Goal: Transaction & Acquisition: Purchase product/service

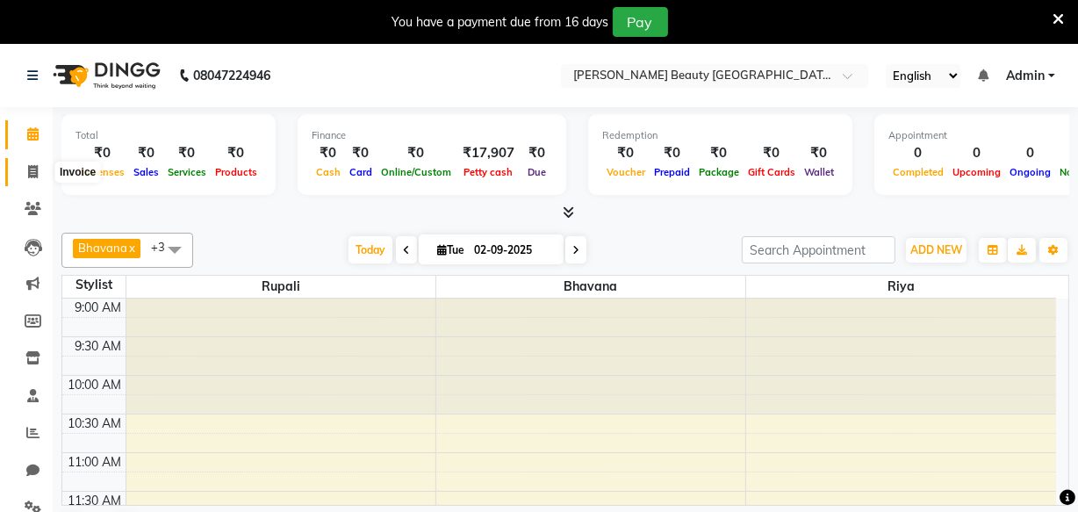
click at [33, 168] on icon at bounding box center [33, 171] width 10 height 13
select select "service"
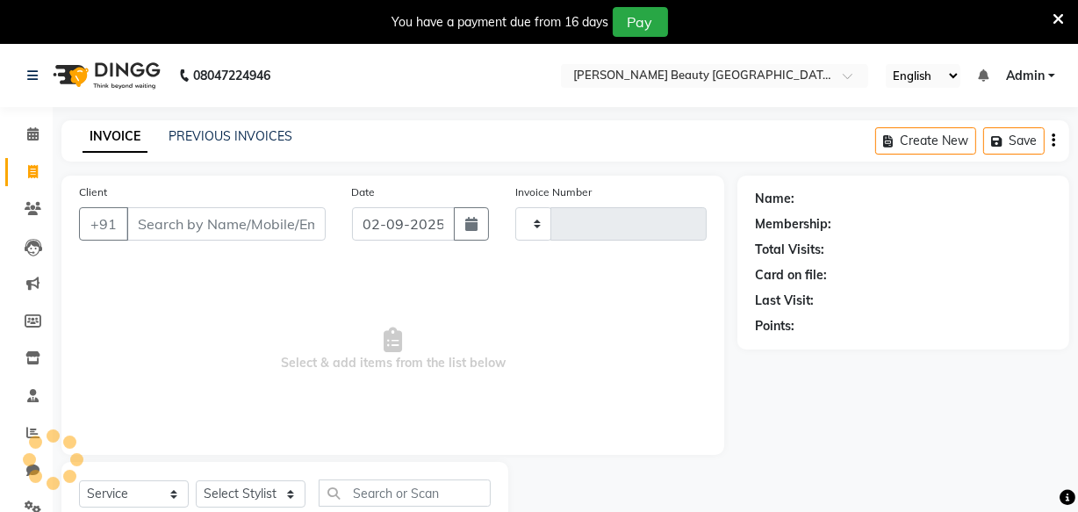
type input "0392"
select select "8620"
click at [201, 219] on input "Client" at bounding box center [225, 223] width 199 height 33
click at [212, 227] on input "Client" at bounding box center [225, 223] width 199 height 33
click at [229, 227] on input "Client" at bounding box center [225, 223] width 199 height 33
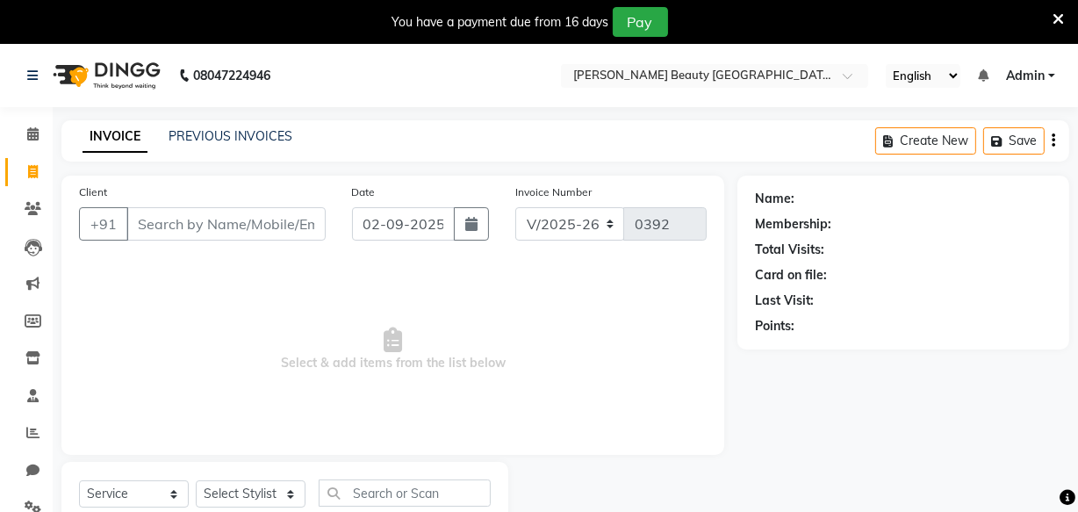
click at [241, 220] on input "Client" at bounding box center [225, 223] width 199 height 33
click at [251, 221] on input "Client" at bounding box center [225, 223] width 199 height 33
click at [228, 217] on input "Client" at bounding box center [225, 223] width 199 height 33
click at [239, 225] on input "Client" at bounding box center [225, 223] width 199 height 33
click at [272, 219] on input "Client" at bounding box center [225, 223] width 199 height 33
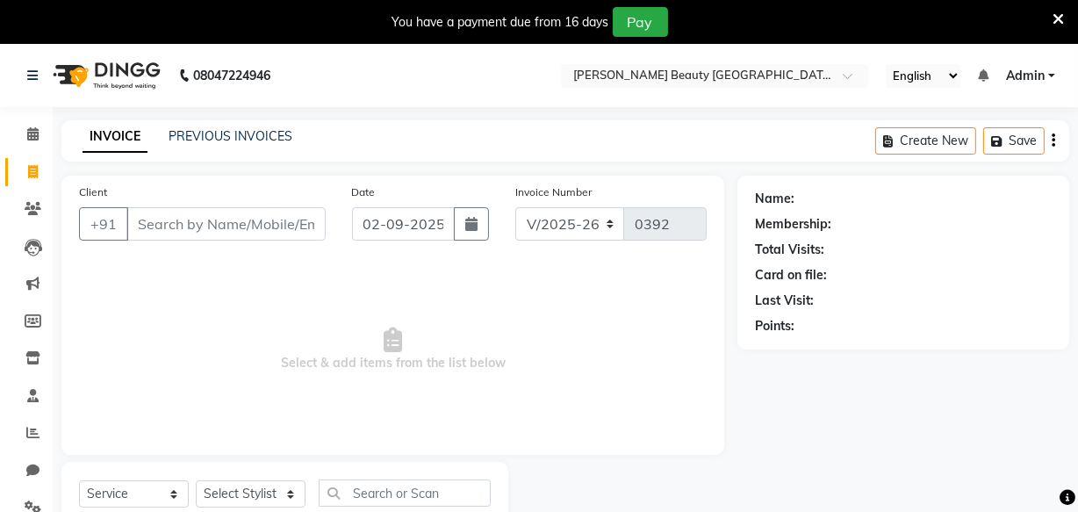
click at [198, 230] on input "Client" at bounding box center [225, 223] width 199 height 33
click at [217, 220] on input "Client" at bounding box center [225, 223] width 199 height 33
click at [219, 134] on link "PREVIOUS INVOICES" at bounding box center [231, 136] width 124 height 16
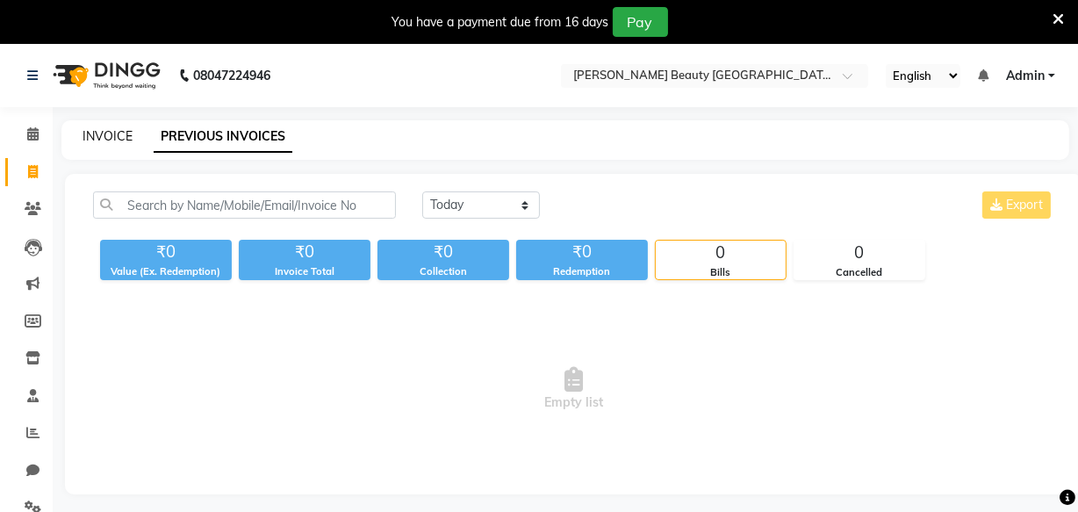
click at [91, 133] on link "INVOICE" at bounding box center [108, 136] width 50 height 16
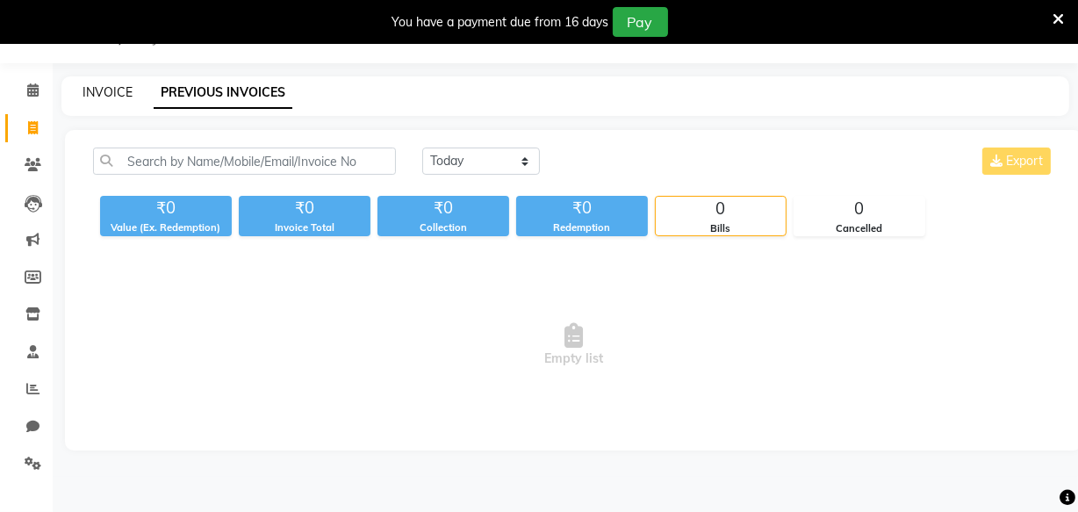
select select "8620"
select select "service"
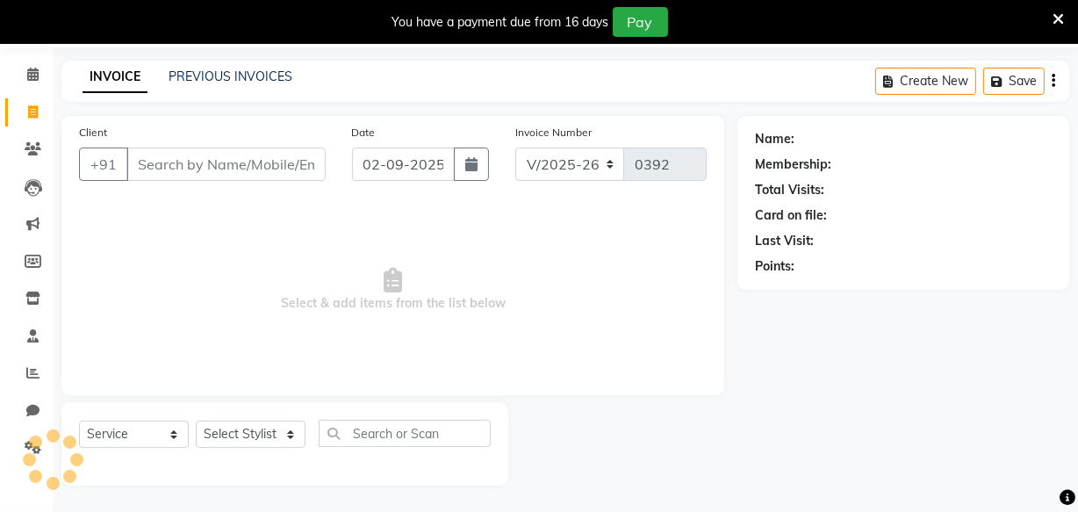
scroll to position [61, 0]
click at [271, 158] on input "Client" at bounding box center [225, 164] width 199 height 33
click at [388, 171] on input "02-09-2025" at bounding box center [403, 164] width 103 height 33
select select "9"
select select "2025"
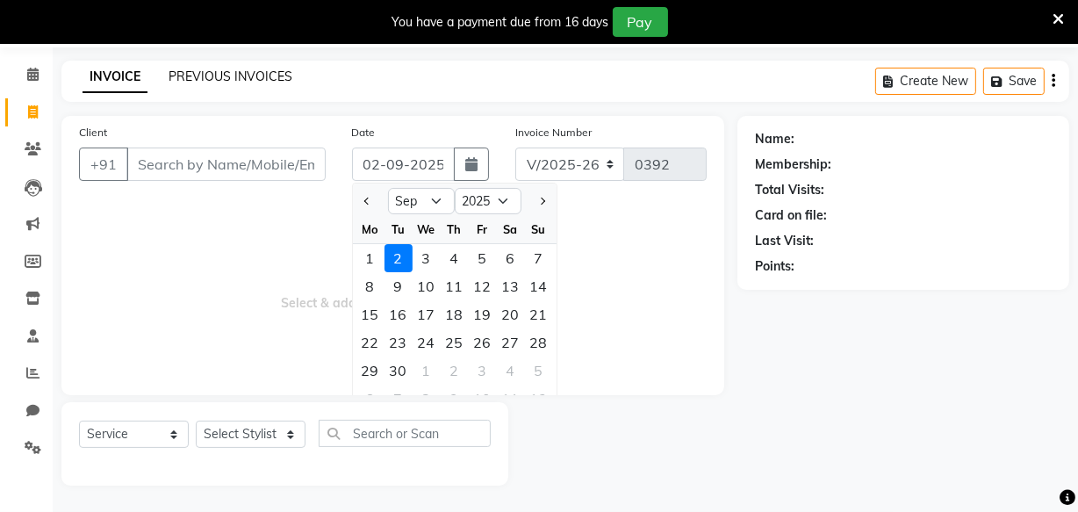
click at [210, 76] on link "PREVIOUS INVOICES" at bounding box center [231, 76] width 124 height 16
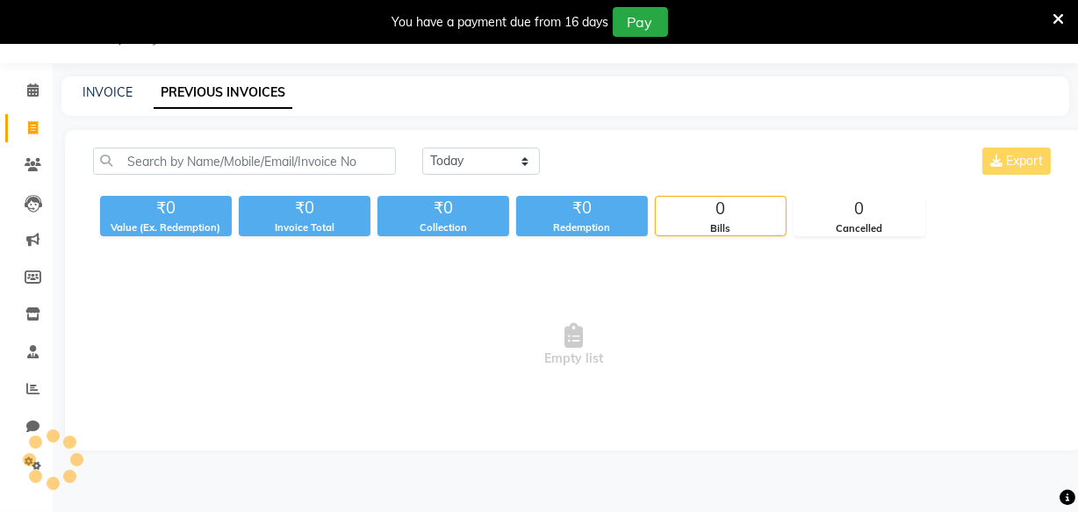
scroll to position [44, 0]
click at [449, 159] on select "Today Yesterday Custom Range" at bounding box center [481, 161] width 118 height 27
select select "range"
click at [422, 148] on select "Today Yesterday Custom Range" at bounding box center [481, 161] width 118 height 27
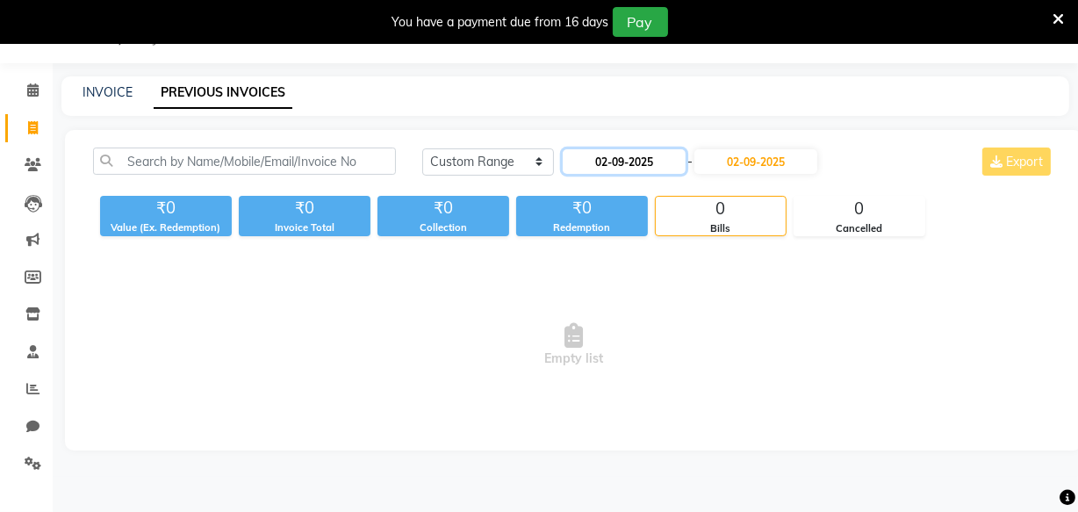
click at [632, 160] on input "02-09-2025" at bounding box center [624, 161] width 123 height 25
select select "9"
select select "2025"
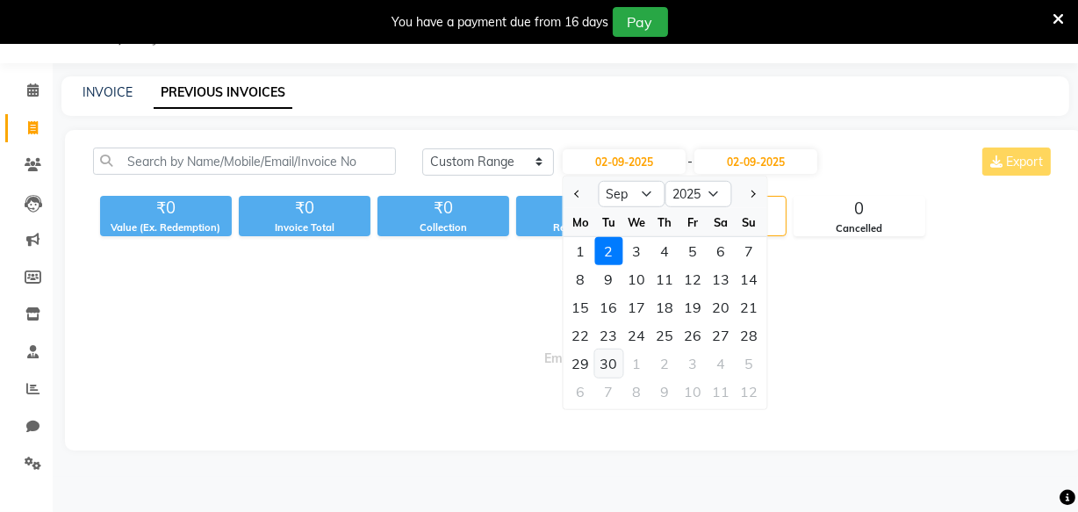
click at [616, 364] on div "30" at bounding box center [609, 363] width 28 height 28
type input "30-09-2025"
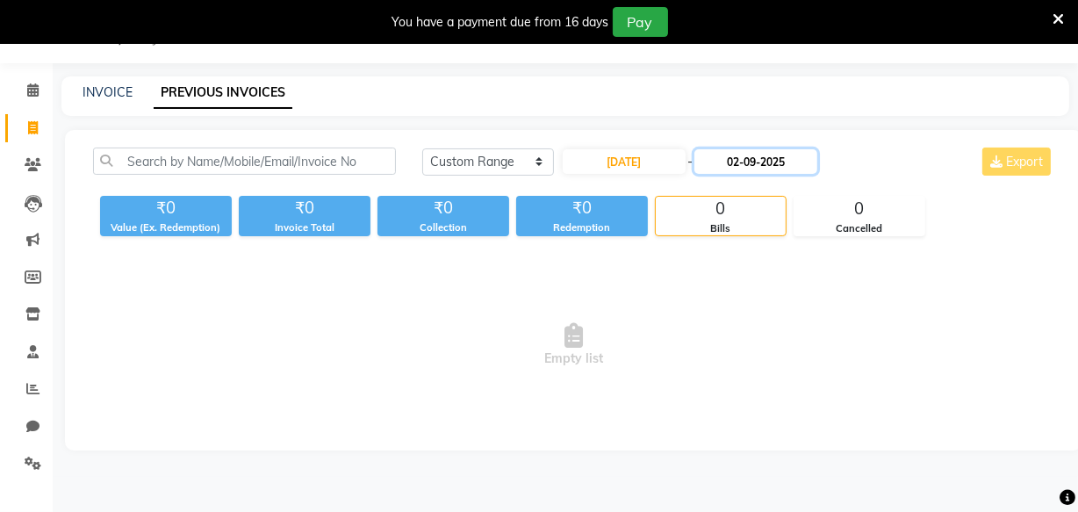
click at [752, 163] on input "02-09-2025" at bounding box center [756, 161] width 123 height 25
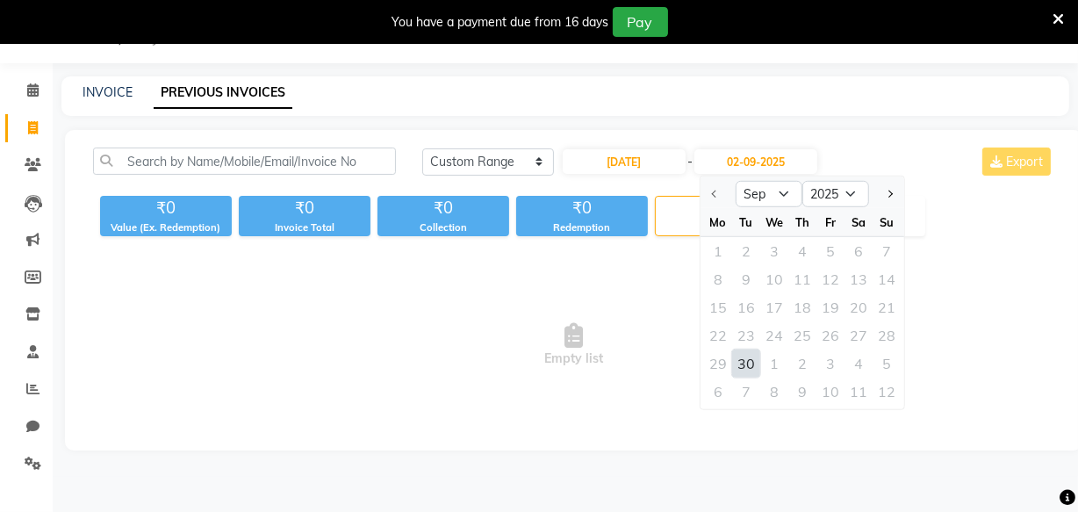
click at [740, 357] on div "30" at bounding box center [746, 363] width 28 height 28
type input "30-09-2025"
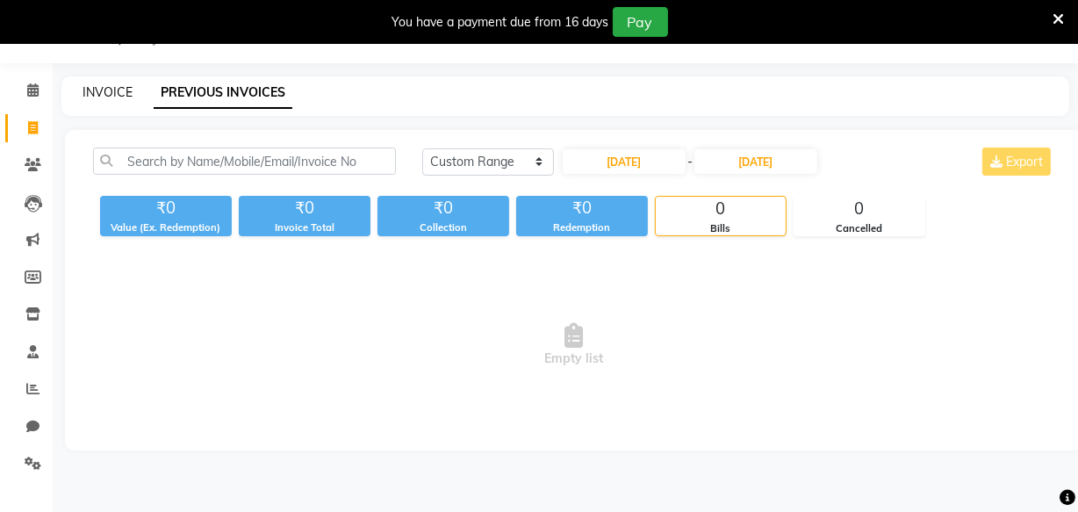
click at [101, 91] on link "INVOICE" at bounding box center [108, 92] width 50 height 16
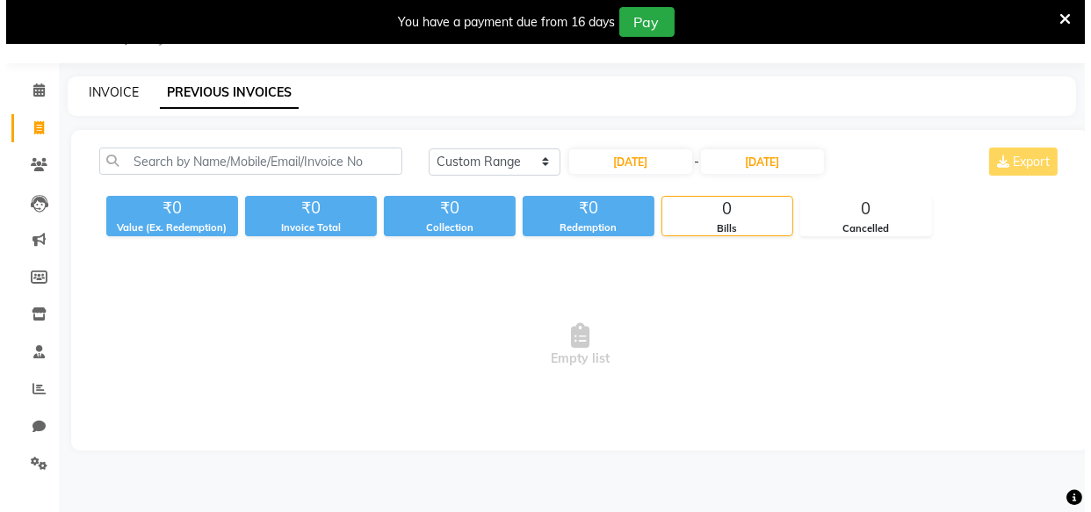
scroll to position [61, 0]
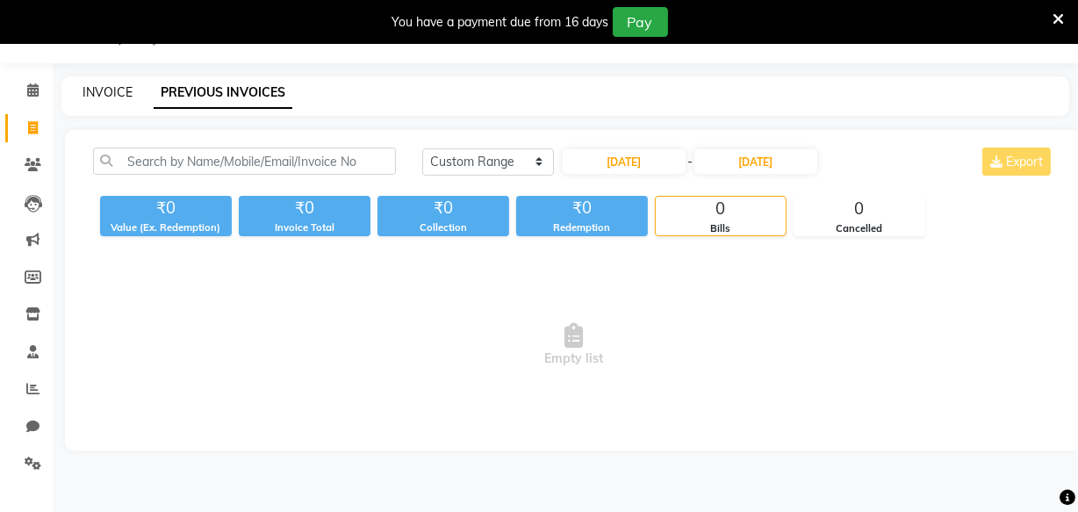
select select "8620"
select select "service"
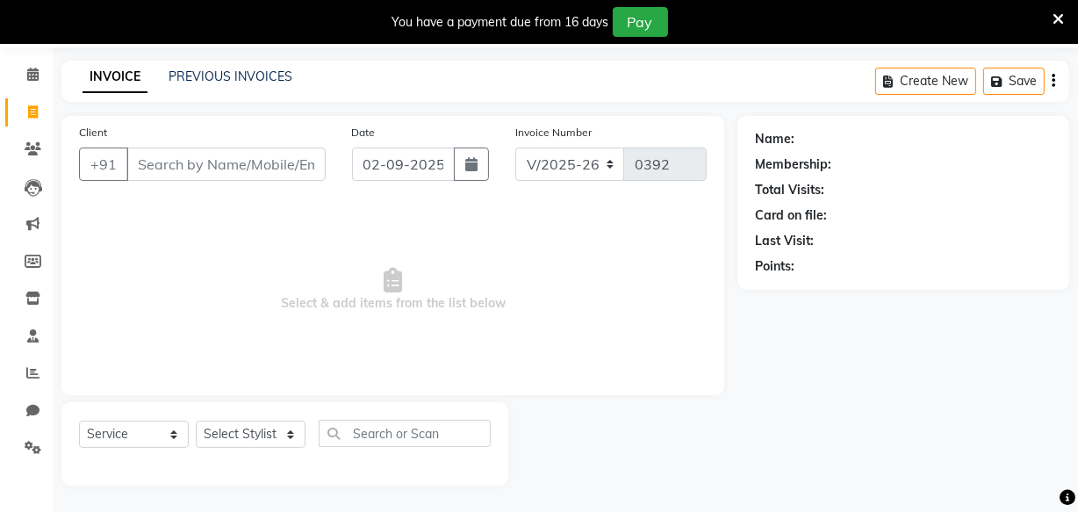
type input "v"
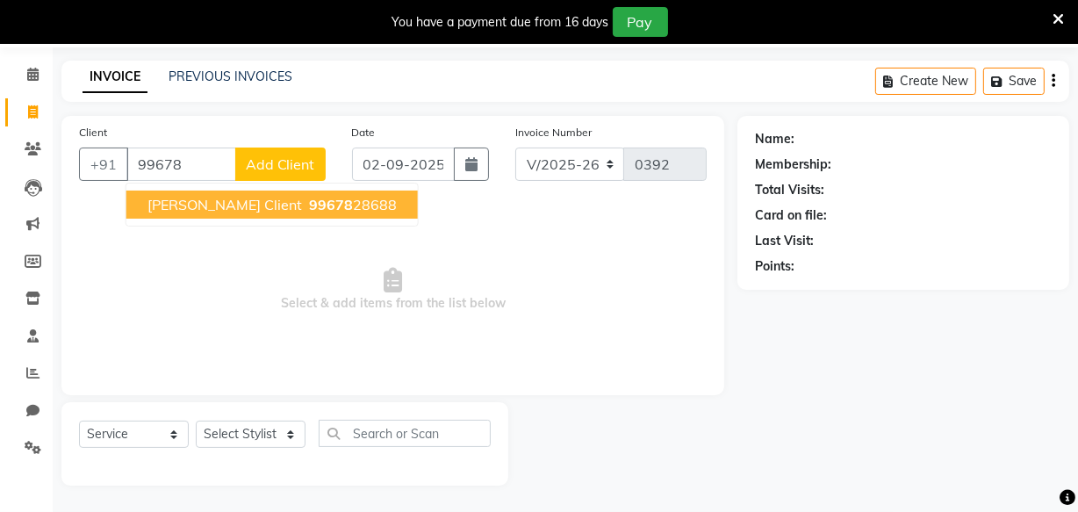
click at [256, 211] on span "Veena Parlour Client" at bounding box center [225, 205] width 155 height 18
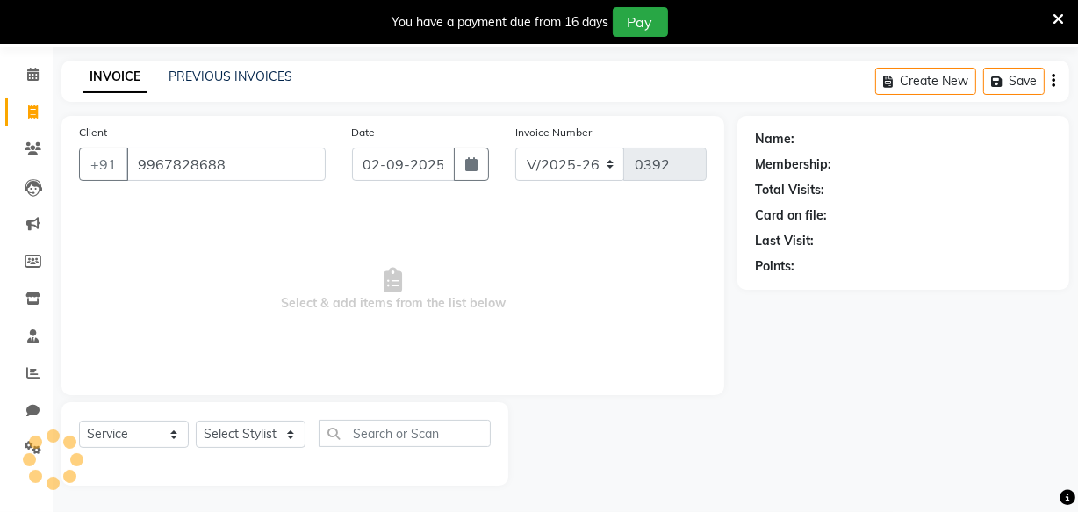
type input "9967828688"
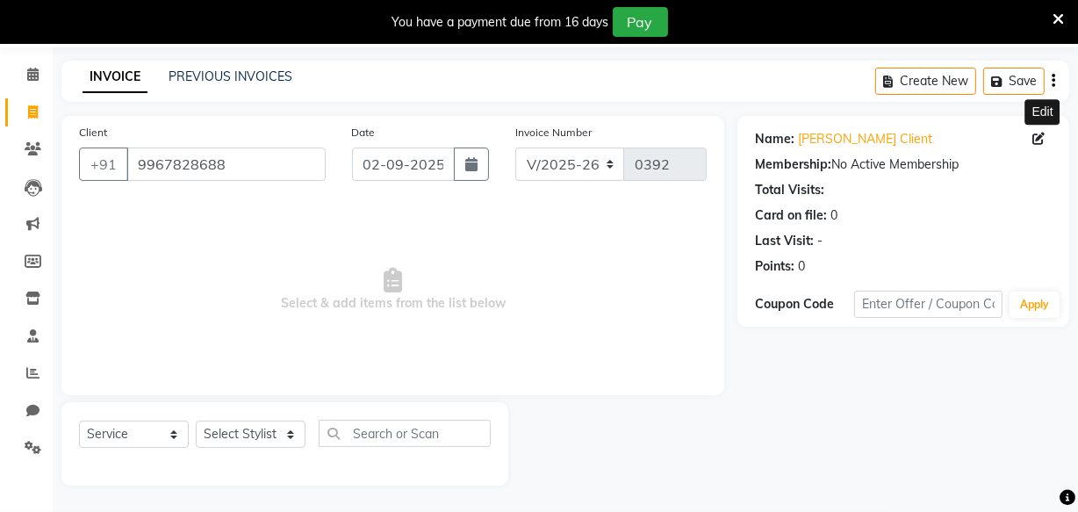
click at [1037, 138] on icon at bounding box center [1039, 139] width 12 height 12
select select "20"
select select "03"
select select "1988"
select select "female"
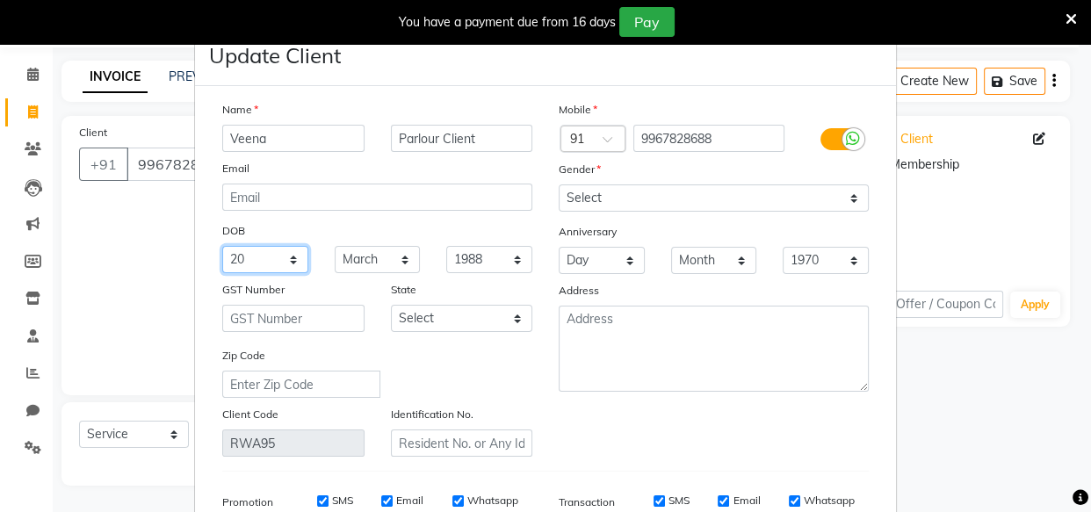
click at [256, 259] on select "Day 01 02 03 04 05 06 07 08 09 10 11 12 13 14 15 16 17 18 19 20 21 22 23 24 25 …" at bounding box center [265, 259] width 86 height 27
click at [248, 264] on select "Day 01 02 03 04 05 06 07 08 09 10 11 12 13 14 15 16 17 18 19 20 21 22 23 24 25 …" at bounding box center [265, 259] width 86 height 27
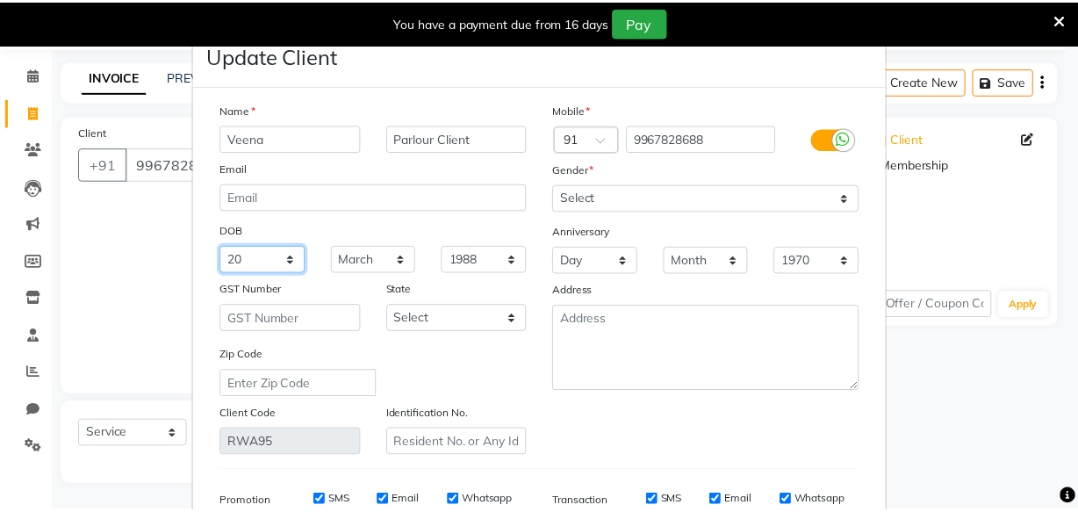
scroll to position [272, 0]
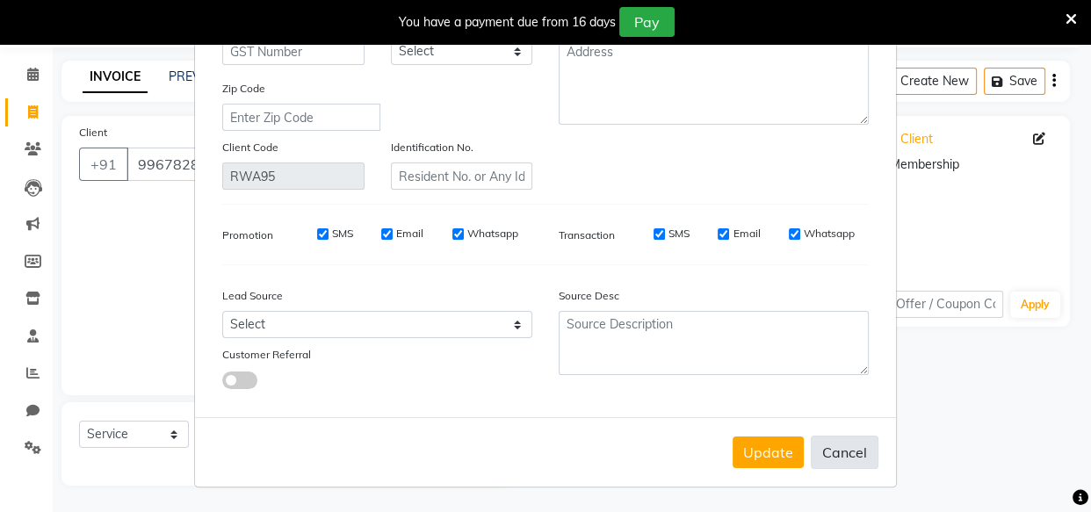
click at [855, 443] on button "Cancel" at bounding box center [844, 452] width 68 height 33
select select
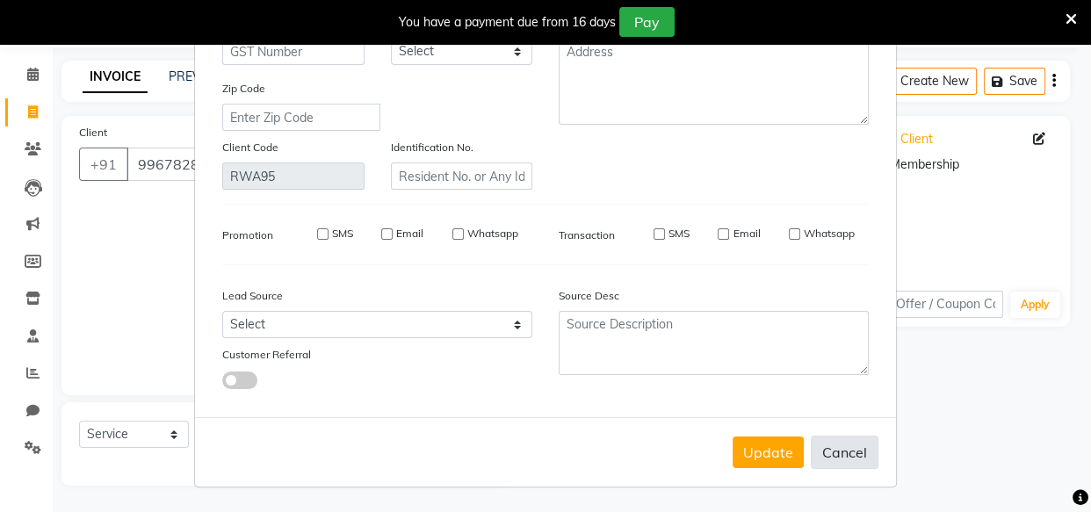
select select
checkbox input "false"
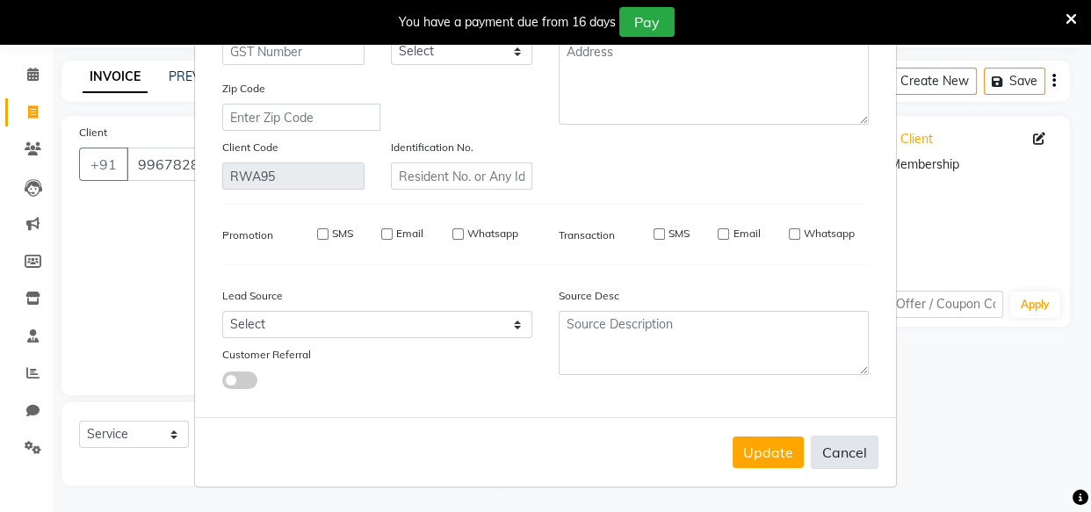
checkbox input "false"
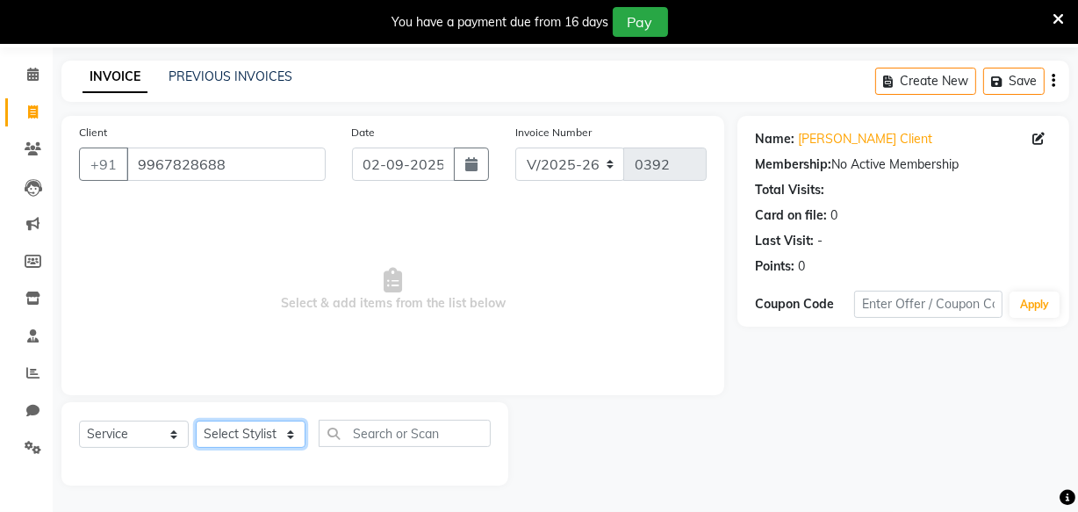
click at [263, 433] on select "Select Stylist Amla bhagwan vitkar Anjali Bhavana pornima kahar Riya Rupali san…" at bounding box center [251, 434] width 110 height 27
select select "87285"
click at [196, 421] on select "Select Stylist Amla bhagwan vitkar Anjali Bhavana pornima kahar Riya Rupali san…" at bounding box center [251, 434] width 110 height 27
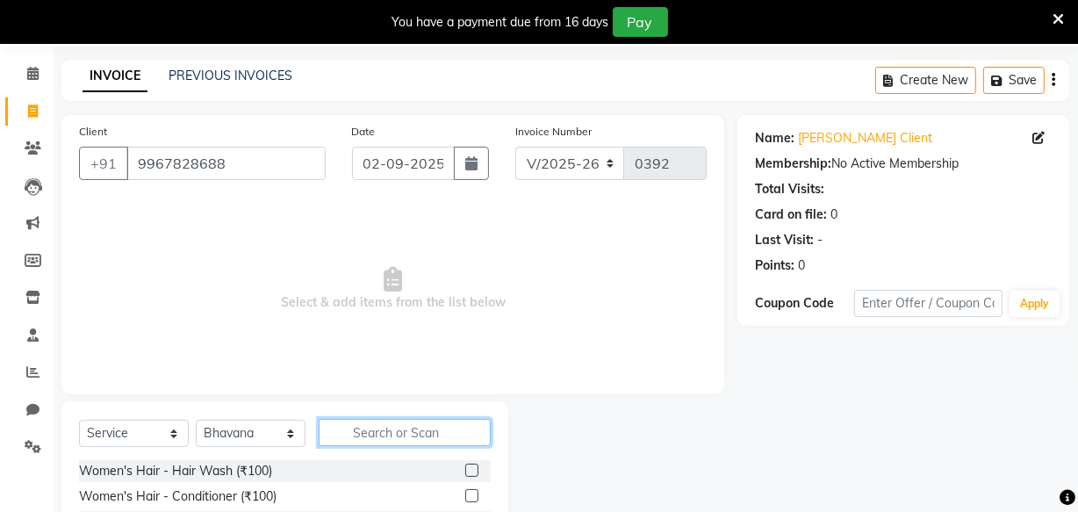
click at [421, 435] on input "text" at bounding box center [405, 432] width 172 height 27
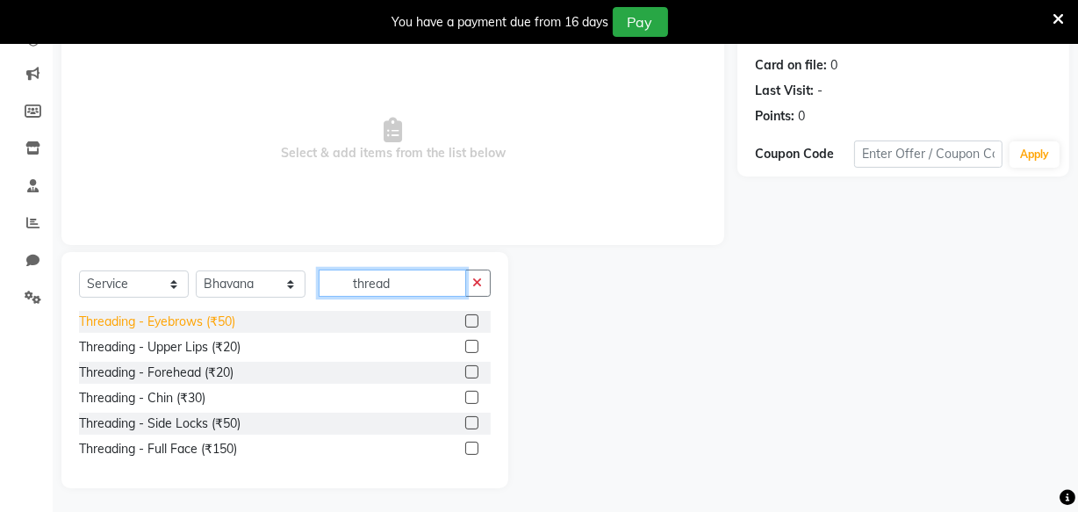
type input "thread"
click at [173, 320] on div "Threading - Eyebrows (₹50)" at bounding box center [157, 322] width 156 height 18
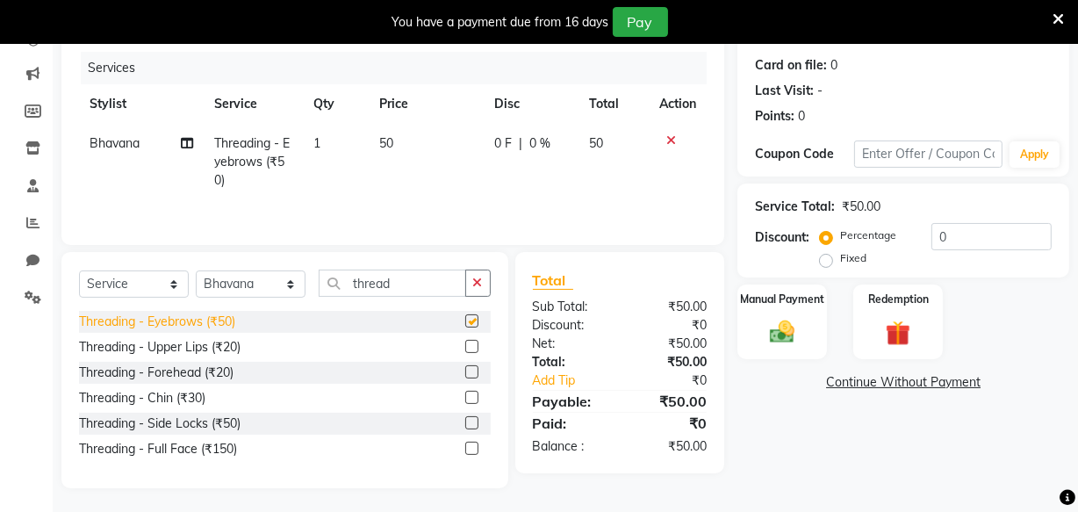
checkbox input "false"
click at [171, 350] on div "Threading - Upper Lips (₹20)" at bounding box center [160, 347] width 162 height 18
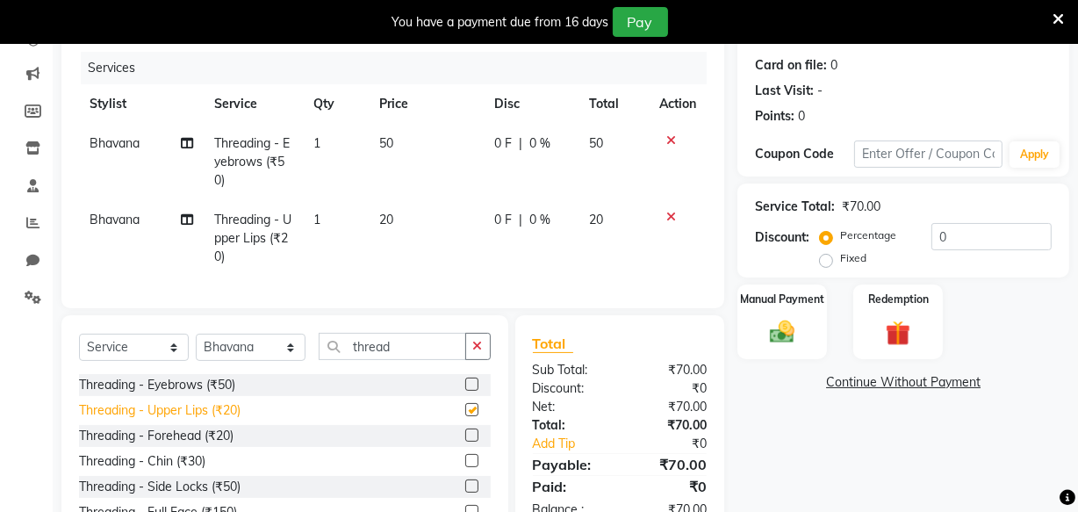
checkbox input "false"
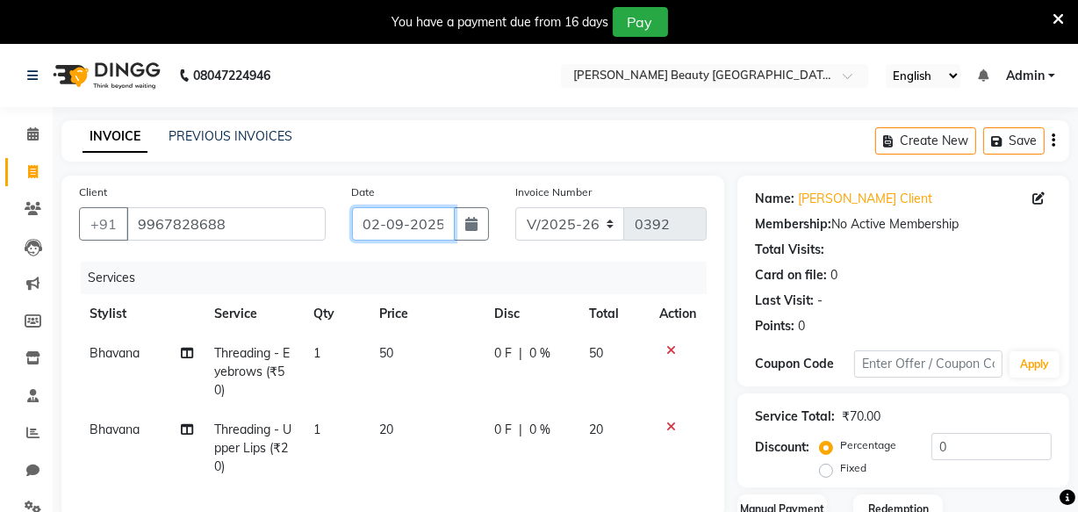
click at [395, 216] on input "02-09-2025" at bounding box center [403, 223] width 103 height 33
select select "9"
select select "2025"
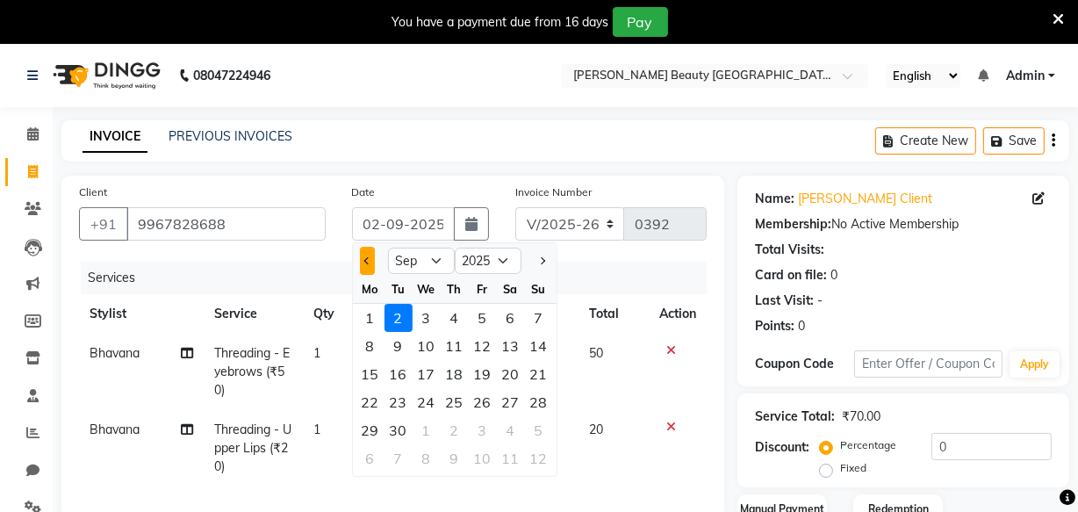
click at [364, 262] on span "Previous month" at bounding box center [367, 260] width 7 height 7
select select "8"
click at [513, 430] on div "30" at bounding box center [511, 430] width 28 height 28
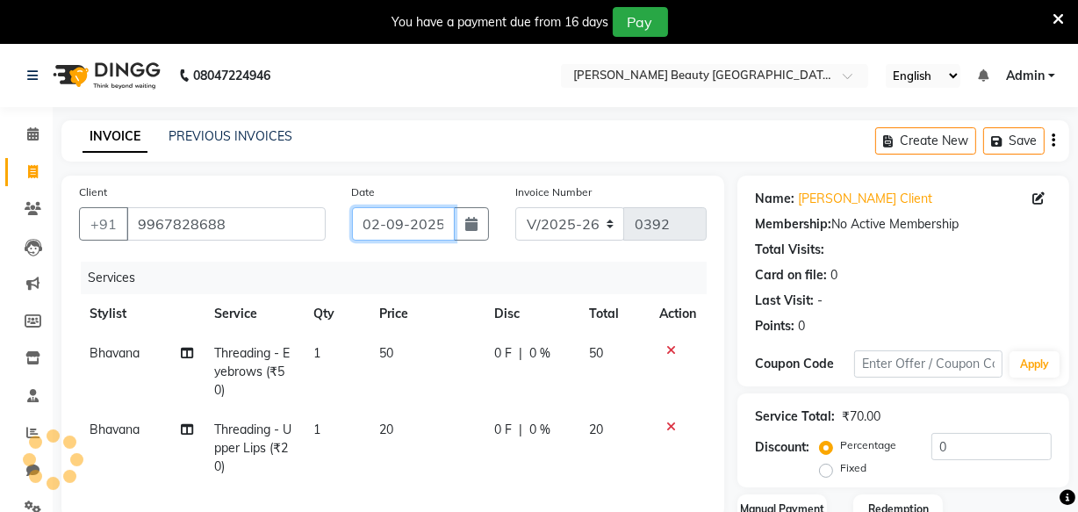
type input "30-08-2025"
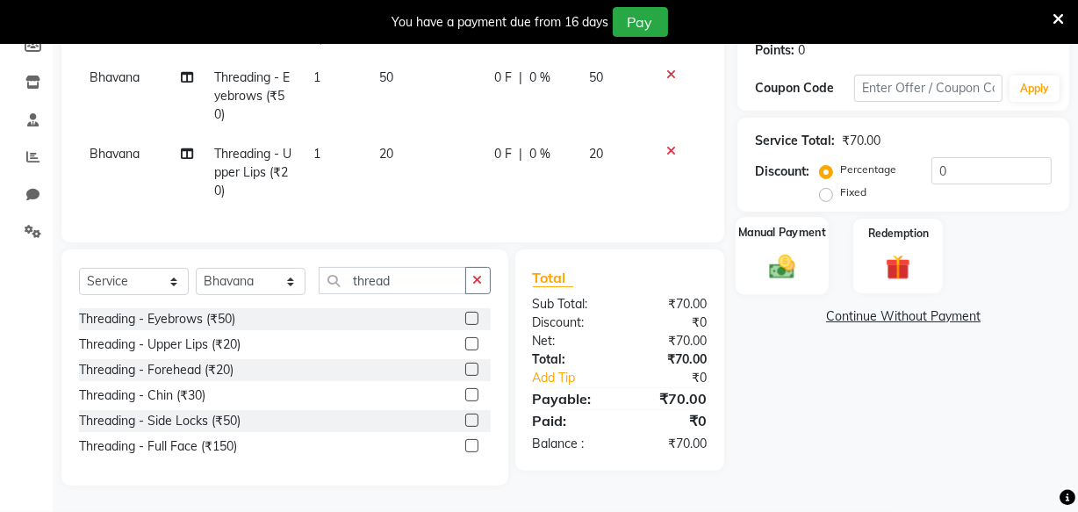
click at [791, 251] on img at bounding box center [782, 266] width 42 height 30
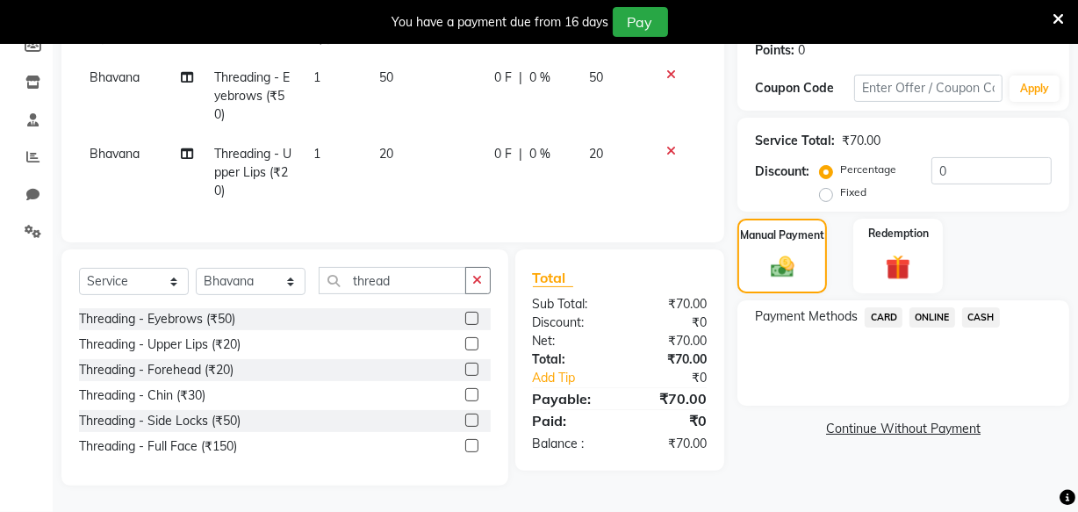
click at [932, 307] on span "ONLINE" at bounding box center [933, 317] width 46 height 20
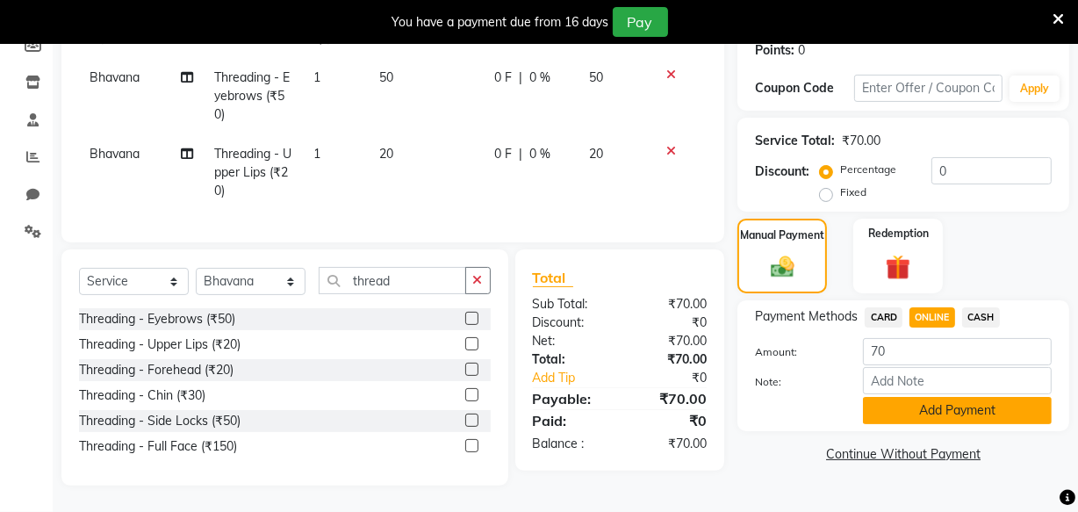
click at [940, 399] on button "Add Payment" at bounding box center [957, 410] width 189 height 27
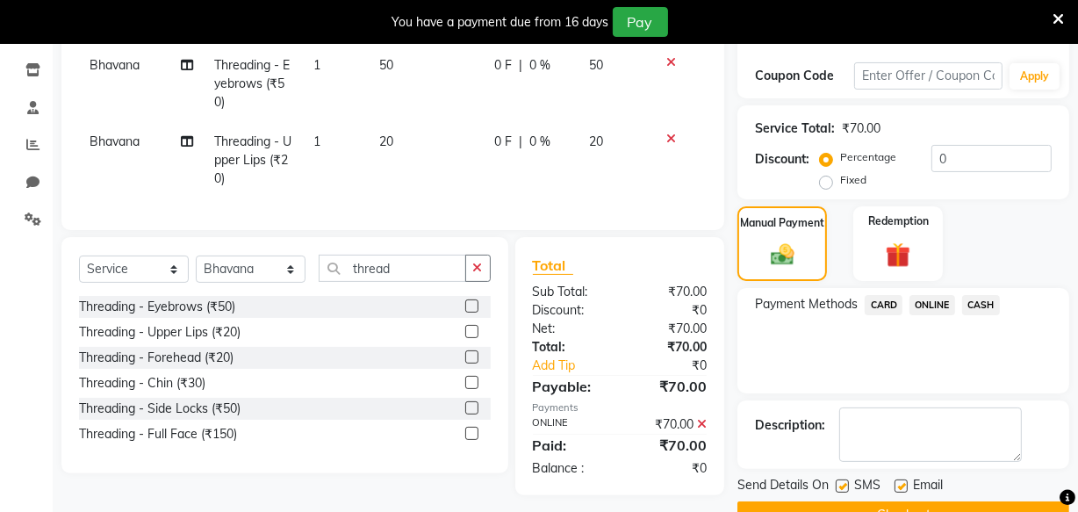
scroll to position [330, 0]
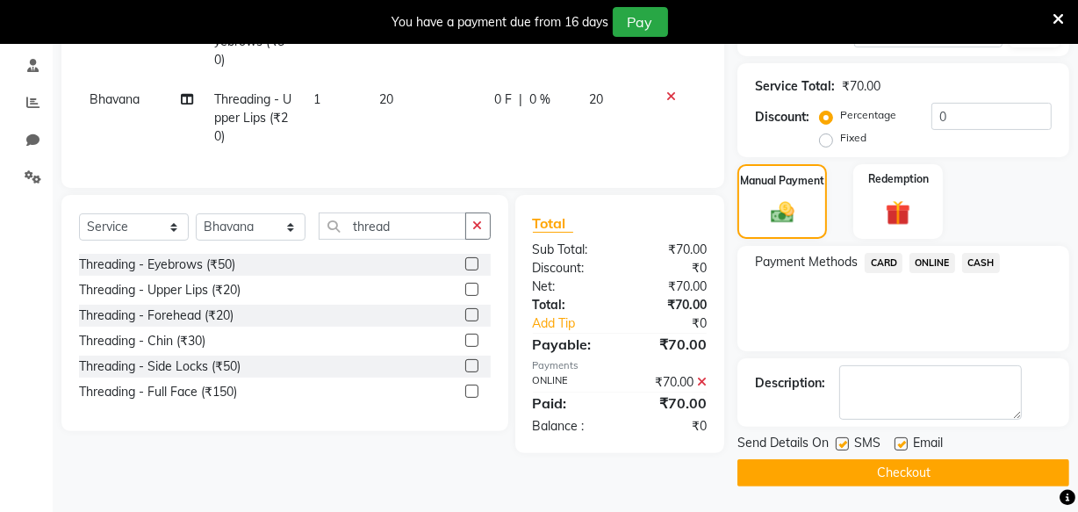
click at [906, 467] on button "Checkout" at bounding box center [904, 472] width 332 height 27
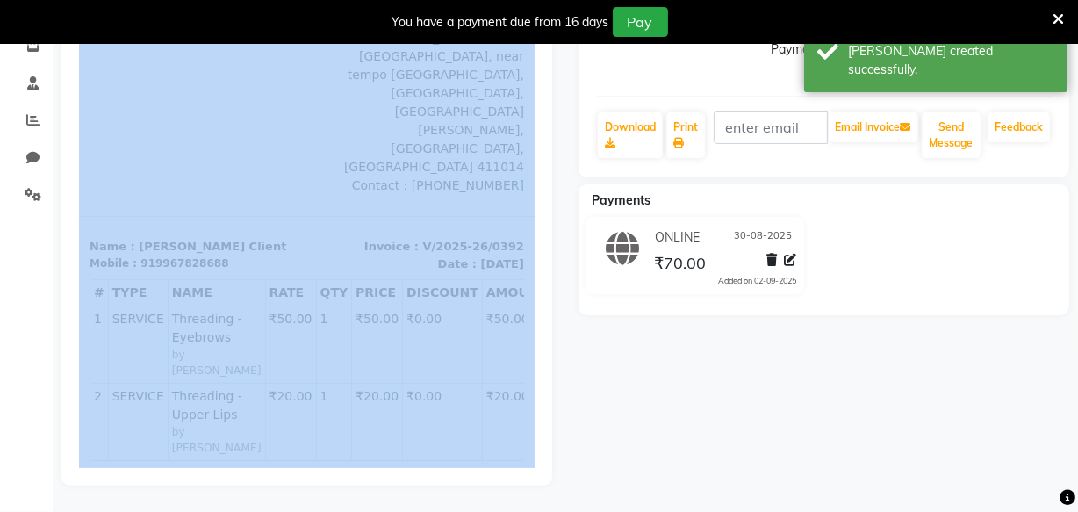
scroll to position [34, 0]
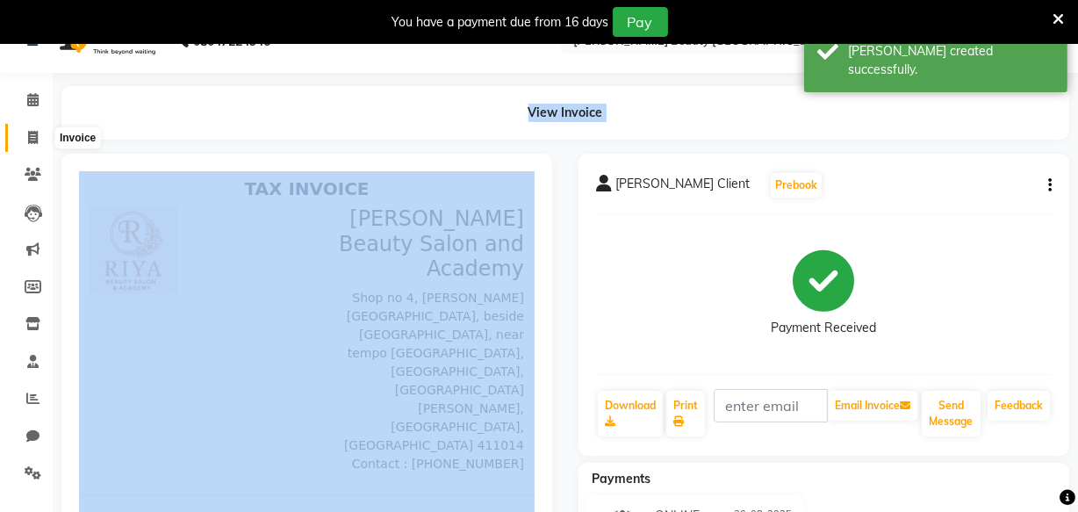
click at [33, 139] on icon at bounding box center [33, 137] width 10 height 13
select select "8620"
select select "service"
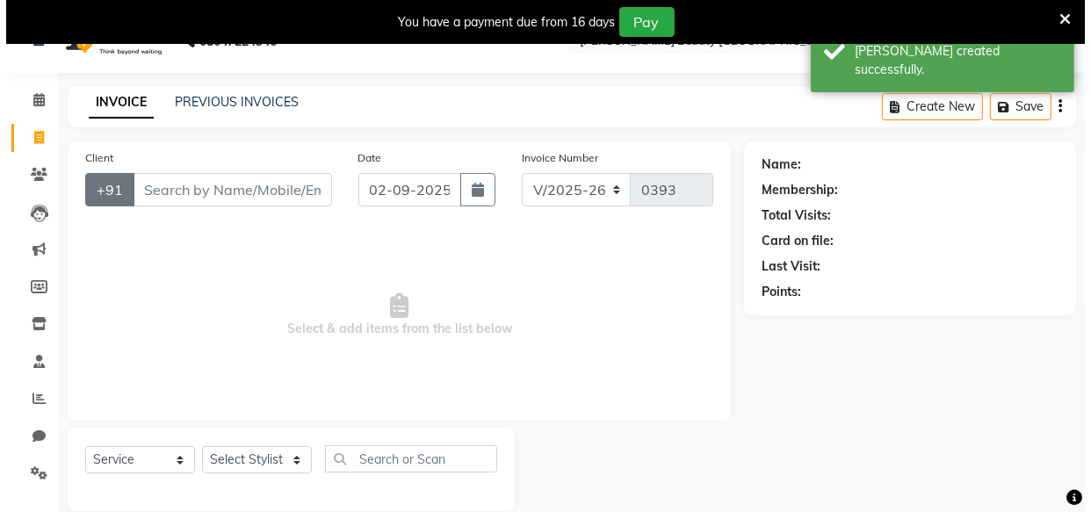
scroll to position [61, 0]
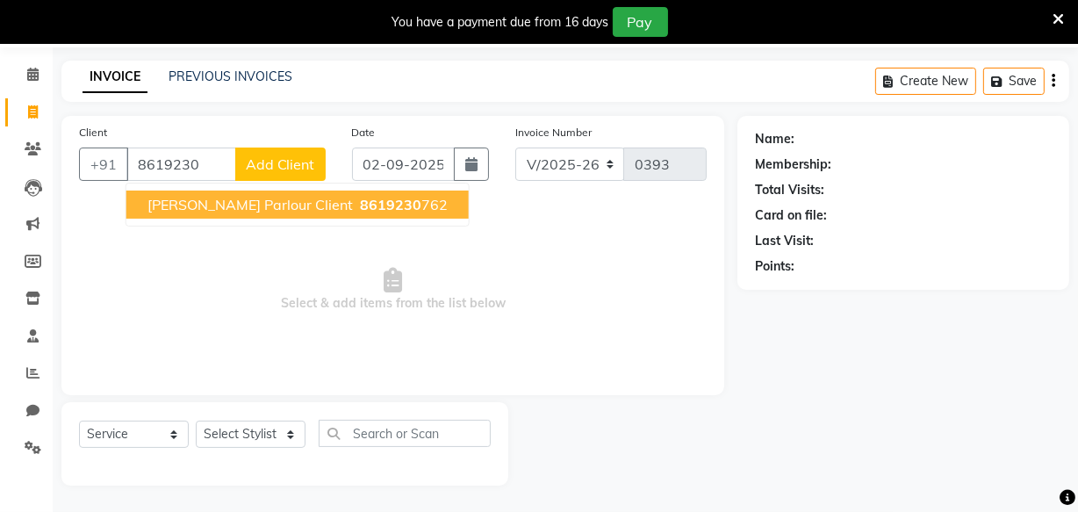
click at [269, 201] on span "Swati Modi Parlour Client" at bounding box center [250, 205] width 205 height 18
type input "8619230762"
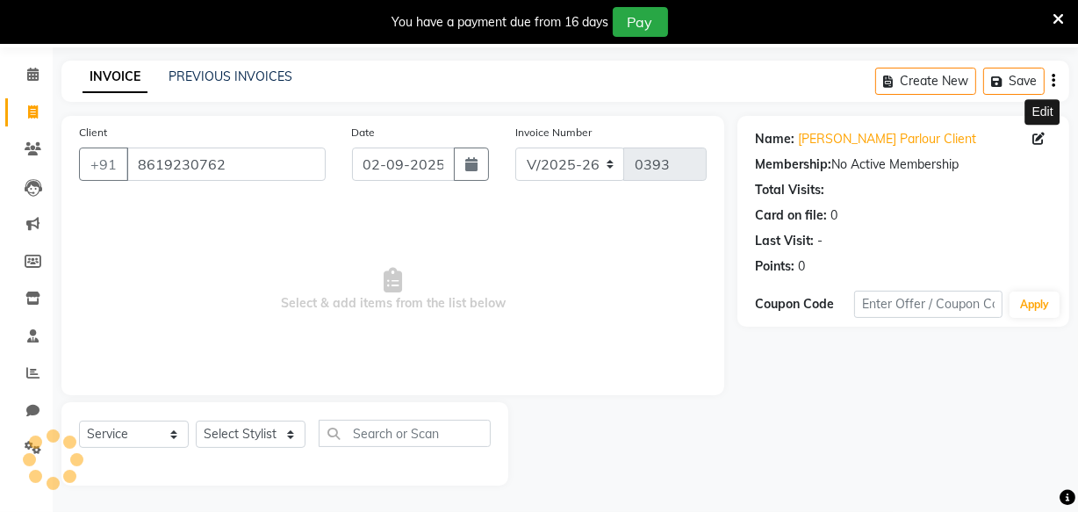
click at [1036, 138] on icon at bounding box center [1039, 139] width 12 height 12
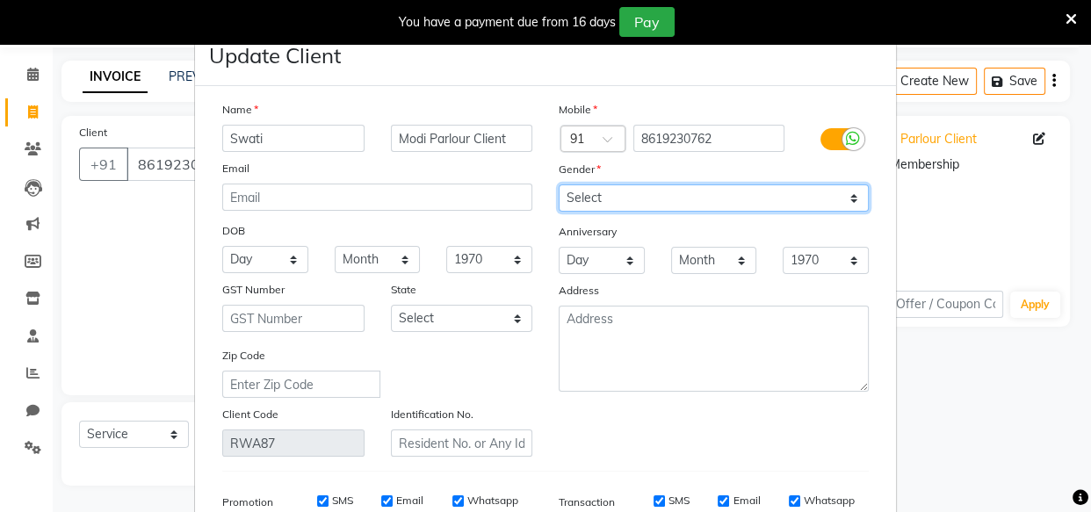
click at [652, 201] on select "Select Male Female Other Prefer Not To Say" at bounding box center [713, 197] width 310 height 27
select select "female"
click at [558, 185] on select "Select Male Female Other Prefer Not To Say" at bounding box center [713, 197] width 310 height 27
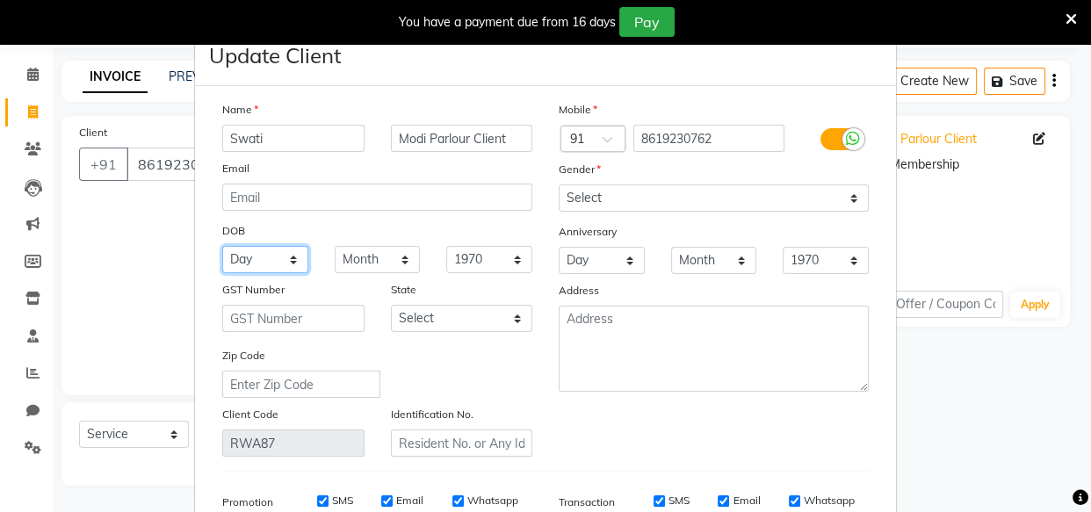
click at [264, 263] on select "Day 01 02 03 04 05 06 07 08 09 10 11 12 13 14 15 16 17 18 19 20 21 22 23 24 25 …" at bounding box center [265, 259] width 86 height 27
select select "20"
click at [222, 247] on select "Day 01 02 03 04 05 06 07 08 09 10 11 12 13 14 15 16 17 18 19 20 21 22 23 24 25 …" at bounding box center [265, 259] width 86 height 27
click at [352, 258] on select "Month January February March April May June July August September October Novem…" at bounding box center [378, 259] width 86 height 27
select select "11"
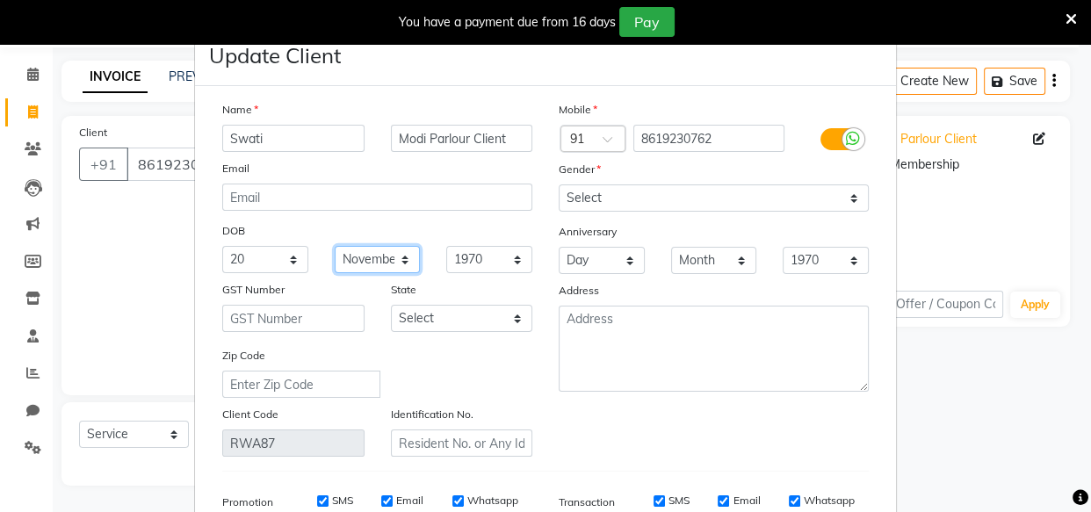
click at [335, 247] on select "Month January February March April May June July August September October Novem…" at bounding box center [378, 259] width 86 height 27
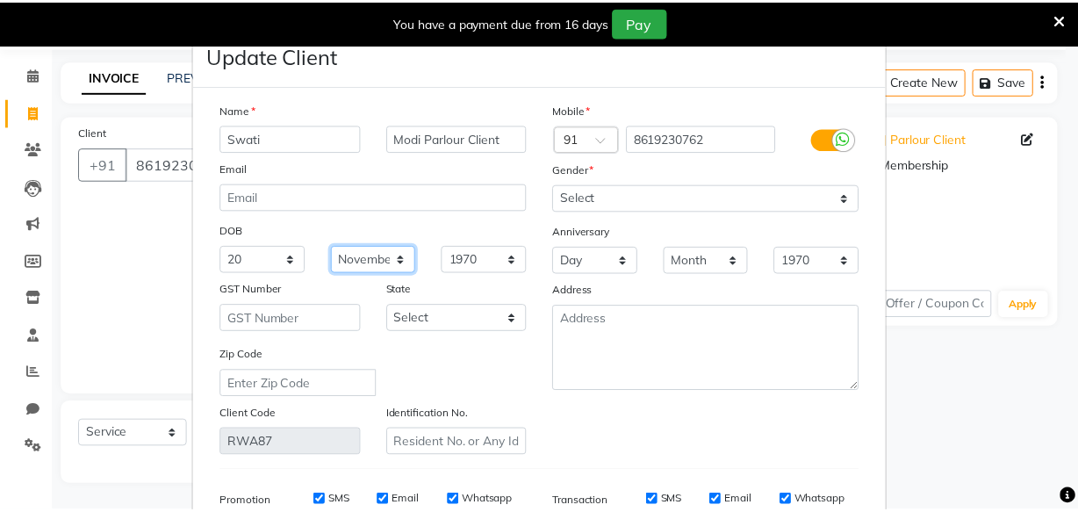
scroll to position [272, 0]
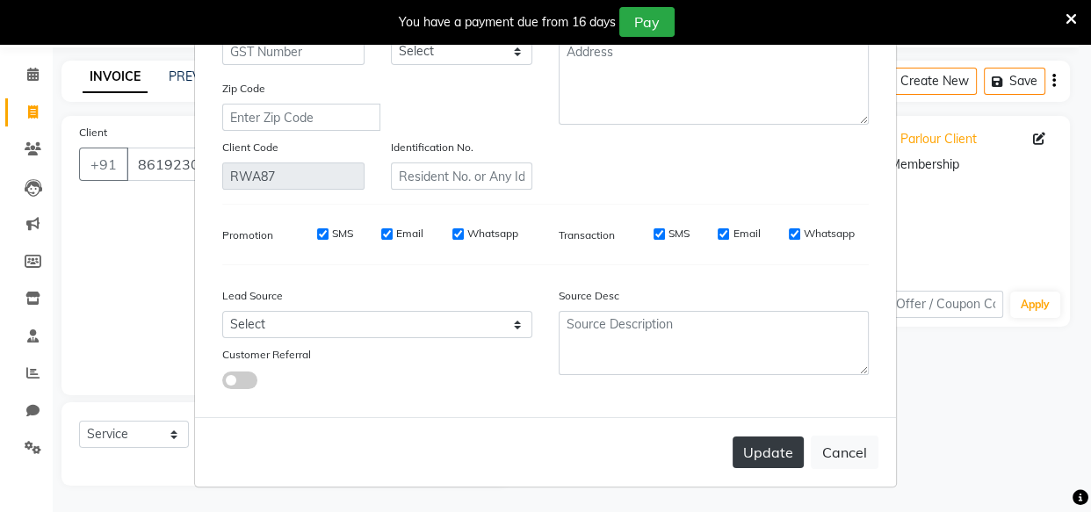
click at [747, 458] on button "Update" at bounding box center [767, 452] width 71 height 32
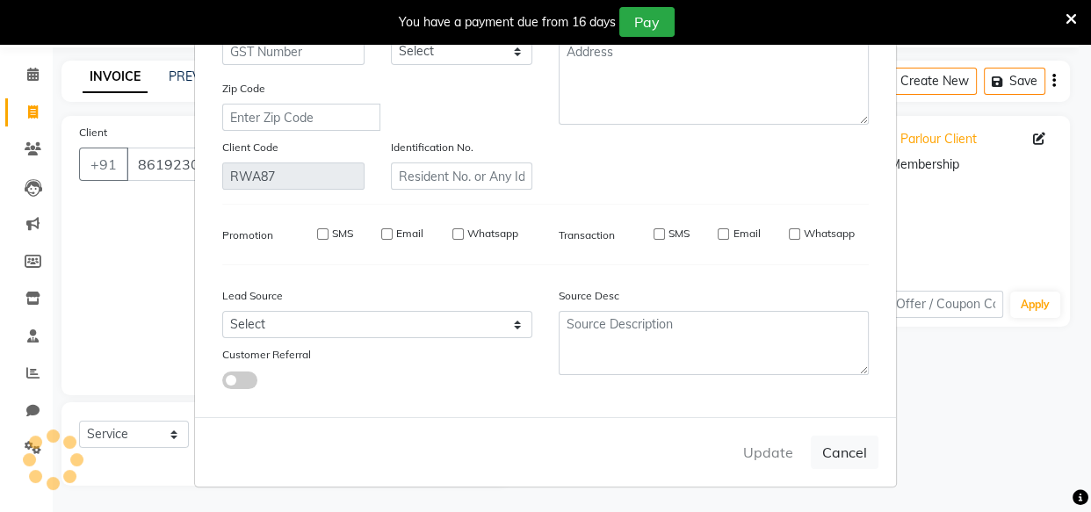
select select
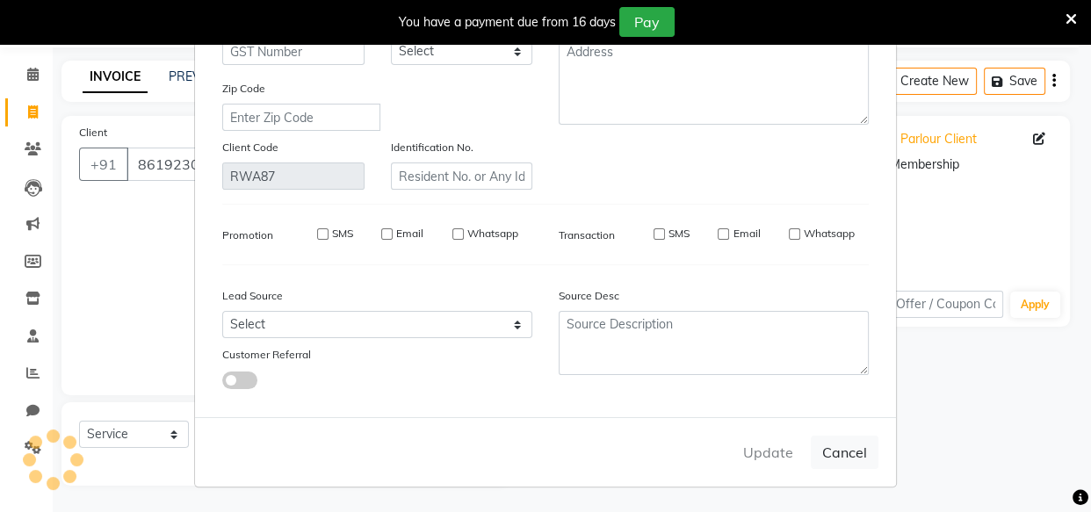
select select
checkbox input "false"
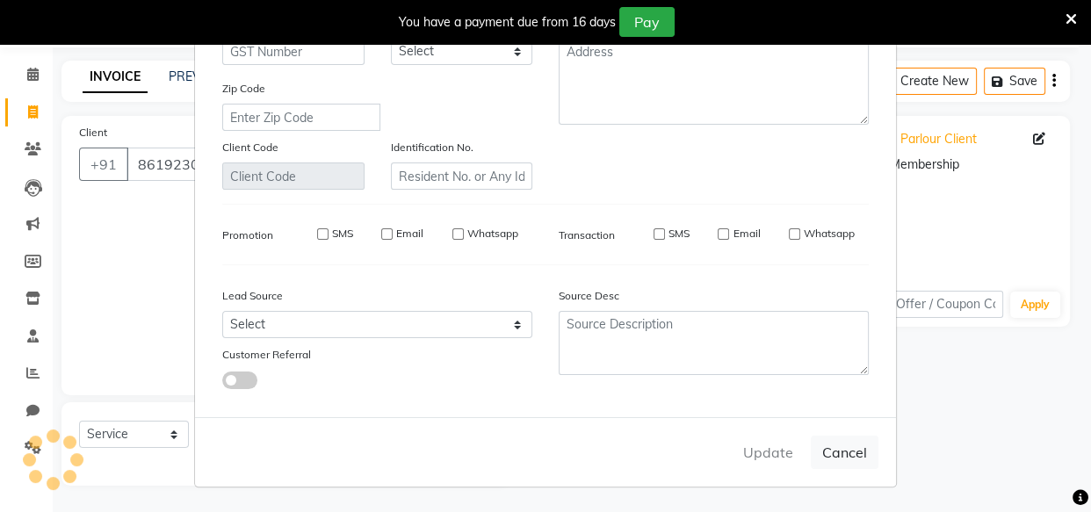
checkbox input "false"
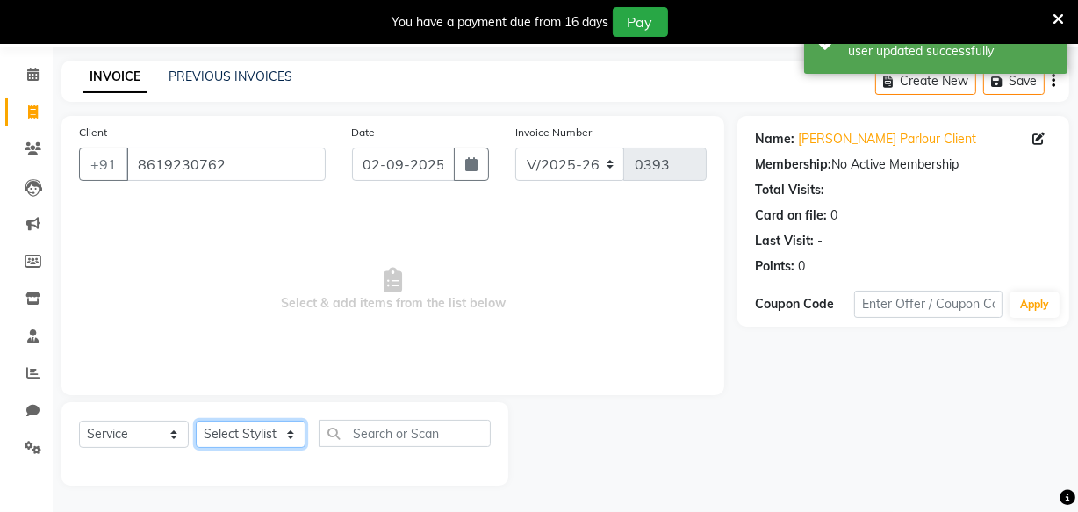
click at [227, 436] on select "Select Stylist Amla bhagwan vitkar Anjali Bhavana pornima kahar Riya Rupali san…" at bounding box center [251, 434] width 110 height 27
click at [396, 167] on input "02-09-2025" at bounding box center [403, 164] width 103 height 33
select select "9"
select select "2025"
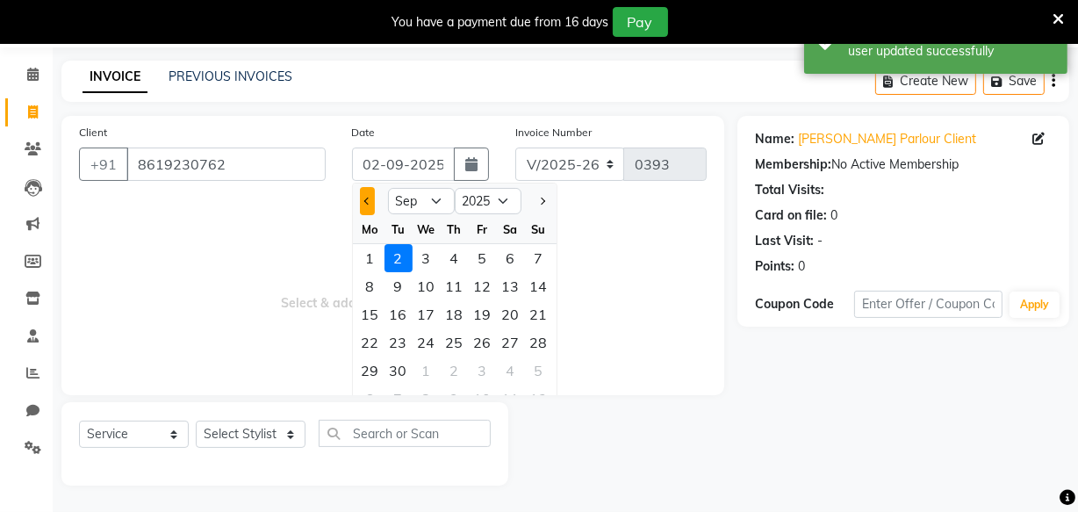
click at [364, 199] on span "Previous month" at bounding box center [367, 201] width 7 height 7
select select "8"
click at [512, 373] on div "30" at bounding box center [511, 370] width 28 height 28
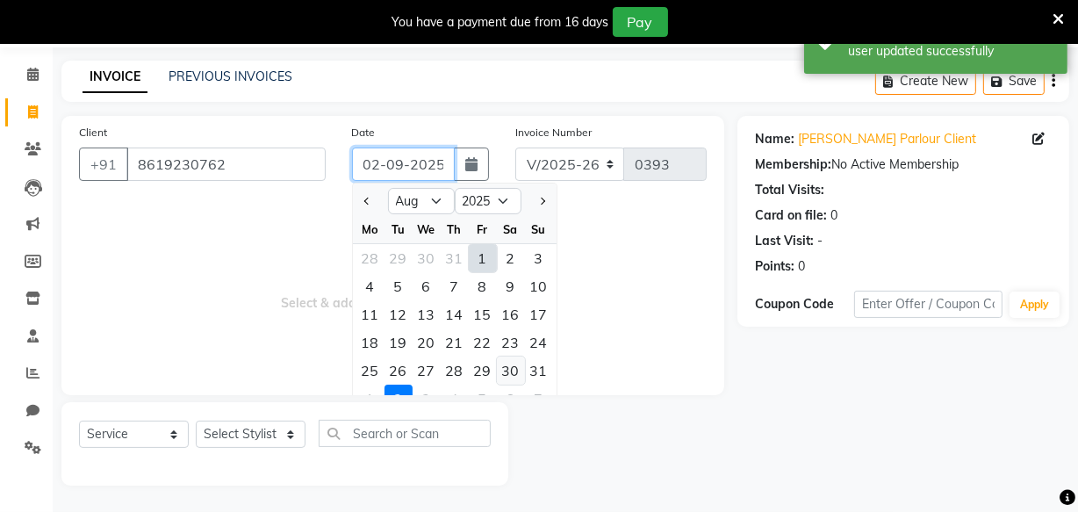
type input "30-08-2025"
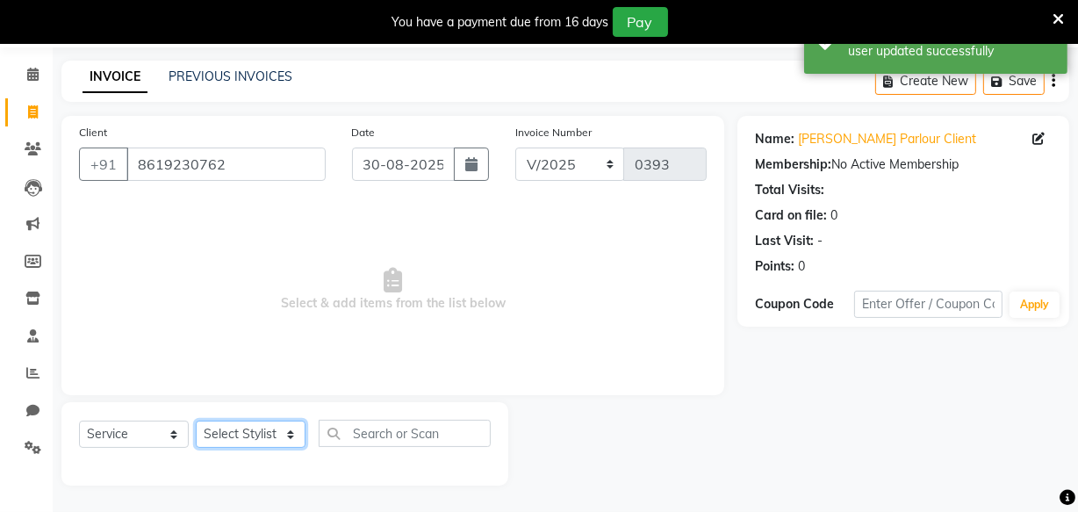
click at [244, 429] on select "Select Stylist Amla bhagwan vitkar Anjali Bhavana pornima kahar Riya Rupali san…" at bounding box center [251, 434] width 110 height 27
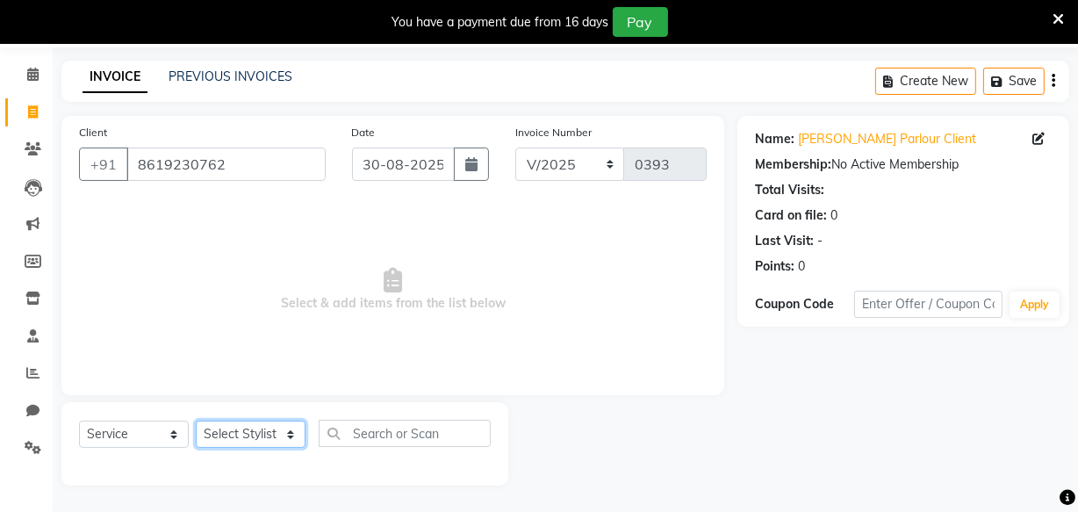
select select "87285"
click at [196, 421] on select "Select Stylist Amla bhagwan vitkar Anjali Bhavana pornima kahar Riya Rupali san…" at bounding box center [251, 434] width 110 height 27
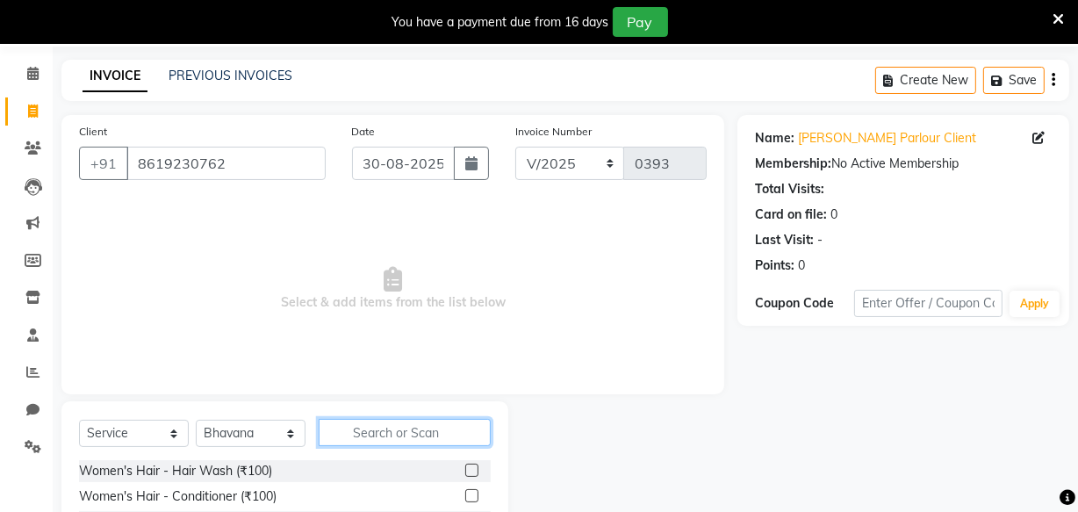
click at [404, 434] on input "text" at bounding box center [405, 432] width 172 height 27
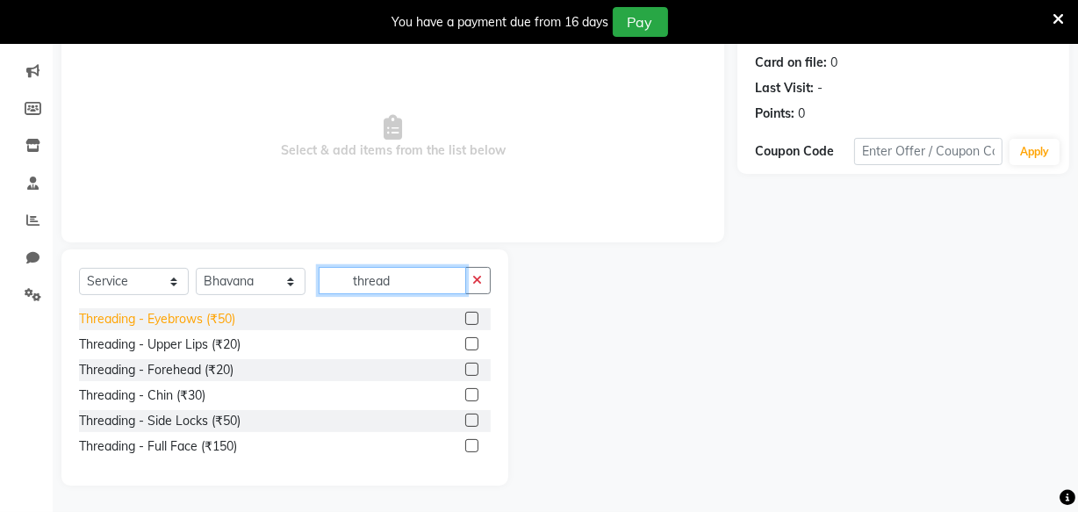
type input "thread"
click at [176, 319] on div "Threading - Eyebrows (₹50)" at bounding box center [157, 319] width 156 height 18
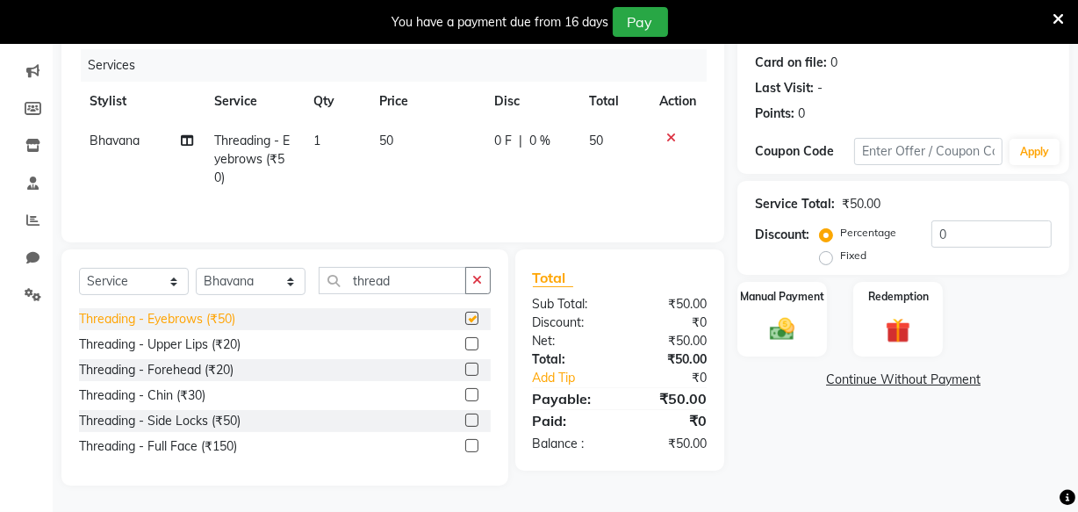
checkbox input "false"
click at [176, 349] on div "Threading - Upper Lips (₹20)" at bounding box center [160, 344] width 162 height 18
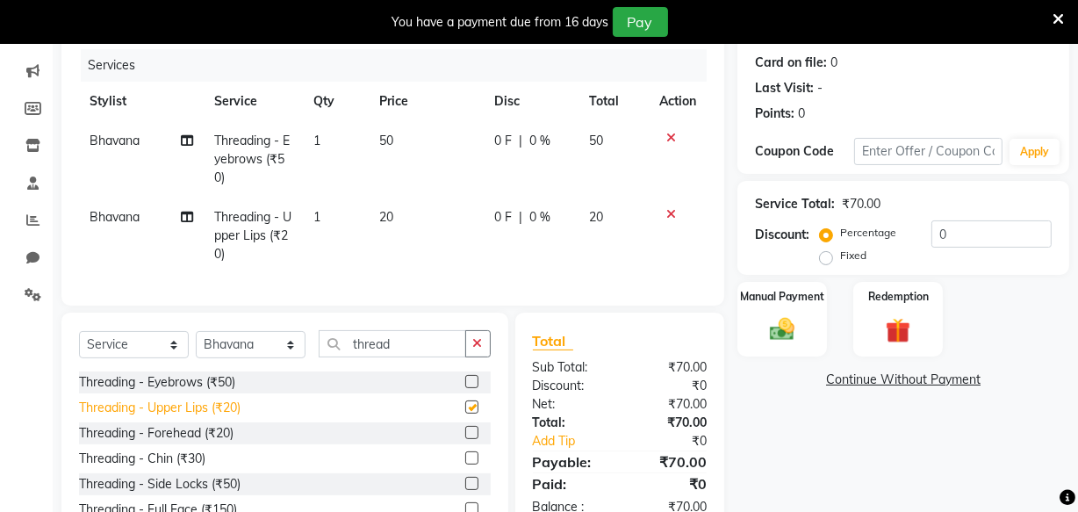
checkbox input "false"
click at [179, 438] on div "Threading - Forehead (₹20)" at bounding box center [156, 433] width 155 height 18
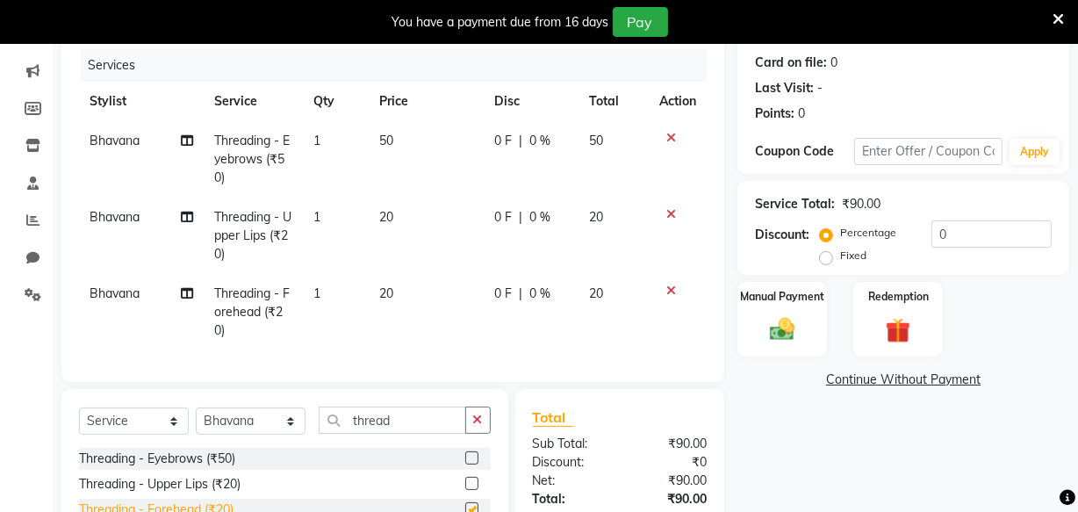
checkbox input "false"
click at [775, 322] on img at bounding box center [782, 329] width 42 height 30
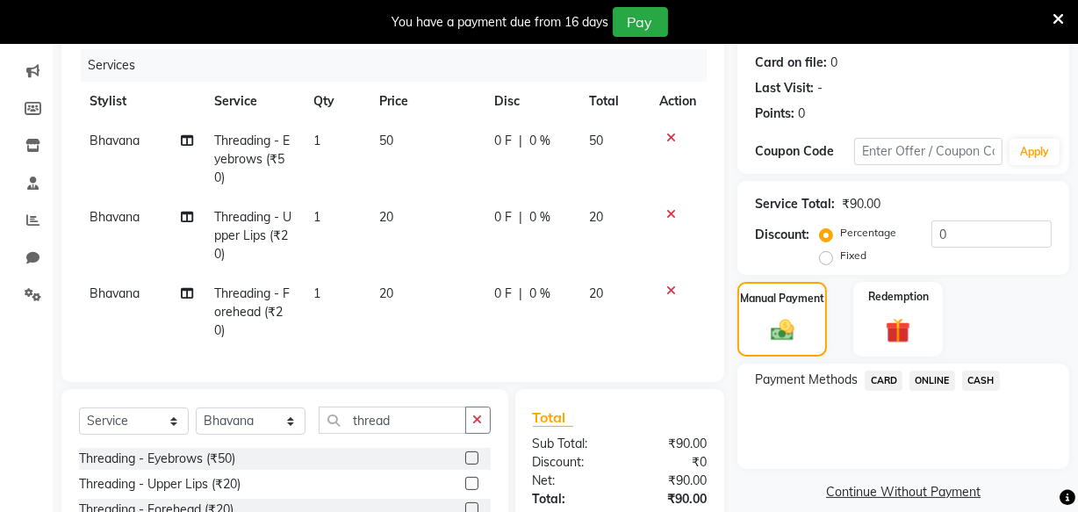
click at [940, 376] on span "ONLINE" at bounding box center [933, 381] width 46 height 20
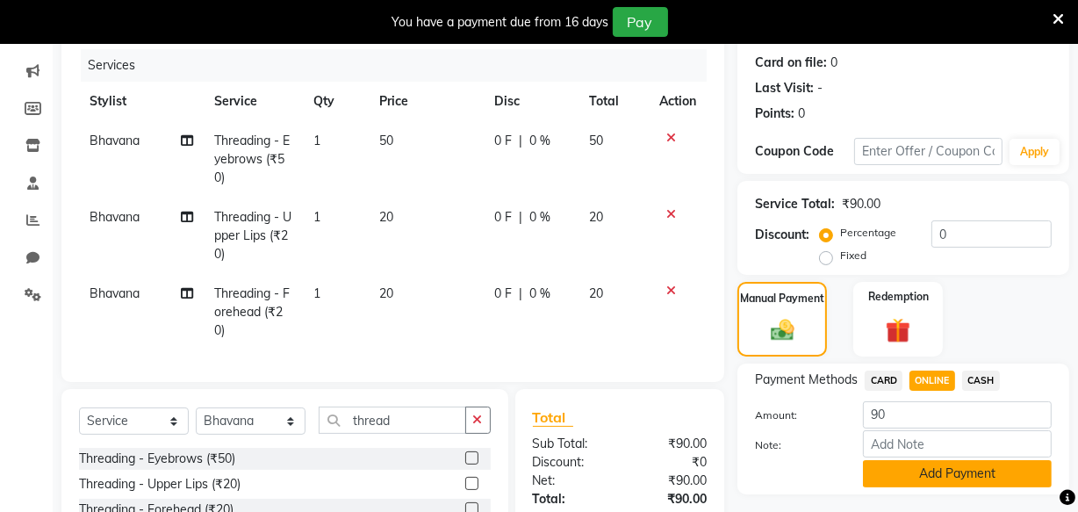
click at [965, 472] on button "Add Payment" at bounding box center [957, 473] width 189 height 27
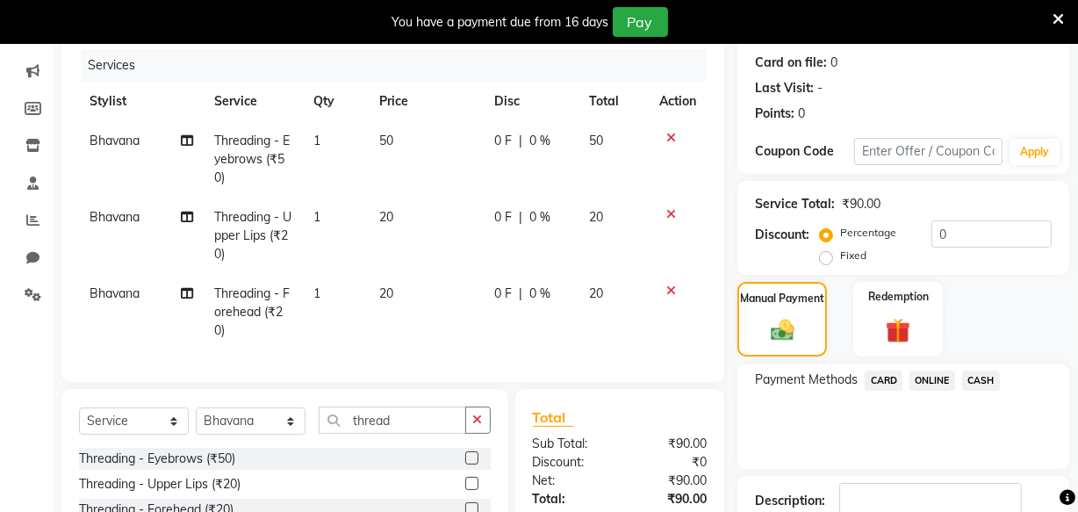
scroll to position [386, 0]
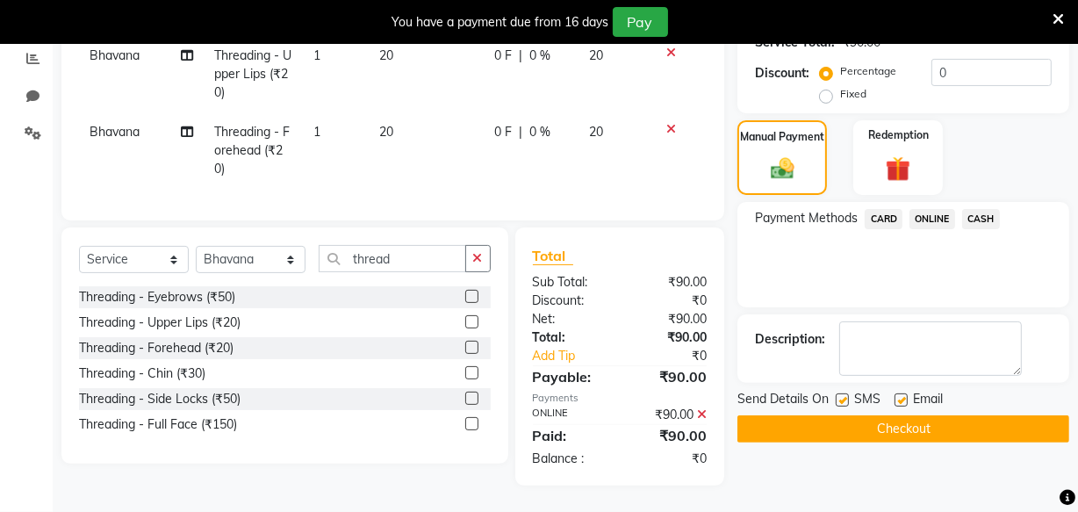
click at [936, 415] on button "Checkout" at bounding box center [904, 428] width 332 height 27
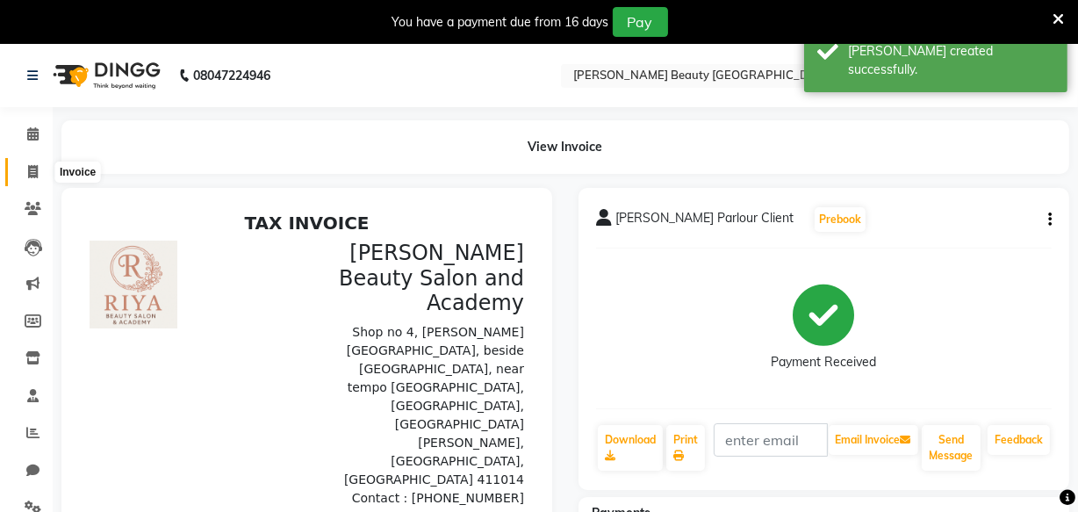
click at [35, 171] on icon at bounding box center [33, 171] width 10 height 13
select select "service"
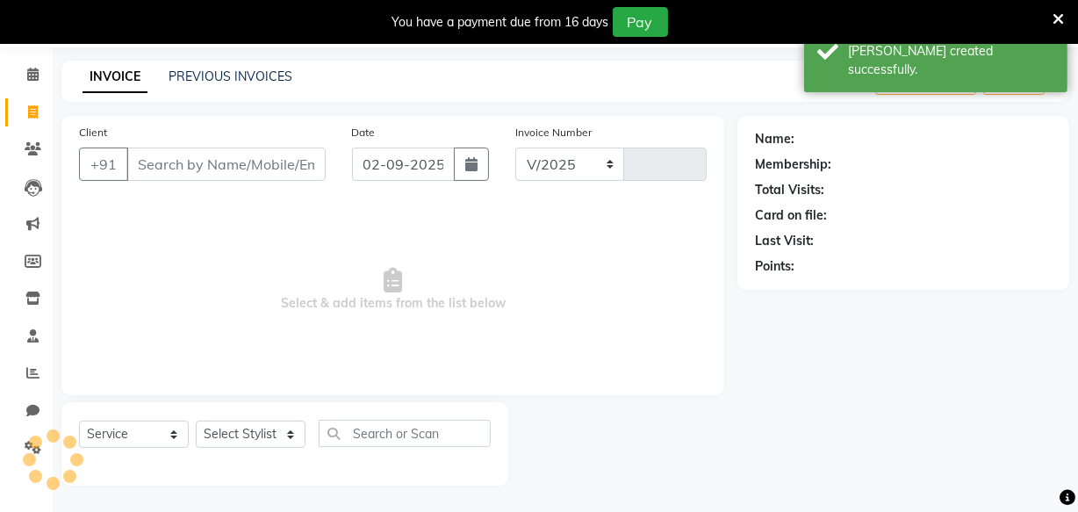
select select "8620"
type input "0394"
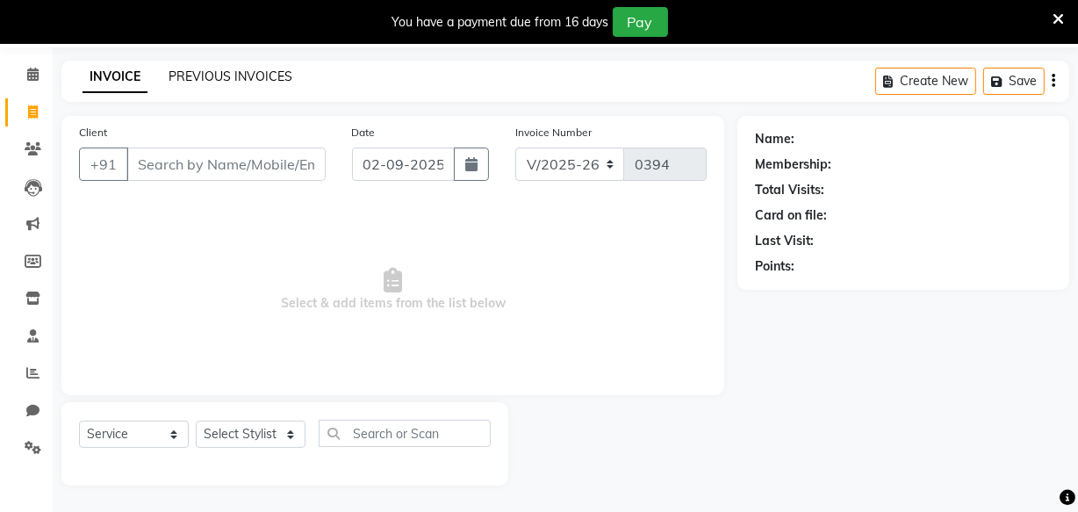
click at [234, 72] on link "PREVIOUS INVOICES" at bounding box center [231, 76] width 124 height 16
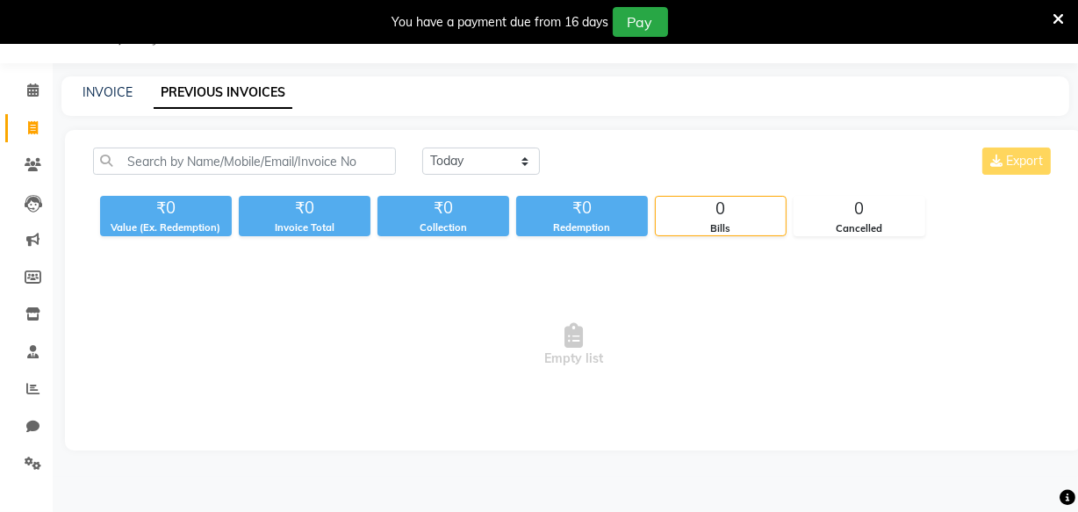
scroll to position [44, 0]
click at [103, 95] on link "INVOICE" at bounding box center [108, 92] width 50 height 16
select select "8620"
select select "service"
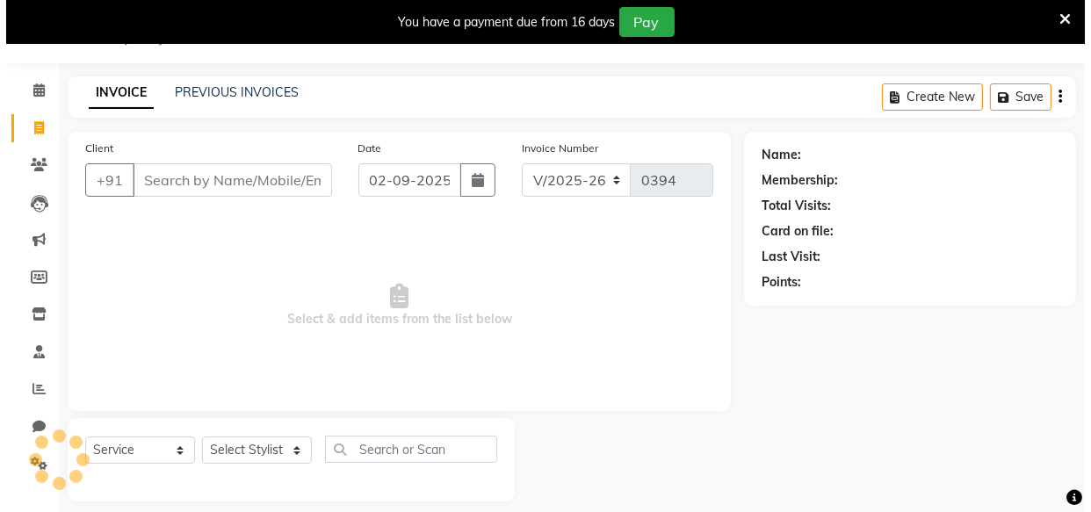
scroll to position [61, 0]
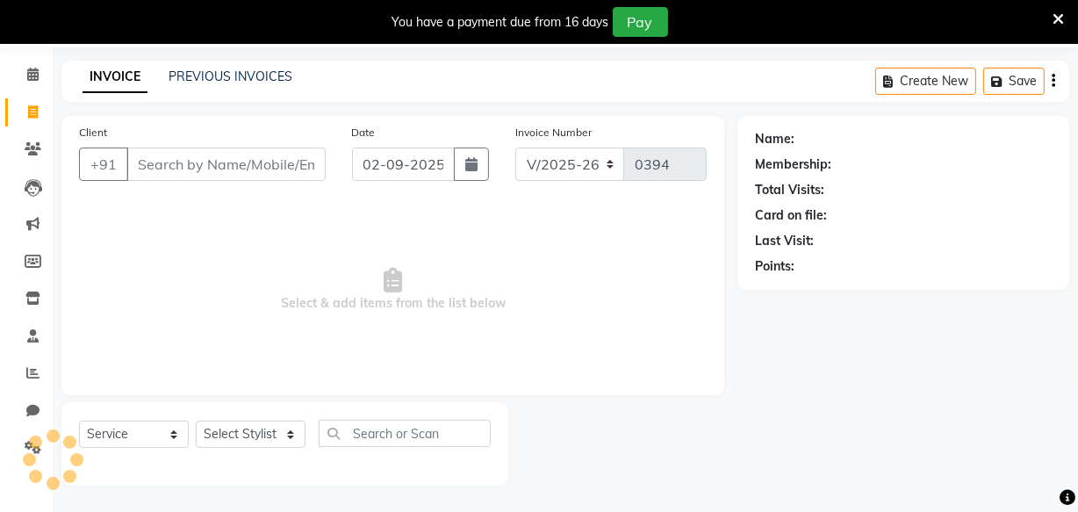
click at [197, 171] on input "Client" at bounding box center [225, 164] width 199 height 33
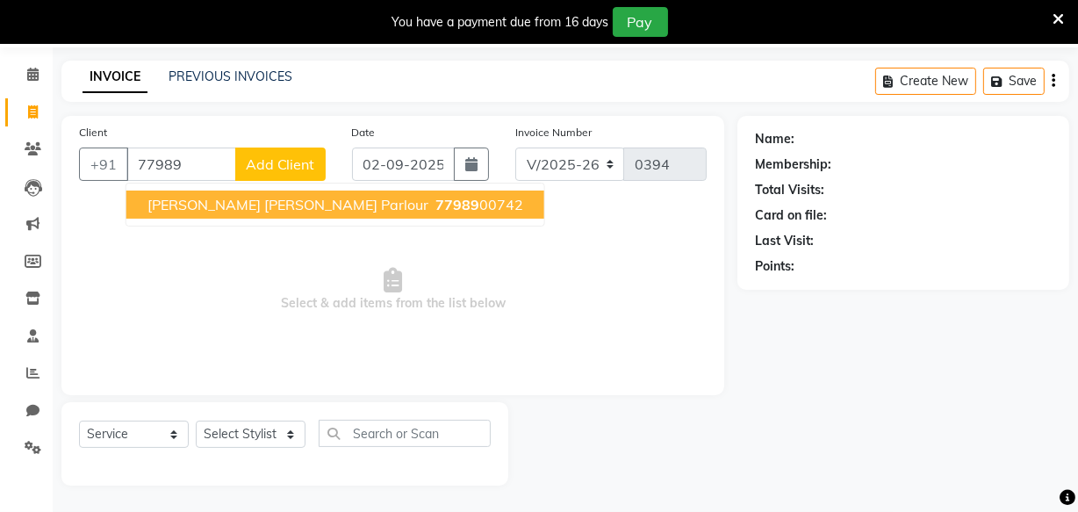
click at [251, 193] on button "Pranjal Kandi Parlour 77989 00742" at bounding box center [335, 205] width 418 height 28
type input "7798900742"
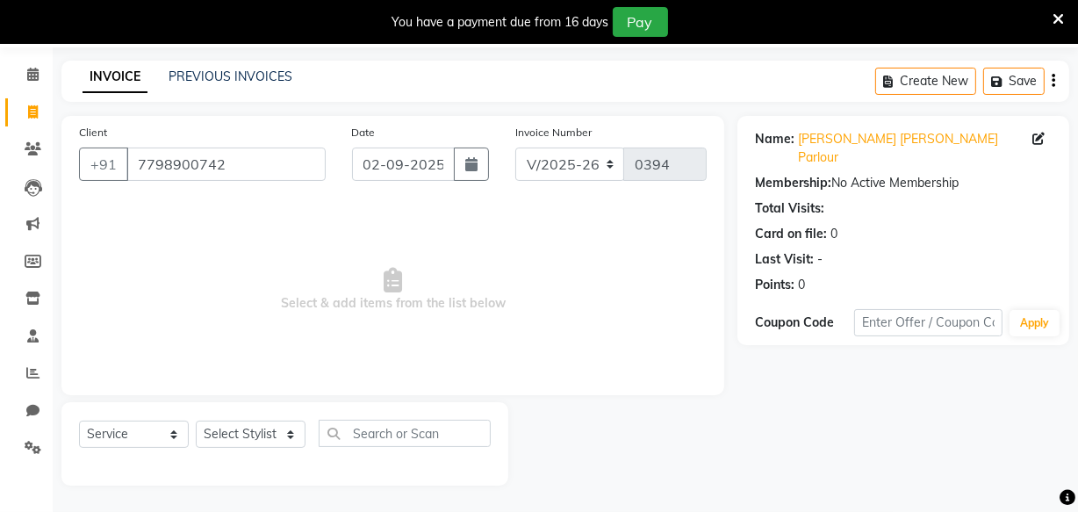
click at [1038, 139] on icon at bounding box center [1039, 139] width 12 height 12
select select "female"
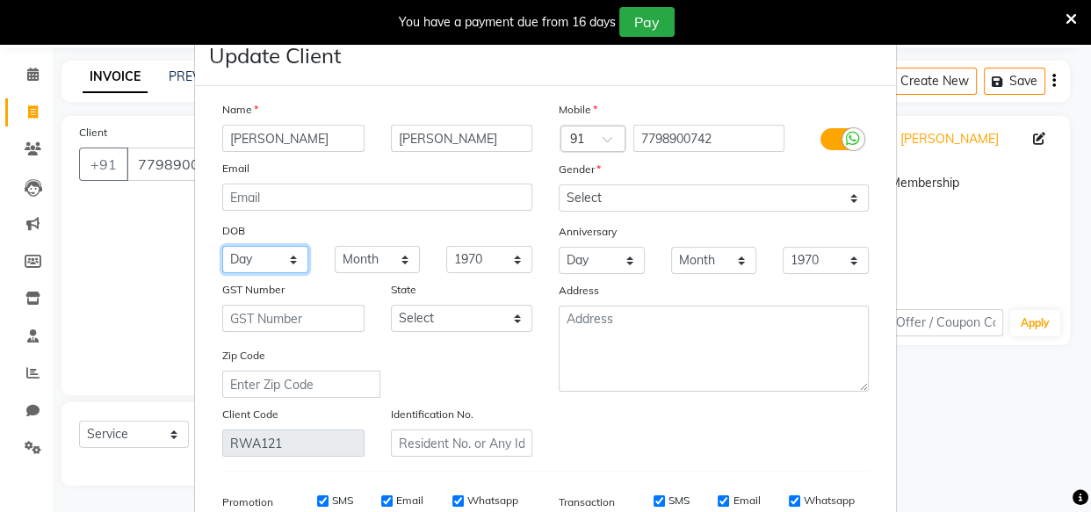
click at [272, 256] on select "Day 01 02 03 04 05 06 07 08 09 10 11 12 13 14 15 16 17 18 19 20 21 22 23 24 25 …" at bounding box center [265, 259] width 86 height 27
select select "21"
click at [222, 247] on select "Day 01 02 03 04 05 06 07 08 09 10 11 12 13 14 15 16 17 18 19 20 21 22 23 24 25 …" at bounding box center [265, 259] width 86 height 27
click at [355, 256] on select "Month January February March April May June July August September October Novem…" at bounding box center [378, 259] width 86 height 27
select select "06"
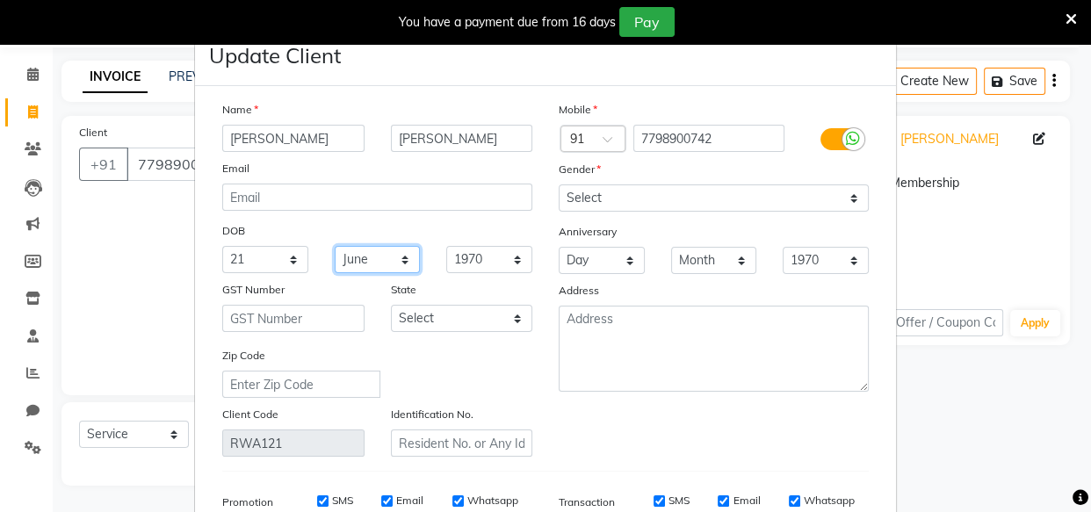
click at [335, 247] on select "Month January February March April May June July August September October Novem…" at bounding box center [378, 259] width 86 height 27
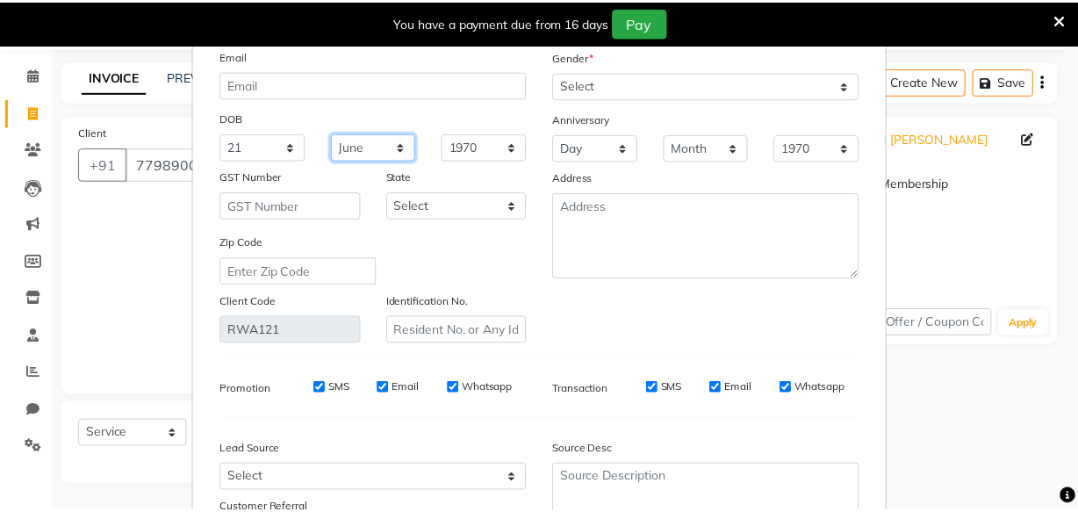
scroll to position [272, 0]
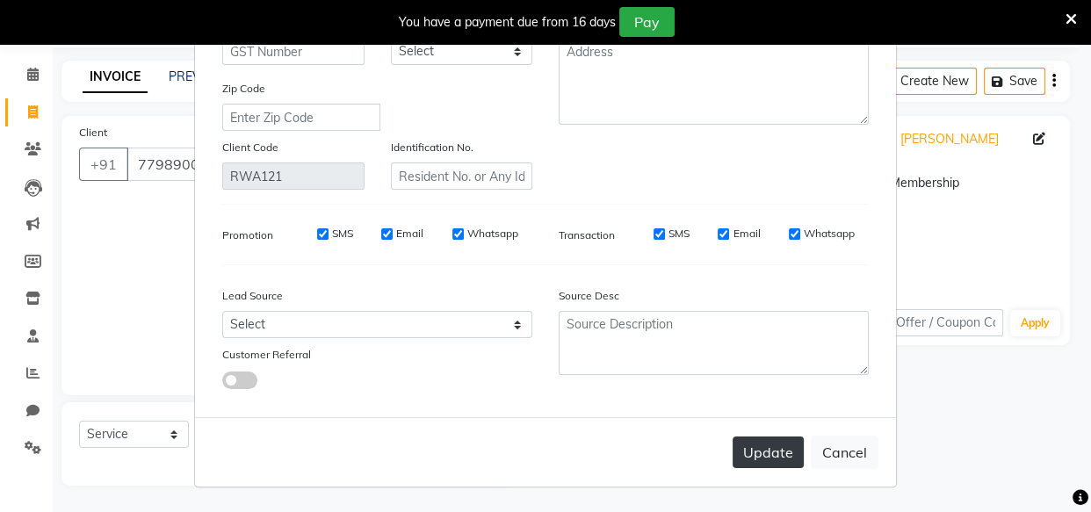
click at [767, 443] on button "Update" at bounding box center [767, 452] width 71 height 32
select select
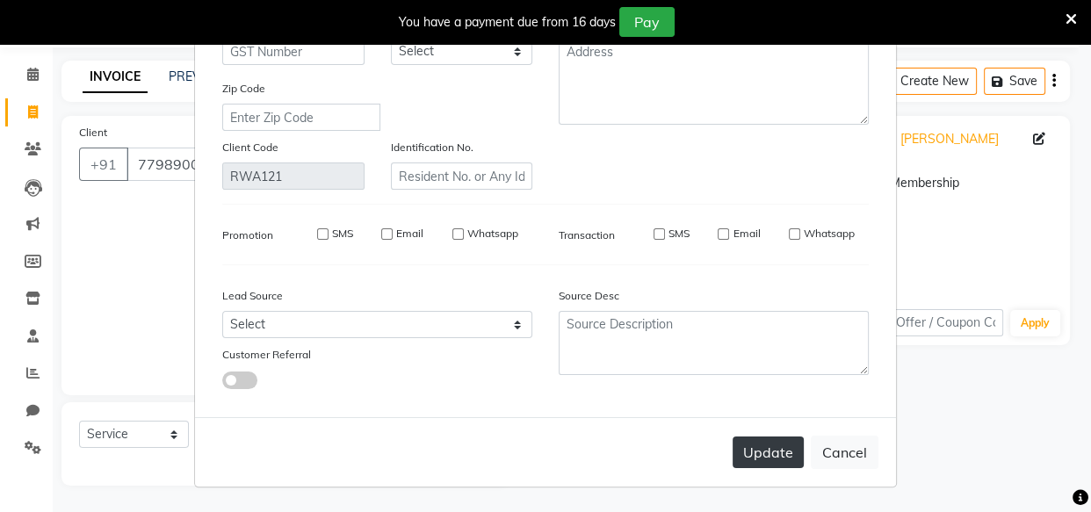
select select
checkbox input "false"
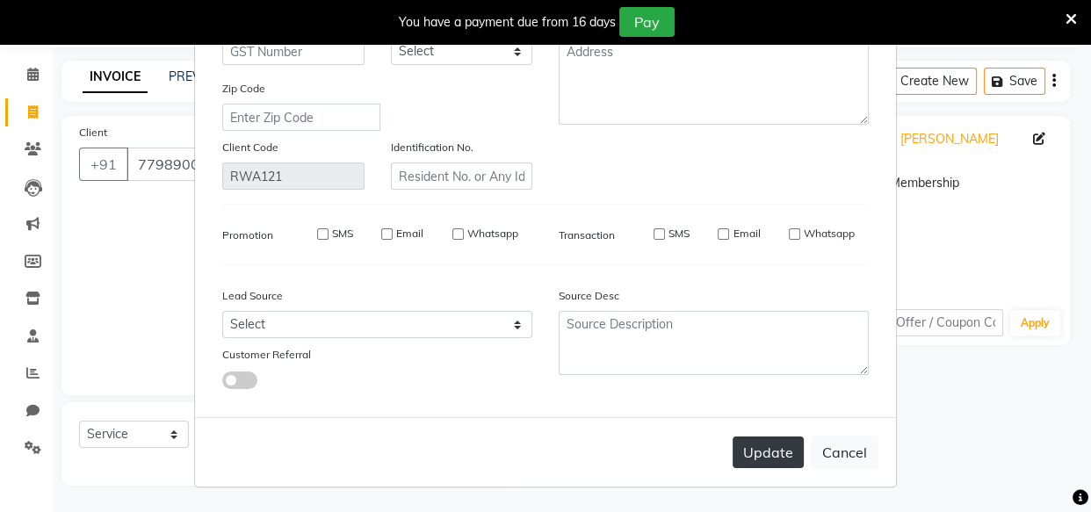
checkbox input "false"
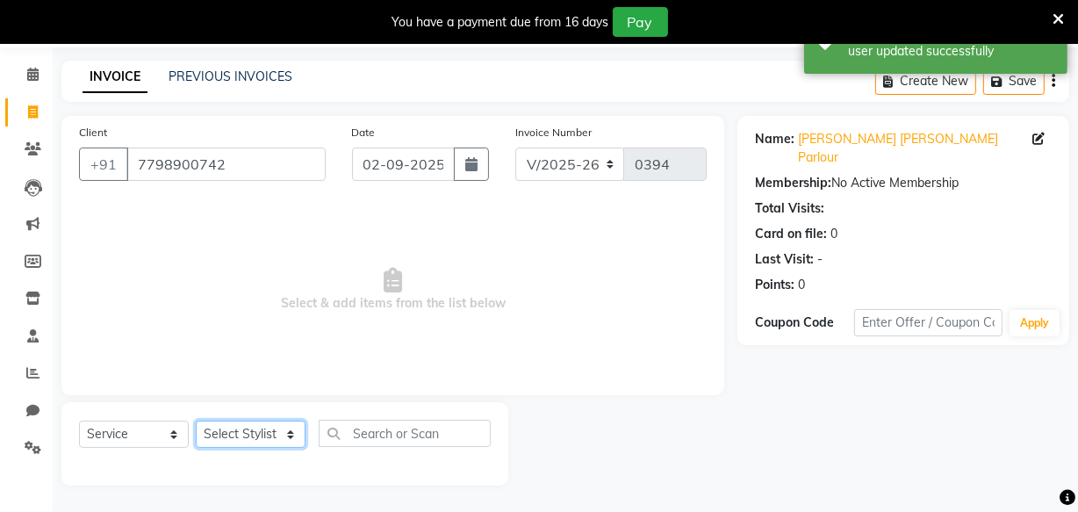
click at [250, 434] on select "Select Stylist Amla bhagwan vitkar Anjali Bhavana pornima kahar Riya Rupali san…" at bounding box center [251, 434] width 110 height 27
select select "87285"
click at [196, 421] on select "Select Stylist Amla bhagwan vitkar Anjali Bhavana pornima kahar Riya Rupali san…" at bounding box center [251, 434] width 110 height 27
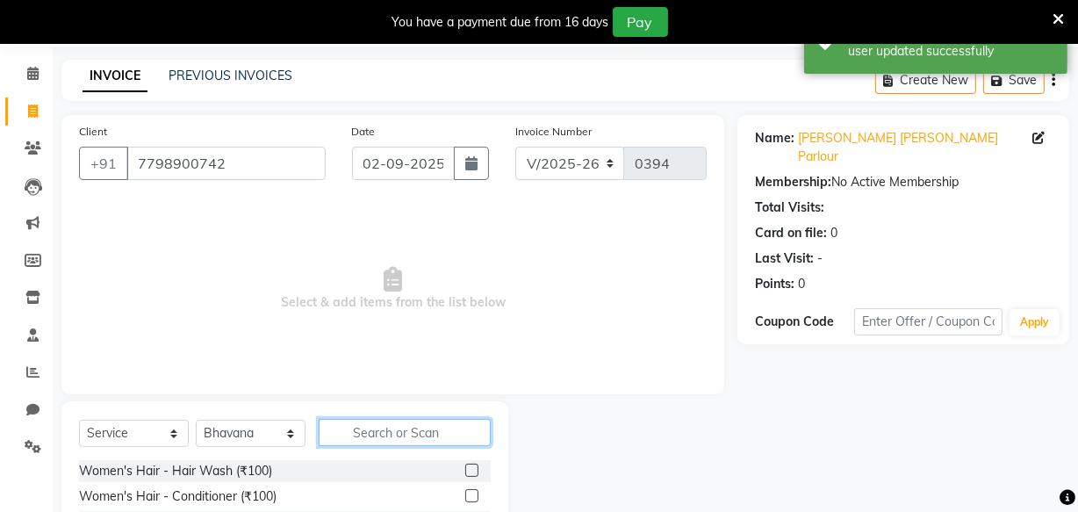
click at [377, 429] on input "text" at bounding box center [405, 432] width 172 height 27
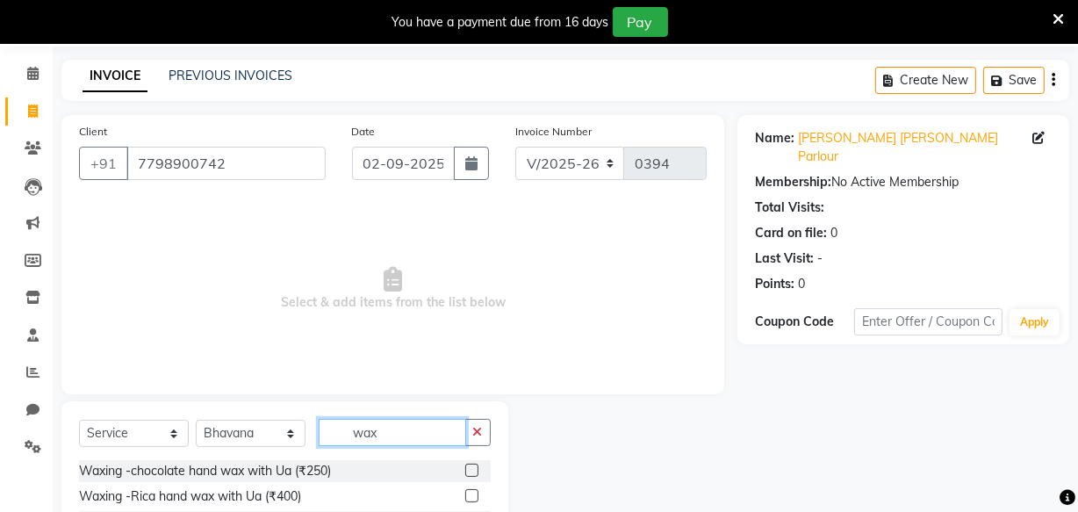
scroll to position [236, 0]
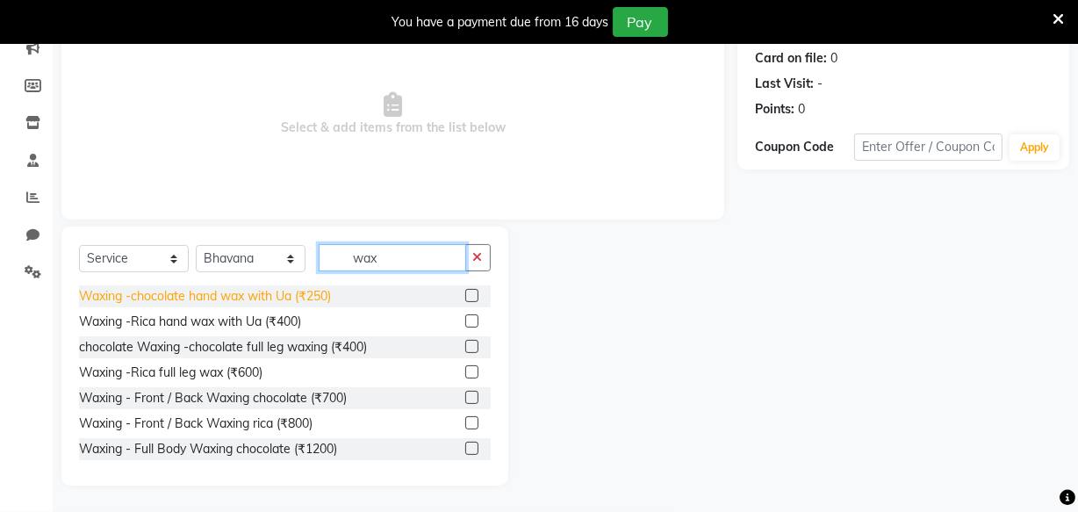
type input "wax"
click at [190, 296] on div "Waxing -chocolate hand wax with Ua (₹250)" at bounding box center [205, 296] width 252 height 18
checkbox input "false"
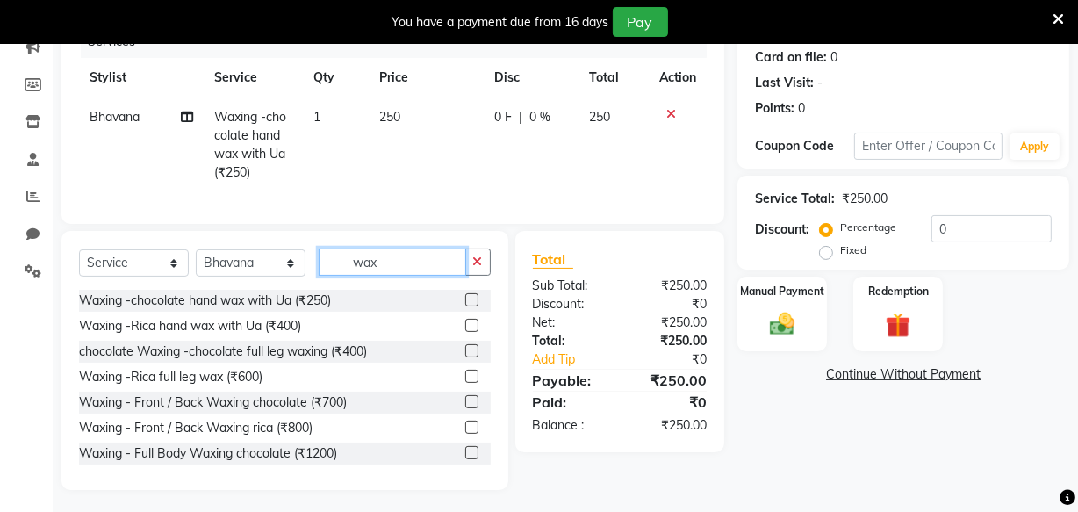
click at [410, 276] on input "wax" at bounding box center [393, 261] width 148 height 27
type input "w"
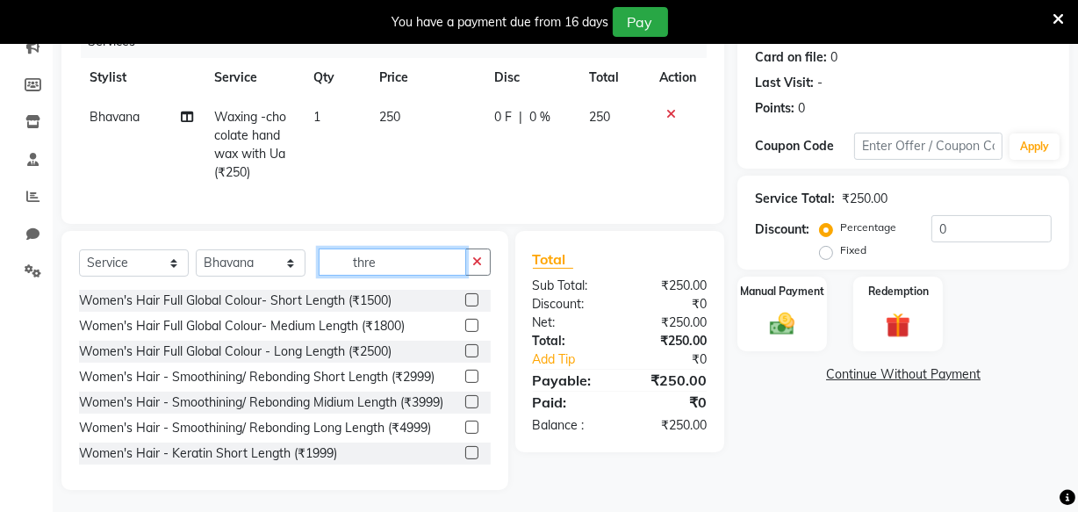
scroll to position [230, 0]
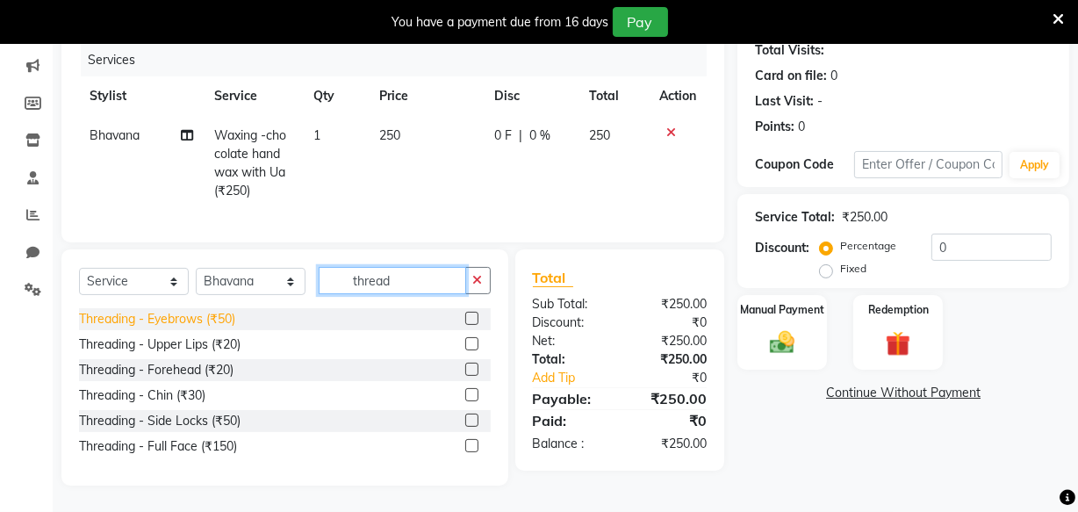
type input "thread"
click at [153, 319] on div "Threading - Eyebrows (₹50)" at bounding box center [157, 319] width 156 height 18
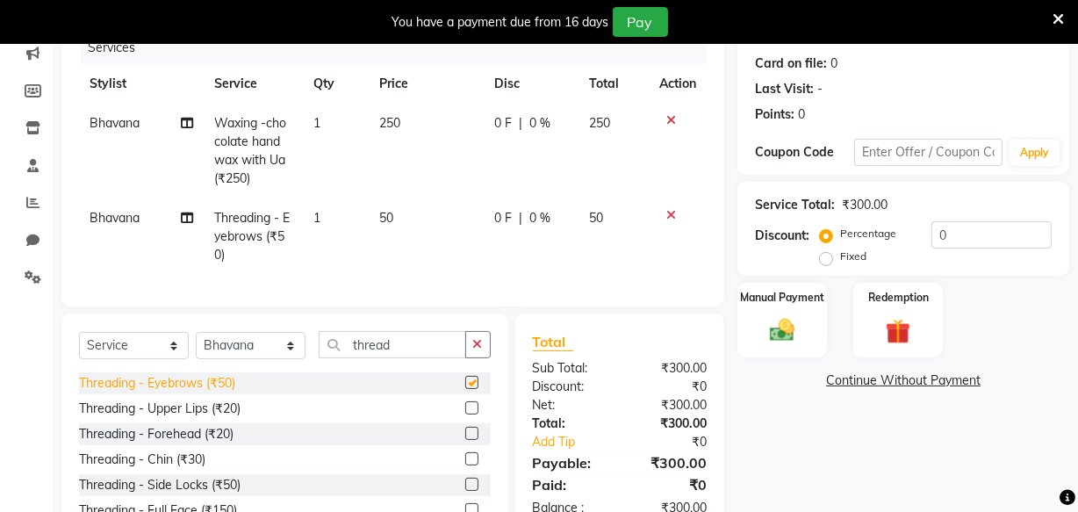
checkbox input "false"
click at [175, 443] on div "Threading - Forehead (₹20)" at bounding box center [156, 434] width 155 height 18
checkbox input "false"
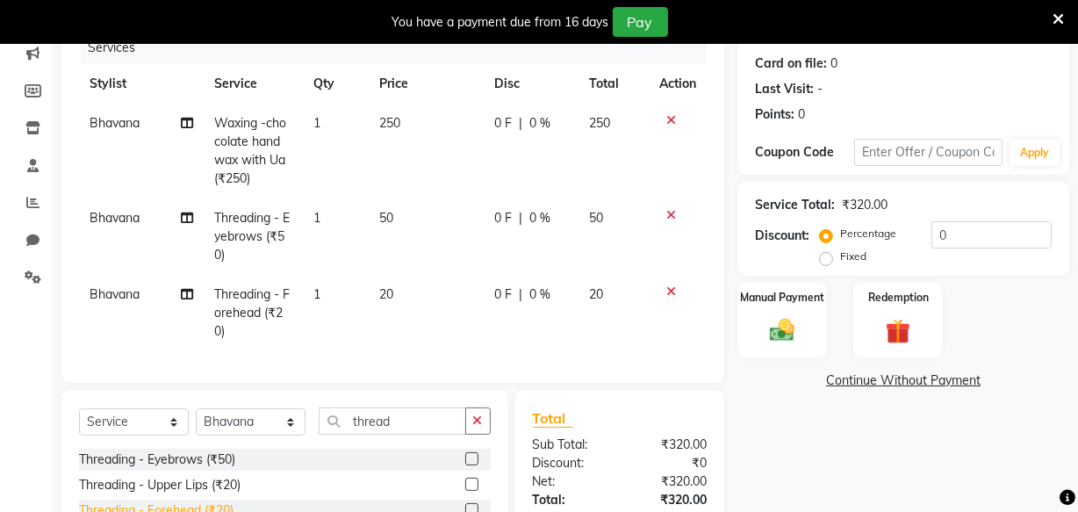
scroll to position [383, 0]
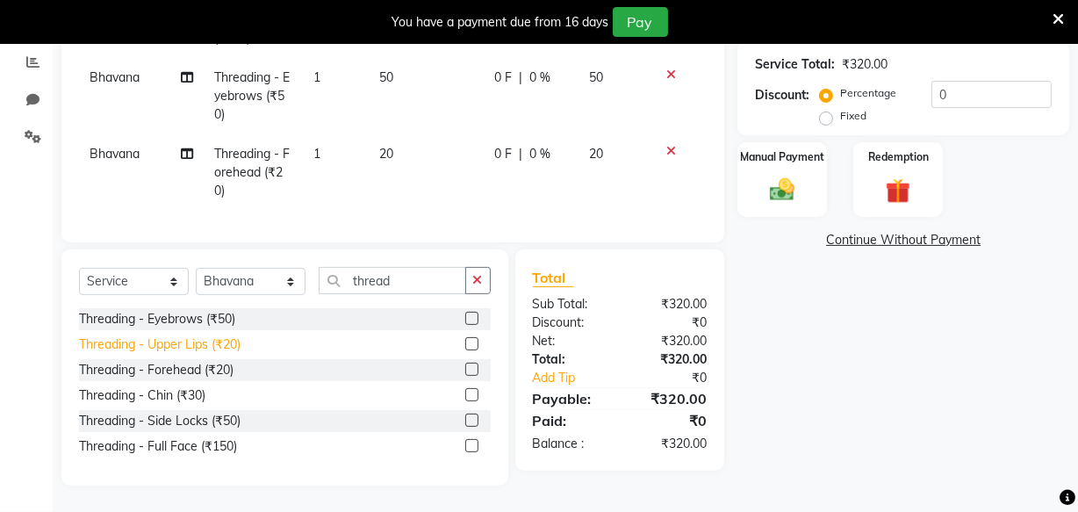
click at [187, 345] on div "Threading - Upper Lips (₹20)" at bounding box center [160, 344] width 162 height 18
checkbox input "false"
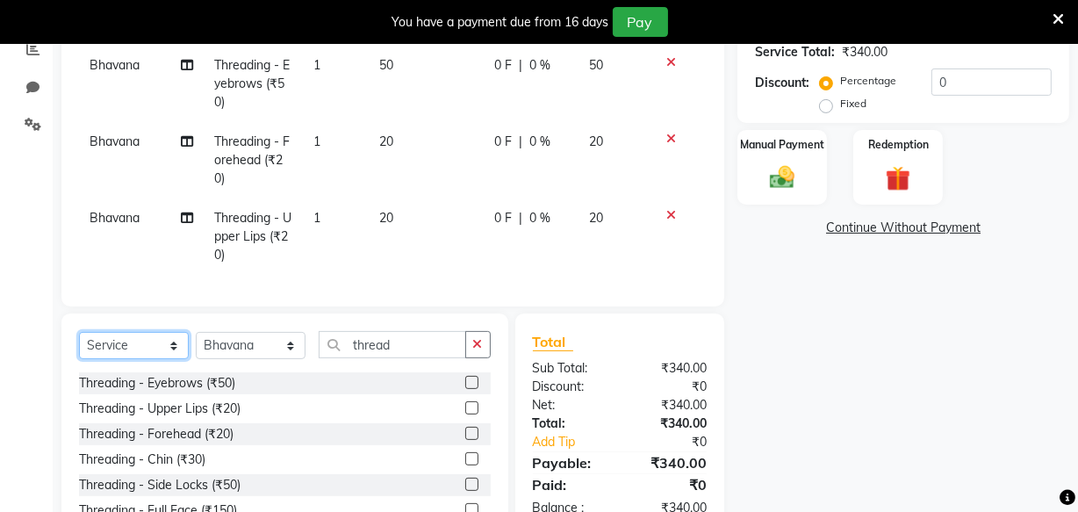
click at [187, 345] on select "Select Service Product Membership Package Voucher Prepaid Gift Card" at bounding box center [134, 345] width 110 height 27
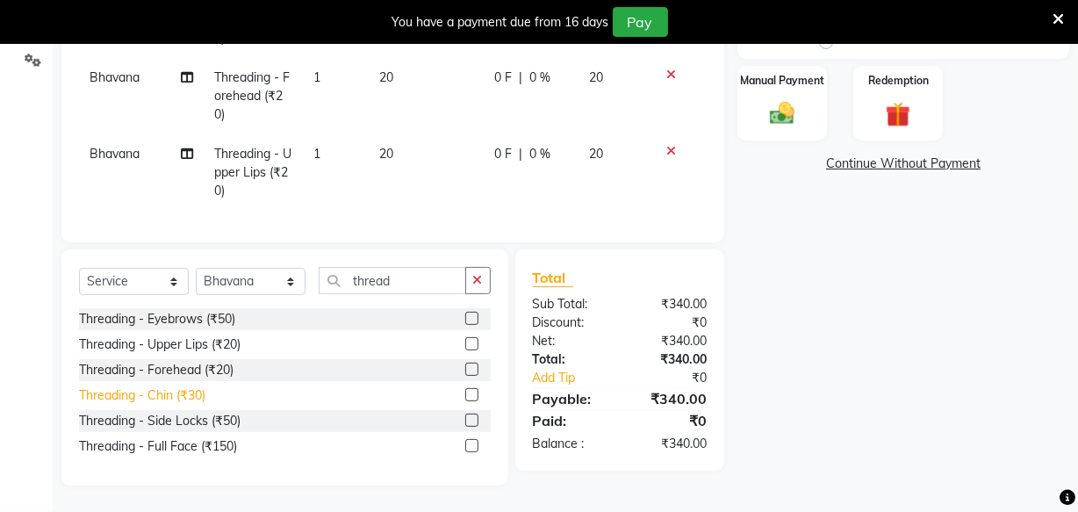
click at [178, 397] on div "Threading - Chin (₹30)" at bounding box center [142, 395] width 126 height 18
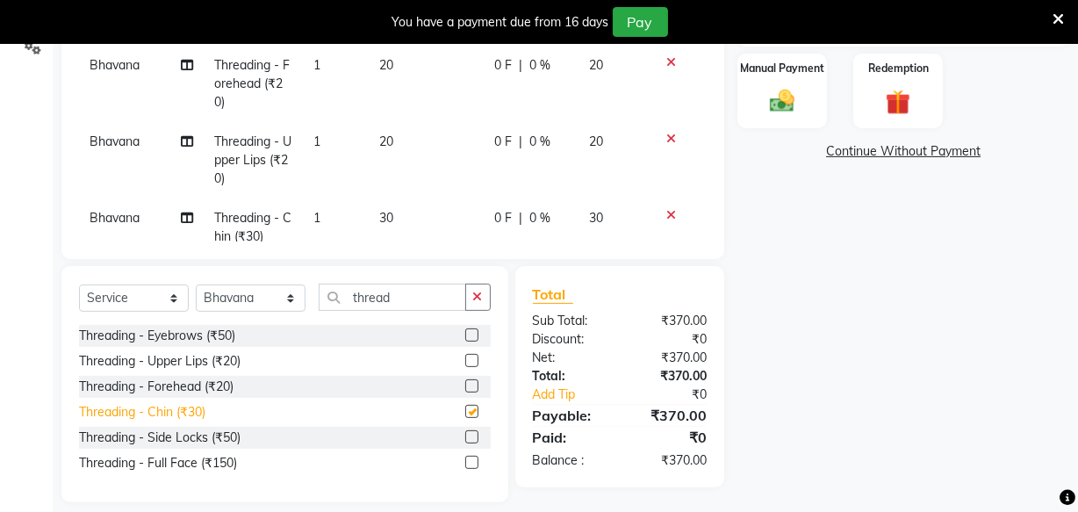
checkbox input "false"
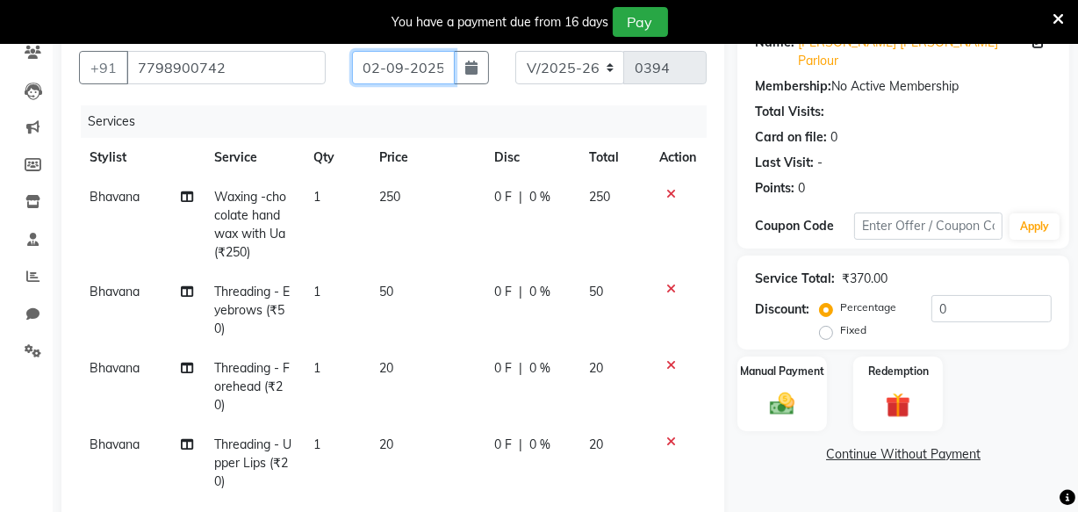
click at [389, 71] on input "02-09-2025" at bounding box center [403, 67] width 103 height 33
select select "9"
select select "2025"
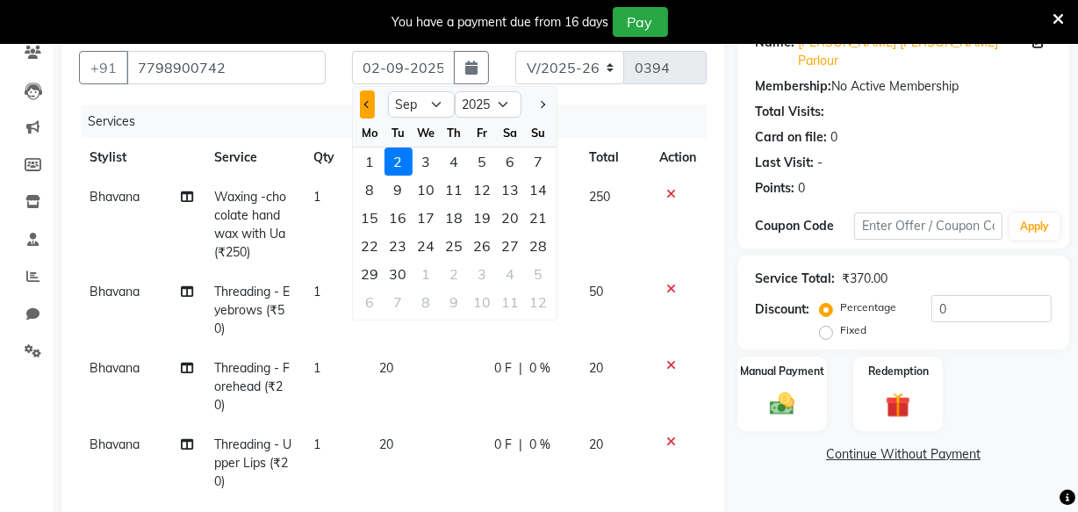
click at [367, 101] on span "Previous month" at bounding box center [367, 104] width 7 height 7
select select "8"
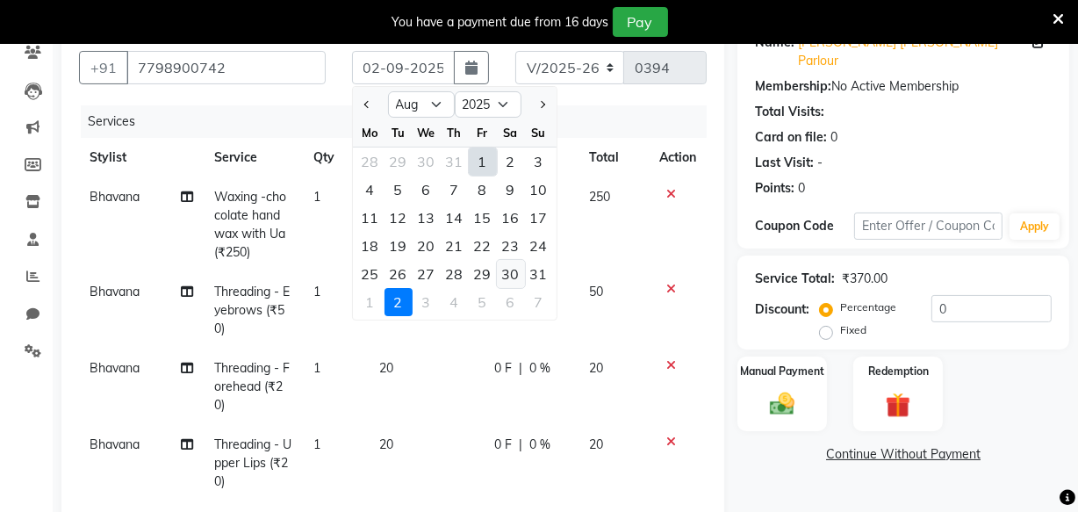
click at [515, 276] on div "30" at bounding box center [511, 274] width 28 height 28
type input "30-08-2025"
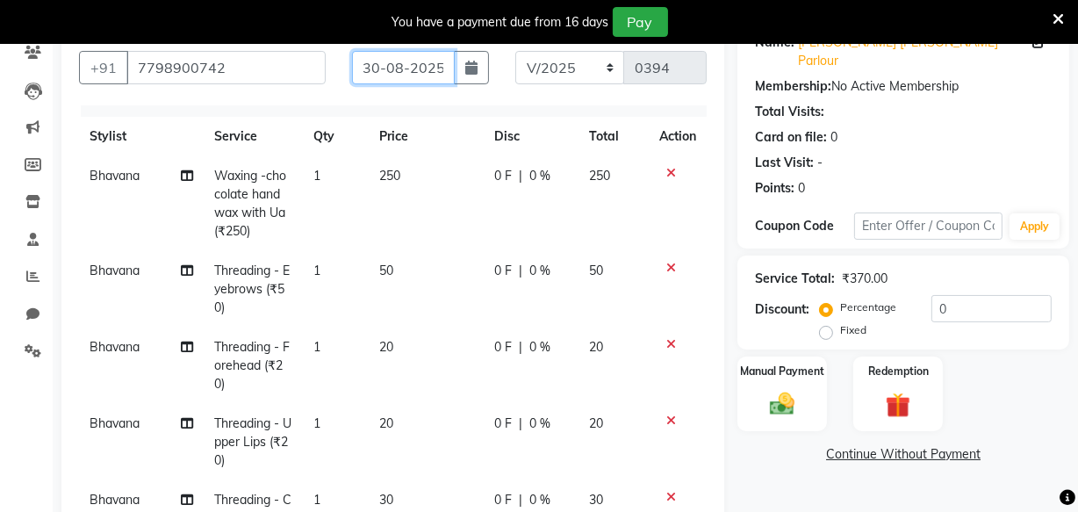
scroll to position [40, 0]
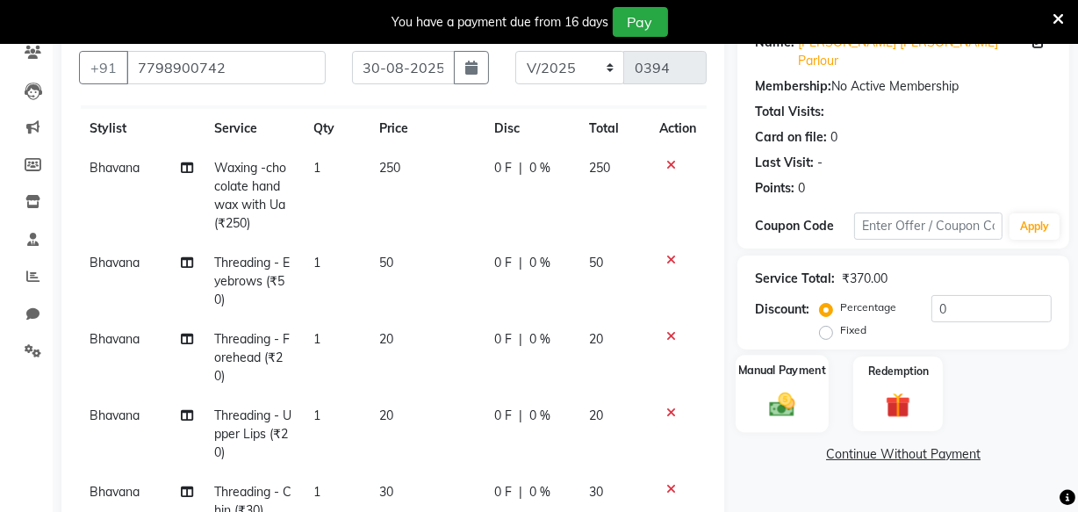
click at [800, 389] on img at bounding box center [782, 404] width 42 height 30
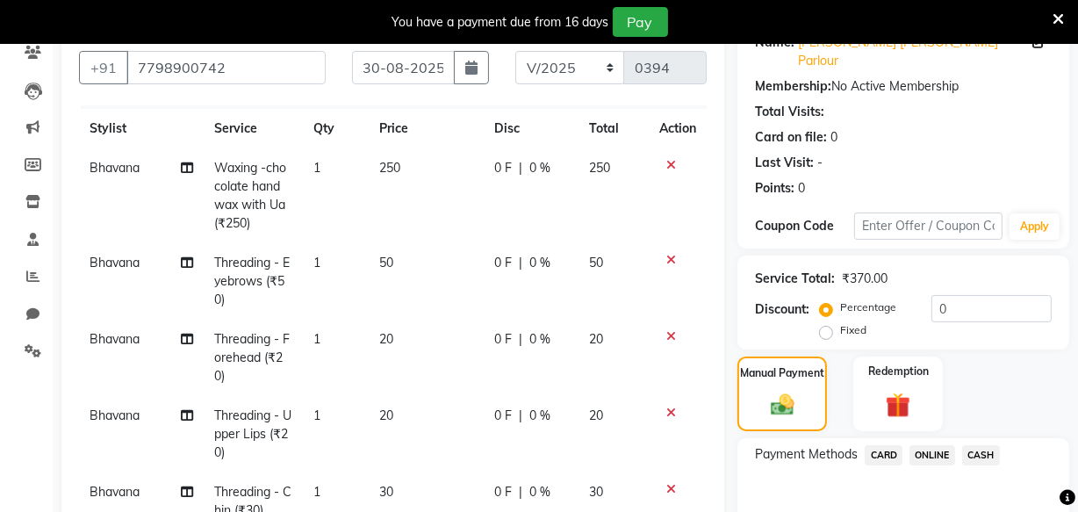
click at [936, 445] on span "ONLINE" at bounding box center [933, 455] width 46 height 20
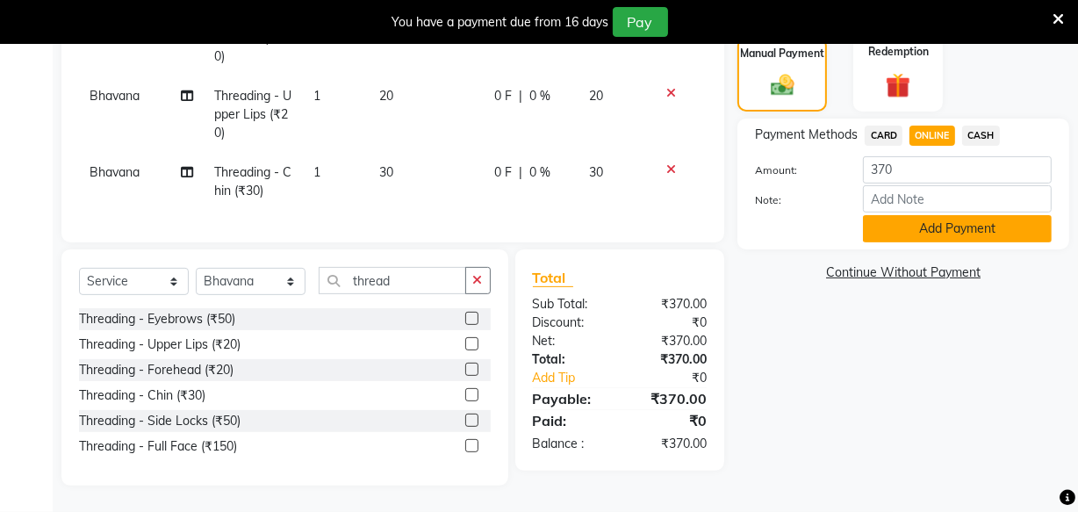
click at [940, 215] on button "Add Payment" at bounding box center [957, 228] width 189 height 27
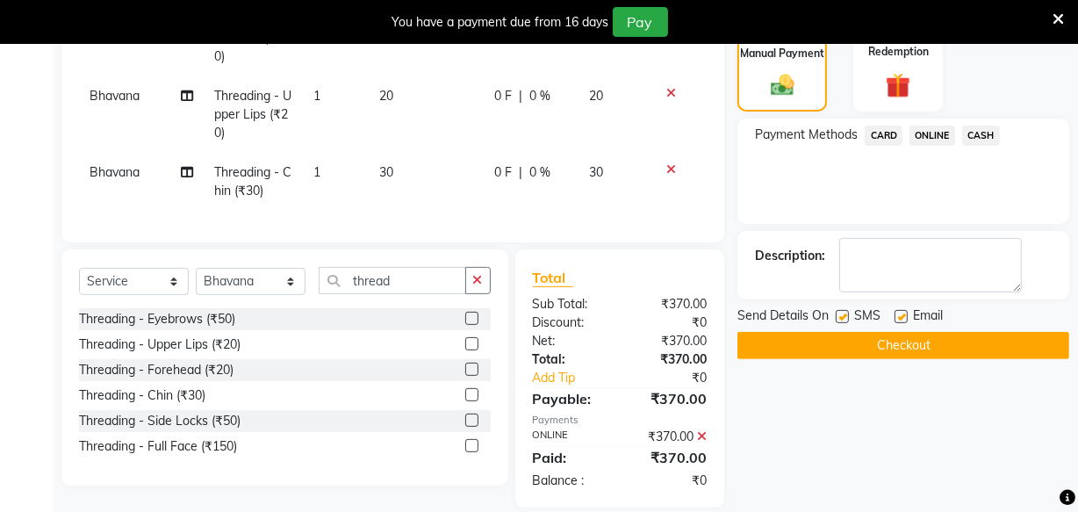
click at [940, 209] on div "Name: Pranjal Kandi Parlour Membership: No Active Membership Total Visits: Card…" at bounding box center [910, 104] width 345 height 808
click at [915, 332] on button "Checkout" at bounding box center [904, 345] width 332 height 27
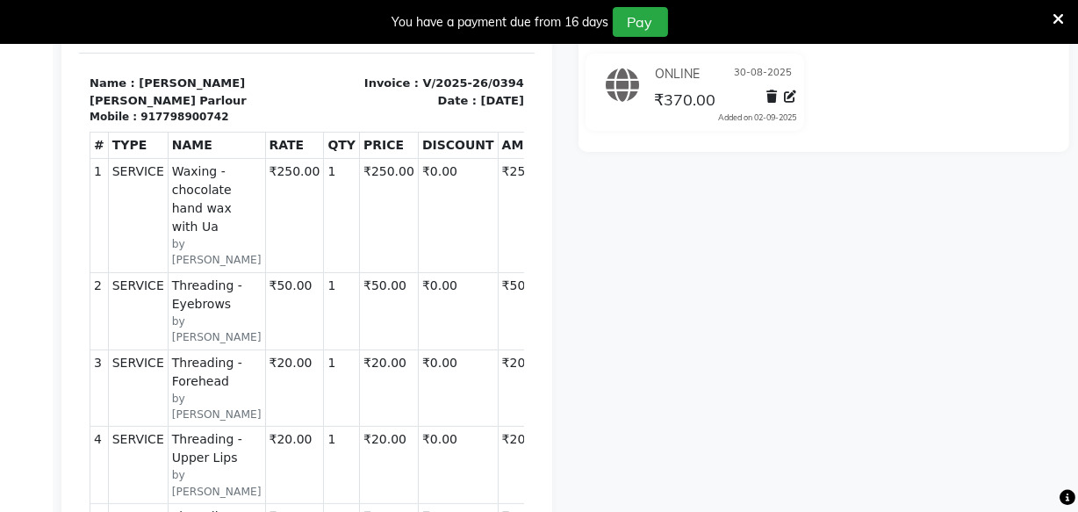
scroll to position [32, 0]
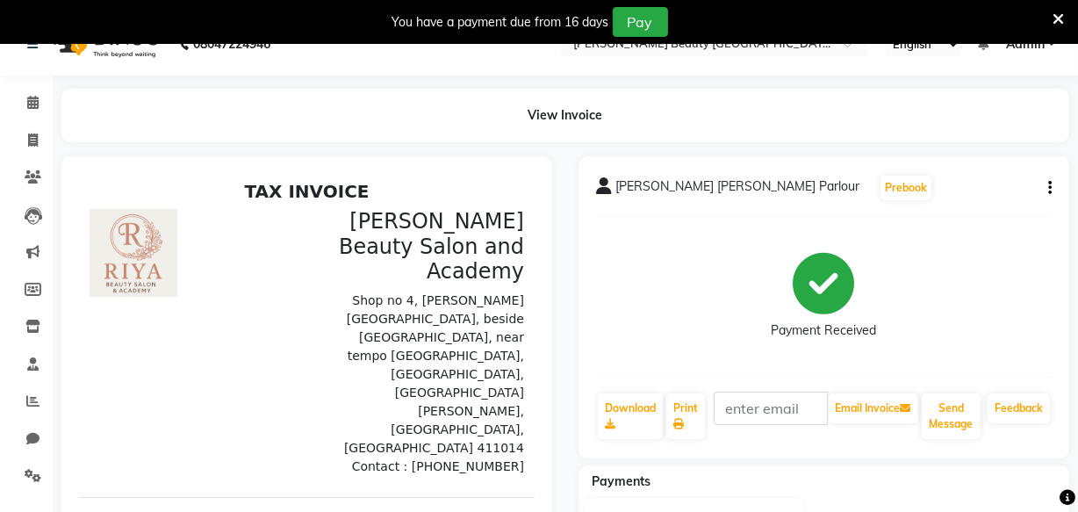
click at [162, 125] on div "View Invoice" at bounding box center [565, 116] width 1008 height 54
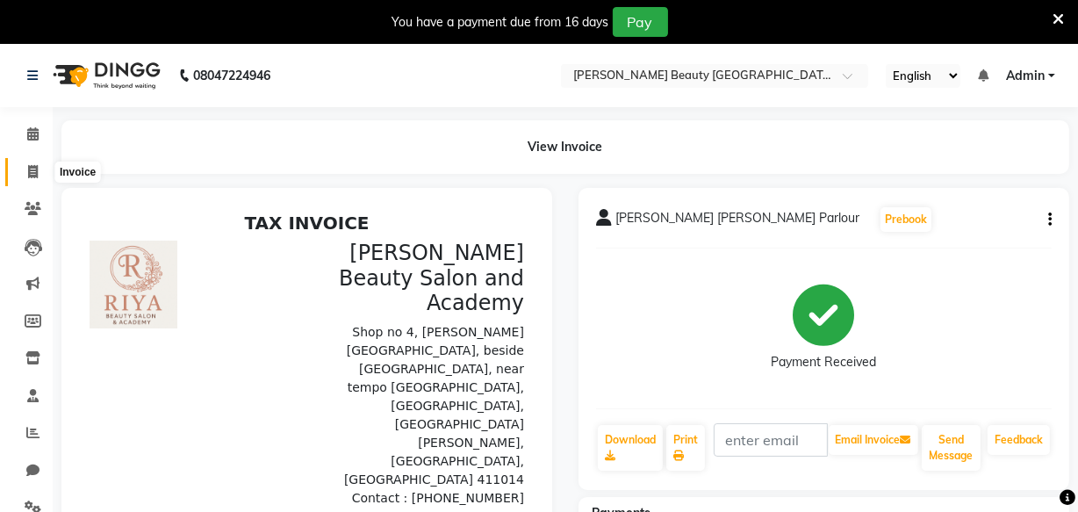
click at [30, 165] on icon at bounding box center [33, 171] width 10 height 13
select select "service"
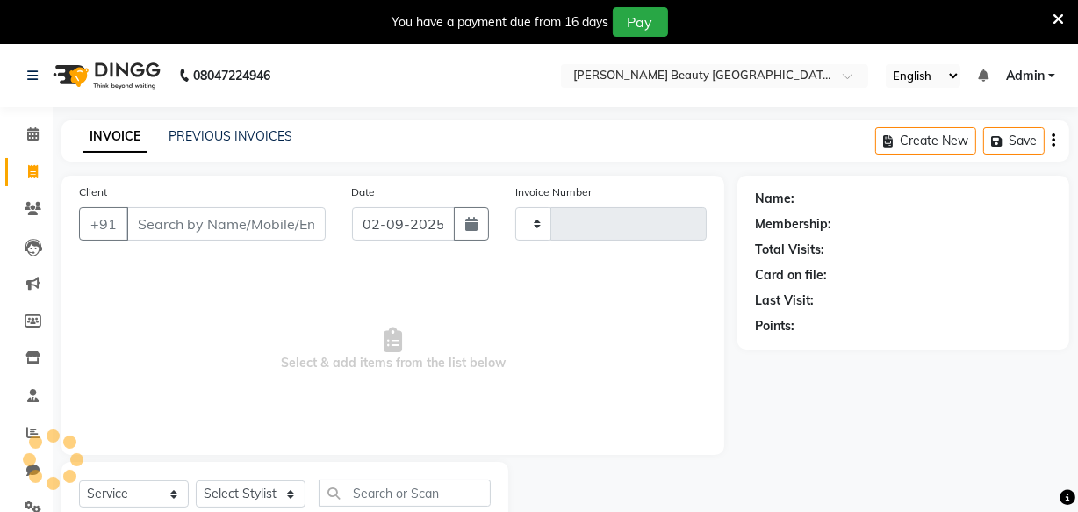
scroll to position [61, 0]
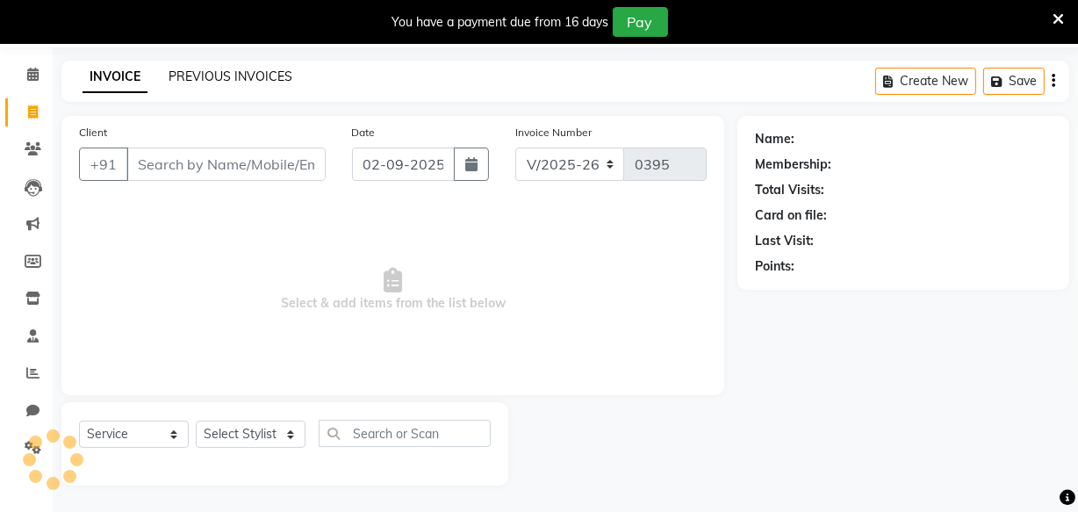
click at [270, 68] on link "PREVIOUS INVOICES" at bounding box center [231, 76] width 124 height 16
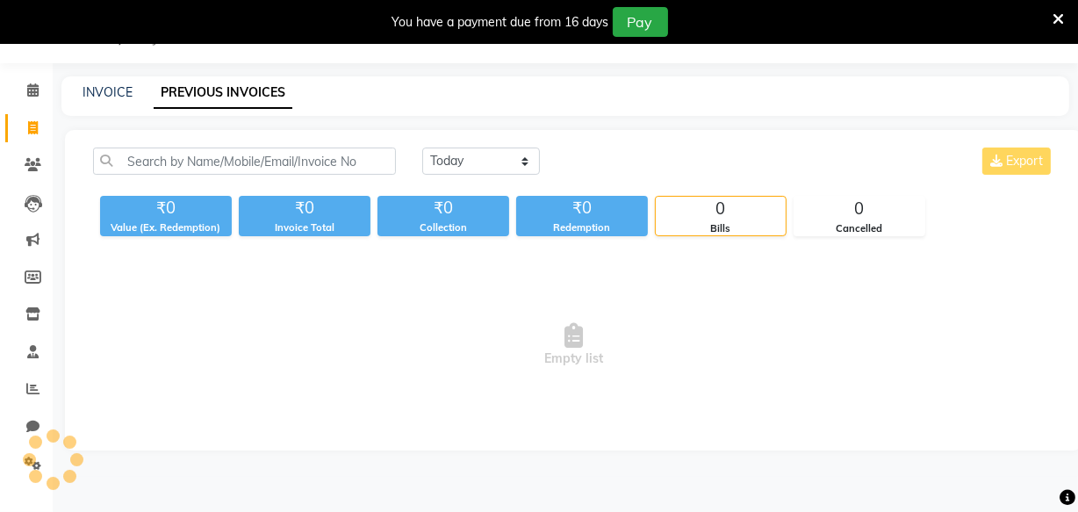
scroll to position [44, 0]
click at [469, 169] on select "Today Yesterday Custom Range" at bounding box center [481, 161] width 118 height 27
select select "range"
click at [422, 148] on select "Today Yesterday Custom Range" at bounding box center [481, 161] width 118 height 27
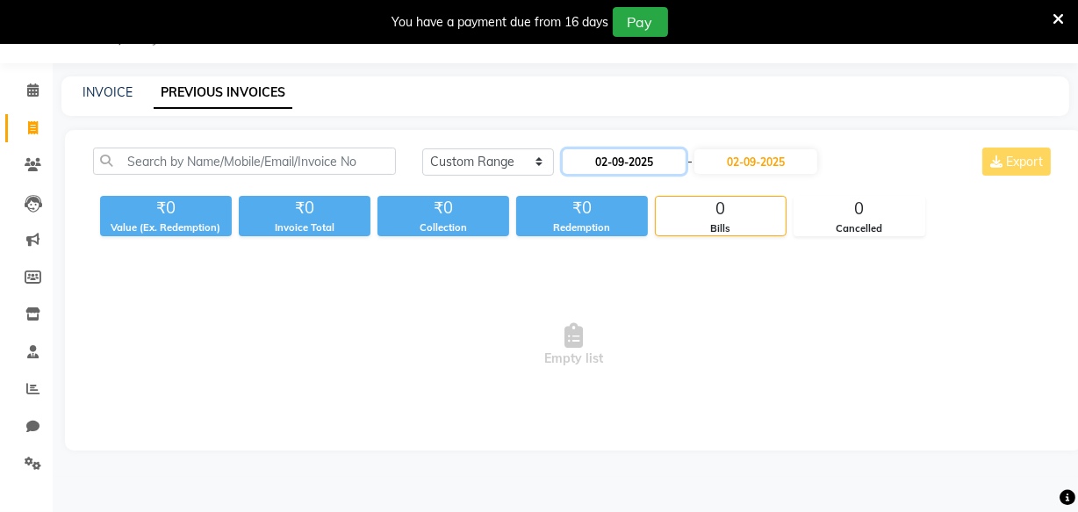
click at [667, 155] on input "02-09-2025" at bounding box center [624, 161] width 123 height 25
select select "9"
select select "2025"
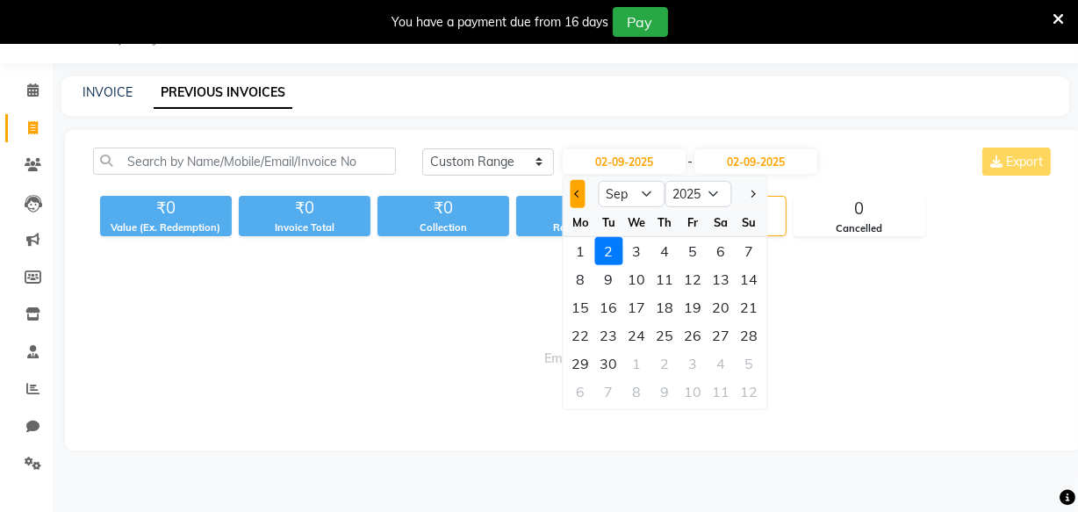
click at [573, 192] on button "Previous month" at bounding box center [578, 194] width 15 height 28
select select "8"
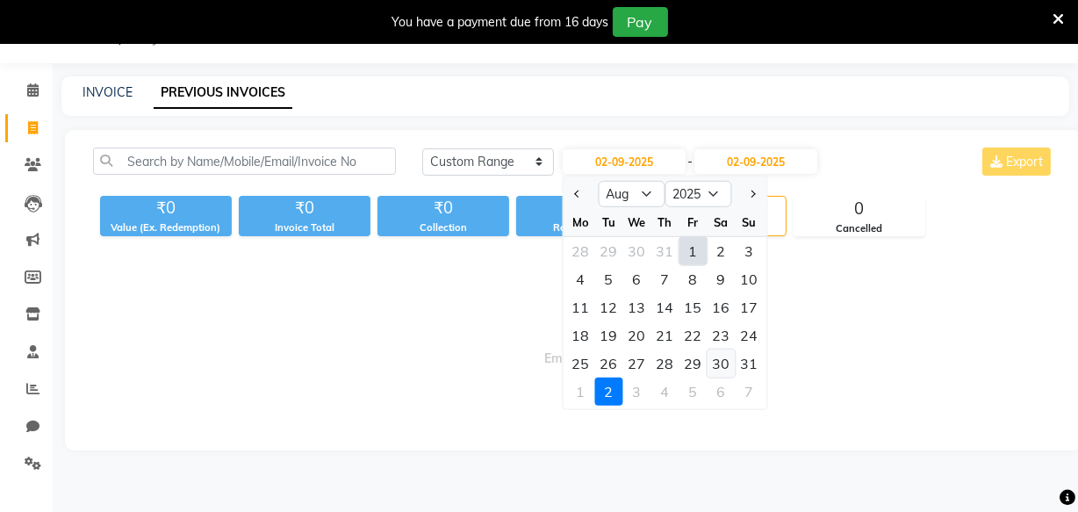
click at [718, 367] on div "30" at bounding box center [722, 363] width 28 height 28
type input "30-08-2025"
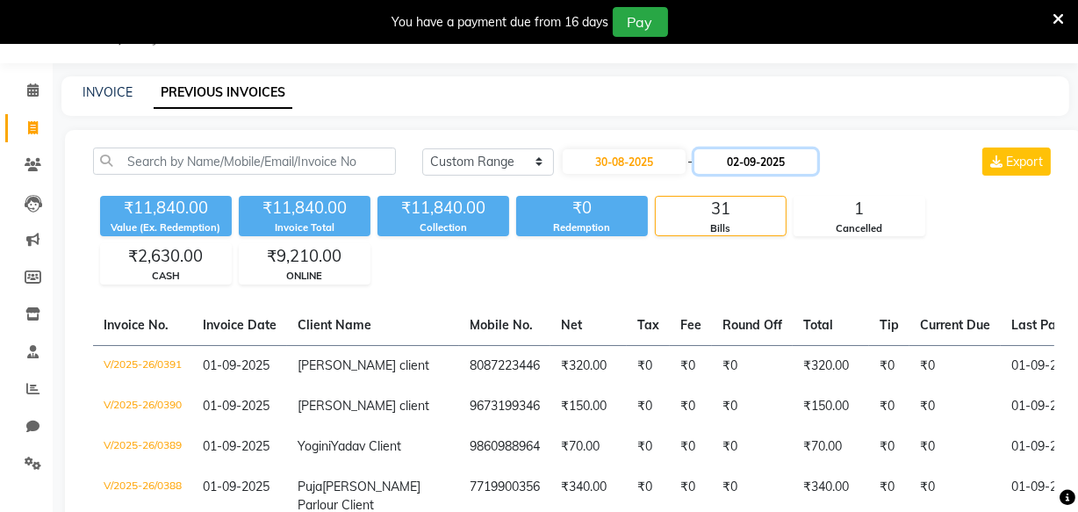
click at [768, 156] on input "02-09-2025" at bounding box center [756, 161] width 123 height 25
select select "9"
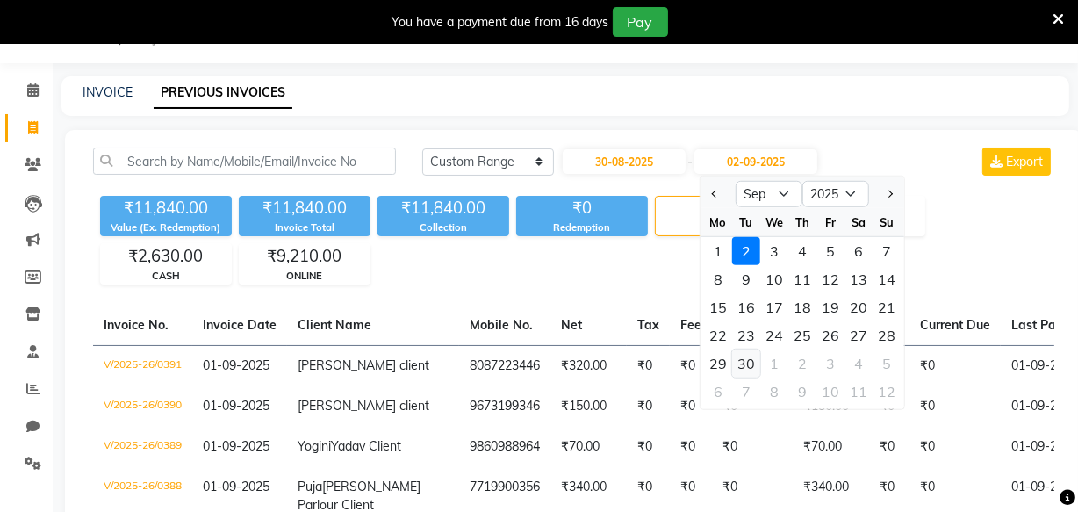
click at [749, 361] on div "30" at bounding box center [746, 363] width 28 height 28
type input "30-09-2025"
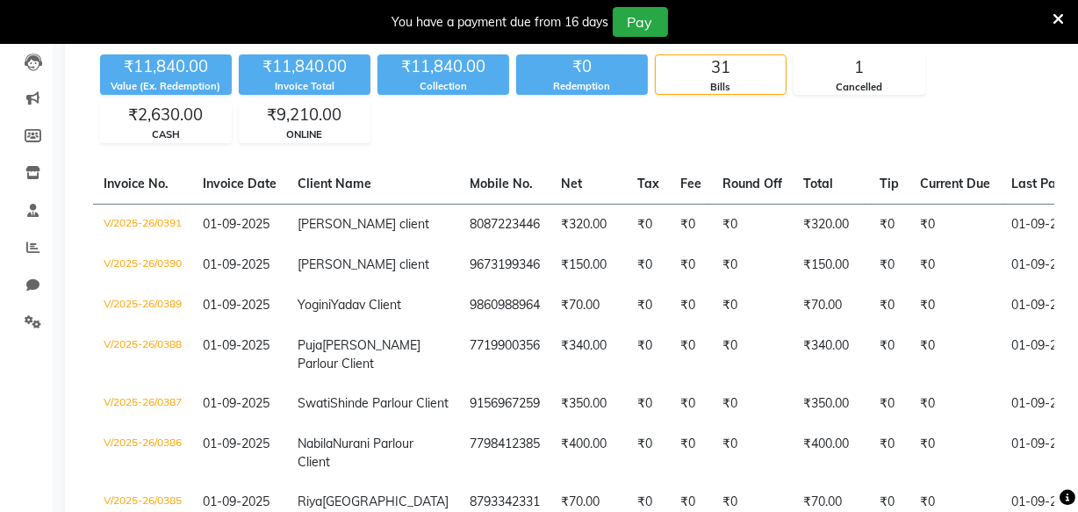
scroll to position [0, 0]
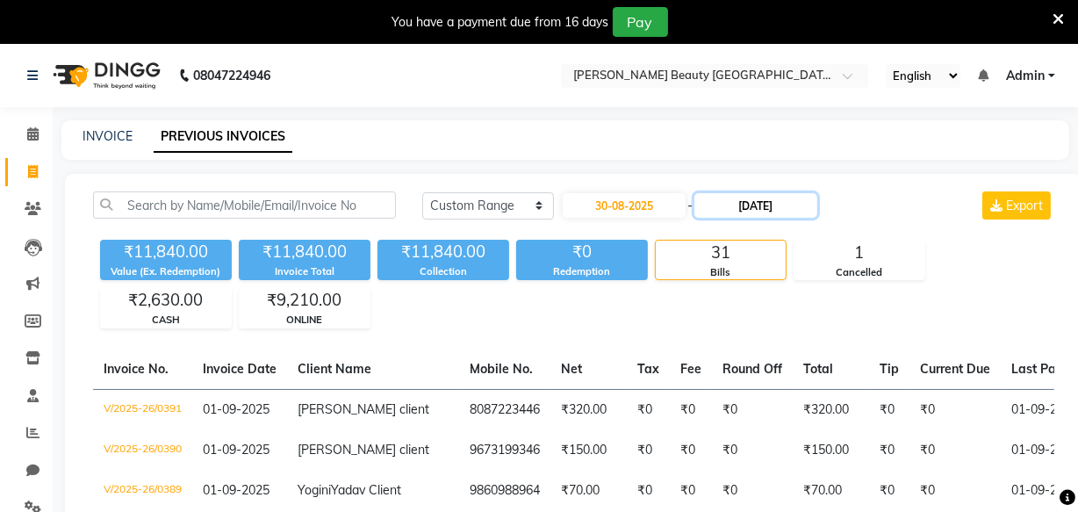
click at [743, 204] on input "30-09-2025" at bounding box center [756, 205] width 123 height 25
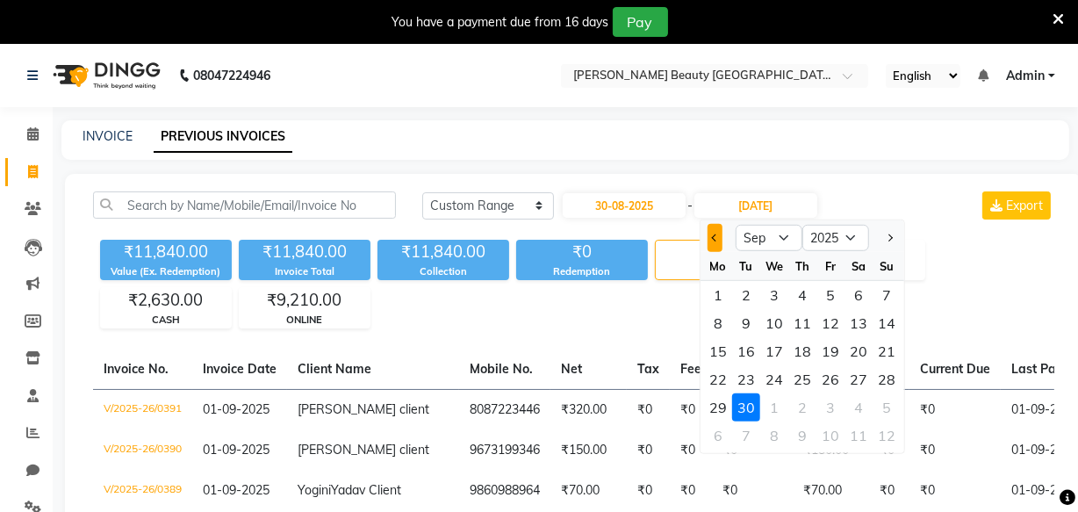
click at [711, 246] on button "Previous month" at bounding box center [715, 238] width 15 height 28
select select "8"
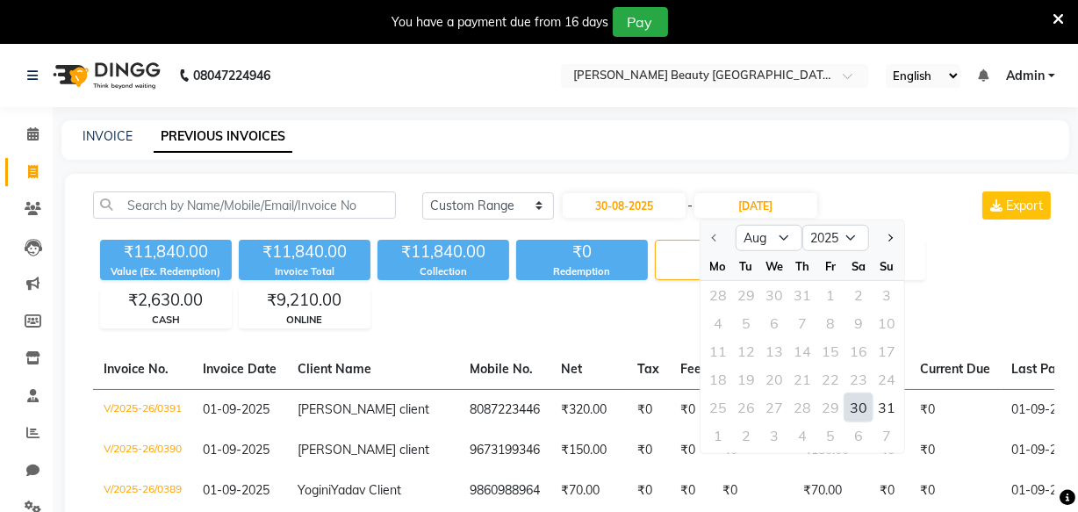
click at [853, 408] on div "30" at bounding box center [859, 407] width 28 height 28
type input "30-08-2025"
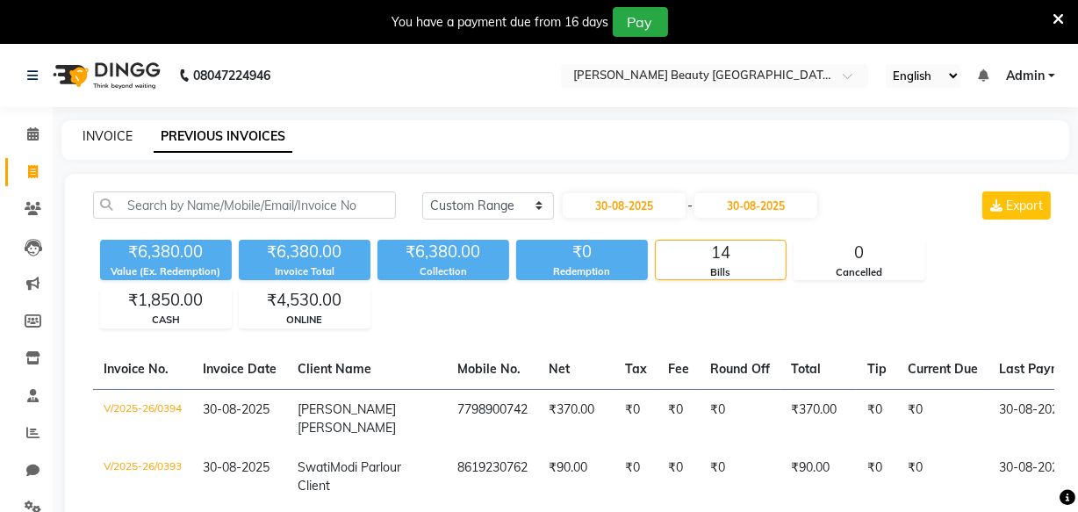
click at [110, 133] on link "INVOICE" at bounding box center [108, 136] width 50 height 16
select select "8620"
select select "service"
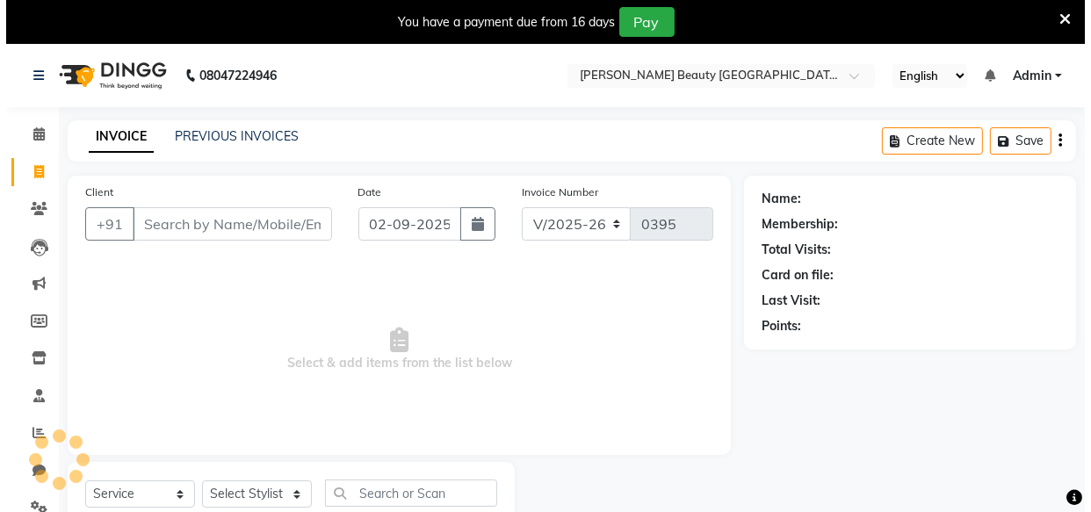
scroll to position [61, 0]
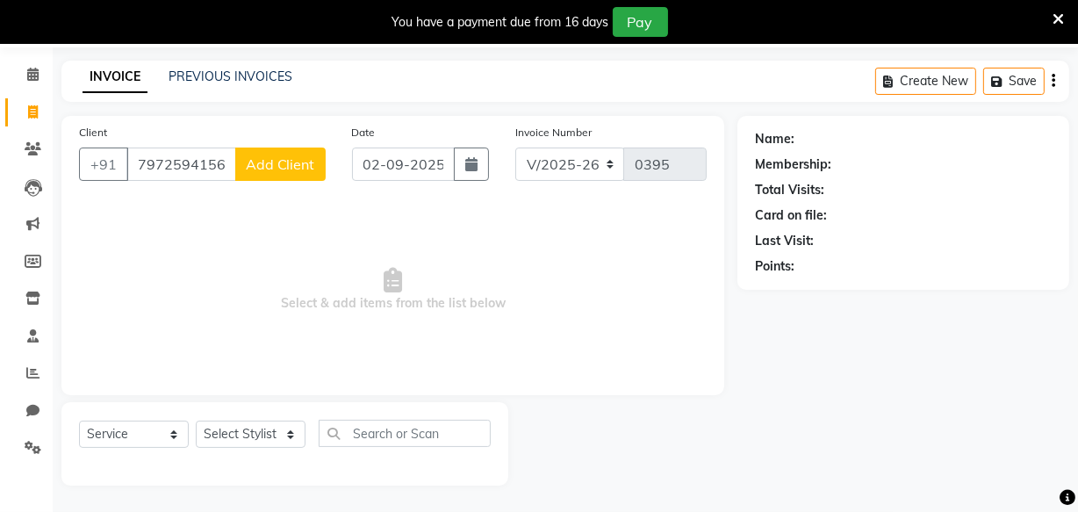
type input "7972594156"
click at [280, 162] on span "Add Client" at bounding box center [280, 164] width 69 height 18
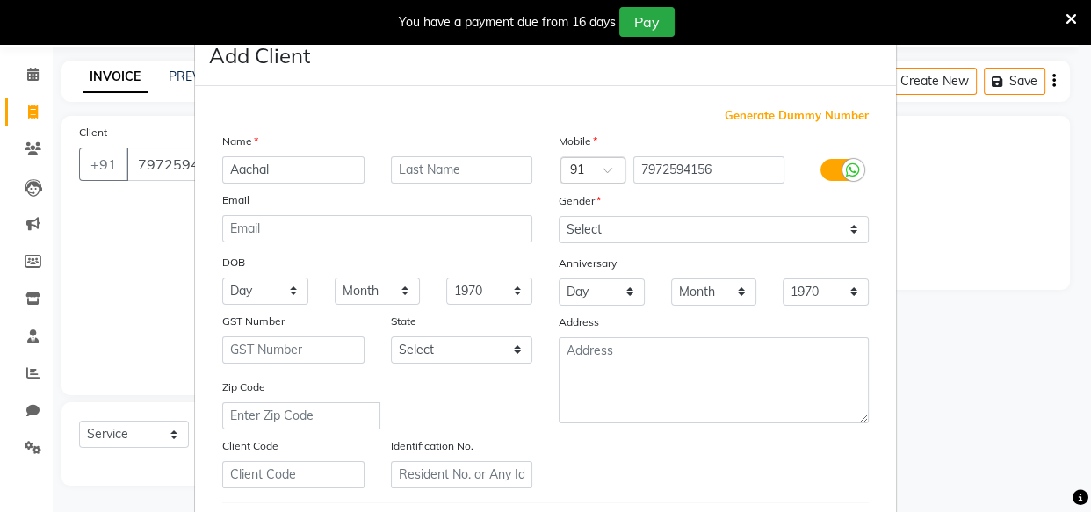
type input "Aachal"
click at [416, 164] on input "text" at bounding box center [462, 169] width 142 height 27
type input "client"
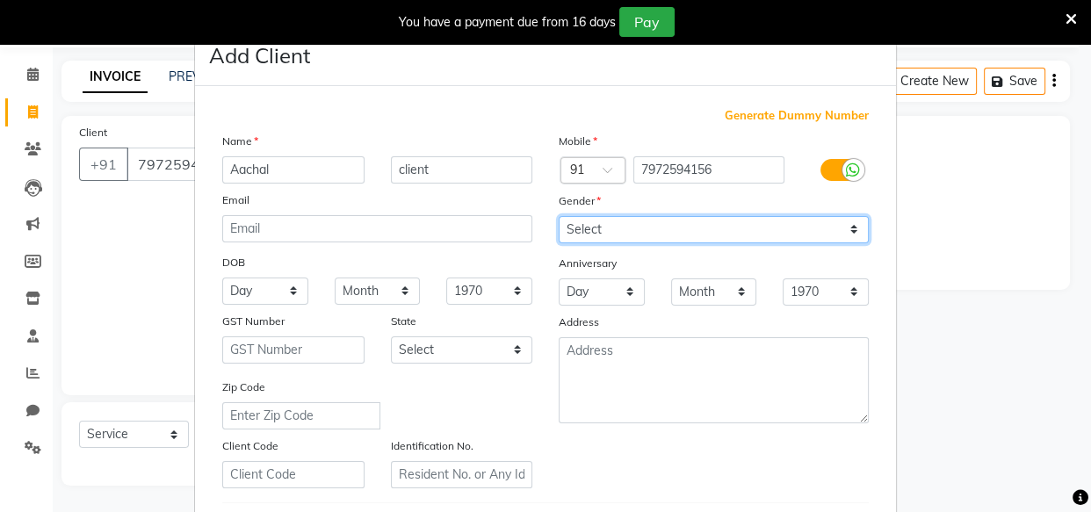
click at [656, 226] on select "Select Male Female Other Prefer Not To Say" at bounding box center [713, 229] width 310 height 27
select select "female"
click at [558, 216] on select "Select Male Female Other Prefer Not To Say" at bounding box center [713, 229] width 310 height 27
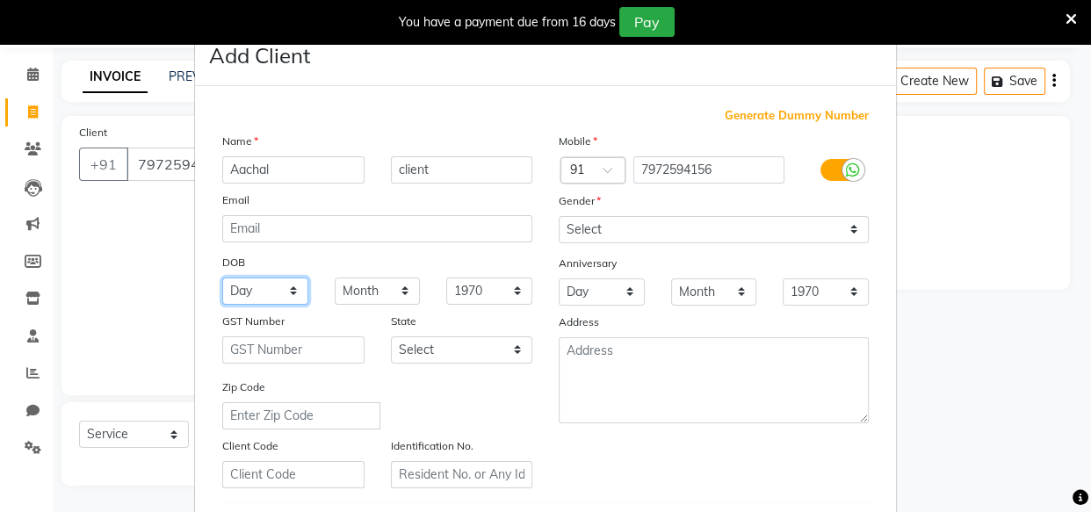
click at [269, 291] on select "Day 01 02 03 04 05 06 07 08 09 10 11 12 13 14 15 16 17 18 19 20 21 22 23 24 25 …" at bounding box center [265, 290] width 86 height 27
select select "28"
click at [222, 278] on select "Day 01 02 03 04 05 06 07 08 09 10 11 12 13 14 15 16 17 18 19 20 21 22 23 24 25 …" at bounding box center [265, 290] width 86 height 27
click at [353, 288] on select "Month January February March April May June July August September October Novem…" at bounding box center [378, 290] width 86 height 27
select select "11"
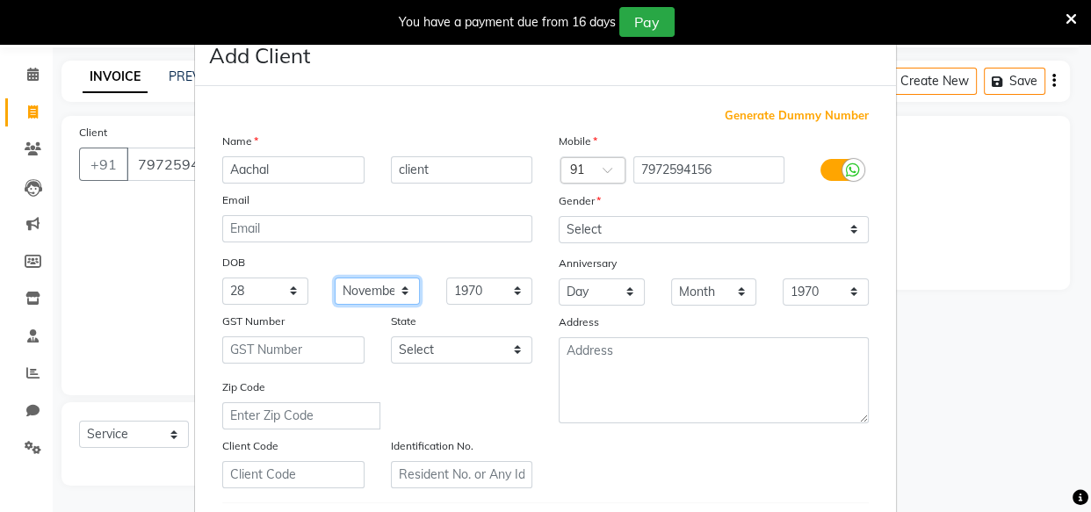
click at [335, 278] on select "Month January February March April May June July August September October Novem…" at bounding box center [378, 290] width 86 height 27
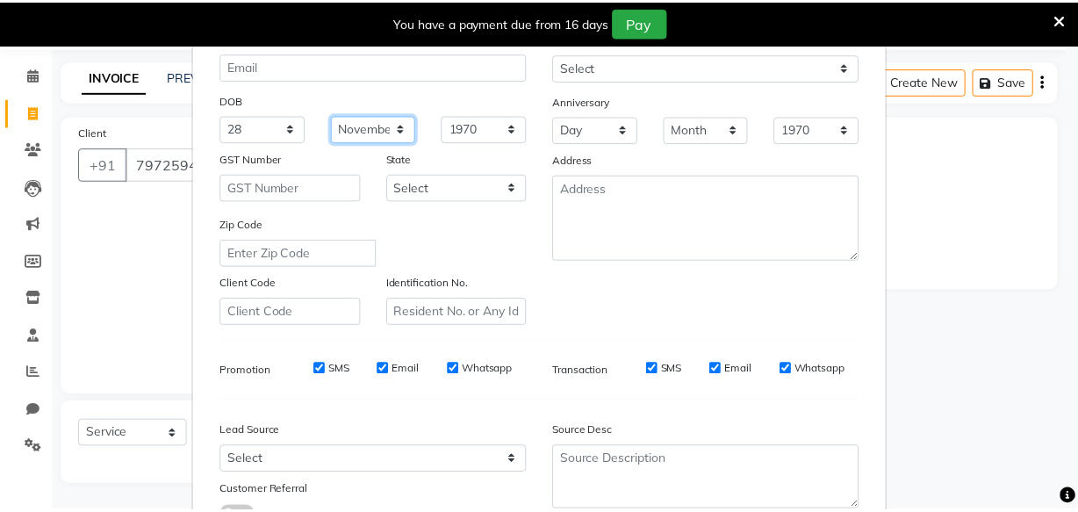
scroll to position [304, 0]
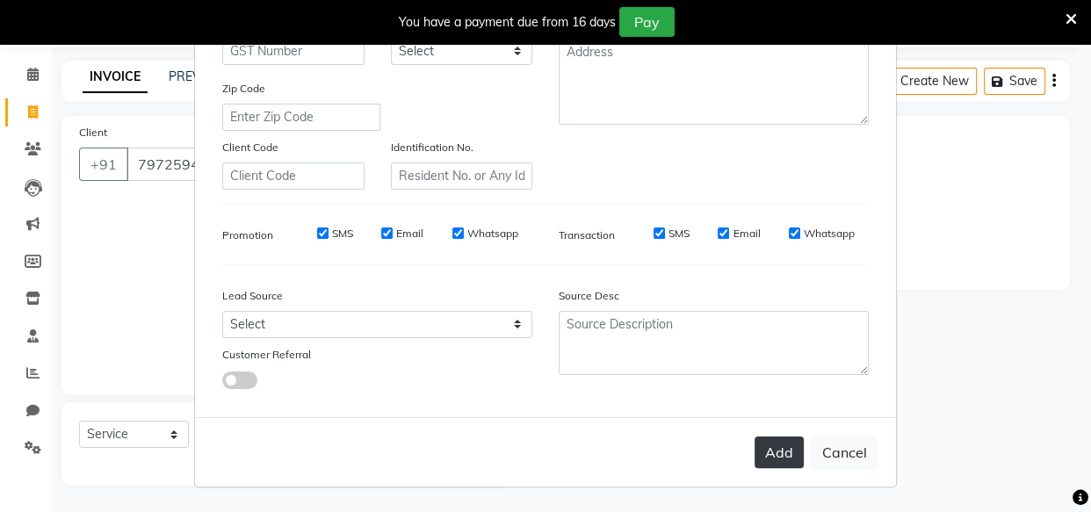
click at [783, 451] on button "Add" at bounding box center [778, 452] width 49 height 32
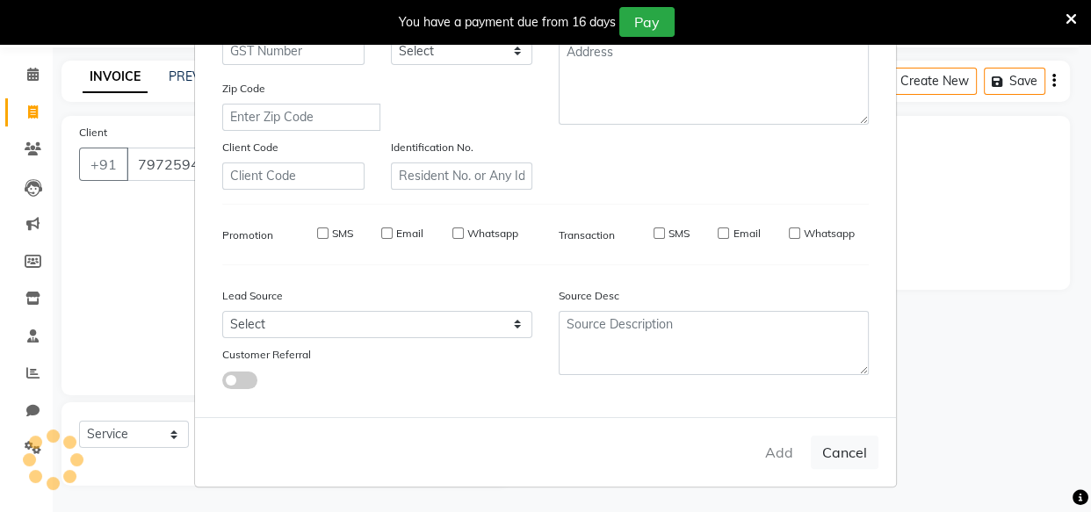
select select
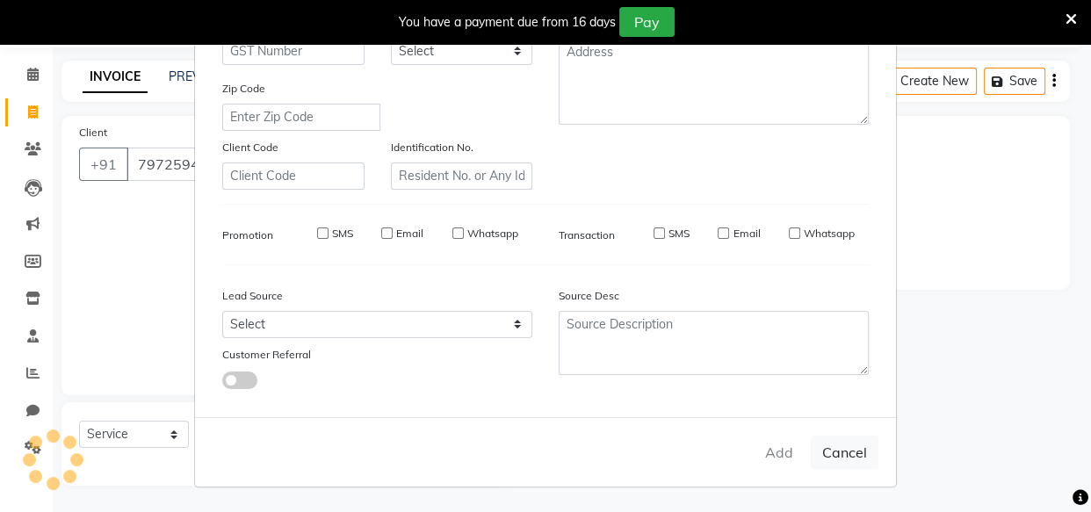
select select
checkbox input "false"
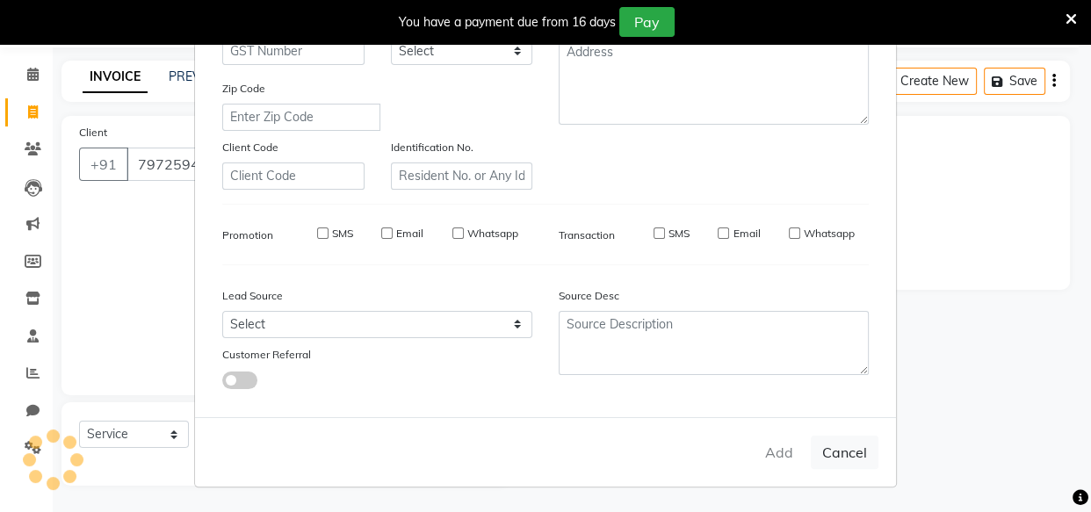
checkbox input "false"
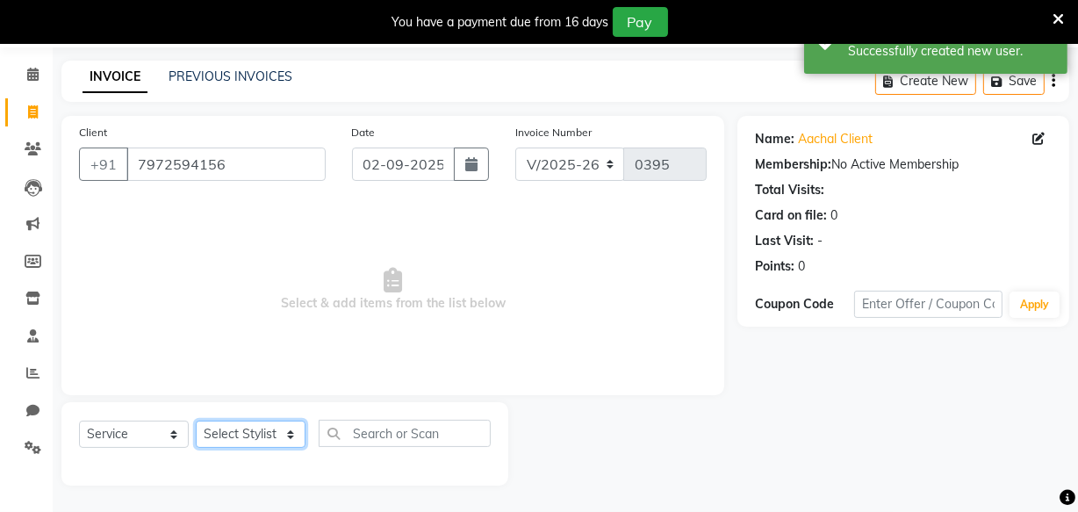
click at [238, 425] on select "Select Stylist Amla bhagwan vitkar Anjali Bhavana pornima kahar Riya Rupali san…" at bounding box center [251, 434] width 110 height 27
select select "87285"
click at [196, 421] on select "Select Stylist Amla bhagwan vitkar Anjali Bhavana pornima kahar Riya Rupali san…" at bounding box center [251, 434] width 110 height 27
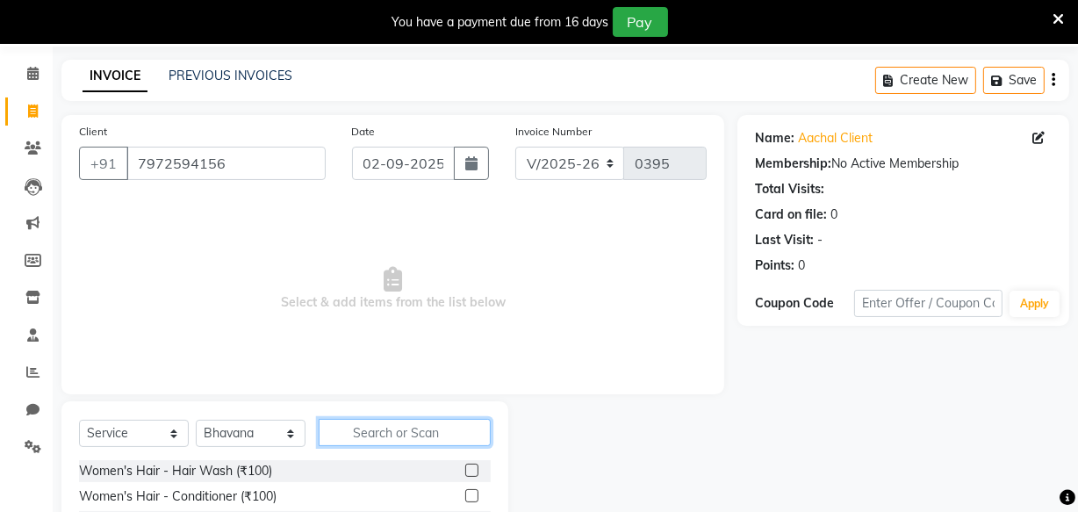
click at [402, 436] on input "text" at bounding box center [405, 432] width 172 height 27
type input "threa"
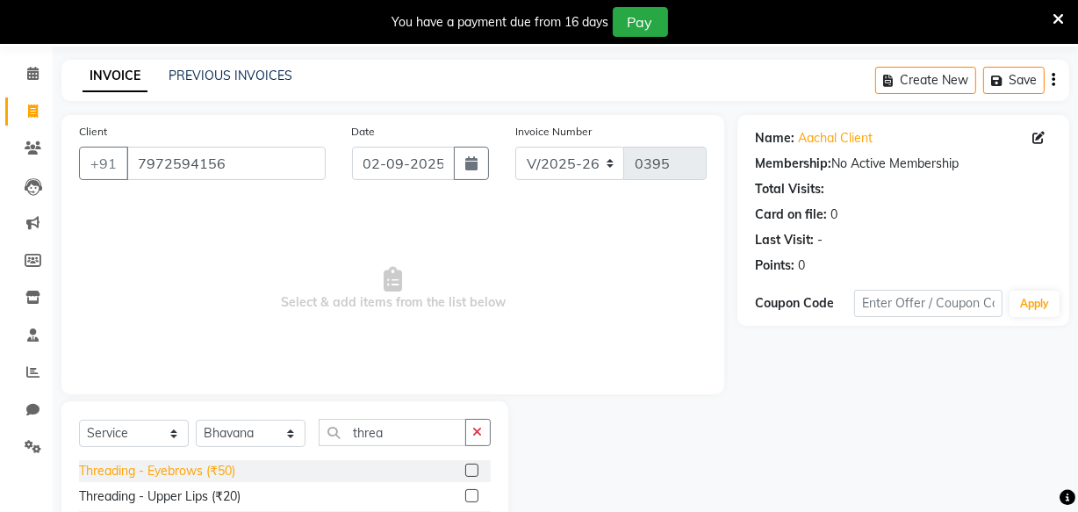
click at [197, 473] on div "Threading - Eyebrows (₹50)" at bounding box center [157, 471] width 156 height 18
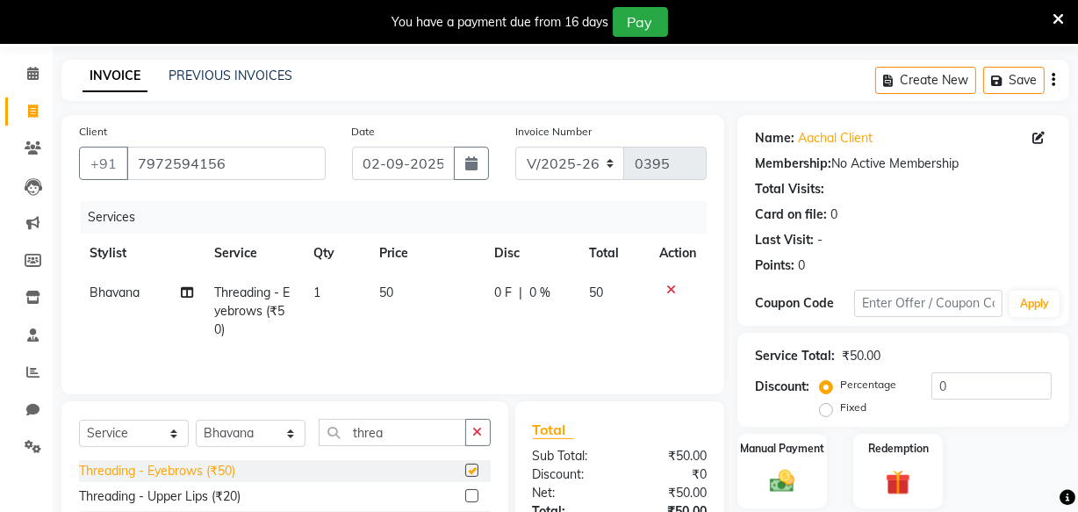
checkbox input "false"
click at [394, 172] on input "02-09-2025" at bounding box center [403, 163] width 103 height 33
select select "9"
select select "2025"
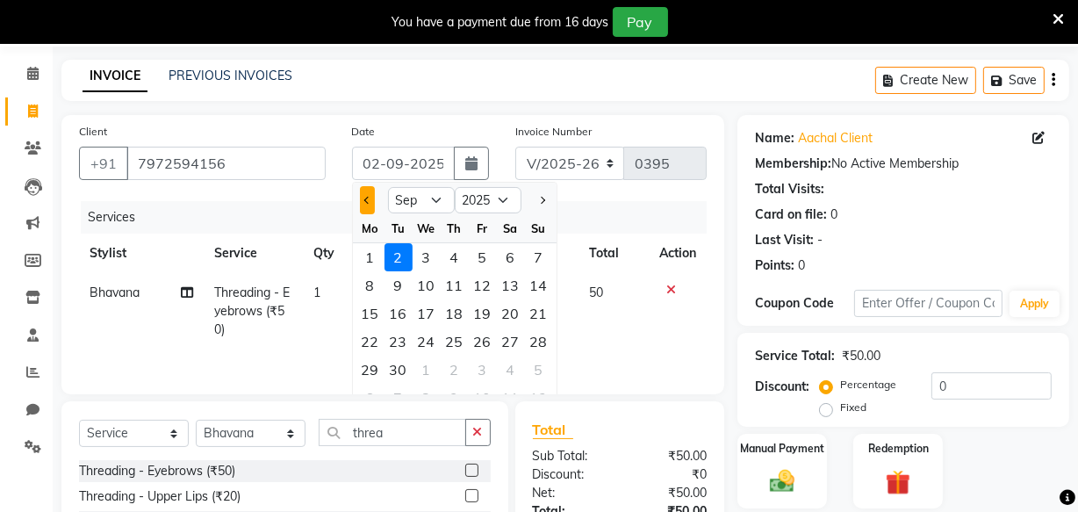
click at [363, 198] on button "Previous month" at bounding box center [367, 200] width 15 height 28
select select "8"
click at [515, 372] on div "30" at bounding box center [511, 370] width 28 height 28
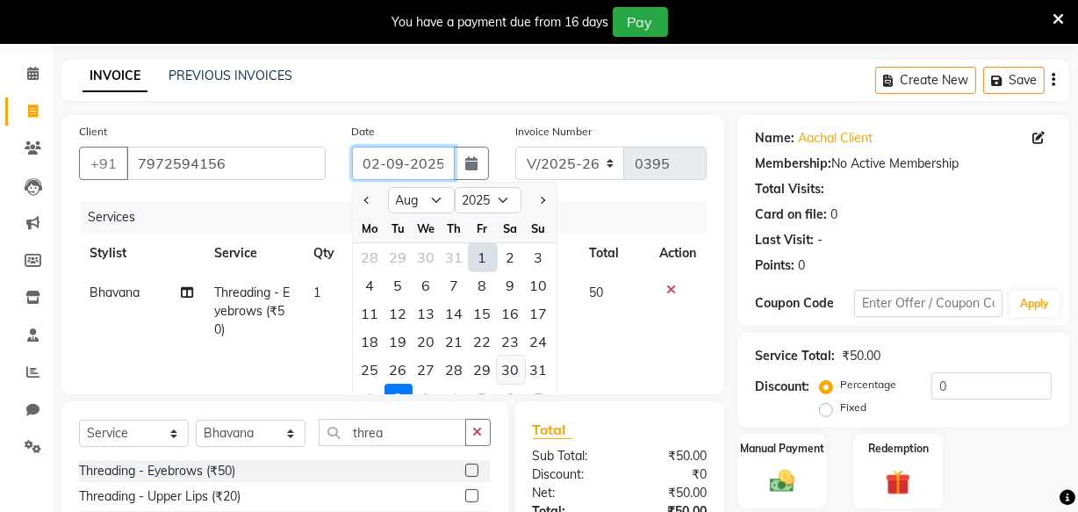
type input "30-08-2025"
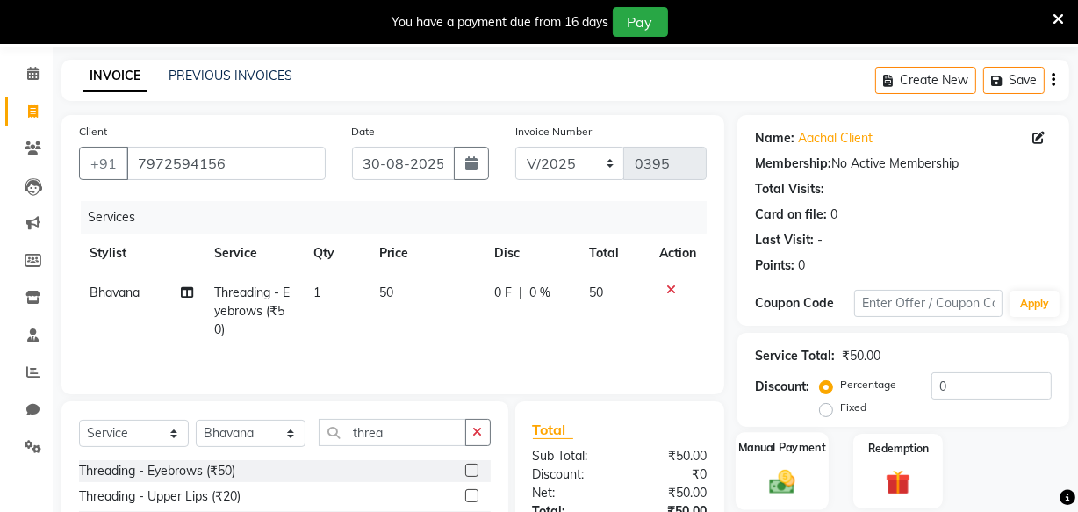
click at [781, 459] on div "Manual Payment" at bounding box center [782, 471] width 93 height 78
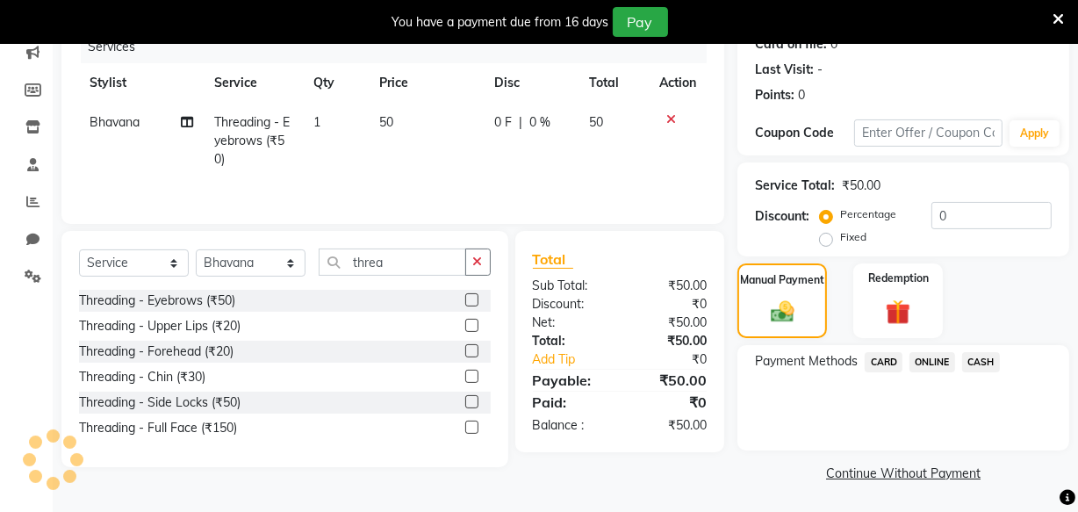
click at [942, 357] on span "ONLINE" at bounding box center [933, 362] width 46 height 20
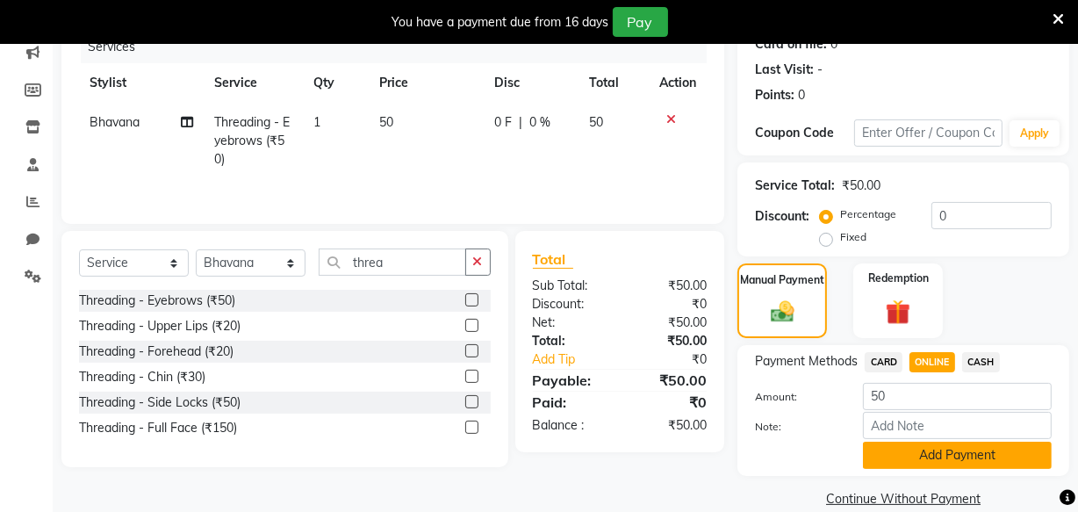
click at [950, 448] on button "Add Payment" at bounding box center [957, 455] width 189 height 27
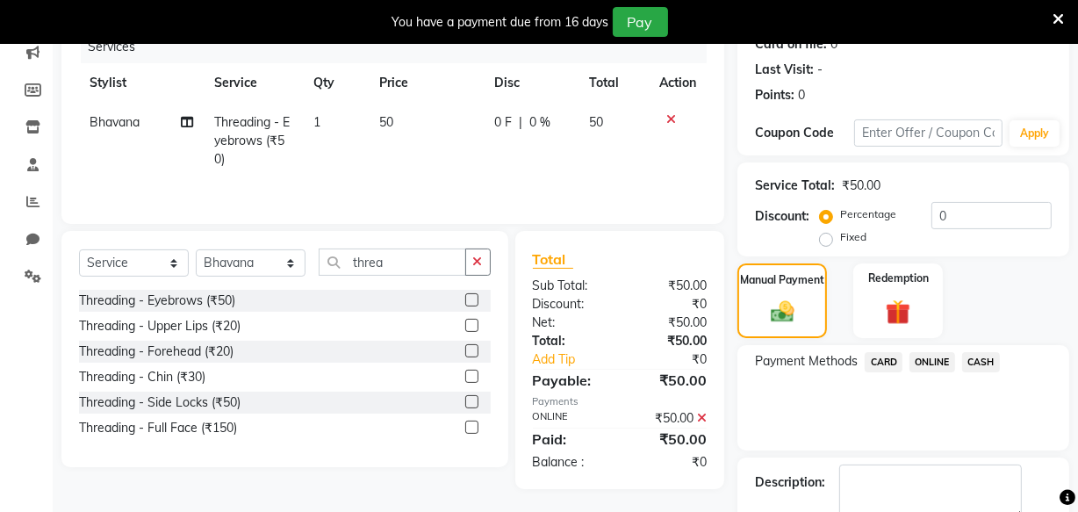
scroll to position [330, 0]
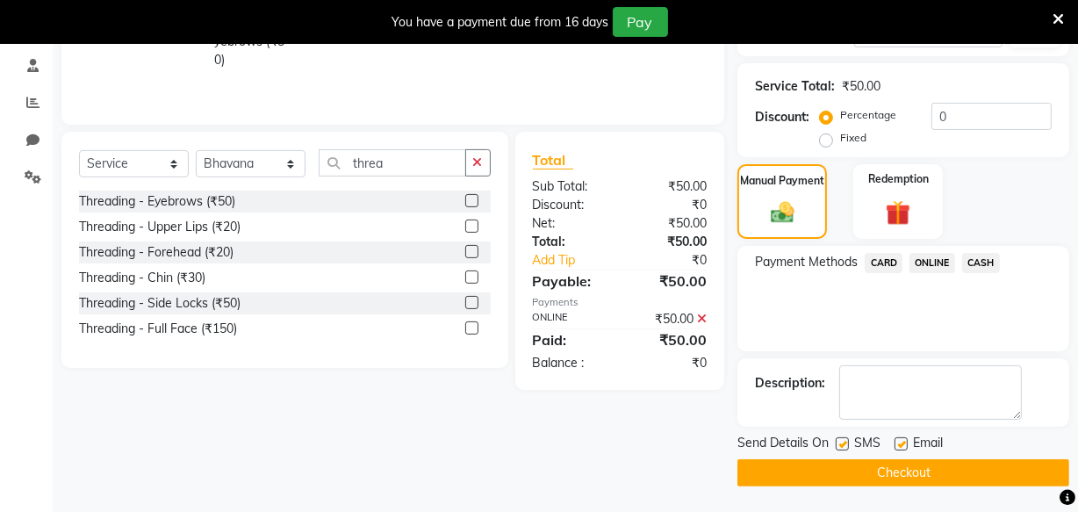
click at [912, 472] on button "Checkout" at bounding box center [904, 472] width 332 height 27
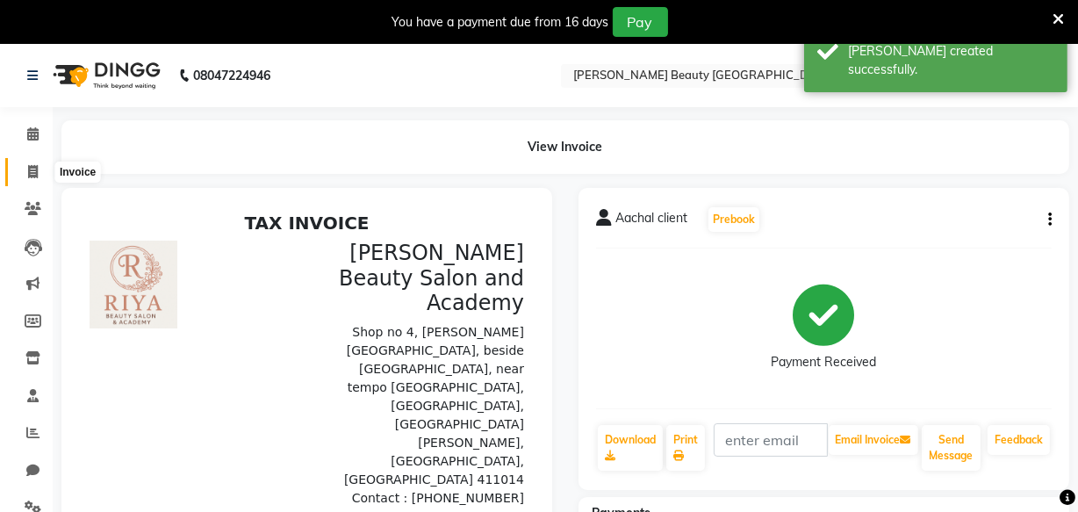
click at [28, 169] on icon at bounding box center [33, 171] width 10 height 13
select select "service"
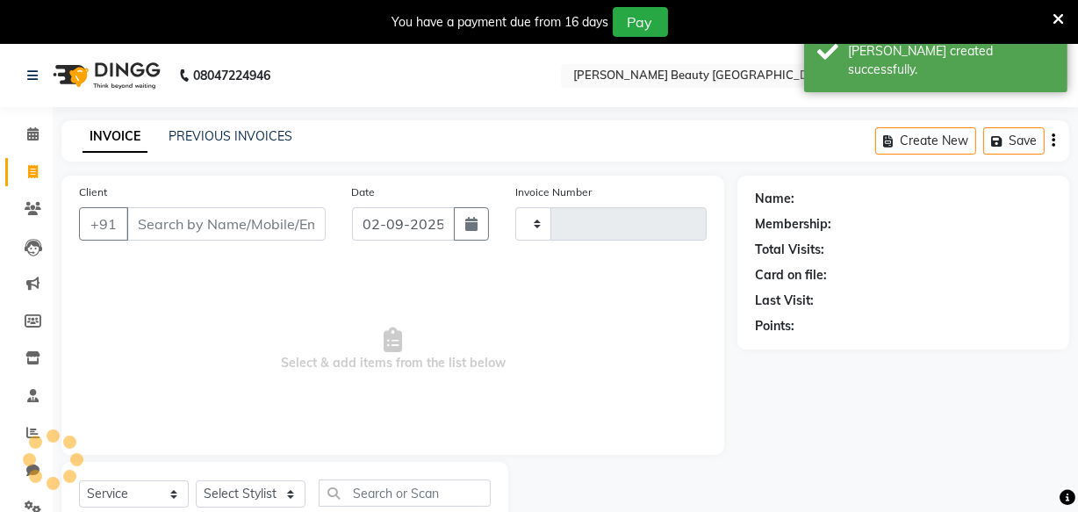
type input "0396"
select select "8620"
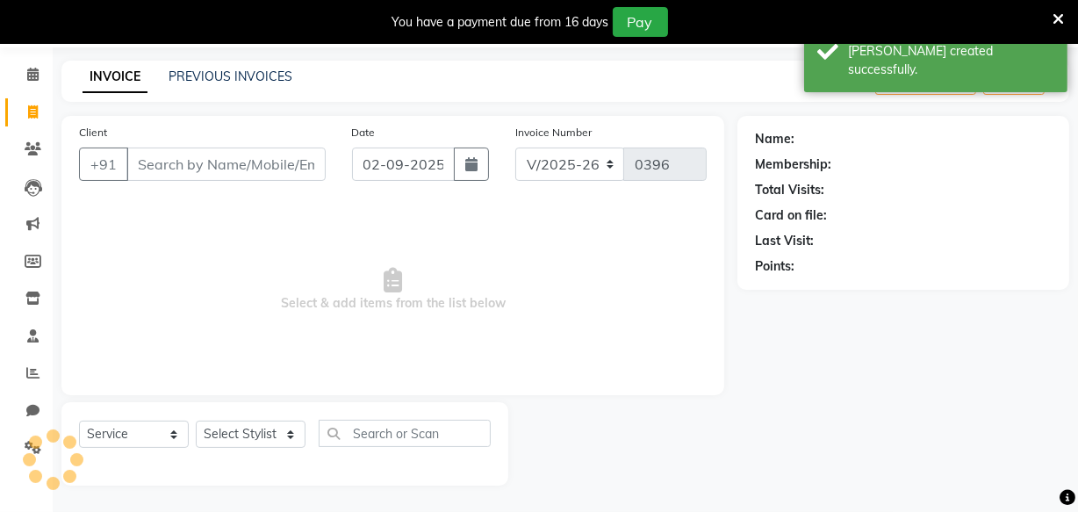
click at [153, 158] on input "Client" at bounding box center [225, 164] width 199 height 33
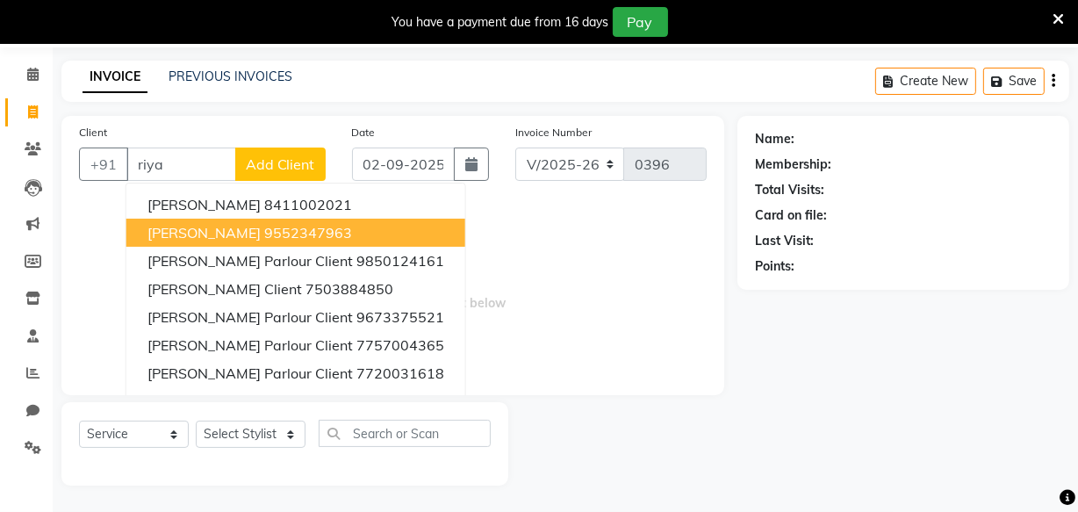
click at [205, 229] on span "riya shah" at bounding box center [204, 233] width 113 height 18
type input "9552347963"
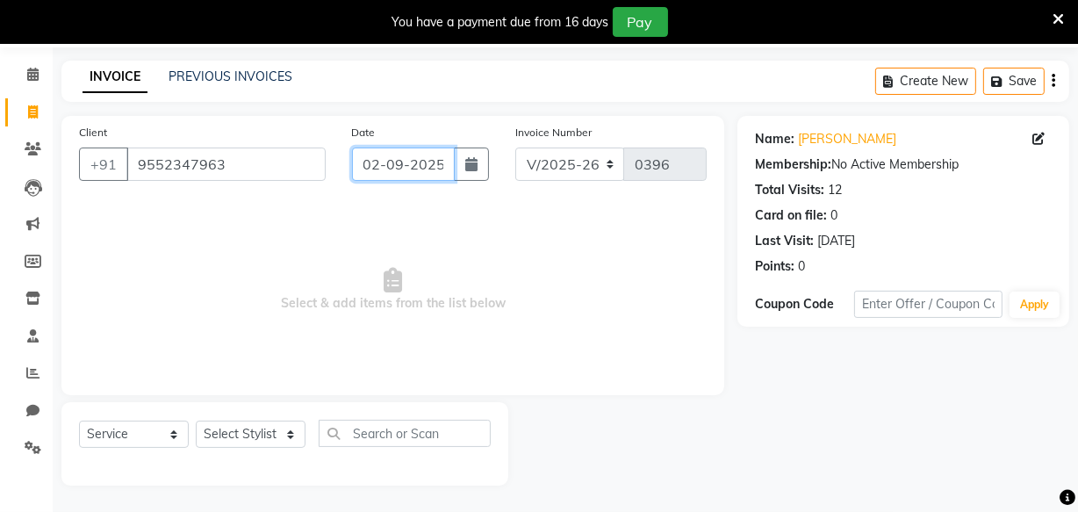
click at [401, 168] on input "02-09-2025" at bounding box center [403, 164] width 103 height 33
select select "9"
select select "2025"
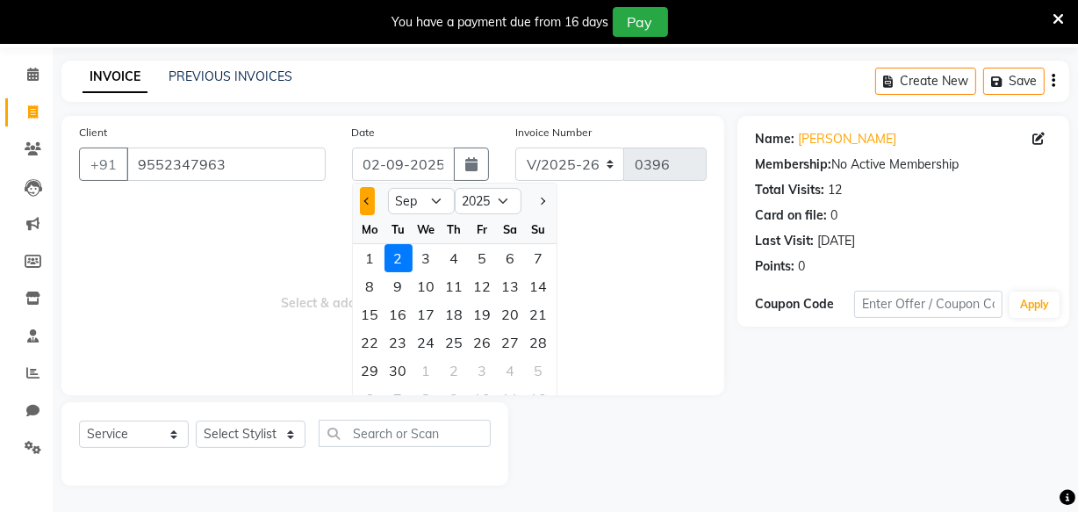
click at [369, 205] on button "Previous month" at bounding box center [367, 201] width 15 height 28
select select "8"
click at [508, 369] on div "30" at bounding box center [511, 370] width 28 height 28
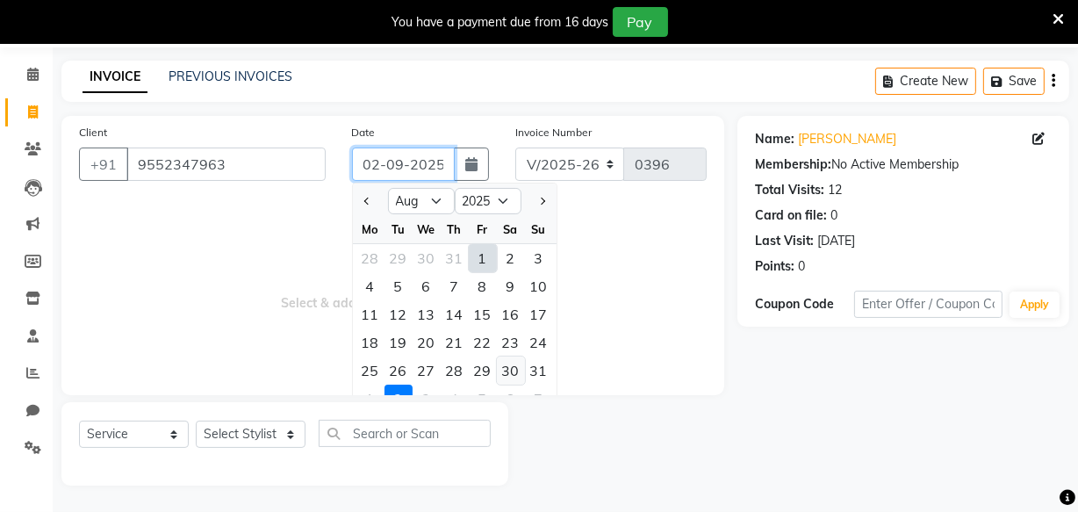
type input "30-08-2025"
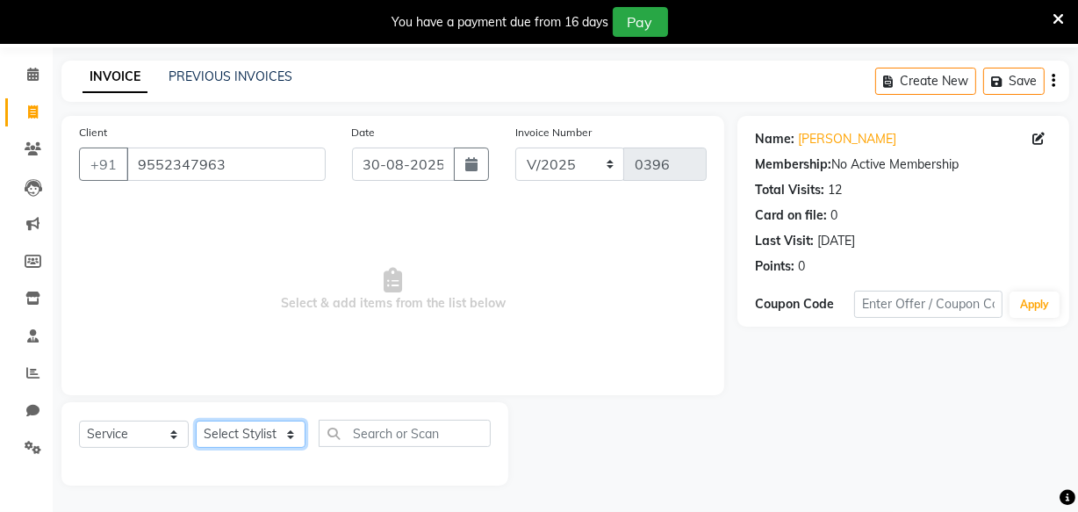
click at [259, 429] on select "Select Stylist Amla bhagwan vitkar Anjali Bhavana pornima kahar Riya Rupali san…" at bounding box center [251, 434] width 110 height 27
select select "87286"
click at [196, 421] on select "Select Stylist Amla bhagwan vitkar Anjali Bhavana pornima kahar Riya Rupali san…" at bounding box center [251, 434] width 110 height 27
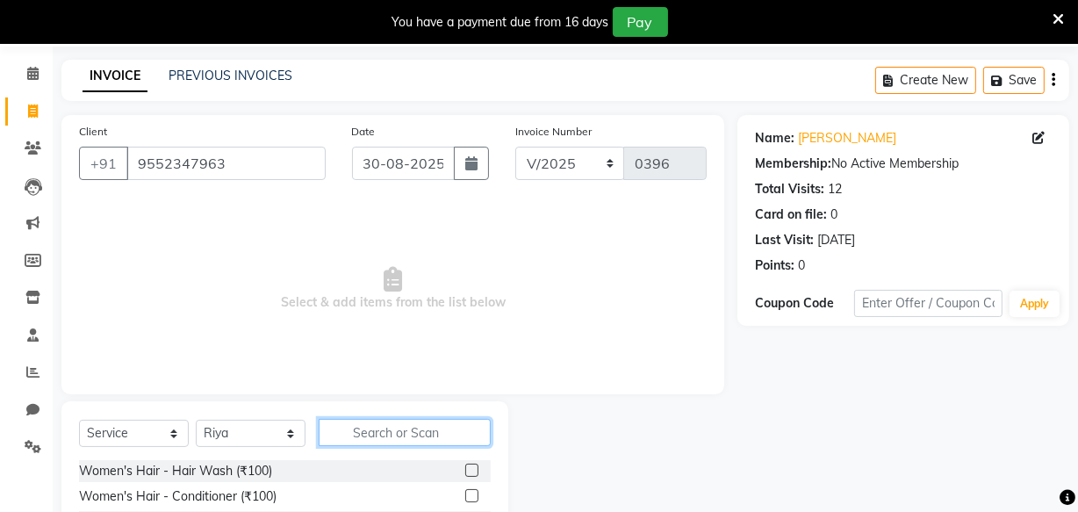
click at [370, 427] on input "text" at bounding box center [405, 432] width 172 height 27
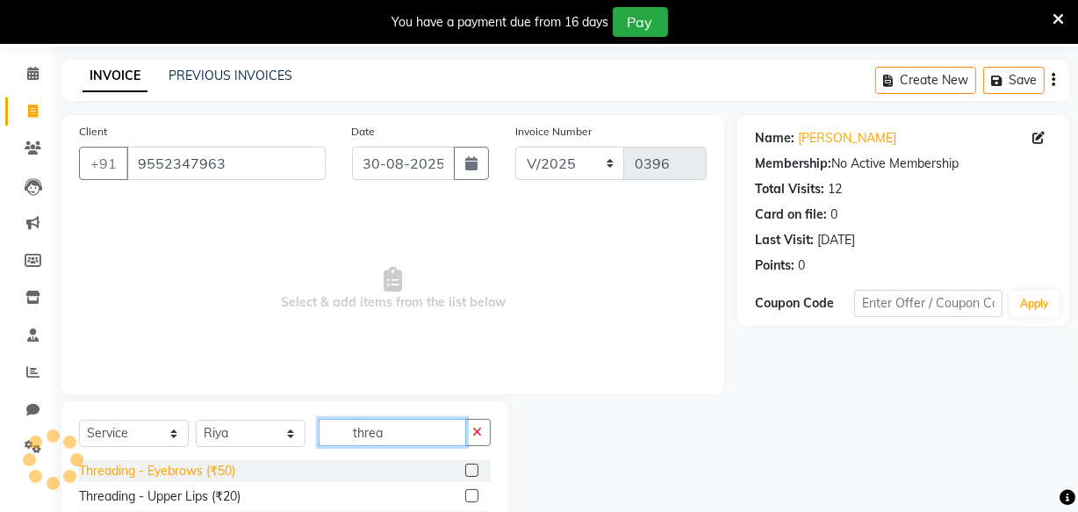
type input "threa"
click at [199, 472] on div "Threading - Eyebrows (₹50)" at bounding box center [157, 471] width 156 height 18
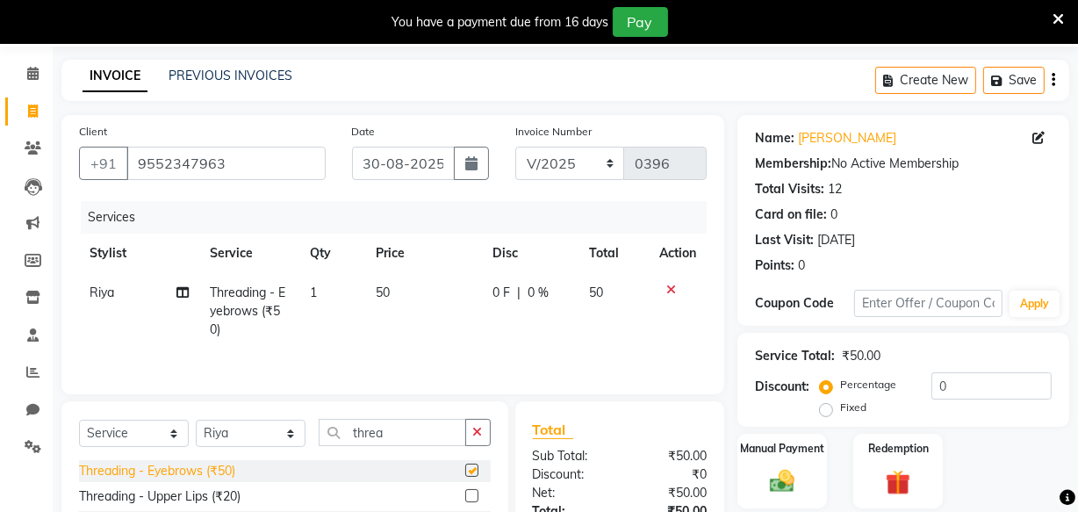
checkbox input "false"
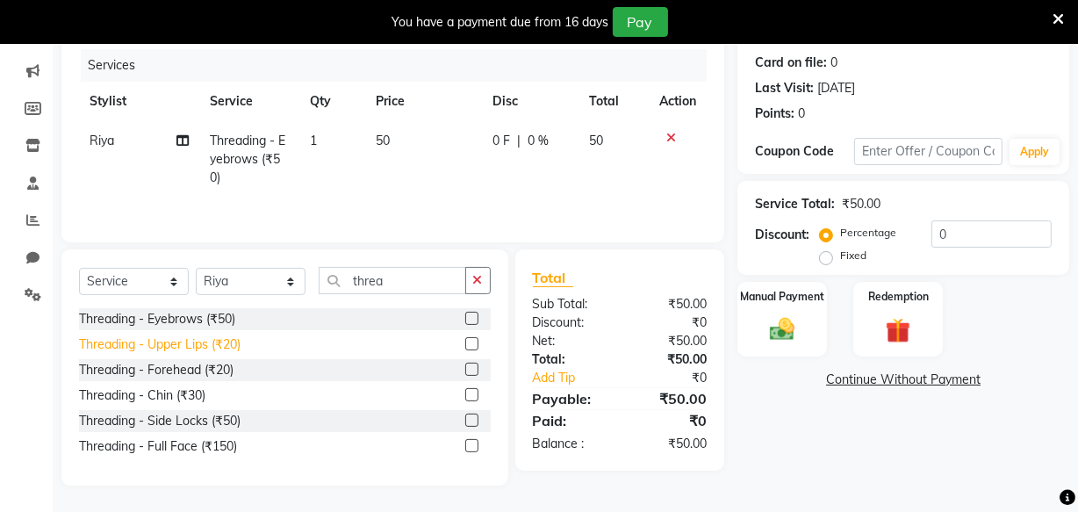
click at [184, 344] on div "Threading - Upper Lips (₹20)" at bounding box center [160, 344] width 162 height 18
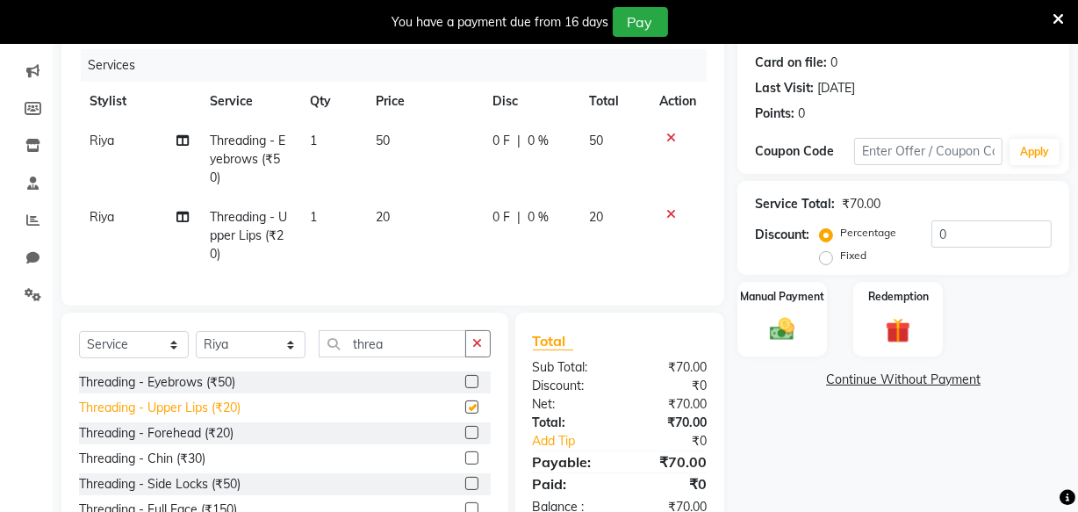
checkbox input "false"
click at [175, 438] on div "Threading - Forehead (₹20)" at bounding box center [156, 433] width 155 height 18
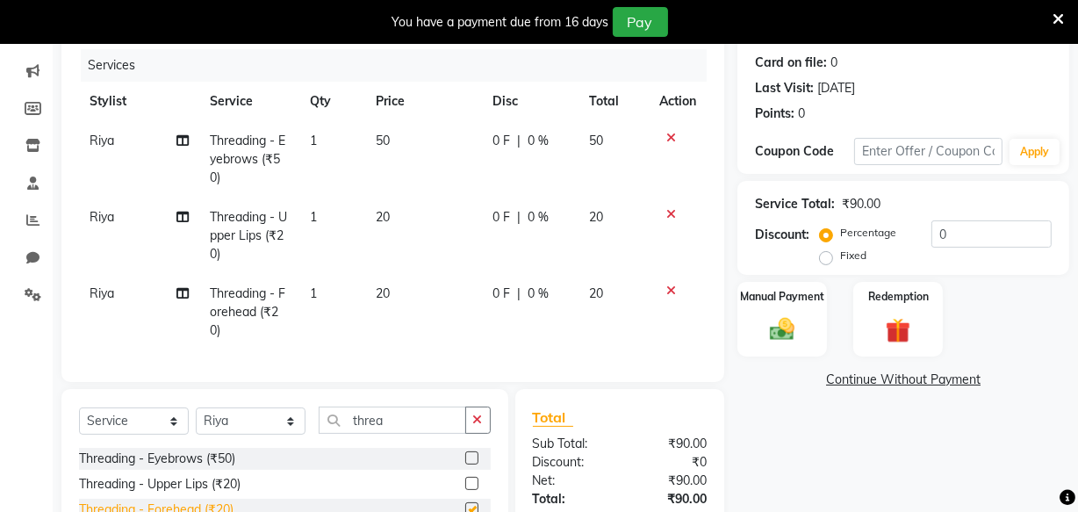
checkbox input "false"
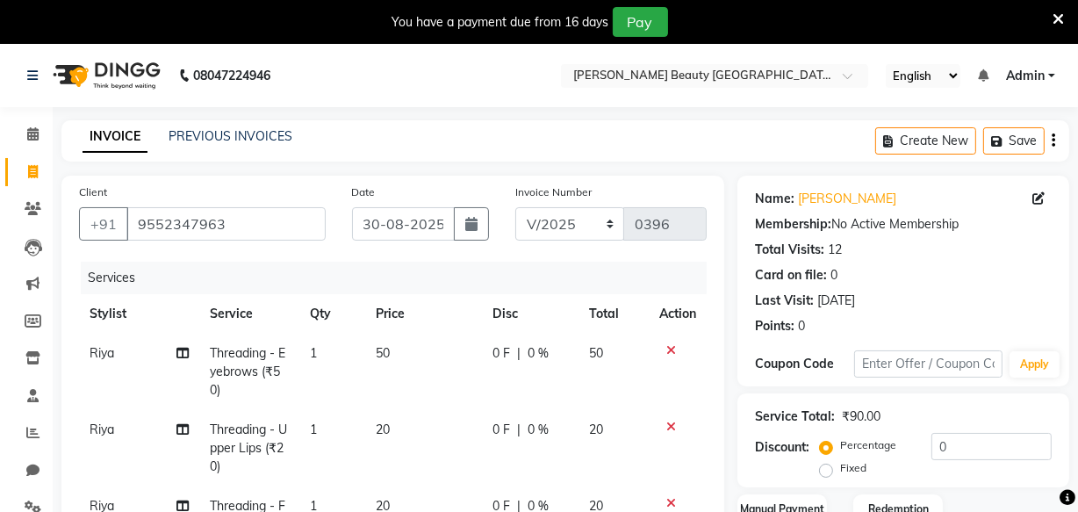
scroll to position [364, 0]
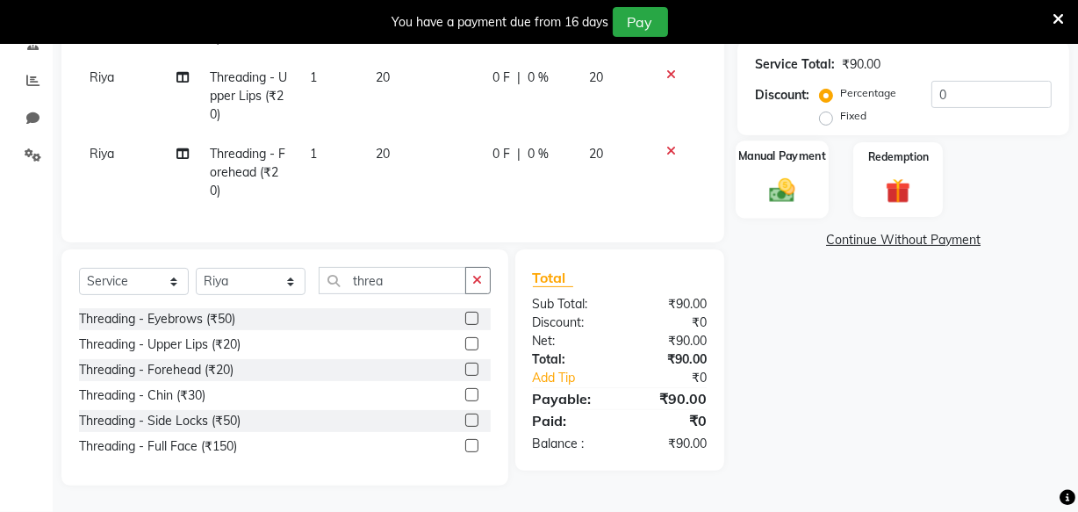
click at [787, 182] on img at bounding box center [782, 190] width 42 height 30
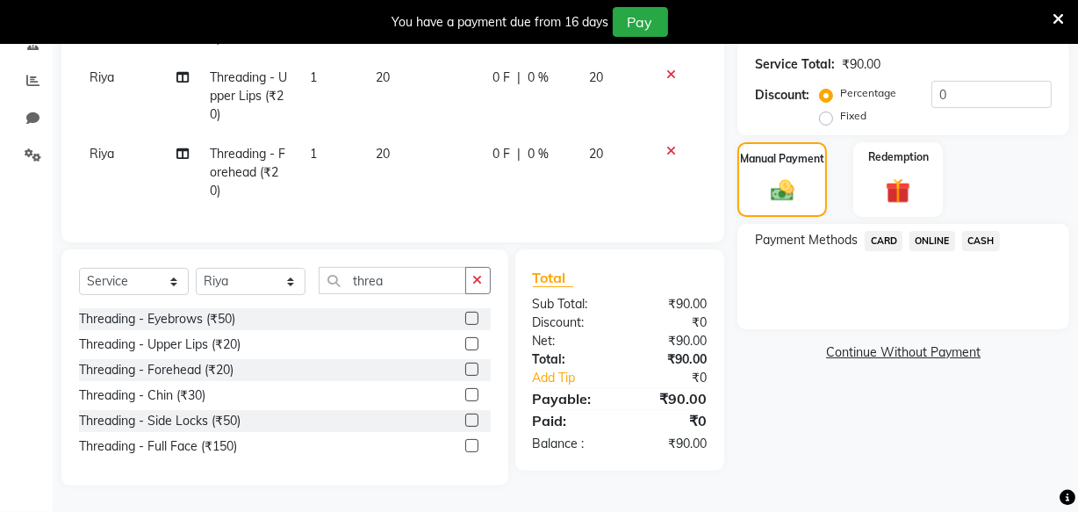
click at [946, 231] on span "ONLINE" at bounding box center [933, 241] width 46 height 20
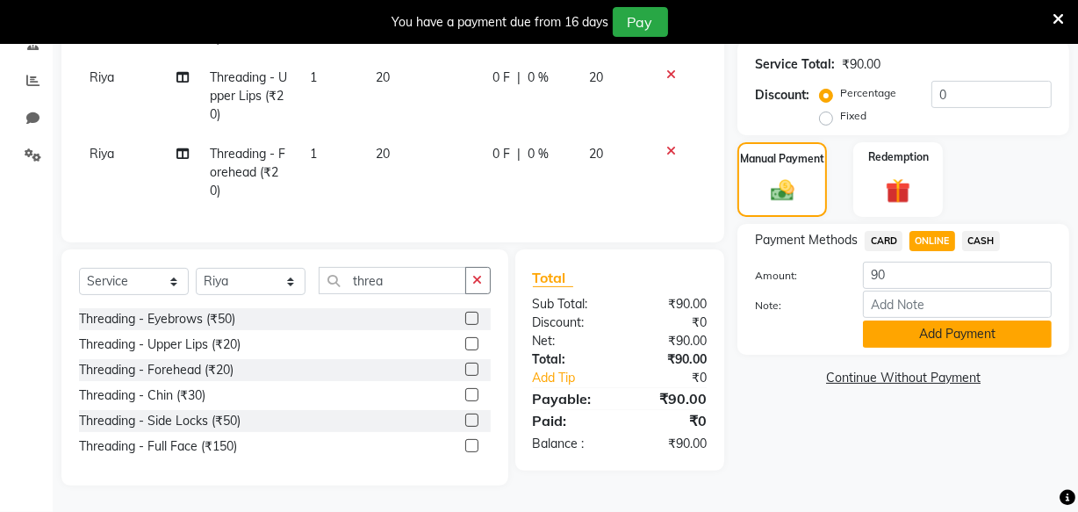
click at [934, 320] on button "Add Payment" at bounding box center [957, 333] width 189 height 27
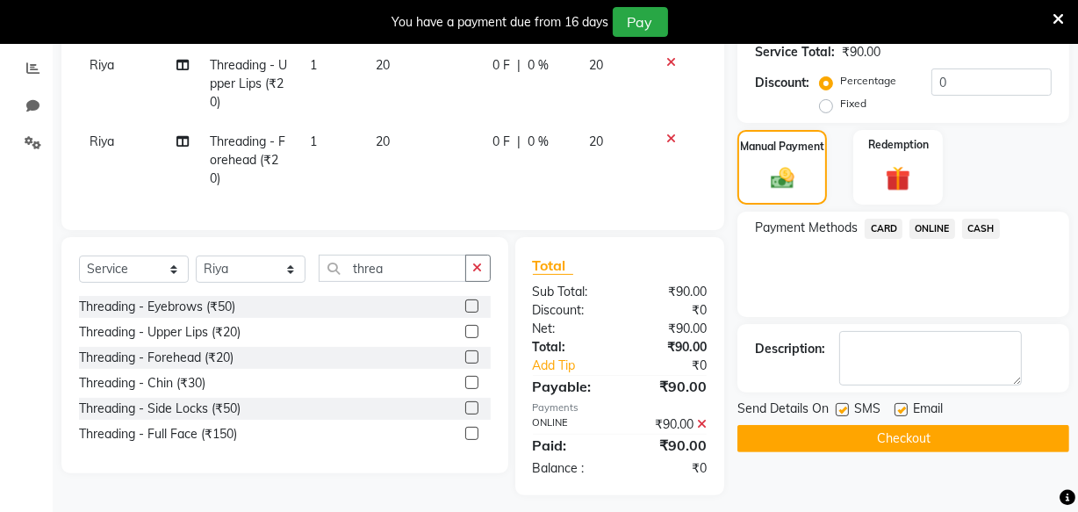
click at [890, 431] on button "Checkout" at bounding box center [904, 438] width 332 height 27
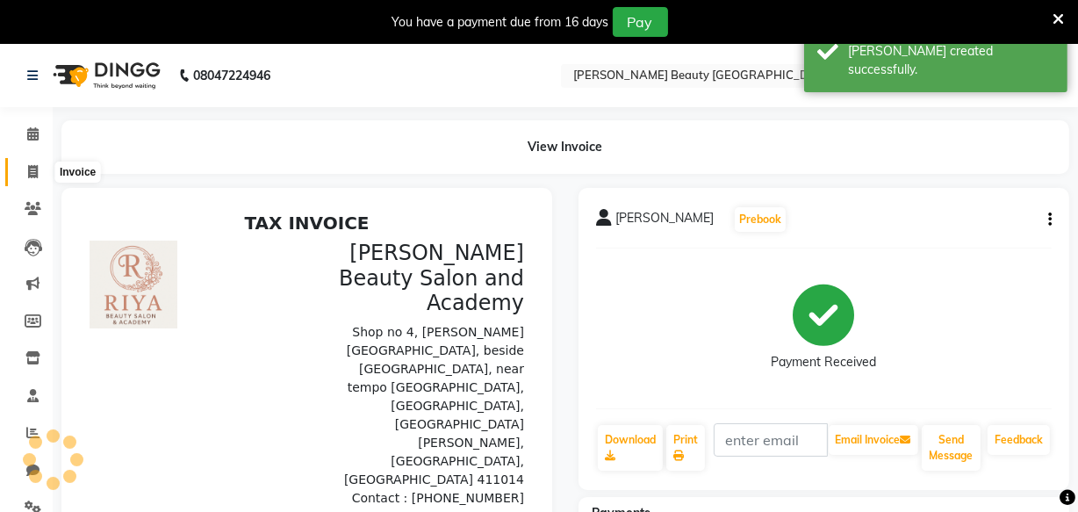
click at [25, 176] on span at bounding box center [33, 172] width 31 height 20
select select "service"
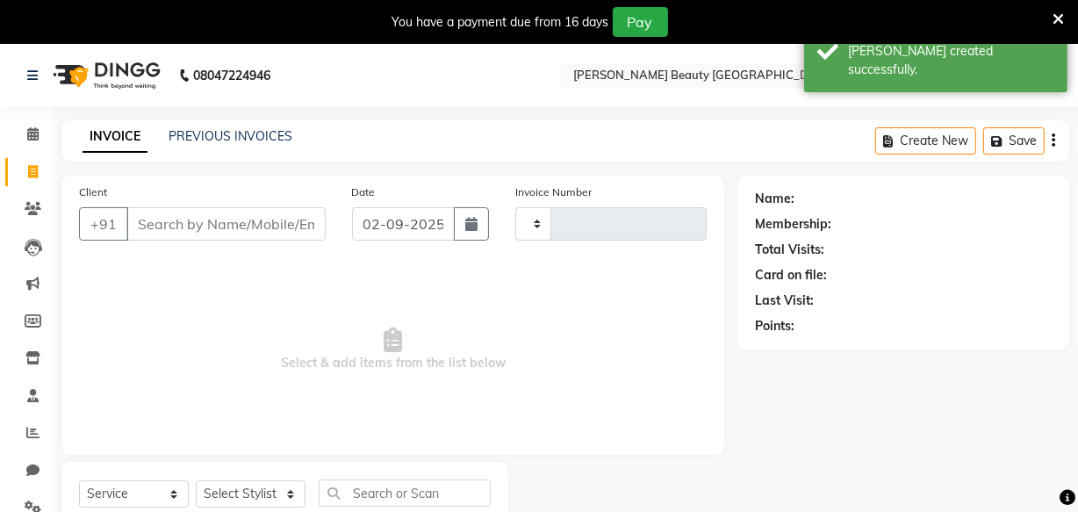
type input "0397"
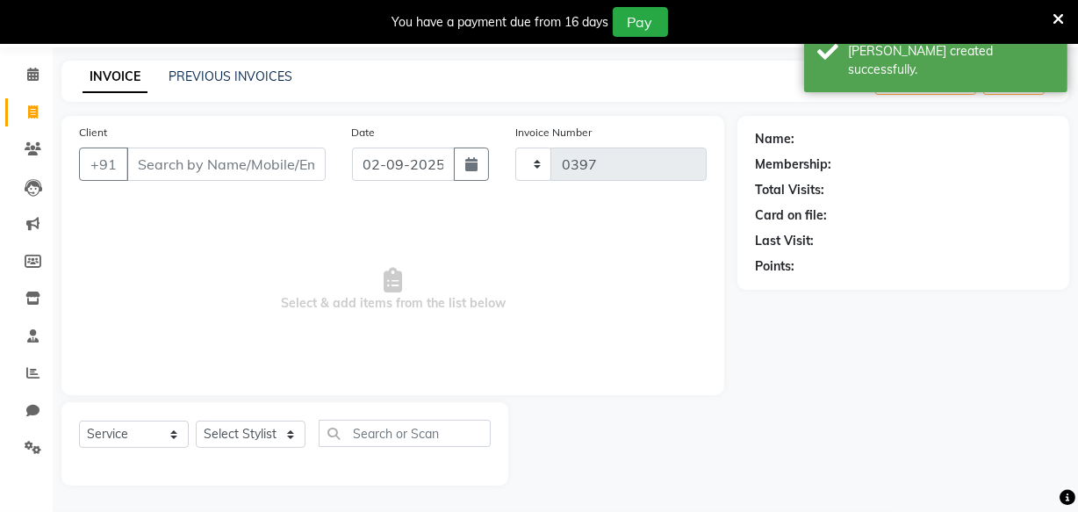
select select "8620"
click at [182, 166] on input "Client" at bounding box center [225, 164] width 199 height 33
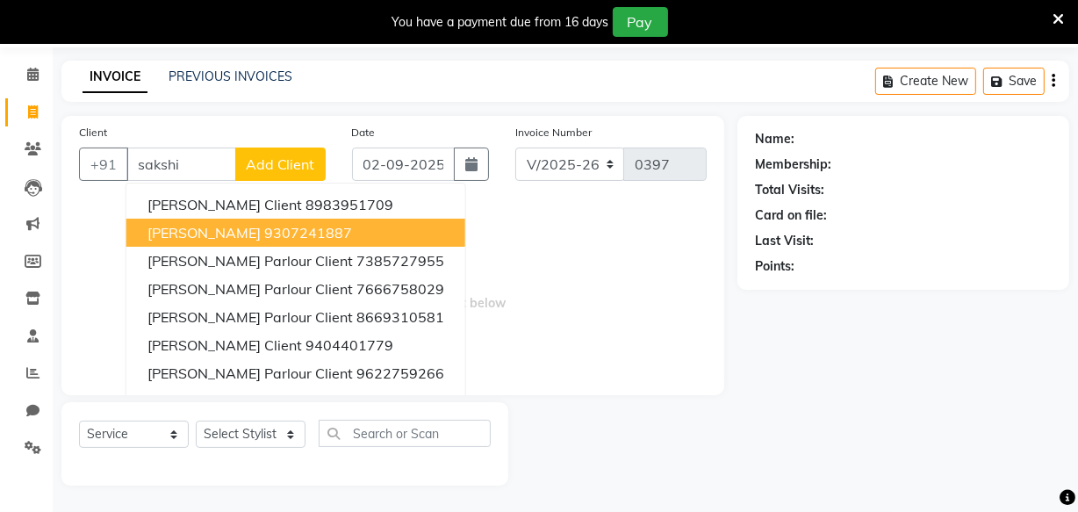
click at [217, 231] on span "Sakshi Shinde Parlour" at bounding box center [204, 233] width 113 height 18
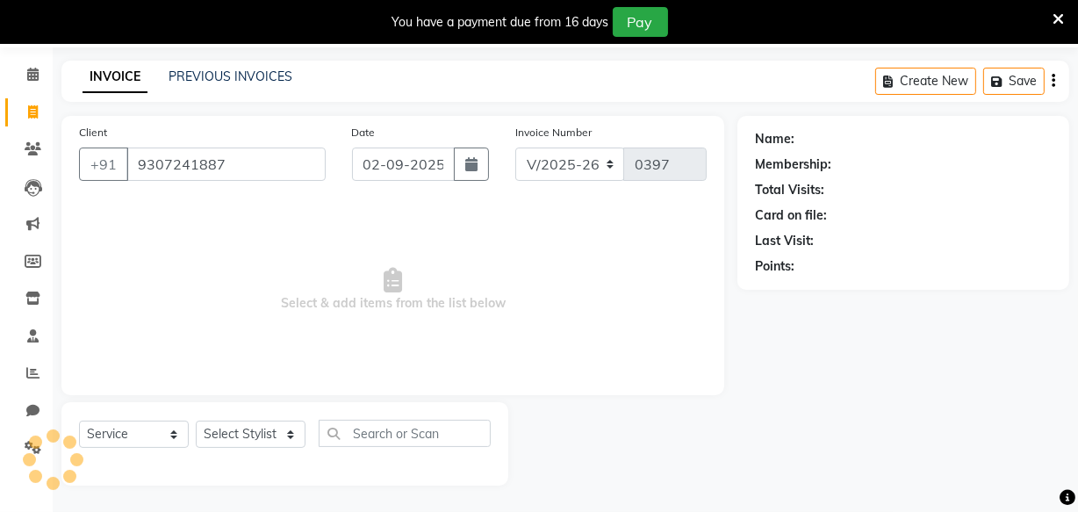
type input "9307241887"
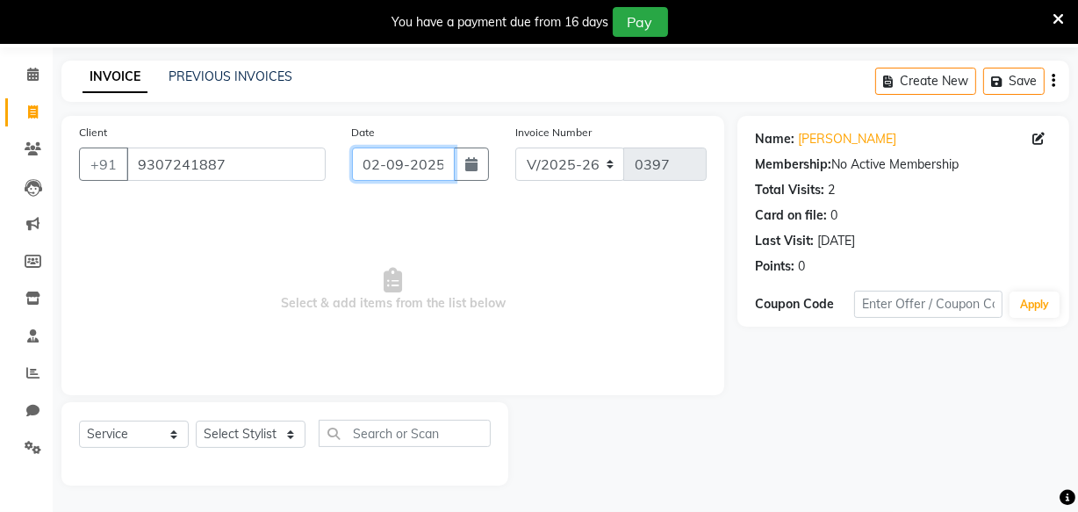
click at [409, 167] on input "02-09-2025" at bounding box center [403, 164] width 103 height 33
select select "9"
select select "2025"
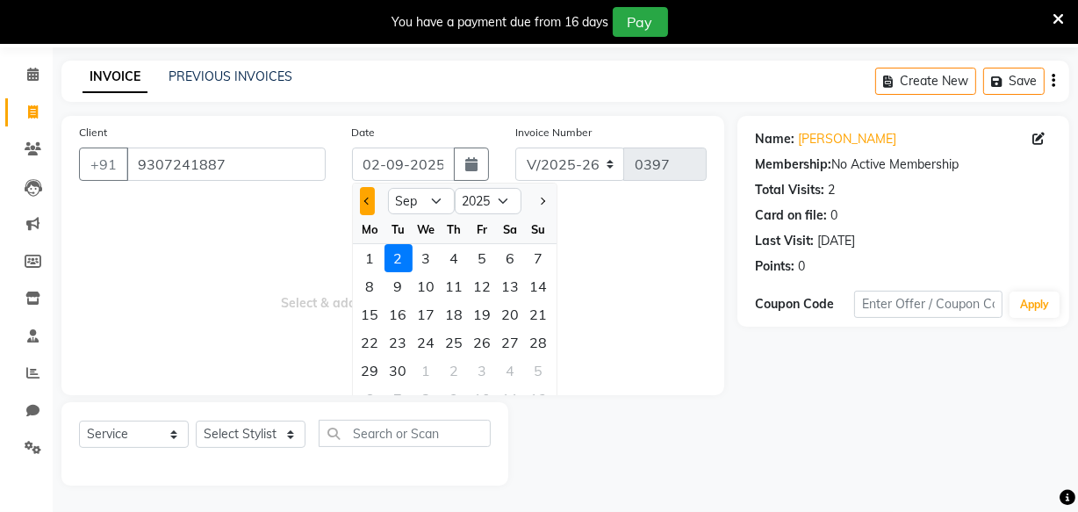
click at [362, 206] on button "Previous month" at bounding box center [367, 201] width 15 height 28
select select "8"
click at [501, 369] on div "30" at bounding box center [511, 370] width 28 height 28
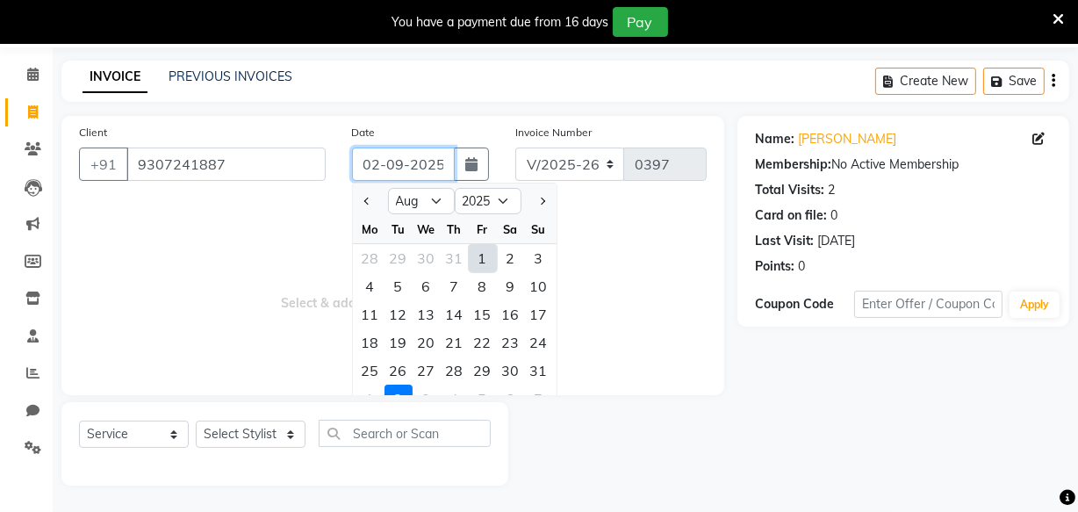
type input "30-08-2025"
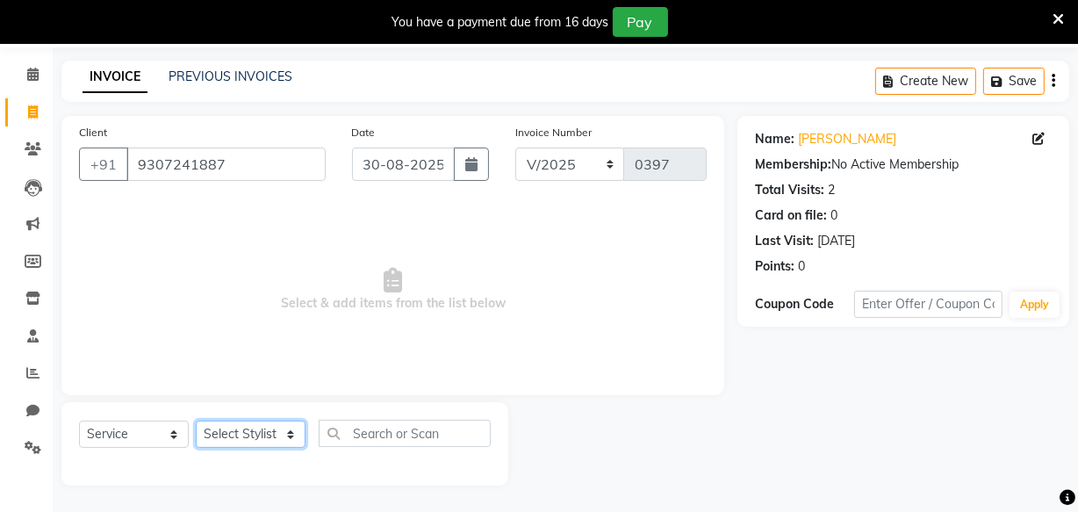
click at [274, 433] on select "Select Stylist Amla bhagwan vitkar Anjali Bhavana pornima kahar Riya Rupali san…" at bounding box center [251, 434] width 110 height 27
select select "87286"
click at [196, 421] on select "Select Stylist Amla bhagwan vitkar Anjali Bhavana pornima kahar Riya Rupali san…" at bounding box center [251, 434] width 110 height 27
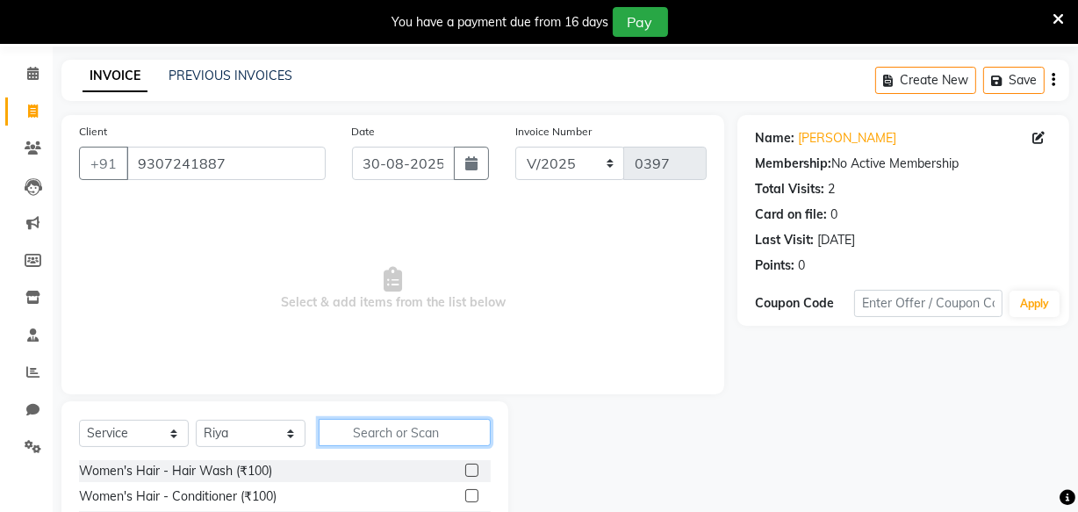
click at [369, 425] on input "text" at bounding box center [405, 432] width 172 height 27
type input "upp"
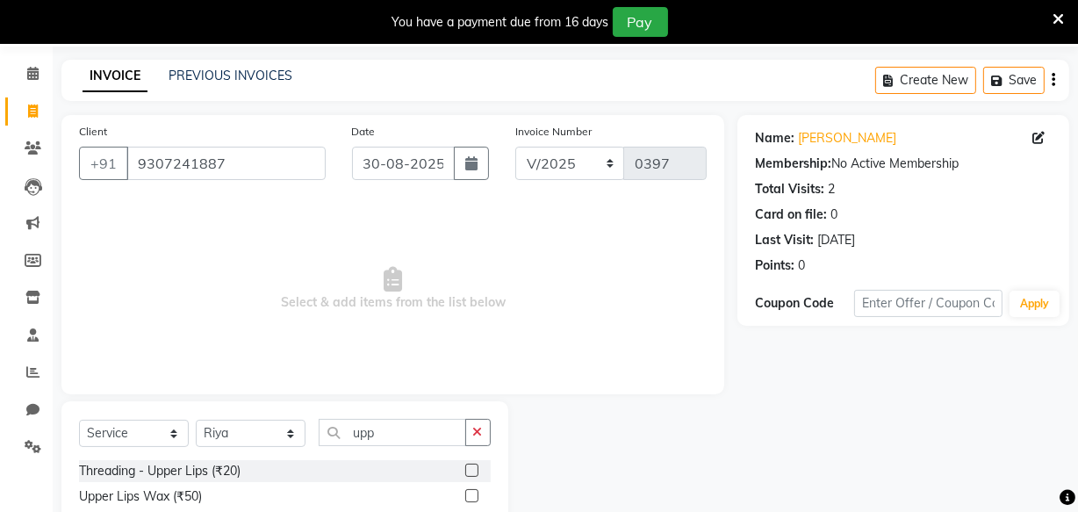
click at [284, 474] on div "Threading - Upper Lips (₹20)" at bounding box center [285, 471] width 412 height 22
click at [198, 477] on div "Threading - Upper Lips (₹20)" at bounding box center [160, 471] width 162 height 18
checkbox input "false"
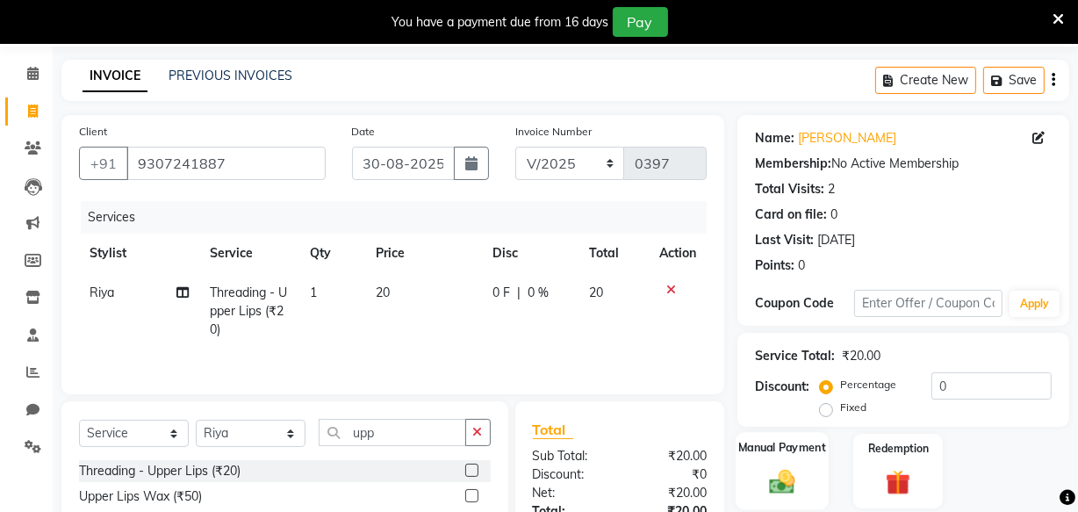
click at [780, 480] on img at bounding box center [782, 481] width 42 height 30
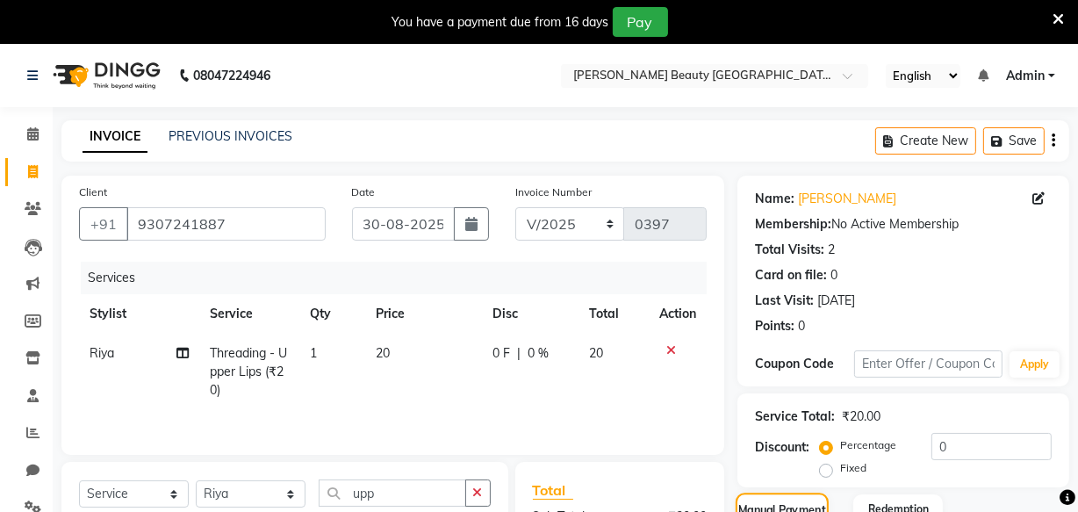
scroll to position [231, 0]
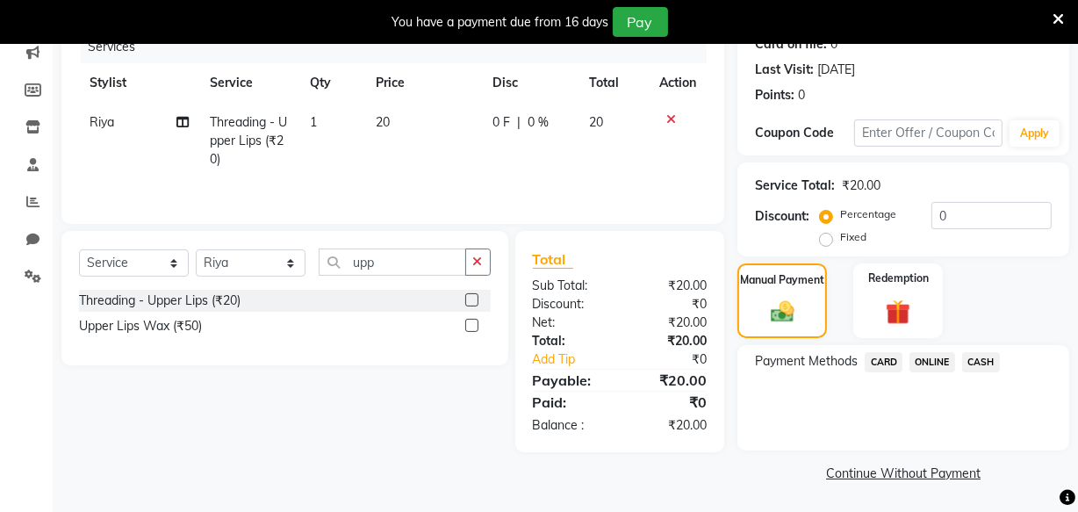
click at [972, 364] on span "CASH" at bounding box center [981, 362] width 38 height 20
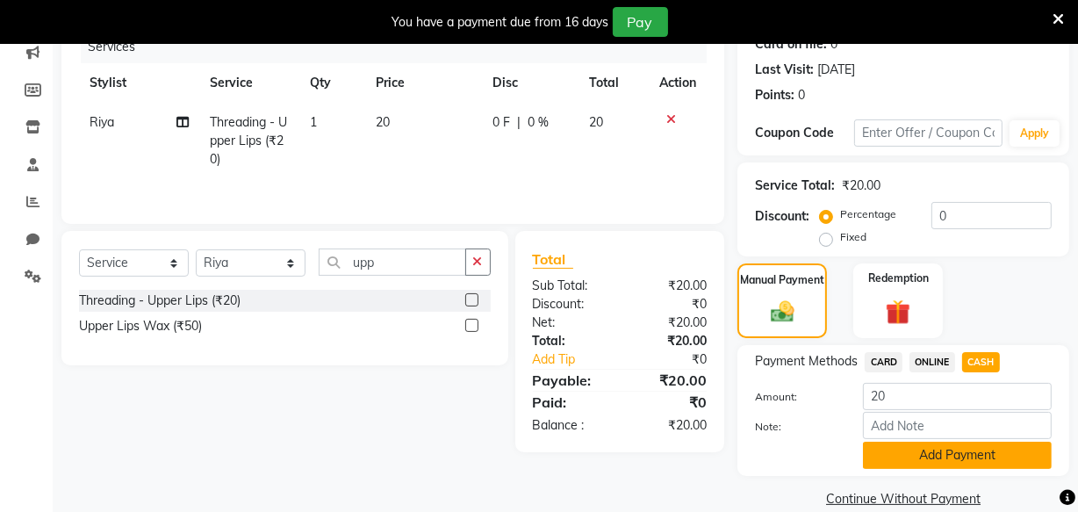
click at [947, 443] on button "Add Payment" at bounding box center [957, 455] width 189 height 27
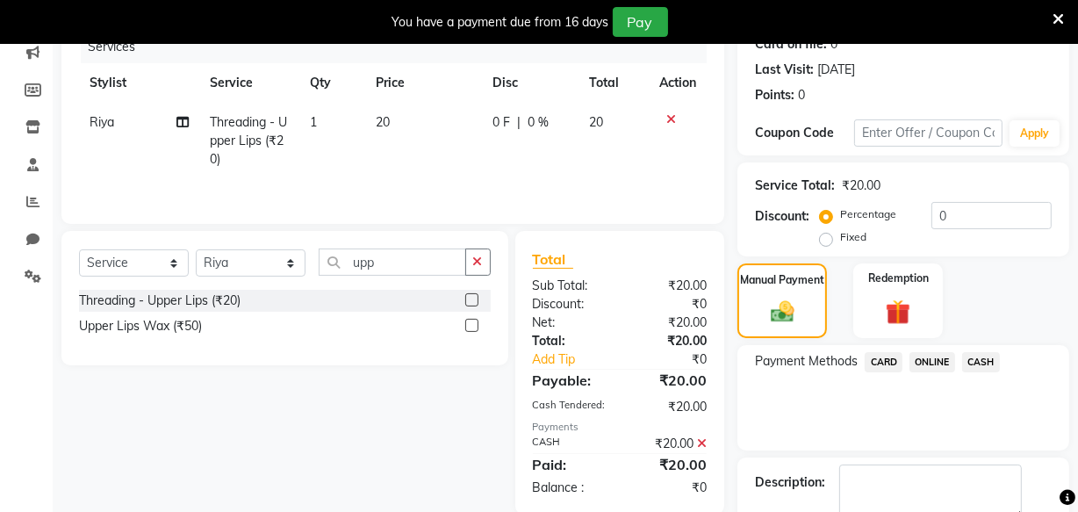
scroll to position [330, 0]
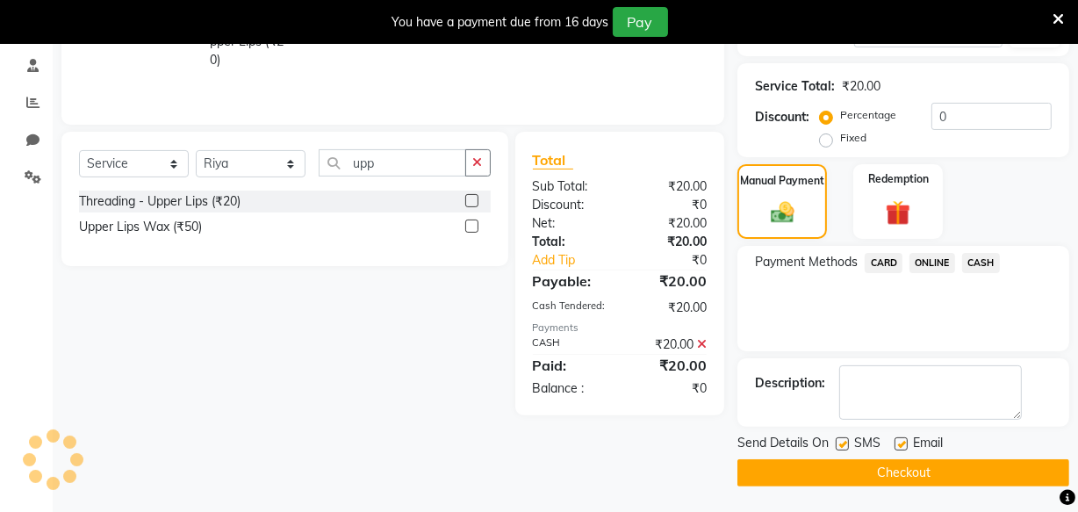
click at [907, 472] on button "Checkout" at bounding box center [904, 472] width 332 height 27
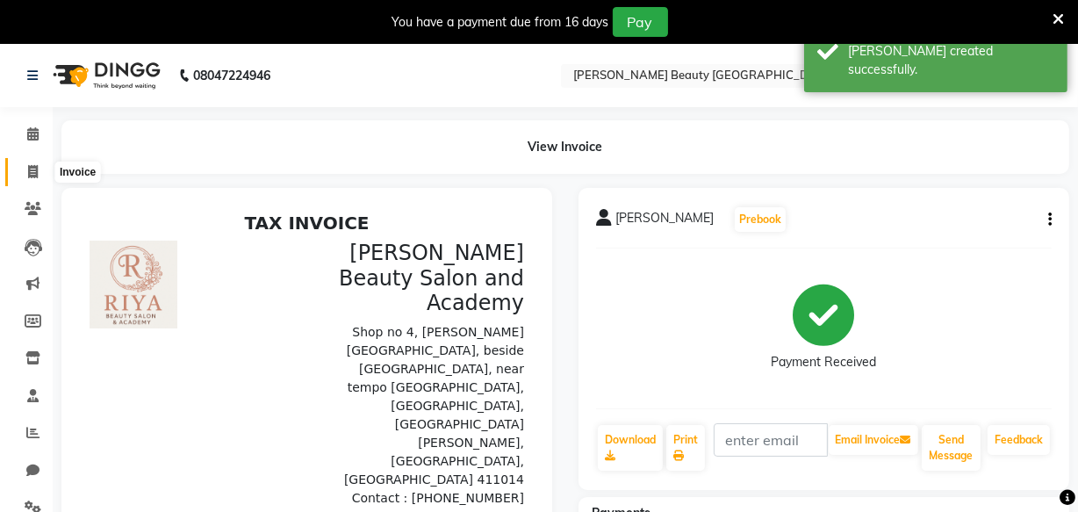
click at [35, 176] on icon at bounding box center [33, 171] width 10 height 13
select select "service"
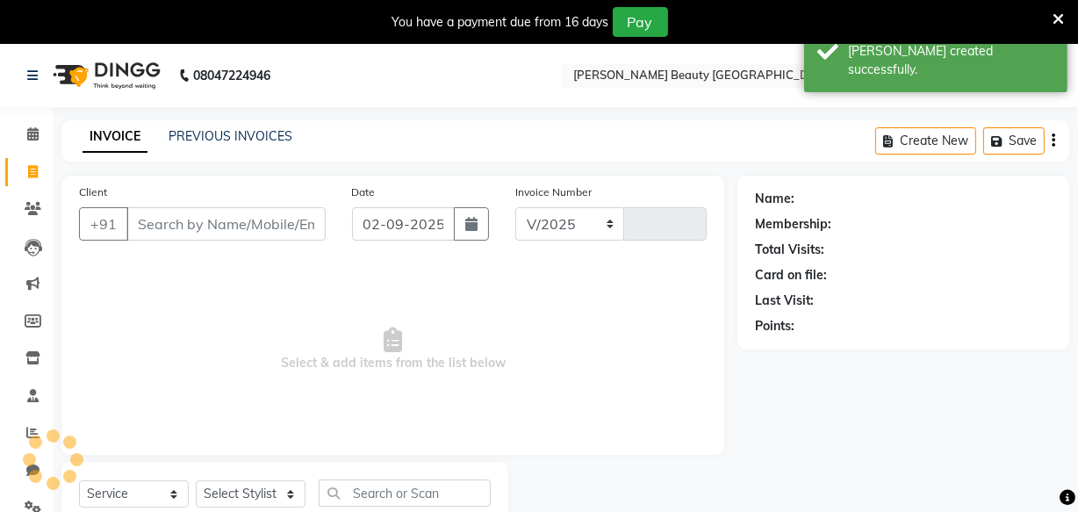
select select "8620"
type input "0398"
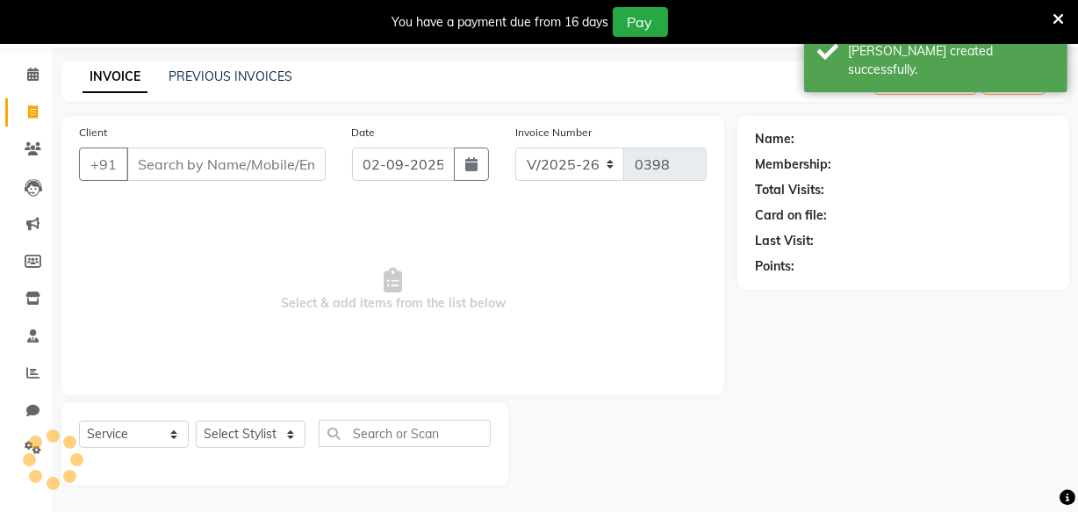
click at [205, 160] on input "Client" at bounding box center [225, 164] width 199 height 33
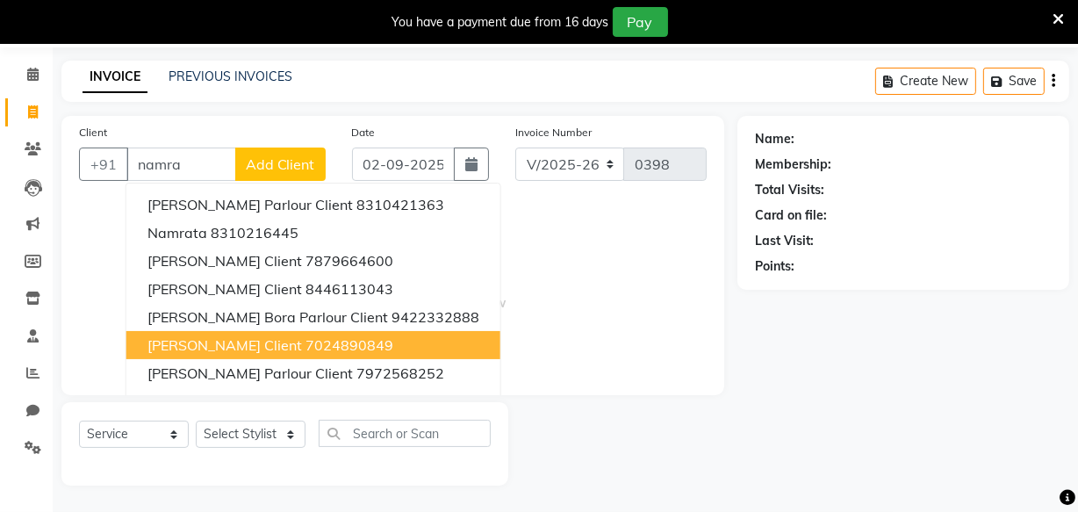
click at [287, 341] on span "Namrata Vasvani Client" at bounding box center [225, 345] width 155 height 18
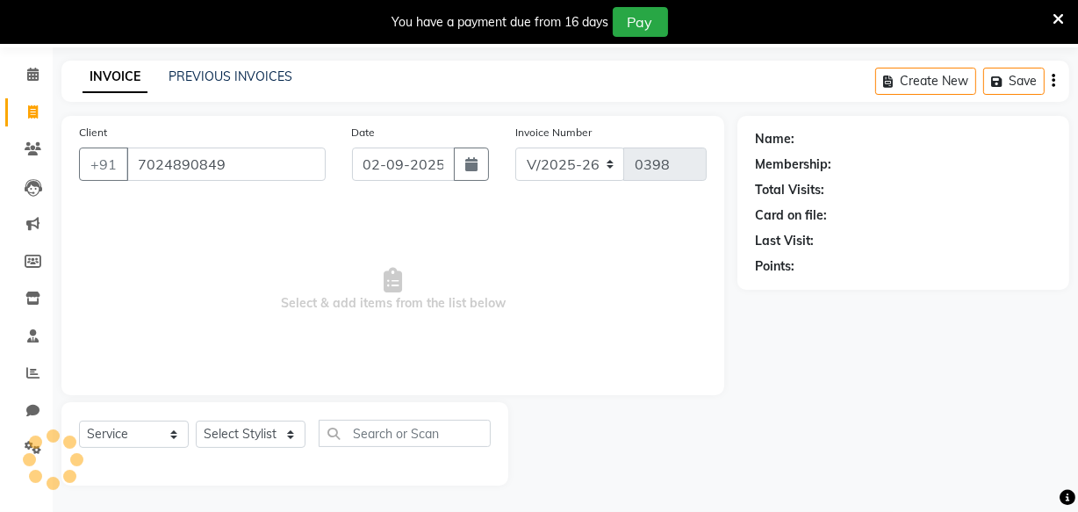
type input "7024890849"
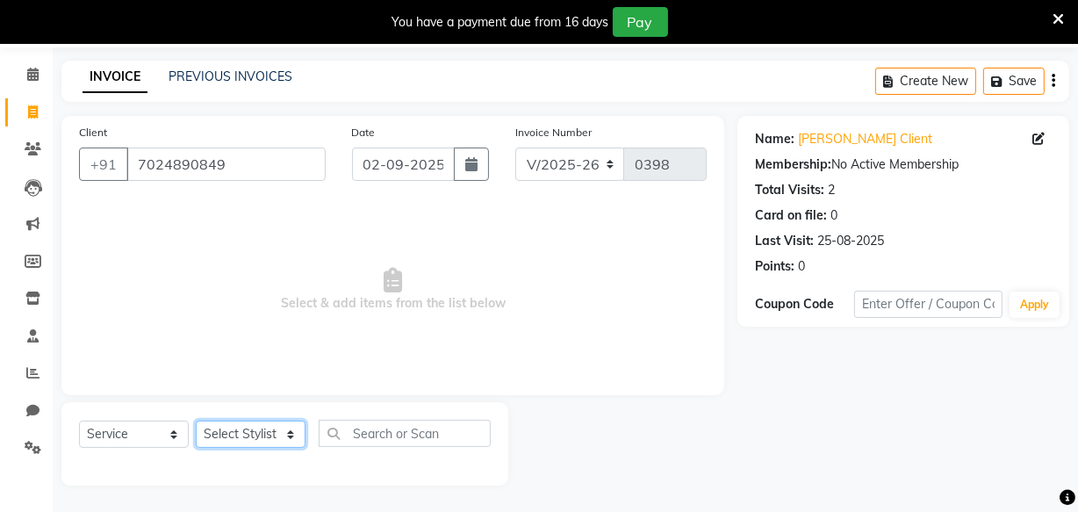
click at [263, 434] on select "Select Stylist Amla bhagwan vitkar Anjali Bhavana pornima kahar Riya Rupali san…" at bounding box center [251, 434] width 110 height 27
select select "87283"
click at [196, 421] on select "Select Stylist Amla bhagwan vitkar Anjali Bhavana pornima kahar Riya Rupali san…" at bounding box center [251, 434] width 110 height 27
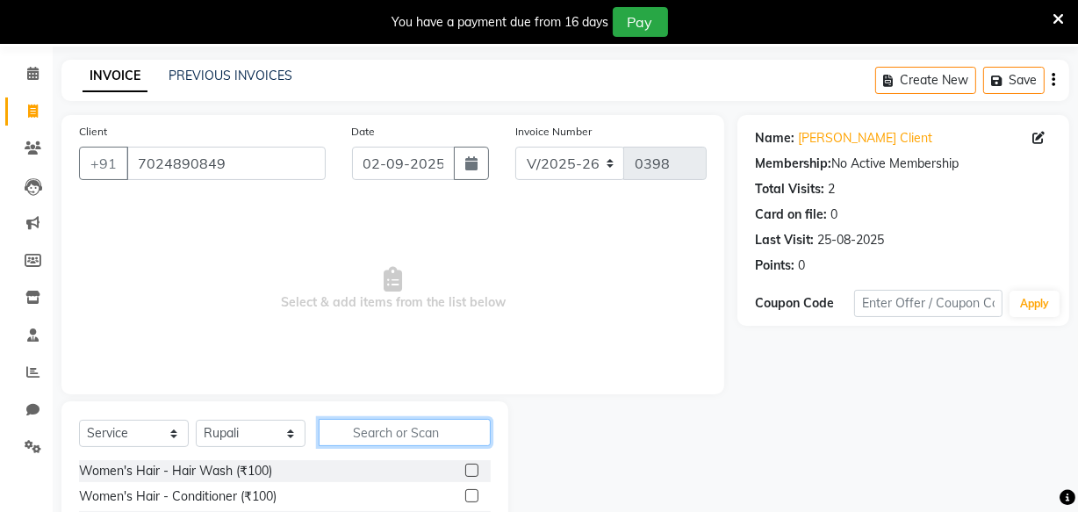
click at [364, 427] on input "text" at bounding box center [405, 432] width 172 height 27
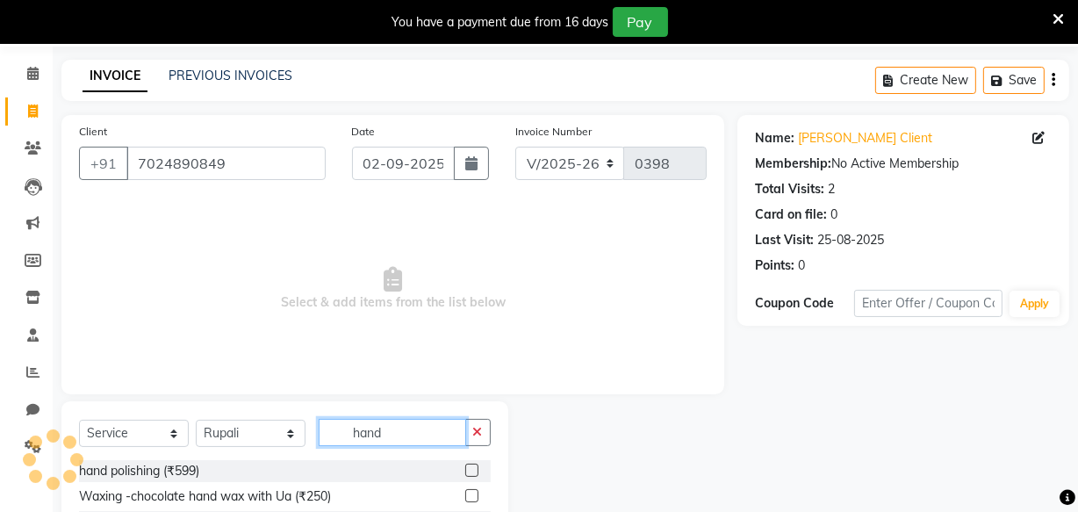
type input "hand"
click at [561, 307] on span "Select & add items from the list below" at bounding box center [393, 289] width 628 height 176
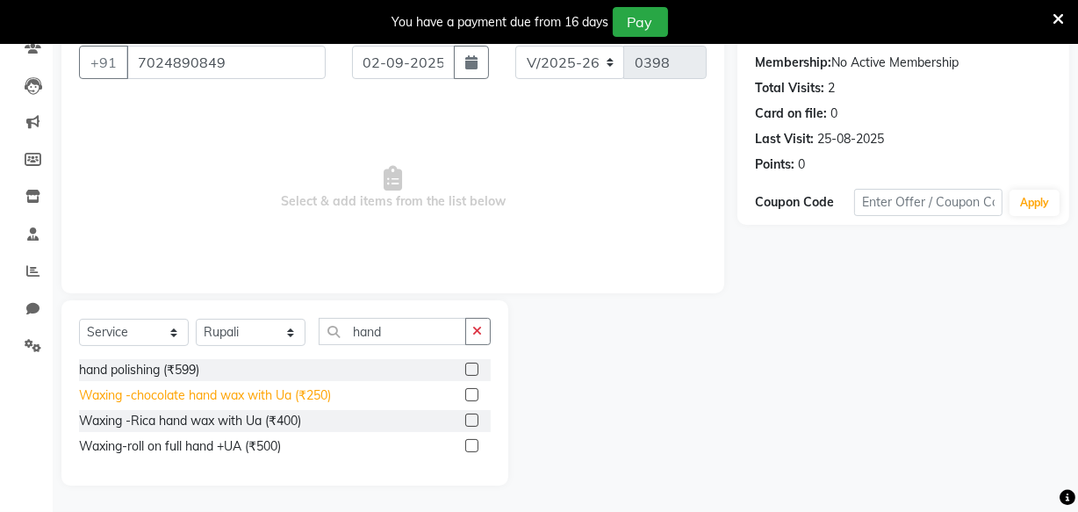
click at [237, 388] on div "Waxing -chocolate hand wax with Ua (₹250)" at bounding box center [205, 395] width 252 height 18
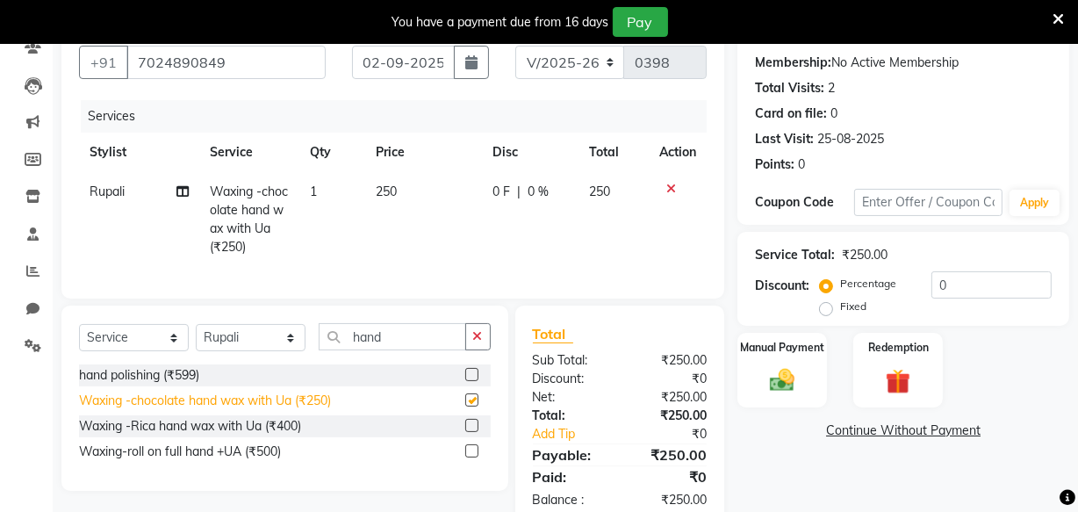
checkbox input "false"
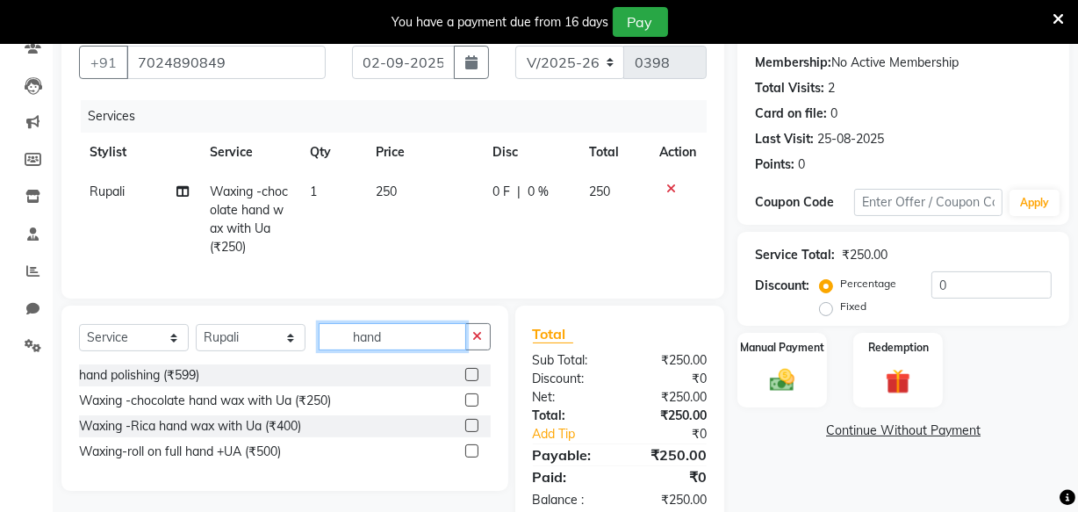
click at [416, 343] on input "hand" at bounding box center [393, 336] width 148 height 27
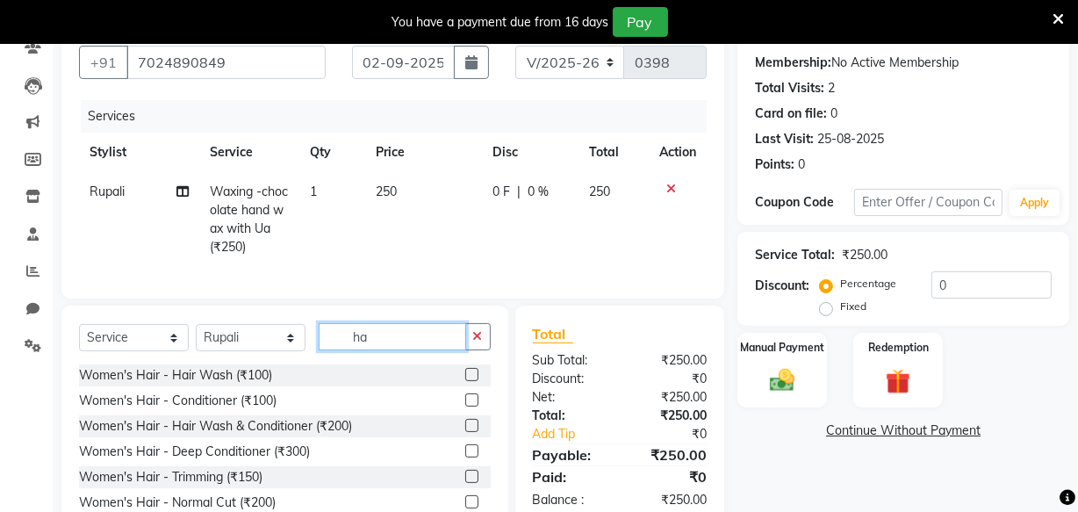
type input "h"
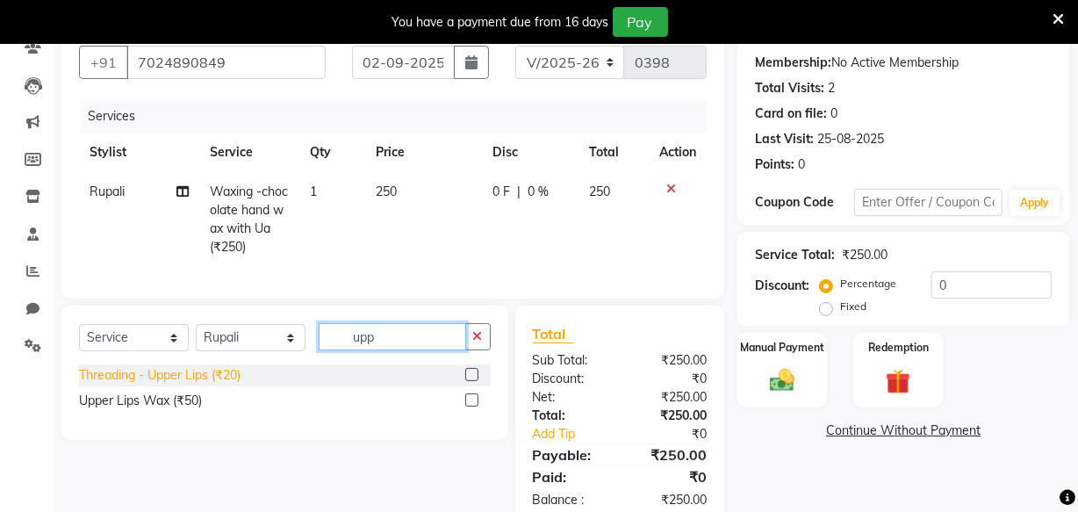
type input "upp"
click at [171, 385] on div "Threading - Upper Lips (₹20)" at bounding box center [160, 375] width 162 height 18
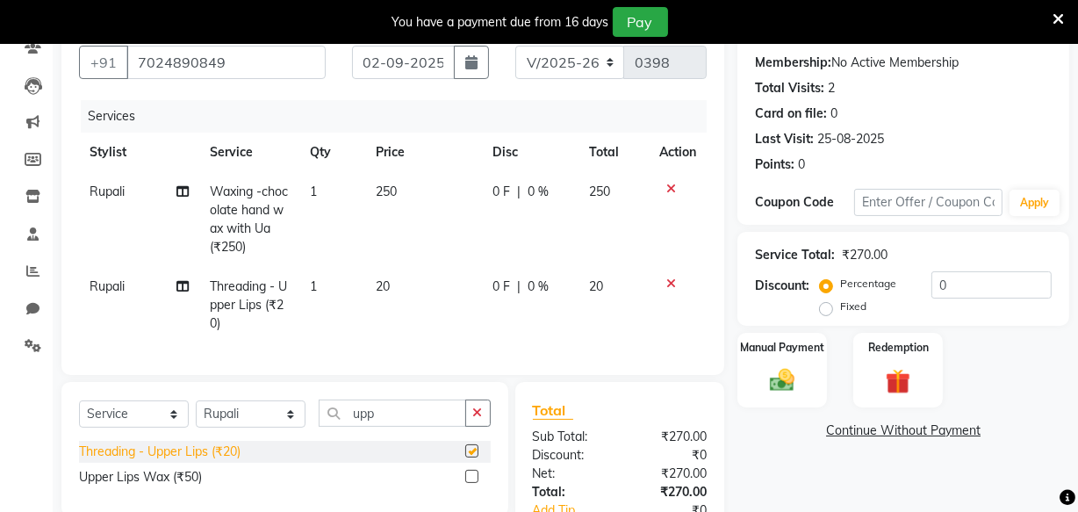
checkbox input "false"
click at [394, 70] on input "02-09-2025" at bounding box center [403, 62] width 103 height 33
select select "9"
select select "2025"
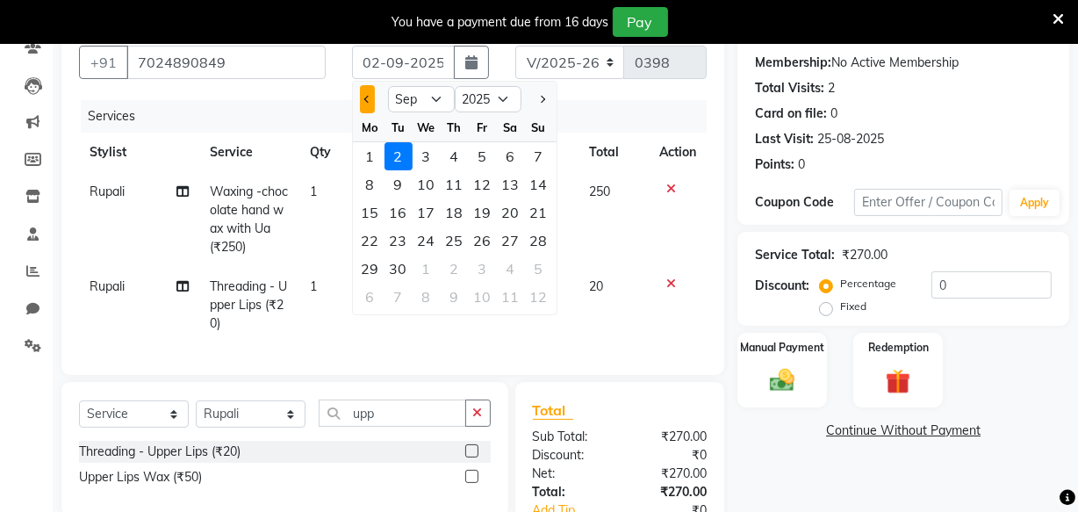
click at [367, 96] on span "Previous month" at bounding box center [367, 99] width 7 height 7
select select "8"
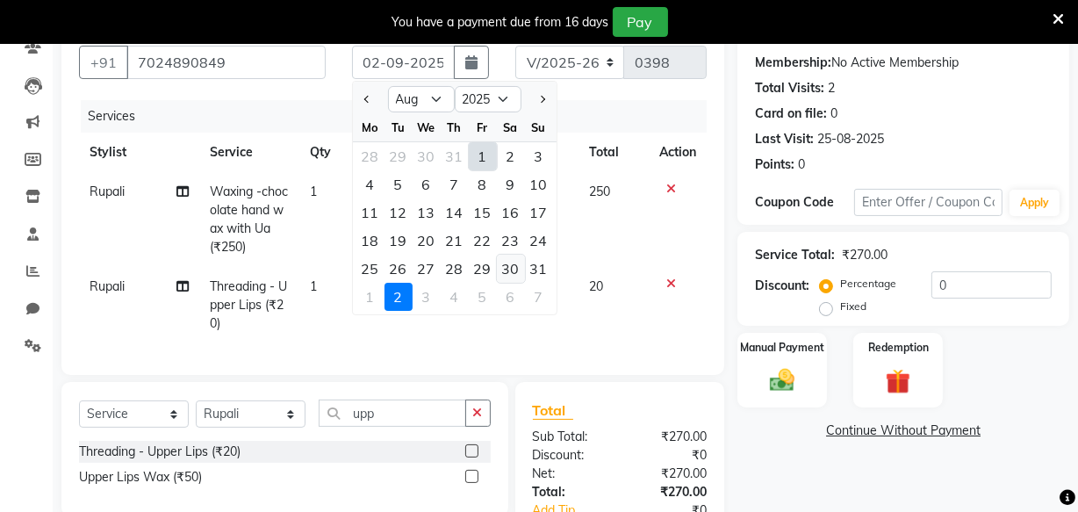
click at [514, 263] on div "30" at bounding box center [511, 269] width 28 height 28
type input "30-08-2025"
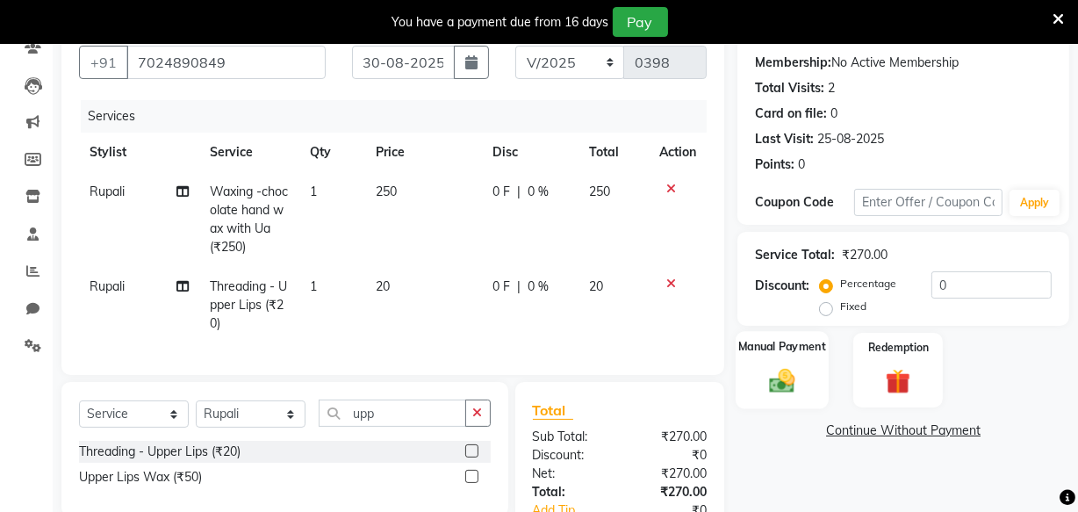
click at [798, 356] on div "Manual Payment" at bounding box center [782, 370] width 93 height 78
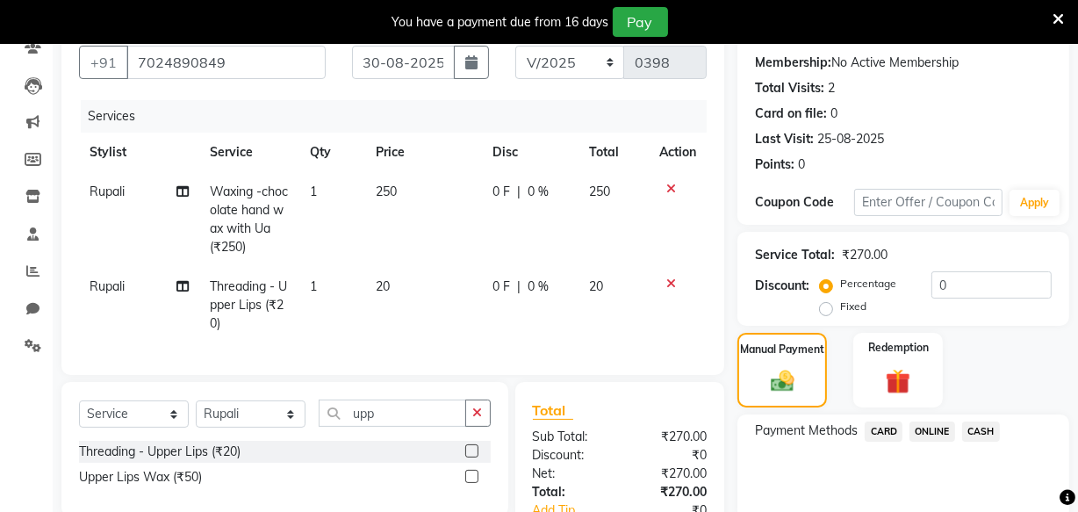
click at [935, 429] on span "ONLINE" at bounding box center [933, 431] width 46 height 20
click at [981, 422] on span "CASH" at bounding box center [981, 431] width 38 height 20
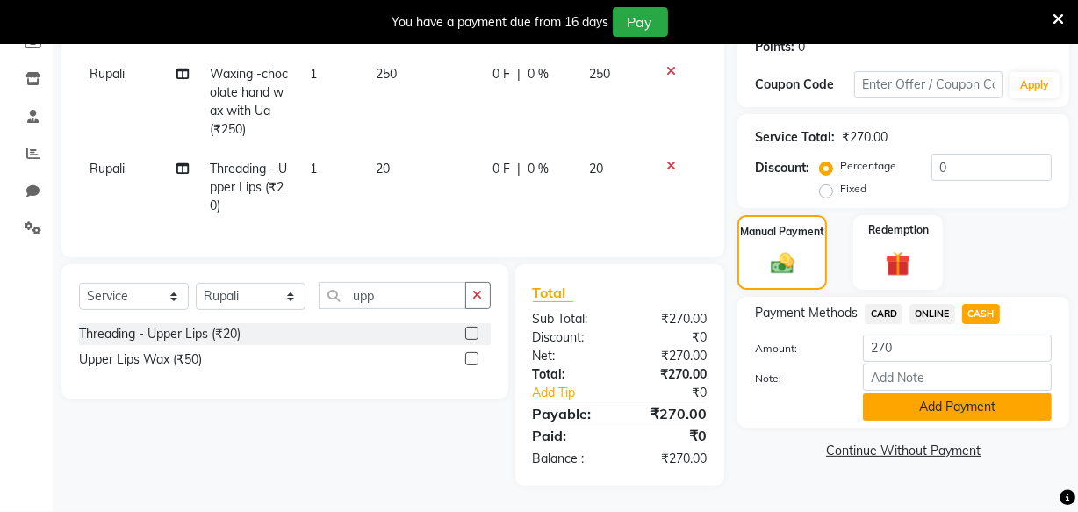
click at [969, 393] on button "Add Payment" at bounding box center [957, 406] width 189 height 27
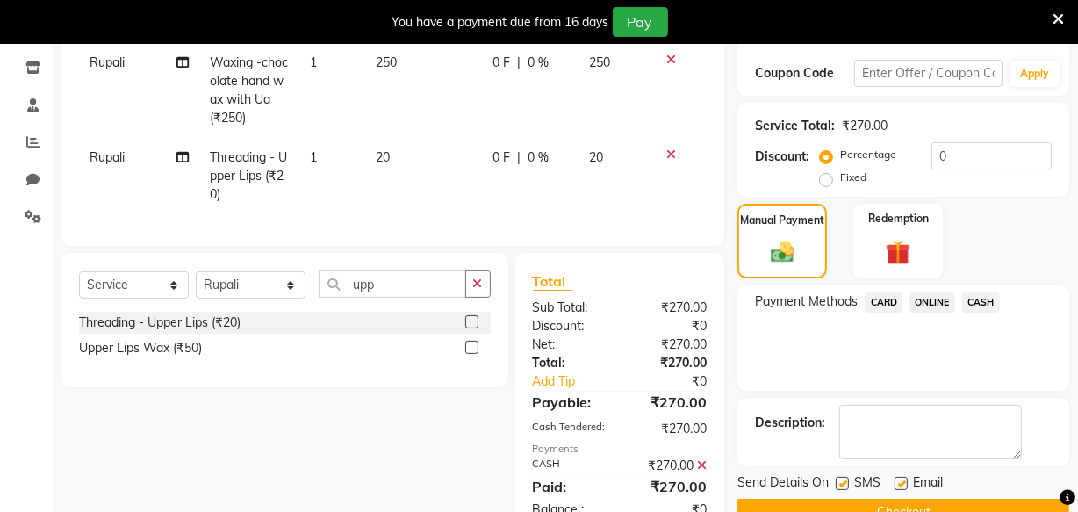
scroll to position [353, 0]
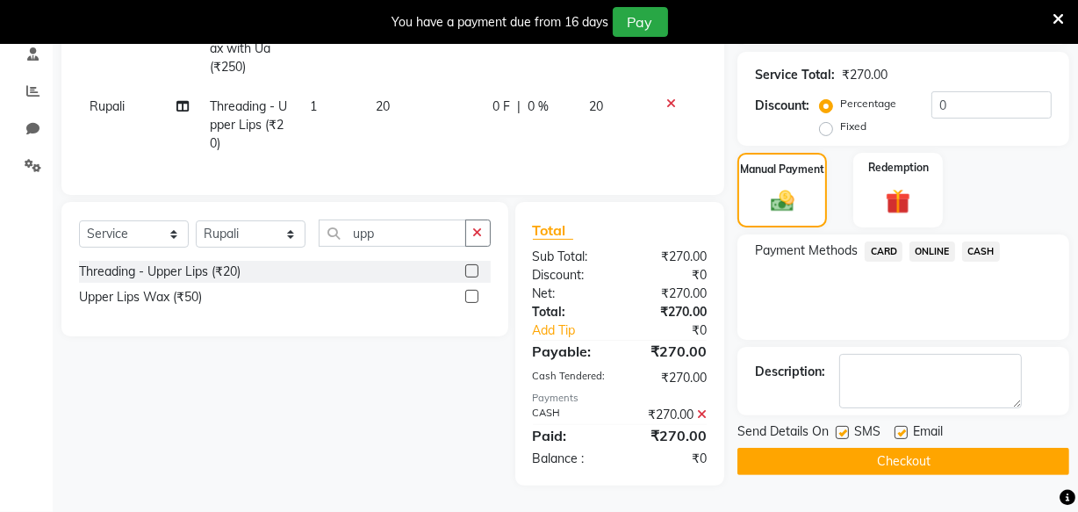
click at [896, 448] on button "Checkout" at bounding box center [904, 461] width 332 height 27
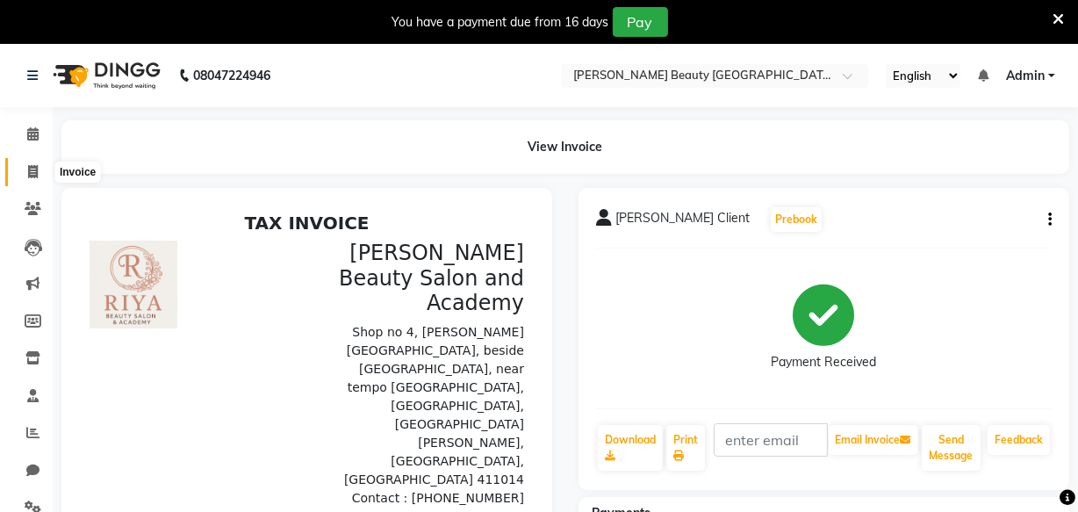
click at [35, 173] on icon at bounding box center [33, 171] width 10 height 13
select select "8620"
select select "service"
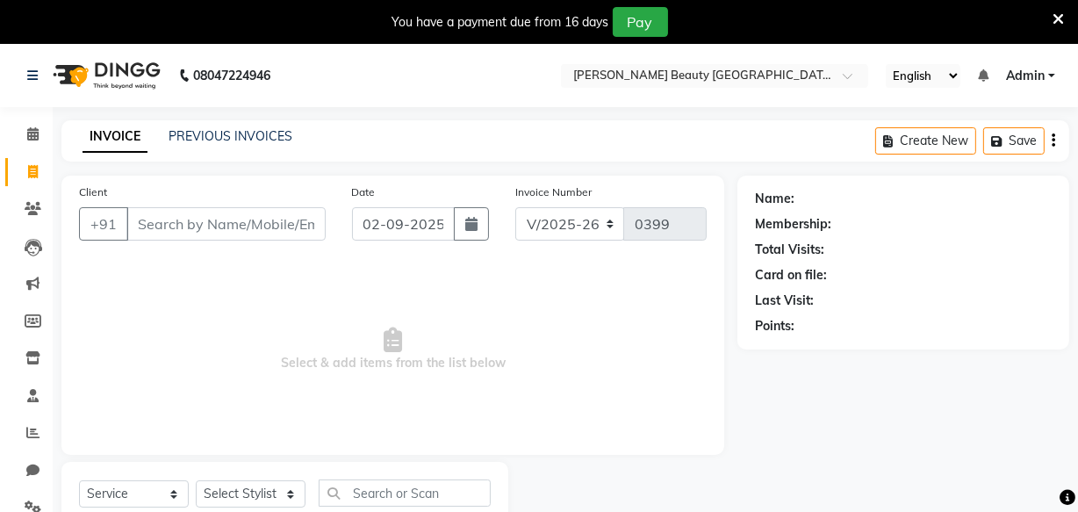
scroll to position [61, 0]
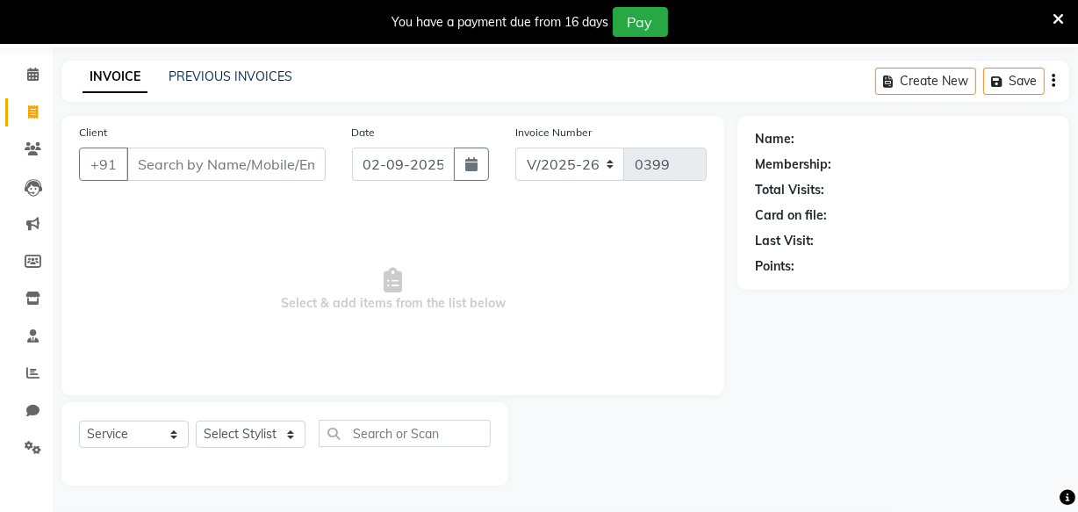
click at [191, 167] on input "Client" at bounding box center [225, 164] width 199 height 33
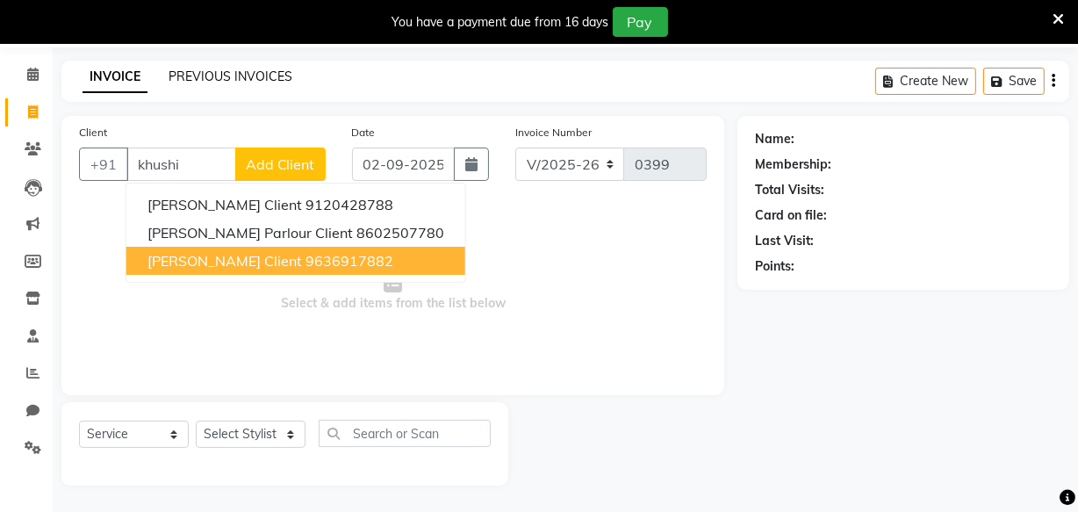
type input "khushi"
click at [256, 70] on link "PREVIOUS INVOICES" at bounding box center [231, 76] width 124 height 16
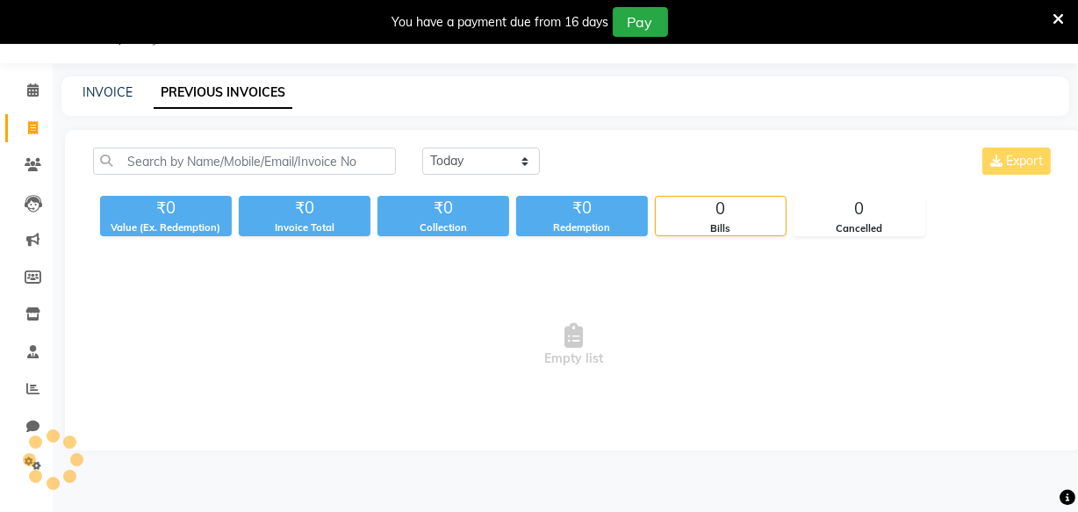
scroll to position [44, 0]
click at [457, 154] on select "Today Yesterday Custom Range" at bounding box center [481, 161] width 118 height 27
select select "range"
click at [422, 148] on select "Today Yesterday Custom Range" at bounding box center [481, 161] width 118 height 27
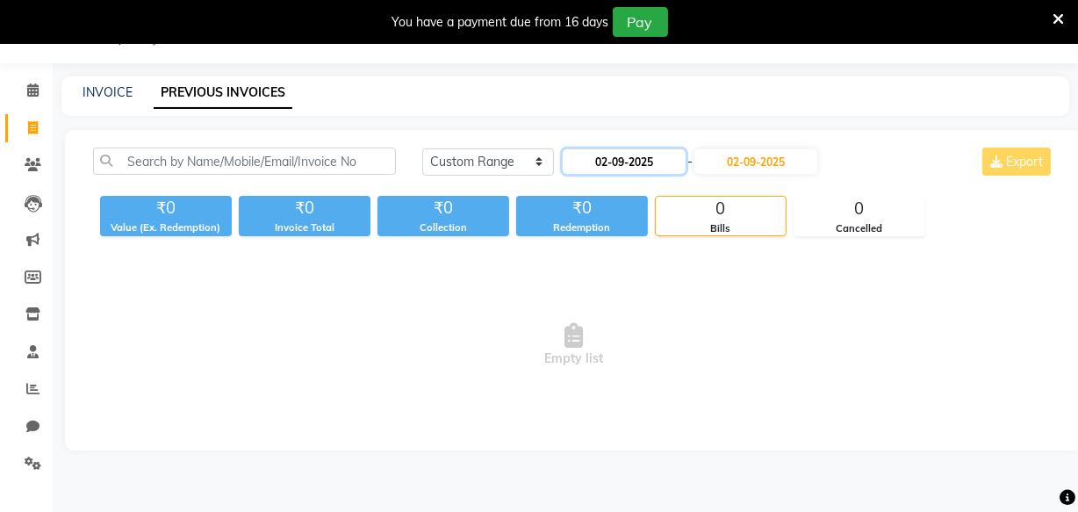
click at [611, 167] on input "02-09-2025" at bounding box center [624, 161] width 123 height 25
select select "9"
select select "2025"
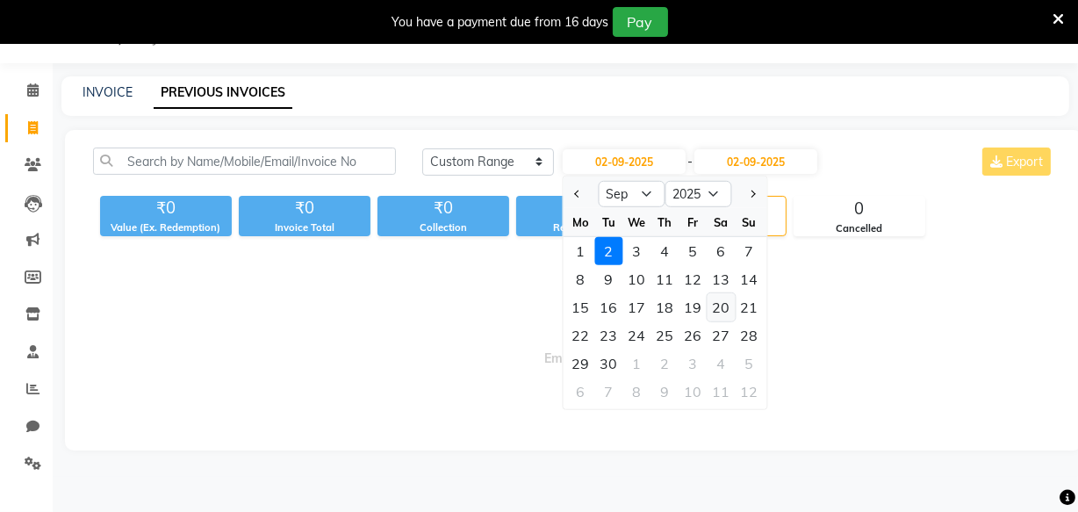
click at [725, 308] on div "20" at bounding box center [722, 307] width 28 height 28
type input "20-09-2025"
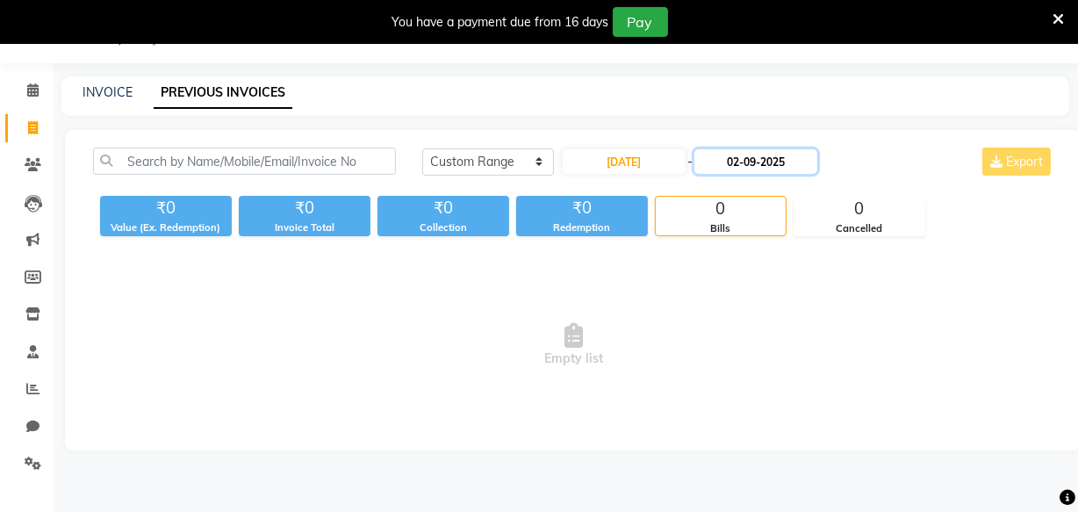
click at [767, 162] on input "02-09-2025" at bounding box center [756, 161] width 123 height 25
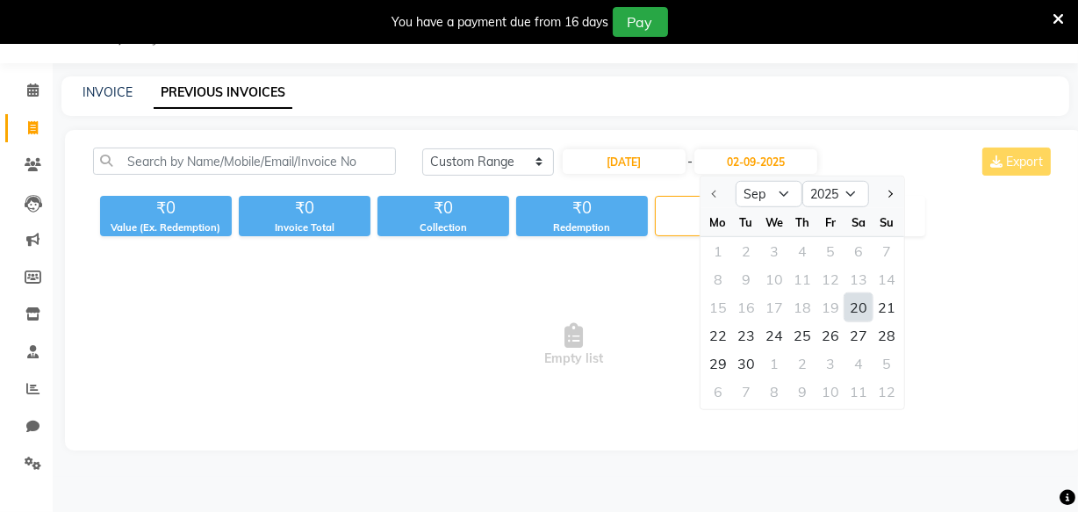
click at [853, 305] on div "20" at bounding box center [859, 307] width 28 height 28
type input "20-09-2025"
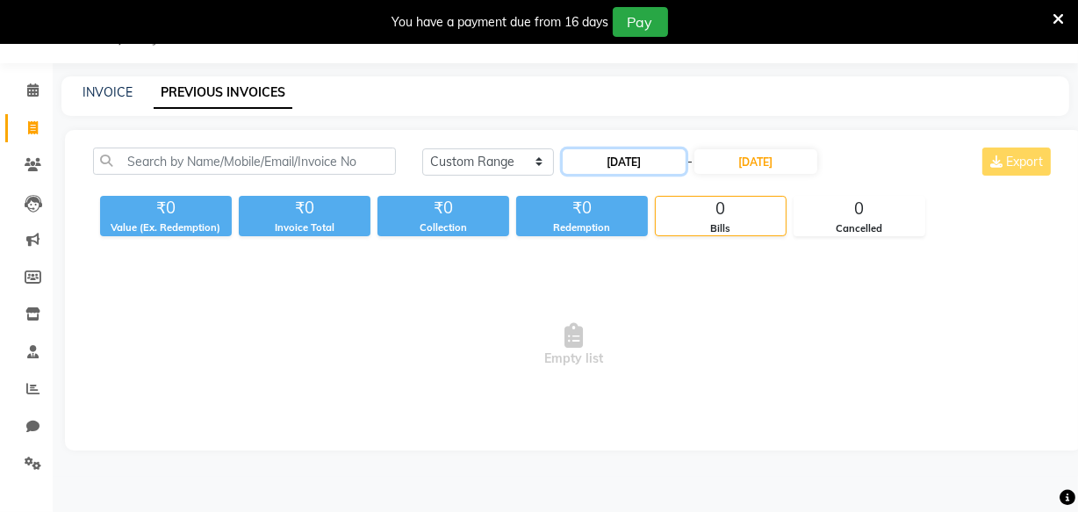
click at [630, 162] on input "20-09-2025" at bounding box center [624, 161] width 123 height 25
select select "9"
select select "2025"
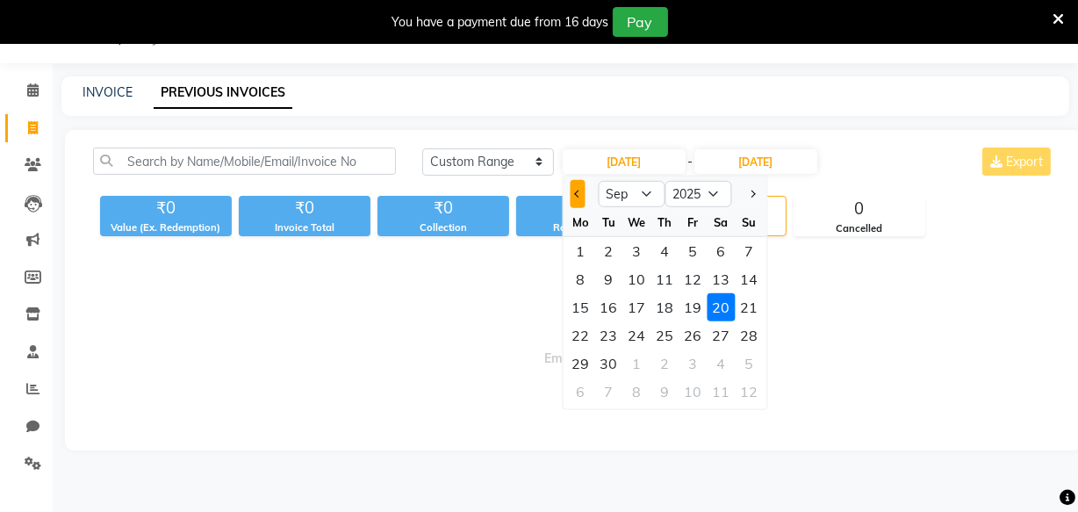
click at [572, 193] on button "Previous month" at bounding box center [578, 194] width 15 height 28
select select "8"
click at [630, 335] on div "20" at bounding box center [637, 335] width 28 height 28
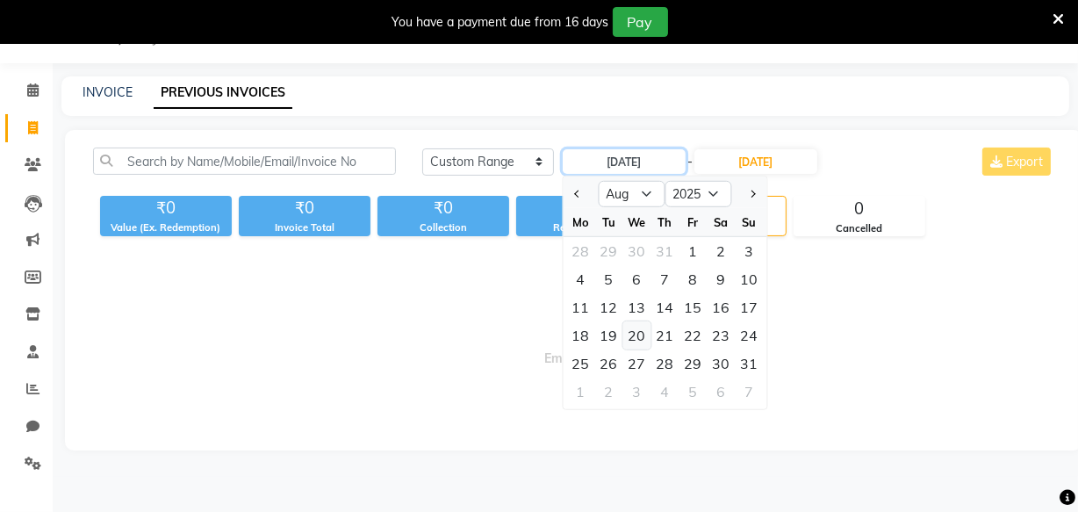
type input "20-08-2025"
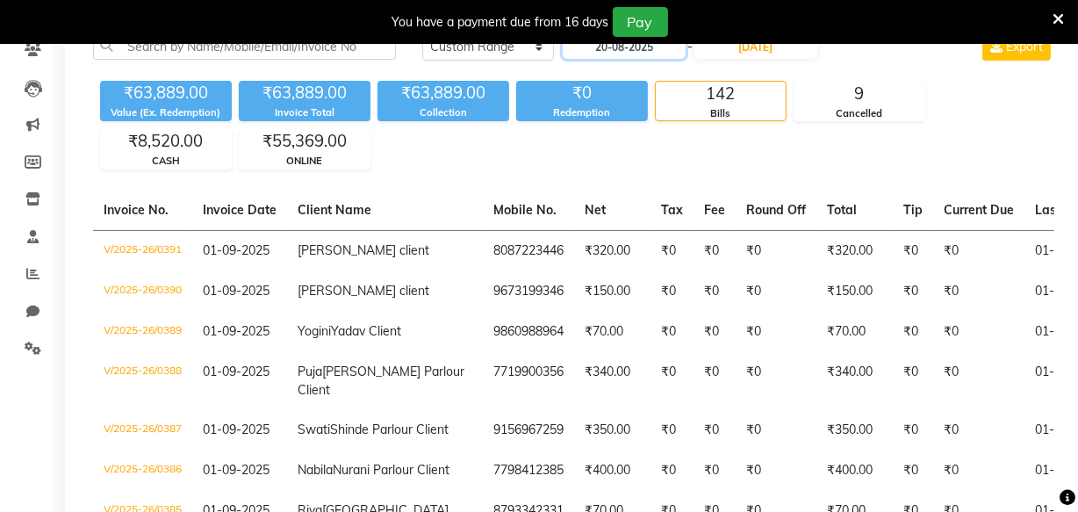
scroll to position [0, 0]
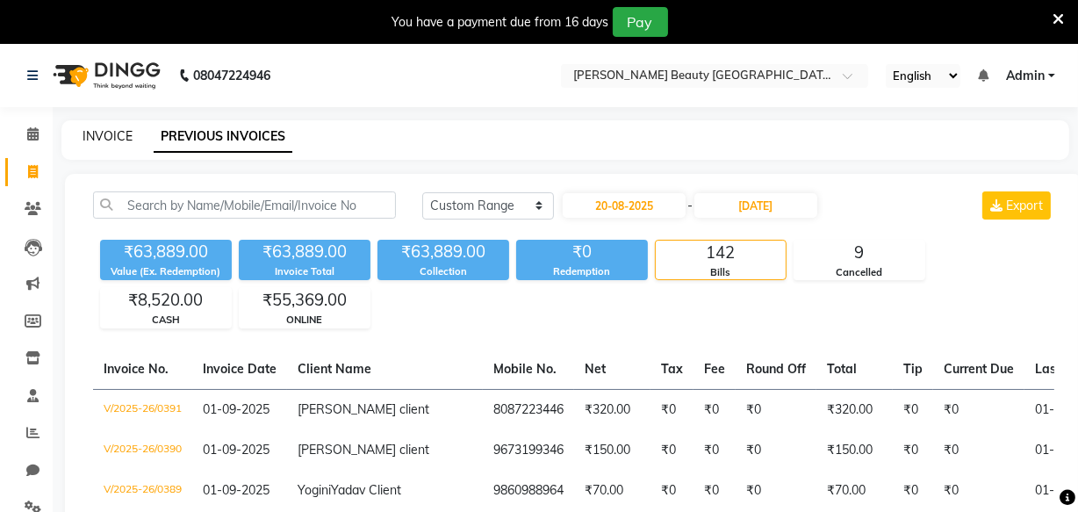
click at [108, 137] on link "INVOICE" at bounding box center [108, 136] width 50 height 16
select select "service"
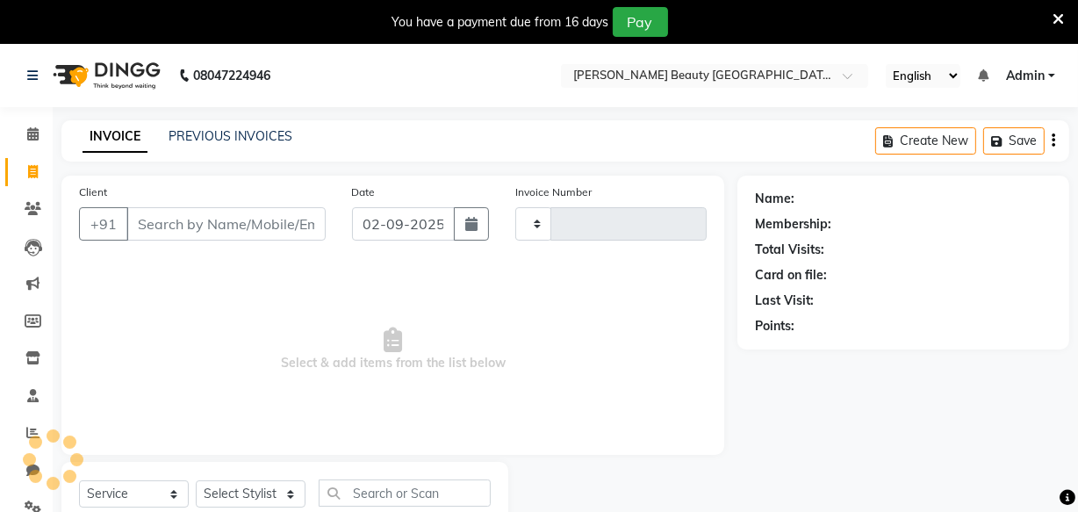
scroll to position [61, 0]
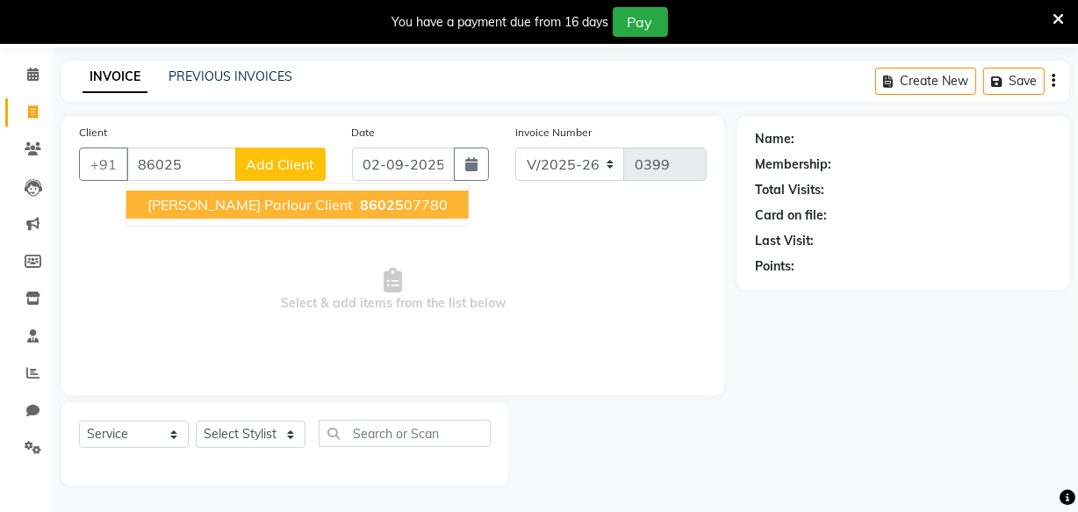
click at [260, 196] on span "Khushi Jain Parlour Client" at bounding box center [250, 205] width 205 height 18
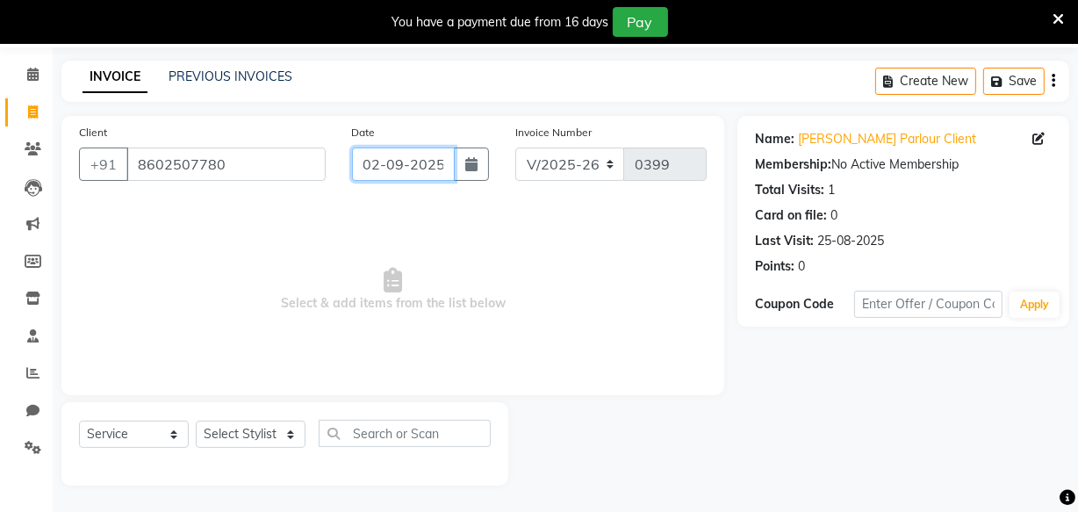
click at [383, 162] on input "02-09-2025" at bounding box center [403, 164] width 103 height 33
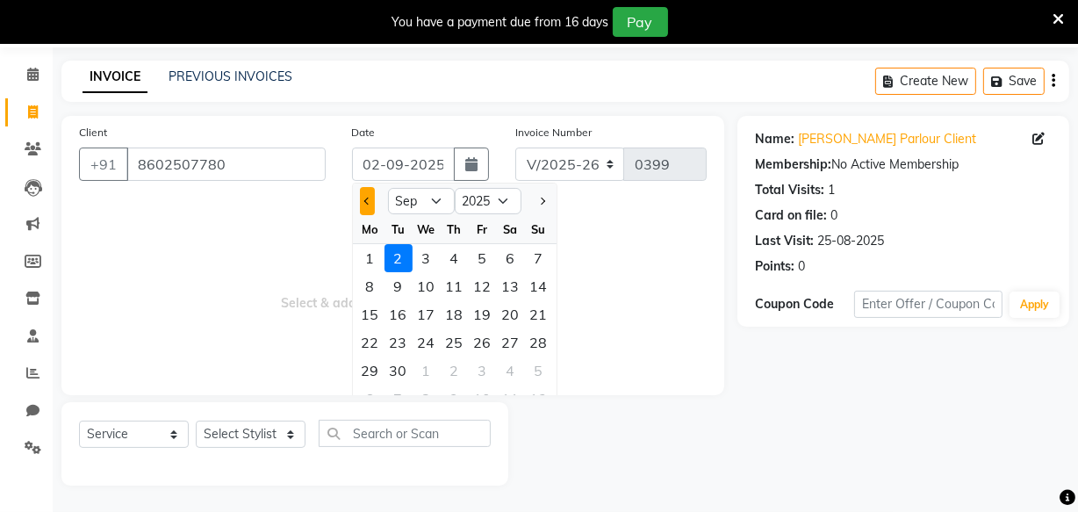
click at [366, 198] on span "Previous month" at bounding box center [367, 201] width 7 height 7
click at [515, 374] on div "30" at bounding box center [511, 370] width 28 height 28
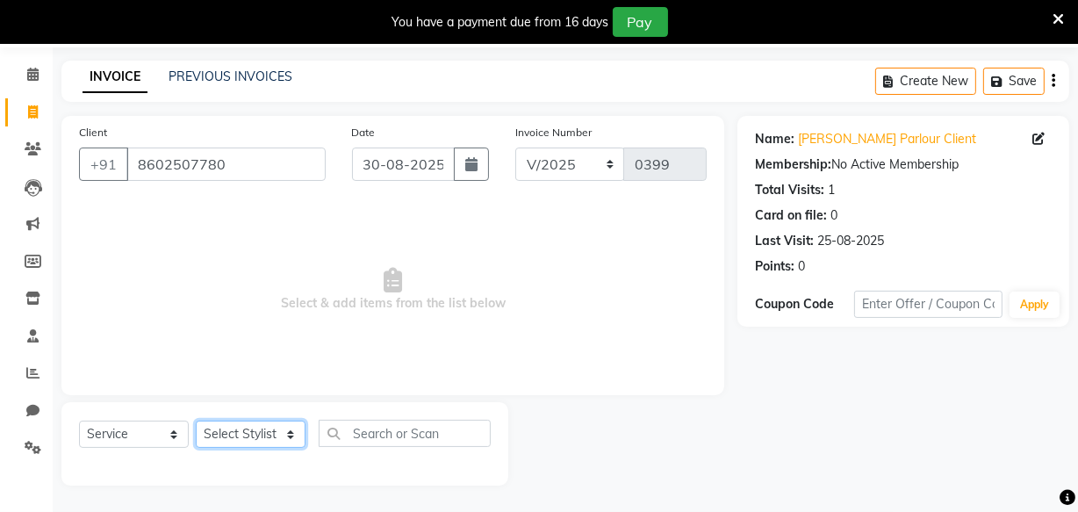
click at [255, 434] on select "Select Stylist Amla bhagwan vitkar Anjali Bhavana pornima kahar Riya Rupali san…" at bounding box center [251, 434] width 110 height 27
click at [196, 421] on select "Select Stylist Amla bhagwan vitkar Anjali Bhavana pornima kahar Riya Rupali san…" at bounding box center [251, 434] width 110 height 27
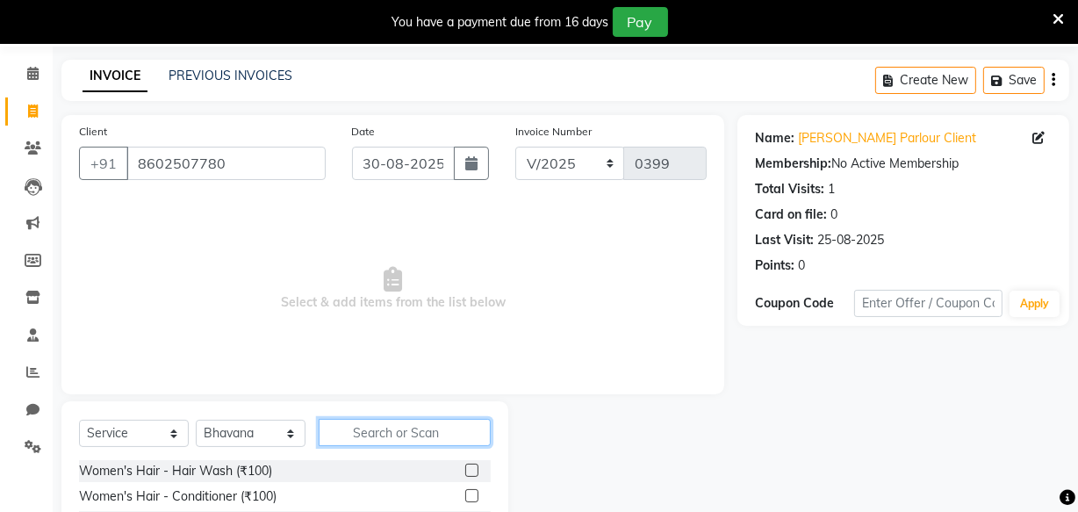
click at [394, 429] on input "text" at bounding box center [405, 432] width 172 height 27
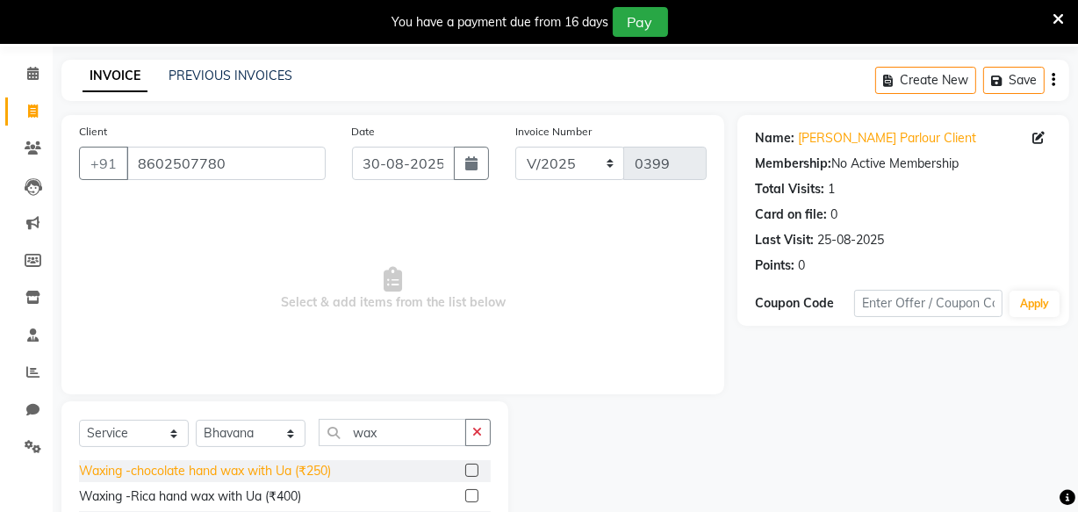
click at [253, 472] on div "Waxing -chocolate hand wax with Ua (₹250)" at bounding box center [205, 471] width 252 height 18
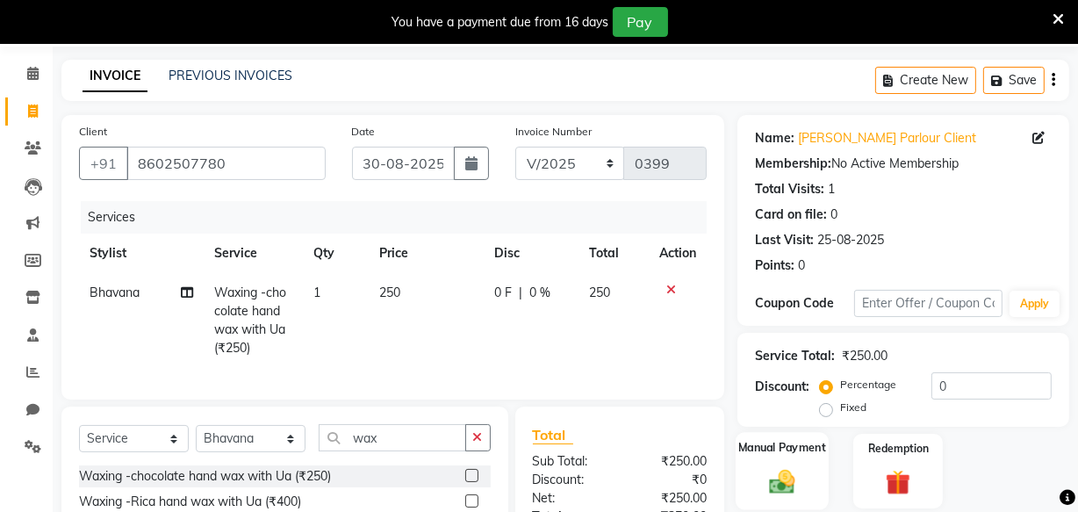
click at [798, 480] on img at bounding box center [782, 481] width 42 height 30
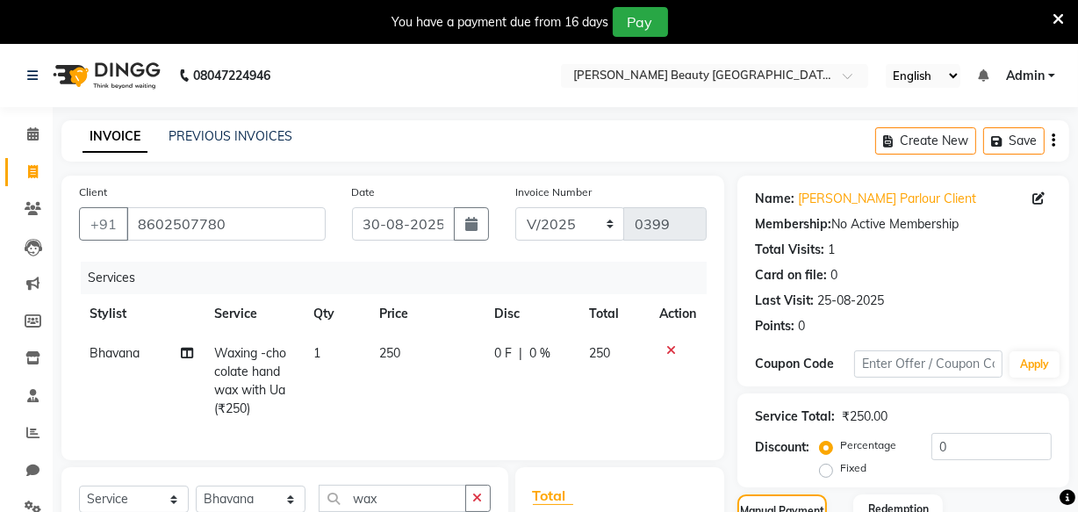
scroll to position [239, 0]
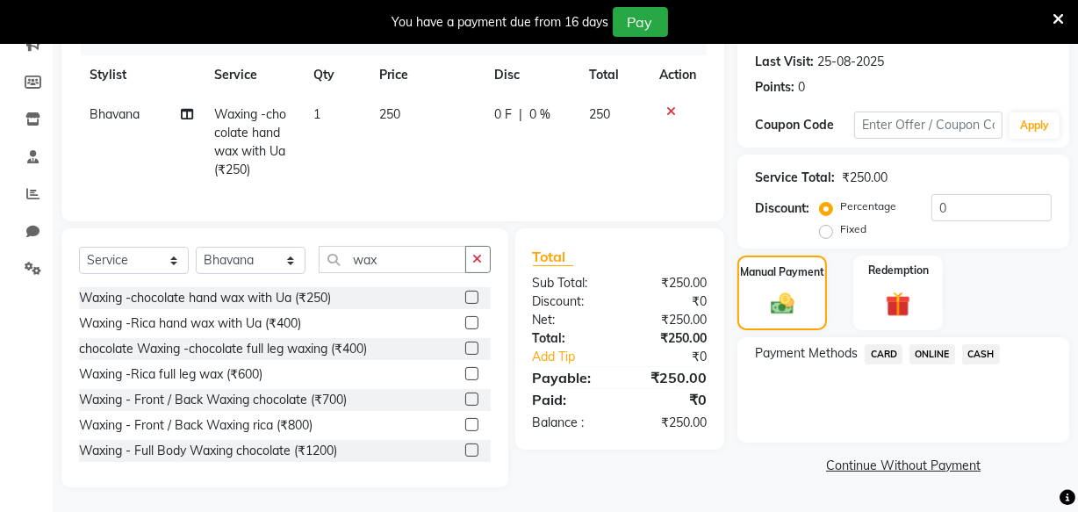
click at [929, 356] on span "ONLINE" at bounding box center [933, 354] width 46 height 20
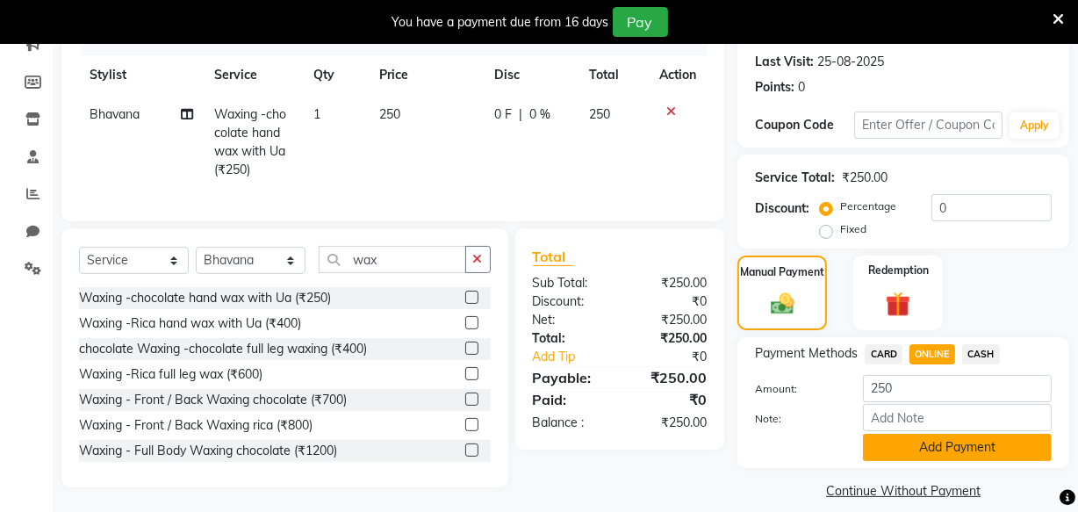
click at [939, 450] on button "Add Payment" at bounding box center [957, 447] width 189 height 27
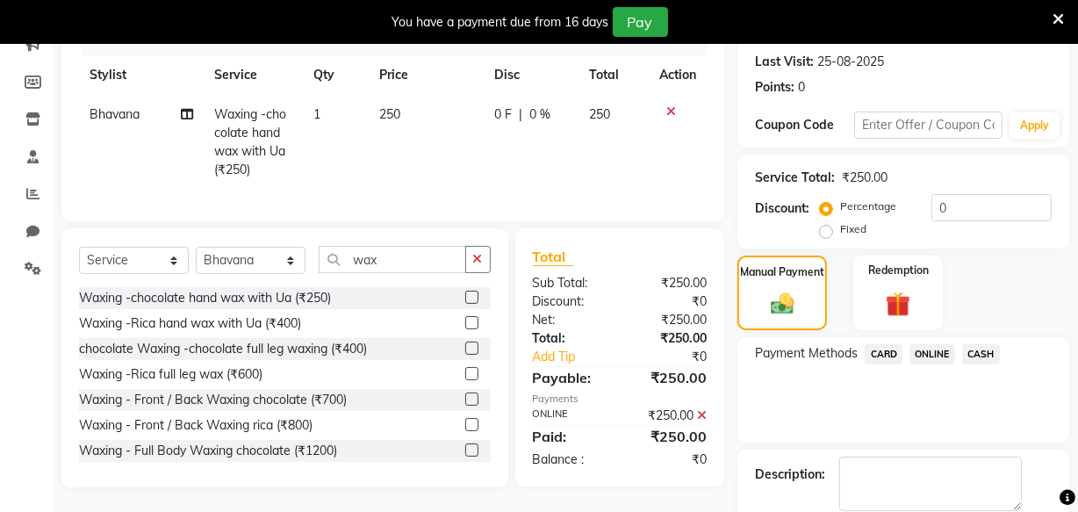
scroll to position [330, 0]
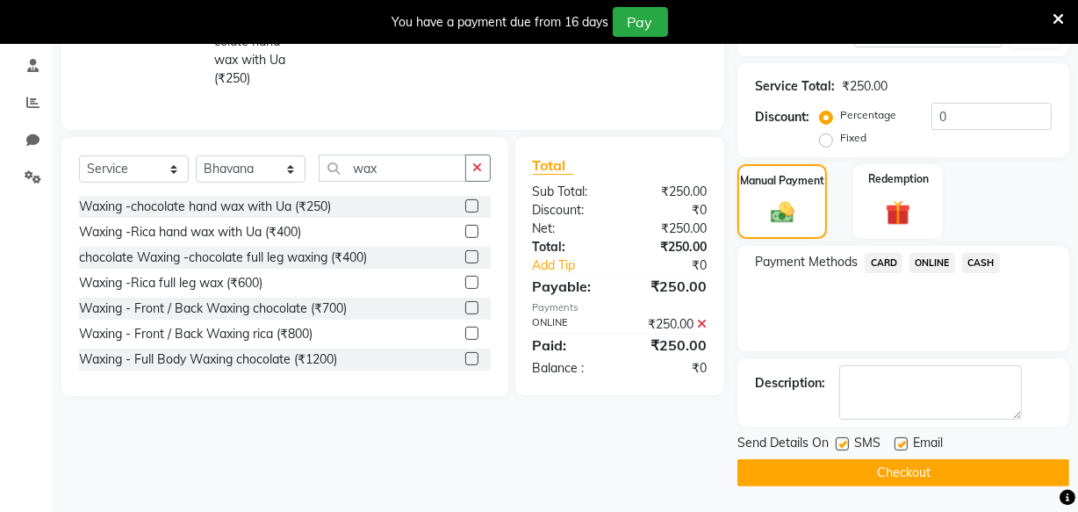
click at [914, 472] on button "Checkout" at bounding box center [904, 472] width 332 height 27
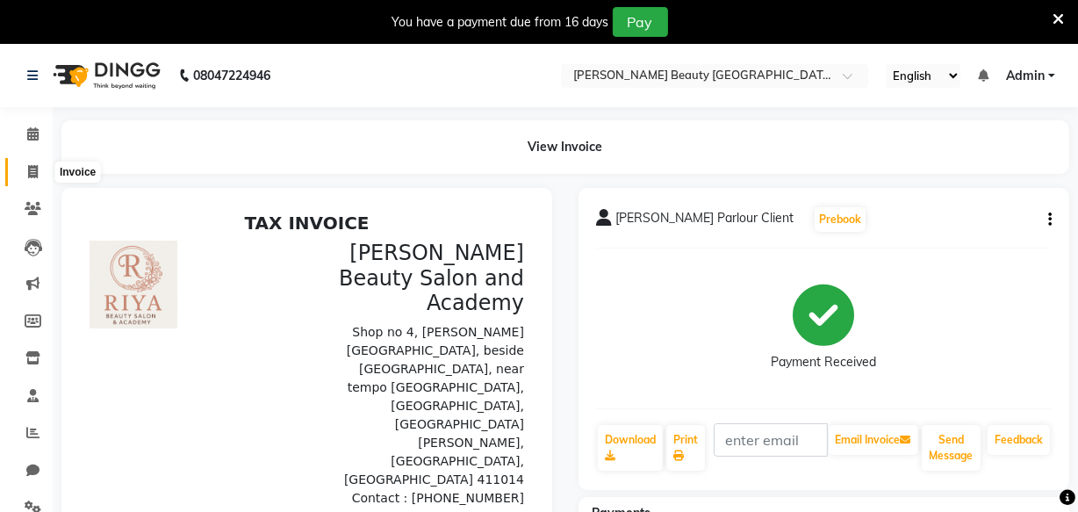
click at [31, 167] on icon at bounding box center [33, 171] width 10 height 13
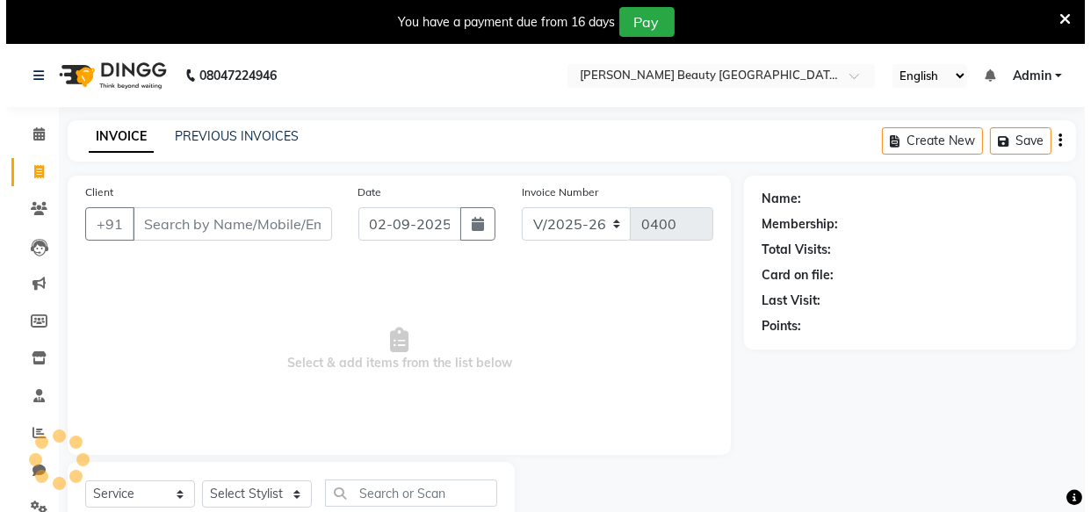
scroll to position [61, 0]
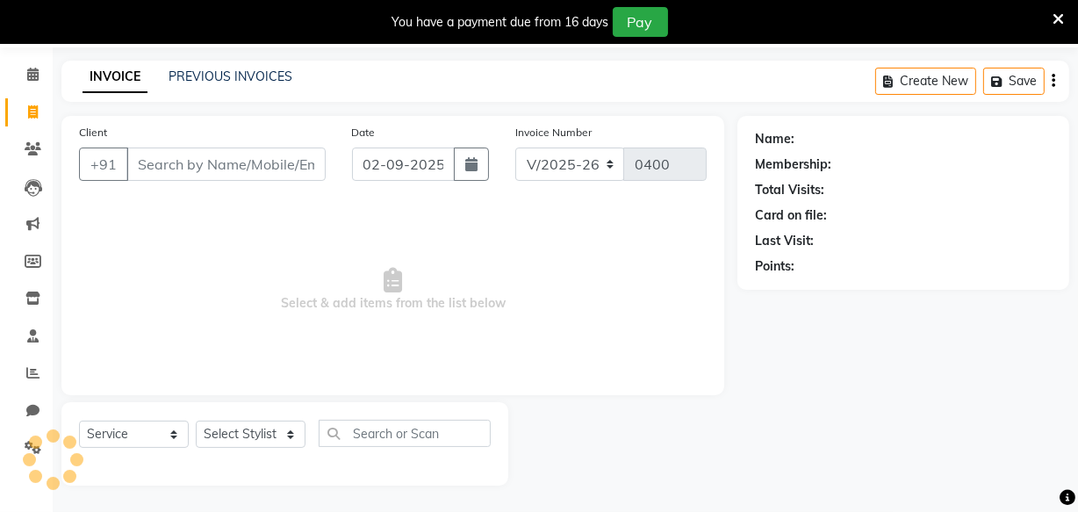
click at [201, 161] on input "Client" at bounding box center [225, 164] width 199 height 33
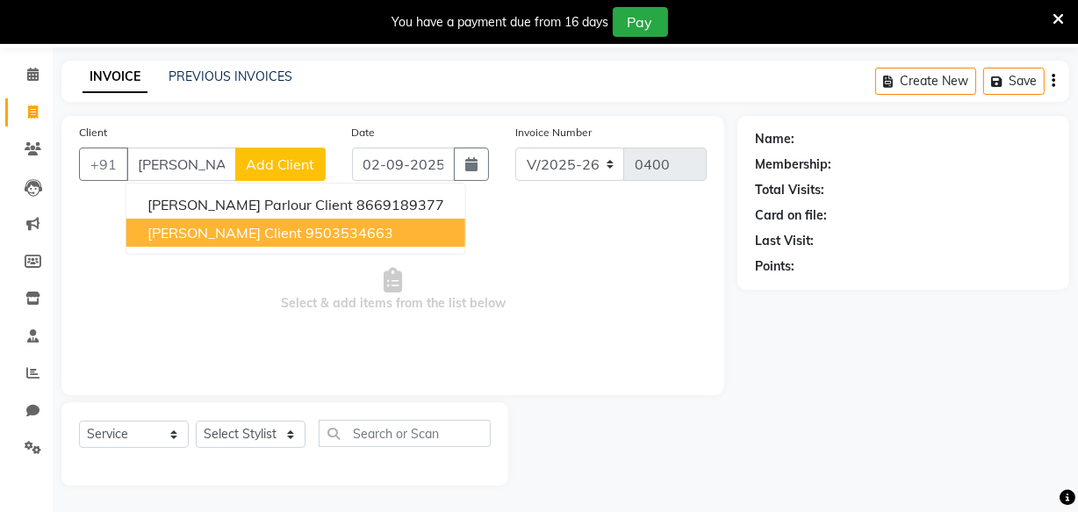
click at [311, 234] on ngb-highlight "9503534663" at bounding box center [350, 233] width 88 height 18
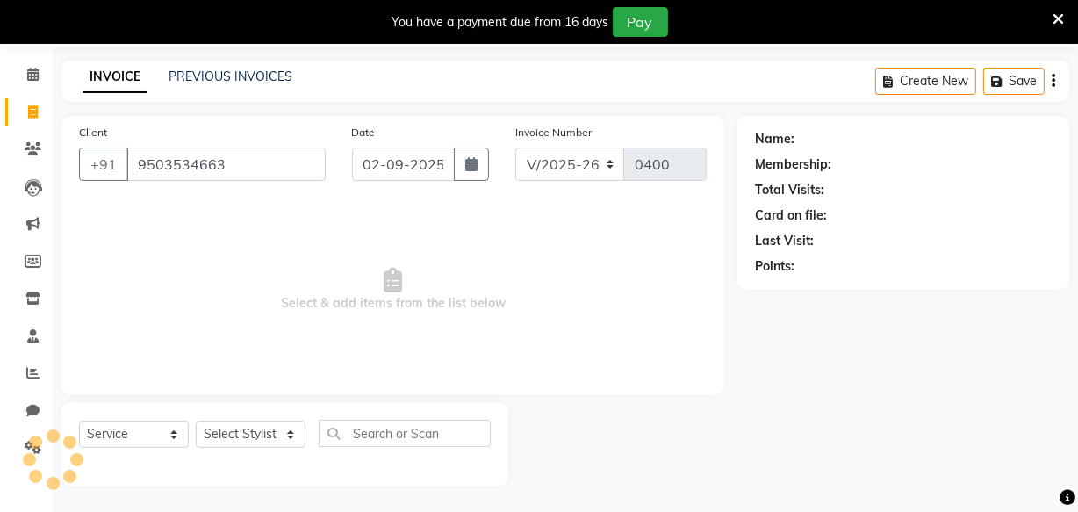
click at [251, 156] on input "9503534663" at bounding box center [225, 164] width 199 height 33
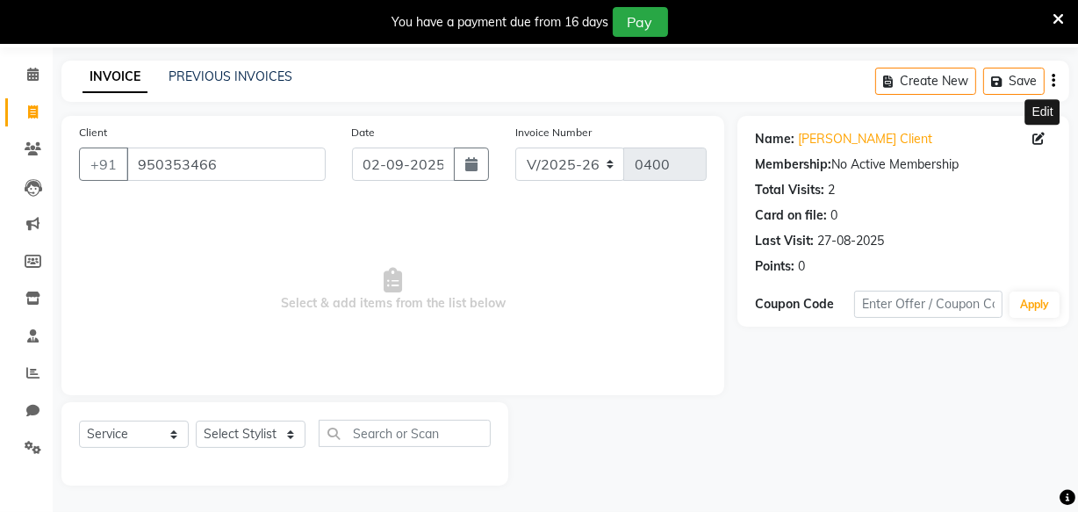
click at [1043, 137] on icon at bounding box center [1039, 139] width 12 height 12
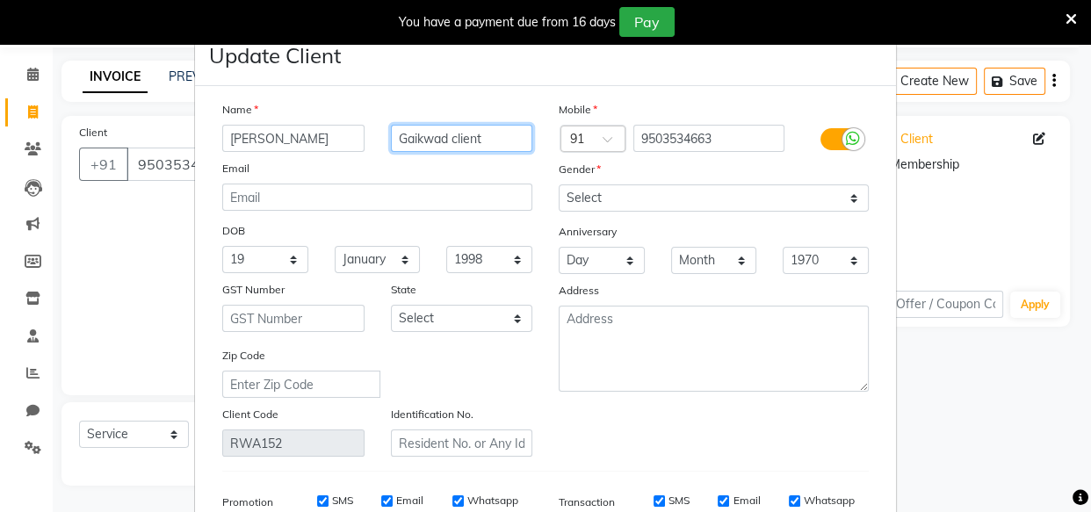
click at [487, 133] on input "Gaikwad client" at bounding box center [462, 138] width 142 height 27
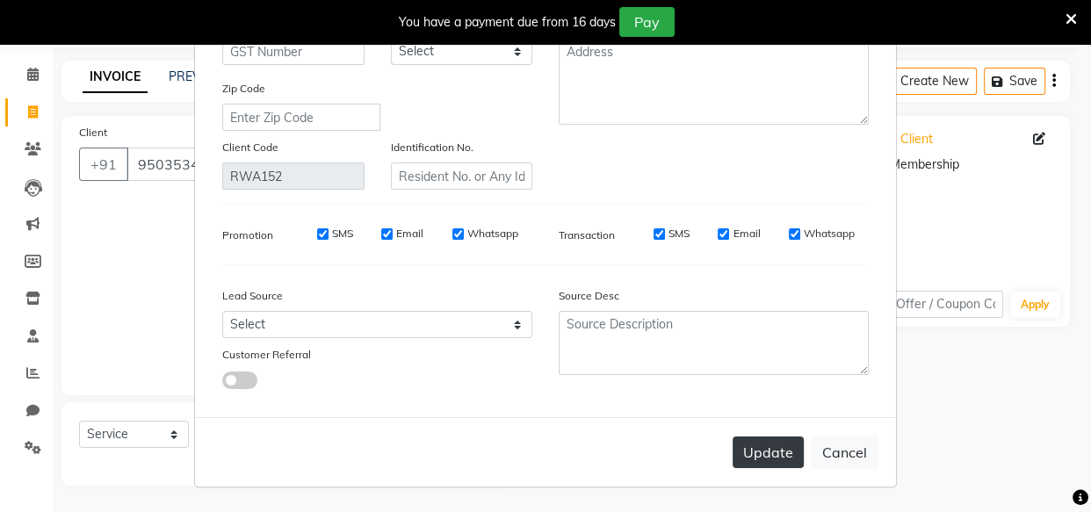
click at [759, 450] on button "Update" at bounding box center [767, 452] width 71 height 32
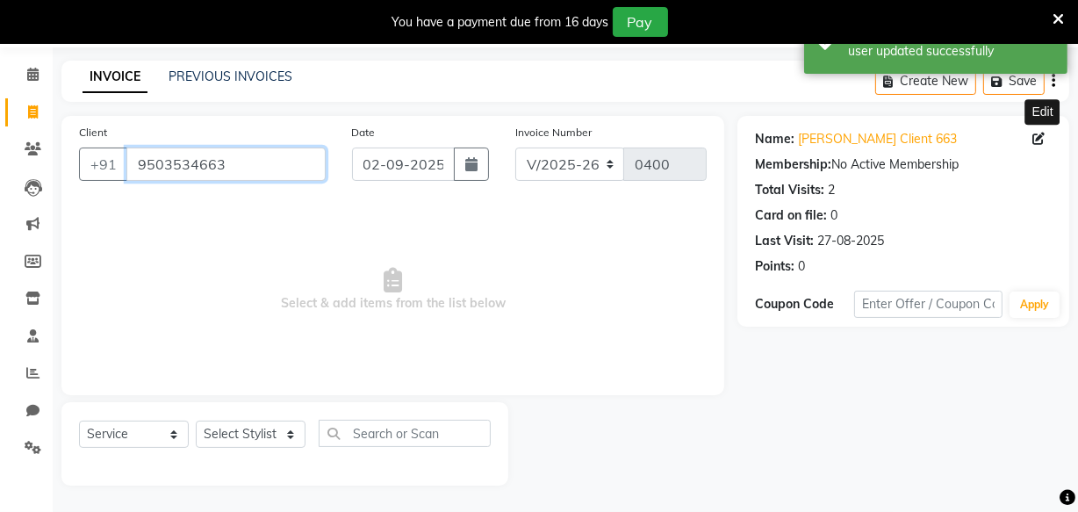
click at [249, 166] on input "9503534663" at bounding box center [225, 164] width 199 height 33
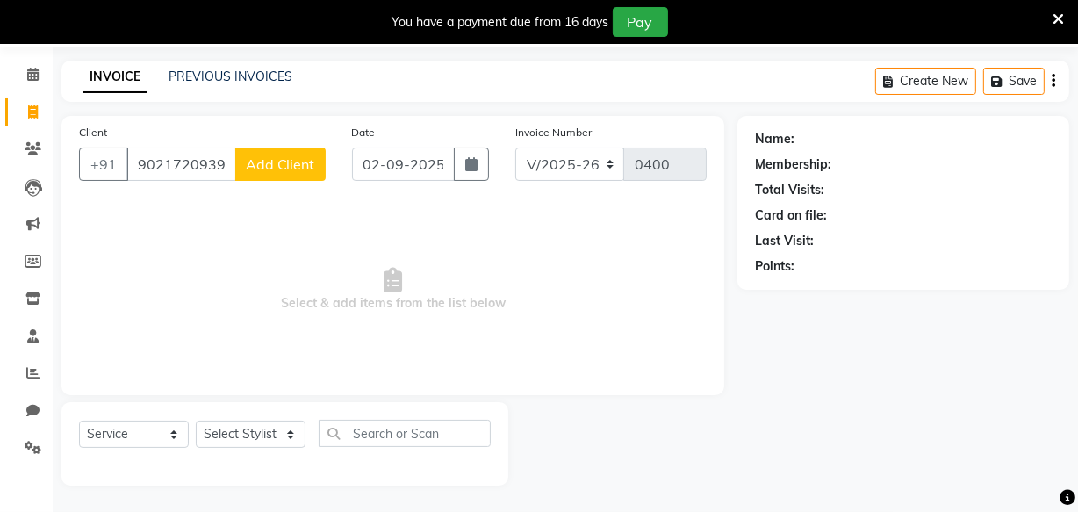
click at [313, 153] on button "Add Client" at bounding box center [280, 164] width 90 height 33
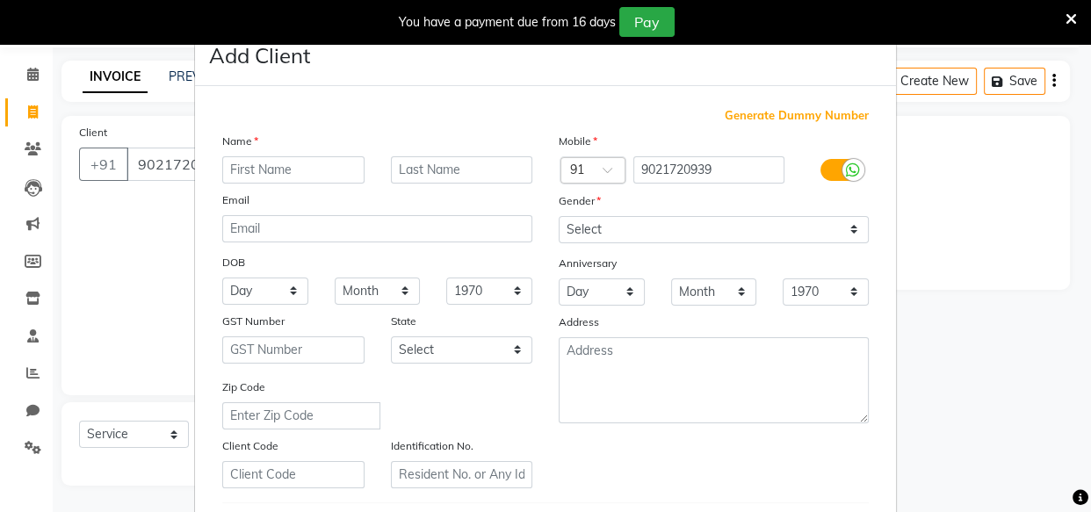
click at [328, 173] on input "text" at bounding box center [293, 169] width 142 height 27
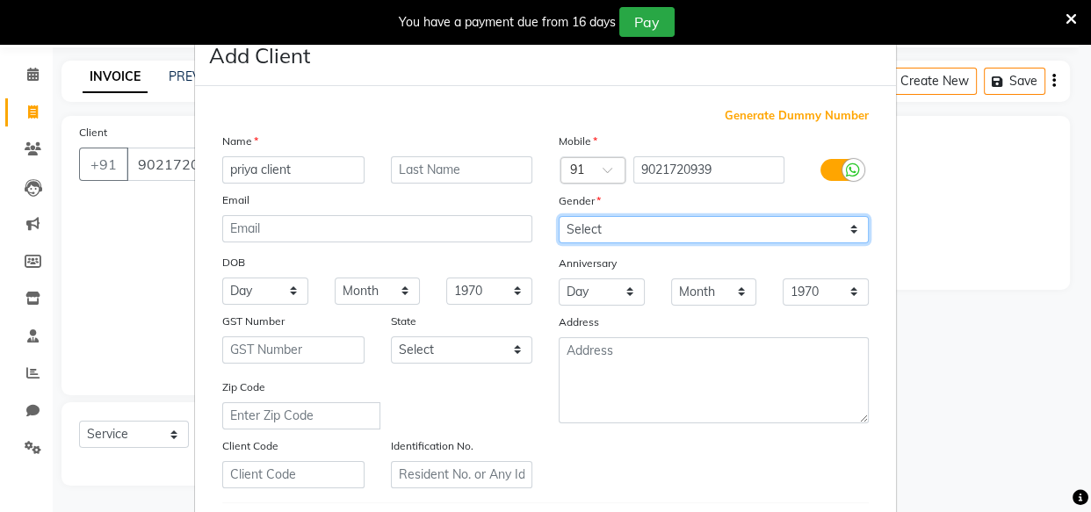
click at [632, 223] on select "Select Male Female Other Prefer Not To Say" at bounding box center [713, 229] width 310 height 27
click at [558, 216] on select "Select Male Female Other Prefer Not To Say" at bounding box center [713, 229] width 310 height 27
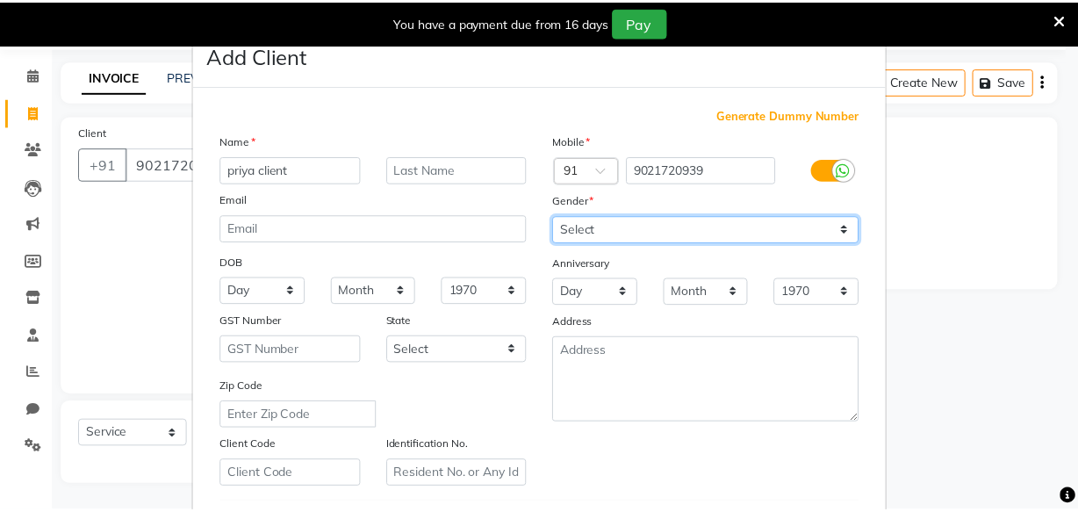
scroll to position [304, 0]
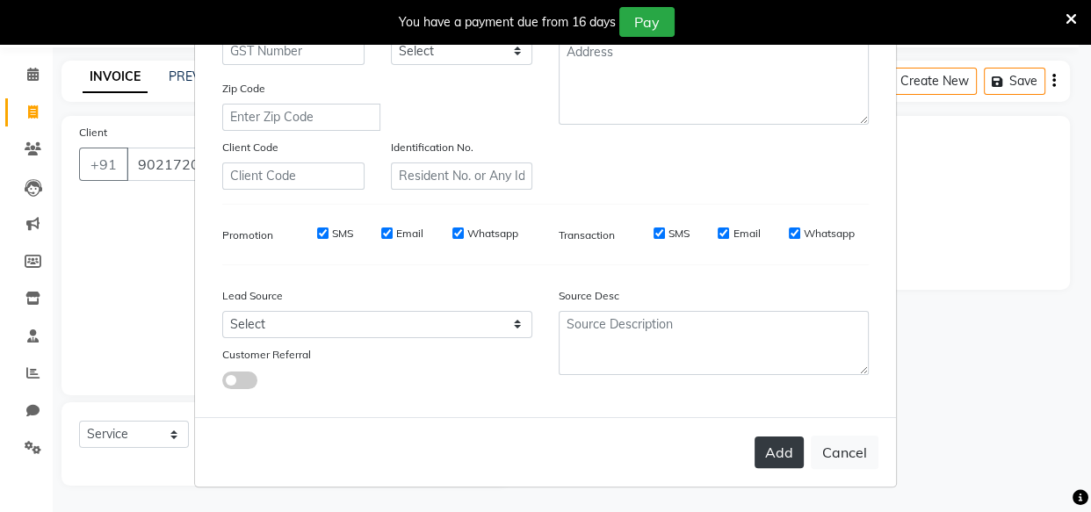
click at [754, 447] on button "Add" at bounding box center [778, 452] width 49 height 32
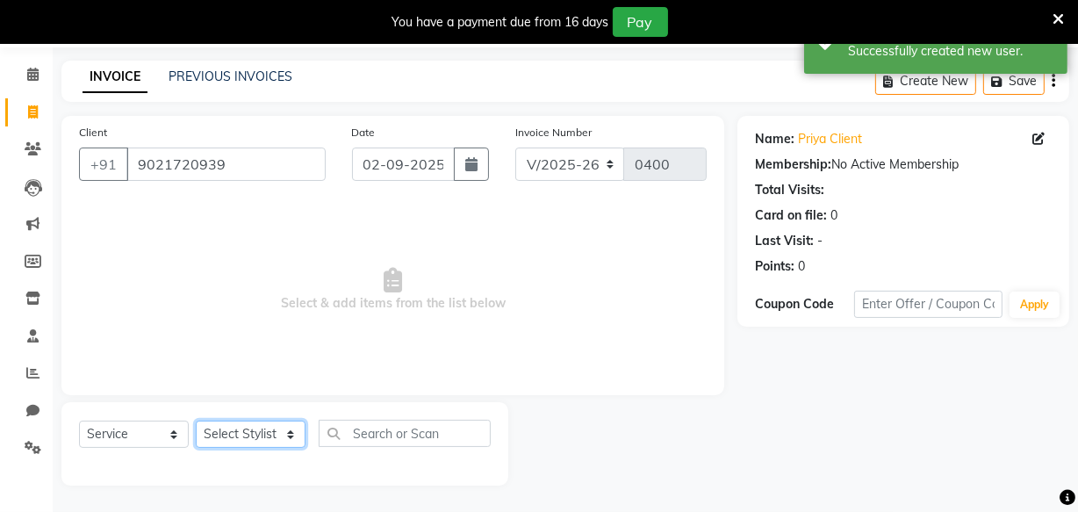
click at [263, 429] on select "Select Stylist Amla bhagwan vitkar Anjali Bhavana pornima kahar Riya Rupali san…" at bounding box center [251, 434] width 110 height 27
click at [196, 421] on select "Select Stylist Amla bhagwan vitkar Anjali Bhavana pornima kahar Riya Rupali san…" at bounding box center [251, 434] width 110 height 27
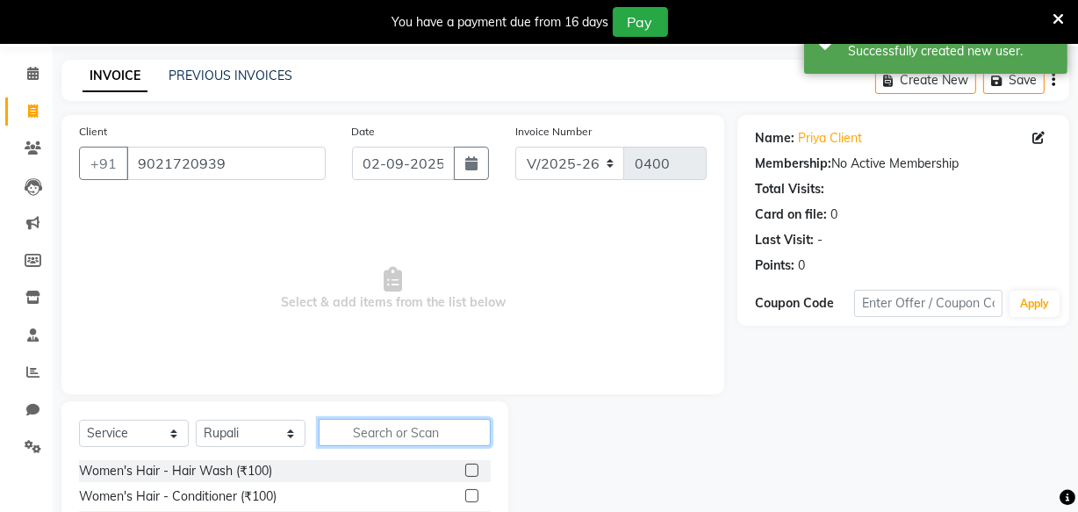
click at [401, 433] on input "text" at bounding box center [405, 432] width 172 height 27
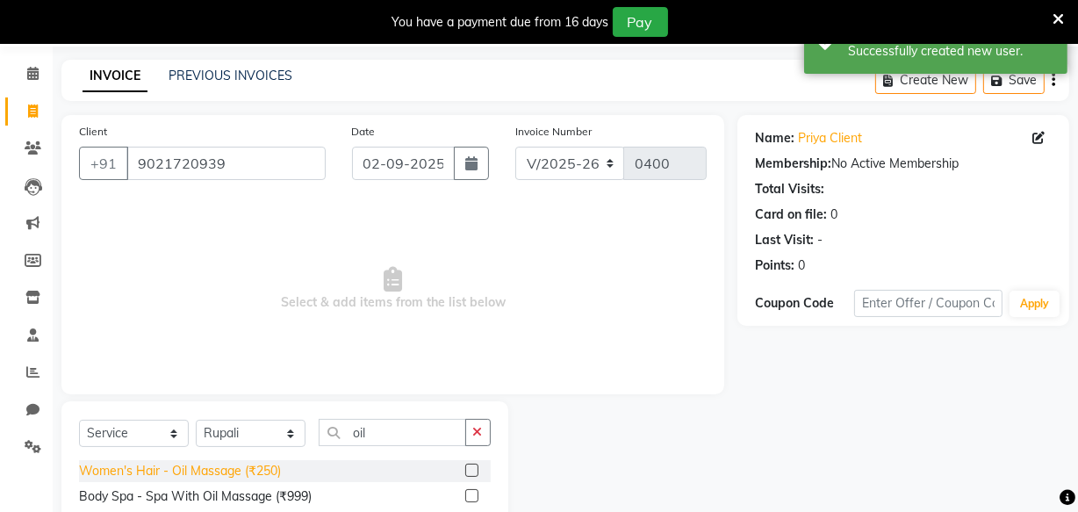
click at [265, 470] on div "Women's Hair - Oil Massage (₹250)" at bounding box center [180, 471] width 202 height 18
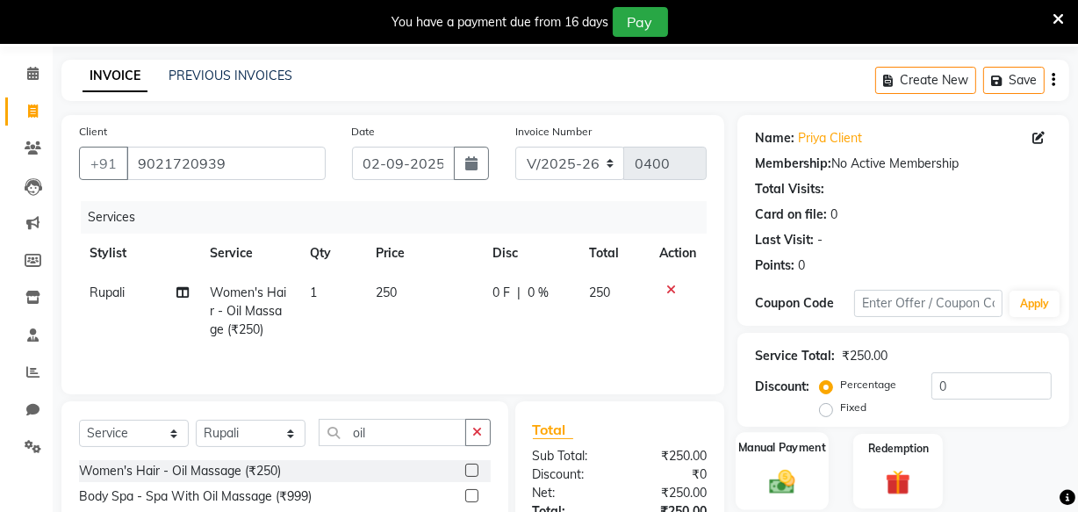
click at [789, 459] on div "Manual Payment" at bounding box center [782, 471] width 93 height 78
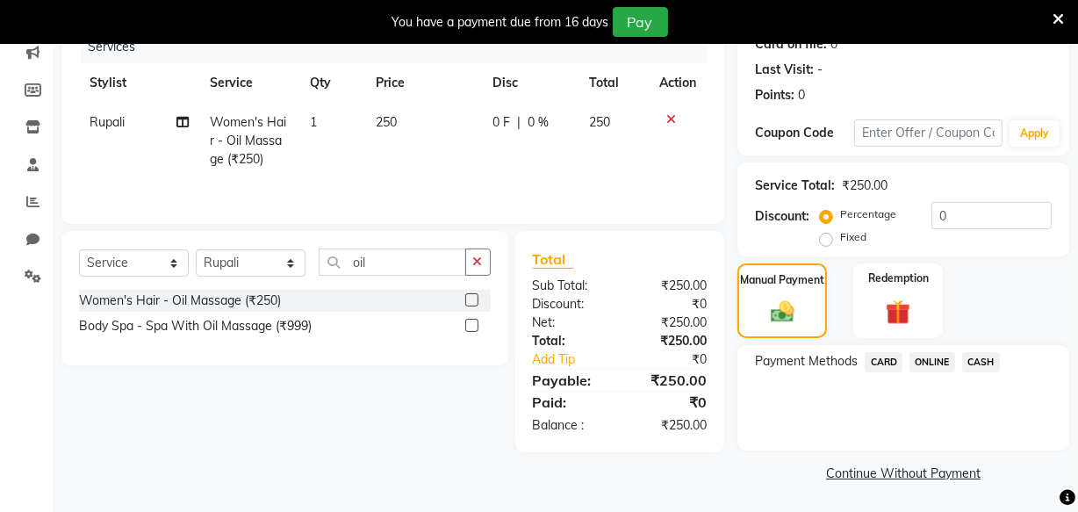
click at [925, 361] on span "ONLINE" at bounding box center [933, 362] width 46 height 20
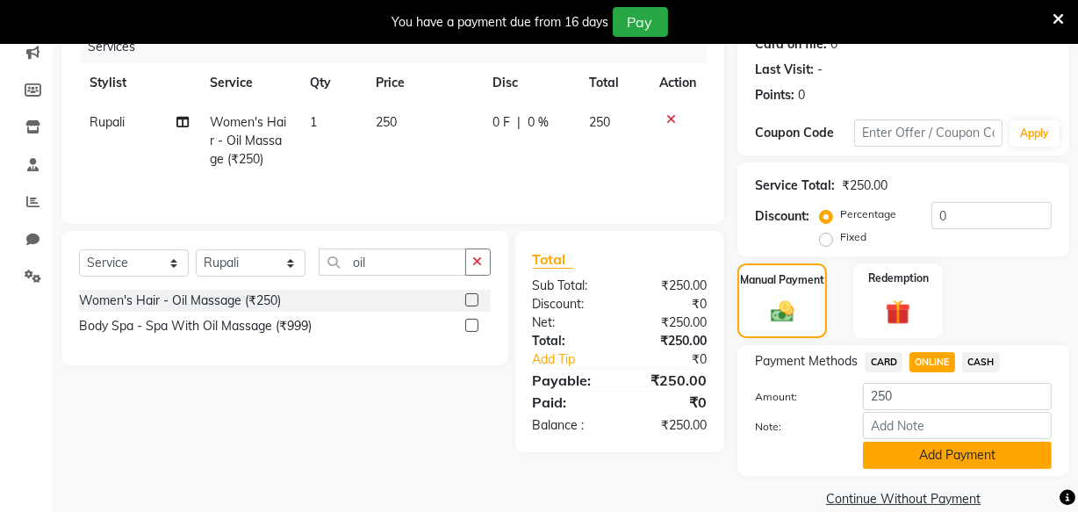
click at [934, 458] on button "Add Payment" at bounding box center [957, 455] width 189 height 27
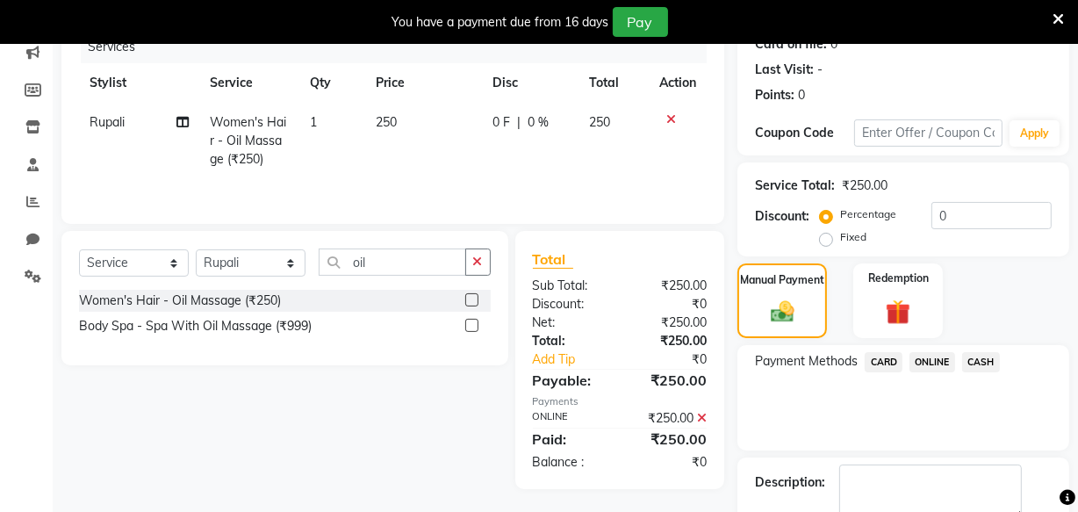
scroll to position [330, 0]
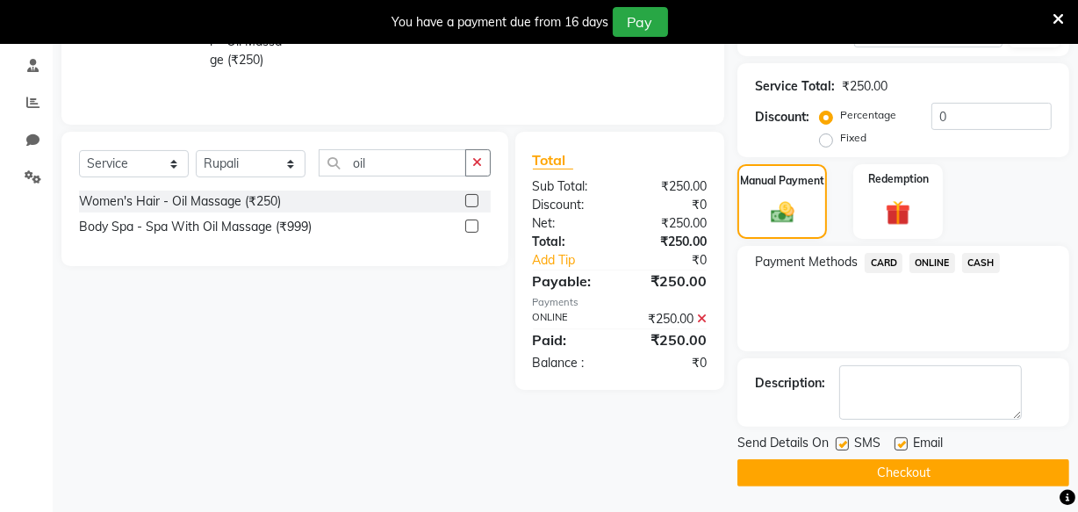
click at [909, 467] on button "Checkout" at bounding box center [904, 472] width 332 height 27
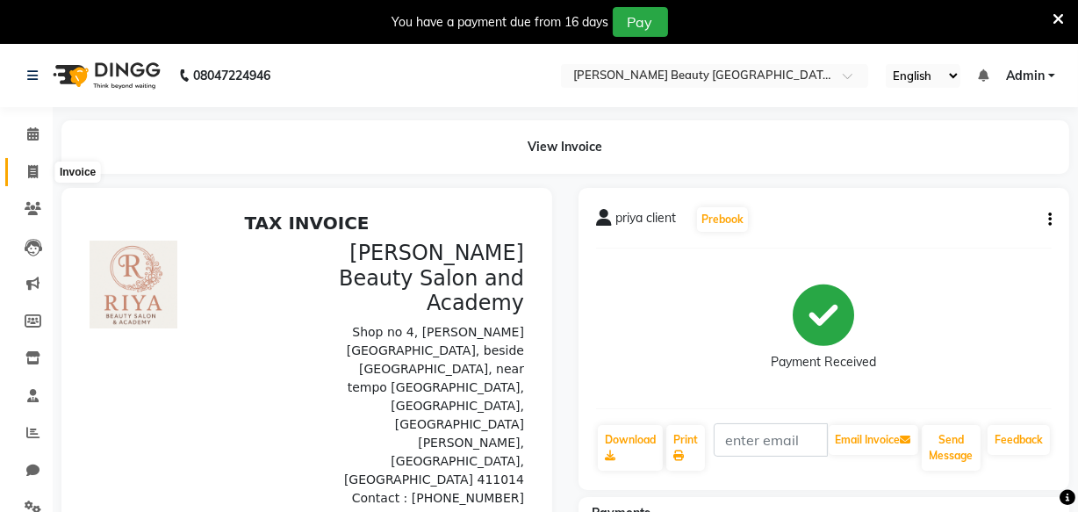
click at [29, 165] on icon at bounding box center [33, 171] width 10 height 13
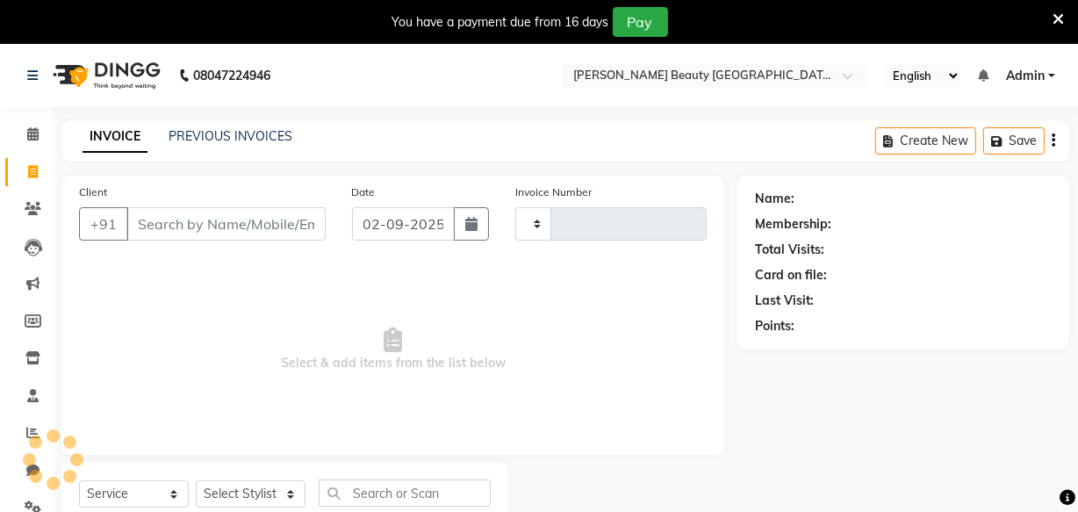
scroll to position [61, 0]
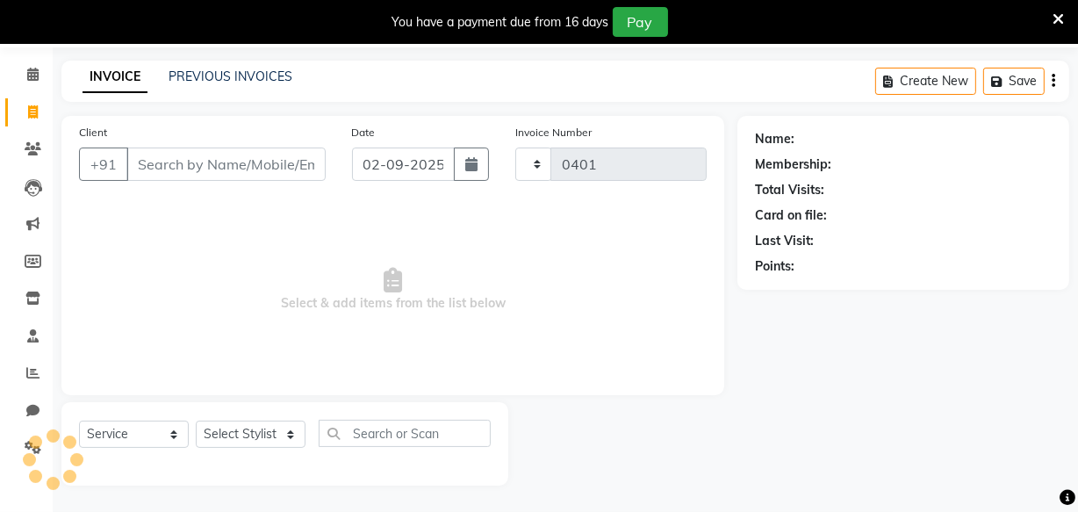
click at [182, 159] on input "Client" at bounding box center [225, 164] width 199 height 33
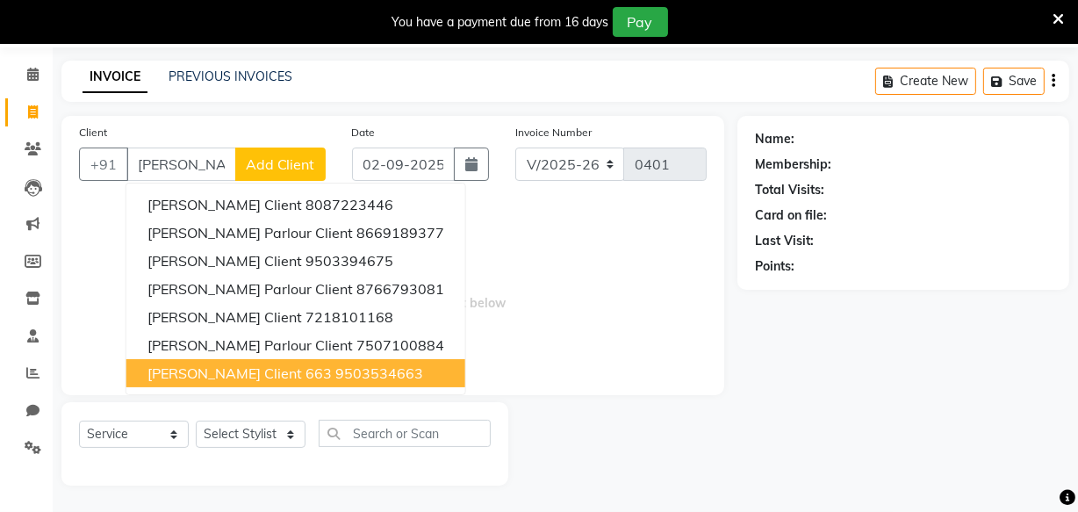
click at [271, 378] on span "Amruta Gaikwad client 663" at bounding box center [240, 373] width 184 height 18
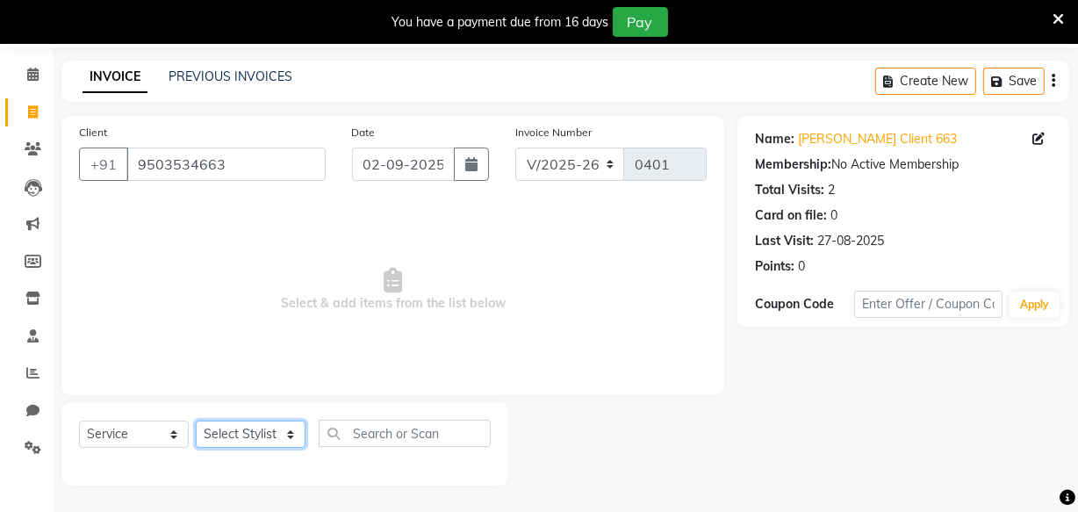
click at [254, 436] on select "Select Stylist Amla bhagwan vitkar Anjali Bhavana pornima kahar Riya Rupali san…" at bounding box center [251, 434] width 110 height 27
click at [196, 421] on select "Select Stylist Amla bhagwan vitkar Anjali Bhavana pornima kahar Riya Rupali san…" at bounding box center [251, 434] width 110 height 27
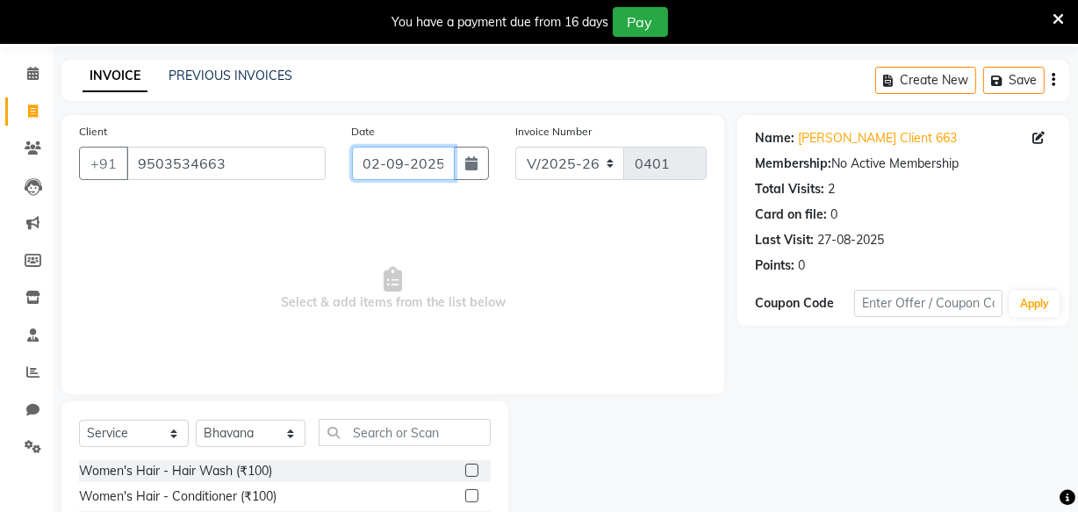
click at [414, 162] on input "02-09-2025" at bounding box center [403, 163] width 103 height 33
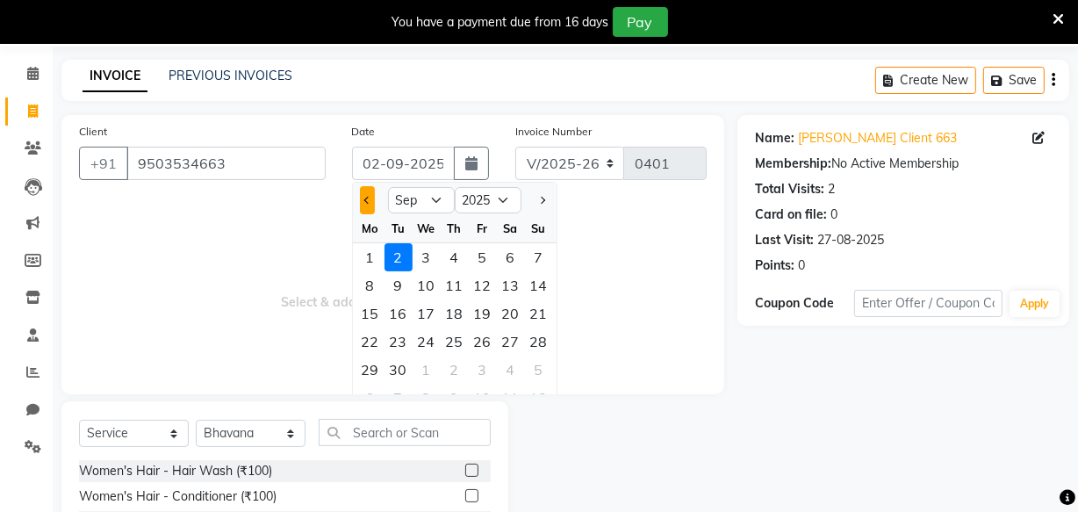
click at [370, 198] on button "Previous month" at bounding box center [367, 200] width 15 height 28
click at [517, 370] on div "30" at bounding box center [511, 370] width 28 height 28
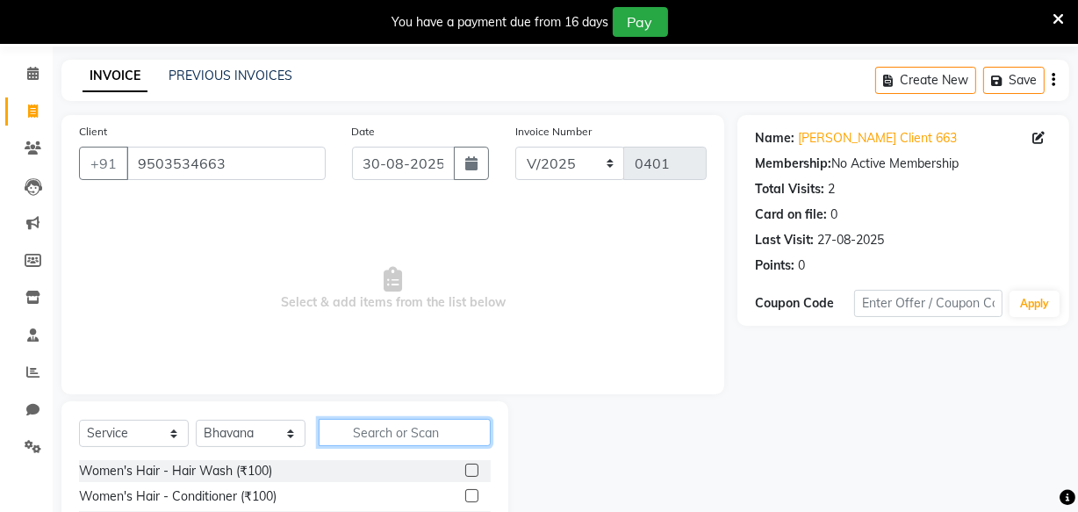
click at [416, 421] on input "text" at bounding box center [405, 432] width 172 height 27
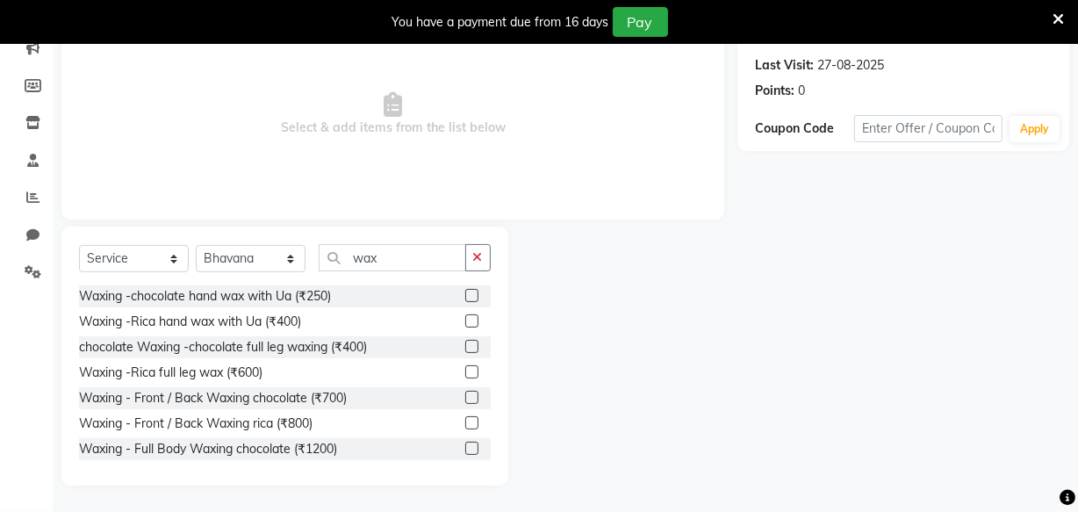
click at [189, 325] on div "Waxing -Rica hand wax with Ua (₹400)" at bounding box center [190, 322] width 222 height 18
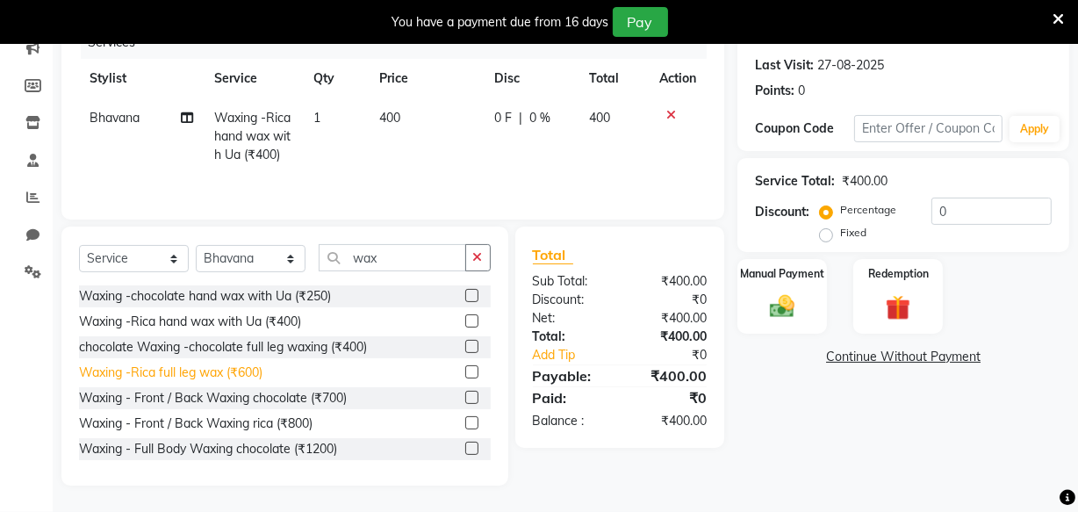
click at [184, 382] on div "Waxing -Rica full leg wax (₹600)" at bounding box center [171, 373] width 184 height 18
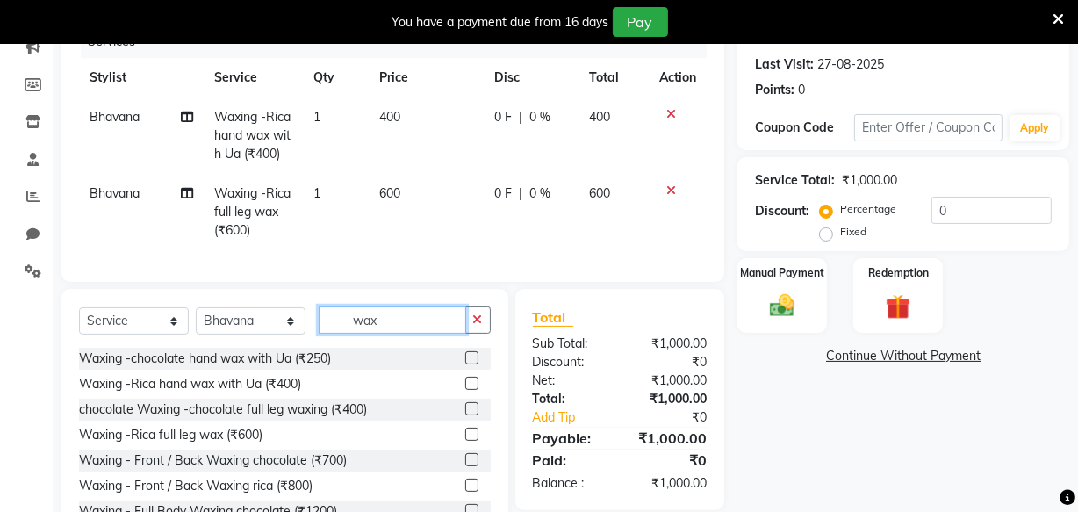
click at [421, 334] on input "wax" at bounding box center [393, 319] width 148 height 27
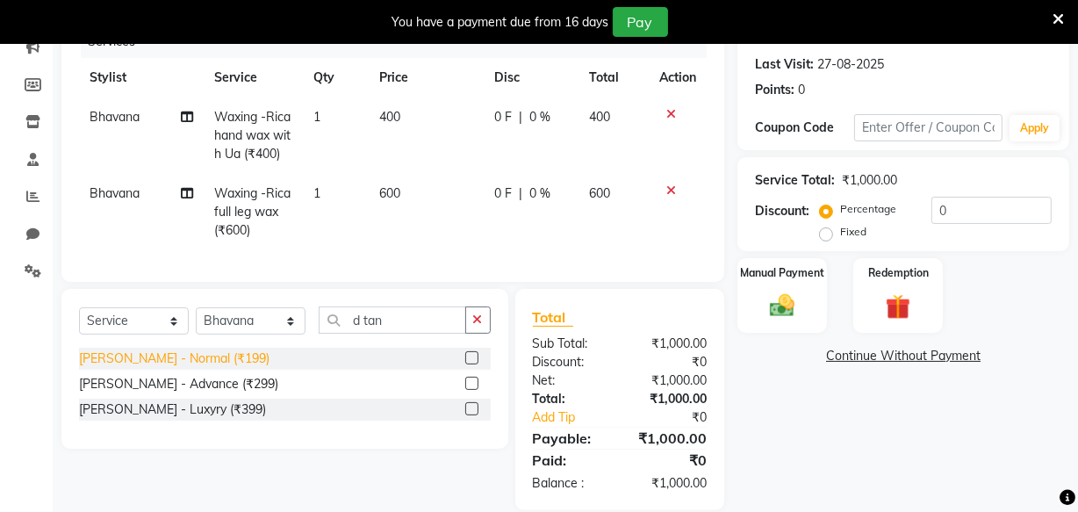
click at [188, 368] on div "D. Tan - Normal (₹199)" at bounding box center [174, 358] width 191 height 18
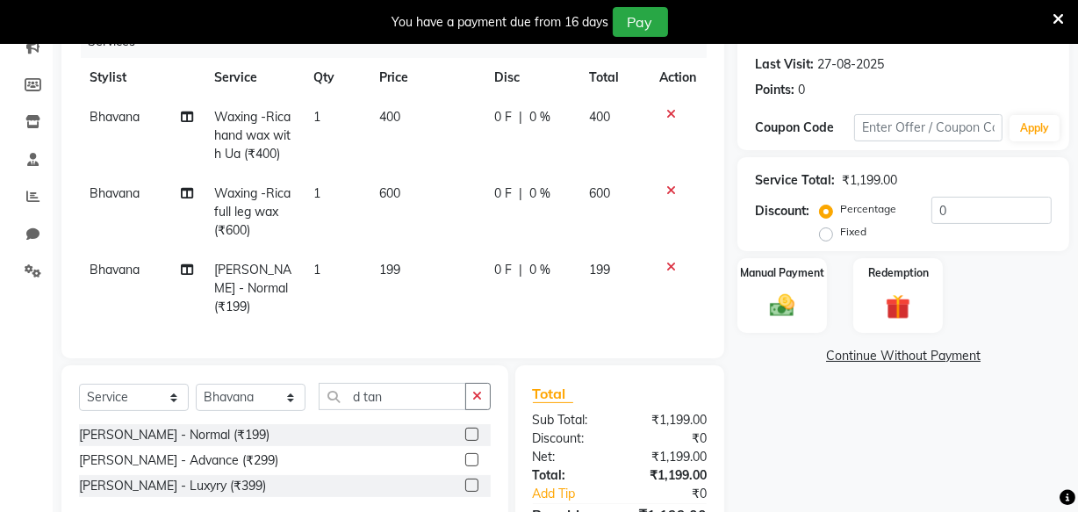
click at [395, 277] on span "199" at bounding box center [389, 270] width 21 height 16
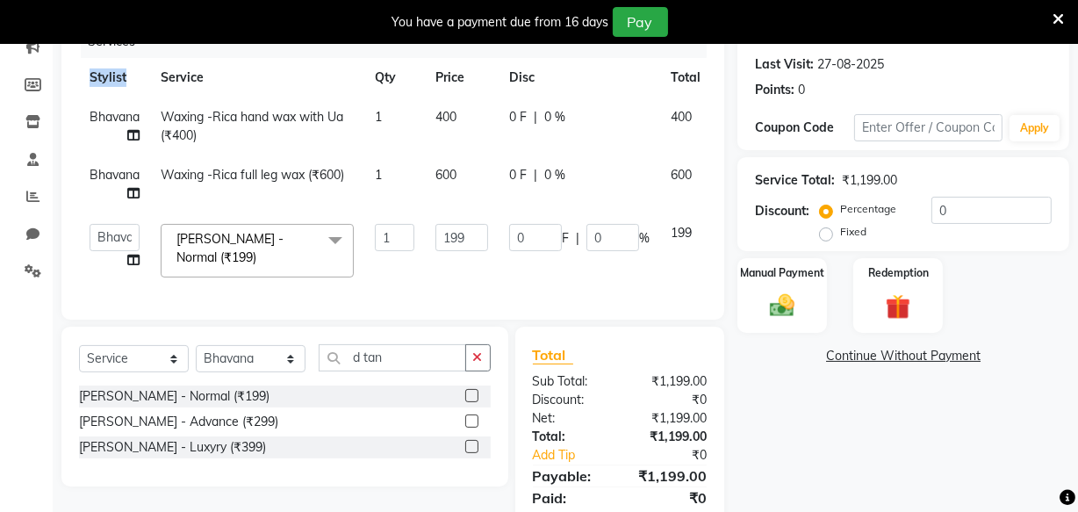
click at [395, 290] on div "Services Stylist Service Qty Price Disc Total Action Bhavana Waxing -Rica hand …" at bounding box center [393, 163] width 628 height 277
click at [471, 230] on input "199" at bounding box center [462, 237] width 53 height 27
click at [414, 356] on div "Client +91 9503534663 Date 30-08-2025 Invoice Number V/2025 V/2025-26 0401 Serv…" at bounding box center [392, 243] width 689 height 608
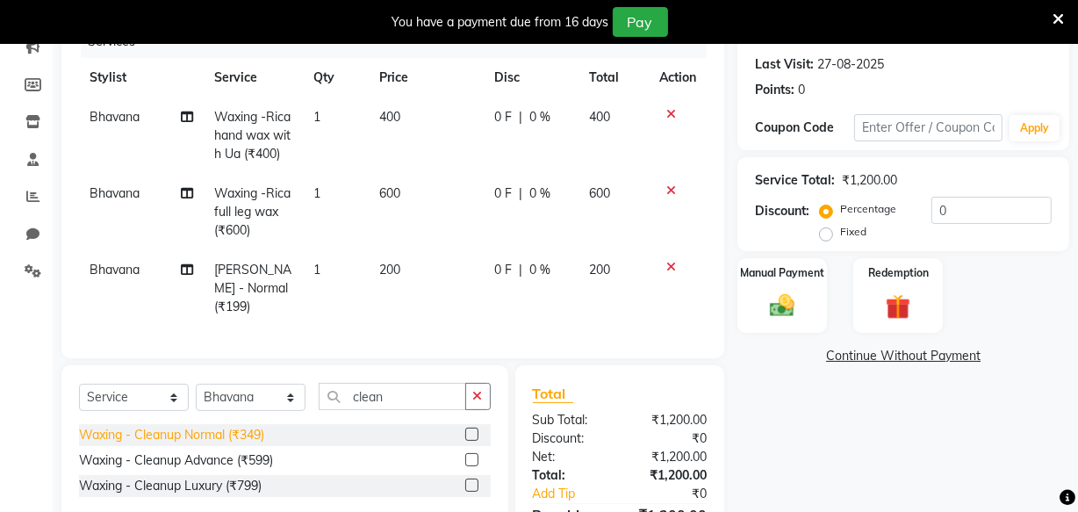
click at [210, 444] on div "Waxing - Cleanup Normal (₹349)" at bounding box center [171, 435] width 185 height 18
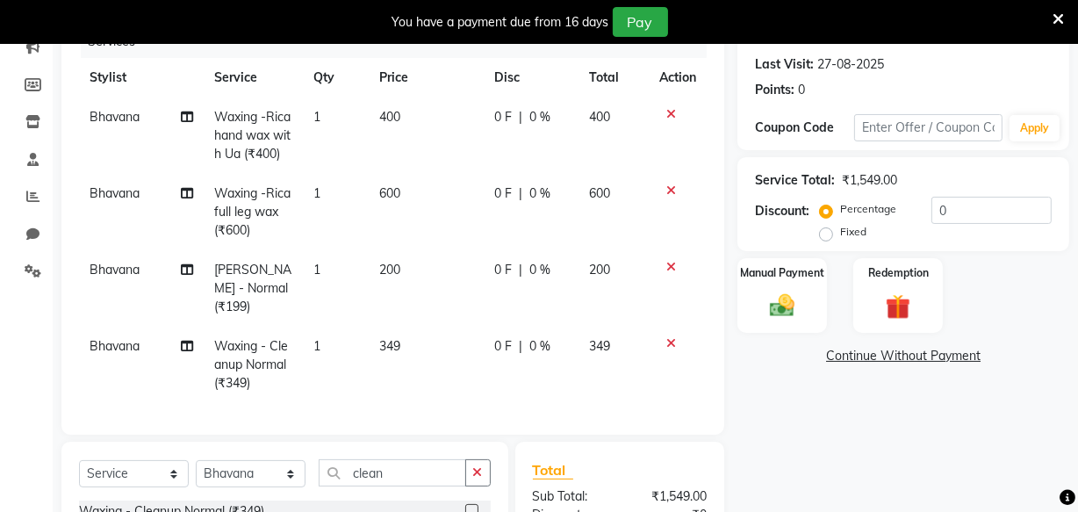
click at [392, 342] on span "349" at bounding box center [389, 346] width 21 height 16
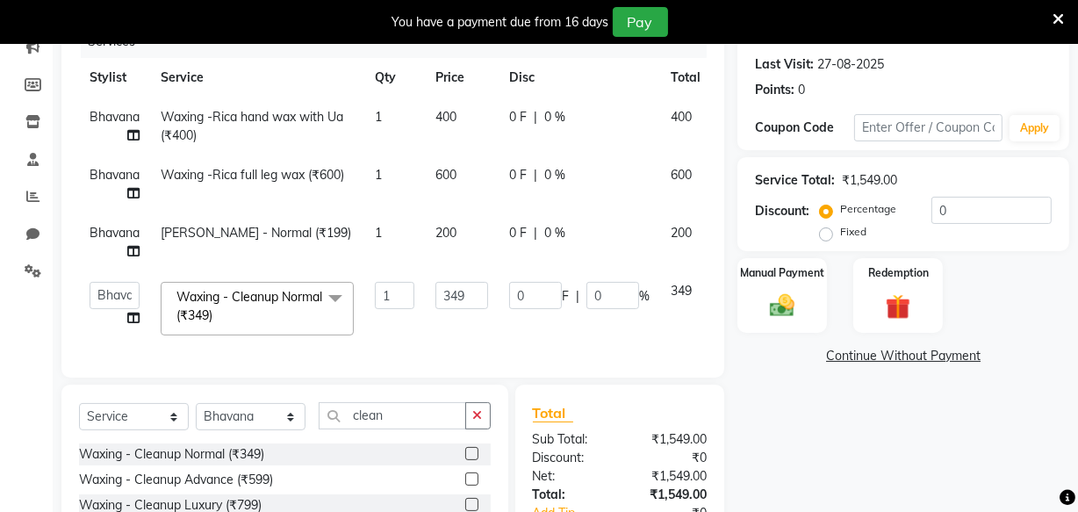
click at [393, 342] on td "1" at bounding box center [394, 308] width 61 height 75
click at [466, 293] on input "349" at bounding box center [462, 295] width 53 height 27
click at [839, 412] on div "Name: Amruta Gaikwad Client 663 Membership: No Active Membership Total Visits: …" at bounding box center [910, 272] width 345 height 666
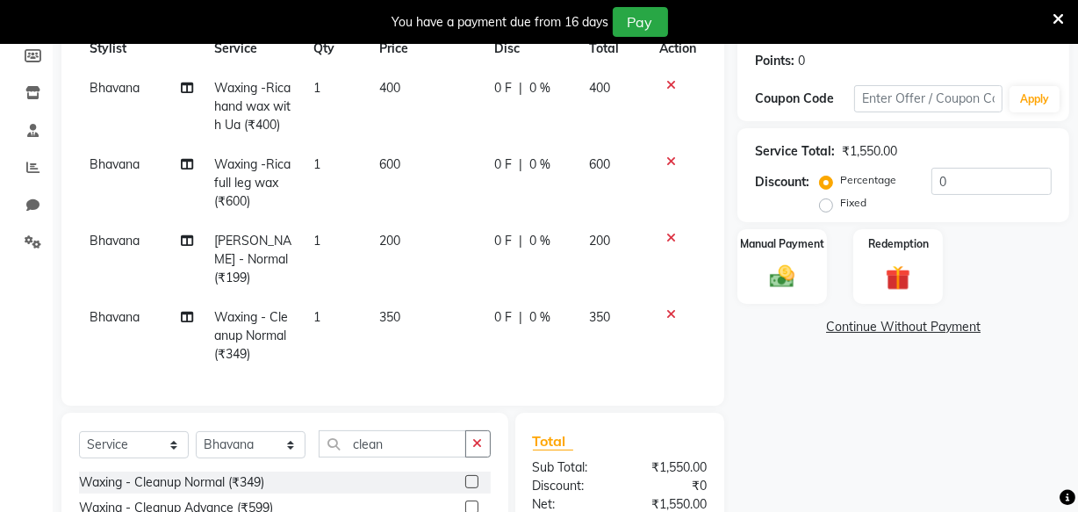
scroll to position [186, 0]
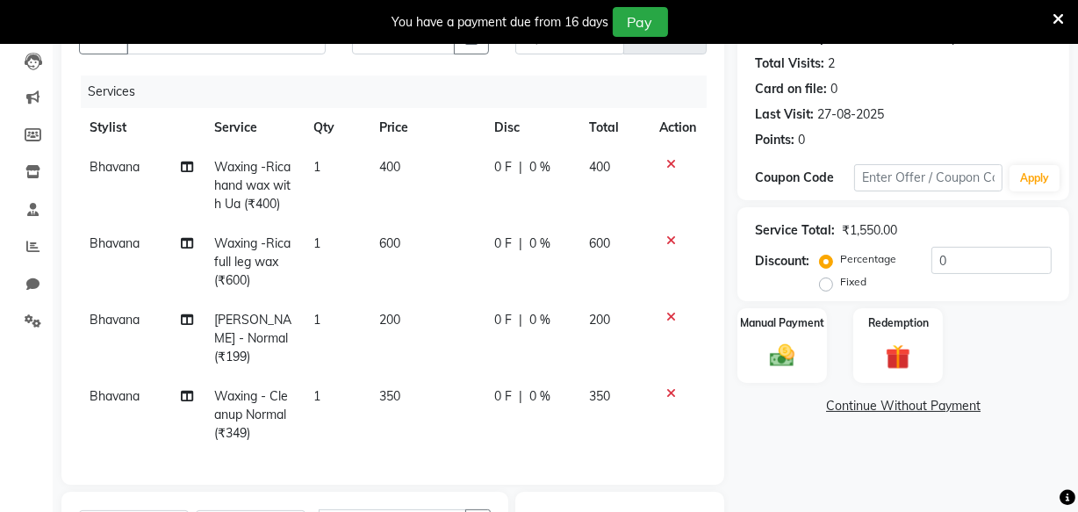
drag, startPoint x: 828, startPoint y: 284, endPoint x: 867, endPoint y: 270, distance: 41.1
click at [840, 284] on label "Fixed" at bounding box center [853, 282] width 26 height 16
click at [828, 284] on input "Fixed" at bounding box center [830, 282] width 12 height 12
click at [991, 257] on input "0" at bounding box center [992, 260] width 120 height 27
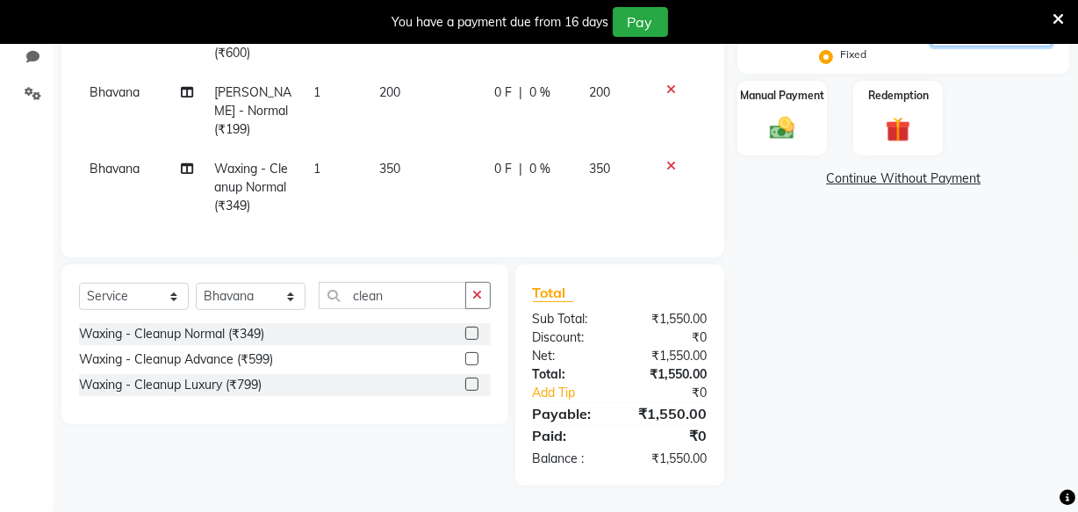
scroll to position [106, 0]
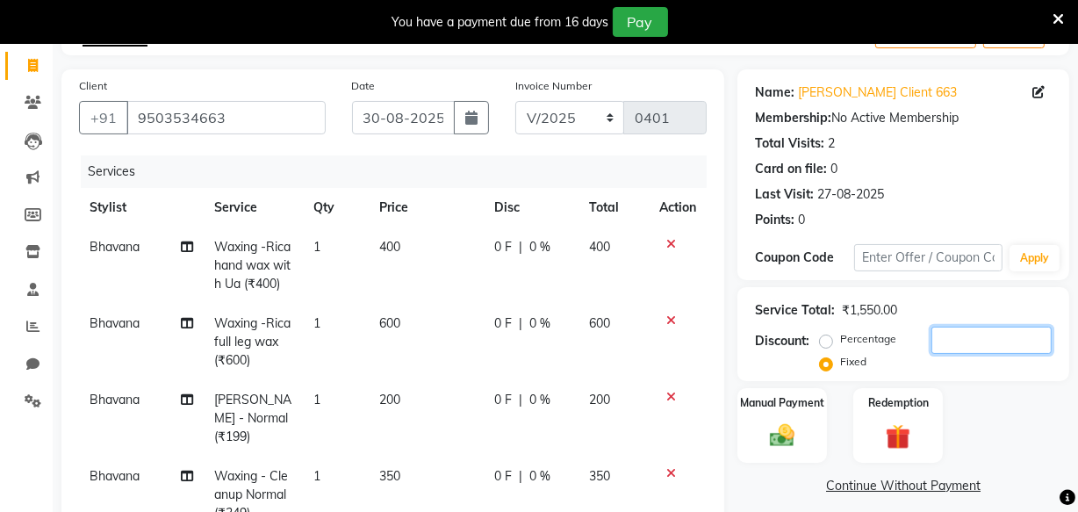
click at [953, 333] on input "number" at bounding box center [992, 340] width 120 height 27
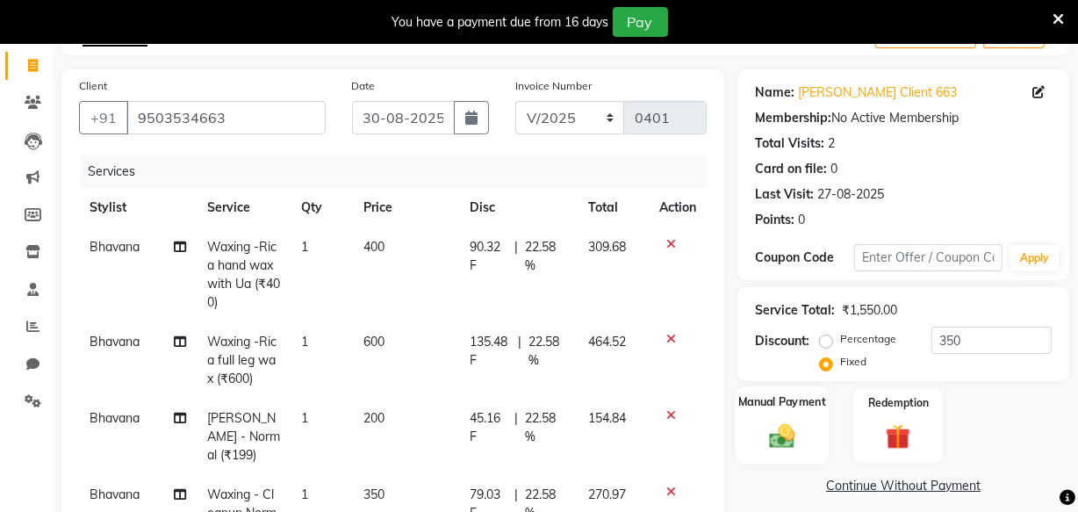
click at [781, 430] on img at bounding box center [782, 436] width 42 height 30
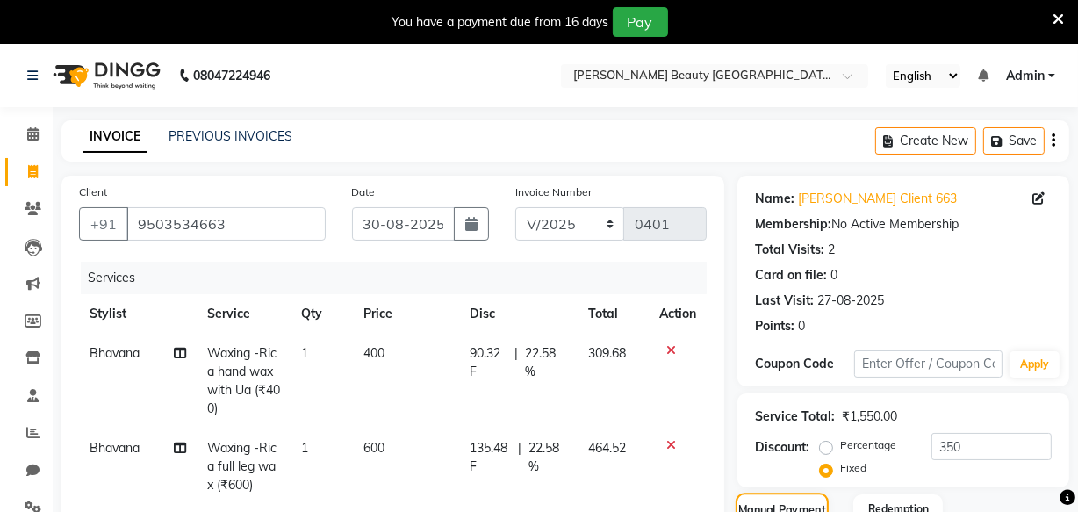
scroll to position [319, 0]
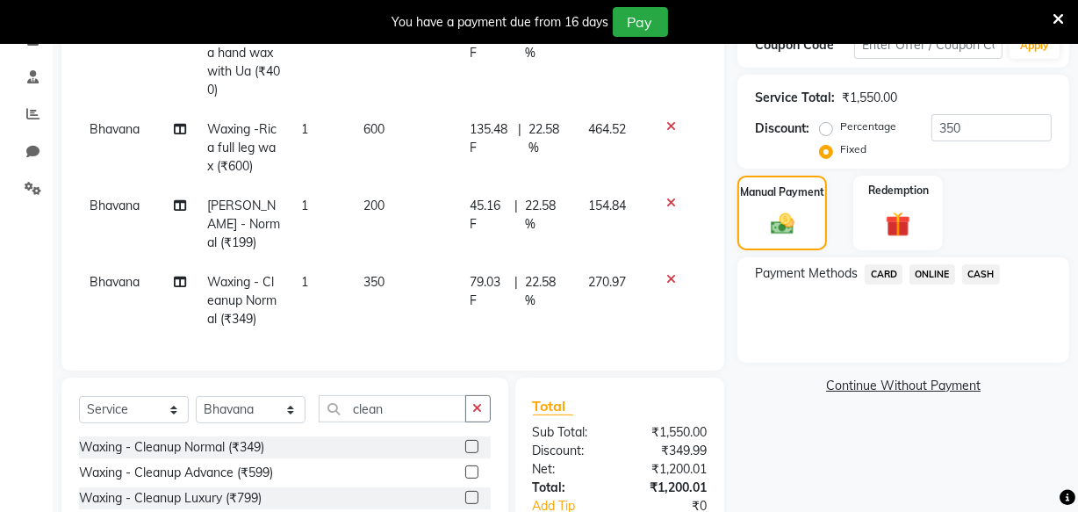
click at [945, 270] on span "ONLINE" at bounding box center [933, 274] width 46 height 20
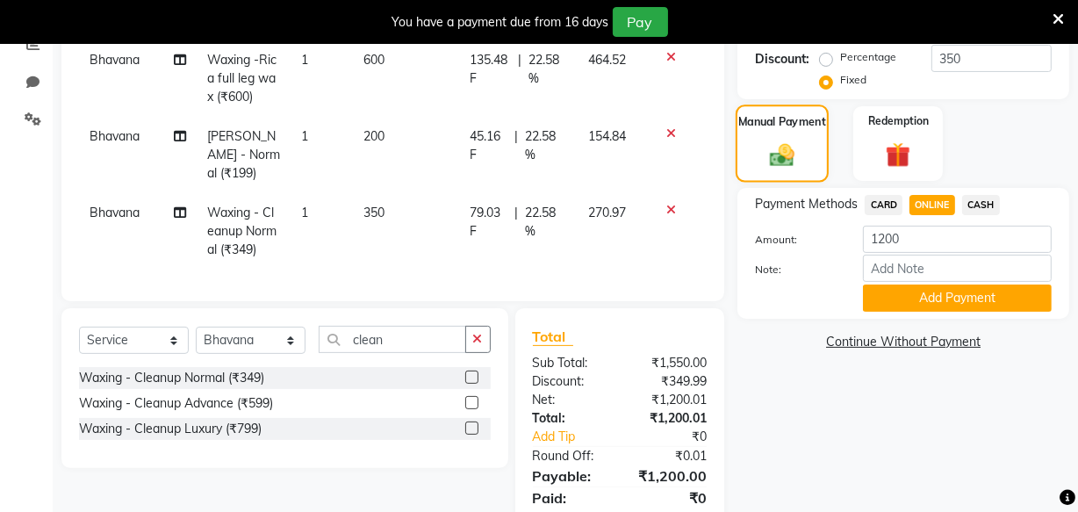
scroll to position [399, 0]
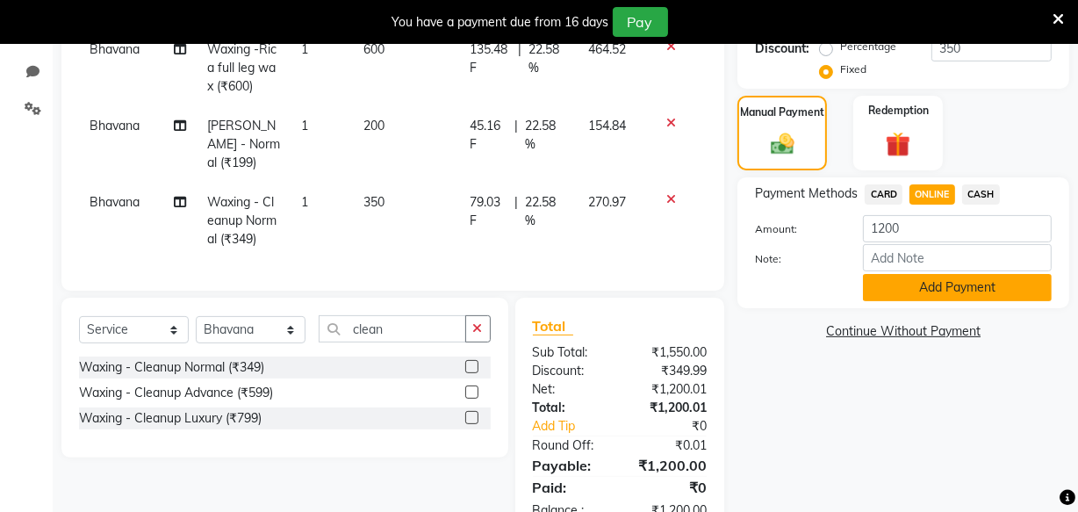
click at [897, 293] on button "Add Payment" at bounding box center [957, 287] width 189 height 27
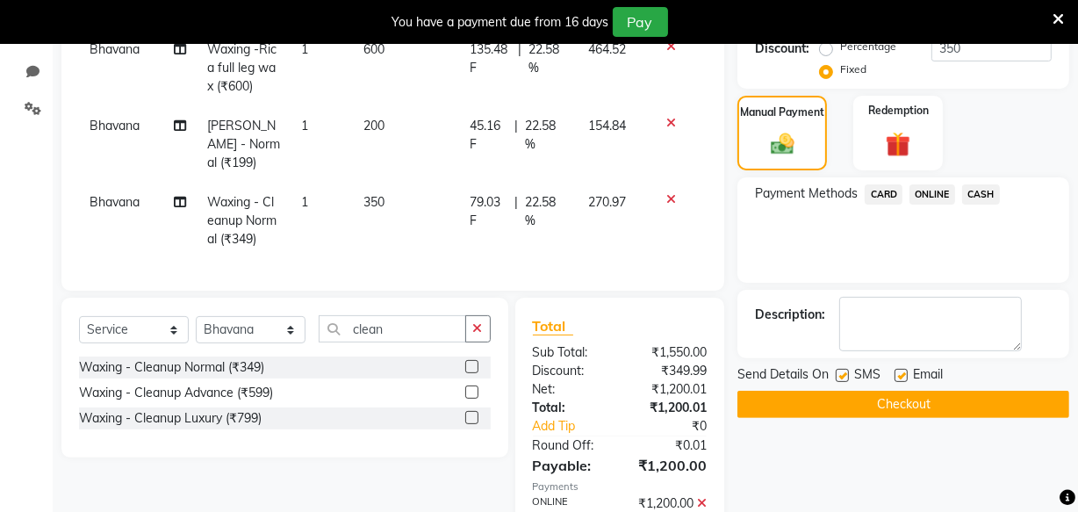
click at [913, 397] on button "Checkout" at bounding box center [904, 404] width 332 height 27
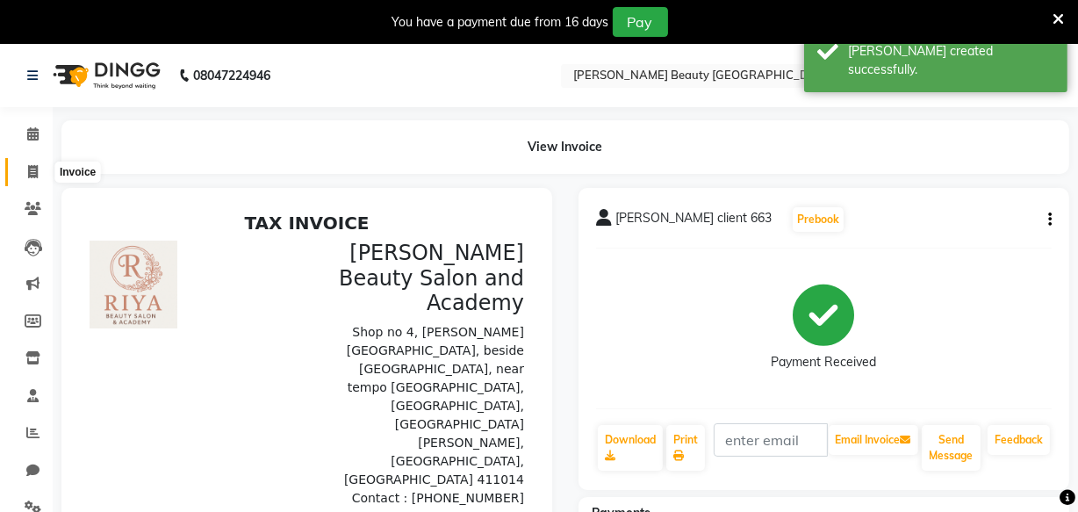
click at [36, 171] on icon at bounding box center [33, 171] width 10 height 13
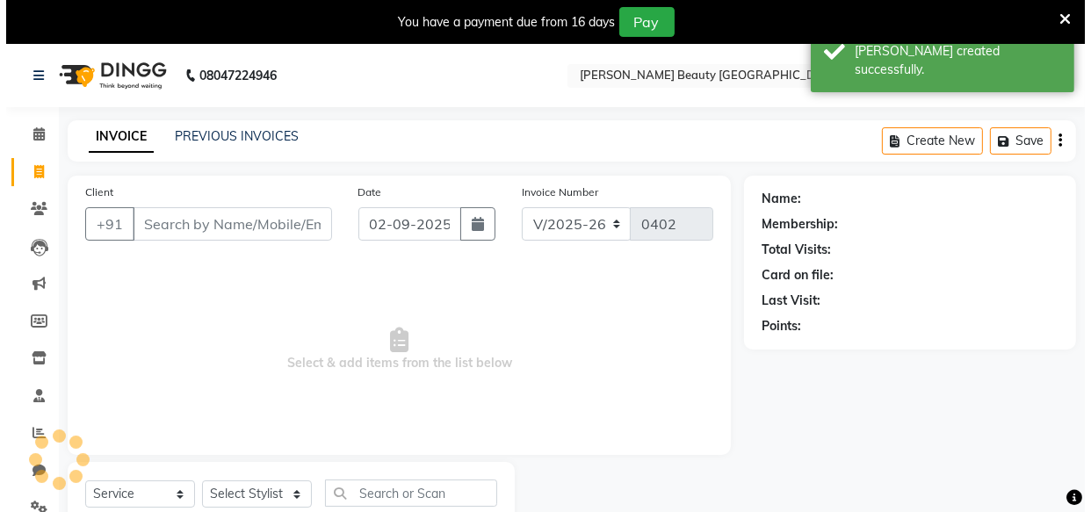
scroll to position [61, 0]
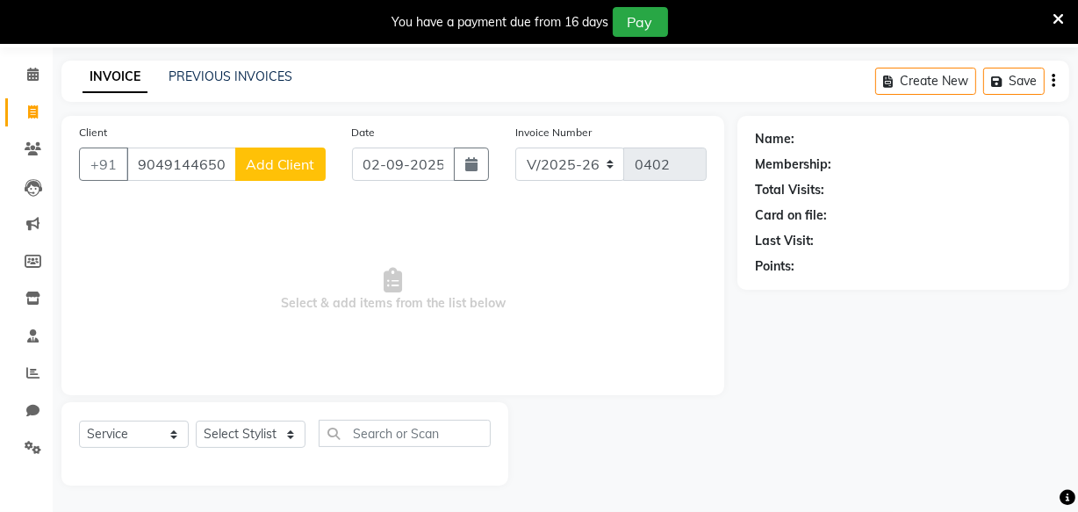
click at [287, 153] on button "Add Client" at bounding box center [280, 164] width 90 height 33
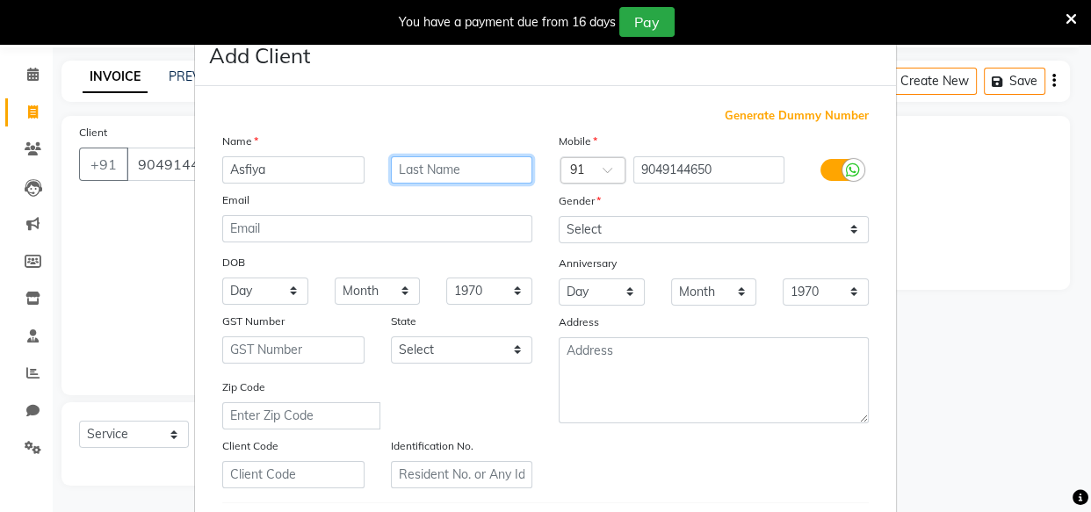
click at [409, 167] on input "text" at bounding box center [462, 169] width 142 height 27
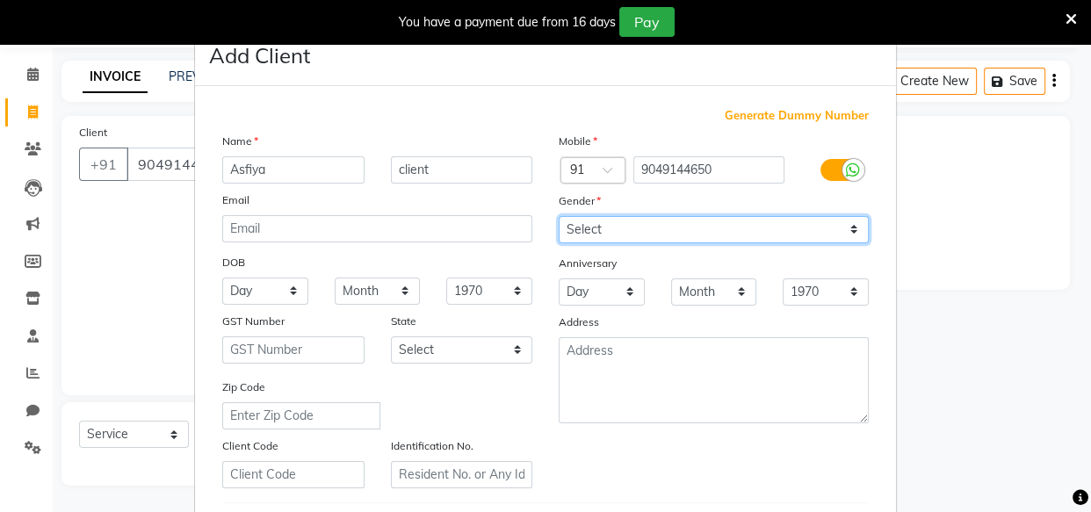
click at [597, 238] on select "Select Male Female Other Prefer Not To Say" at bounding box center [713, 229] width 310 height 27
click at [558, 216] on select "Select Male Female Other Prefer Not To Say" at bounding box center [713, 229] width 310 height 27
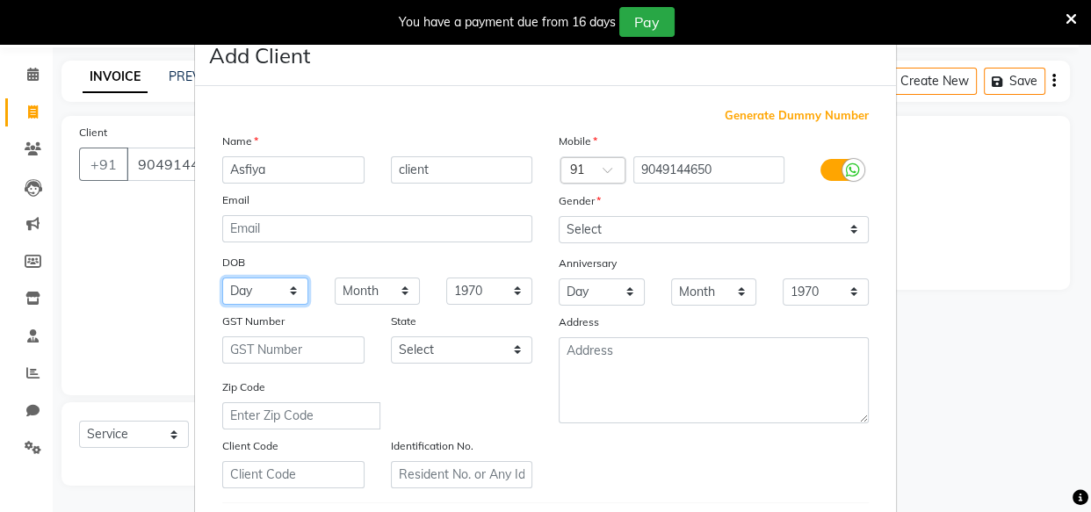
click at [255, 284] on select "Day 01 02 03 04 05 06 07 08 09 10 11 12 13 14 15 16 17 18 19 20 21 22 23 24 25 …" at bounding box center [265, 290] width 86 height 27
click at [222, 278] on select "Day 01 02 03 04 05 06 07 08 09 10 11 12 13 14 15 16 17 18 19 20 21 22 23 24 25 …" at bounding box center [265, 290] width 86 height 27
click at [361, 295] on select "Month January February March April May June July August September October Novem…" at bounding box center [378, 290] width 86 height 27
click at [335, 278] on select "Month January February March April May June July August September October Novem…" at bounding box center [378, 290] width 86 height 27
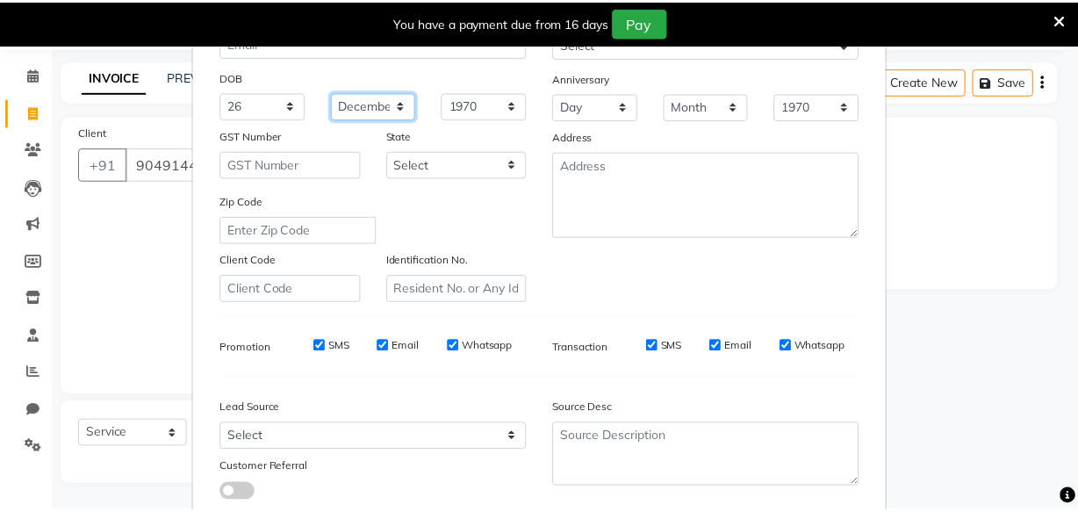
scroll to position [304, 0]
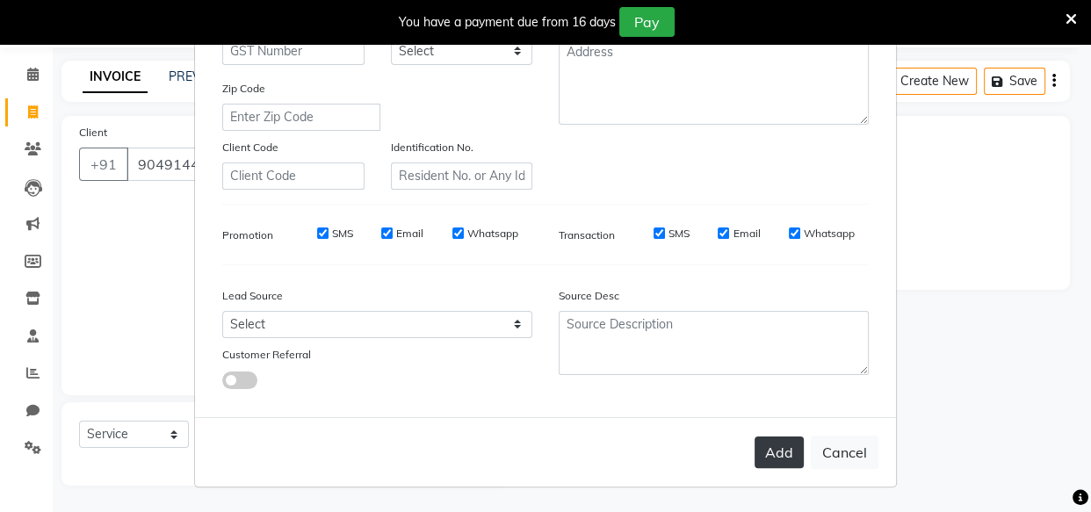
click at [772, 447] on button "Add" at bounding box center [778, 452] width 49 height 32
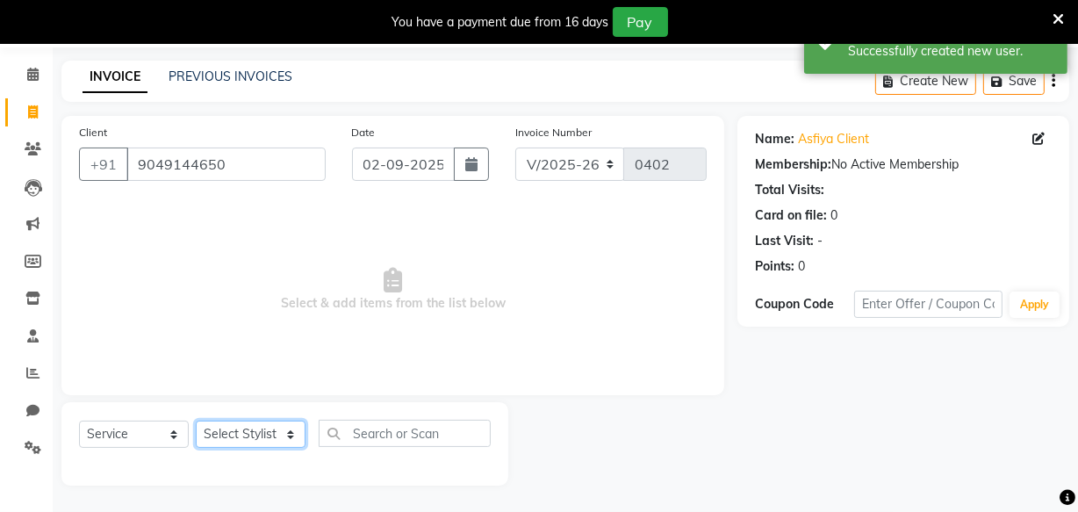
click at [261, 427] on select "Select Stylist Amla bhagwan vitkar Anjali Bhavana pornima kahar Riya Rupali san…" at bounding box center [251, 434] width 110 height 27
click at [196, 421] on select "Select Stylist Amla bhagwan vitkar Anjali Bhavana pornima kahar Riya Rupali san…" at bounding box center [251, 434] width 110 height 27
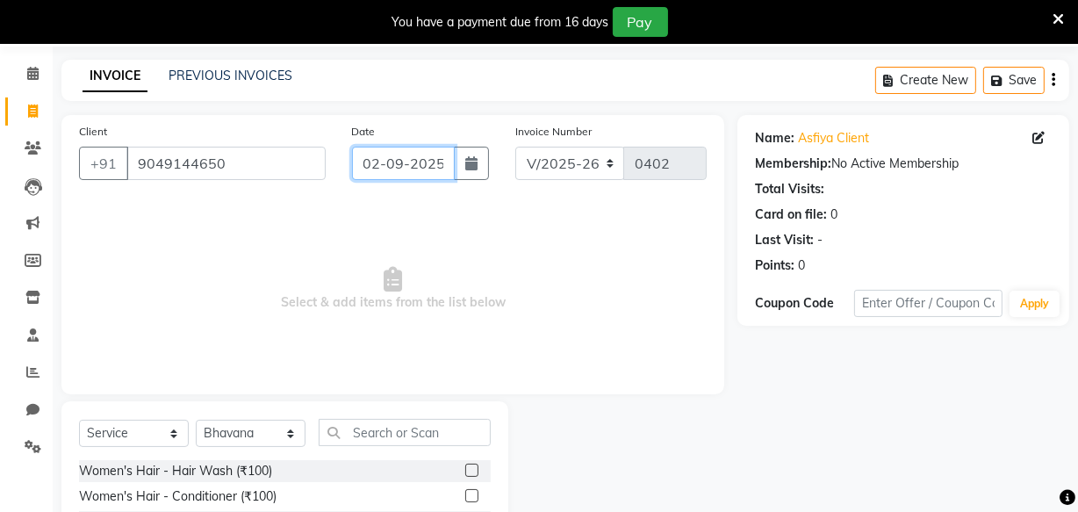
click at [395, 158] on input "02-09-2025" at bounding box center [403, 163] width 103 height 33
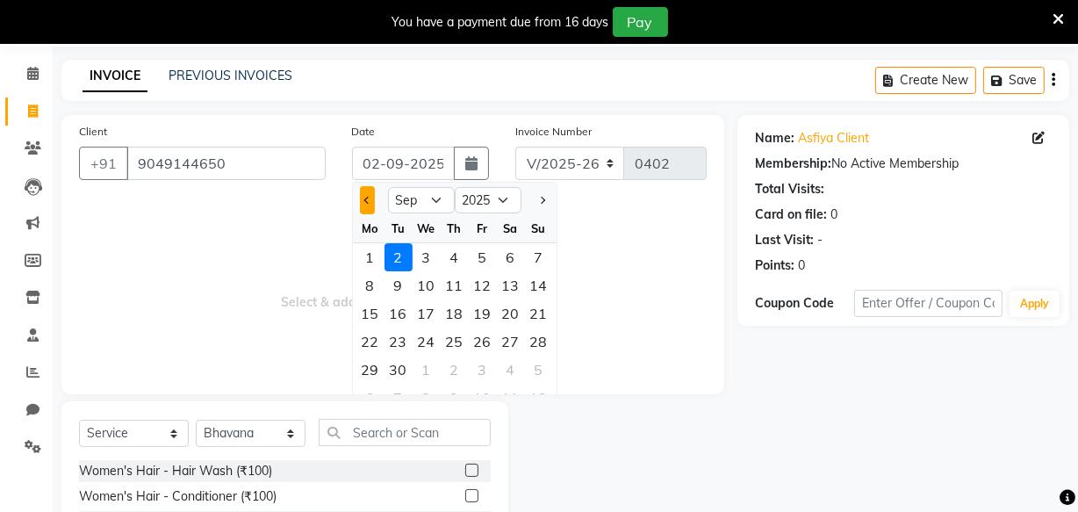
click at [368, 199] on span "Previous month" at bounding box center [367, 200] width 7 height 7
click at [515, 367] on div "30" at bounding box center [511, 370] width 28 height 28
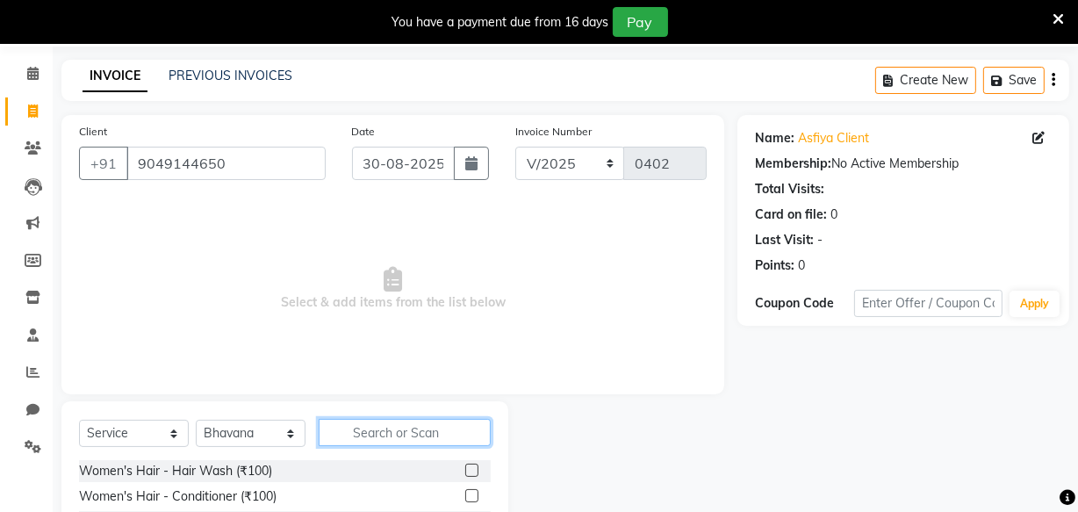
click at [360, 428] on input "text" at bounding box center [405, 432] width 172 height 27
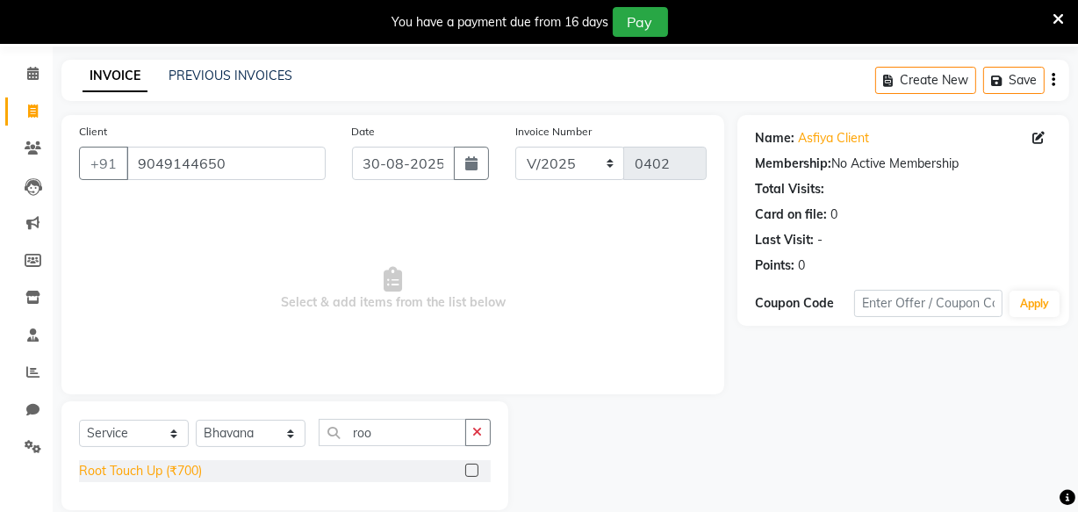
click at [134, 475] on div "Root Touch Up (₹700)" at bounding box center [140, 471] width 123 height 18
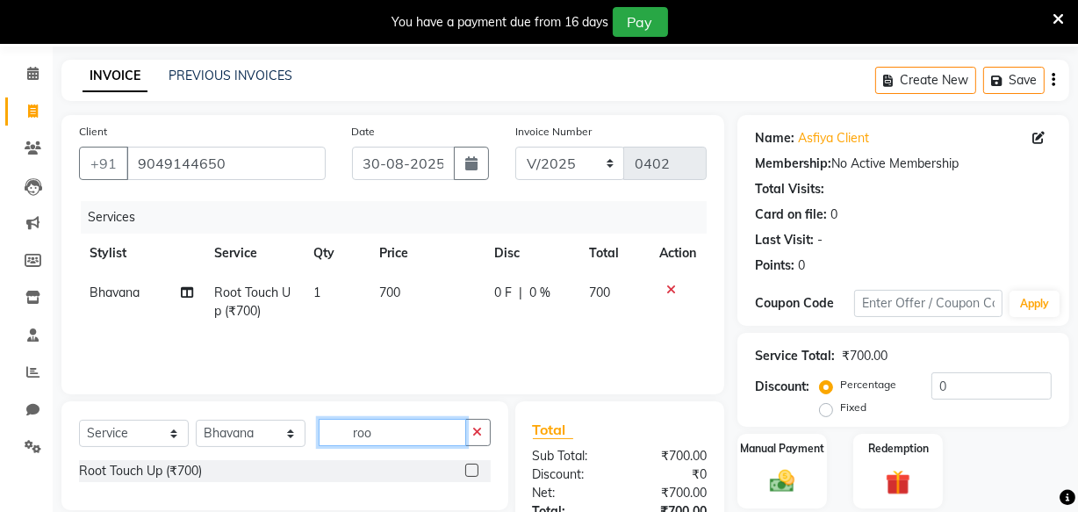
click at [381, 429] on input "roo" at bounding box center [393, 432] width 148 height 27
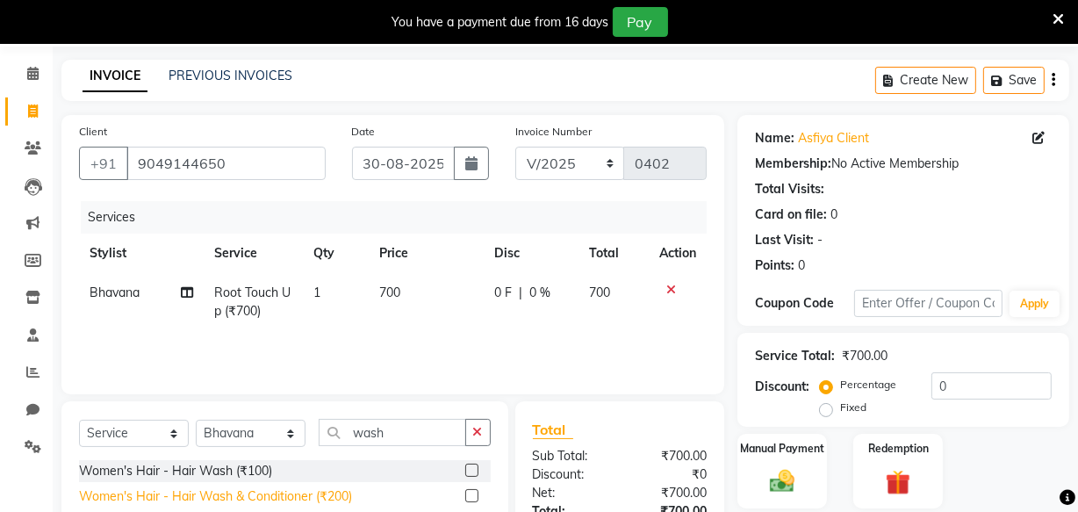
click at [299, 492] on div "Women's Hair - Hair Wash & Conditioner (₹200)" at bounding box center [215, 496] width 273 height 18
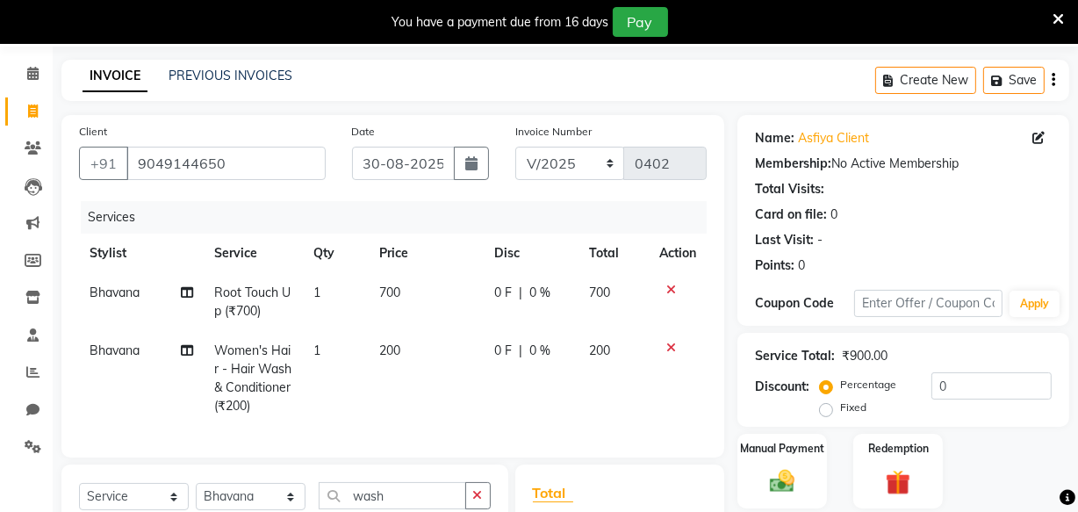
scroll to position [220, 0]
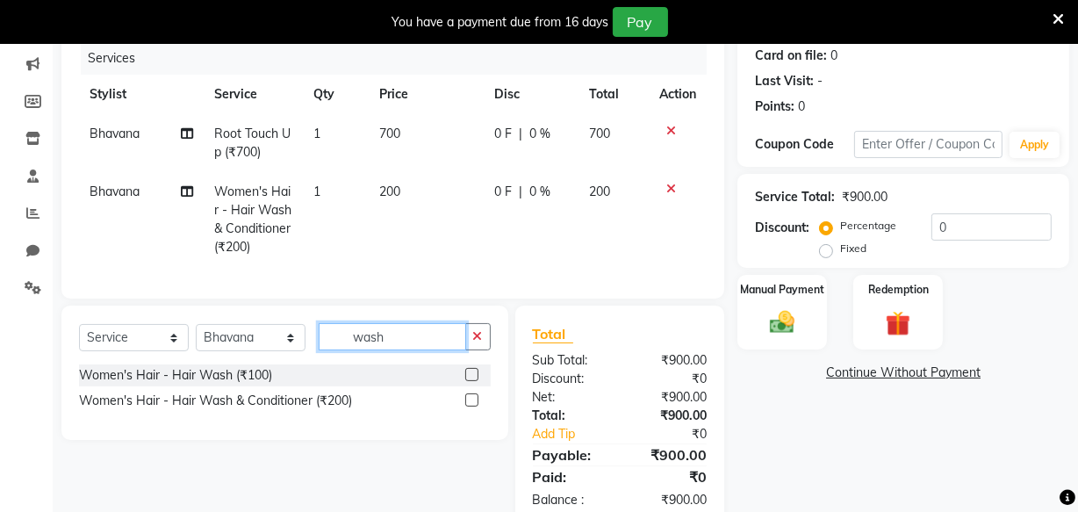
click at [410, 347] on input "wash" at bounding box center [393, 336] width 148 height 27
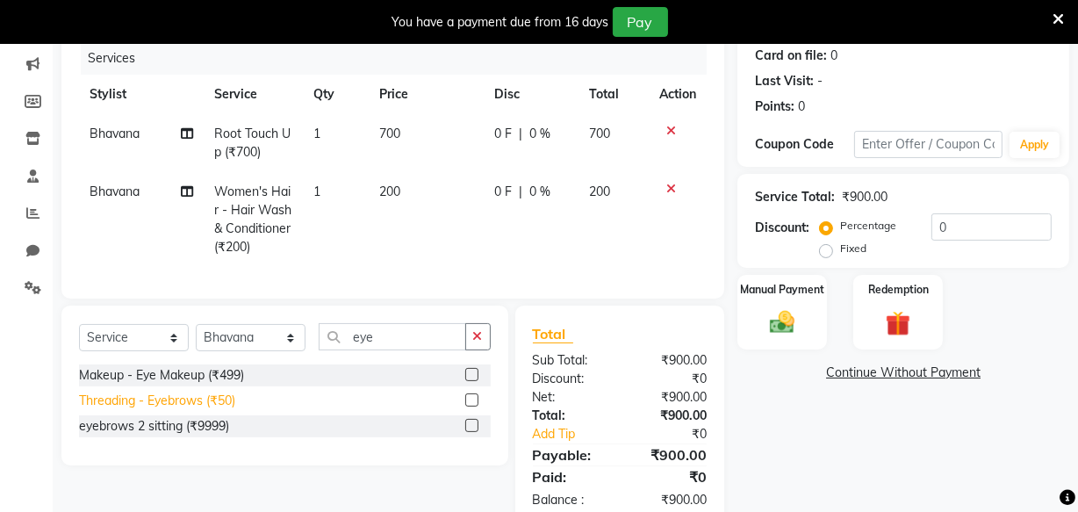
click at [214, 410] on div "Threading - Eyebrows (₹50)" at bounding box center [157, 401] width 156 height 18
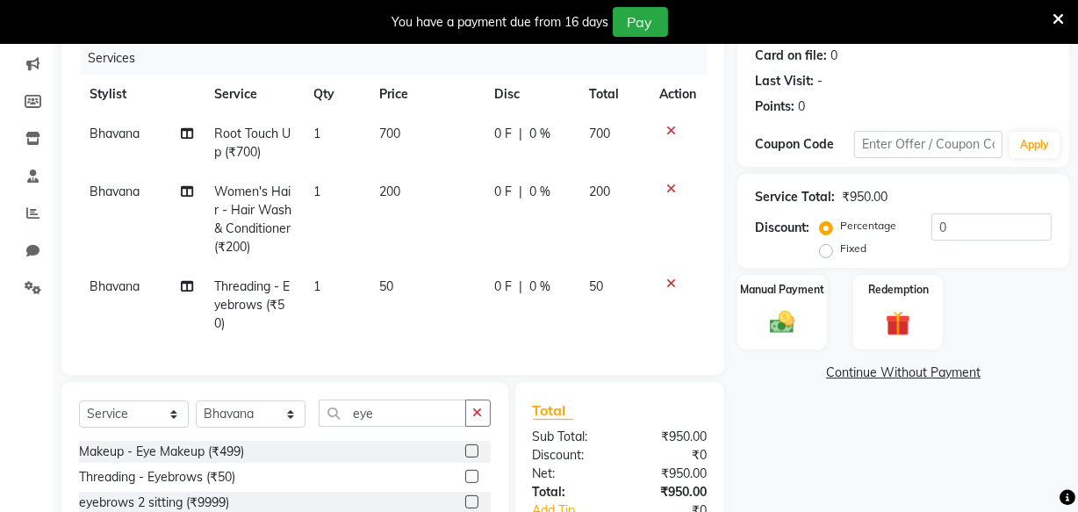
click at [397, 129] on span "700" at bounding box center [389, 134] width 21 height 16
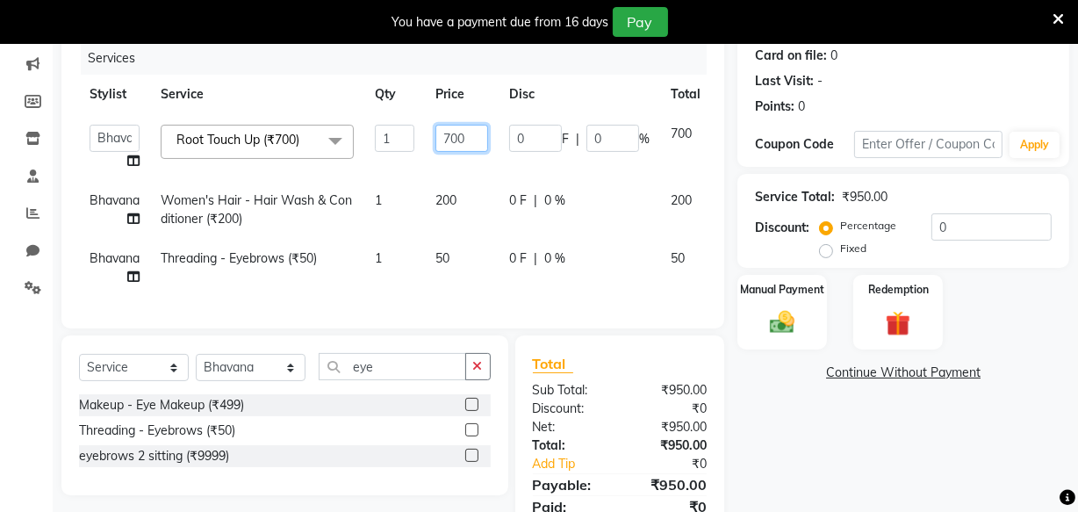
click at [466, 132] on input "700" at bounding box center [462, 138] width 53 height 27
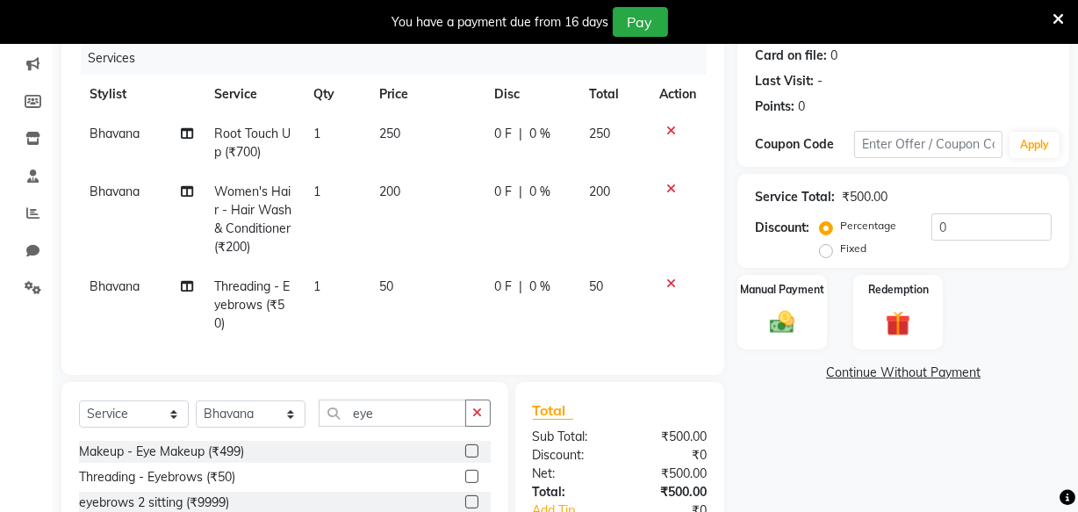
click at [817, 400] on div "Name: Asfiya Client Membership: No Active Membership Total Visits: Card on file…" at bounding box center [910, 279] width 345 height 647
click at [784, 320] on img at bounding box center [782, 322] width 42 height 30
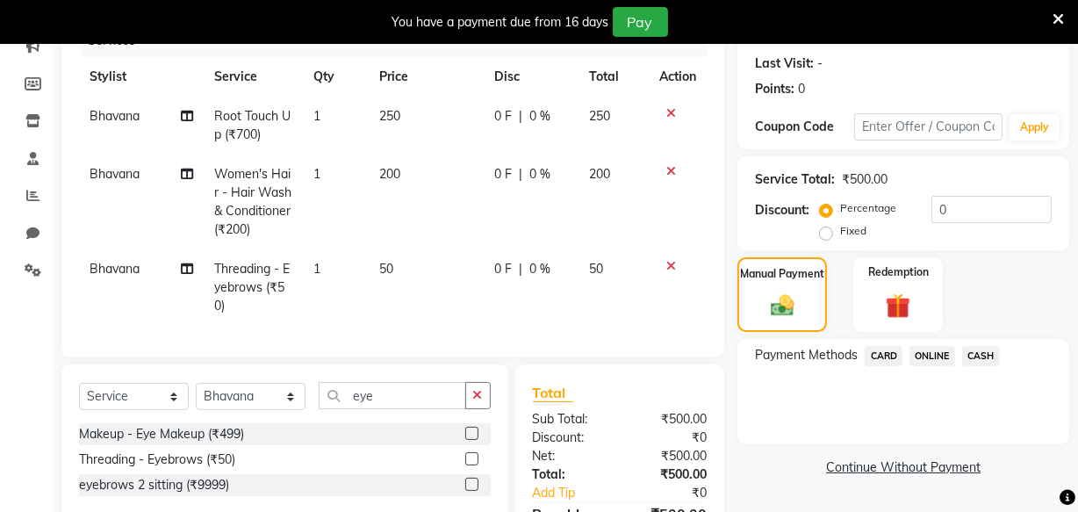
scroll to position [239, 0]
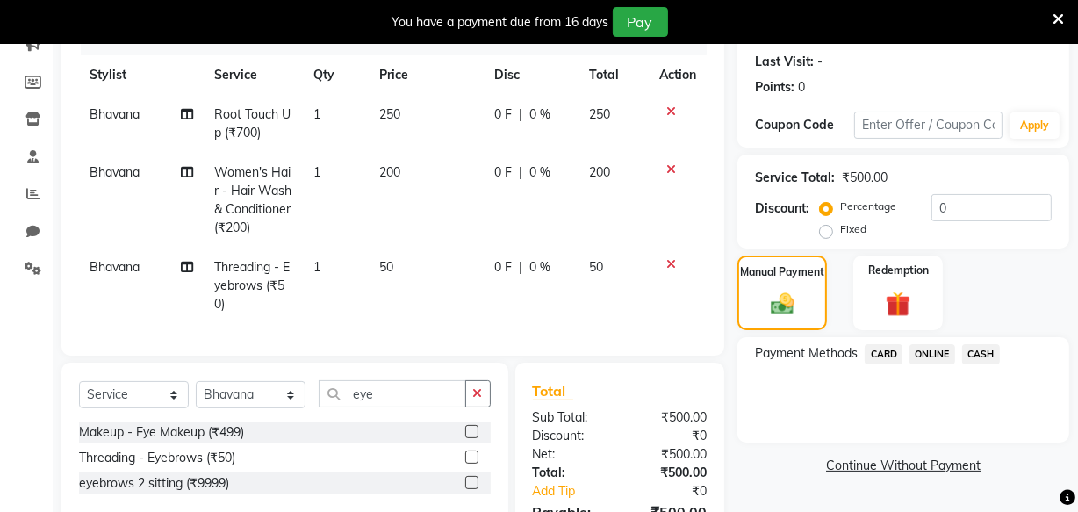
click at [928, 350] on span "ONLINE" at bounding box center [933, 354] width 46 height 20
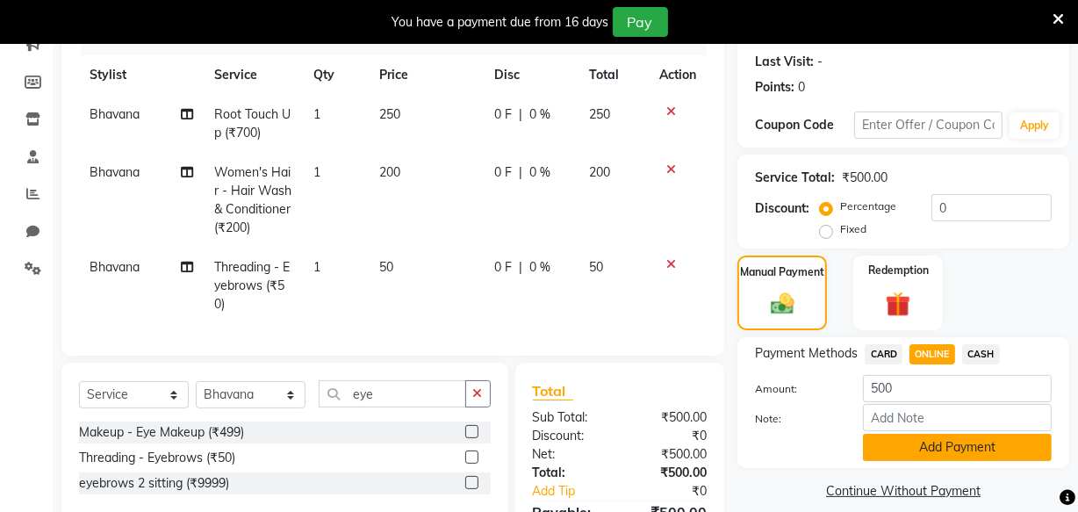
click at [947, 436] on button "Add Payment" at bounding box center [957, 447] width 189 height 27
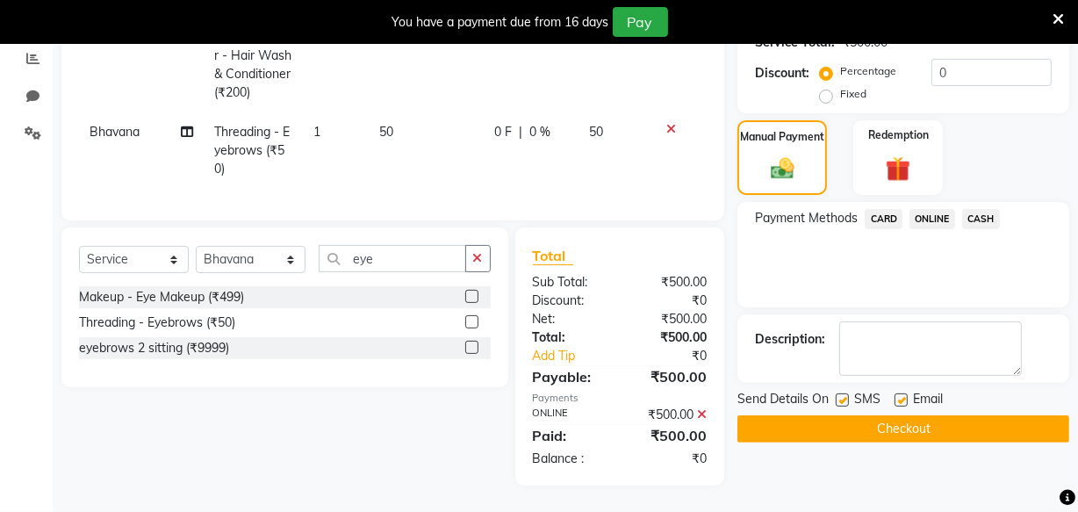
scroll to position [386, 0]
click at [910, 415] on button "Checkout" at bounding box center [904, 428] width 332 height 27
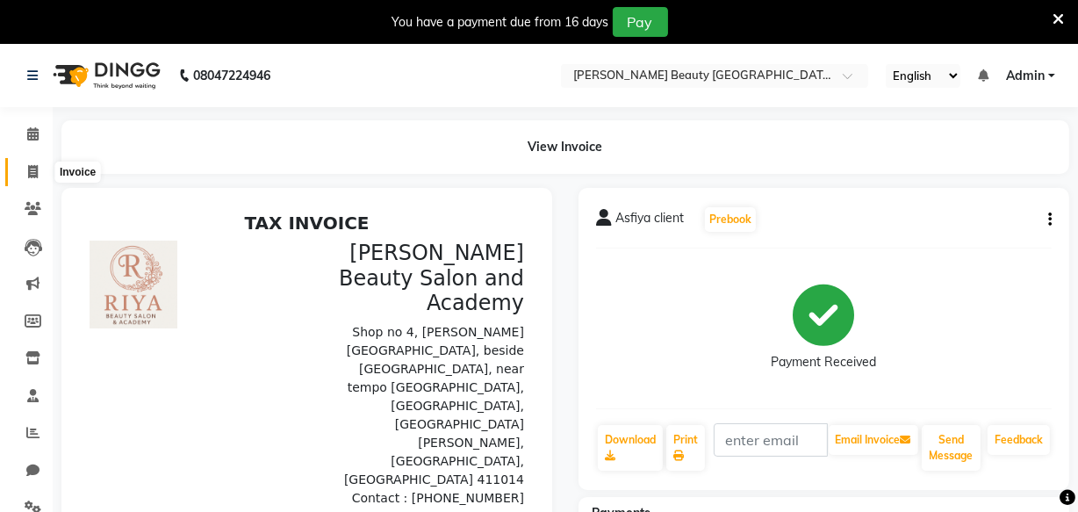
click at [35, 168] on icon at bounding box center [33, 171] width 10 height 13
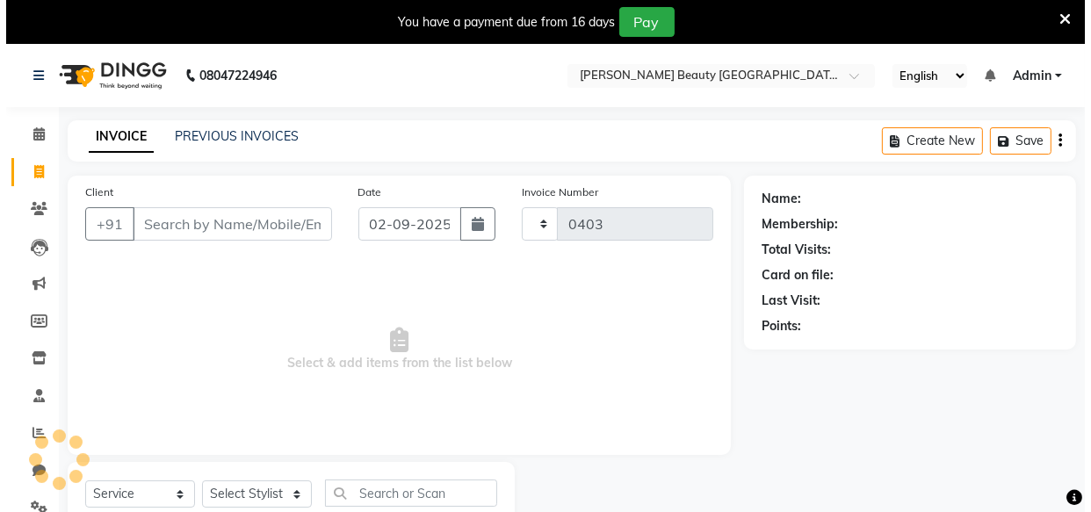
scroll to position [61, 0]
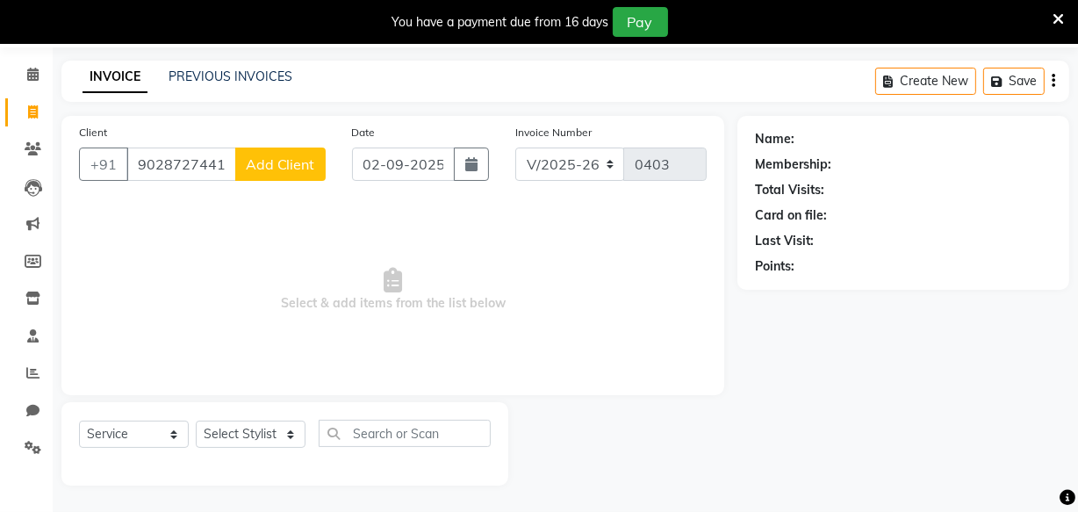
click at [290, 167] on span "Add Client" at bounding box center [280, 164] width 69 height 18
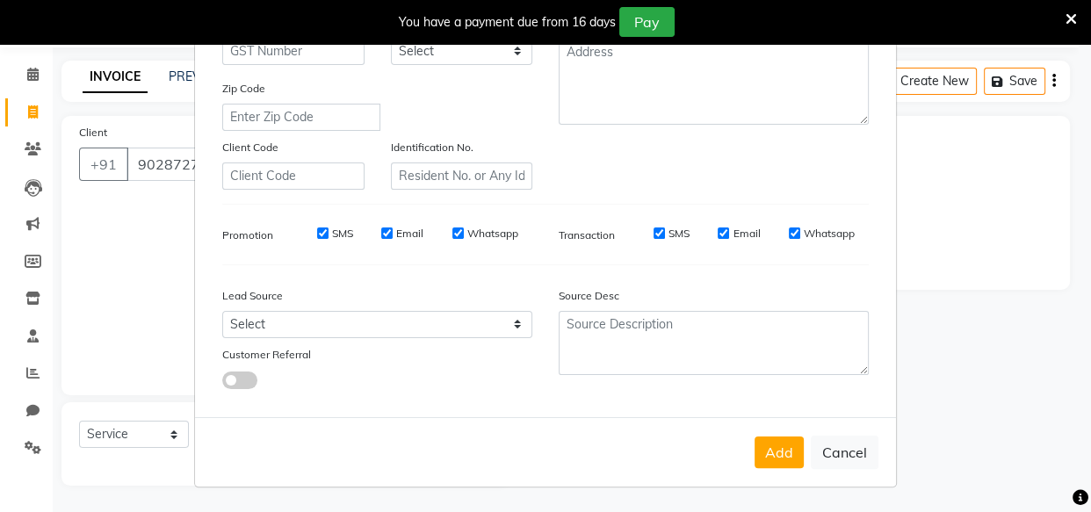
scroll to position [304, 0]
click at [825, 443] on button "Cancel" at bounding box center [844, 452] width 68 height 33
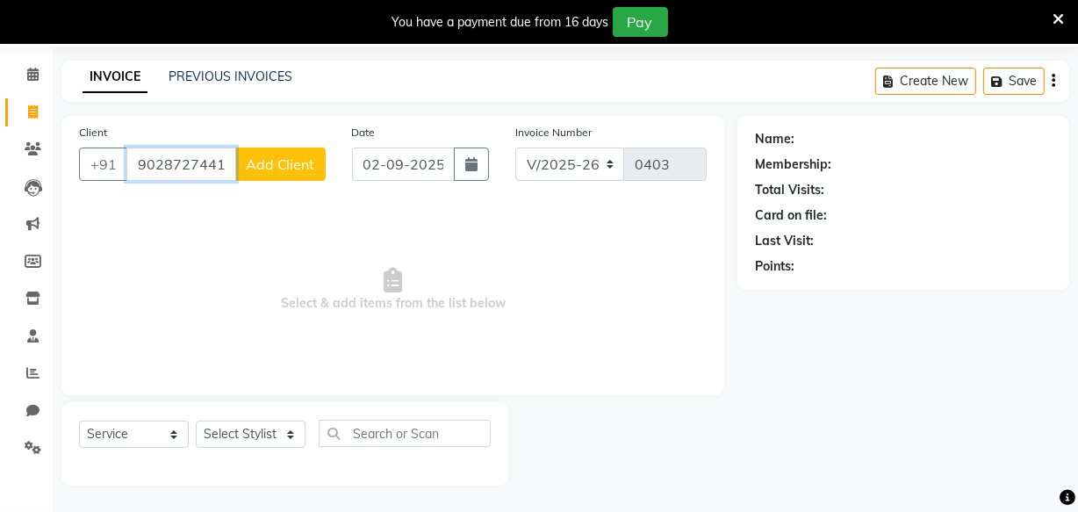
click at [228, 160] on input "9028727441" at bounding box center [181, 164] width 110 height 33
click at [279, 164] on span "Add Client" at bounding box center [280, 164] width 69 height 18
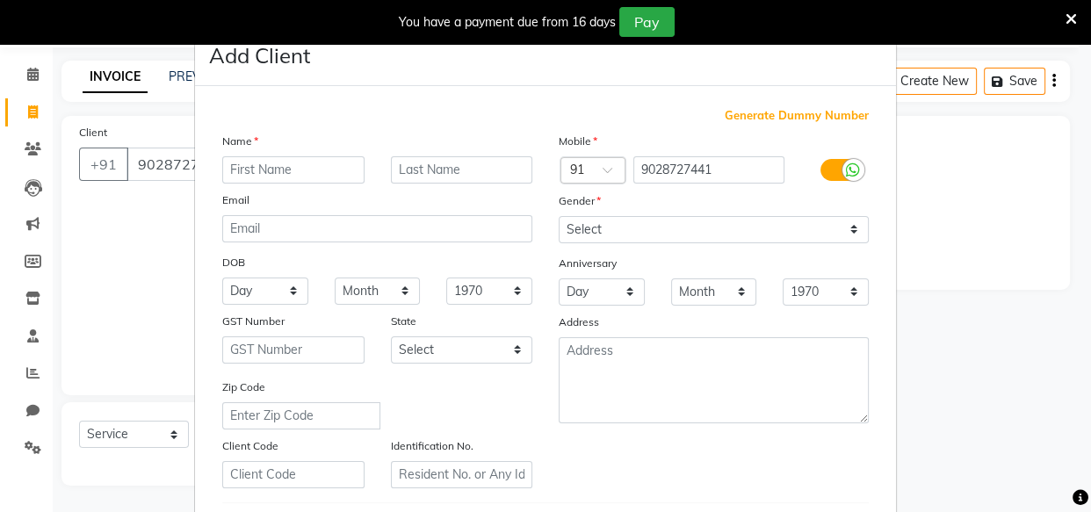
click at [322, 170] on input "text" at bounding box center [293, 169] width 142 height 27
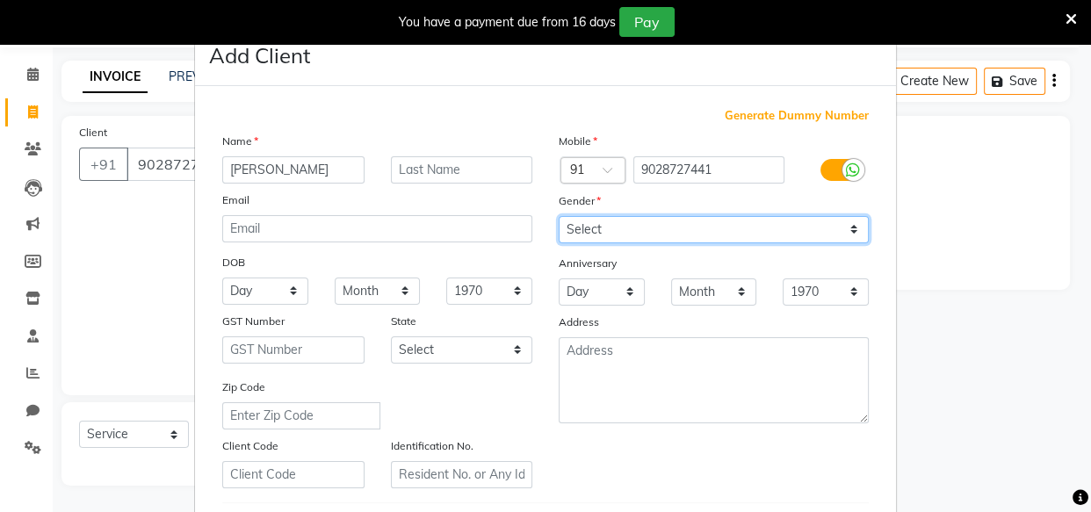
click at [583, 231] on select "Select Male Female Other Prefer Not To Say" at bounding box center [713, 229] width 310 height 27
click at [558, 216] on select "Select Male Female Other Prefer Not To Say" at bounding box center [713, 229] width 310 height 27
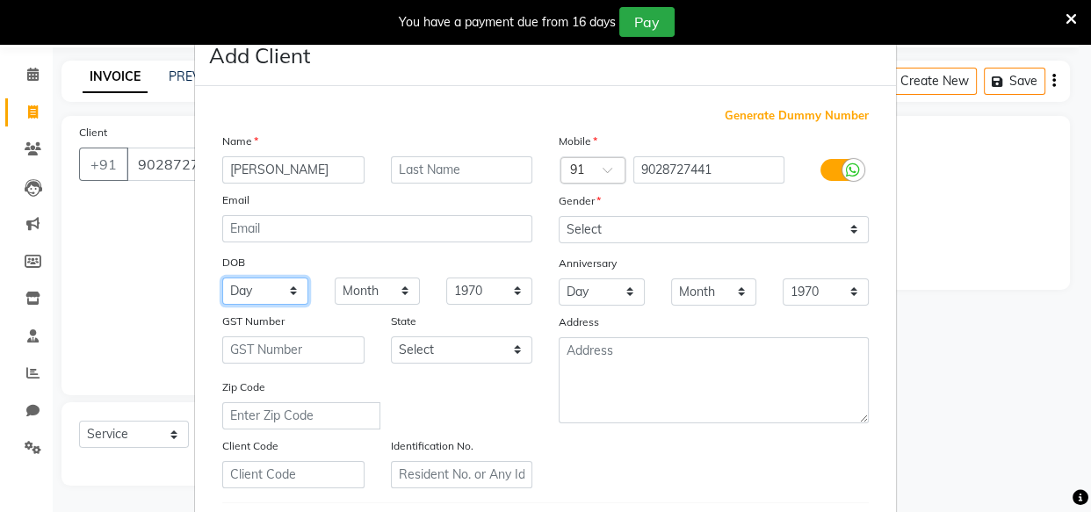
click at [249, 292] on select "Day 01 02 03 04 05 06 07 08 09 10 11 12 13 14 15 16 17 18 19 20 21 22 23 24 25 …" at bounding box center [265, 290] width 86 height 27
click at [222, 278] on select "Day 01 02 03 04 05 06 07 08 09 10 11 12 13 14 15 16 17 18 19 20 21 22 23 24 25 …" at bounding box center [265, 290] width 86 height 27
click at [347, 288] on select "Month January February March April May June July August September October Novem…" at bounding box center [378, 290] width 86 height 27
click at [335, 278] on select "Month January February March April May June July August September October Novem…" at bounding box center [378, 290] width 86 height 27
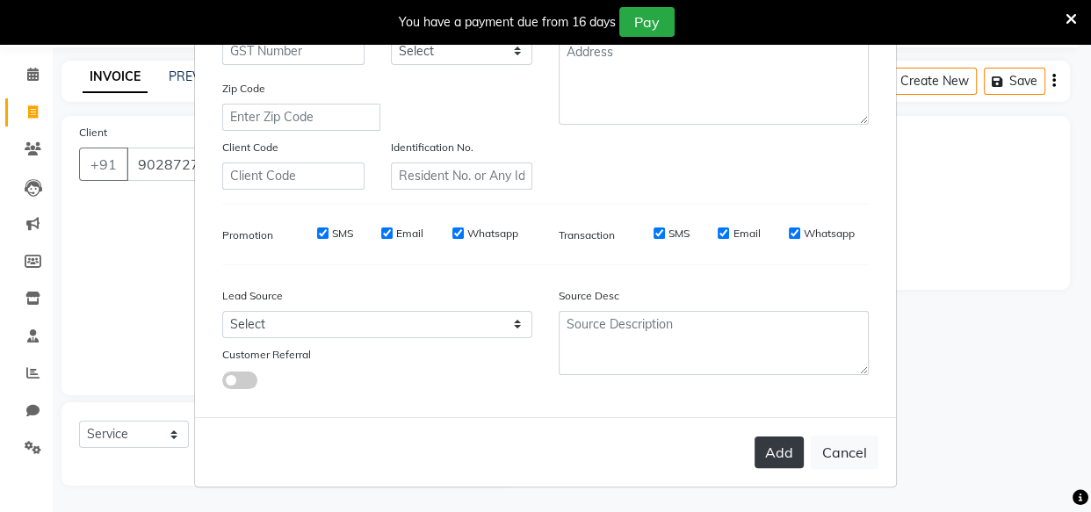
click at [768, 453] on button "Add" at bounding box center [778, 452] width 49 height 32
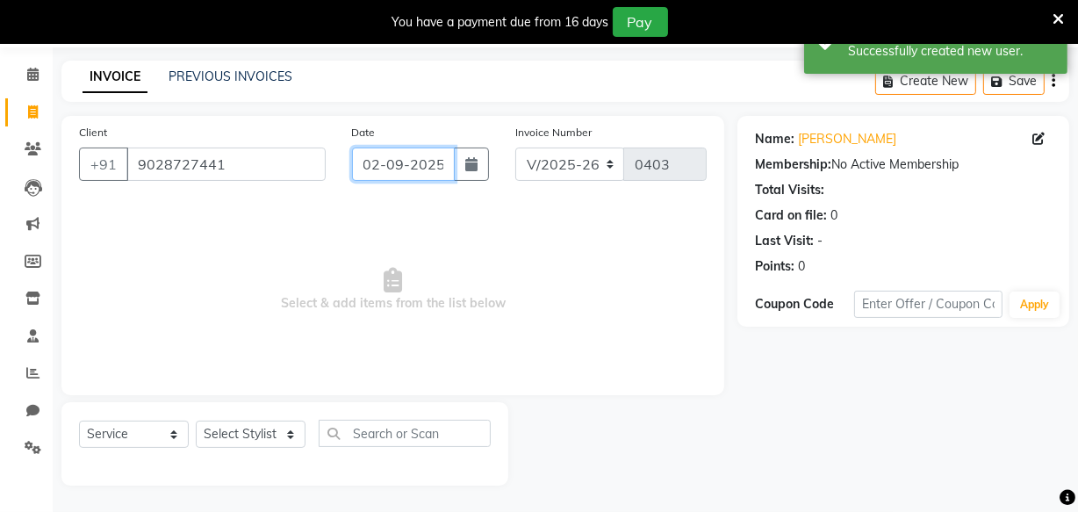
click at [383, 162] on input "02-09-2025" at bounding box center [403, 164] width 103 height 33
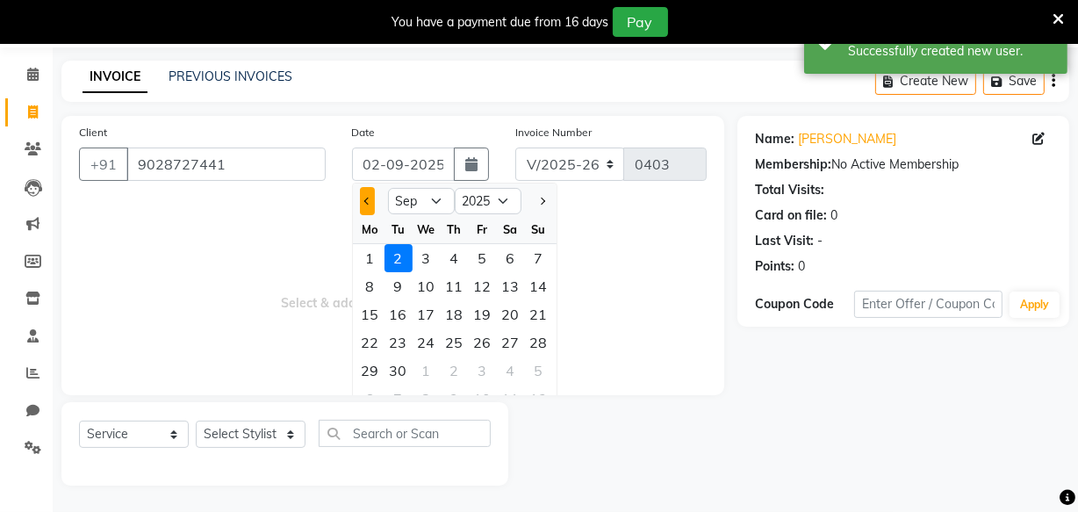
click at [360, 196] on button "Previous month" at bounding box center [367, 201] width 15 height 28
click at [509, 372] on div "30" at bounding box center [511, 370] width 28 height 28
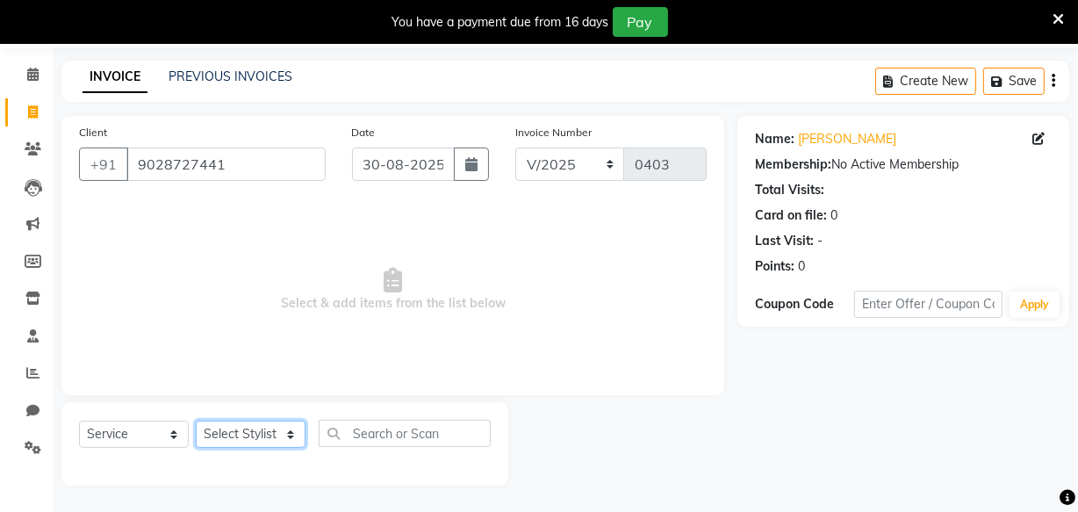
click at [299, 431] on select "Select Stylist Amla bhagwan vitkar Anjali Bhavana pornima kahar Riya Rupali san…" at bounding box center [251, 434] width 110 height 27
click at [196, 421] on select "Select Stylist Amla bhagwan vitkar Anjali Bhavana pornima kahar Riya Rupali san…" at bounding box center [251, 434] width 110 height 27
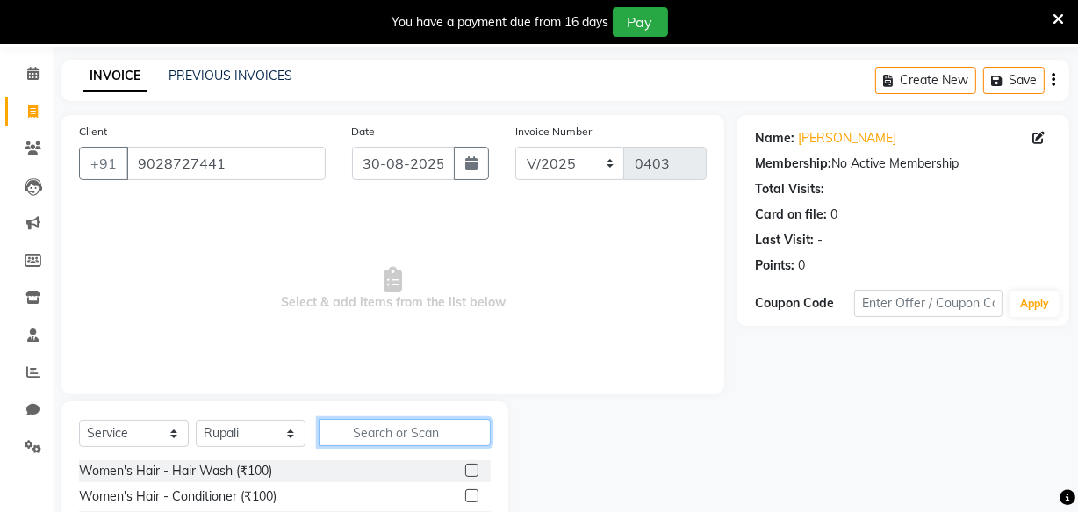
click at [385, 428] on input "text" at bounding box center [405, 432] width 172 height 27
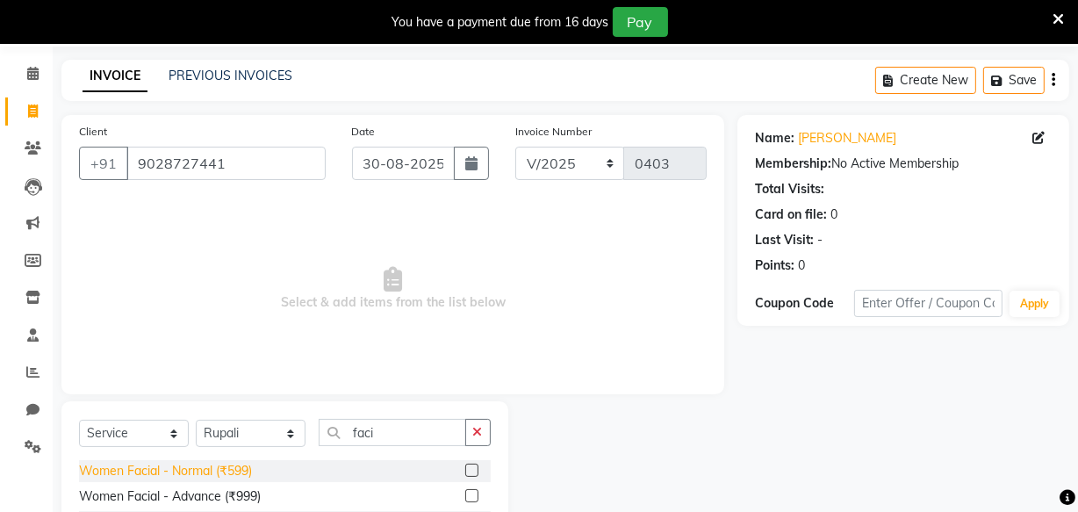
click at [186, 467] on div "Women Facial - Normal (₹599)" at bounding box center [165, 471] width 173 height 18
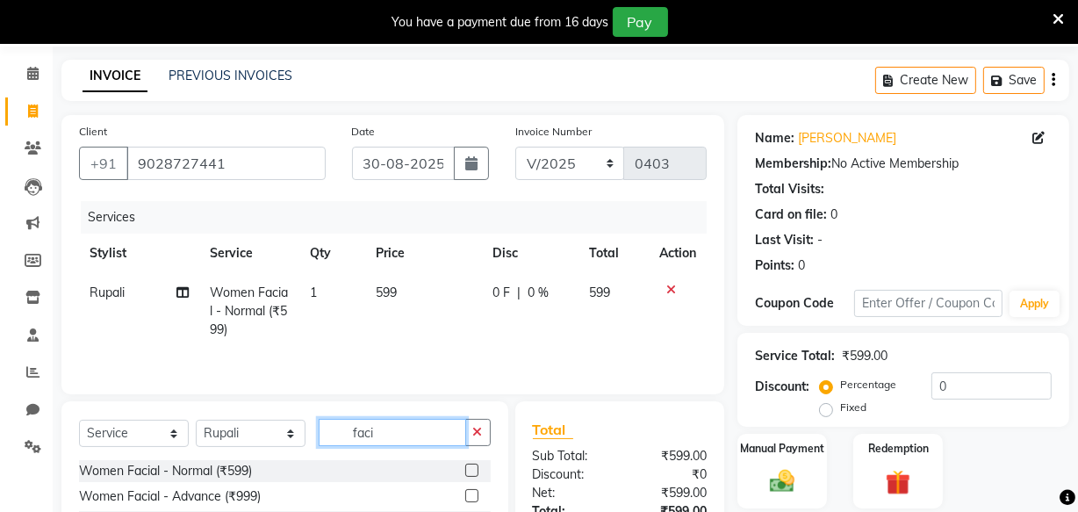
click at [381, 433] on input "faci" at bounding box center [393, 432] width 148 height 27
click at [392, 284] on span "599" at bounding box center [387, 292] width 21 height 16
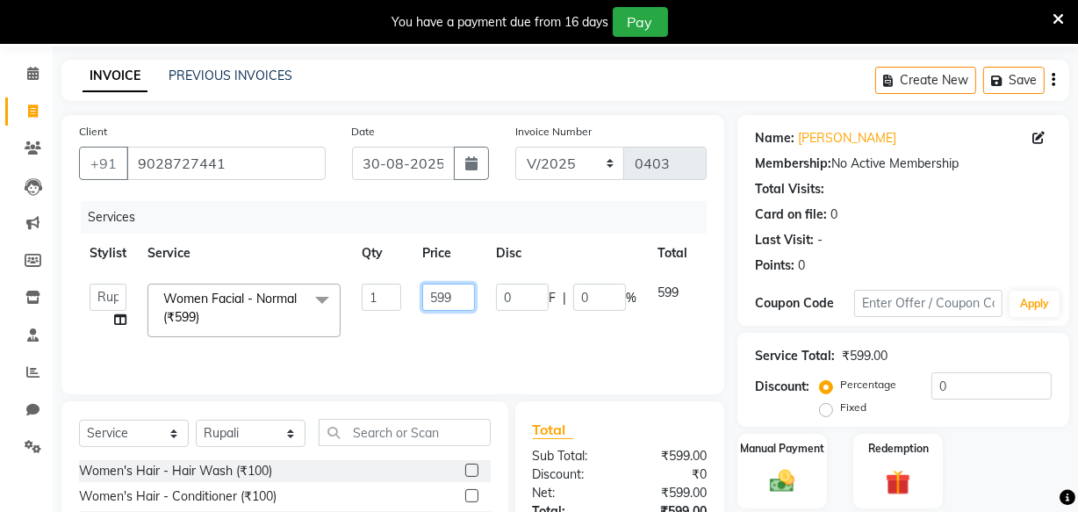
click at [453, 292] on input "599" at bounding box center [448, 297] width 53 height 27
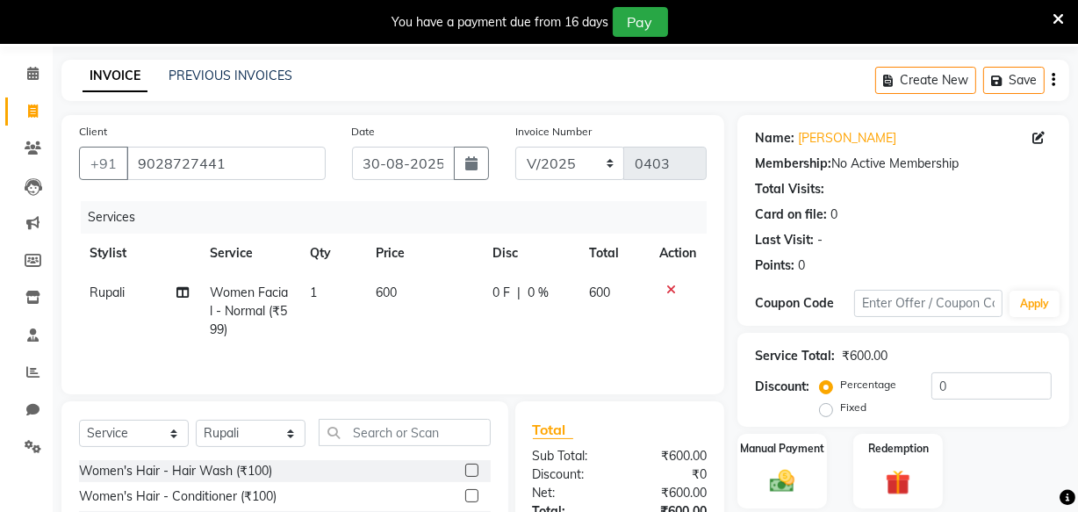
click at [423, 429] on input "text" at bounding box center [405, 432] width 172 height 27
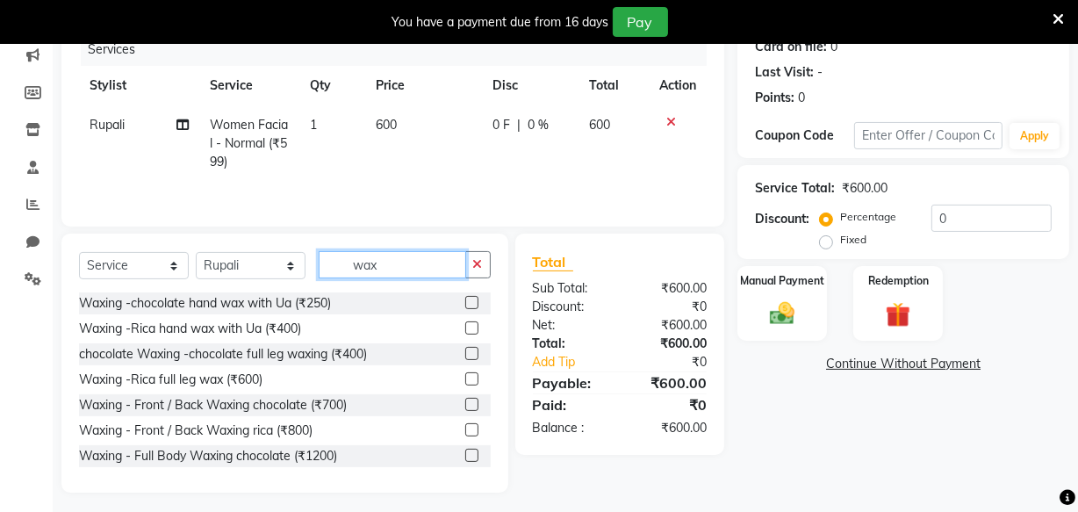
scroll to position [236, 0]
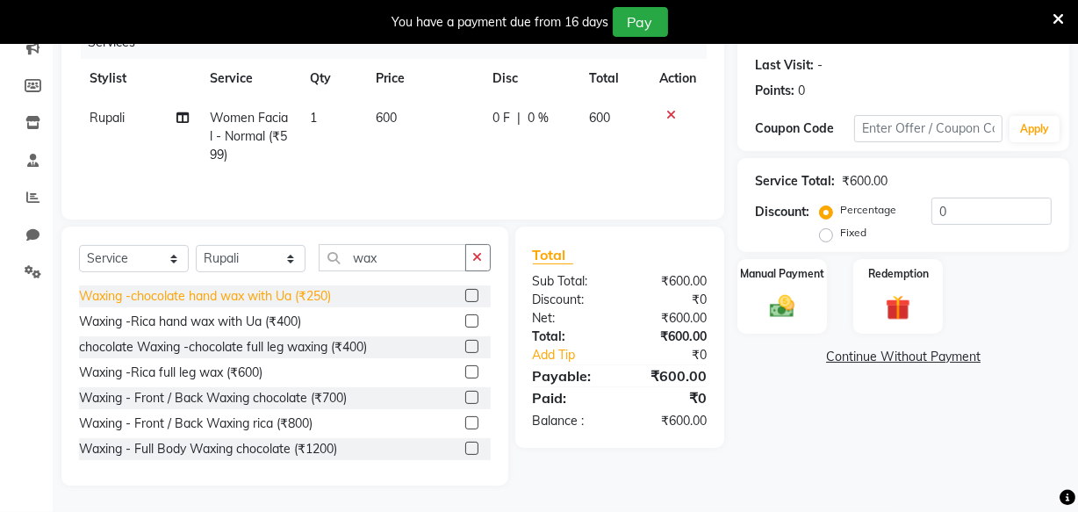
click at [225, 297] on div "Waxing -chocolate hand wax with Ua (₹250)" at bounding box center [205, 296] width 252 height 18
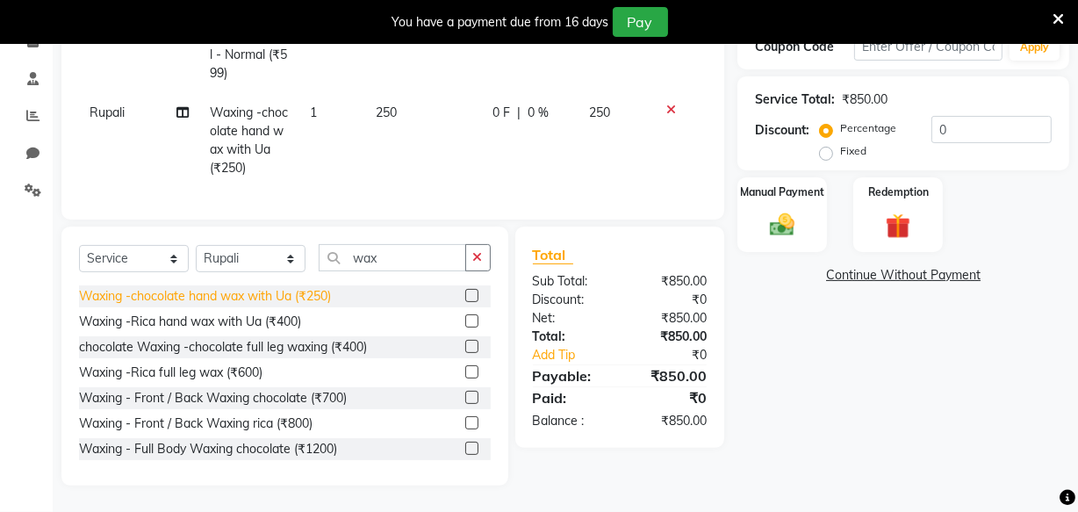
scroll to position [329, 0]
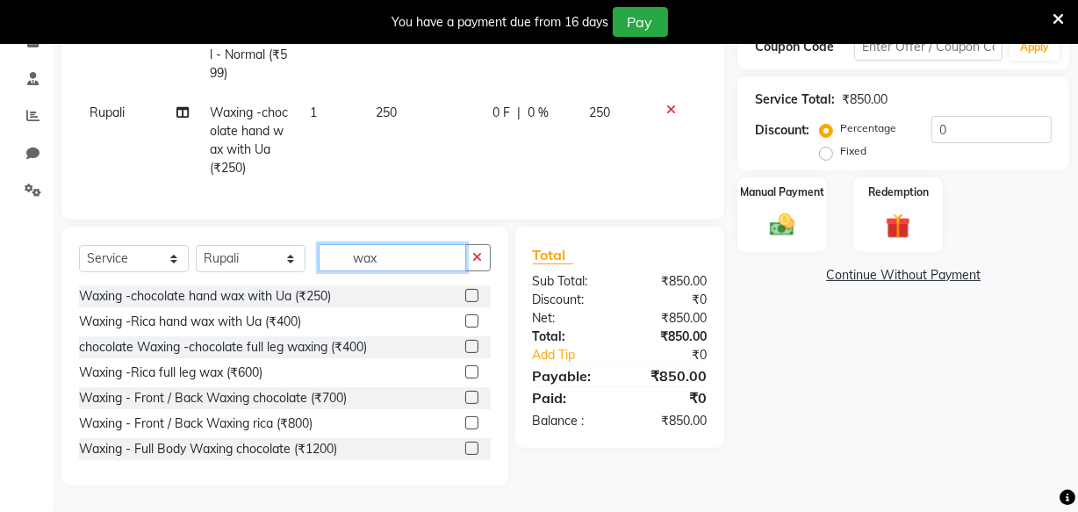
click at [377, 257] on input "wax" at bounding box center [393, 257] width 148 height 27
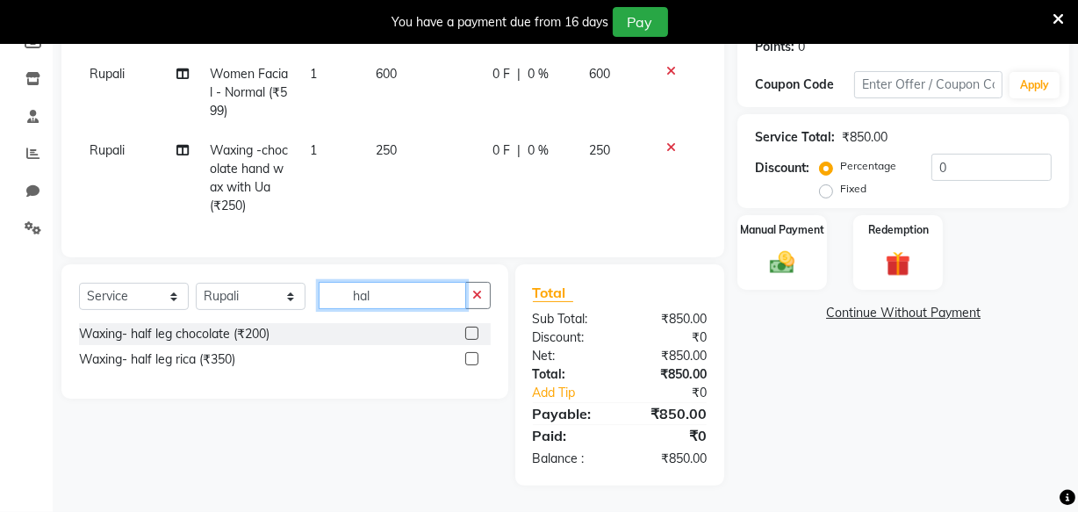
scroll to position [291, 0]
click at [210, 333] on div "Waxing- half leg chocolate (₹200)" at bounding box center [174, 334] width 191 height 18
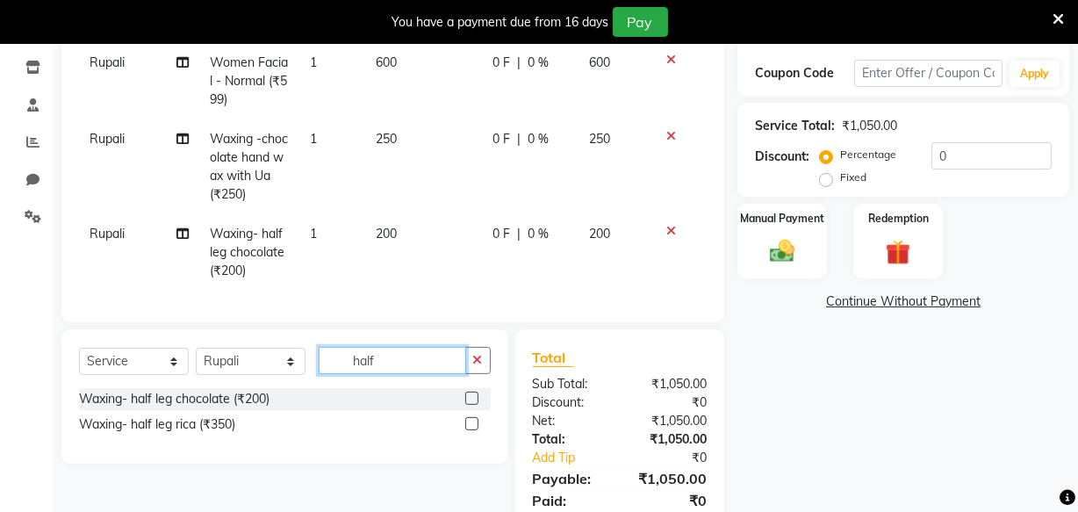
click at [436, 371] on input "half" at bounding box center [393, 360] width 148 height 27
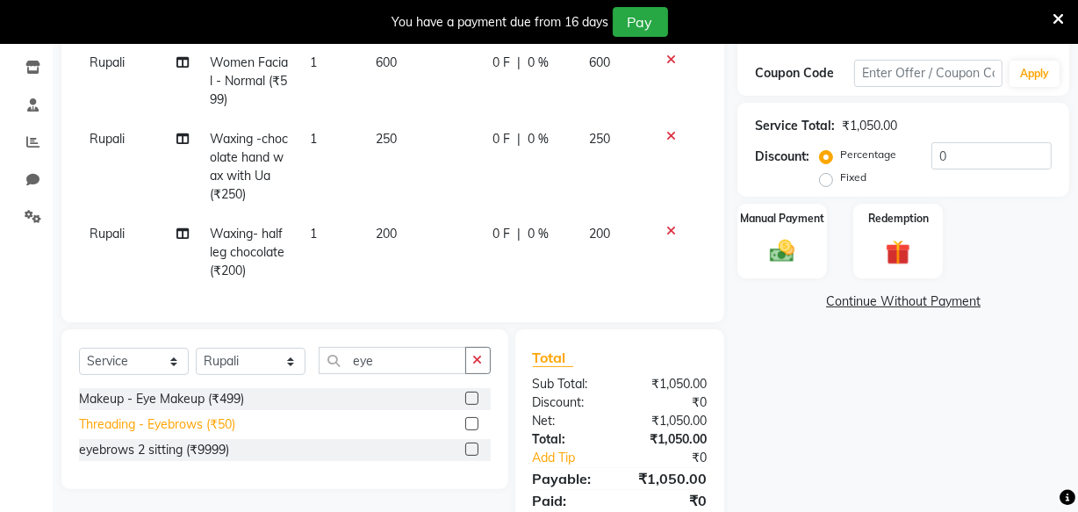
click at [183, 434] on div "Threading - Eyebrows (₹50)" at bounding box center [157, 424] width 156 height 18
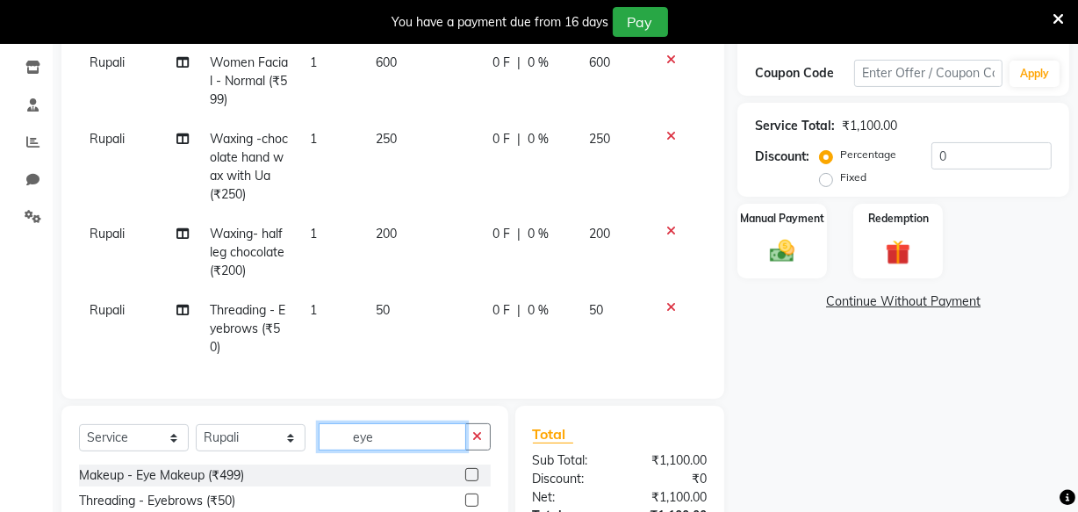
click at [429, 450] on input "eye" at bounding box center [393, 436] width 148 height 27
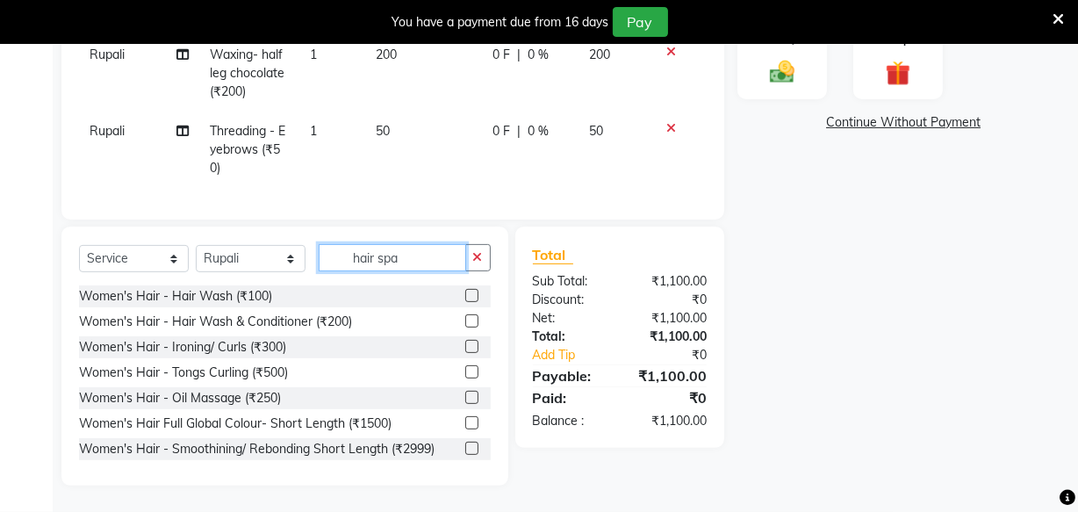
scroll to position [444, 0]
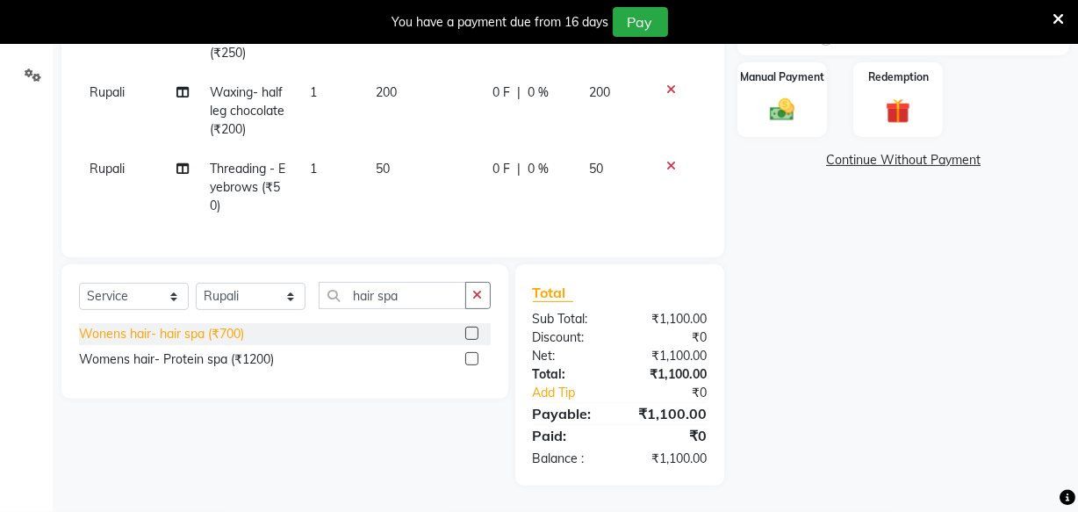
click at [217, 332] on div "Wonens hair- hair spa (₹700)" at bounding box center [161, 334] width 165 height 18
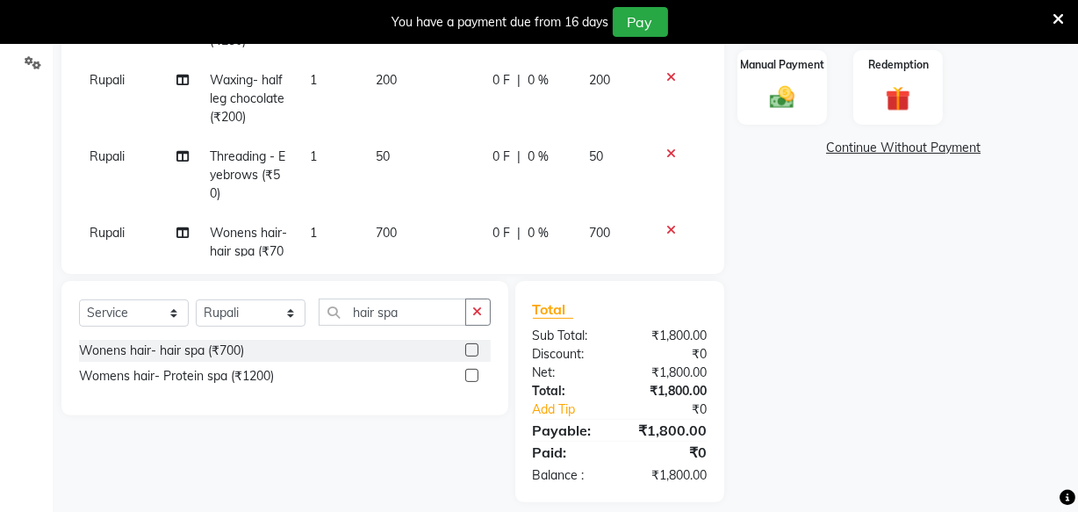
click at [396, 227] on td "700" at bounding box center [424, 251] width 117 height 76
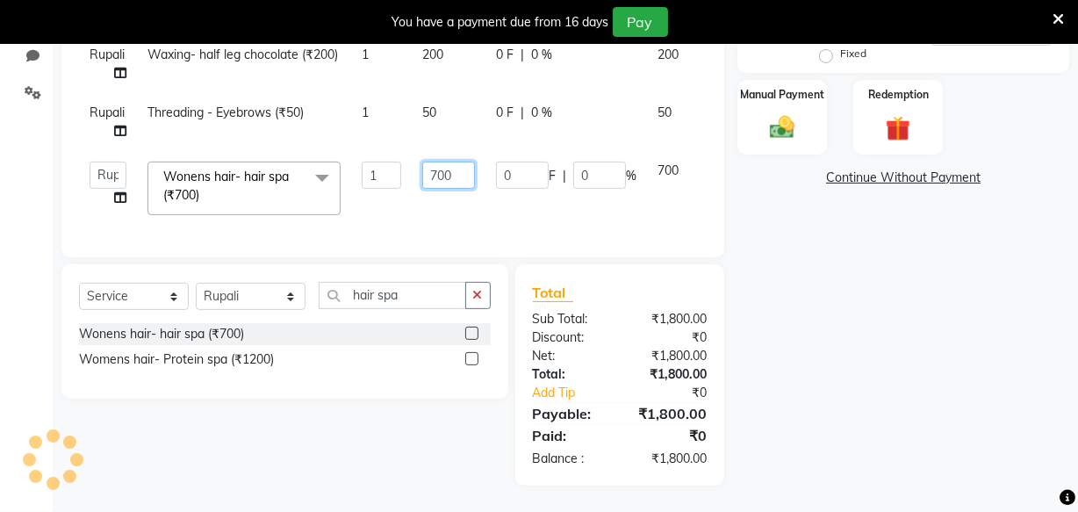
click at [451, 162] on input "700" at bounding box center [448, 175] width 53 height 27
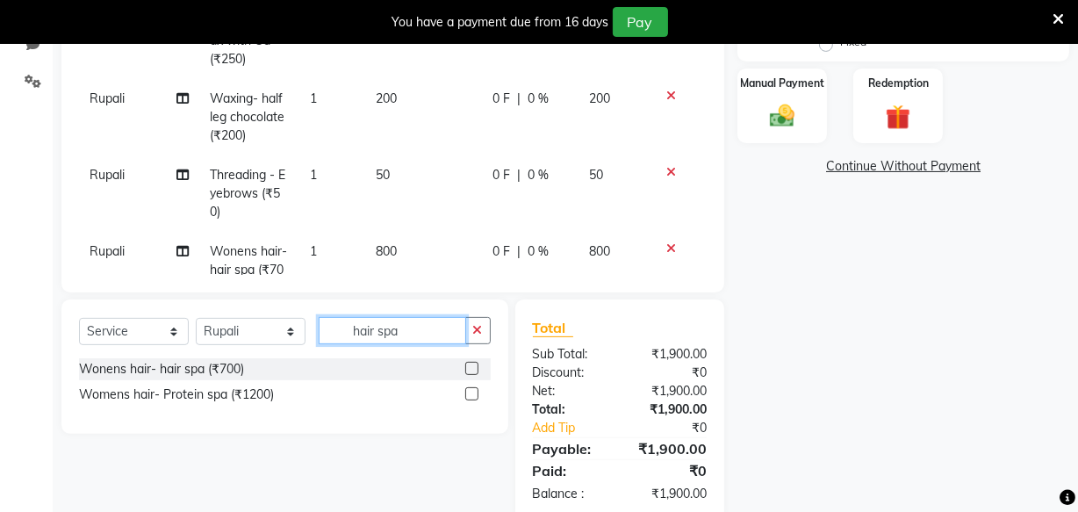
click at [430, 292] on div "Client +91 9028727441 Date 30-08-2025 Invoice Number V/2025 V/2025-26 0403 Serv…" at bounding box center [392, 135] width 689 height 771
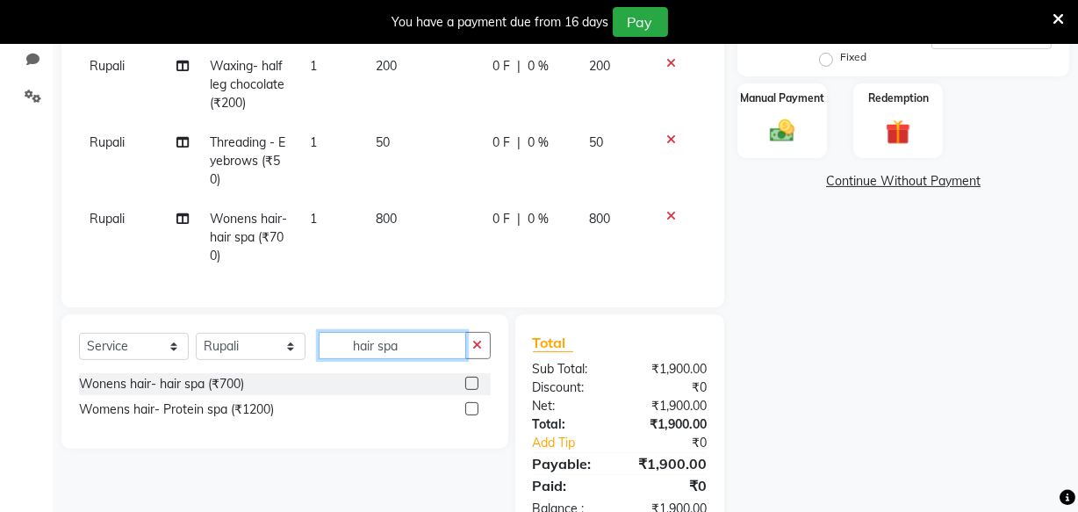
scroll to position [461, 0]
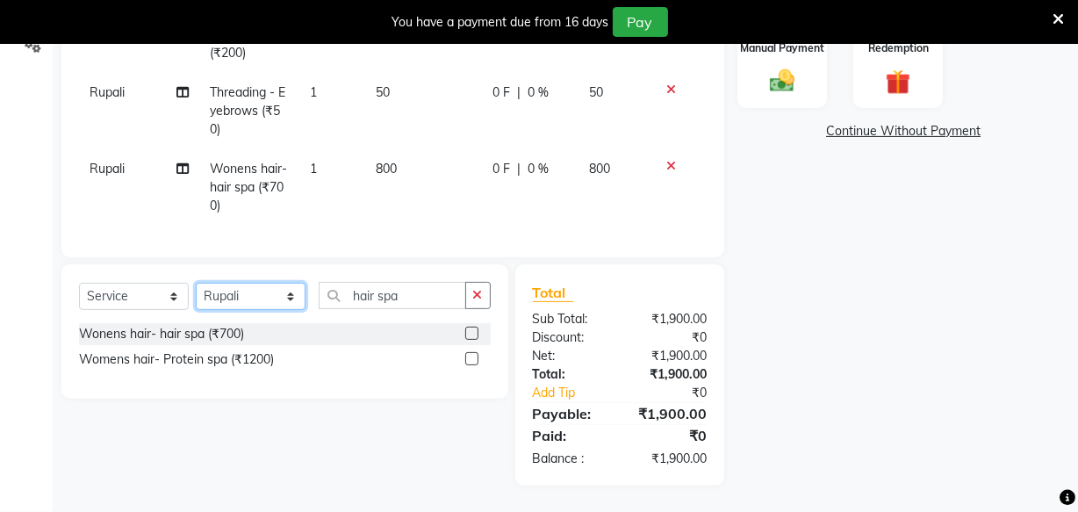
click at [255, 297] on select "Select Stylist Amla bhagwan vitkar Anjali Bhavana pornima kahar Riya Rupali san…" at bounding box center [251, 296] width 110 height 27
click at [196, 283] on select "Select Stylist Amla bhagwan vitkar Anjali Bhavana pornima kahar Riya Rupali san…" at bounding box center [251, 296] width 110 height 27
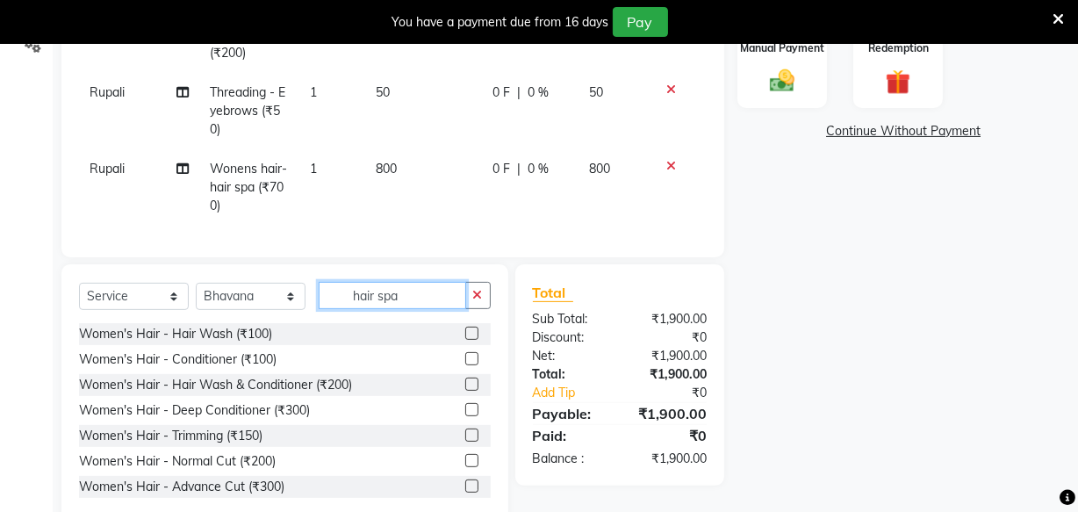
click at [443, 298] on input "hair spa" at bounding box center [393, 295] width 148 height 27
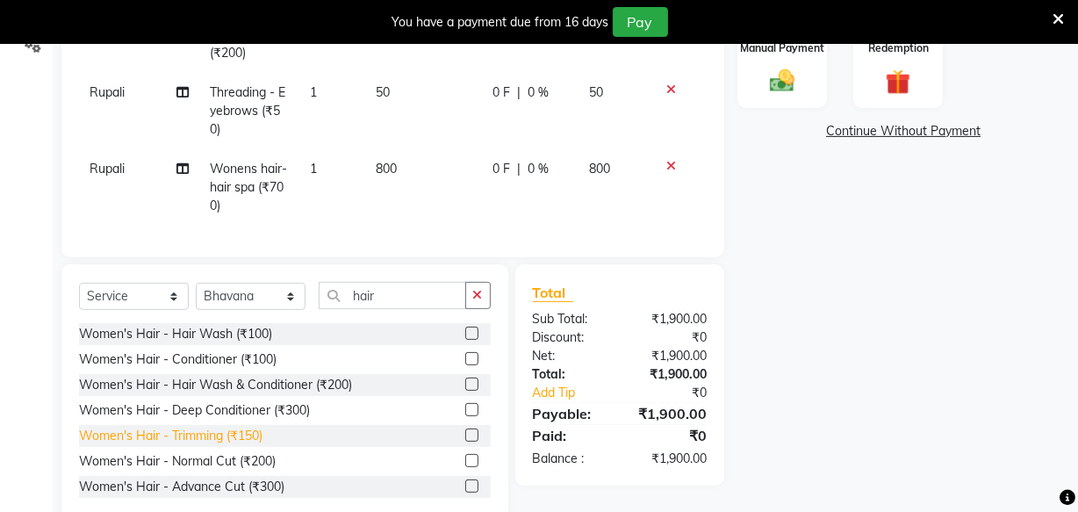
click at [191, 438] on div "Women's Hair - Trimming (₹150)" at bounding box center [171, 436] width 184 height 18
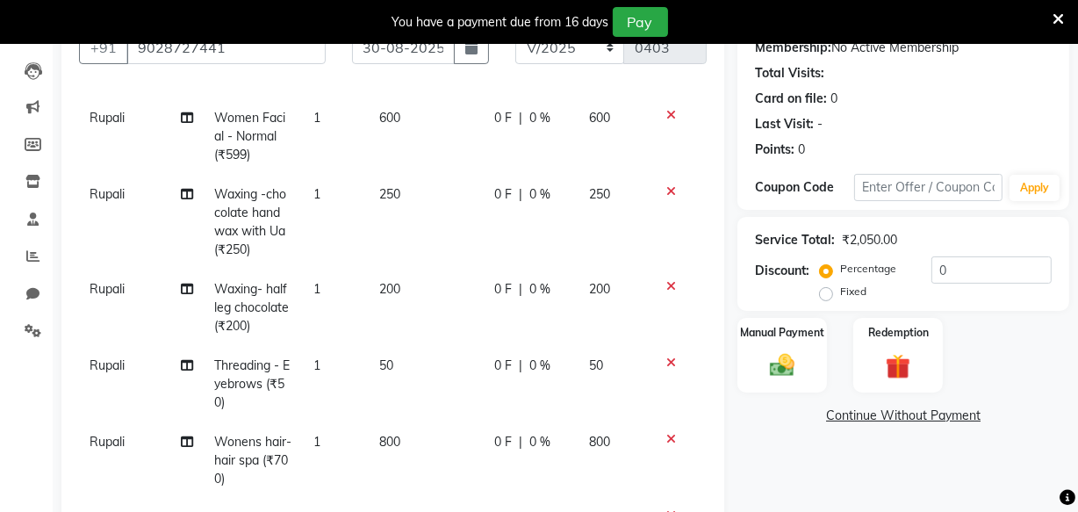
scroll to position [179, 0]
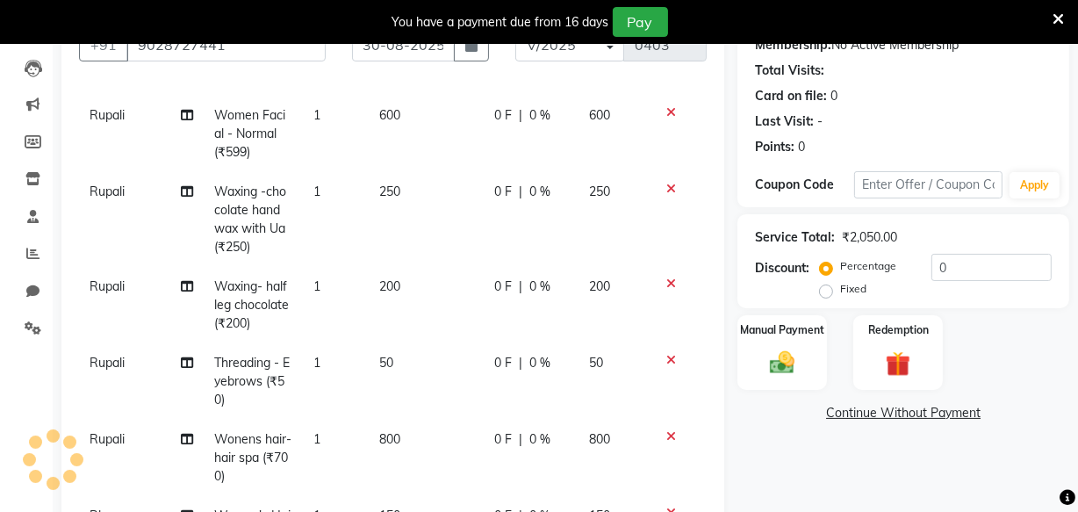
click at [840, 289] on label "Fixed" at bounding box center [853, 289] width 26 height 16
click at [825, 289] on input "Fixed" at bounding box center [830, 289] width 12 height 12
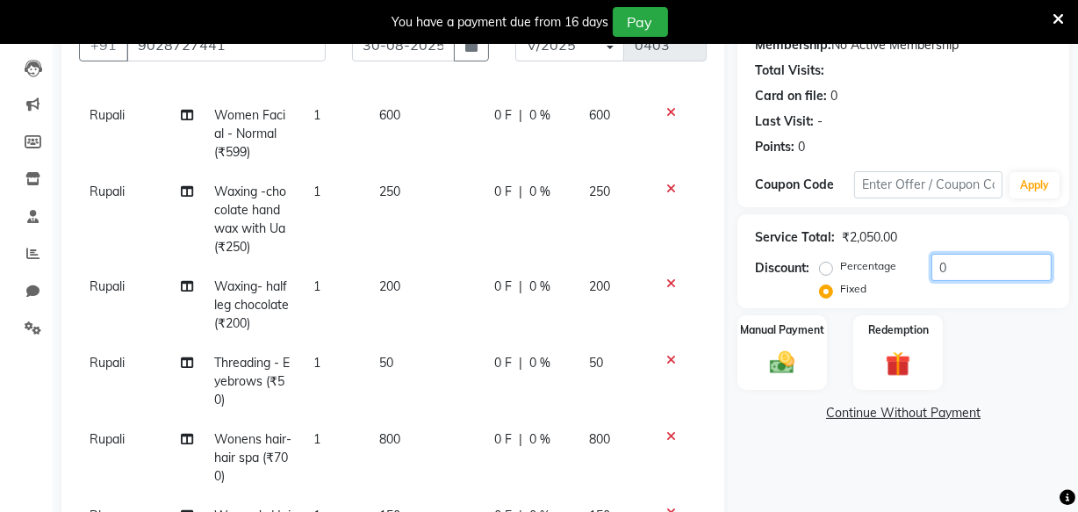
click at [1006, 267] on input "0" at bounding box center [992, 267] width 120 height 27
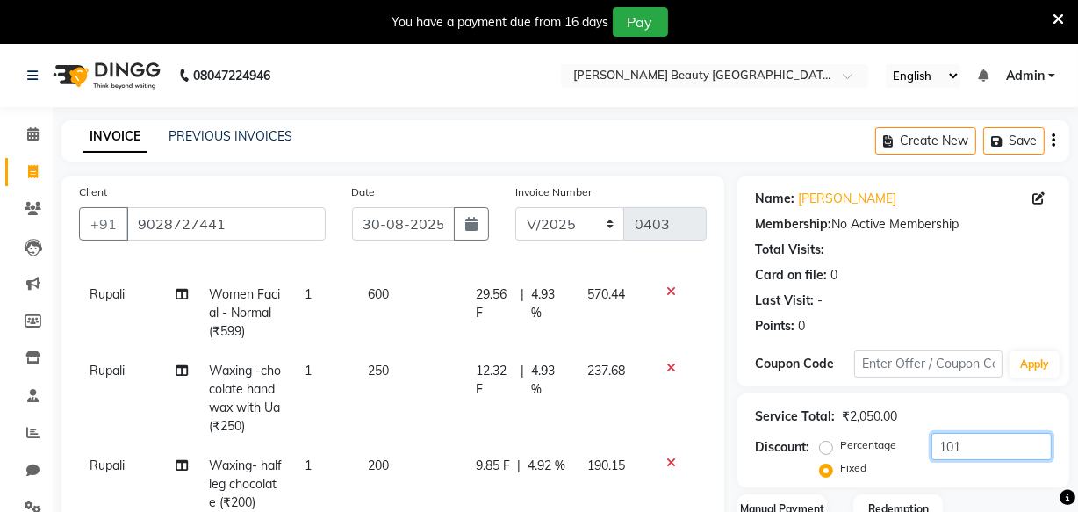
scroll to position [500, 0]
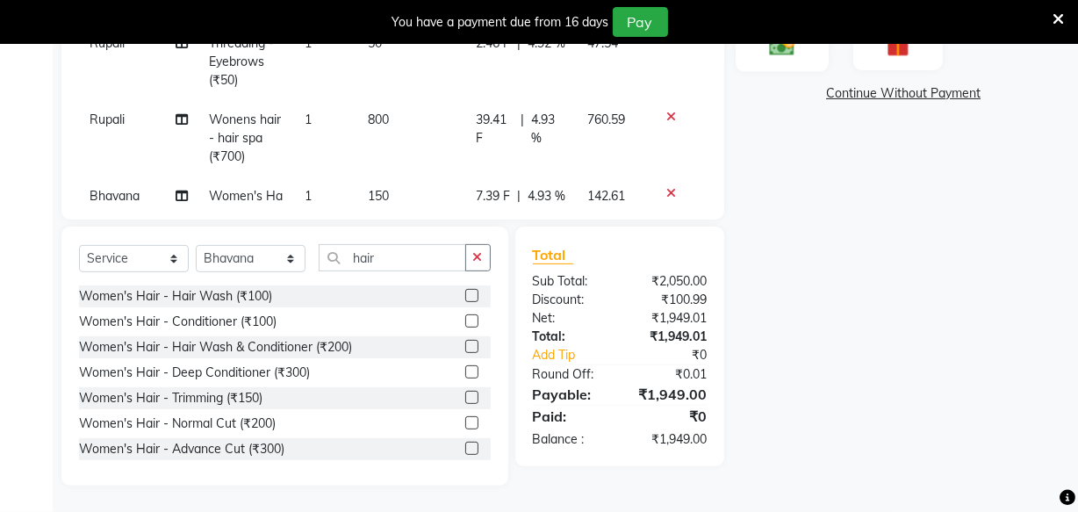
click at [792, 48] on img at bounding box center [782, 43] width 42 height 30
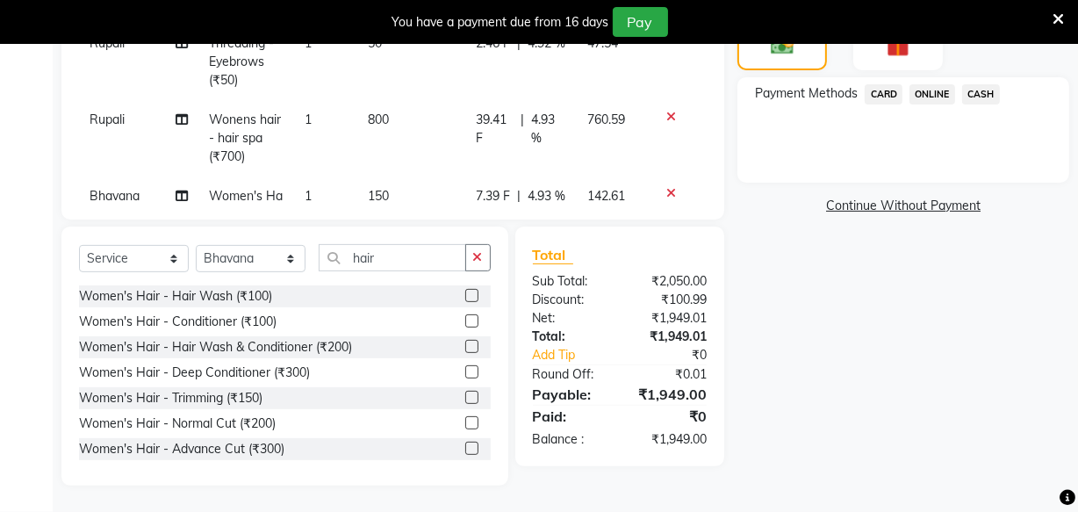
click at [932, 86] on span "ONLINE" at bounding box center [933, 94] width 46 height 20
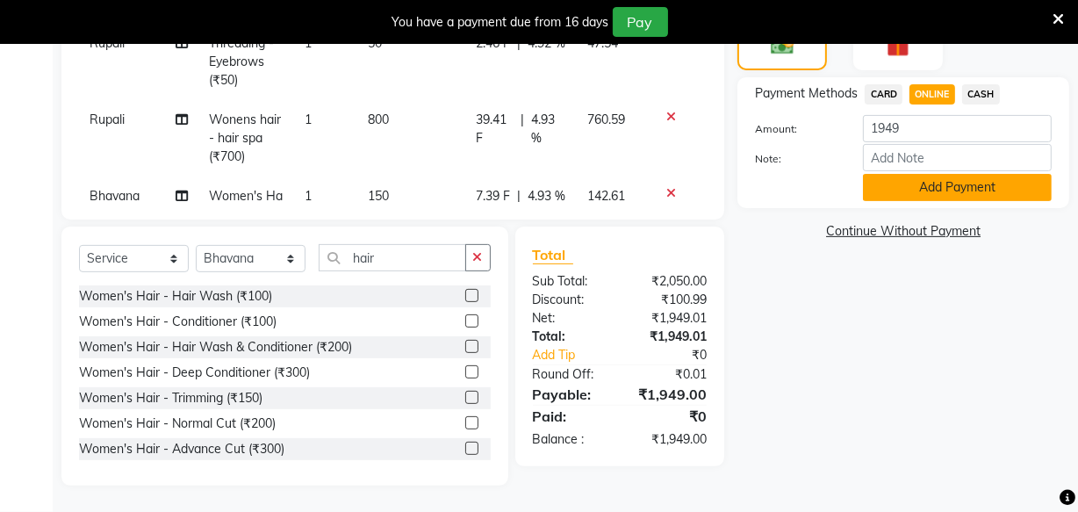
click at [951, 190] on button "Add Payment" at bounding box center [957, 187] width 189 height 27
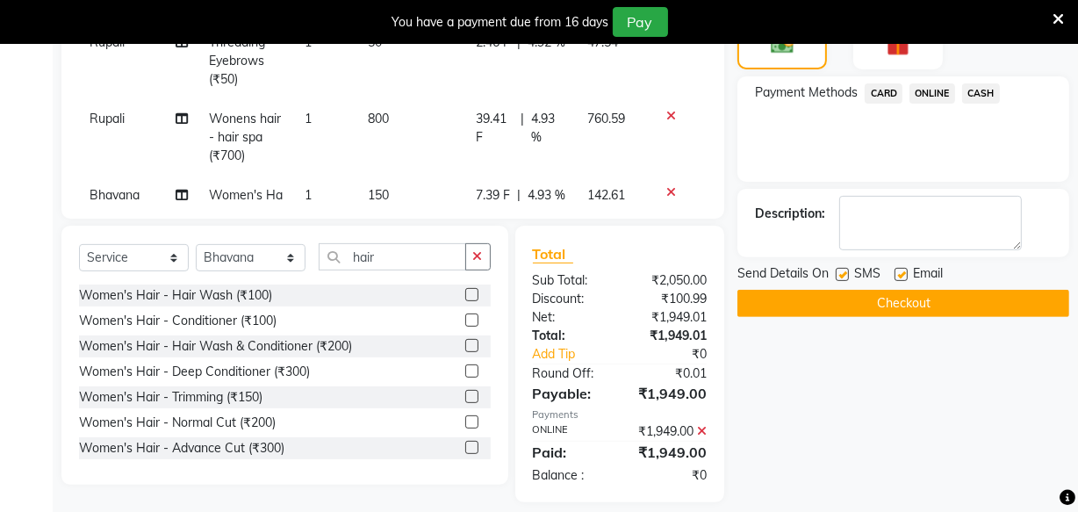
click at [918, 300] on button "Checkout" at bounding box center [904, 303] width 332 height 27
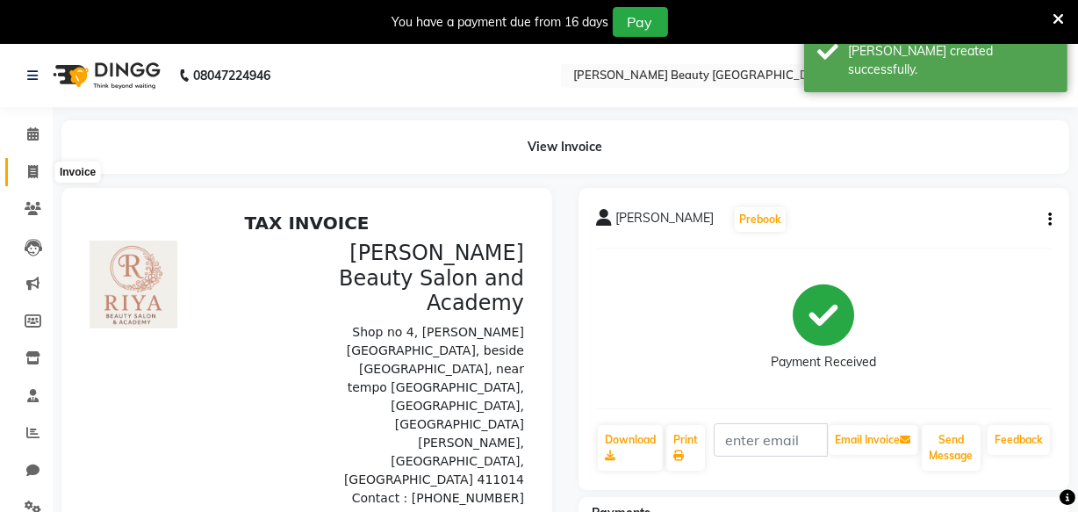
click at [32, 171] on icon at bounding box center [33, 171] width 10 height 13
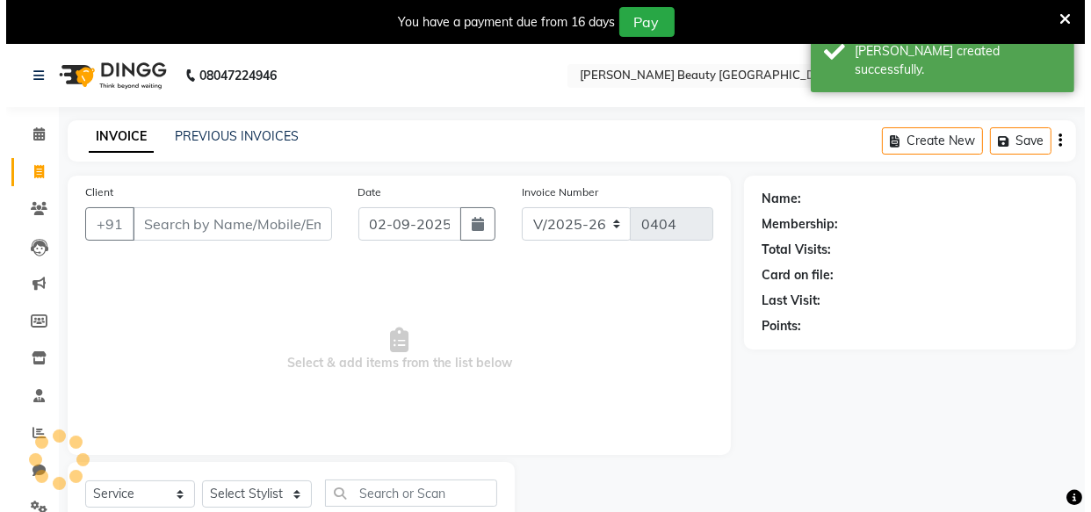
scroll to position [61, 0]
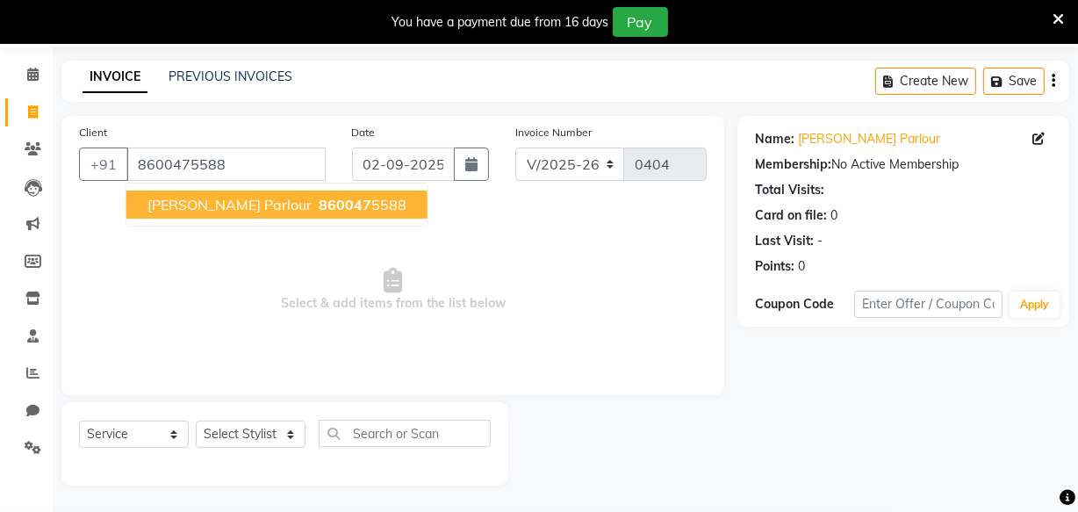
click at [206, 201] on span "Vanita Galande Parlour" at bounding box center [230, 205] width 164 height 18
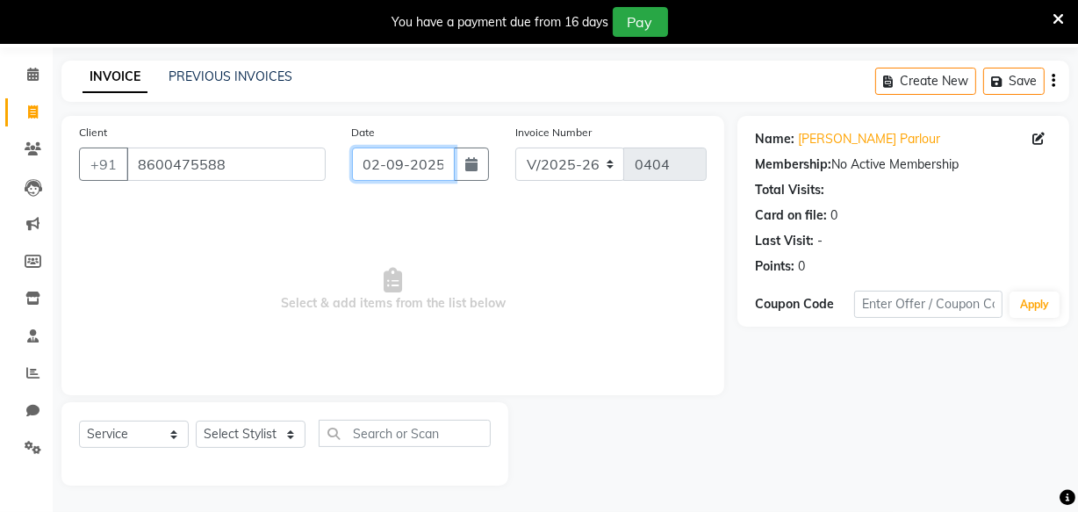
click at [379, 166] on input "02-09-2025" at bounding box center [403, 164] width 103 height 33
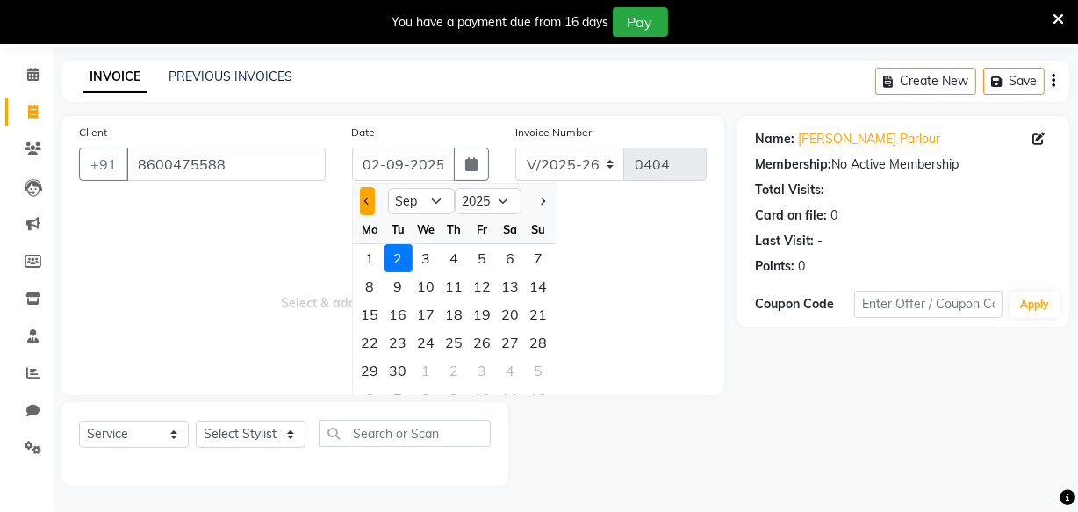
click at [370, 198] on button "Previous month" at bounding box center [367, 201] width 15 height 28
click at [508, 366] on div "30" at bounding box center [511, 370] width 28 height 28
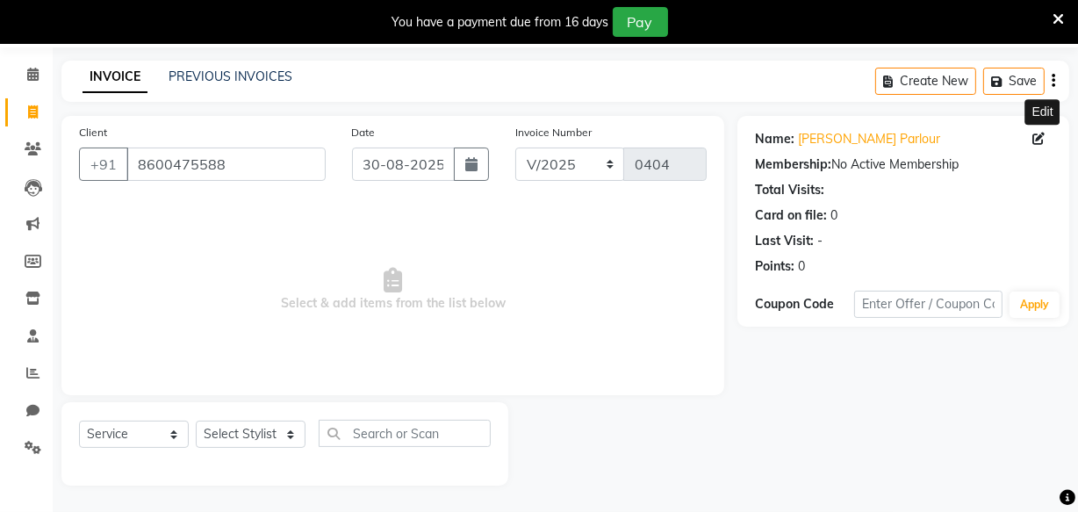
click at [1038, 134] on icon at bounding box center [1039, 139] width 12 height 12
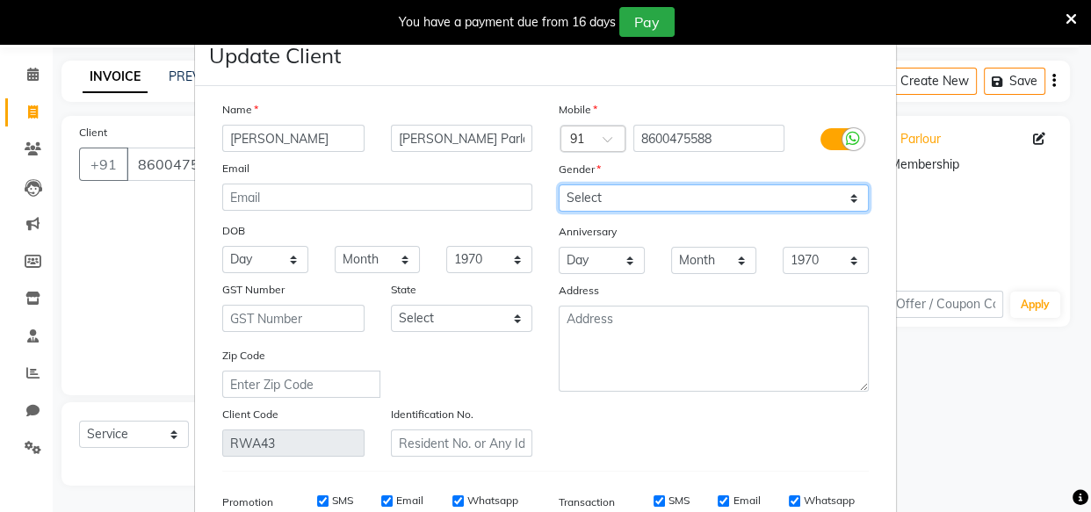
click at [614, 194] on select "Select Male Female Other Prefer Not To Say" at bounding box center [713, 197] width 310 height 27
click at [558, 185] on select "Select Male Female Other Prefer Not To Say" at bounding box center [713, 197] width 310 height 27
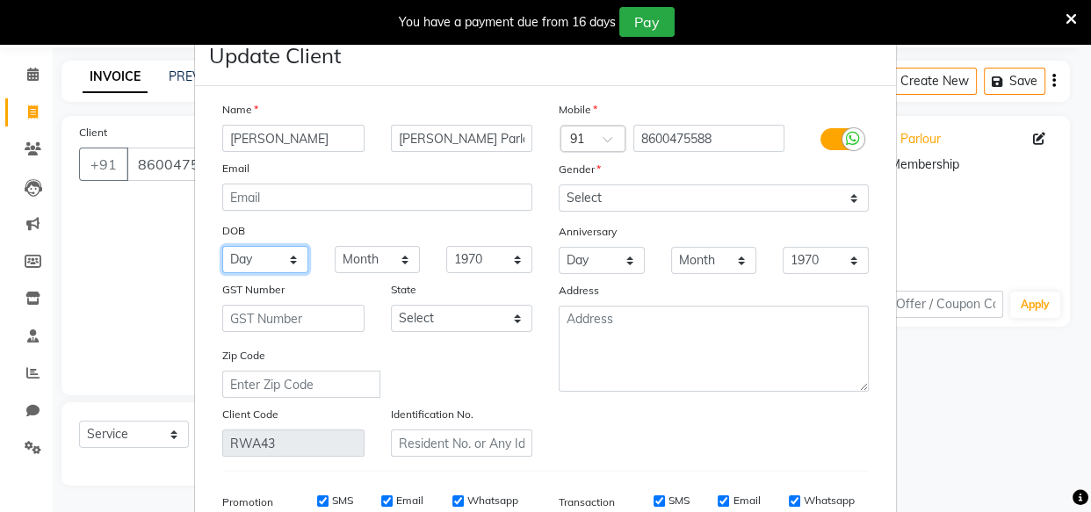
click at [268, 257] on select "Day 01 02 03 04 05 06 07 08 09 10 11 12 13 14 15 16 17 18 19 20 21 22 23 24 25 …" at bounding box center [265, 259] width 86 height 27
click at [222, 247] on select "Day 01 02 03 04 05 06 07 08 09 10 11 12 13 14 15 16 17 18 19 20 21 22 23 24 25 …" at bounding box center [265, 259] width 86 height 27
click at [387, 256] on select "Month January February March April May June July August September October Novem…" at bounding box center [378, 259] width 86 height 27
click at [335, 247] on select "Month January February March April May June July August September October Novem…" at bounding box center [378, 259] width 86 height 27
click at [493, 263] on select "1940 1941 1942 1943 1944 1945 1946 1947 1948 1949 1950 1951 1952 1953 1954 1955…" at bounding box center [489, 259] width 86 height 27
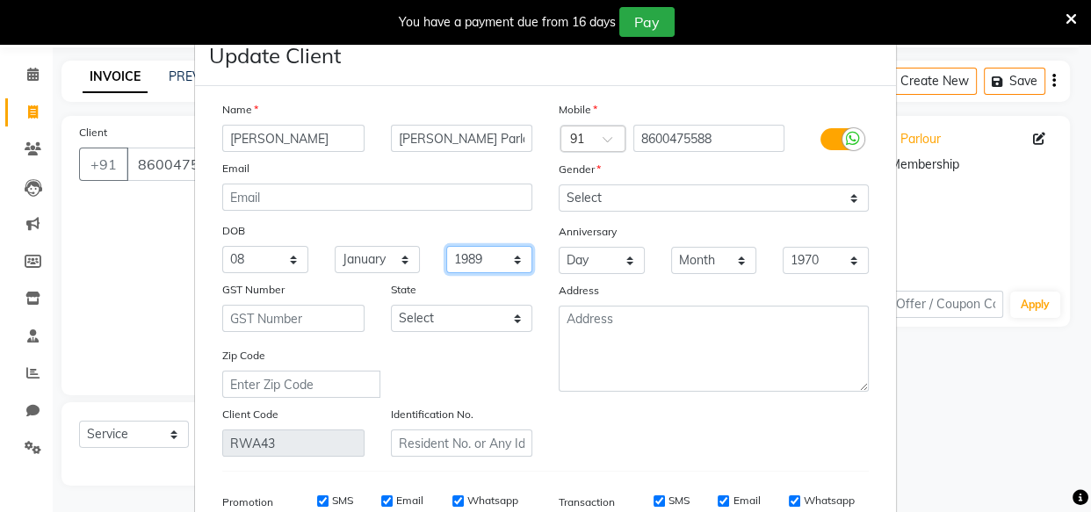
click at [446, 247] on select "1940 1941 1942 1943 1944 1945 1946 1947 1948 1949 1950 1951 1952 1953 1954 1955…" at bounding box center [489, 259] width 86 height 27
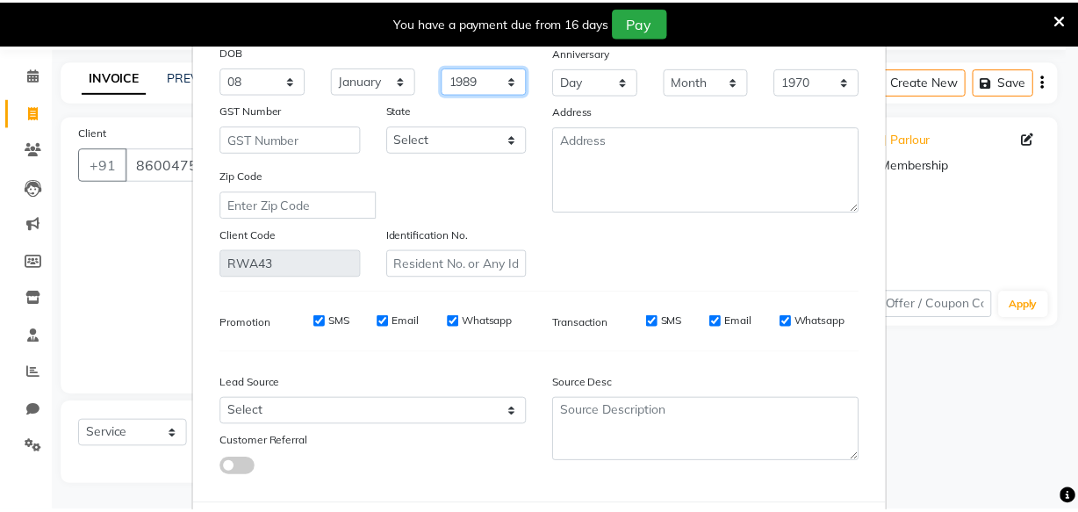
scroll to position [272, 0]
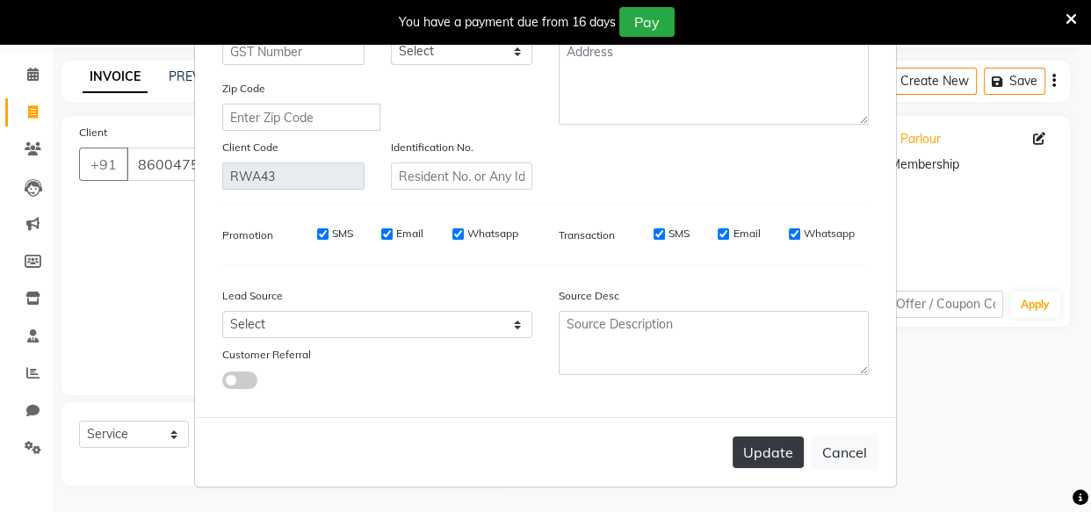
click at [758, 457] on button "Update" at bounding box center [767, 452] width 71 height 32
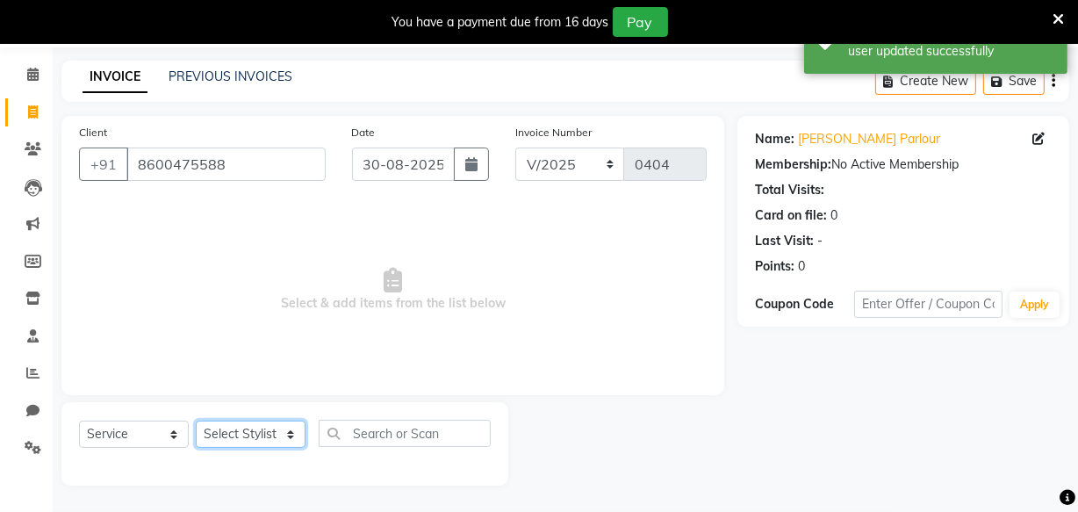
click at [256, 440] on select "Select Stylist Amla bhagwan vitkar Anjali Bhavana pornima kahar Riya Rupali san…" at bounding box center [251, 434] width 110 height 27
click at [196, 421] on select "Select Stylist Amla bhagwan vitkar Anjali Bhavana pornima kahar Riya Rupali san…" at bounding box center [251, 434] width 110 height 27
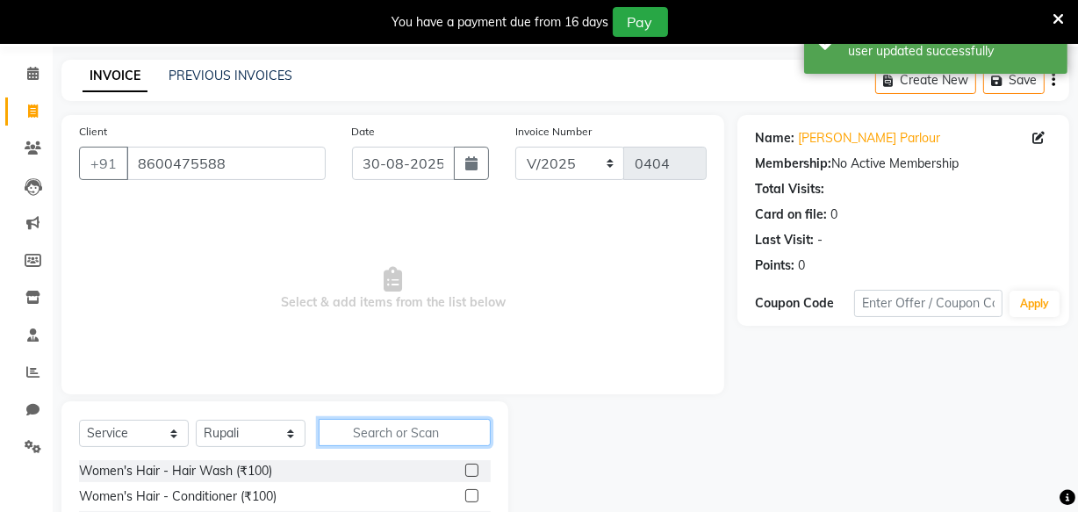
click at [378, 423] on input "text" at bounding box center [405, 432] width 172 height 27
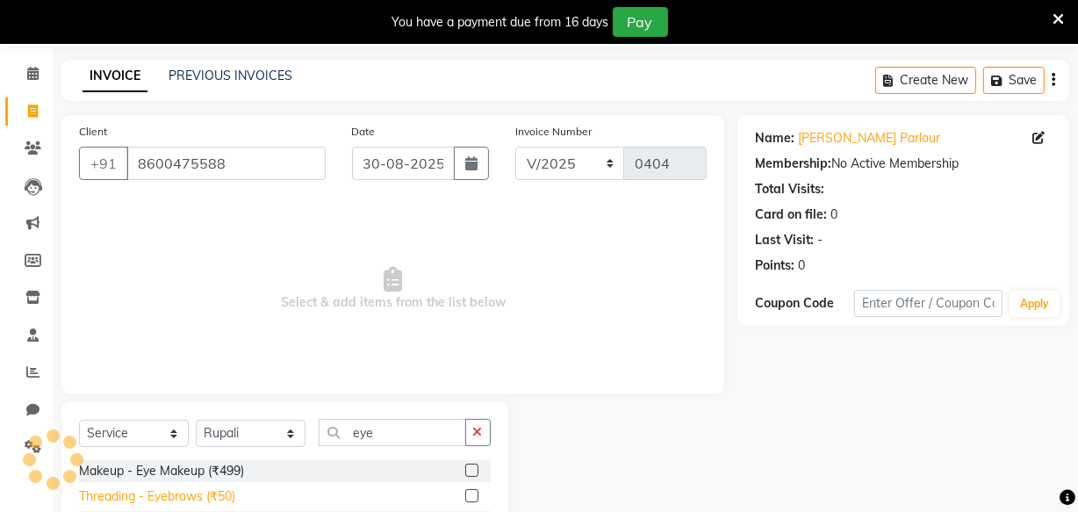
click at [196, 503] on div "Threading - Eyebrows (₹50)" at bounding box center [157, 496] width 156 height 18
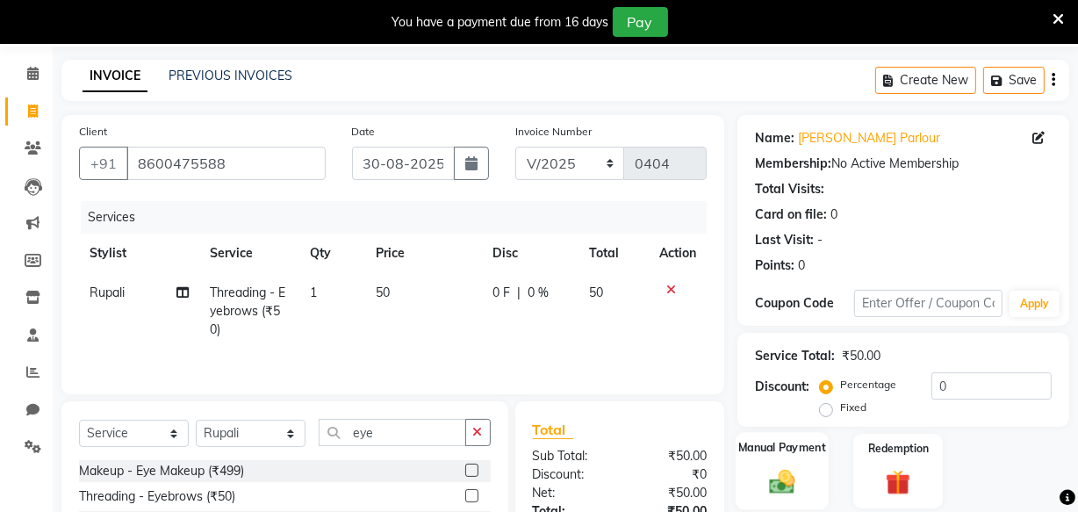
click at [798, 460] on div "Manual Payment" at bounding box center [782, 471] width 93 height 78
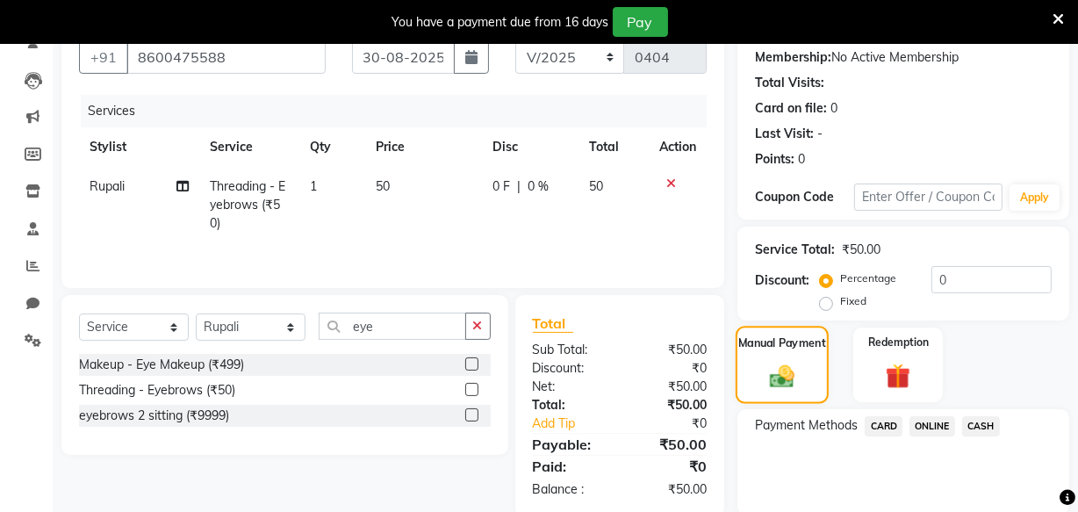
scroll to position [231, 0]
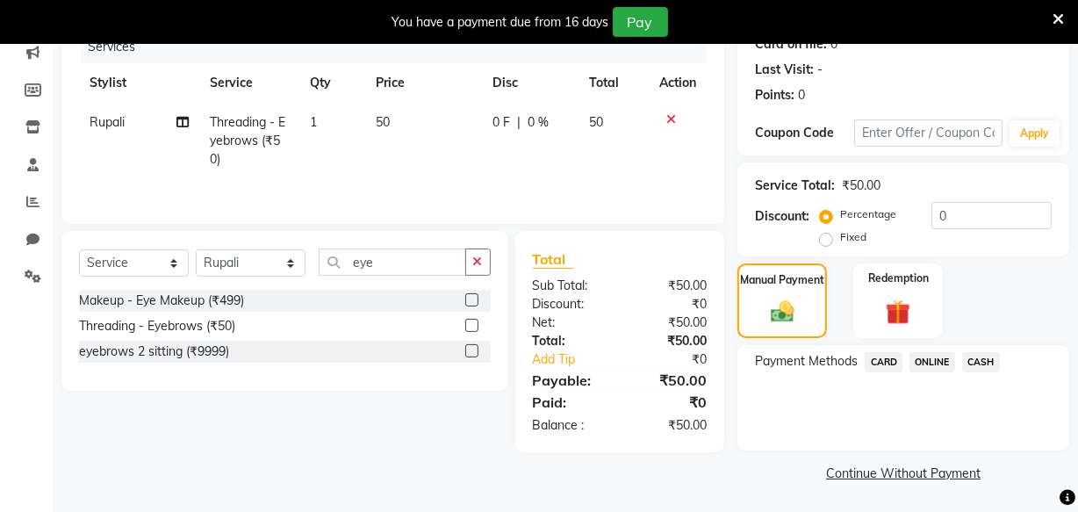
click at [935, 363] on span "ONLINE" at bounding box center [933, 362] width 46 height 20
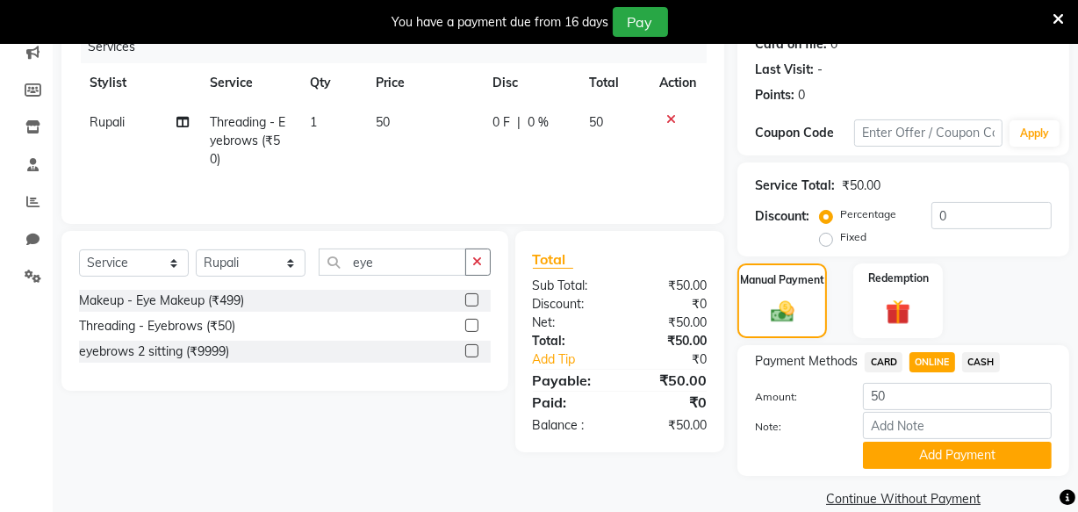
click at [993, 359] on span "CASH" at bounding box center [981, 362] width 38 height 20
click at [935, 450] on button "Add Payment" at bounding box center [957, 455] width 189 height 27
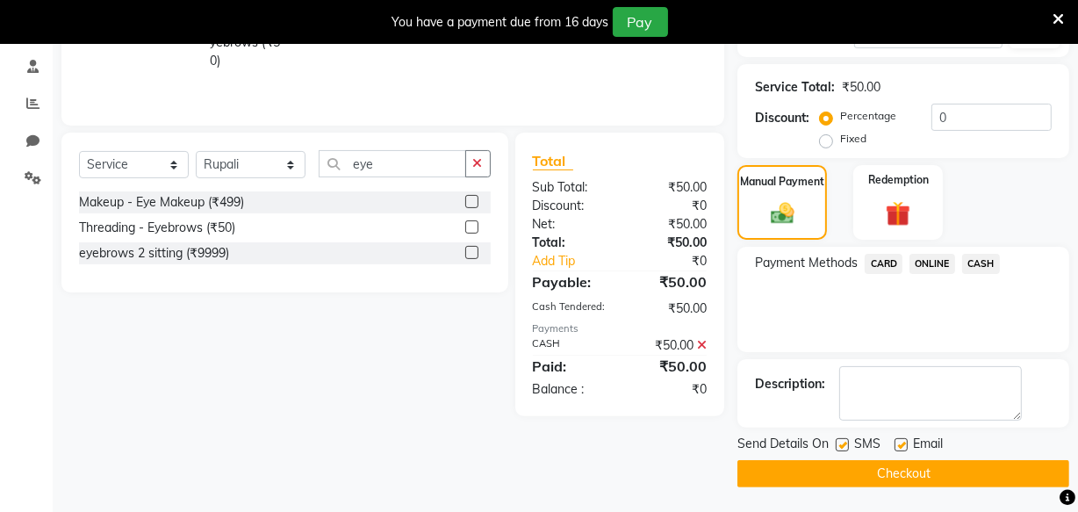
scroll to position [330, 0]
click at [911, 473] on button "Checkout" at bounding box center [904, 472] width 332 height 27
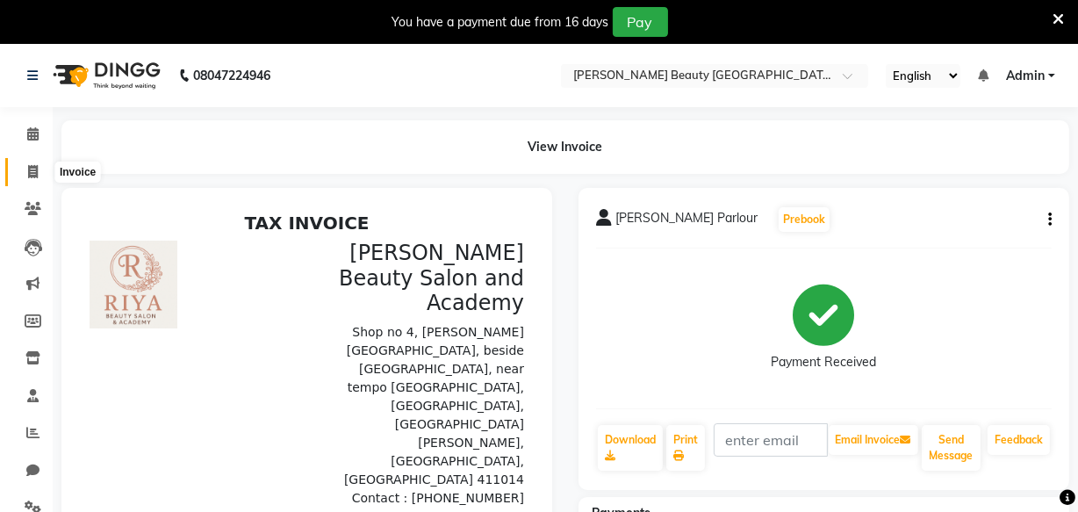
click at [32, 171] on icon at bounding box center [33, 171] width 10 height 13
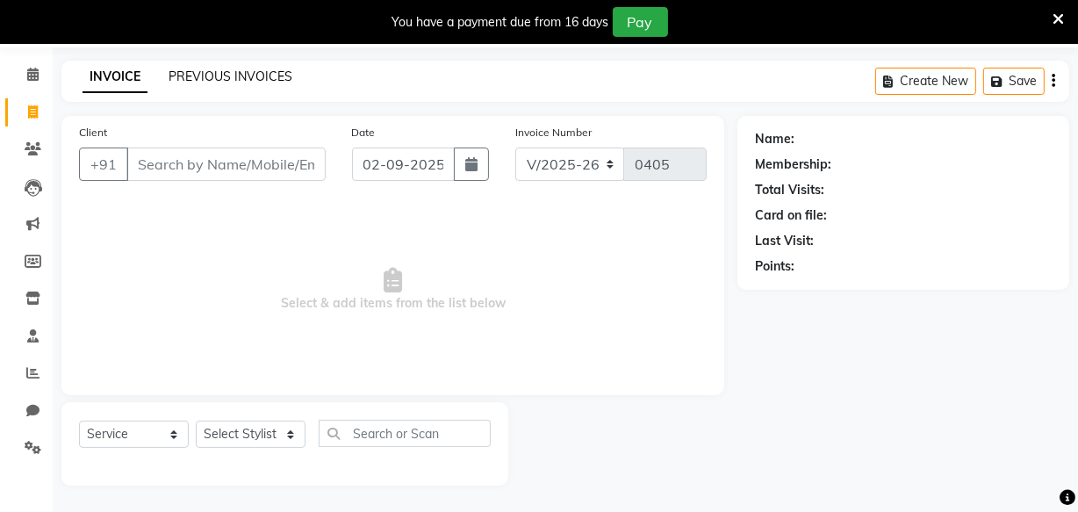
click at [235, 78] on link "PREVIOUS INVOICES" at bounding box center [231, 76] width 124 height 16
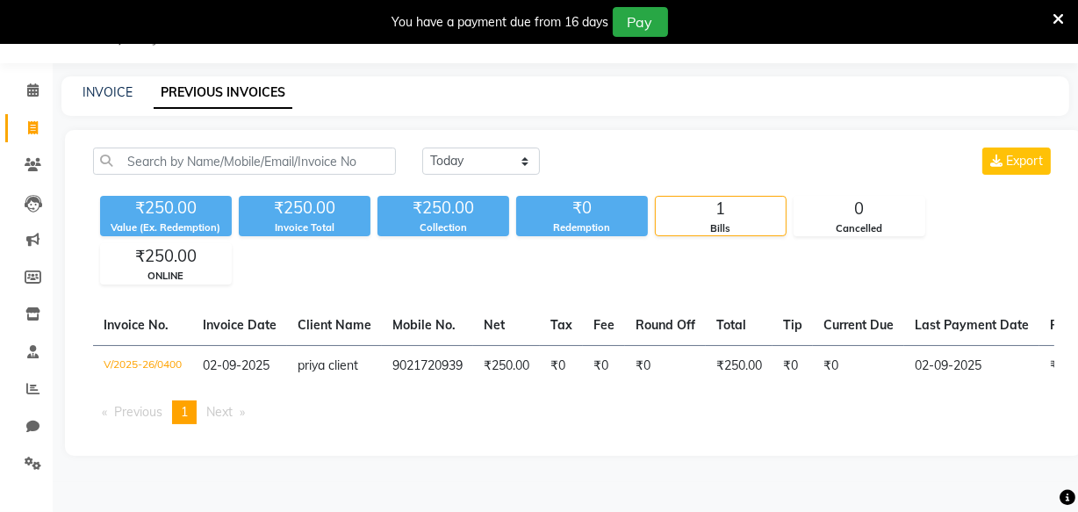
scroll to position [44, 0]
click at [440, 169] on select "Today Yesterday Custom Range" at bounding box center [481, 161] width 118 height 27
click at [422, 148] on select "Today Yesterday Custom Range" at bounding box center [481, 161] width 118 height 27
click at [640, 158] on input "02-09-2025" at bounding box center [624, 161] width 123 height 25
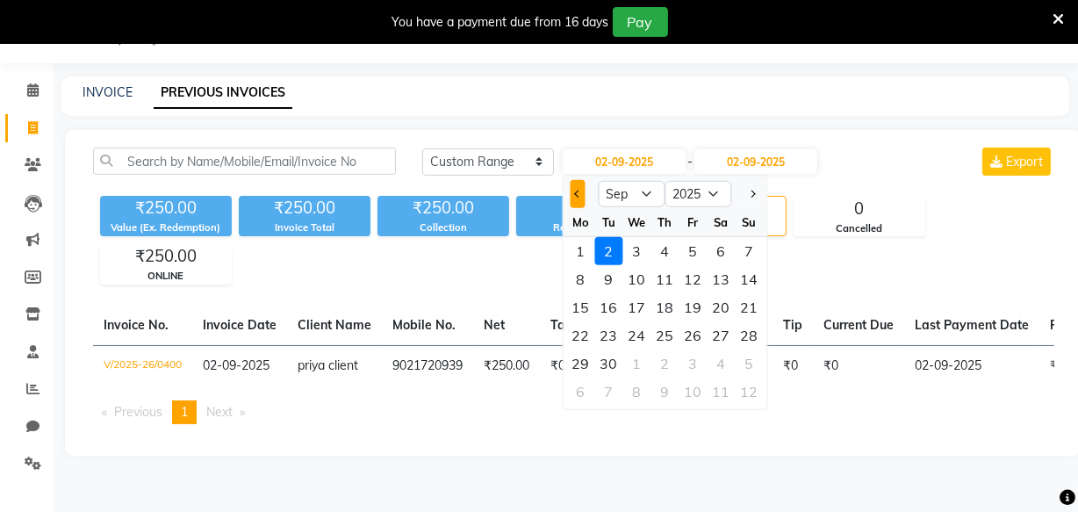
click at [578, 192] on span "Previous month" at bounding box center [577, 194] width 7 height 7
click at [726, 360] on div "30" at bounding box center [722, 363] width 28 height 28
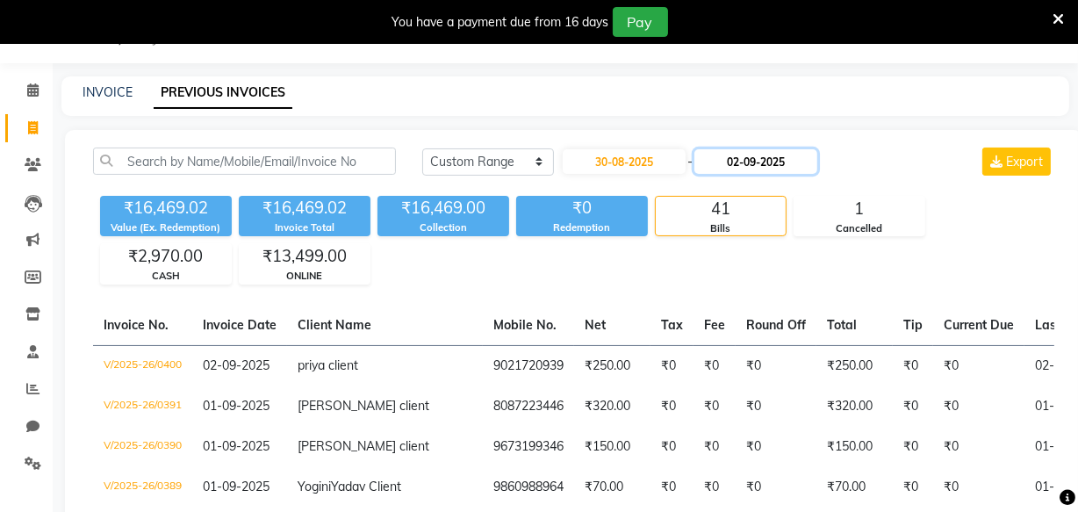
click at [748, 162] on input "02-09-2025" at bounding box center [756, 161] width 123 height 25
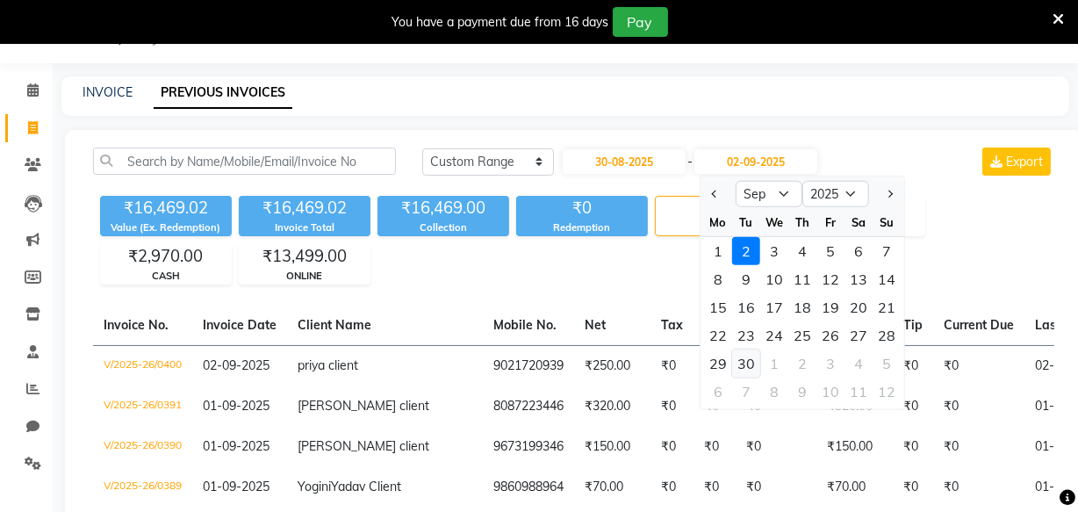
click at [744, 366] on div "30" at bounding box center [746, 363] width 28 height 28
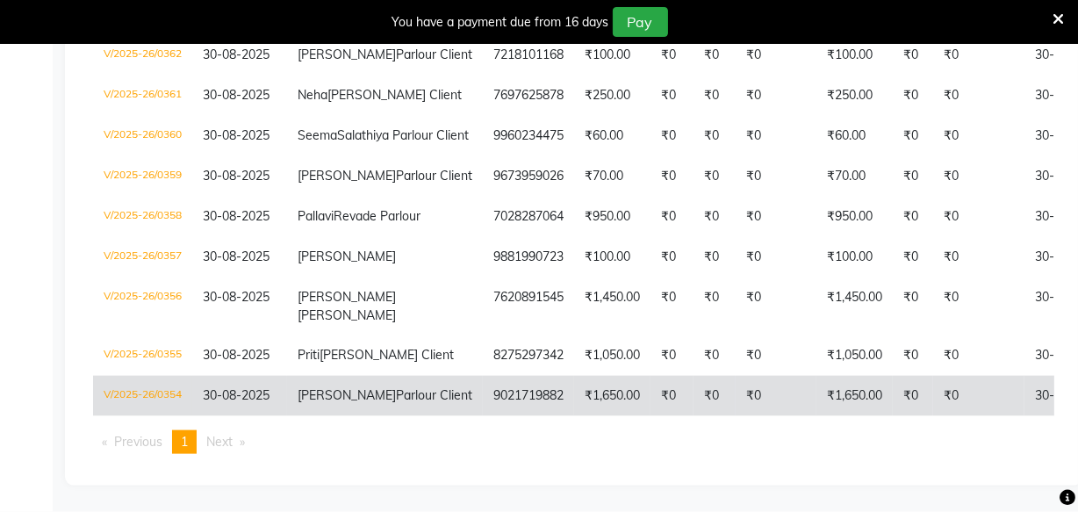
scroll to position [2977, 0]
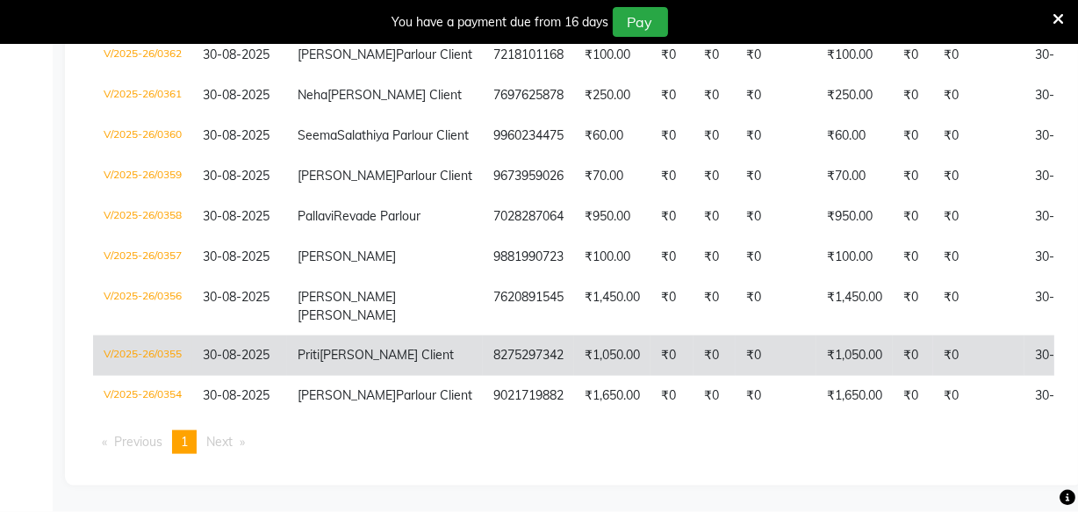
click at [574, 335] on td "₹1,050.00" at bounding box center [612, 355] width 76 height 40
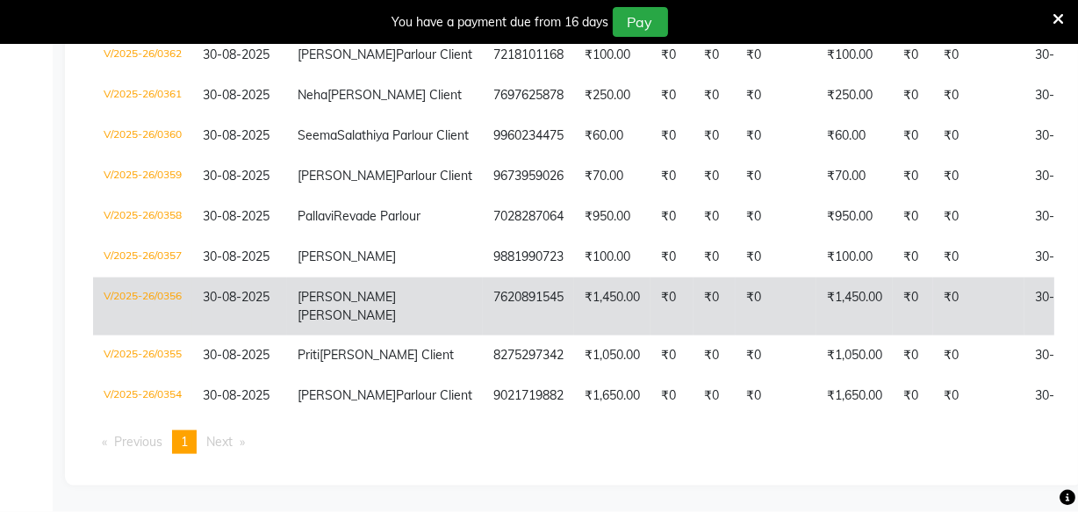
click at [574, 277] on td "₹1,450.00" at bounding box center [612, 306] width 76 height 58
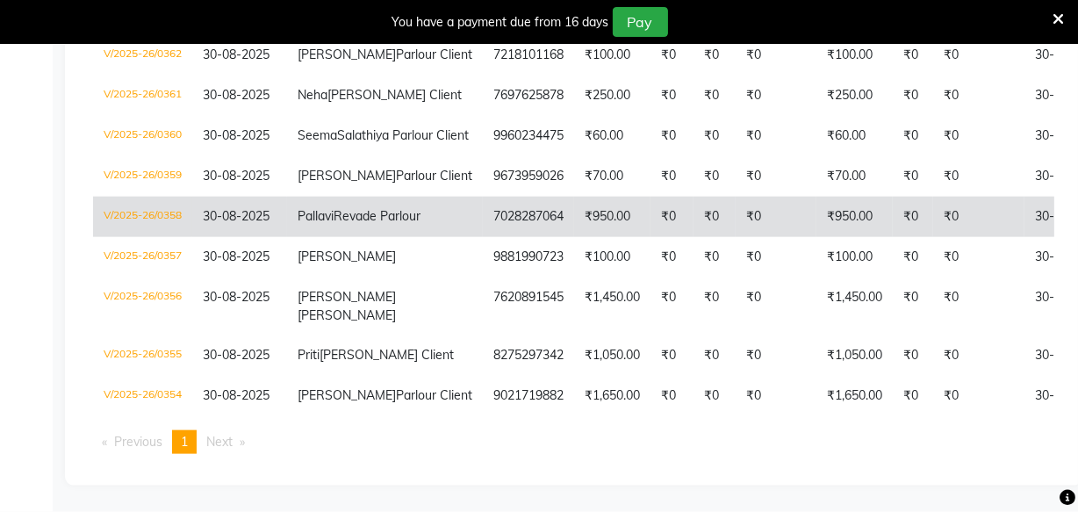
scroll to position [2555, 0]
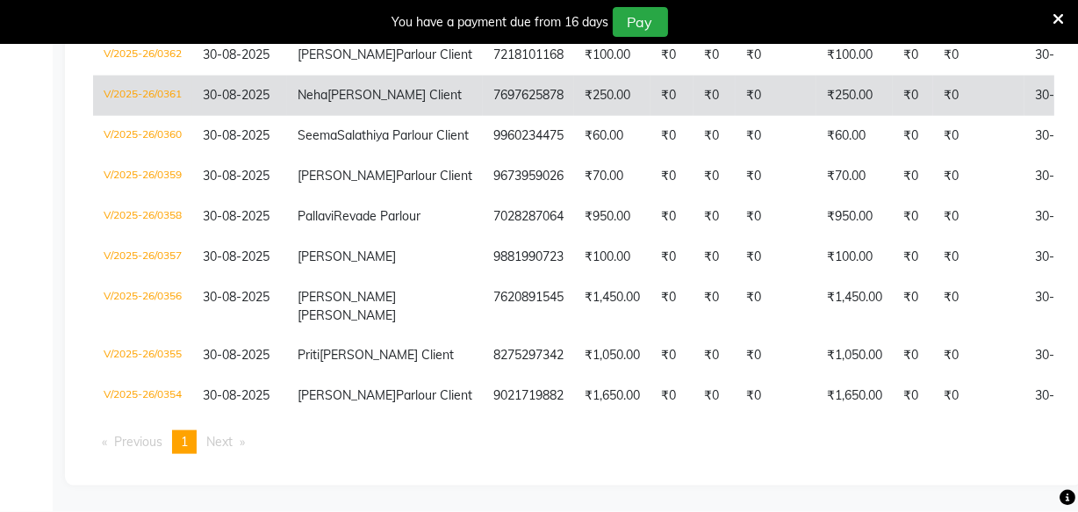
click at [574, 116] on td "₹250.00" at bounding box center [612, 96] width 76 height 40
click at [483, 116] on td "7697625878" at bounding box center [528, 96] width 91 height 40
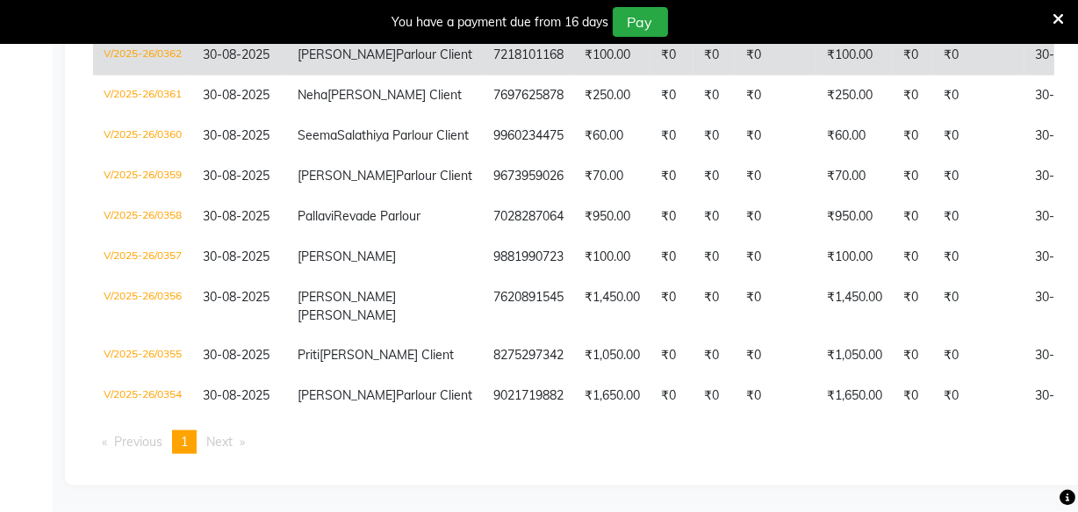
click at [483, 76] on td "7218101168" at bounding box center [528, 55] width 91 height 40
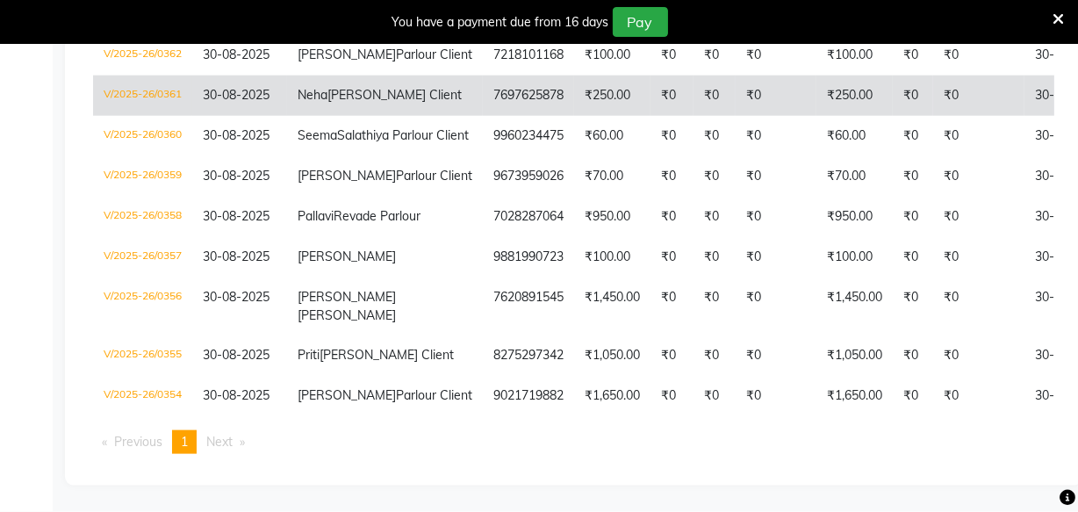
scroll to position [2221, 0]
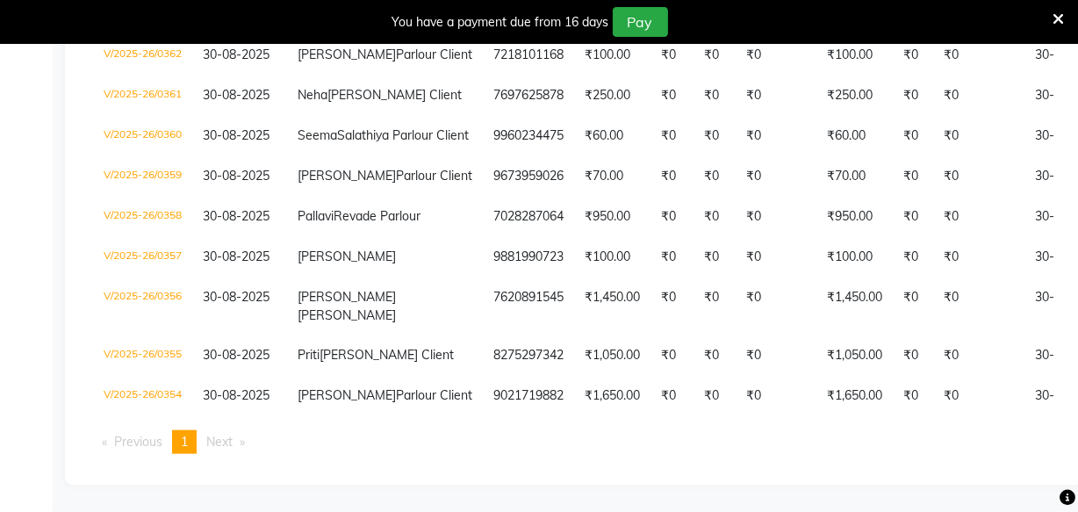
click at [1053, 20] on icon at bounding box center [1058, 19] width 11 height 16
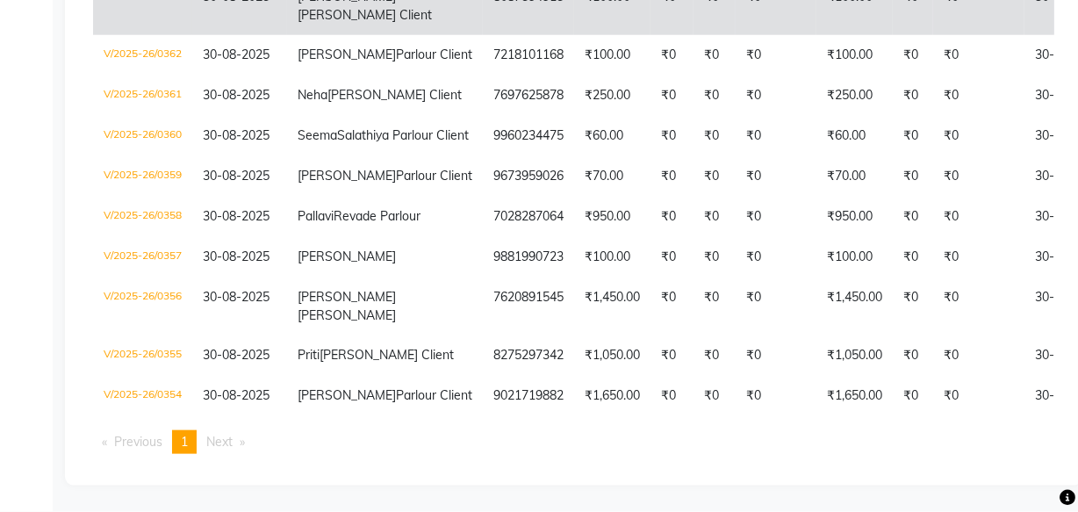
click at [574, 35] on td "₹100.00" at bounding box center [612, 6] width 76 height 58
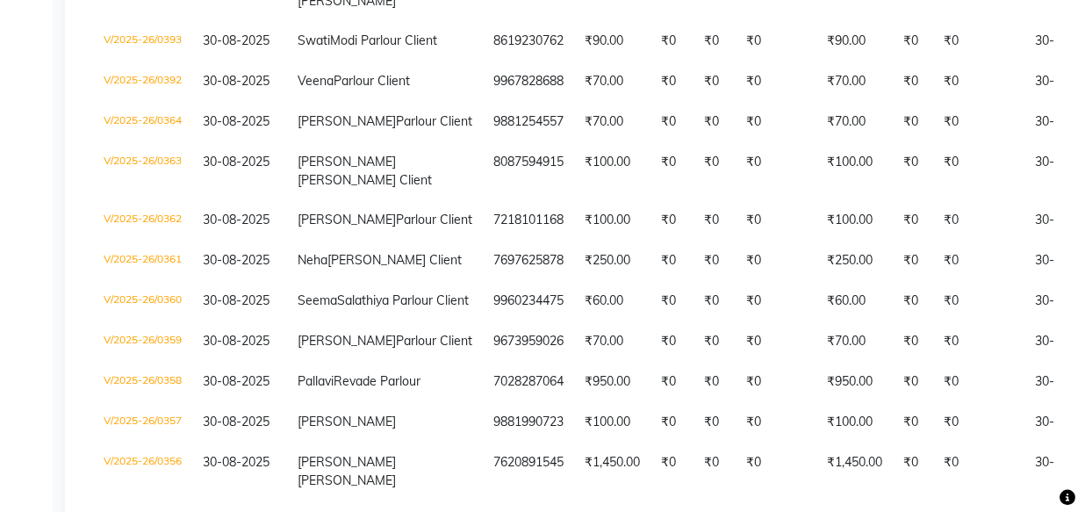
scroll to position [1403, 0]
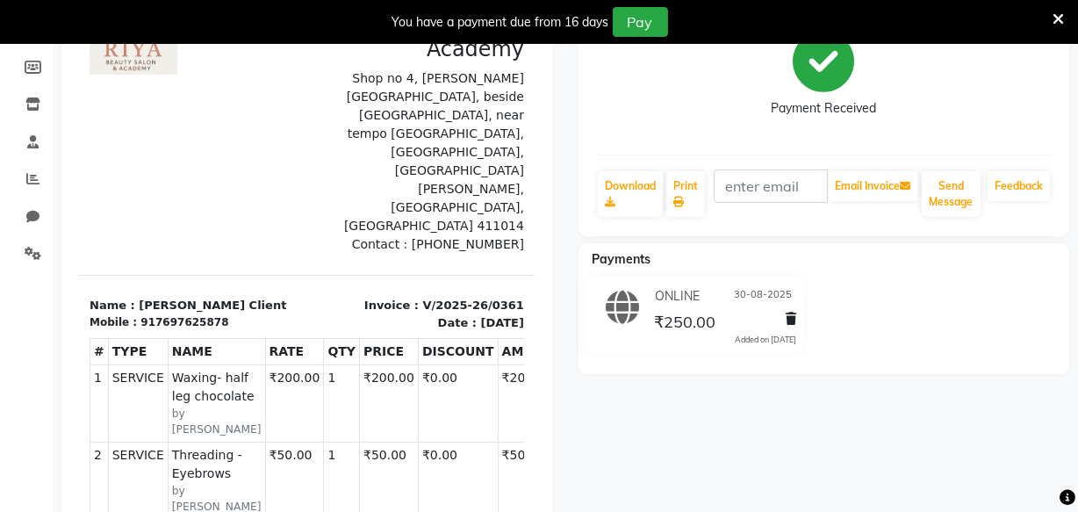
scroll to position [321, 0]
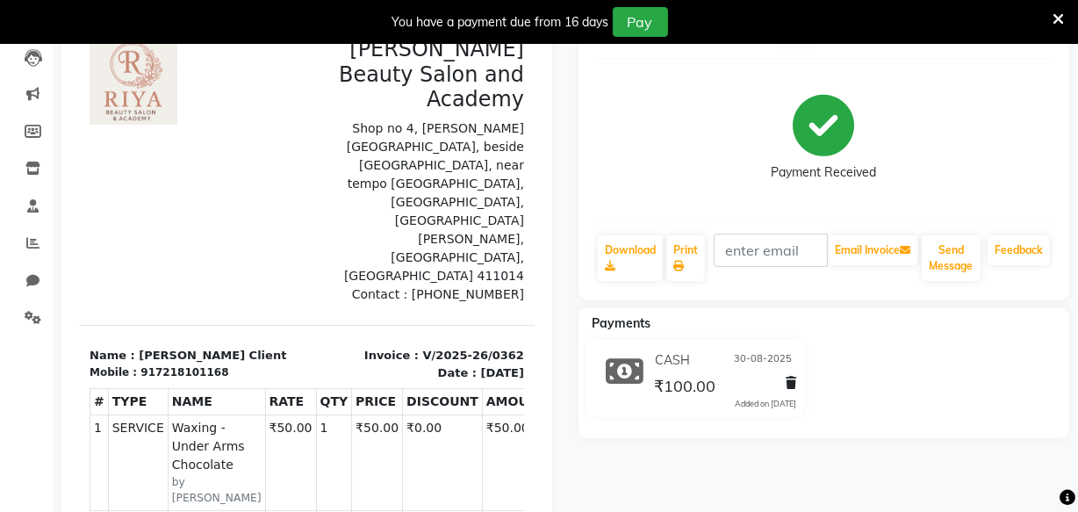
scroll to position [193, 0]
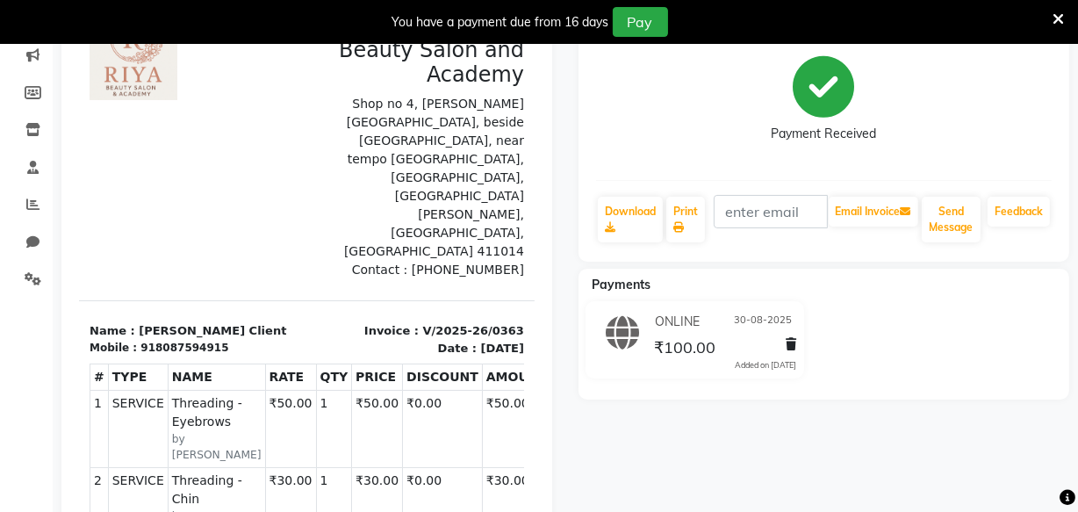
scroll to position [241, 0]
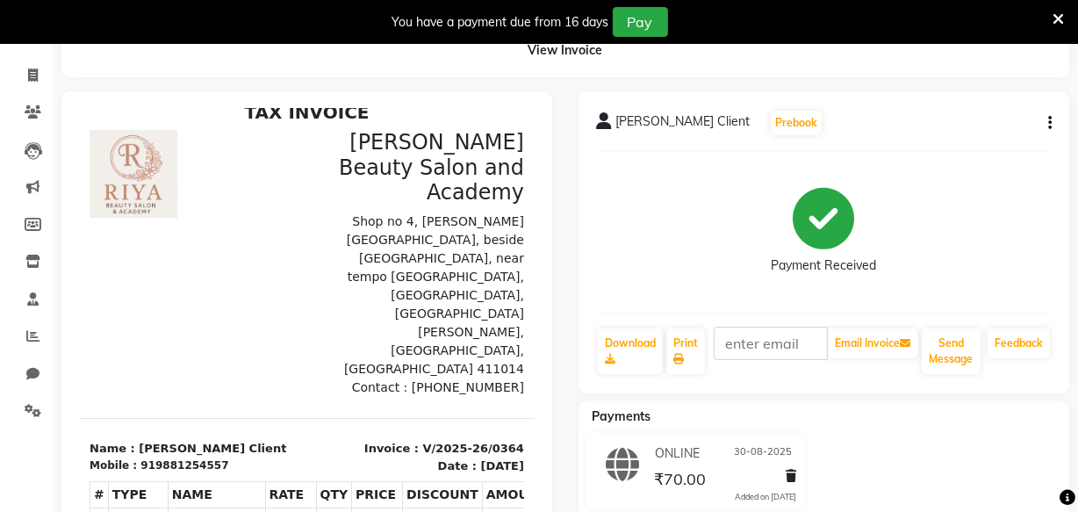
scroll to position [324, 0]
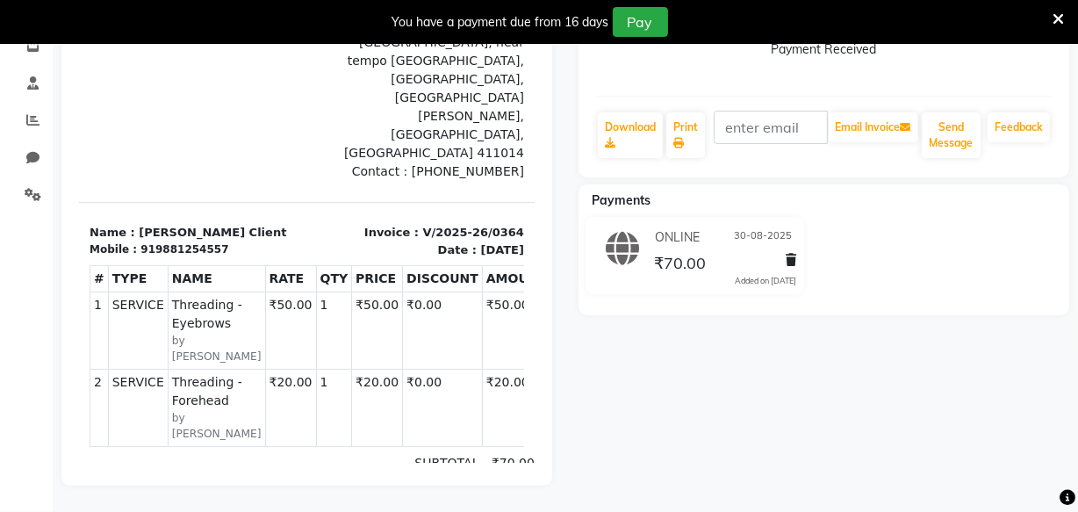
click at [1053, 20] on icon at bounding box center [1058, 19] width 11 height 16
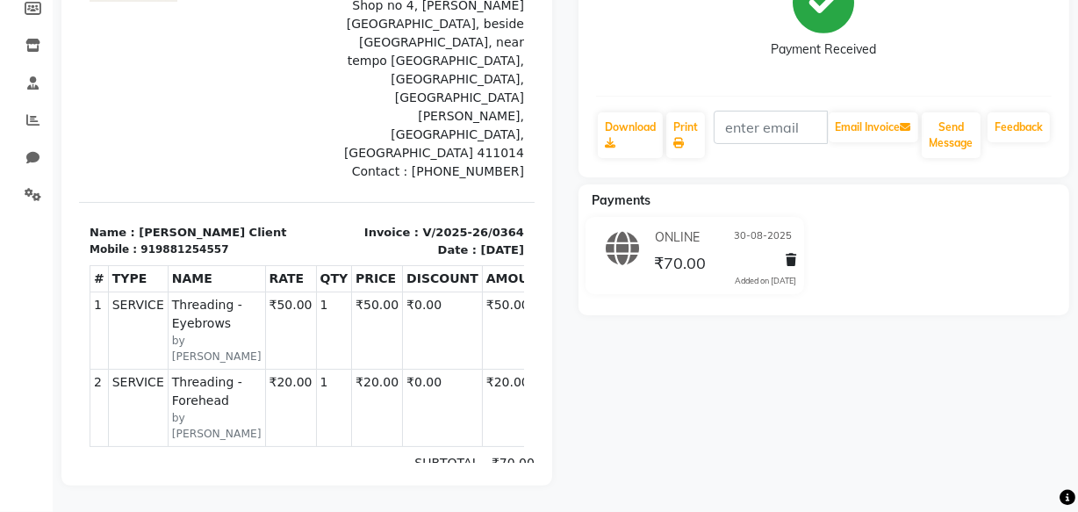
scroll to position [280, 0]
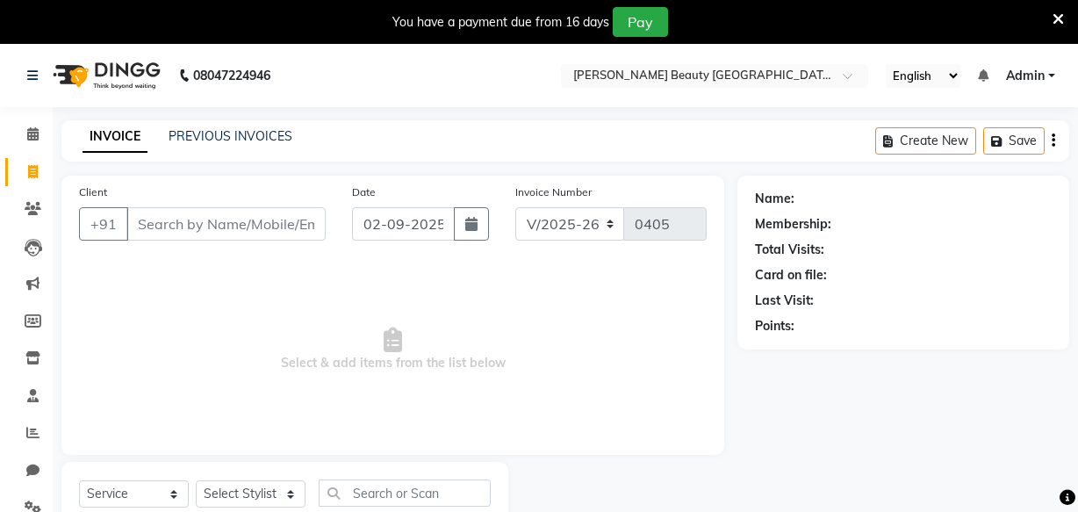
select select "8620"
select select "service"
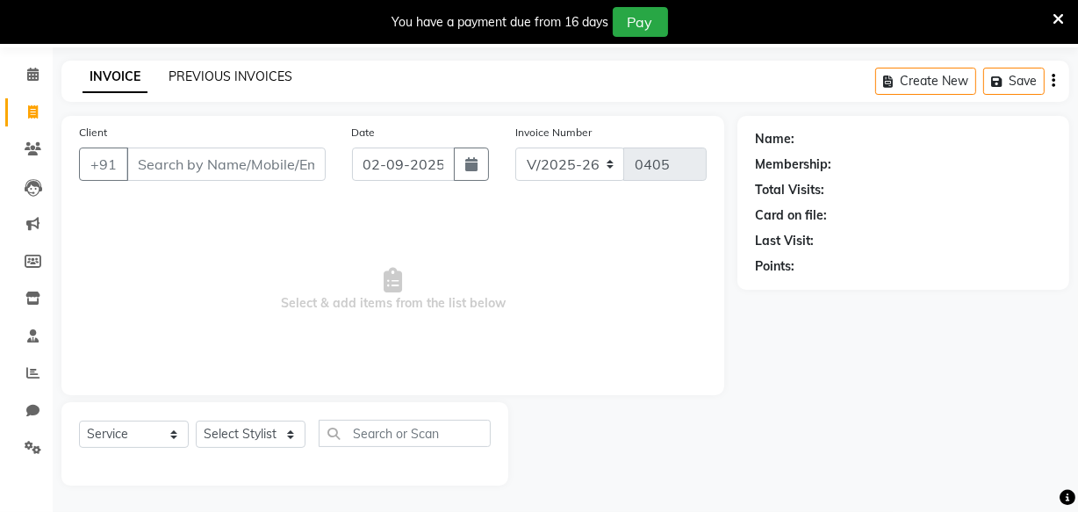
click at [257, 70] on link "PREVIOUS INVOICES" at bounding box center [231, 76] width 124 height 16
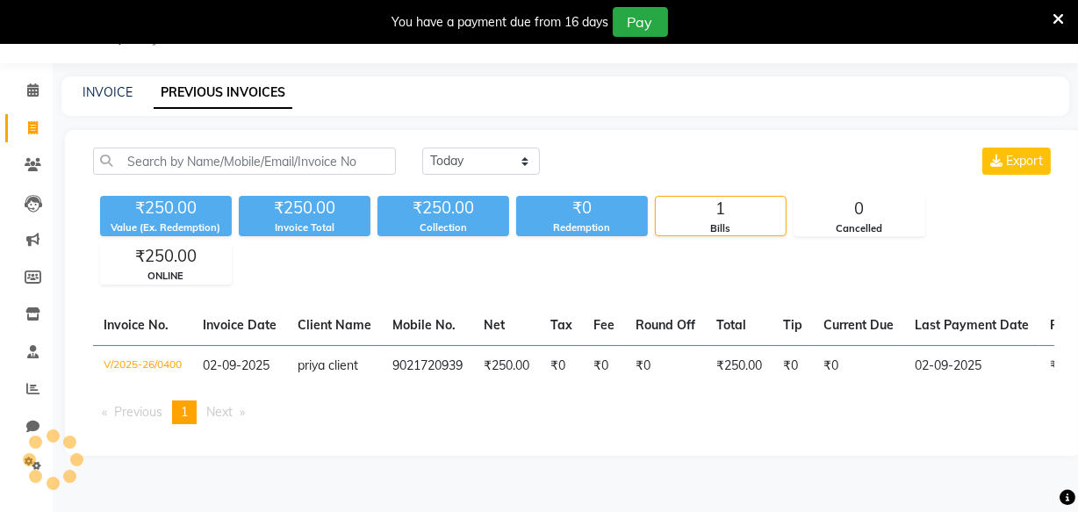
scroll to position [44, 0]
click at [496, 168] on select "Today Yesterday Custom Range" at bounding box center [481, 161] width 118 height 27
select select "range"
click at [422, 148] on select "Today Yesterday Custom Range" at bounding box center [481, 161] width 118 height 27
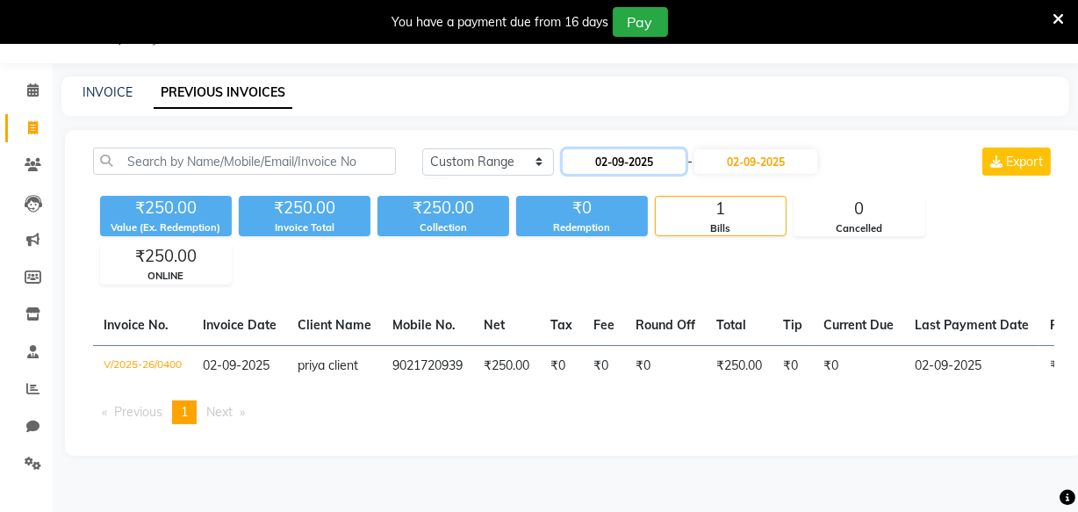
click at [608, 162] on input "02-09-2025" at bounding box center [624, 161] width 123 height 25
select select "9"
select select "2025"
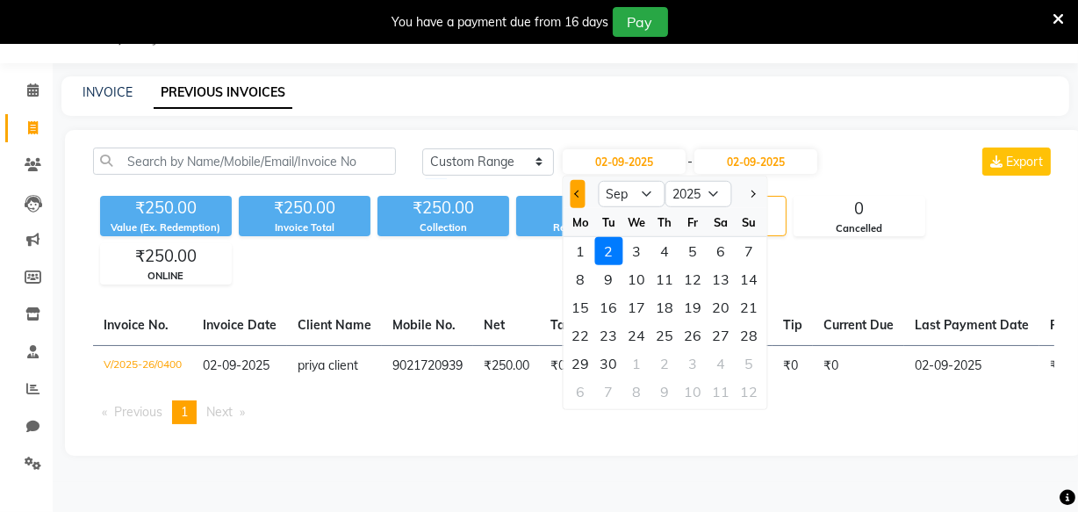
click at [578, 192] on span "Previous month" at bounding box center [577, 194] width 7 height 7
select select "8"
click at [727, 364] on div "30" at bounding box center [722, 363] width 28 height 28
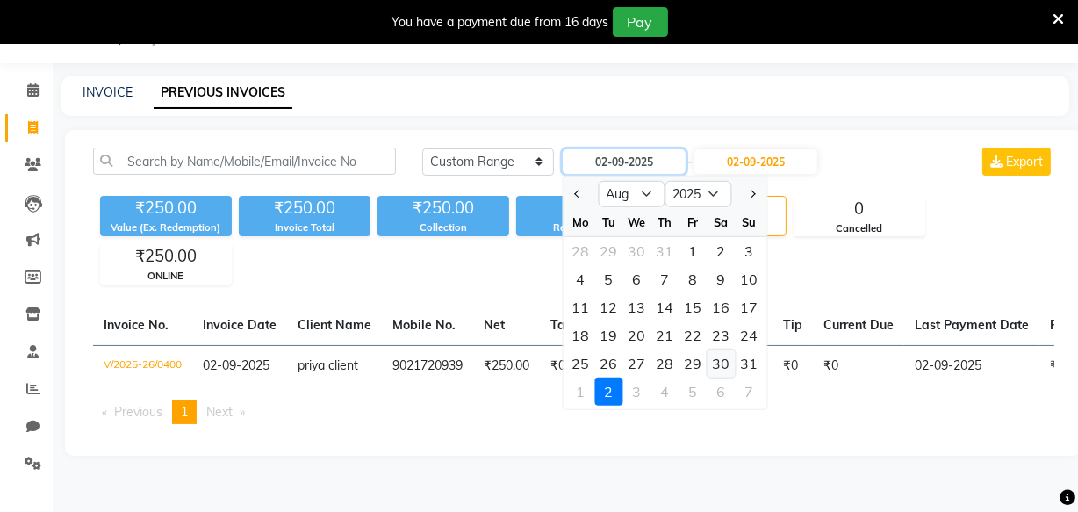
type input "30-08-2025"
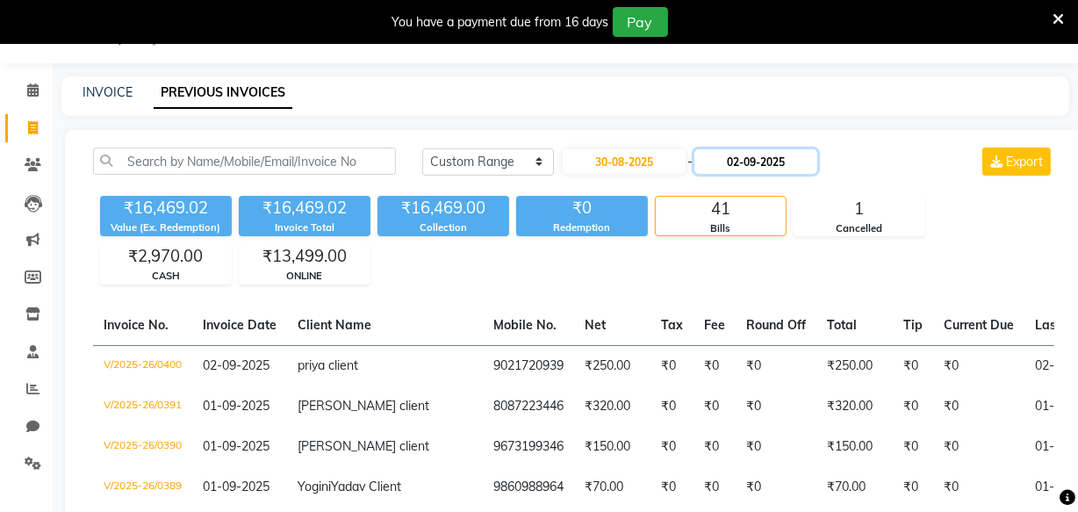
click at [757, 158] on input "02-09-2025" at bounding box center [756, 161] width 123 height 25
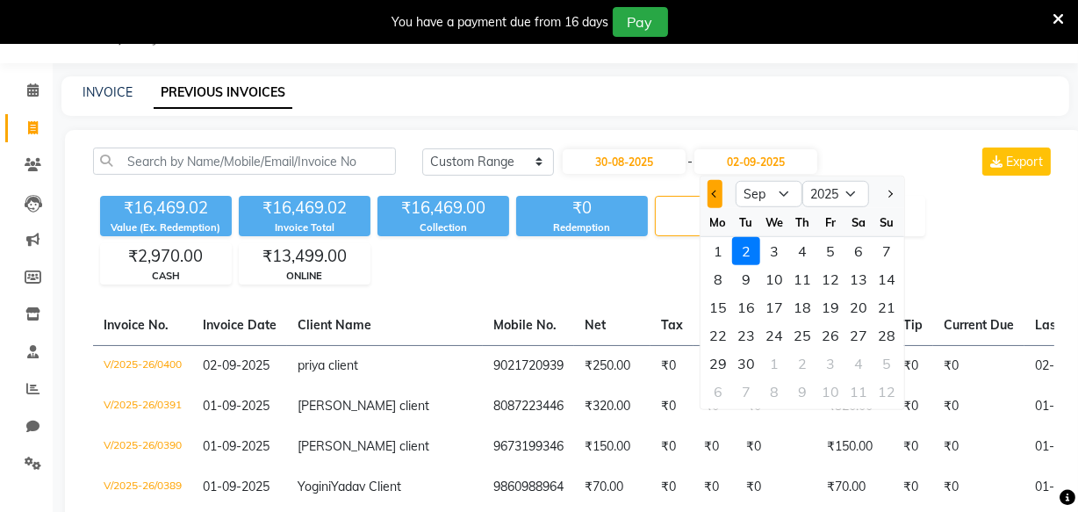
click at [713, 193] on span "Previous month" at bounding box center [715, 194] width 7 height 7
select select "8"
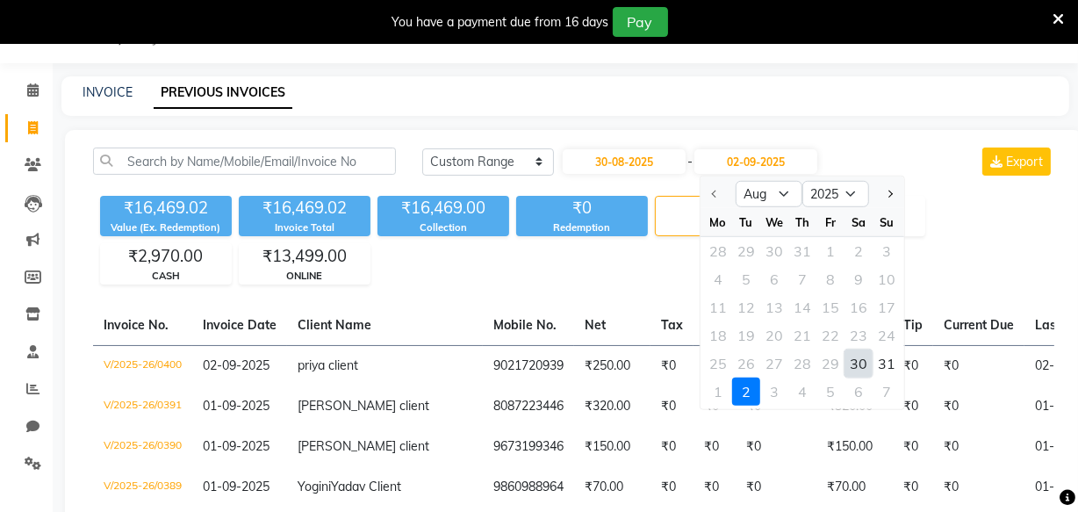
click at [863, 362] on div "30" at bounding box center [859, 363] width 28 height 28
type input "30-08-2025"
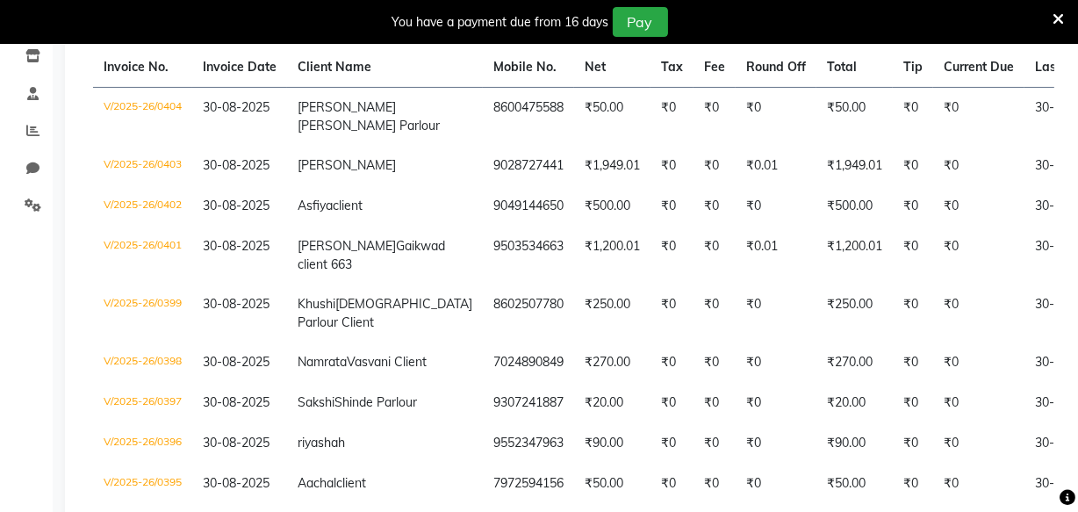
scroll to position [309, 0]
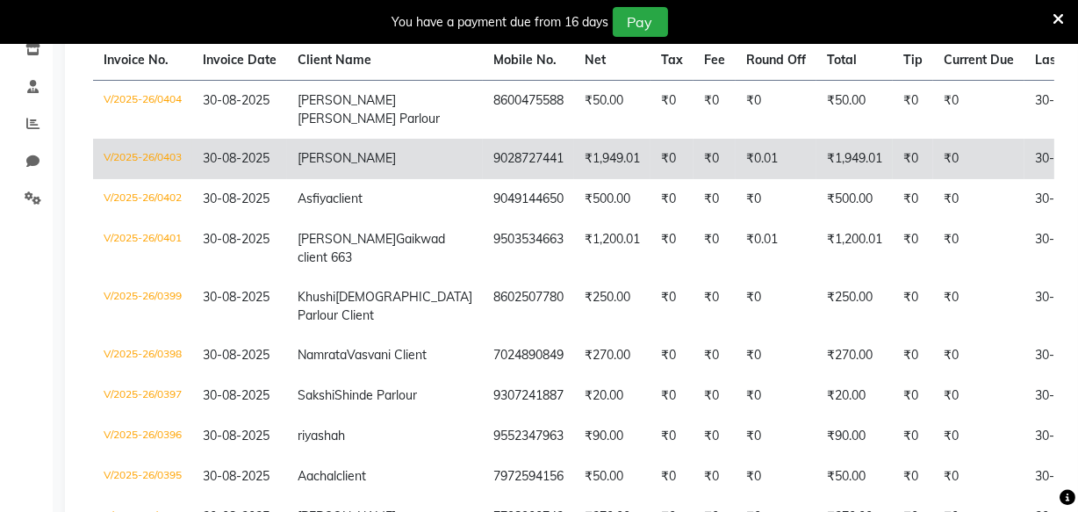
click at [736, 165] on td "₹0.01" at bounding box center [776, 159] width 81 height 40
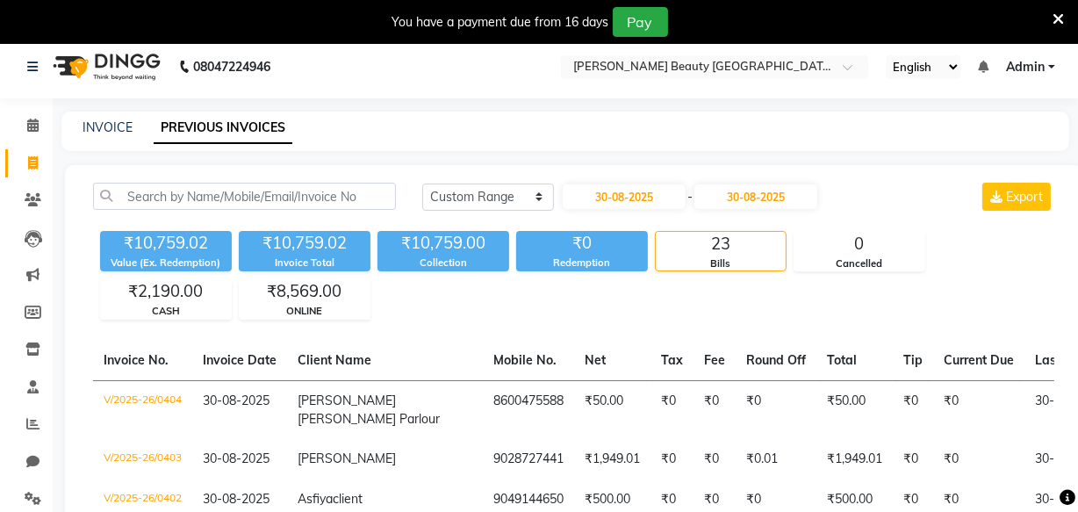
scroll to position [10, 0]
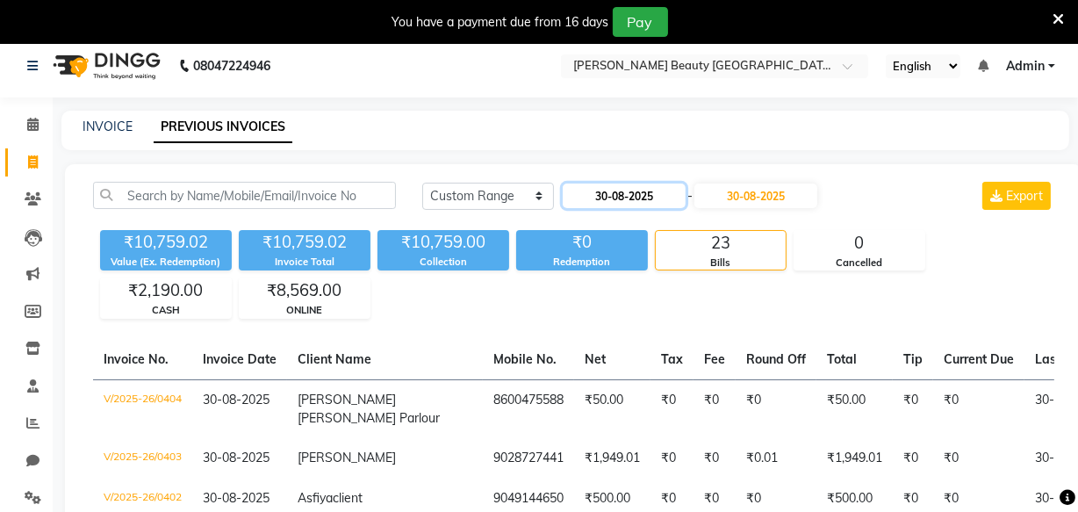
click at [606, 198] on input "30-08-2025" at bounding box center [624, 196] width 123 height 25
select select "8"
select select "2025"
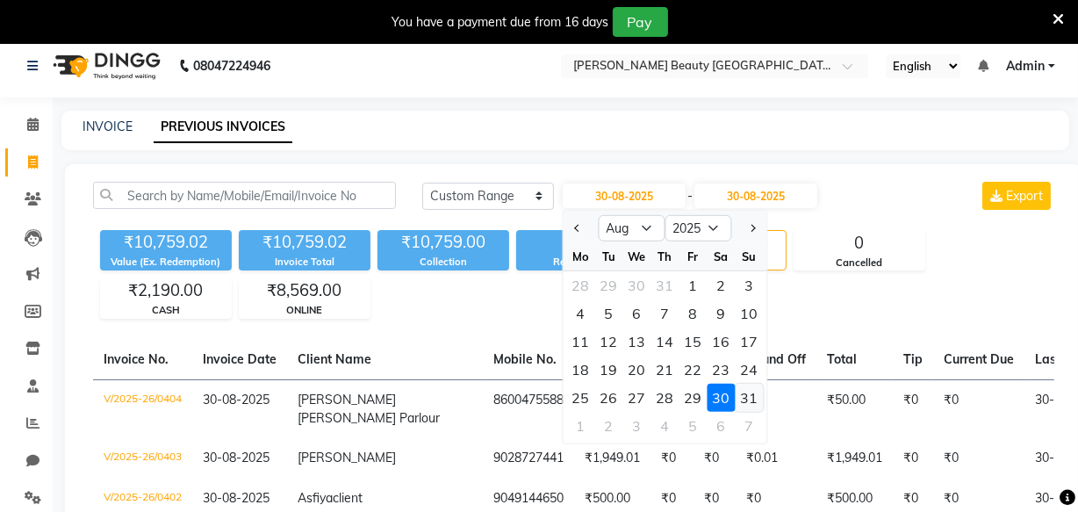
click at [740, 396] on div "31" at bounding box center [750, 398] width 28 height 28
type input "31-08-2025"
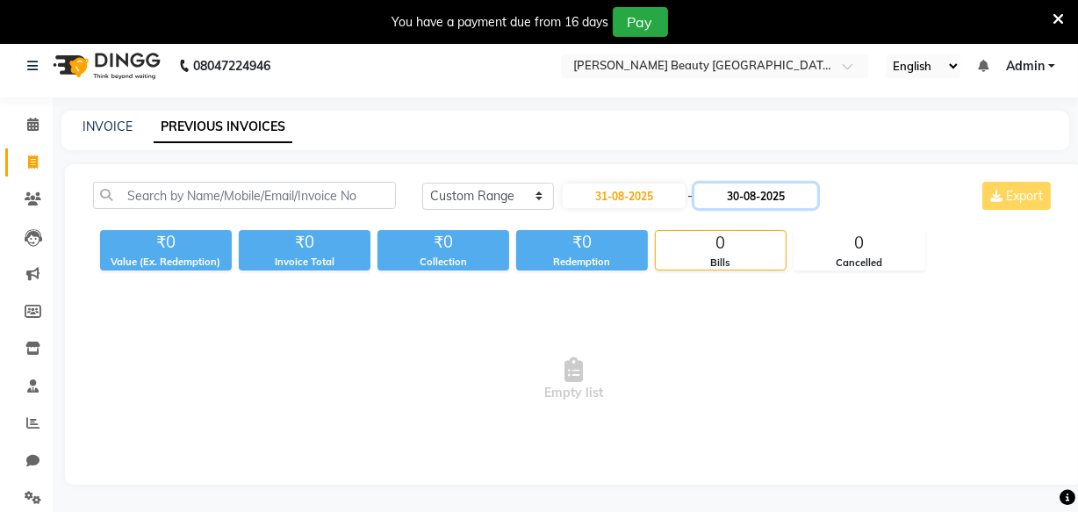
click at [750, 198] on input "30-08-2025" at bounding box center [756, 196] width 123 height 25
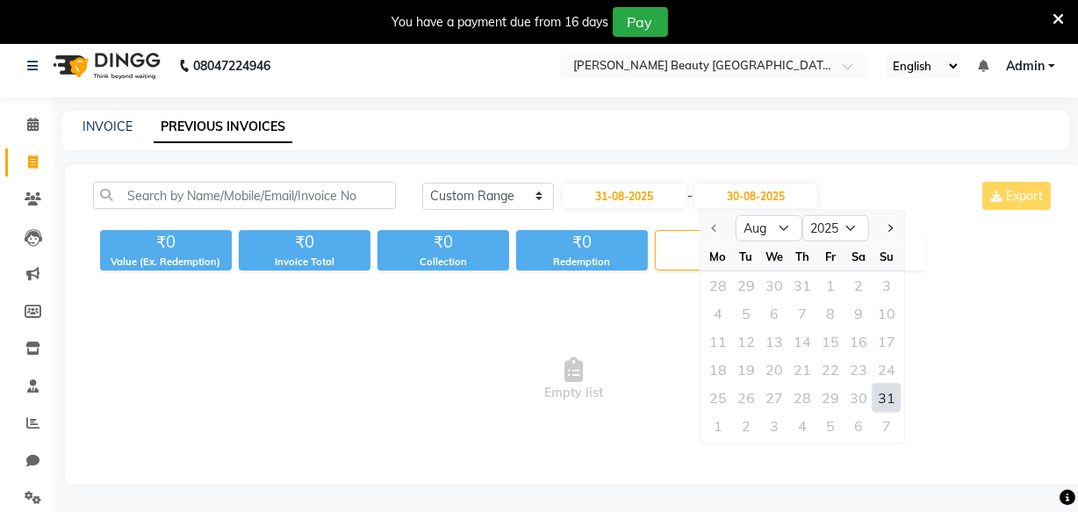
click at [888, 395] on div "31" at bounding box center [887, 398] width 28 height 28
type input "31-08-2025"
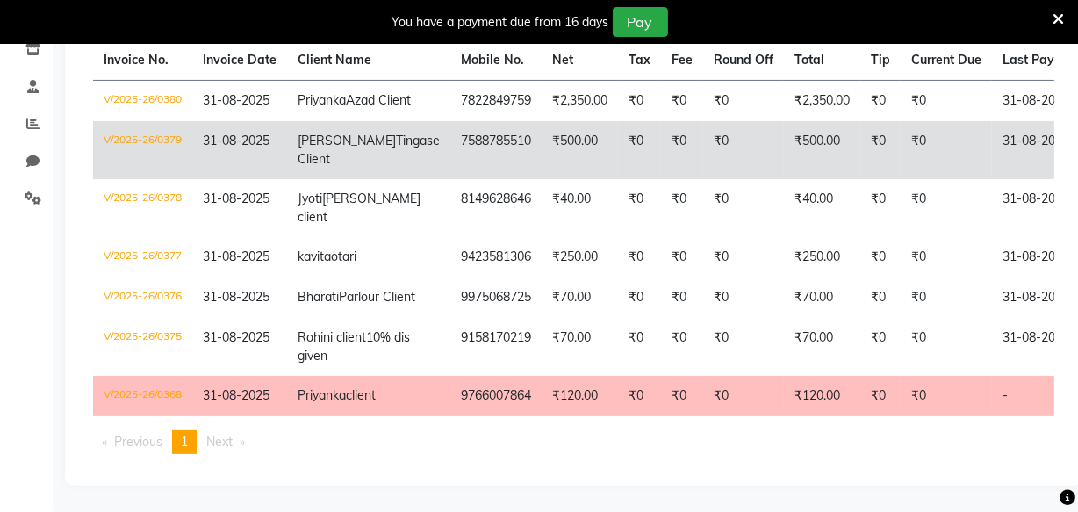
scroll to position [364, 0]
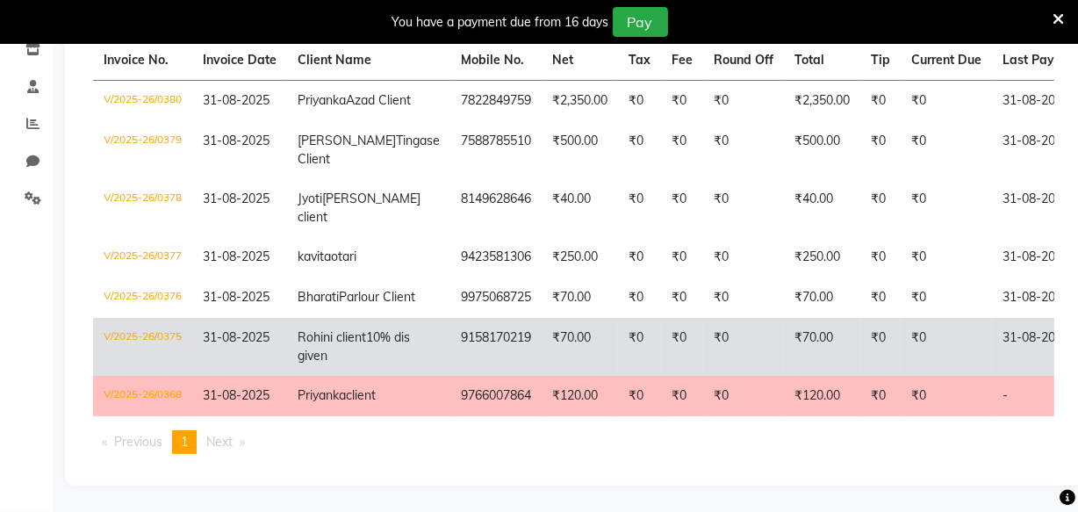
click at [542, 357] on td "₹70.00" at bounding box center [580, 347] width 76 height 58
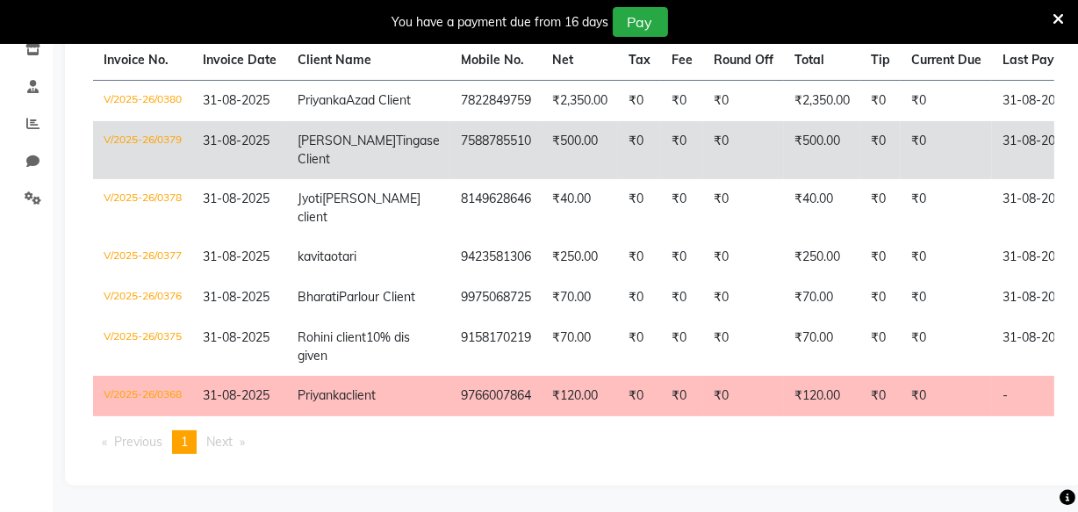
click at [542, 135] on td "₹500.00" at bounding box center [580, 150] width 76 height 58
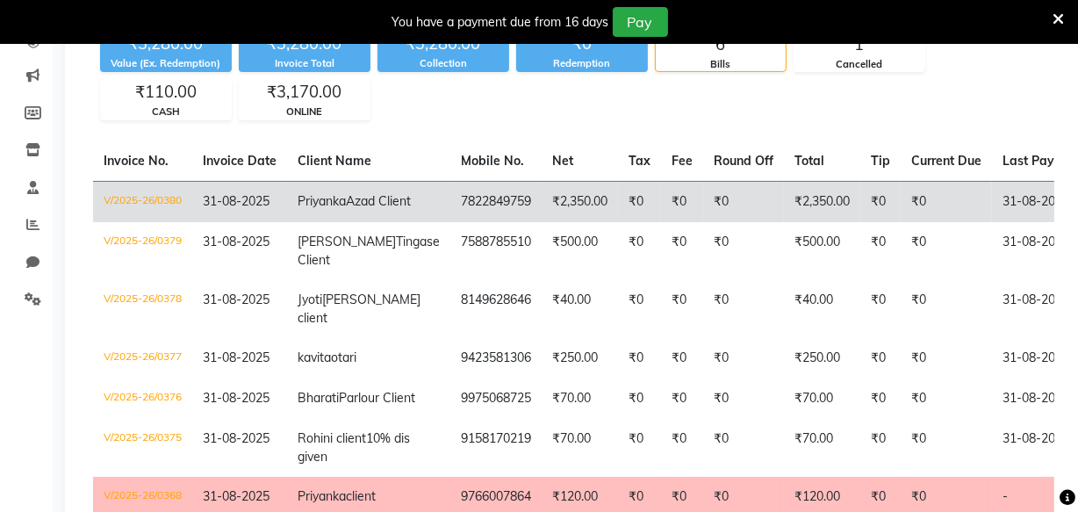
scroll to position [207, 0]
click at [703, 201] on td "₹0" at bounding box center [743, 202] width 81 height 41
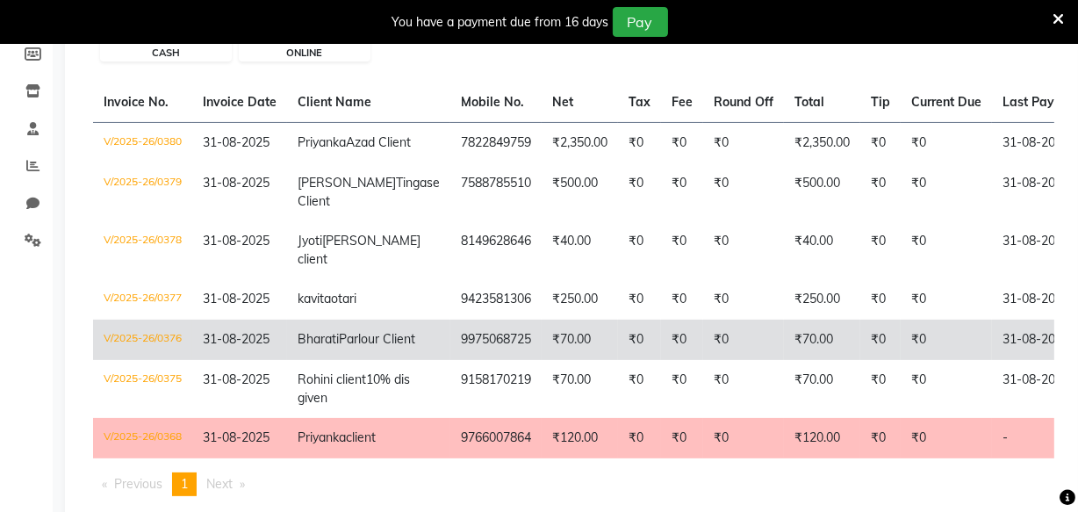
scroll to position [239, 0]
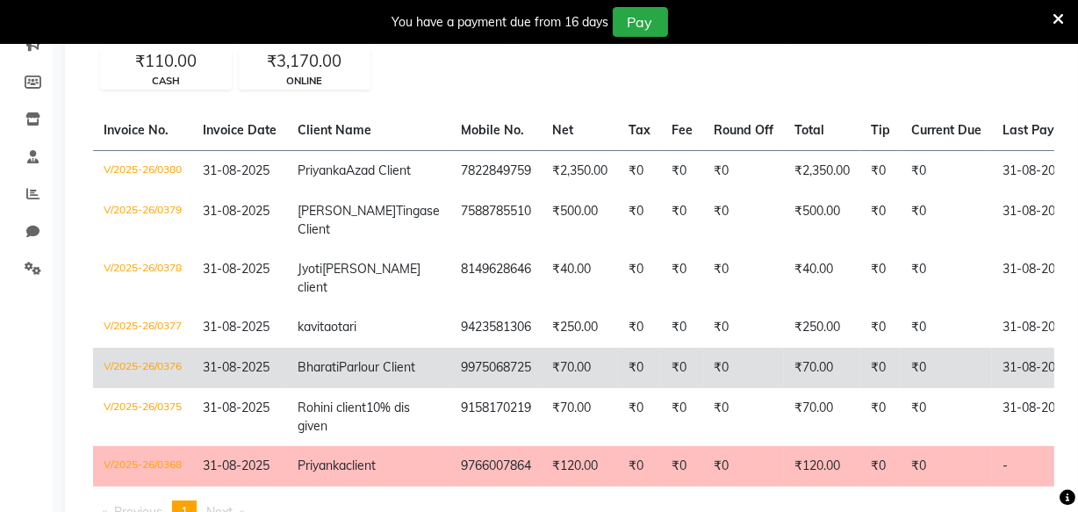
click at [379, 388] on td "Bharati Parlour Client" at bounding box center [368, 368] width 163 height 40
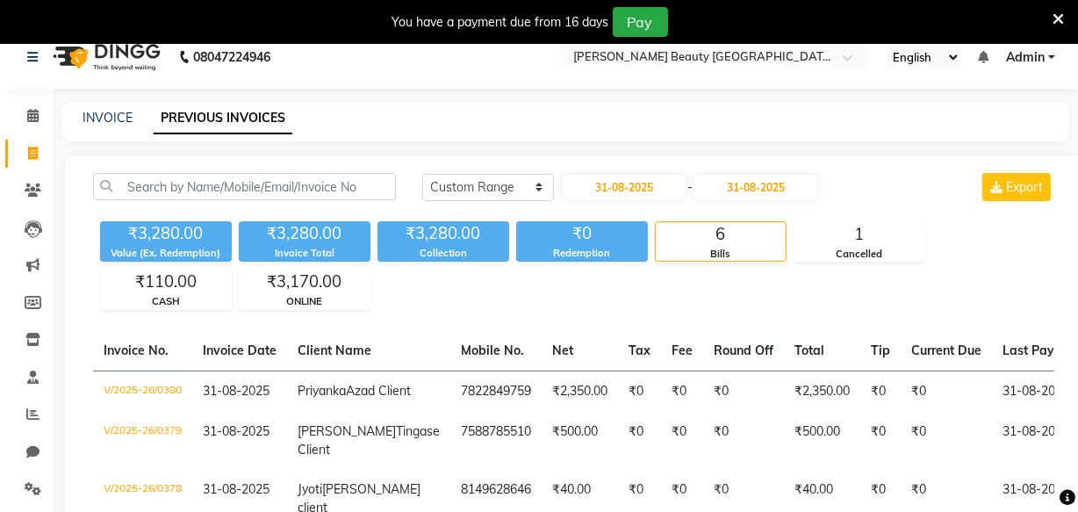
scroll to position [0, 0]
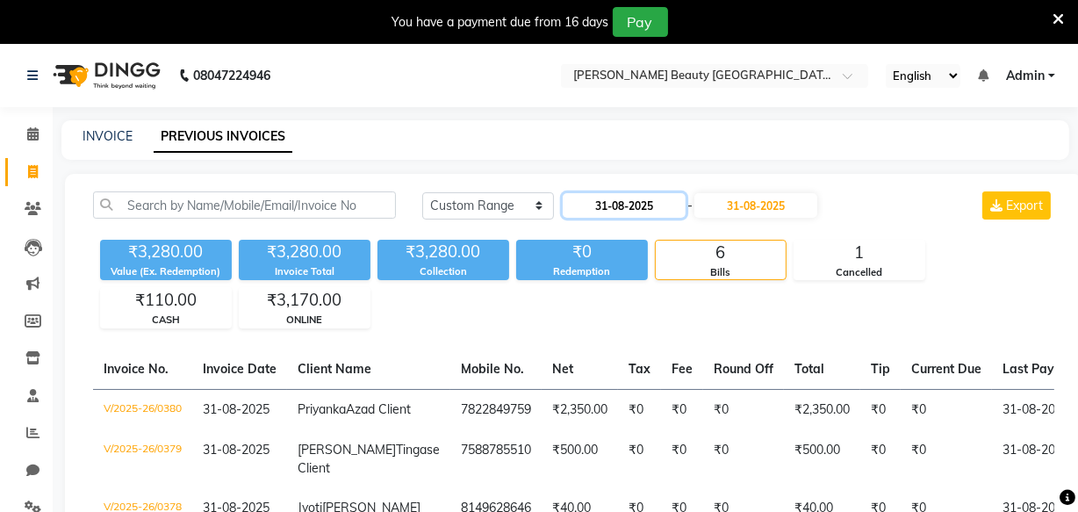
click at [615, 201] on input "31-08-2025" at bounding box center [624, 205] width 123 height 25
select select "8"
select select "2025"
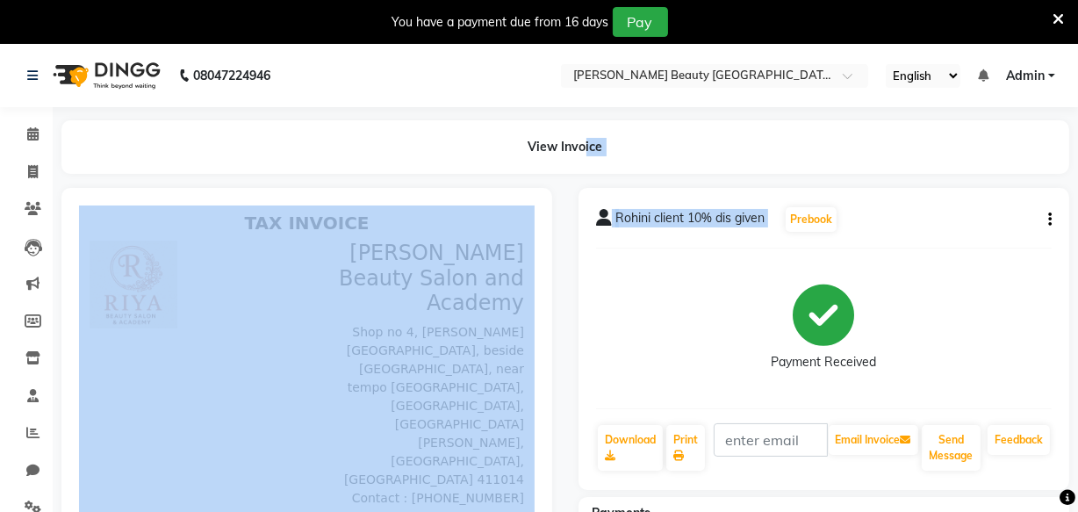
drag, startPoint x: 702, startPoint y: 310, endPoint x: 586, endPoint y: 35, distance: 298.6
click at [586, 44] on body "08047224946 Select Location × [PERSON_NAME] Beauty Salon And Academy, Wadgaon […" at bounding box center [539, 300] width 1078 height 512
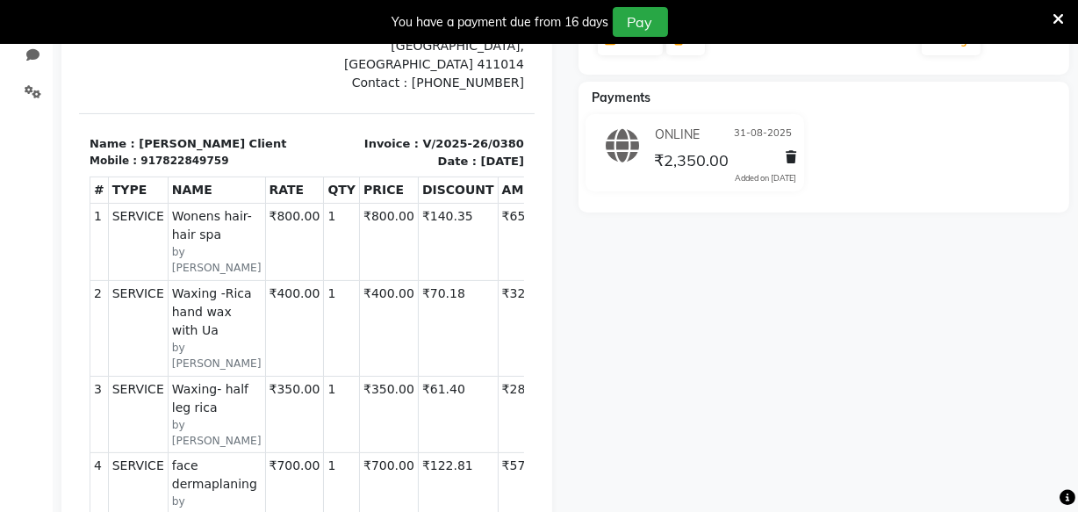
scroll to position [387, 0]
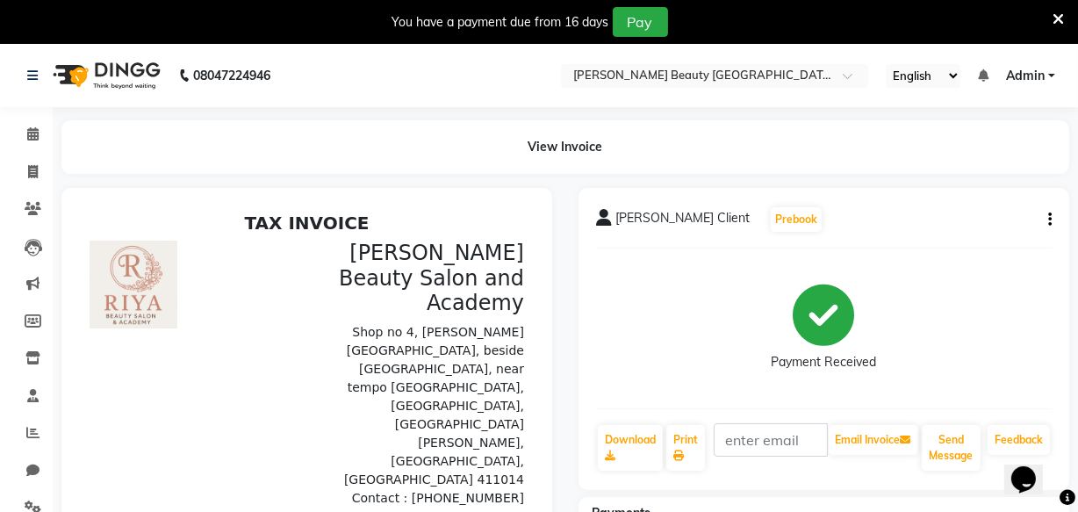
click at [1050, 220] on icon "button" at bounding box center [1050, 220] width 4 height 1
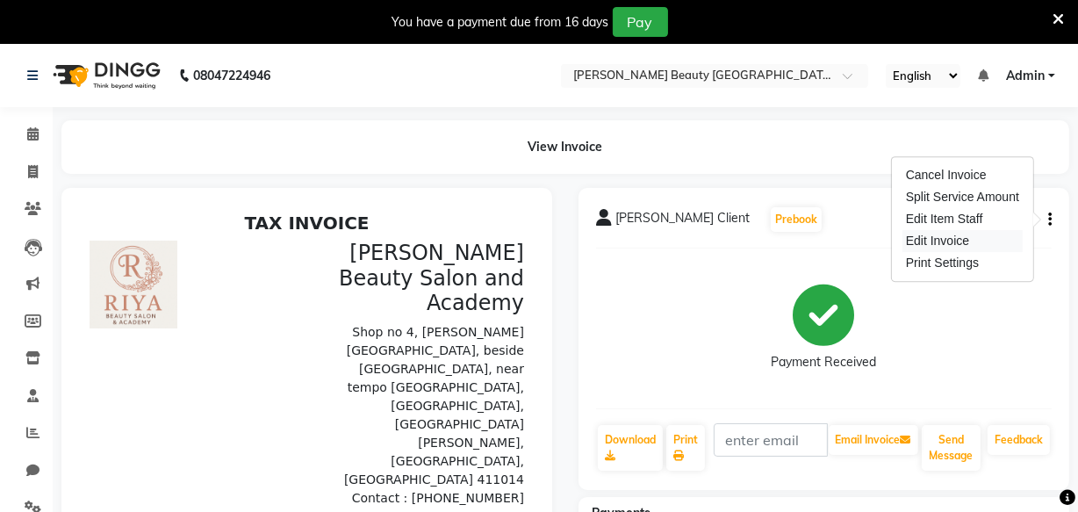
click at [925, 242] on div "Edit Invoice" at bounding box center [963, 241] width 120 height 22
select select "service"
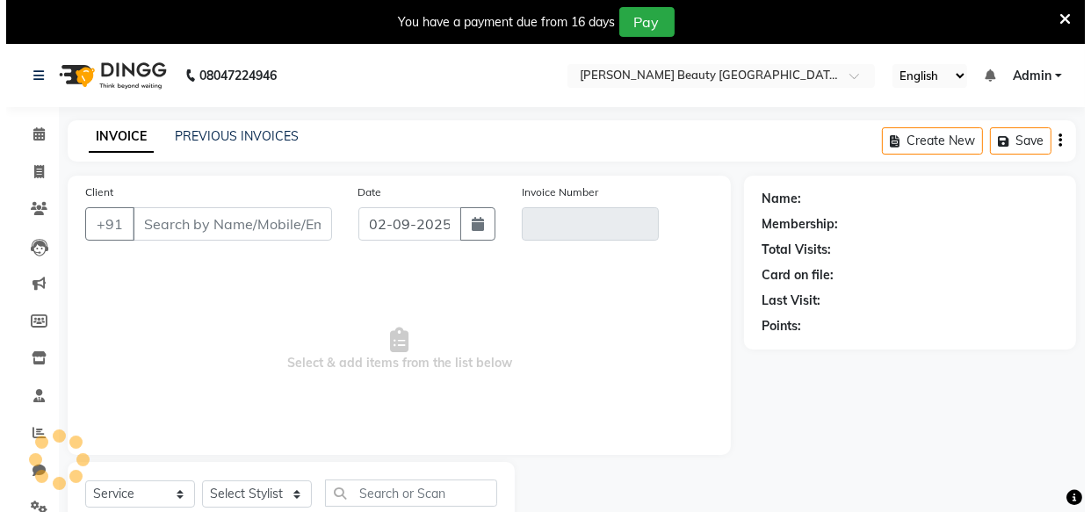
scroll to position [61, 0]
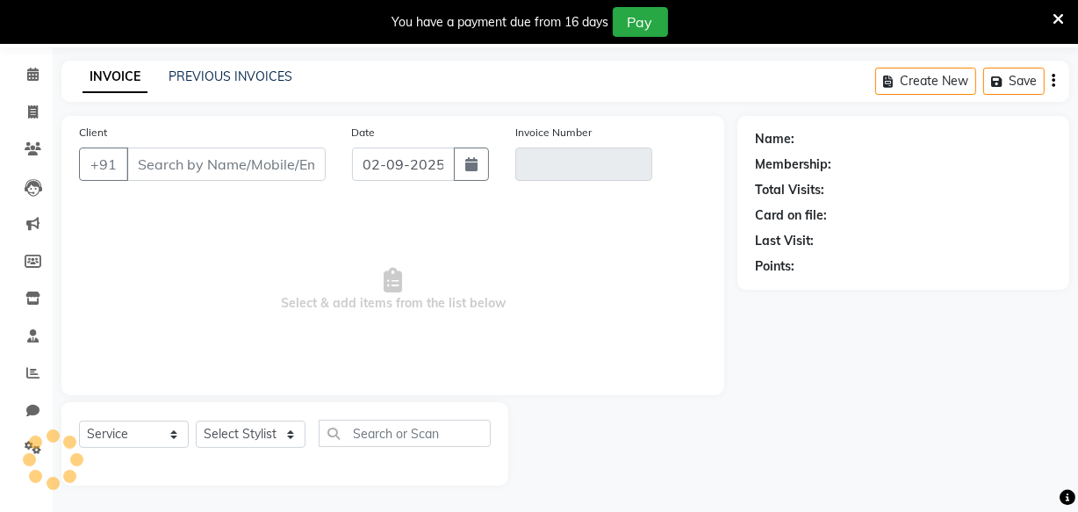
type input "9975068725"
type input "V/2025-26/0376"
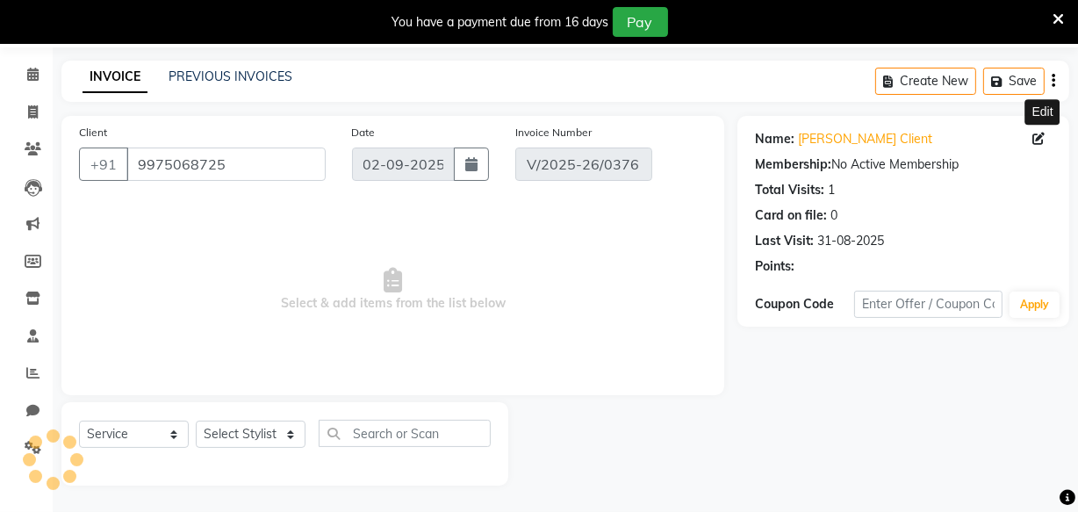
type input "31-08-2025"
select select "select"
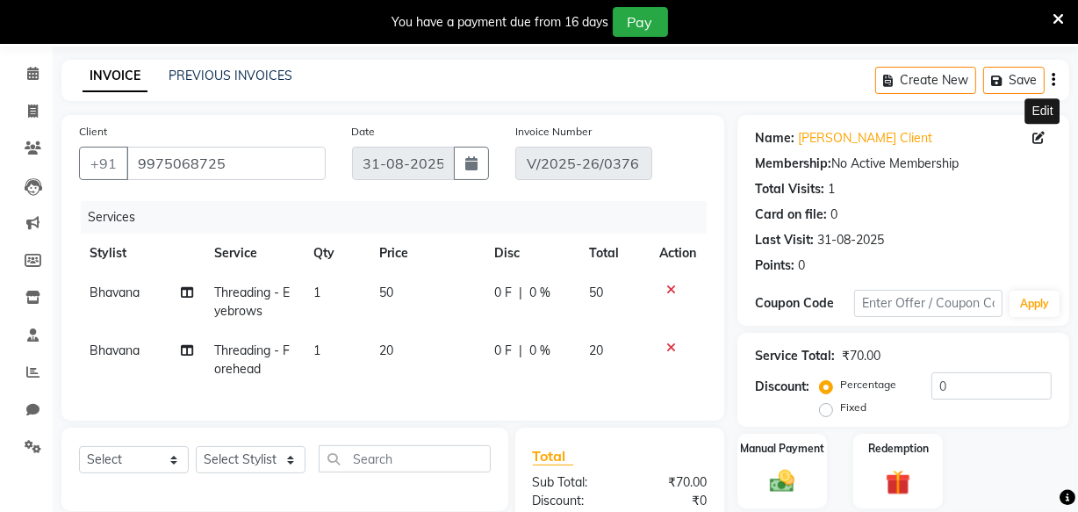
click at [1036, 137] on icon at bounding box center [1039, 138] width 12 height 12
select select "31"
select select "12"
select select "female"
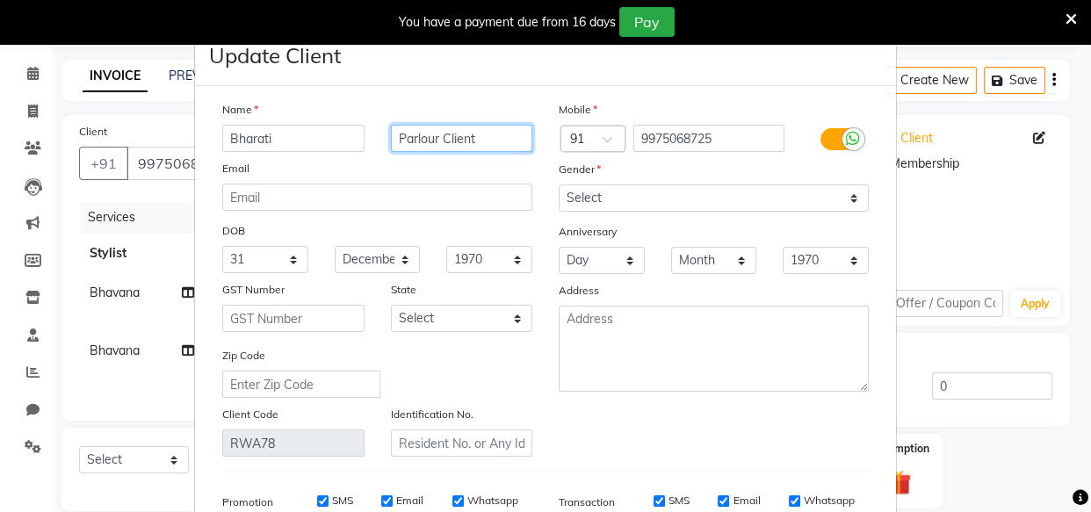
click at [429, 135] on input "Parlour Client" at bounding box center [462, 138] width 142 height 27
click at [432, 138] on input "Parlour Client" at bounding box center [462, 138] width 142 height 27
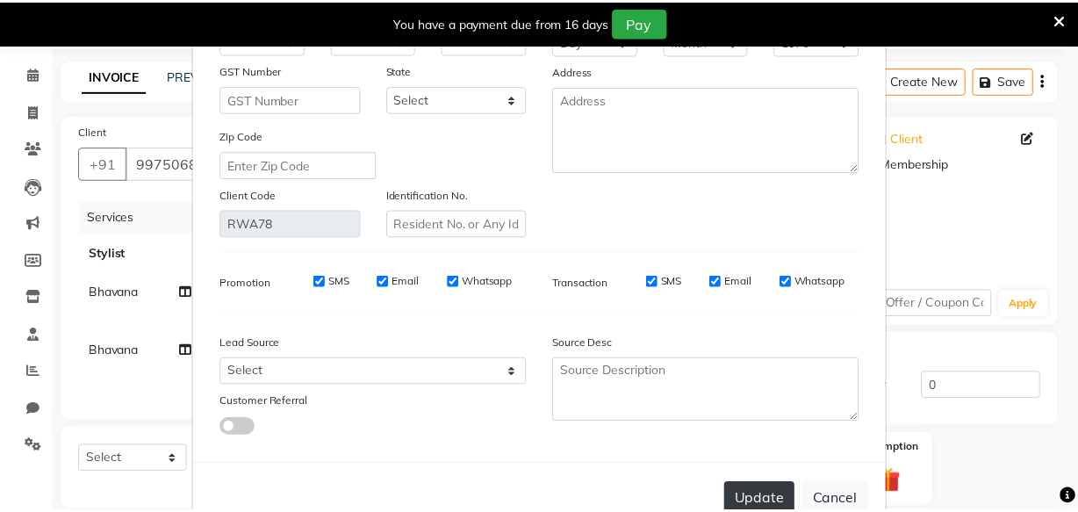
scroll to position [272, 0]
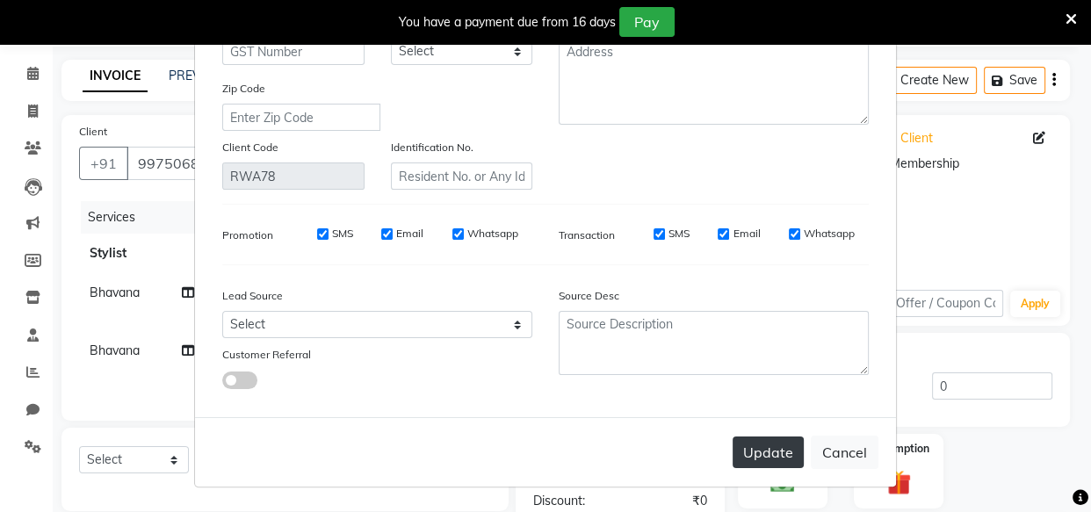
type input "Shitole Client"
click at [760, 451] on button "Update" at bounding box center [767, 452] width 71 height 32
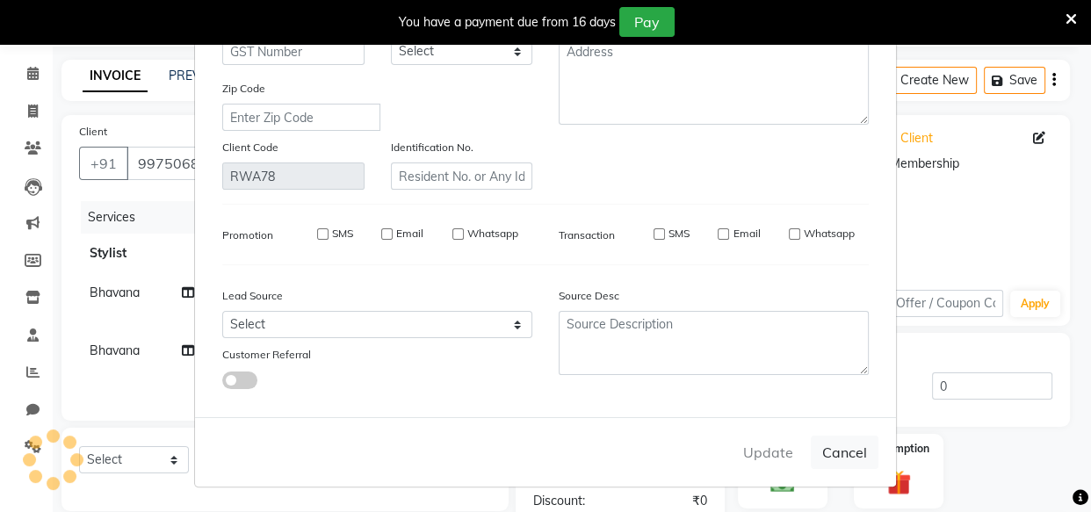
select select
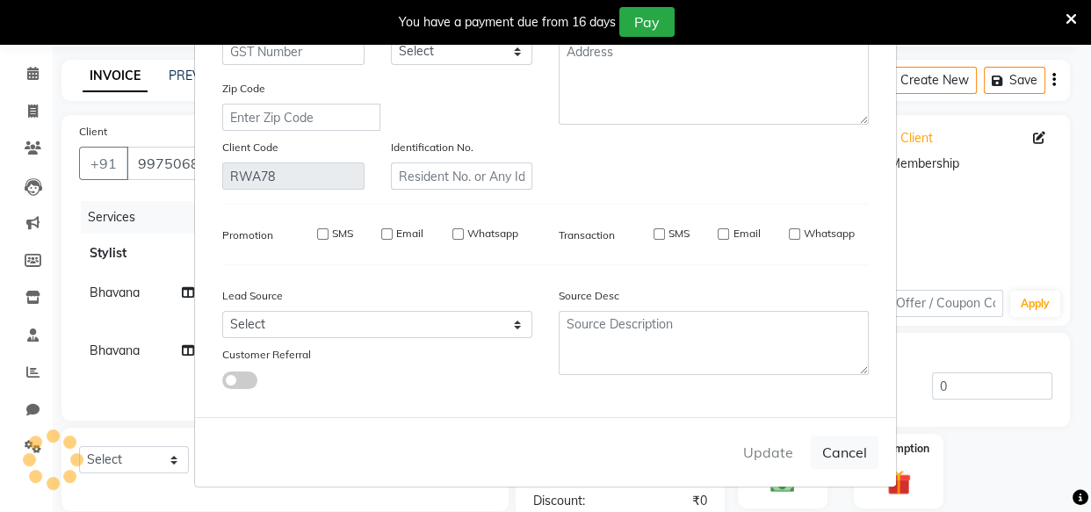
select select
checkbox input "false"
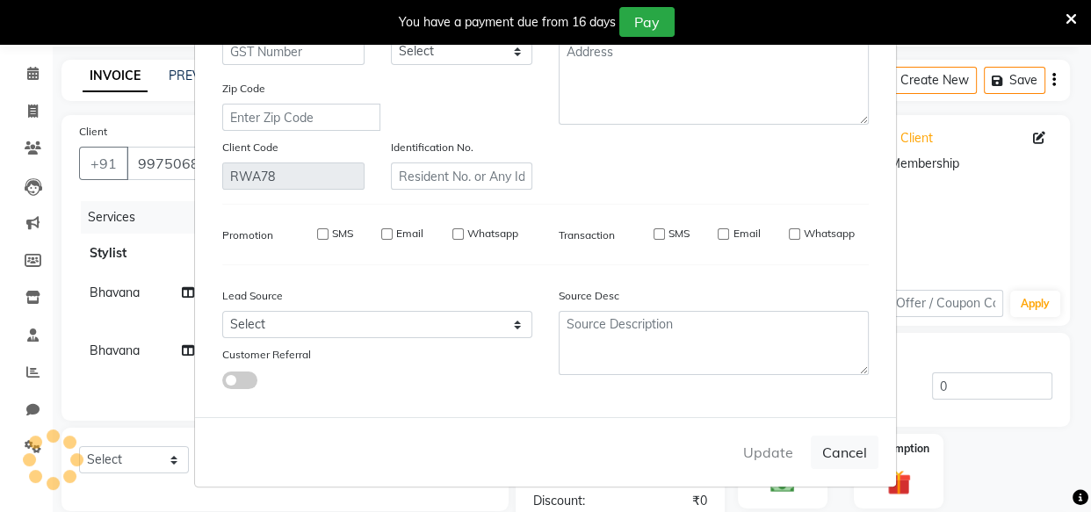
checkbox input "false"
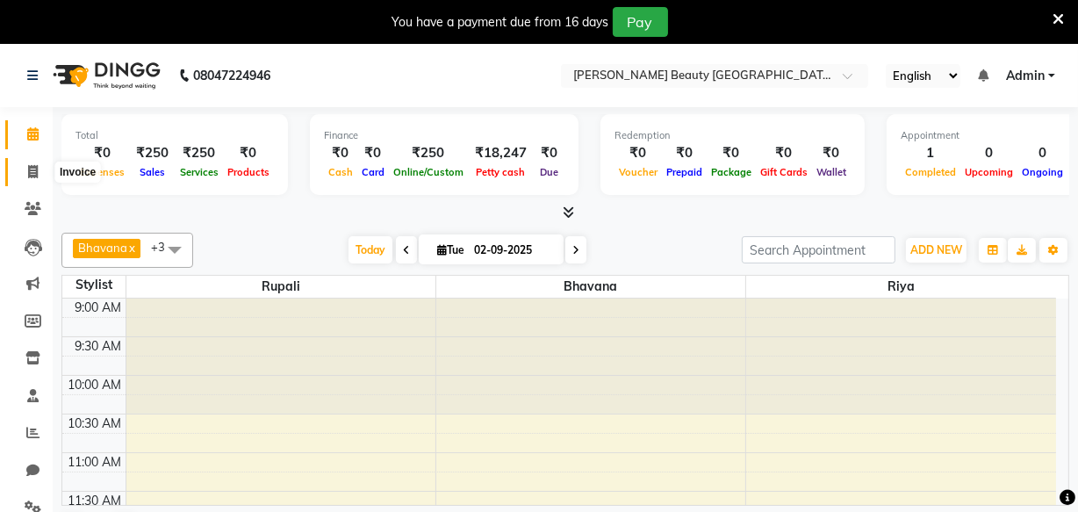
click at [32, 170] on icon at bounding box center [33, 171] width 10 height 13
select select "service"
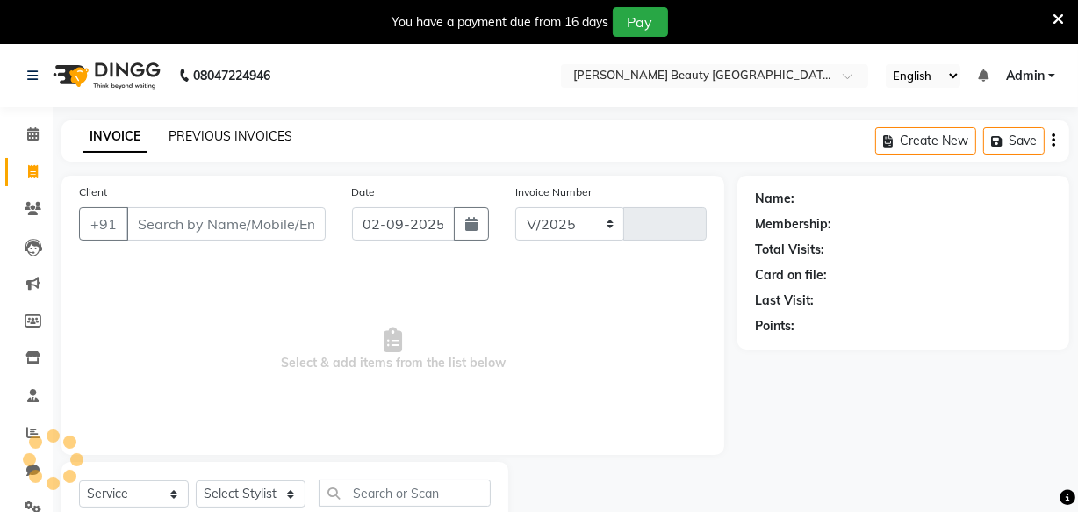
select select "8620"
type input "0405"
click at [217, 136] on link "PREVIOUS INVOICES" at bounding box center [231, 136] width 124 height 16
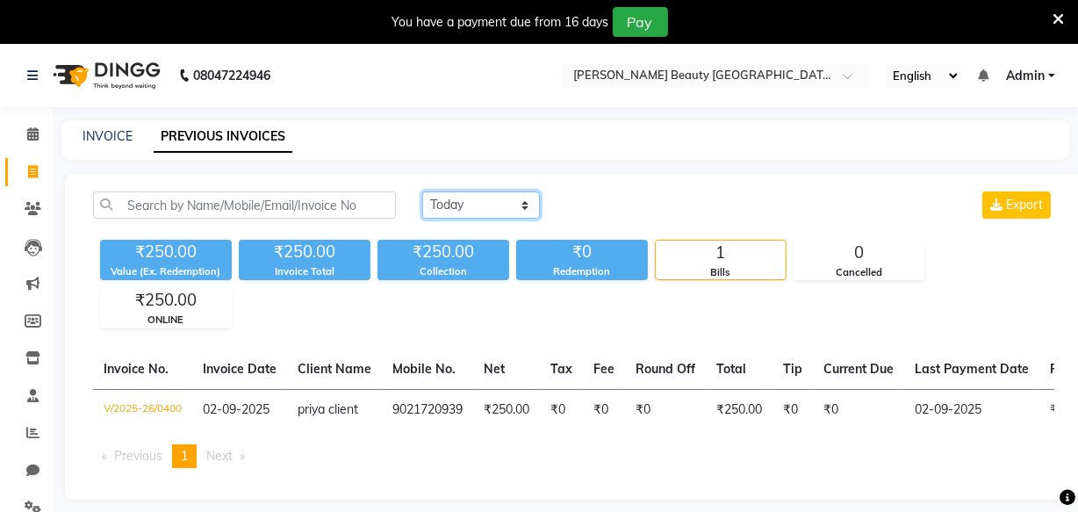
click at [472, 201] on select "Today Yesterday Custom Range" at bounding box center [481, 204] width 118 height 27
click at [422, 191] on select "Today Yesterday Custom Range" at bounding box center [481, 204] width 118 height 27
click at [508, 206] on select "Today Yesterday Custom Range" at bounding box center [488, 205] width 132 height 27
select select "yesterday"
click at [422, 192] on select "Today Yesterday Custom Range" at bounding box center [488, 205] width 132 height 27
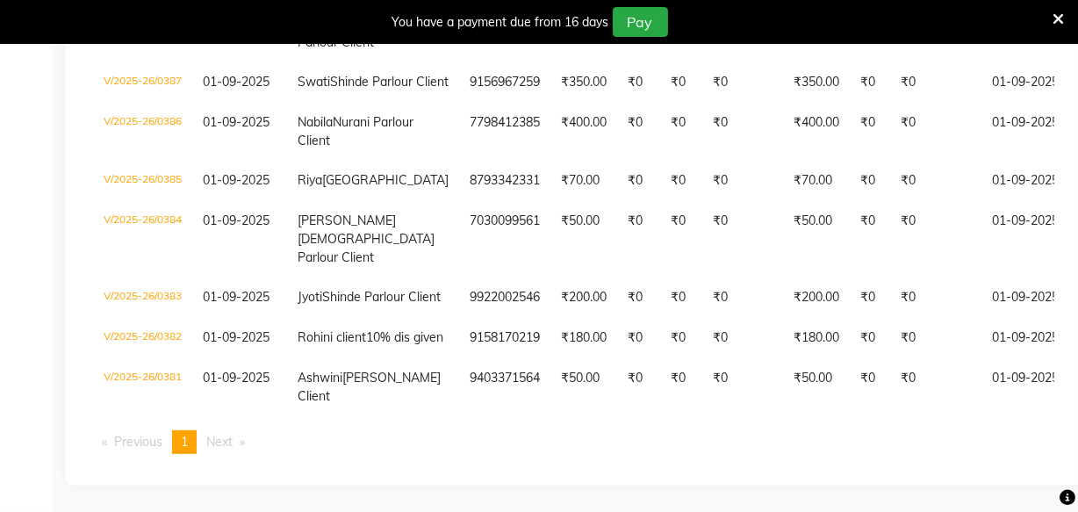
scroll to position [822, 0]
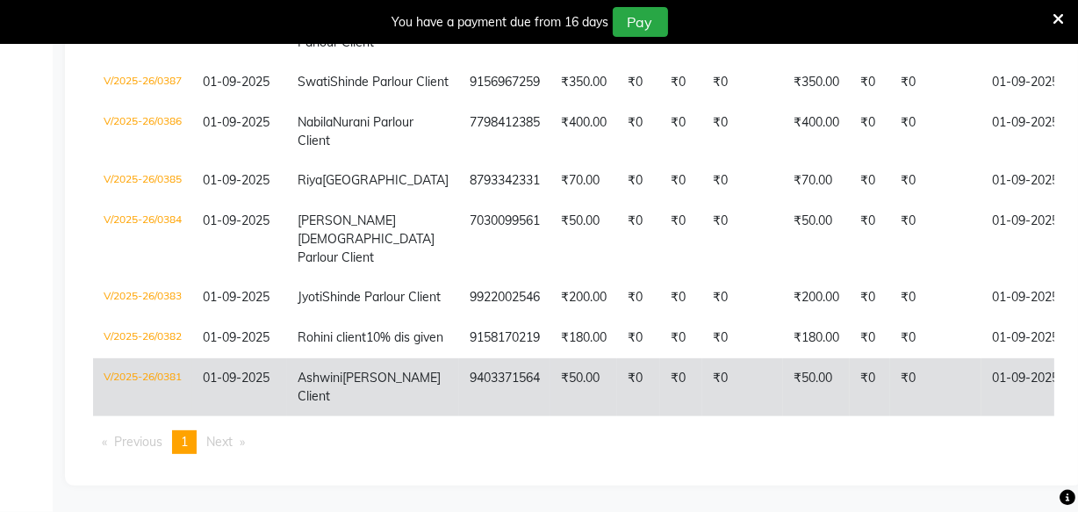
click at [850, 358] on td "₹0" at bounding box center [870, 387] width 40 height 58
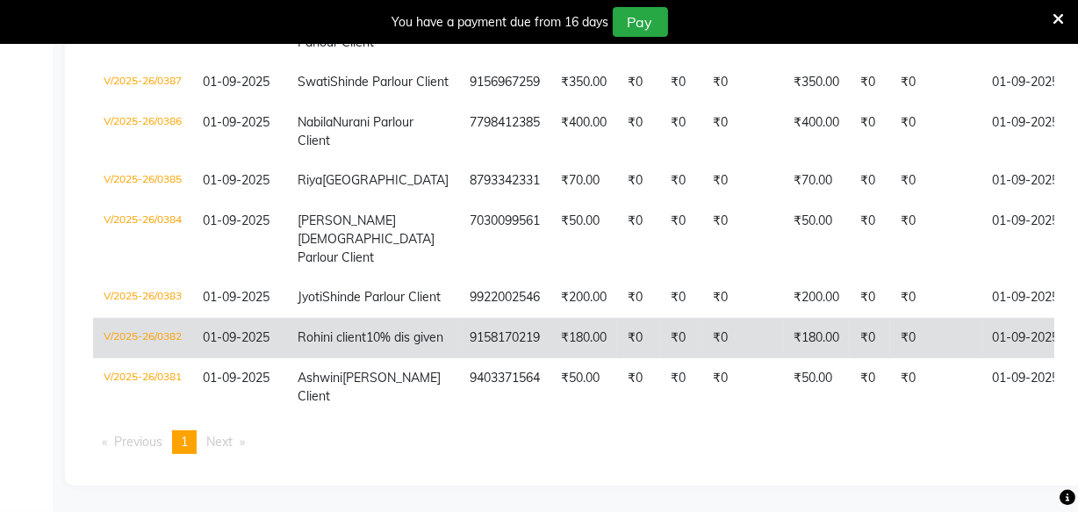
scroll to position [710, 0]
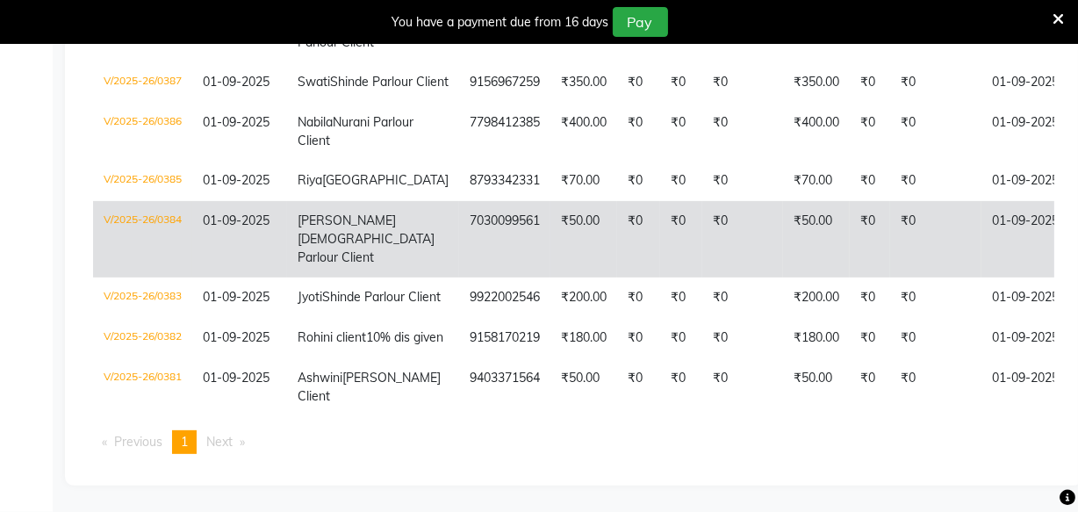
click at [363, 229] on td "Monika Jain Parlour Client" at bounding box center [373, 239] width 172 height 76
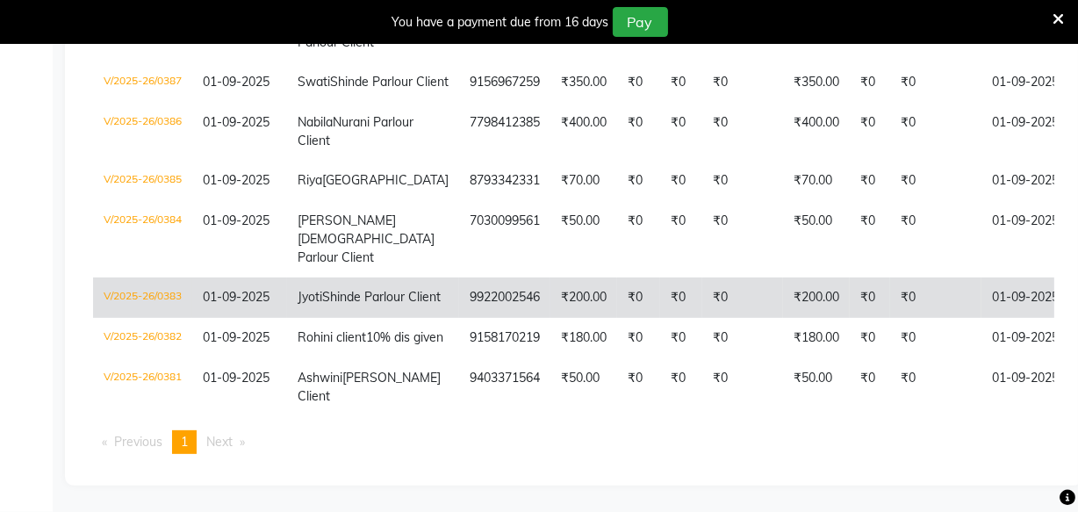
scroll to position [535, 0]
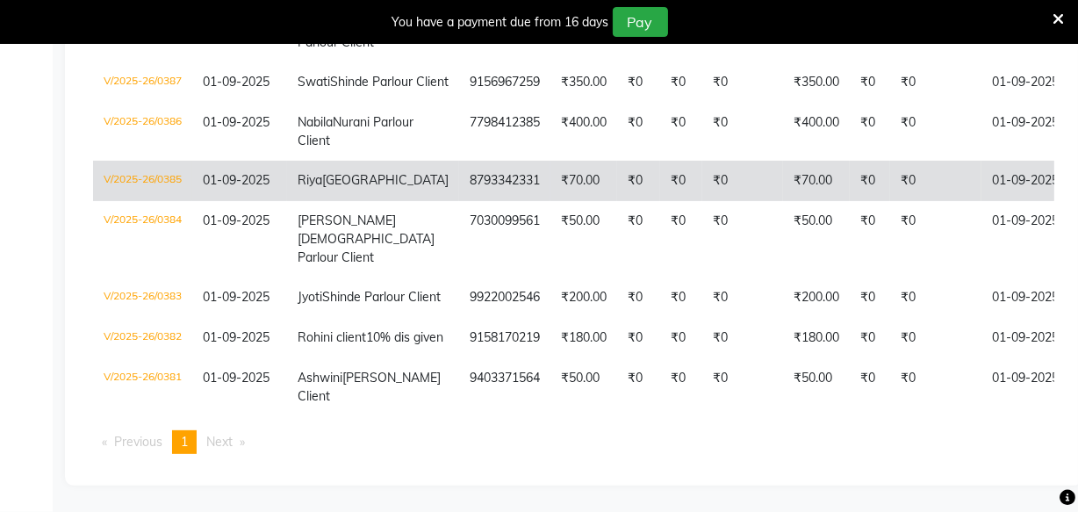
click at [551, 201] on td "₹70.00" at bounding box center [584, 181] width 67 height 40
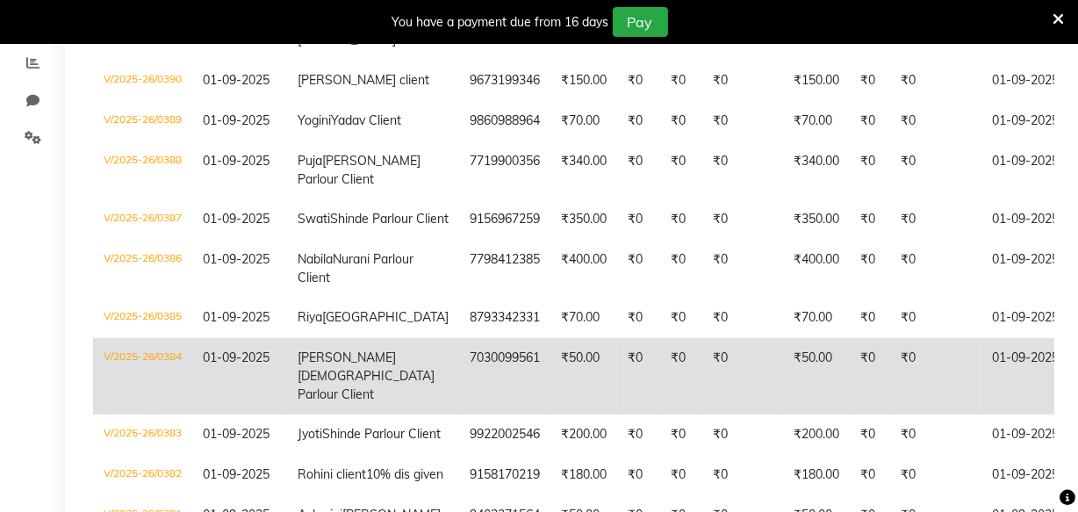
scroll to position [367, 0]
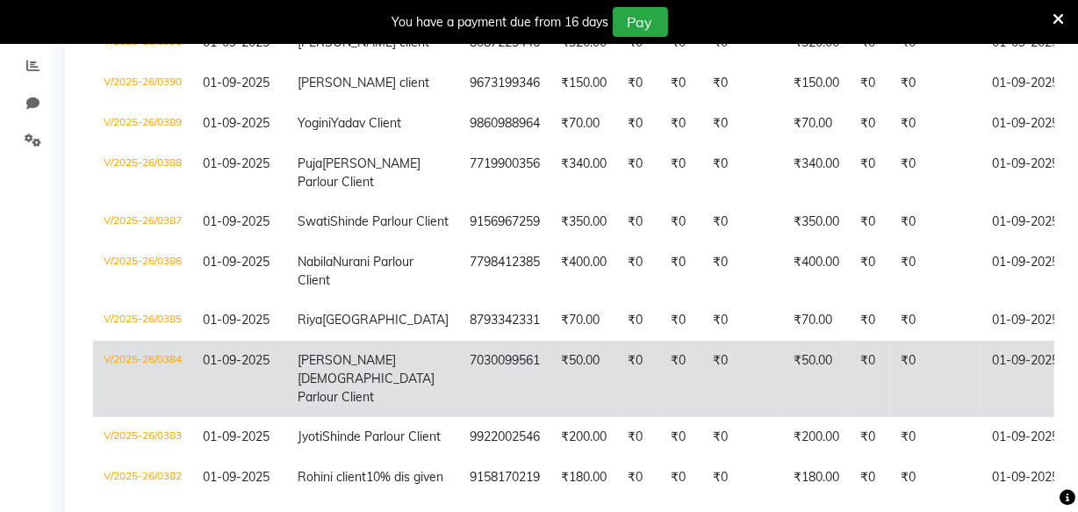
click at [660, 242] on td "₹0" at bounding box center [681, 222] width 42 height 40
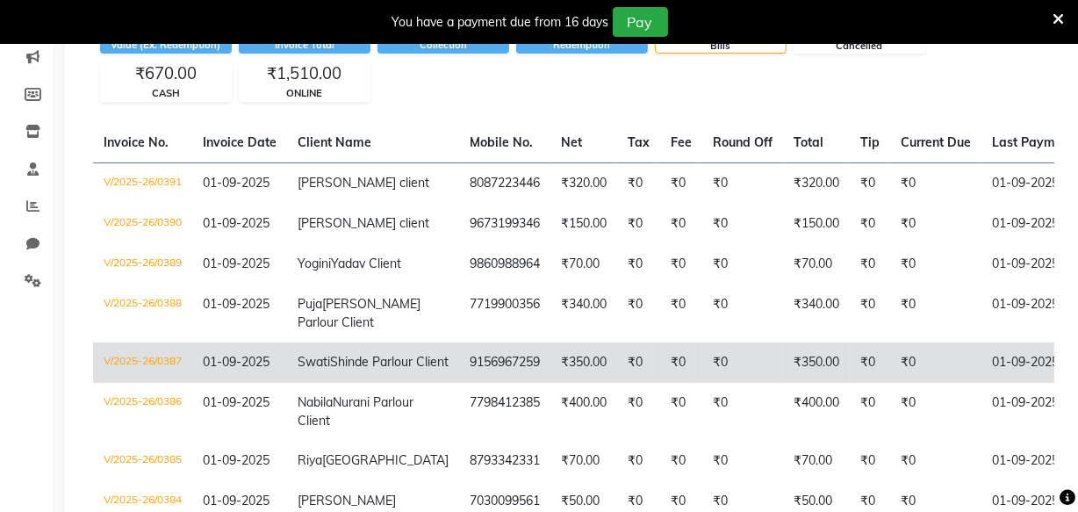
scroll to position [226, 0]
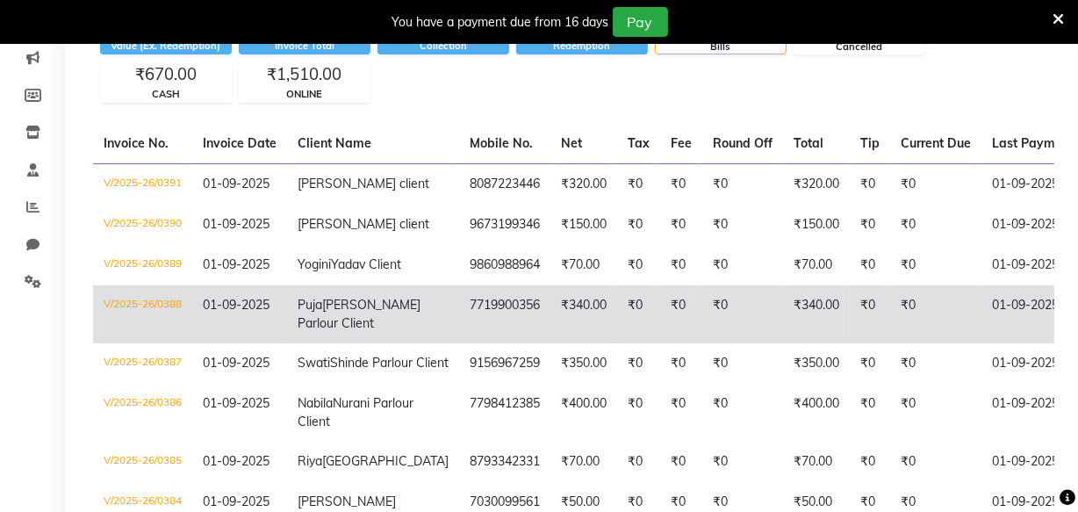
click at [551, 342] on td "₹340.00" at bounding box center [584, 314] width 67 height 58
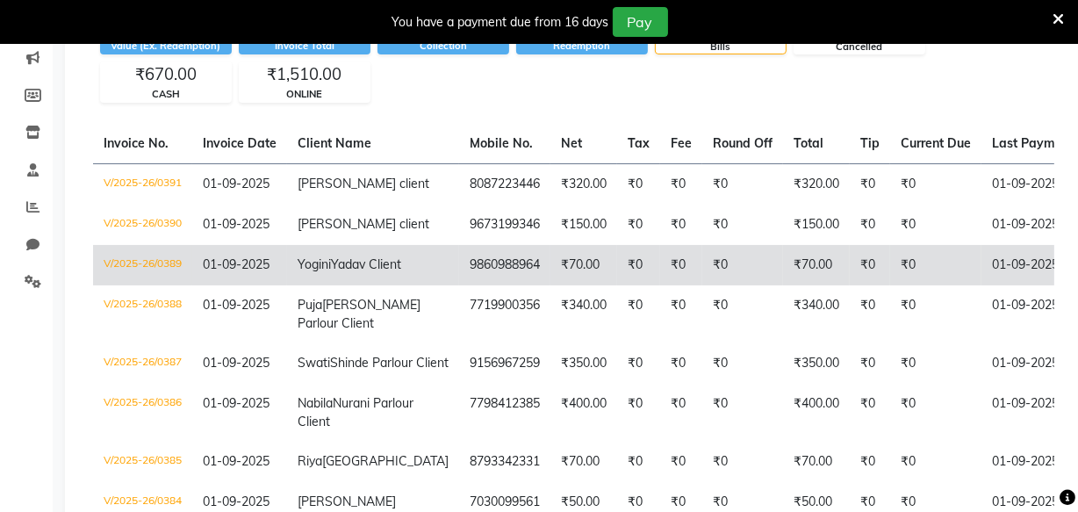
click at [551, 285] on td "₹70.00" at bounding box center [584, 265] width 67 height 40
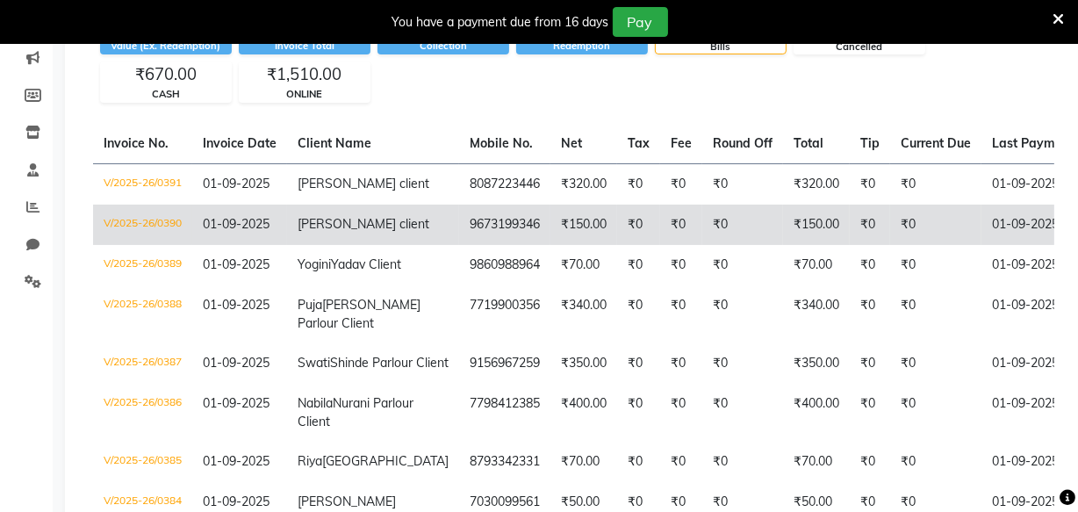
click at [551, 245] on td "₹150.00" at bounding box center [584, 225] width 67 height 40
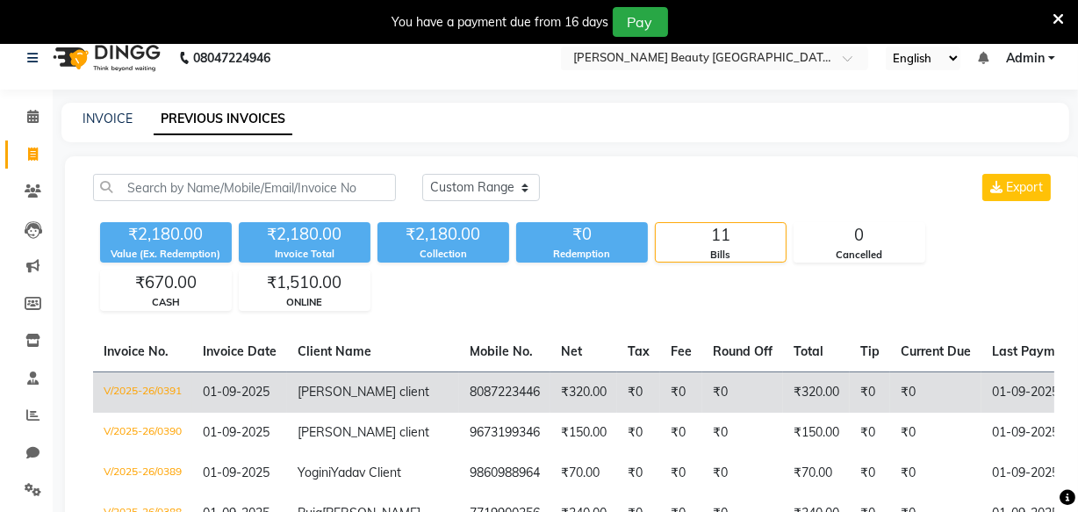
scroll to position [2, 0]
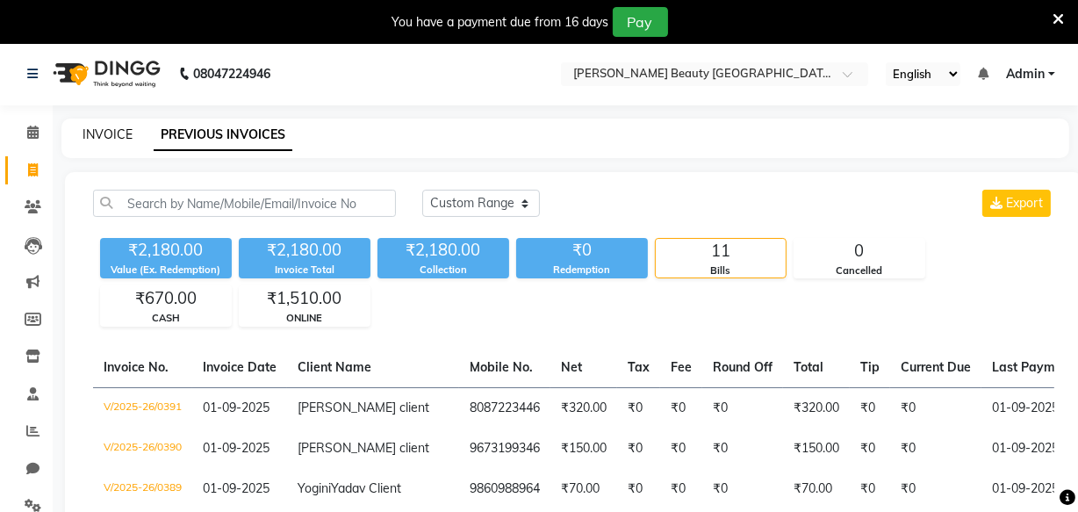
click at [119, 132] on link "INVOICE" at bounding box center [108, 134] width 50 height 16
select select "8620"
select select "service"
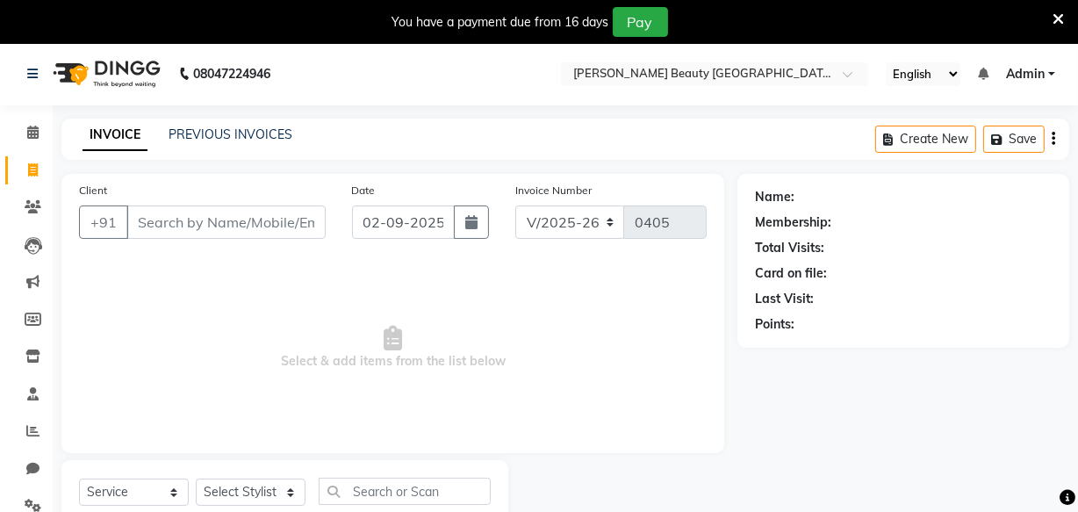
scroll to position [61, 0]
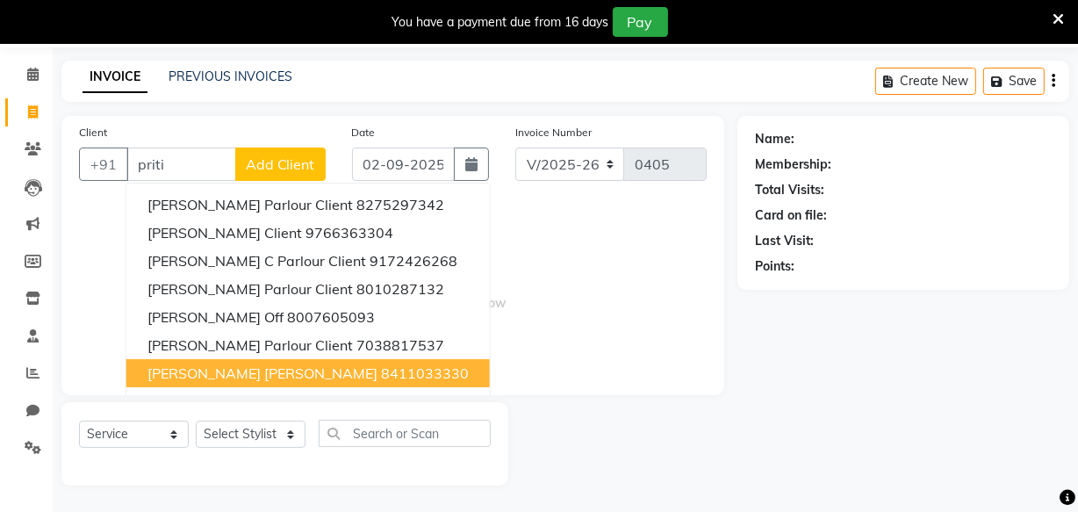
click at [245, 369] on span "Priti Malavade Shinde" at bounding box center [263, 373] width 230 height 18
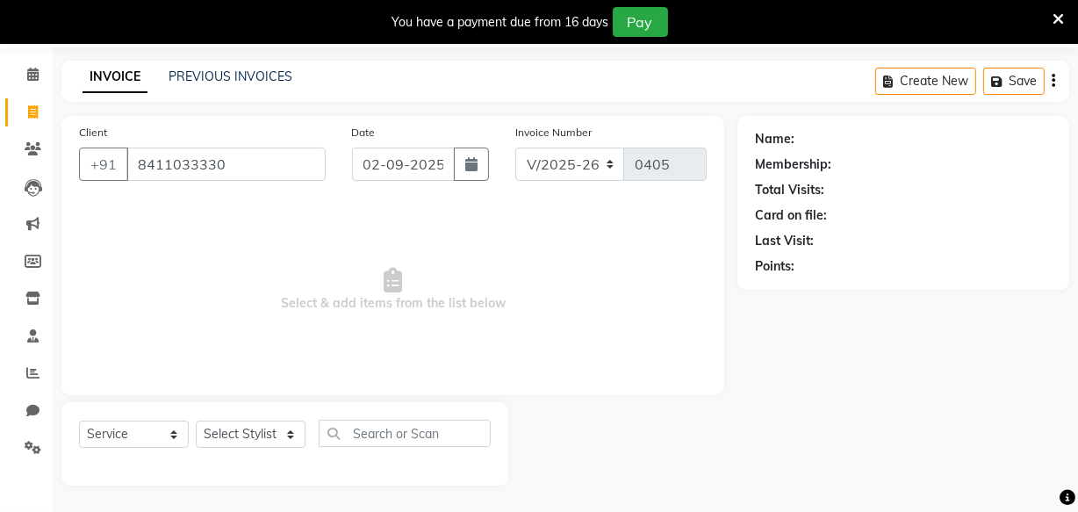
type input "8411033330"
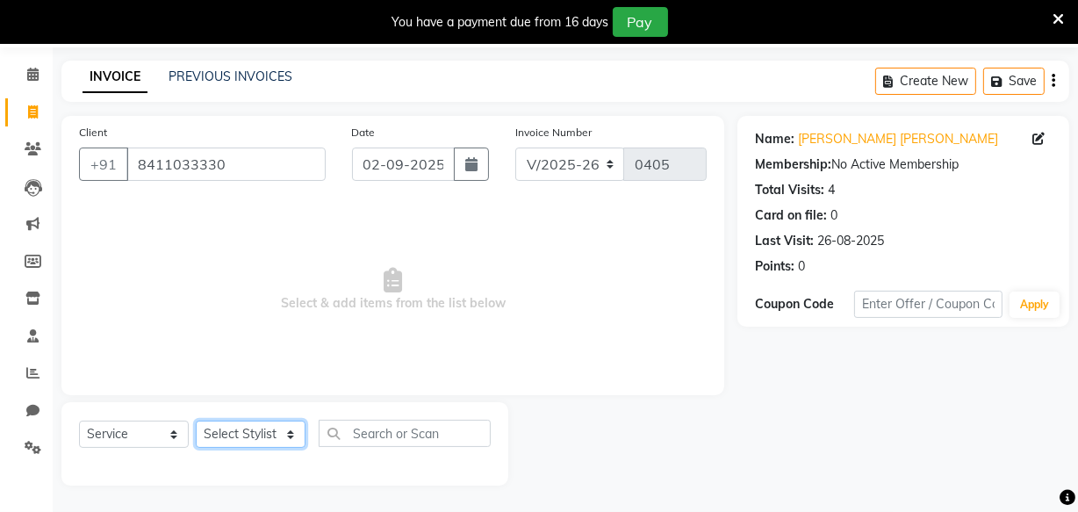
click at [241, 433] on select "Select Stylist Amla bhagwan vitkar Anjali Bhavana pornima kahar Riya Rupali san…" at bounding box center [251, 434] width 110 height 27
select select "87283"
click at [196, 421] on select "Select Stylist Amla bhagwan vitkar Anjali Bhavana pornima kahar Riya Rupali san…" at bounding box center [251, 434] width 110 height 27
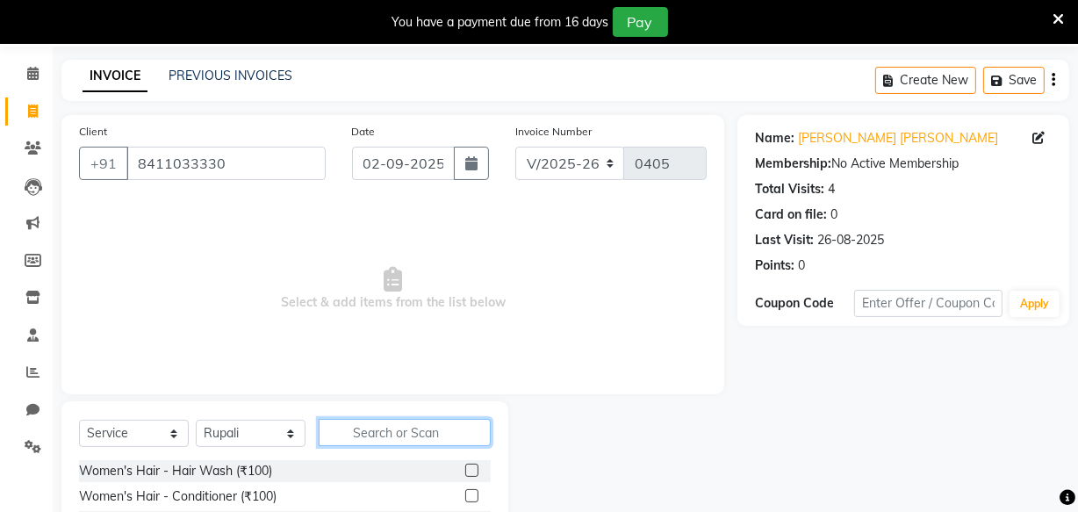
click at [352, 434] on input "text" at bounding box center [405, 432] width 172 height 27
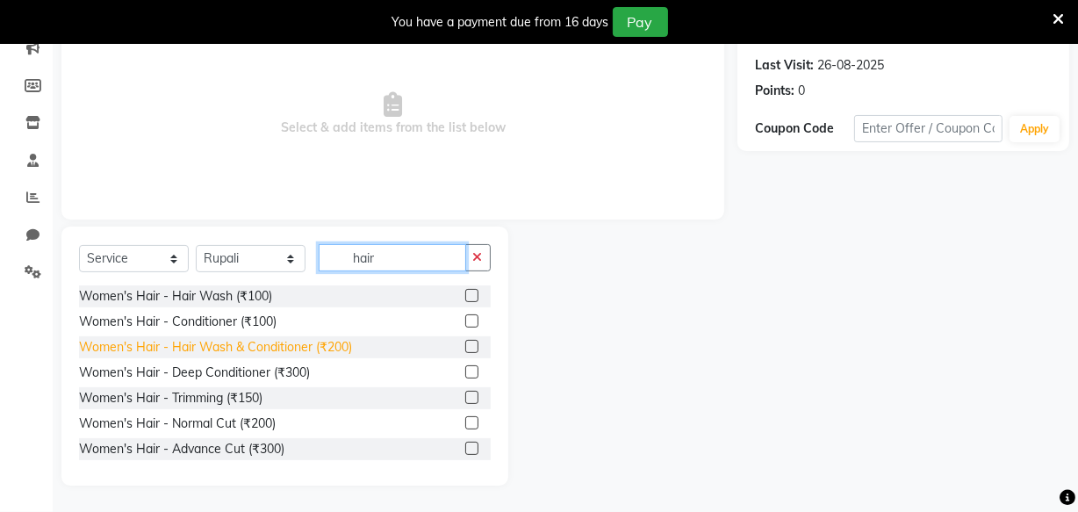
type input "hair"
click at [207, 344] on div "Women's Hair - Hair Wash & Conditioner (₹200)" at bounding box center [215, 347] width 273 height 18
checkbox input "false"
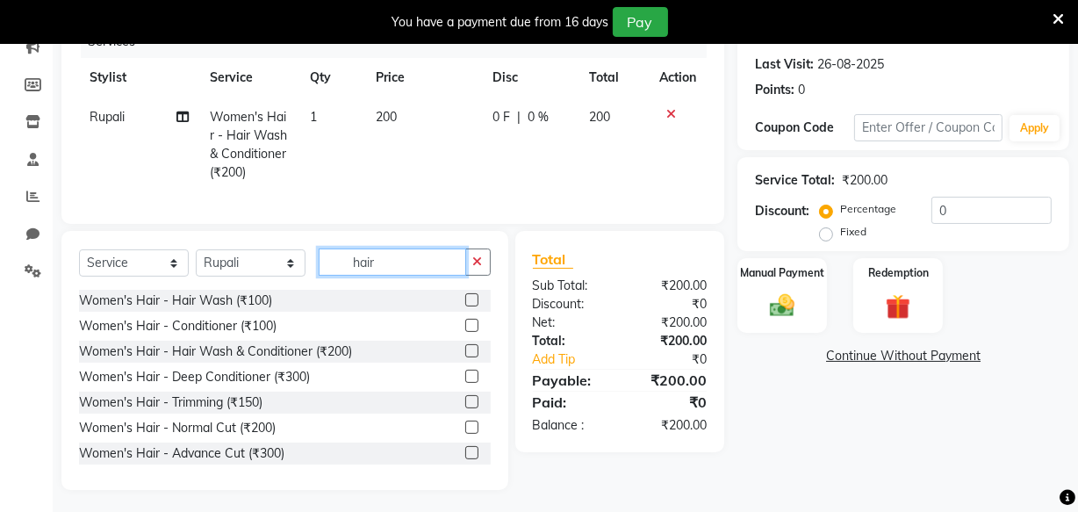
click at [389, 268] on input "hair" at bounding box center [393, 261] width 148 height 27
type input "h"
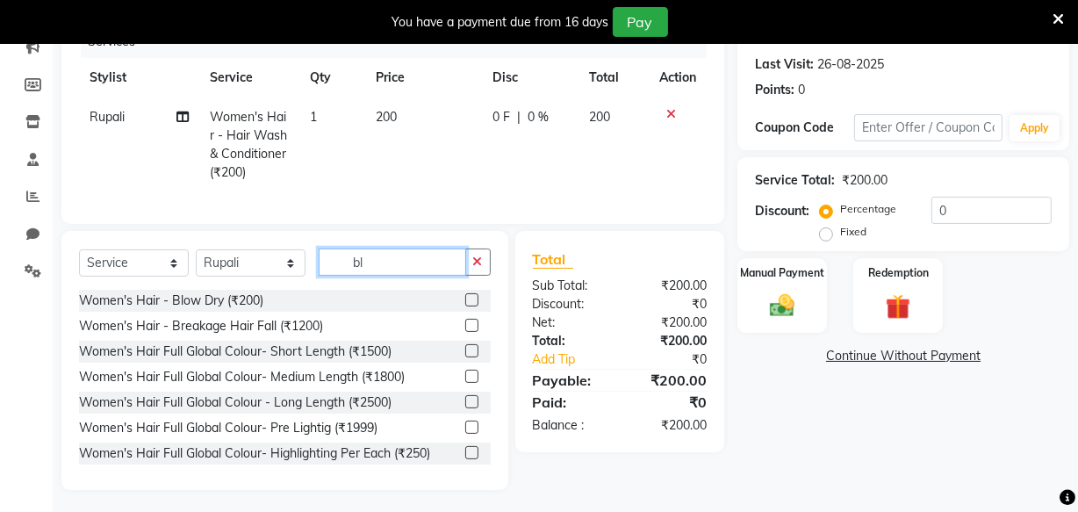
scroll to position [215, 0]
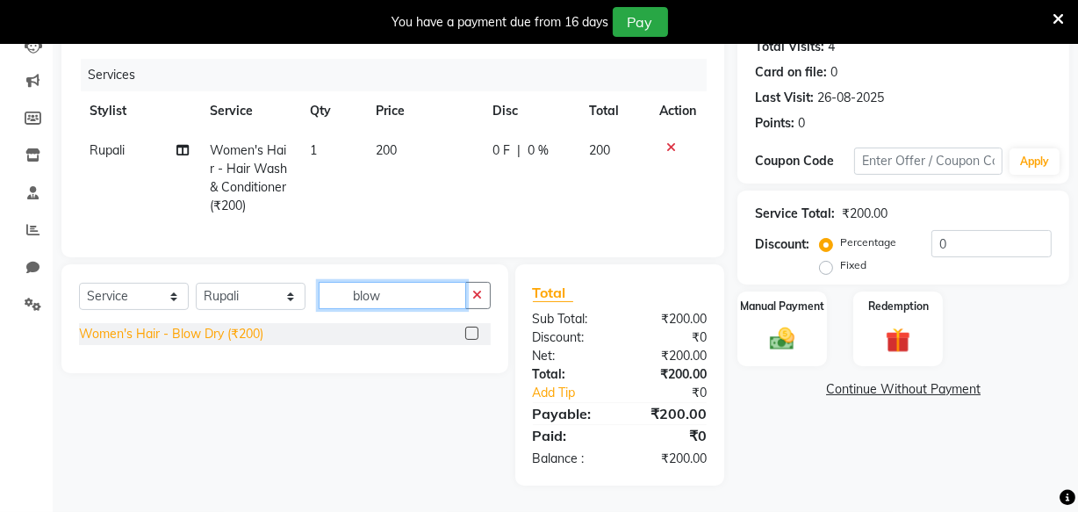
type input "blow"
click at [165, 334] on div "Women's Hair - Blow Dry (₹200)" at bounding box center [171, 334] width 184 height 18
checkbox input "false"
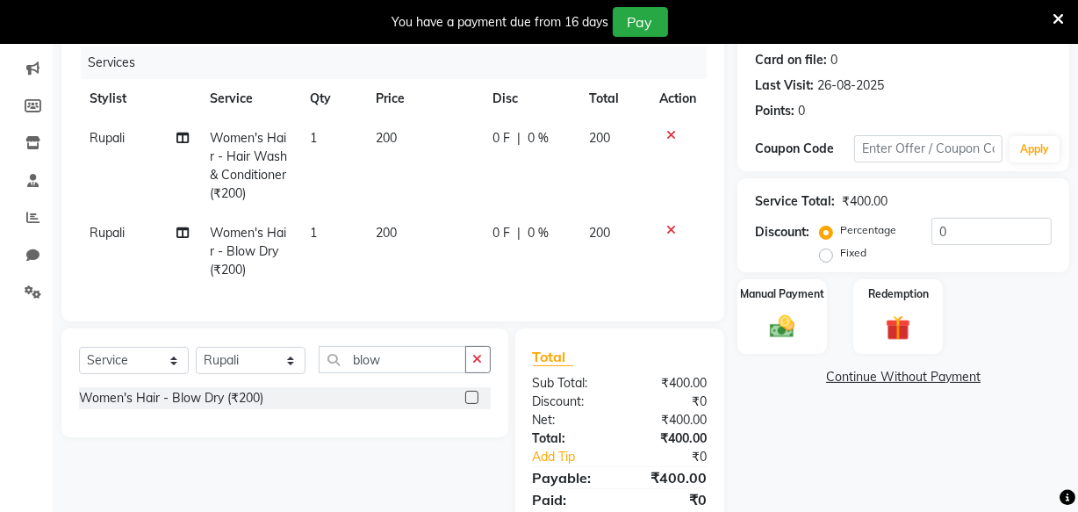
click at [840, 256] on label "Fixed" at bounding box center [853, 253] width 26 height 16
click at [824, 256] on input "Fixed" at bounding box center [830, 253] width 12 height 12
radio input "true"
click at [1002, 227] on input "0" at bounding box center [992, 231] width 120 height 27
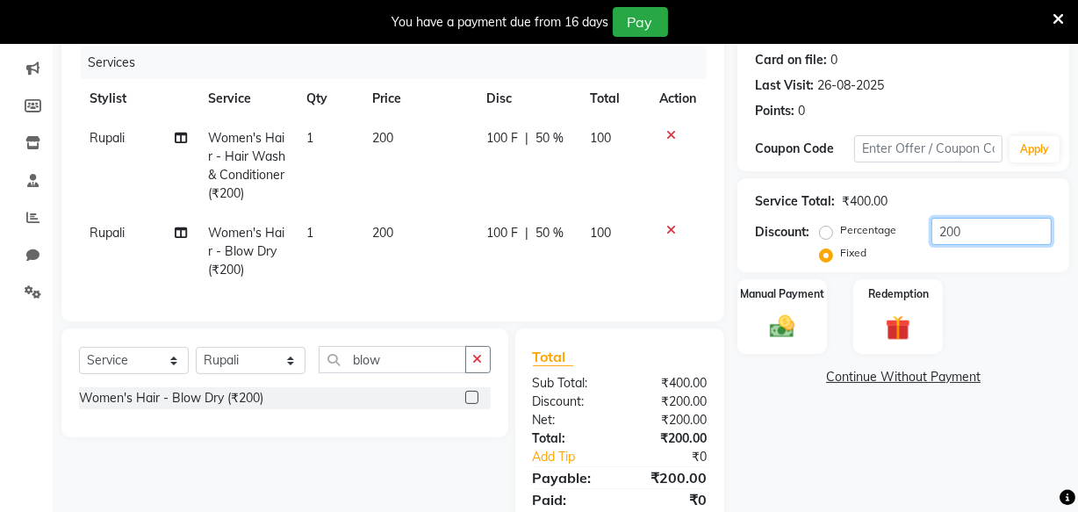
drag, startPoint x: 1002, startPoint y: 227, endPoint x: 721, endPoint y: 378, distance: 319.0
click at [721, 378] on div "Client +91 8411033330 Date 02-09-2025 Invoice Number V/2025 V/2025-26 0405 Serv…" at bounding box center [565, 254] width 1034 height 589
type input "200"
click at [774, 328] on img at bounding box center [782, 327] width 42 height 30
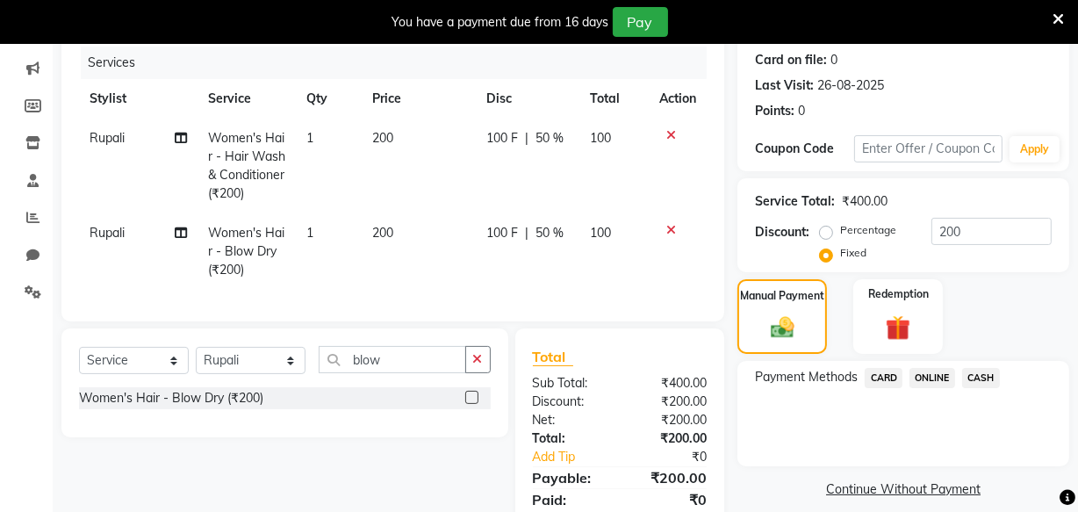
click at [936, 371] on span "ONLINE" at bounding box center [933, 378] width 46 height 20
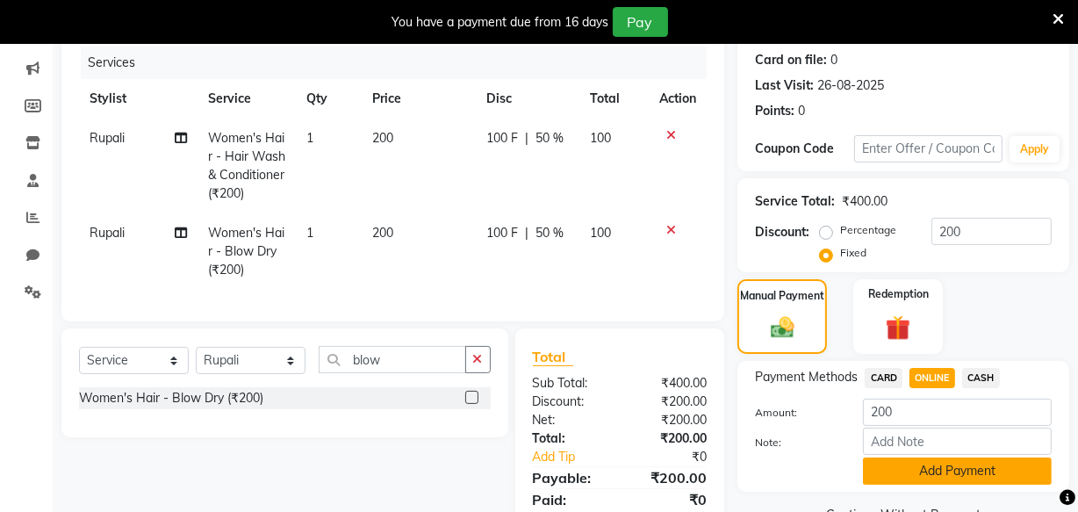
click at [933, 472] on button "Add Payment" at bounding box center [957, 470] width 189 height 27
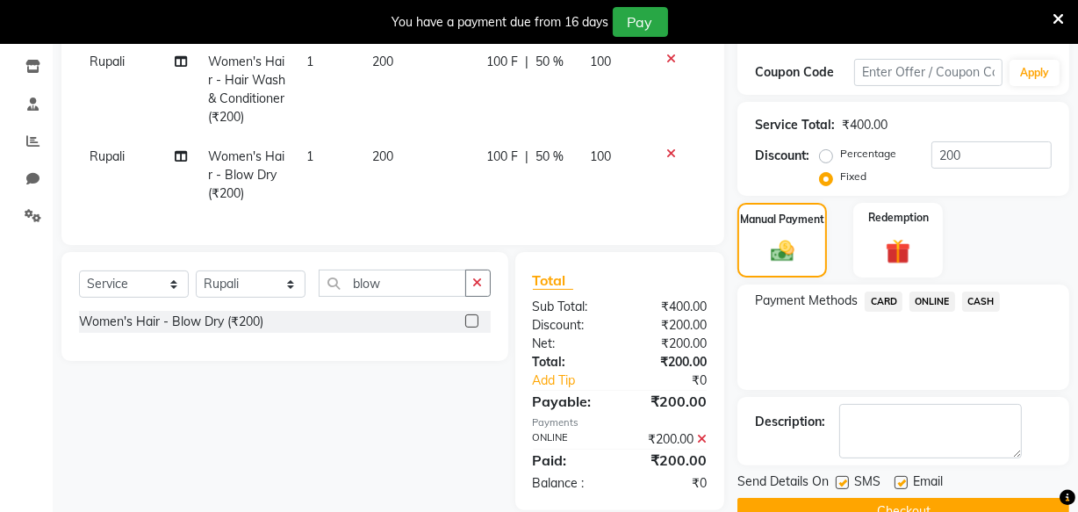
scroll to position [330, 0]
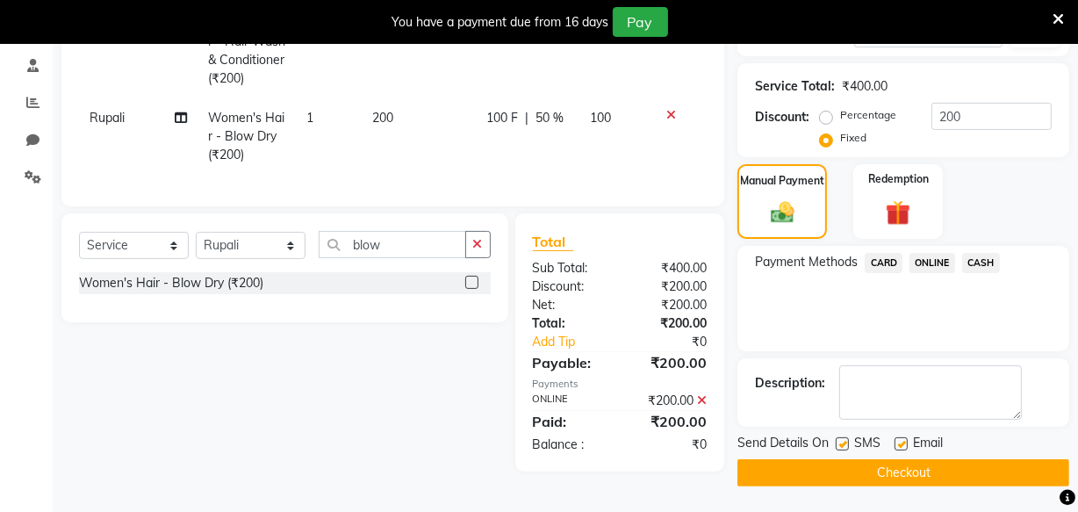
click at [918, 465] on button "Checkout" at bounding box center [904, 472] width 332 height 27
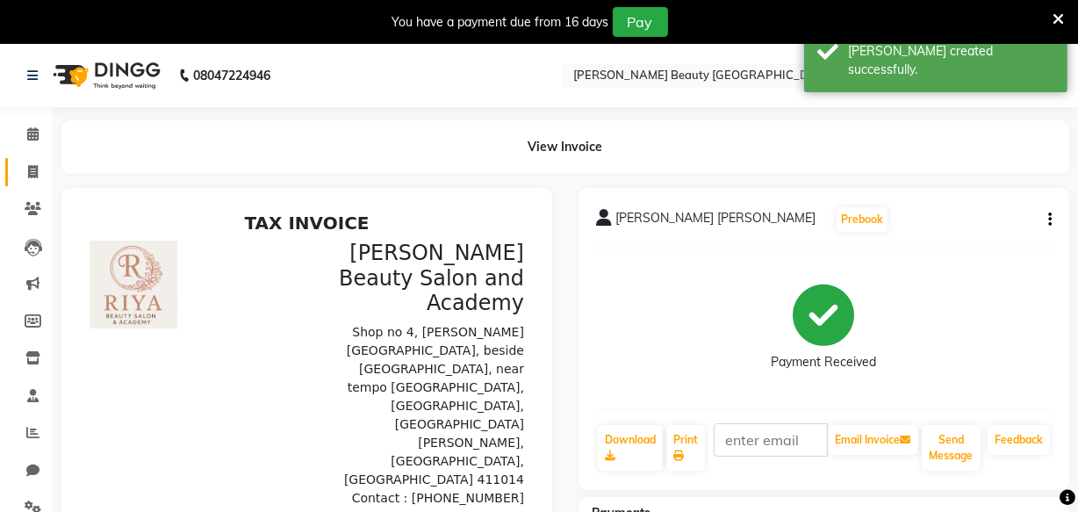
click at [35, 165] on icon at bounding box center [33, 171] width 10 height 13
select select "8620"
select select "service"
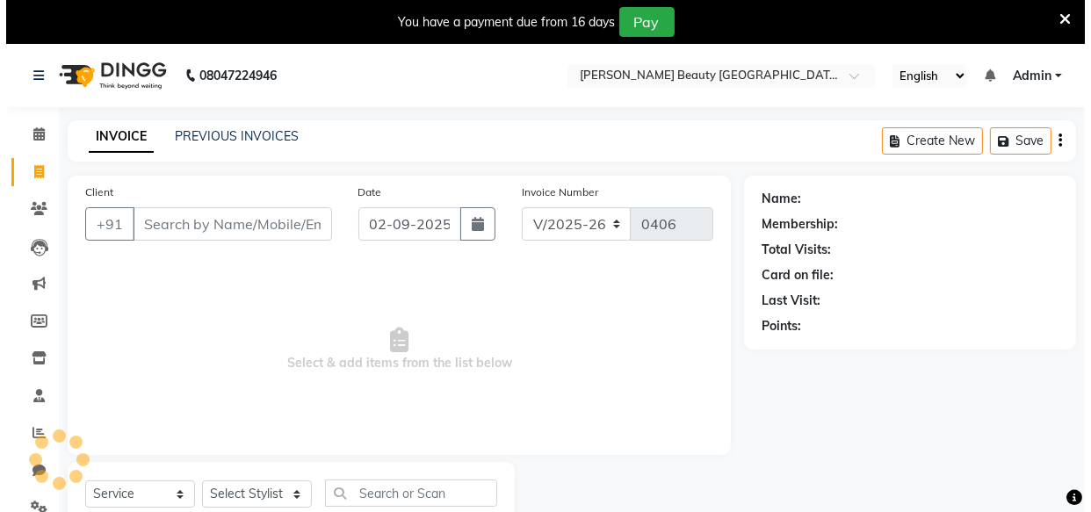
scroll to position [61, 0]
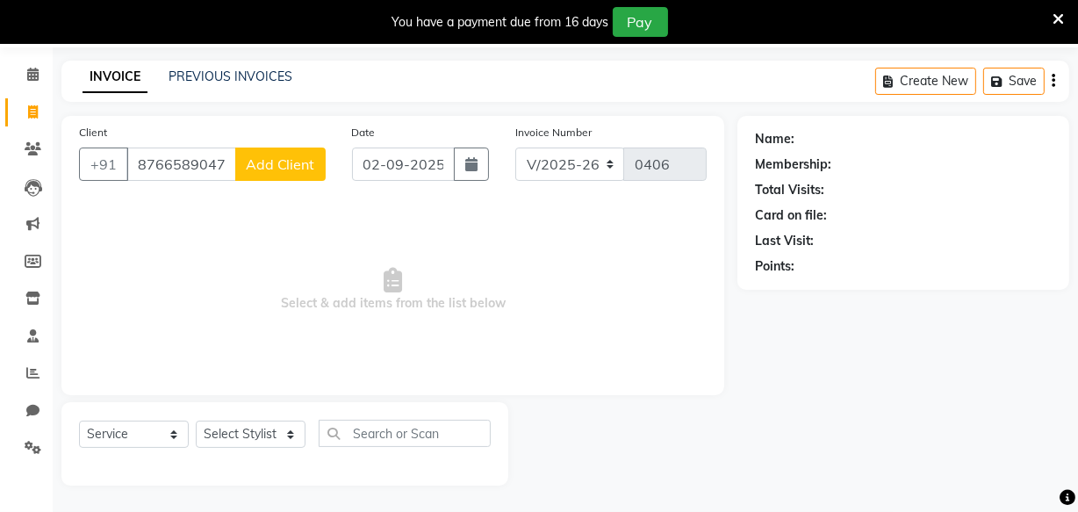
type input "8766589047"
click at [298, 155] on span "Add Client" at bounding box center [280, 164] width 69 height 18
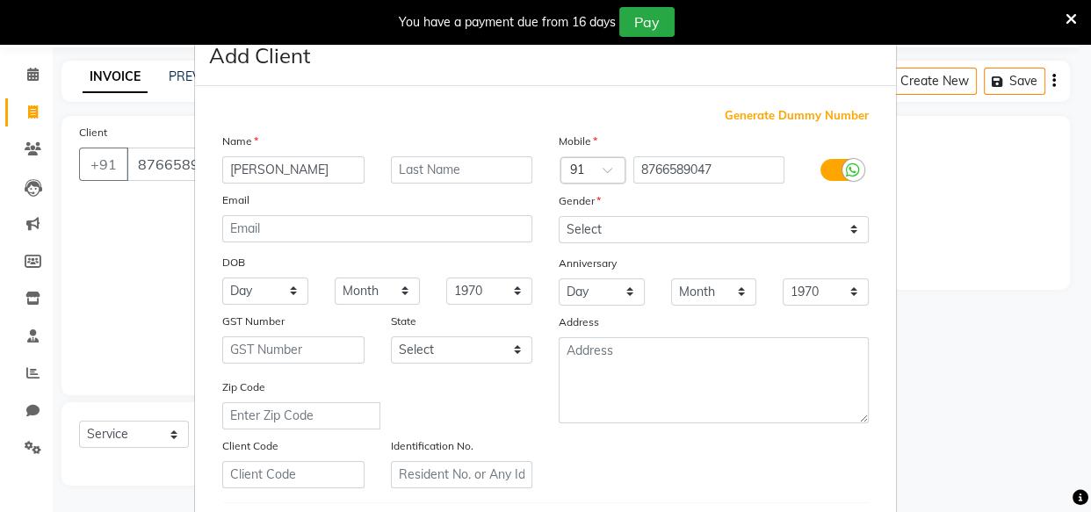
type input "Ankita Singhal"
click at [426, 167] on input "text" at bounding box center [462, 169] width 142 height 27
type input "client"
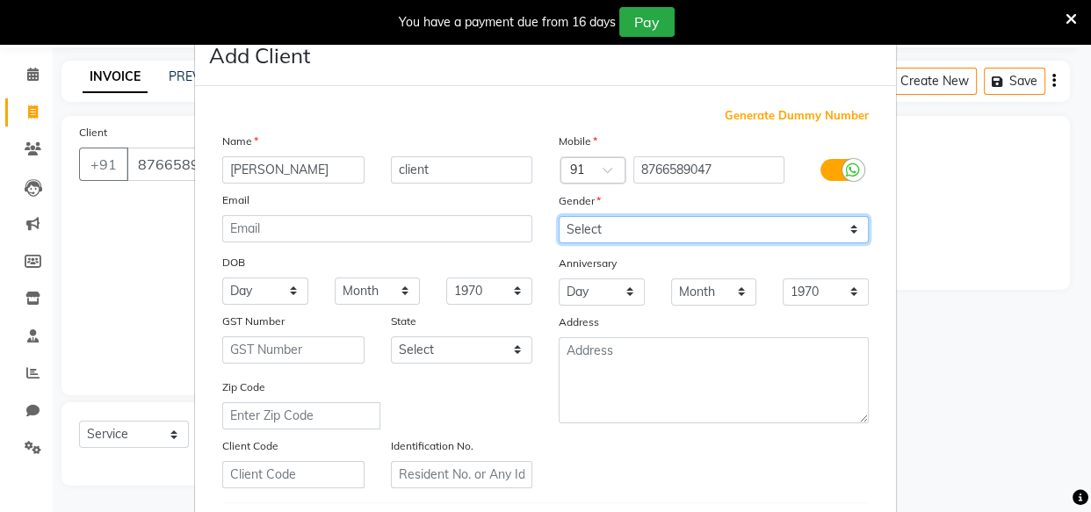
click at [683, 219] on select "Select Male Female Other Prefer Not To Say" at bounding box center [713, 229] width 310 height 27
select select "female"
click at [558, 216] on select "Select Male Female Other Prefer Not To Say" at bounding box center [713, 229] width 310 height 27
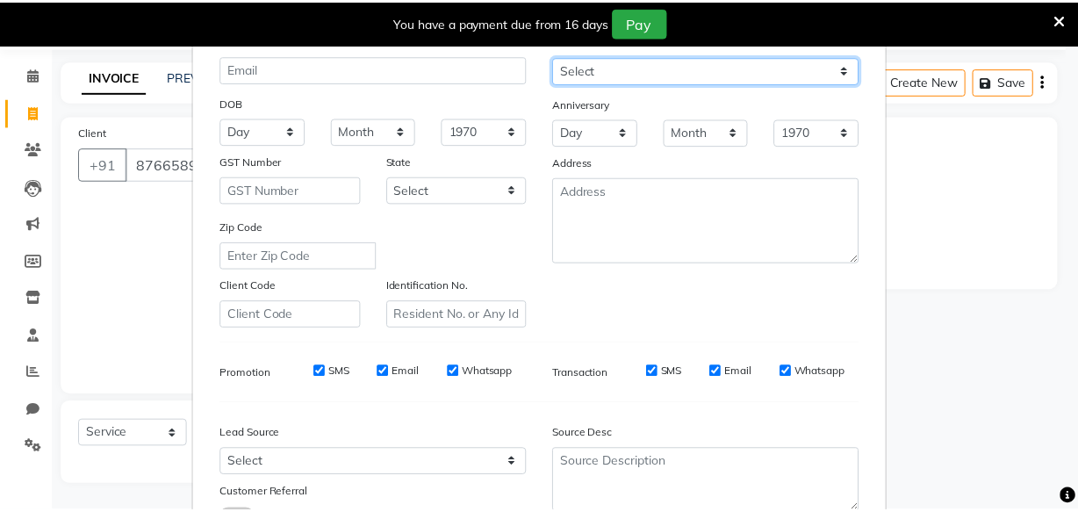
scroll to position [304, 0]
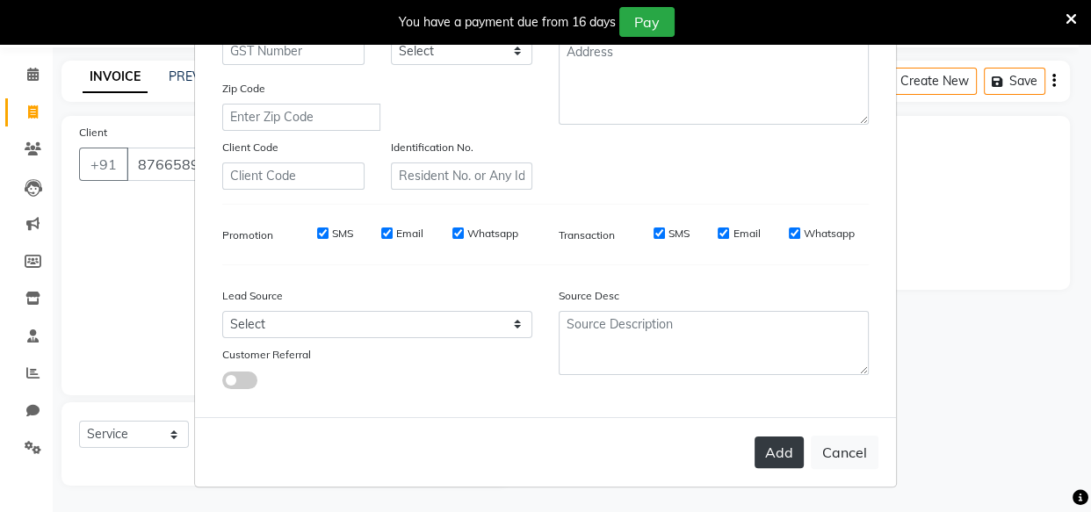
click at [766, 453] on button "Add" at bounding box center [778, 452] width 49 height 32
select select
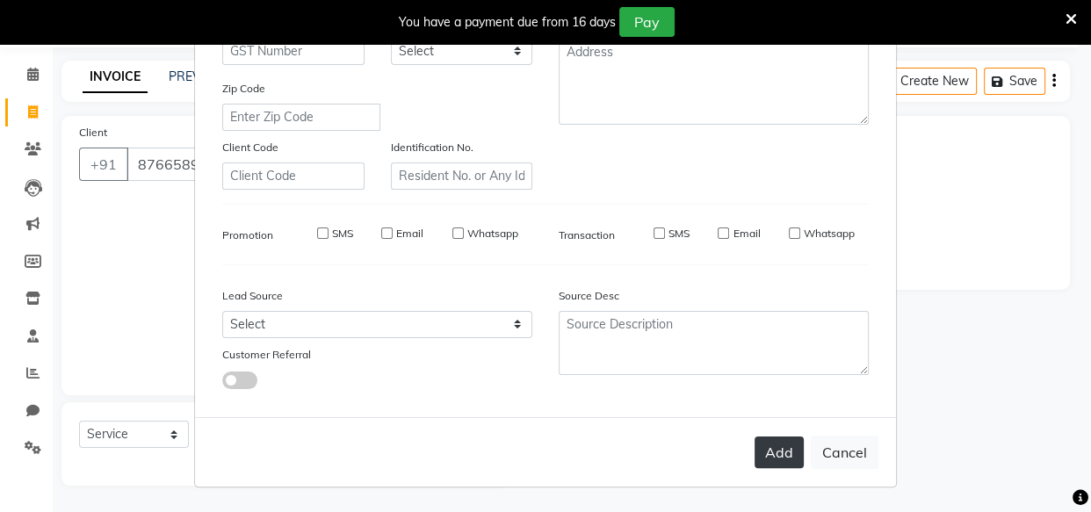
select select
checkbox input "false"
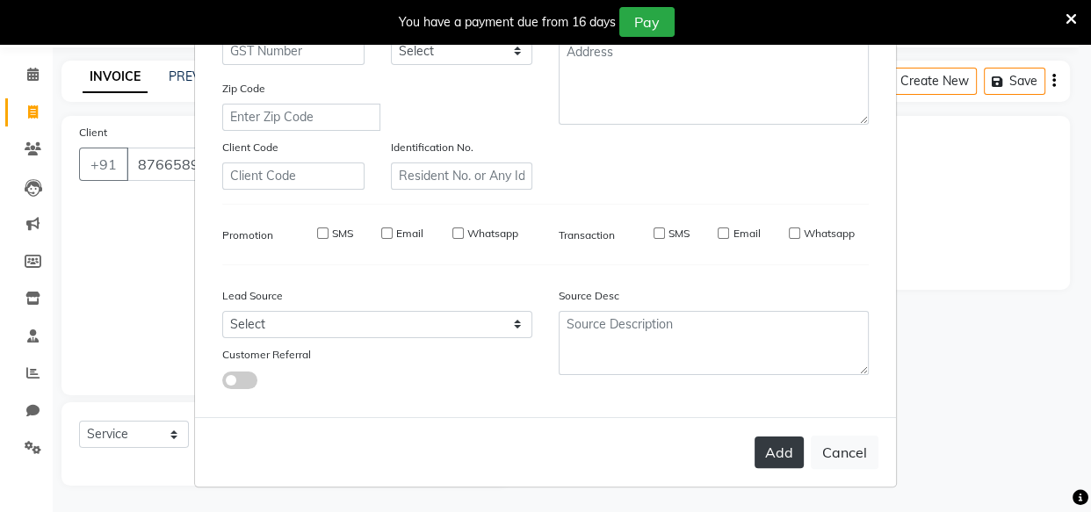
checkbox input "false"
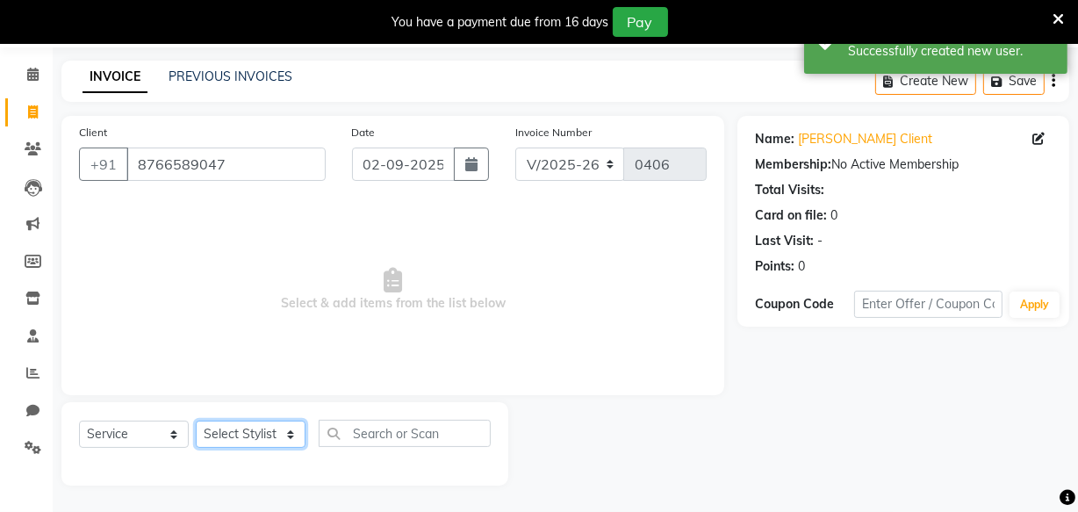
click at [270, 436] on select "Select Stylist Amla bhagwan vitkar Anjali Bhavana pornima kahar Riya Rupali san…" at bounding box center [251, 434] width 110 height 27
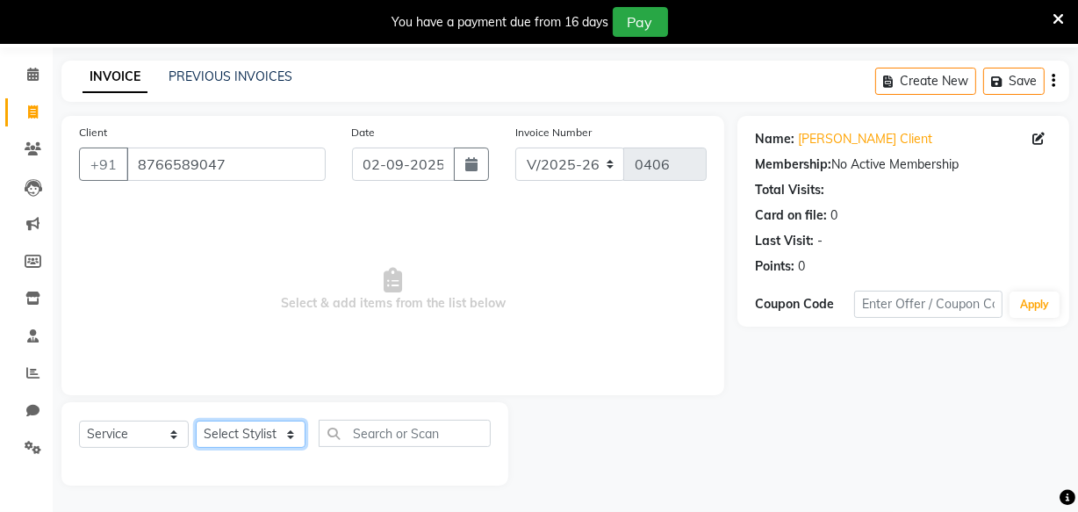
select select "87283"
click at [196, 421] on select "Select Stylist Amla bhagwan vitkar Anjali Bhavana pornima kahar Riya Rupali san…" at bounding box center [251, 434] width 110 height 27
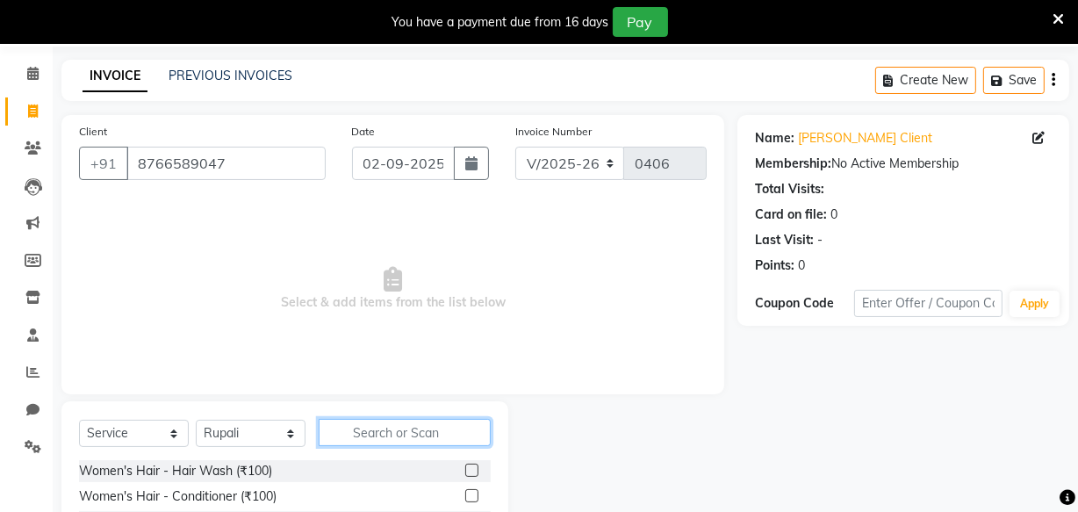
click at [390, 428] on input "text" at bounding box center [405, 432] width 172 height 27
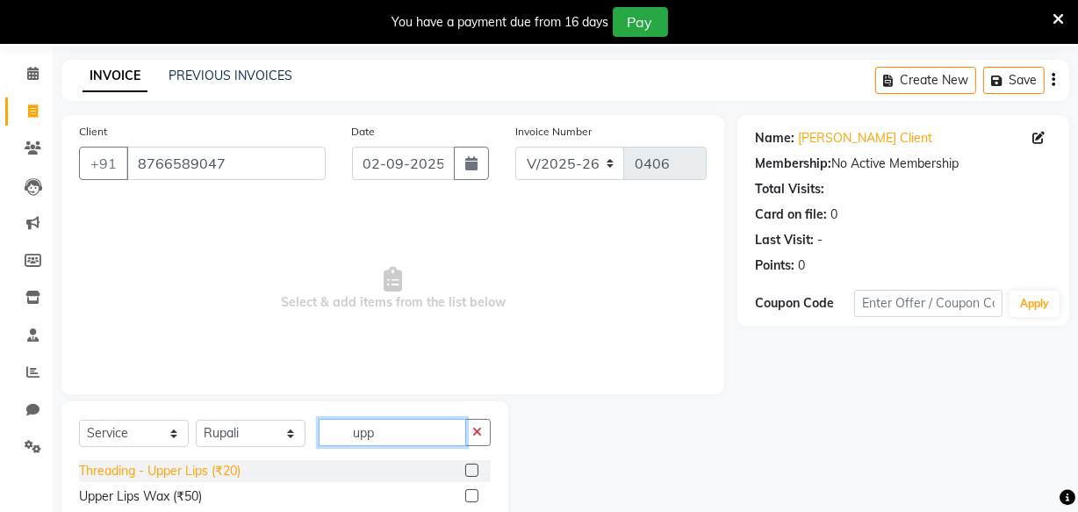
type input "upp"
click at [183, 468] on div "Threading - Upper Lips (₹20)" at bounding box center [160, 471] width 162 height 18
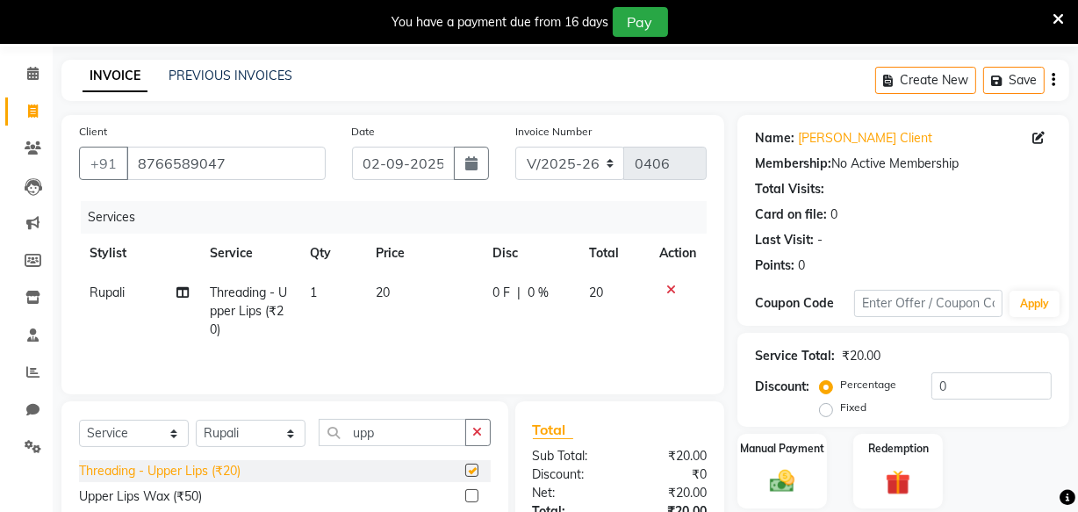
checkbox input "false"
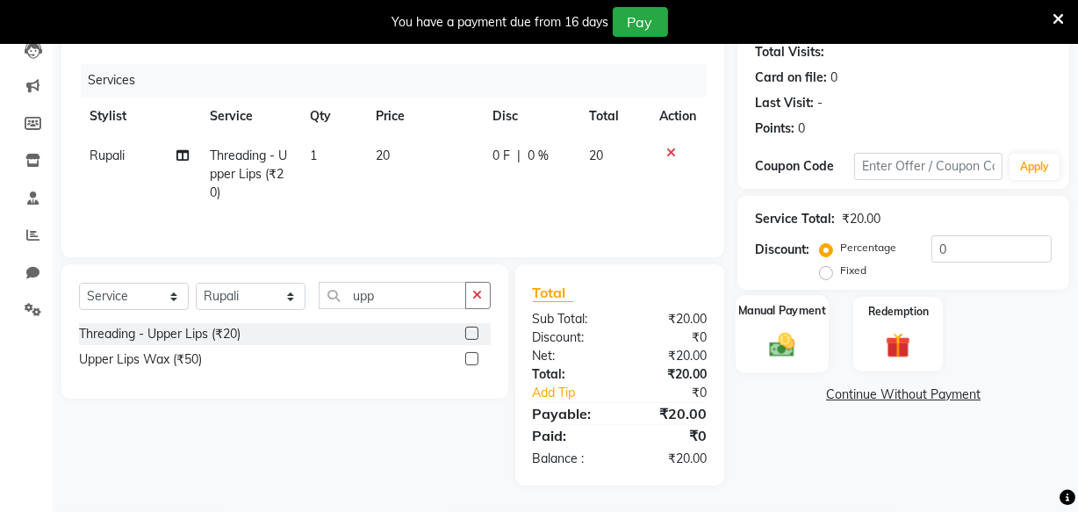
click at [805, 335] on div "Manual Payment" at bounding box center [782, 334] width 93 height 78
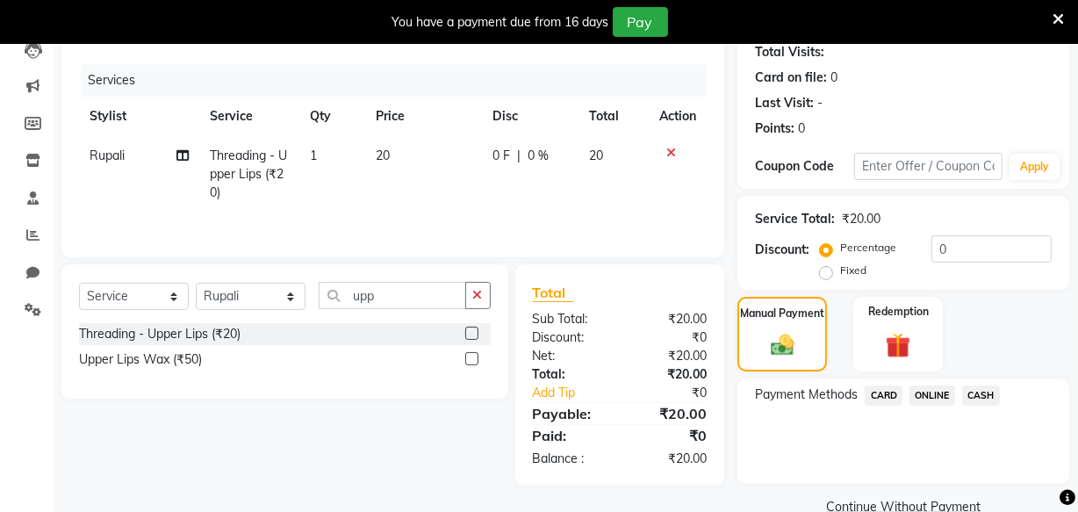
click at [929, 390] on span "ONLINE" at bounding box center [933, 395] width 46 height 20
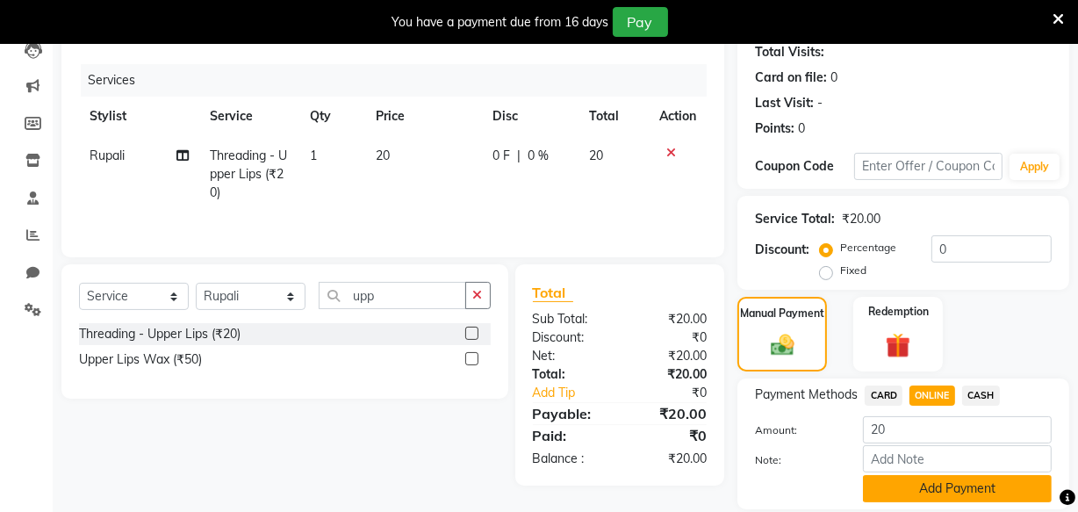
click at [951, 484] on button "Add Payment" at bounding box center [957, 488] width 189 height 27
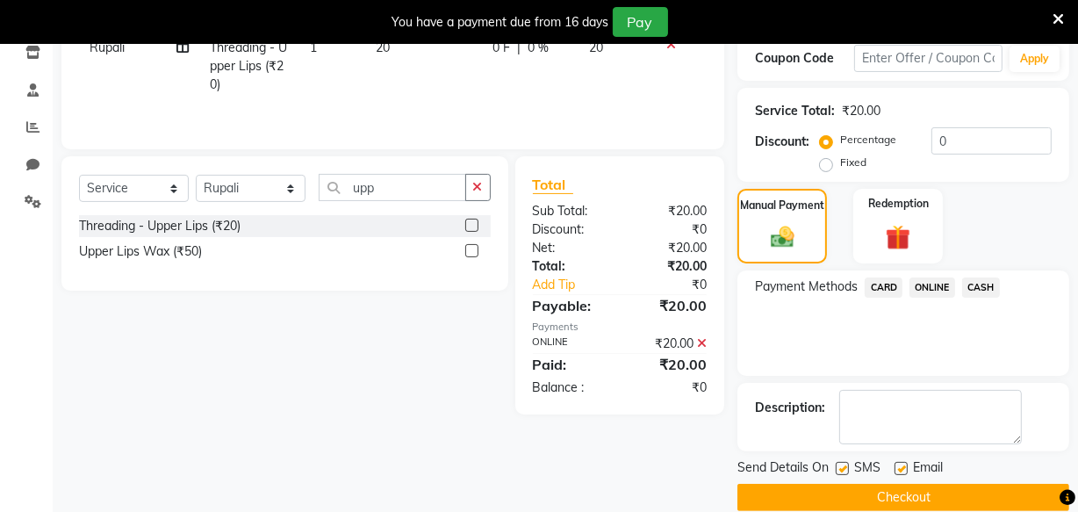
scroll to position [330, 0]
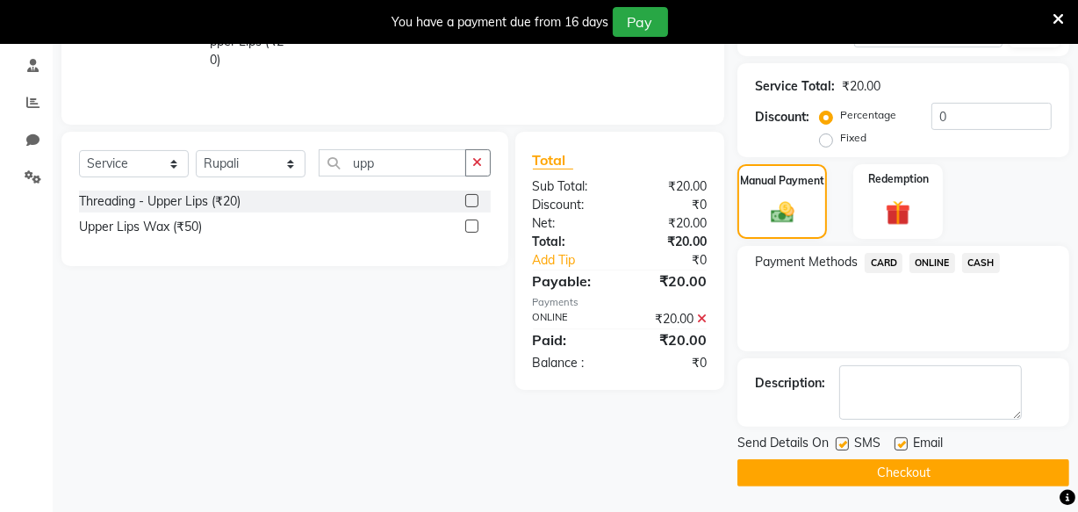
click at [928, 466] on button "Checkout" at bounding box center [904, 472] width 332 height 27
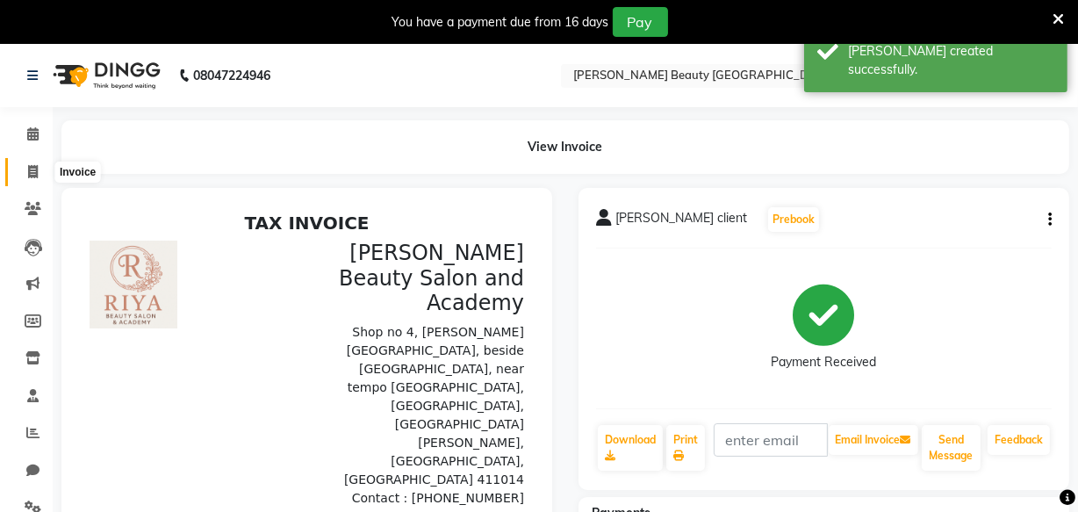
click at [30, 169] on icon at bounding box center [33, 171] width 10 height 13
select select "service"
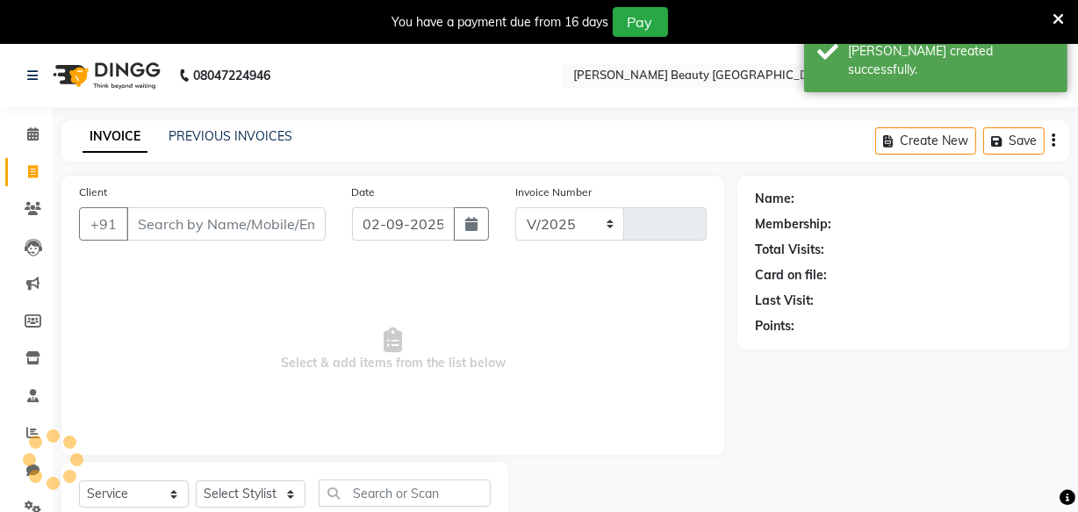
select select "8620"
type input "0407"
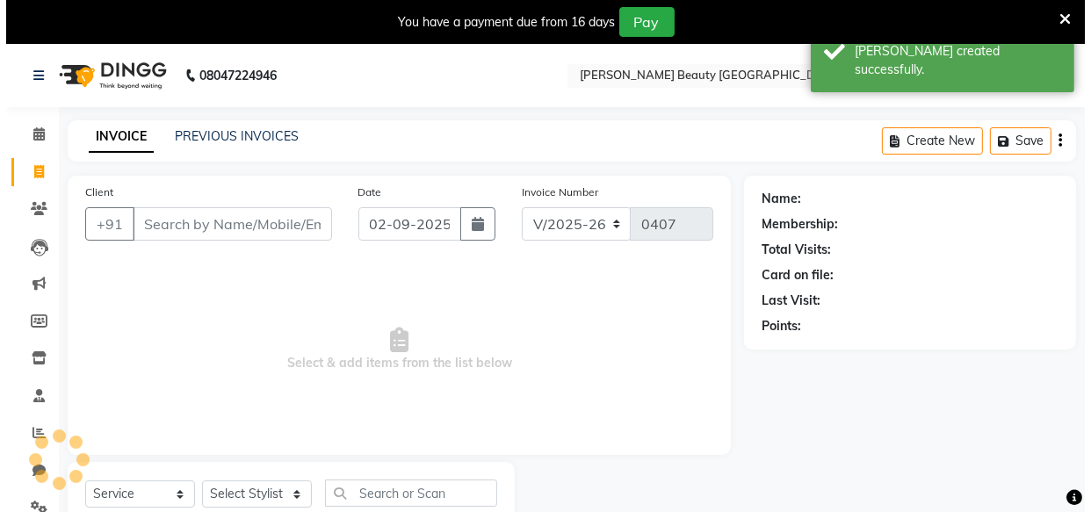
scroll to position [61, 0]
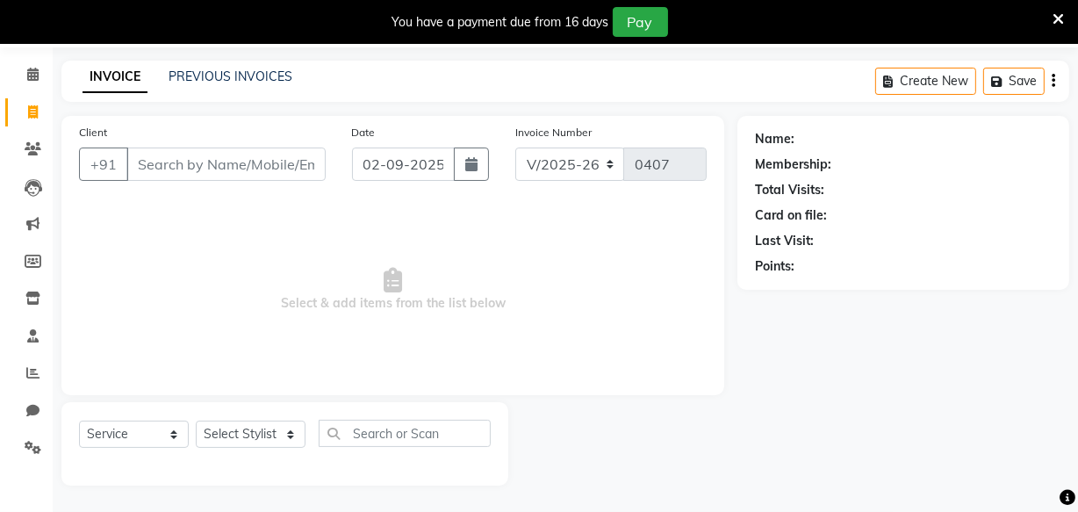
click at [228, 168] on input "Client" at bounding box center [225, 164] width 199 height 33
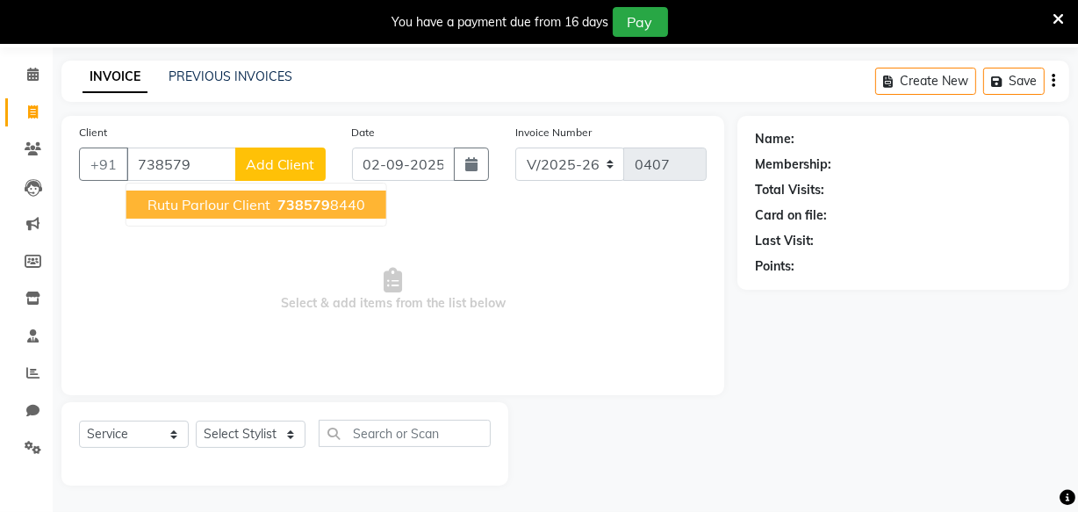
click at [244, 202] on span "Rutu Parlour Client" at bounding box center [209, 205] width 123 height 18
type input "7385798440"
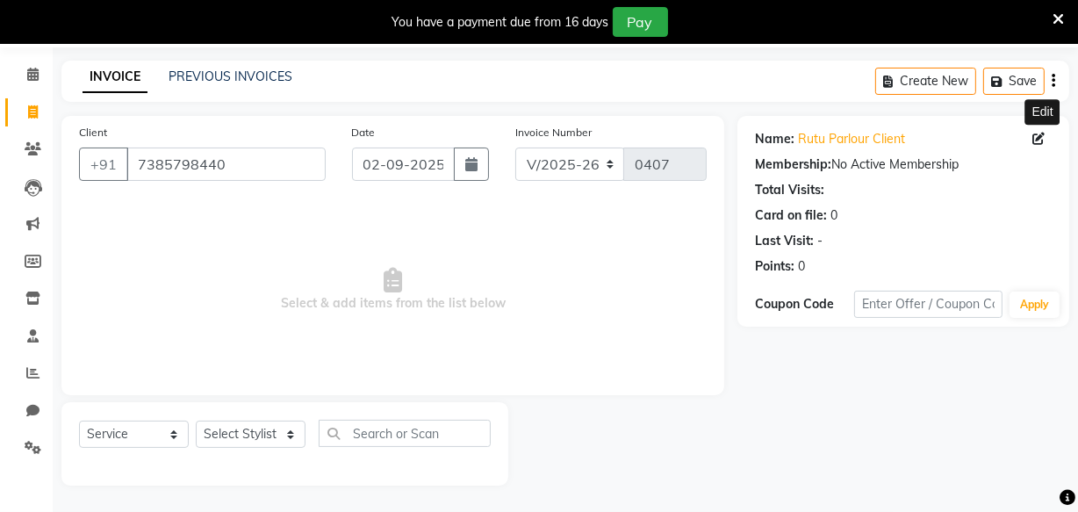
click at [1040, 137] on icon at bounding box center [1039, 139] width 12 height 12
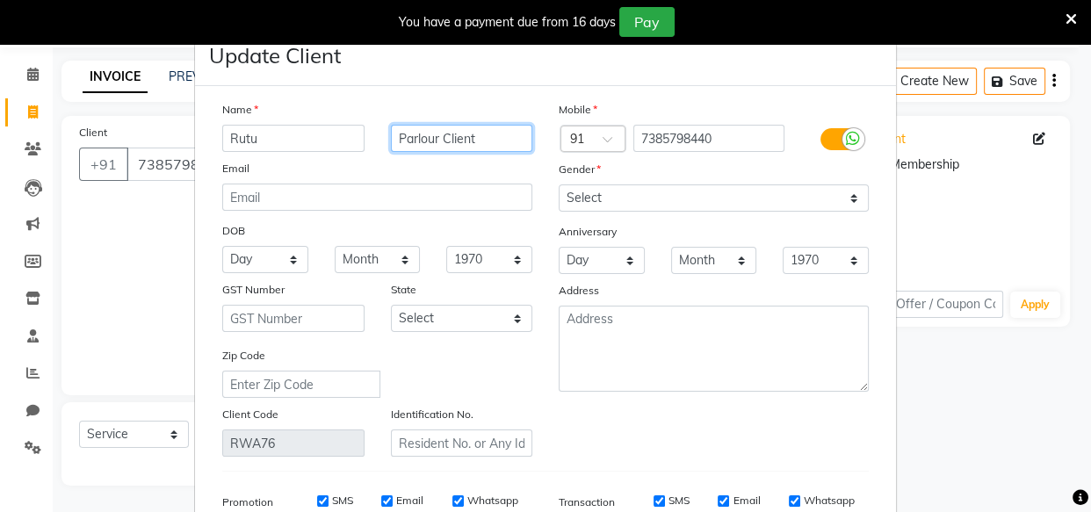
click at [431, 140] on input "Parlour Client" at bounding box center [462, 138] width 142 height 27
type input "Singi Client"
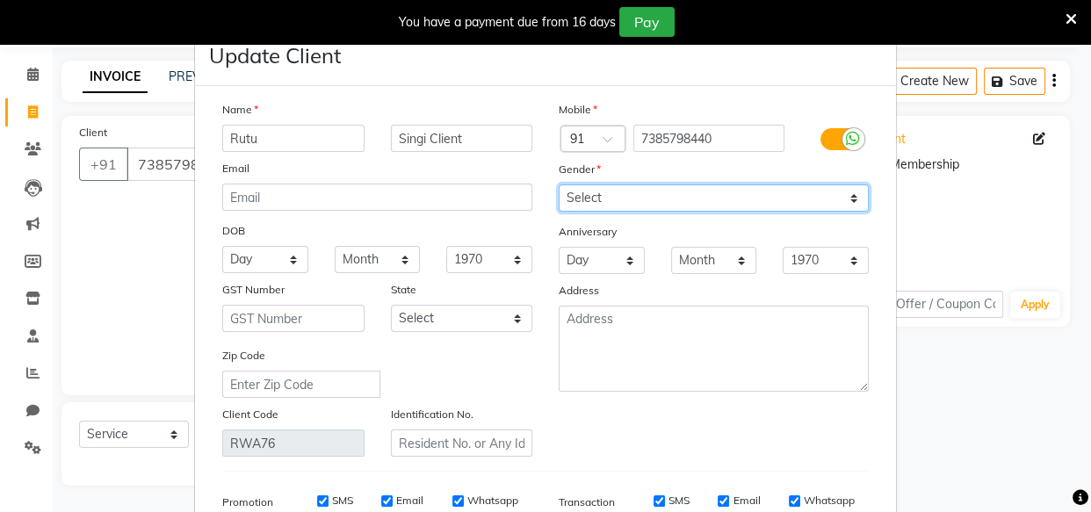
click at [661, 204] on select "Select Male Female Other Prefer Not To Say" at bounding box center [713, 197] width 310 height 27
select select "female"
click at [558, 185] on select "Select Male Female Other Prefer Not To Say" at bounding box center [713, 197] width 310 height 27
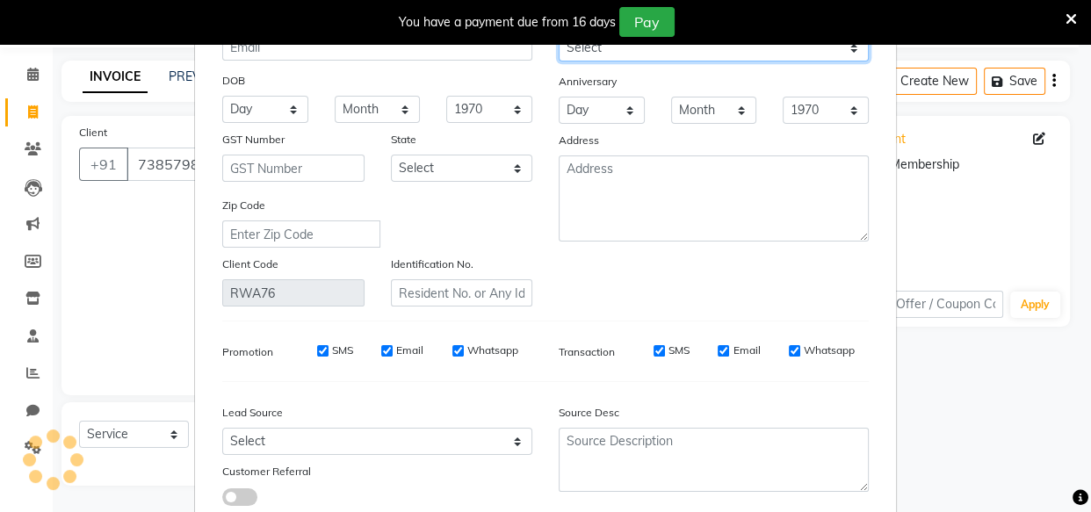
scroll to position [148, 0]
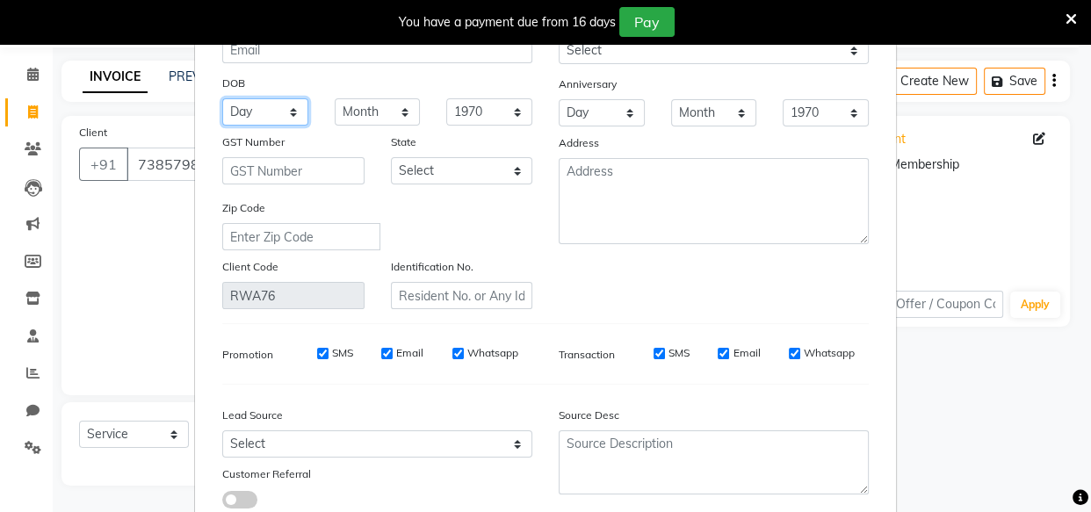
click at [270, 114] on select "Day 01 02 03 04 05 06 07 08 09 10 11 12 13 14 15 16 17 18 19 20 21 22 23 24 25 …" at bounding box center [265, 111] width 86 height 27
select select "09"
click at [222, 99] on select "Day 01 02 03 04 05 06 07 08 09 10 11 12 13 14 15 16 17 18 19 20 21 22 23 24 25 …" at bounding box center [265, 111] width 86 height 27
click at [411, 173] on select "Select Andaman and Nicobar Islands Andhra Pradesh Arunachal Pradesh Assam Bihar…" at bounding box center [462, 170] width 142 height 27
click at [388, 116] on select "Month January February March April May June July August September October Novem…" at bounding box center [378, 111] width 86 height 27
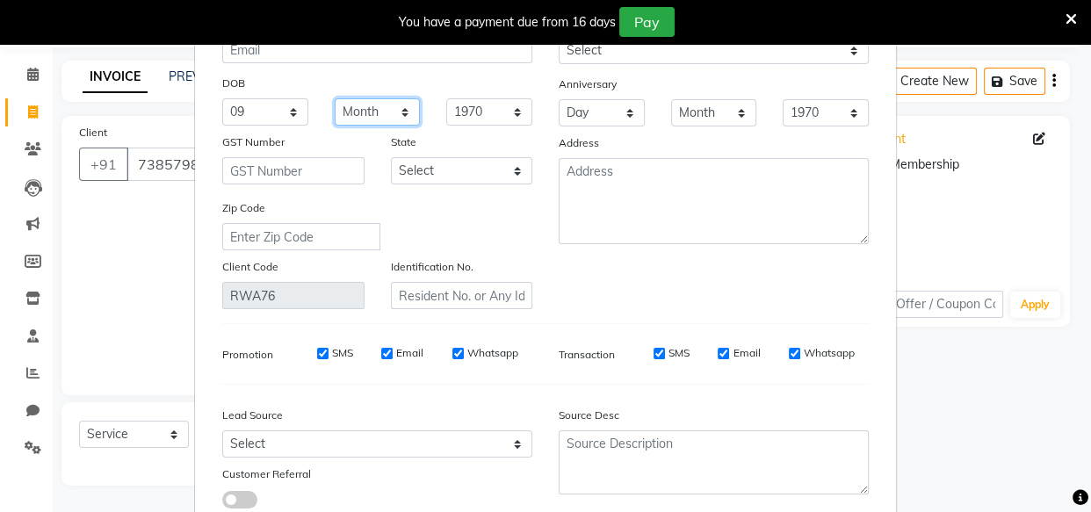
select select "07"
click at [335, 99] on select "Month January February March April May June July August September October Novem…" at bounding box center [378, 111] width 86 height 27
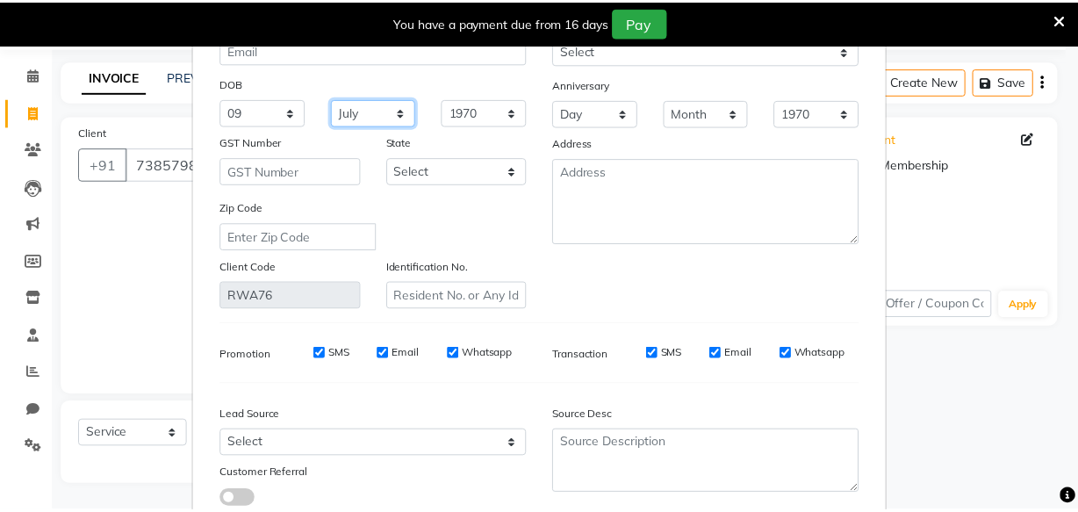
scroll to position [272, 0]
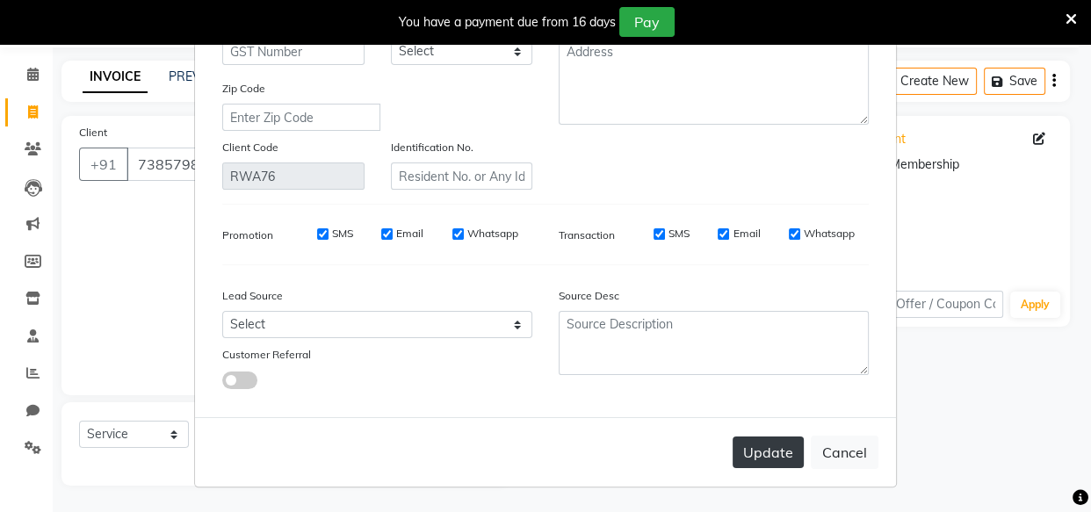
click at [745, 448] on button "Update" at bounding box center [767, 452] width 71 height 32
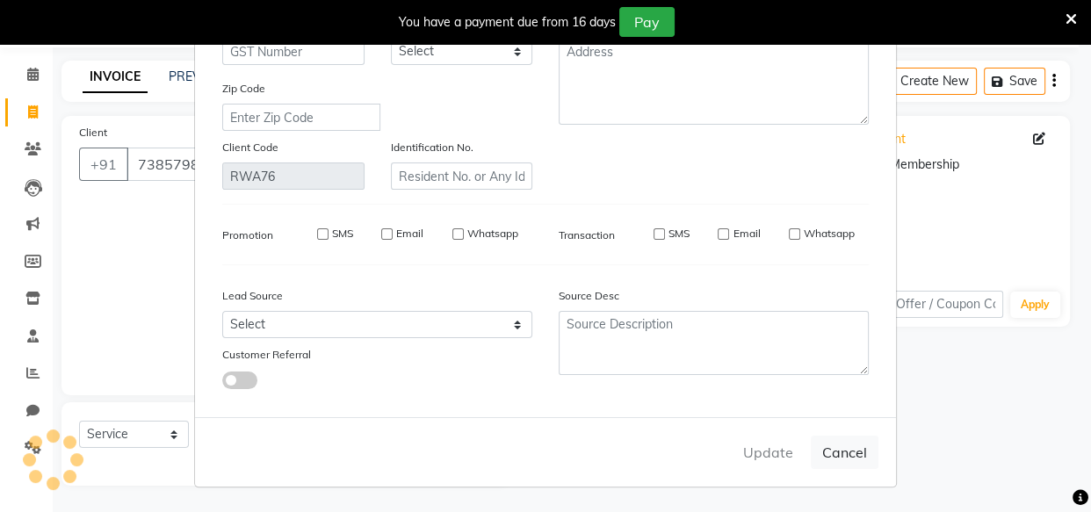
select select
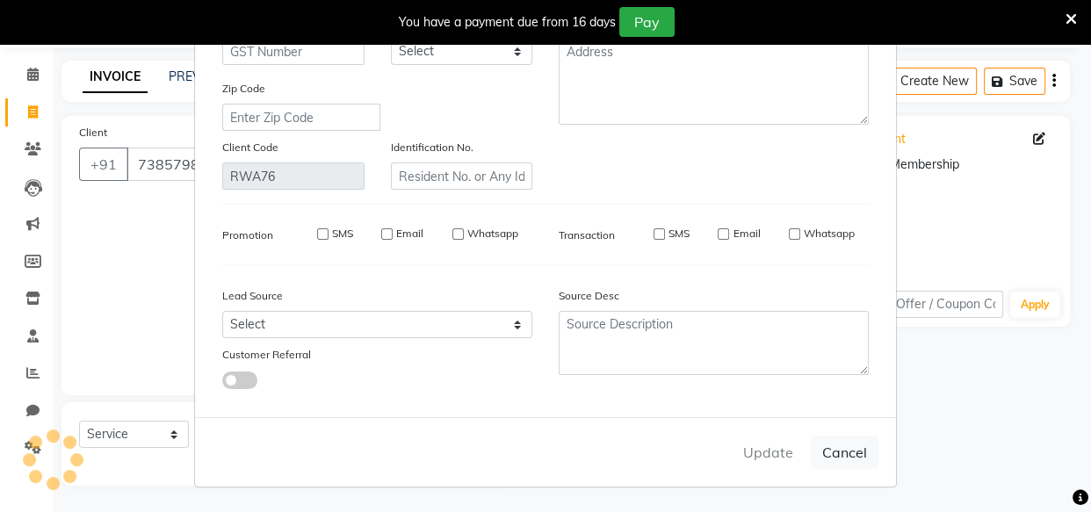
select select
checkbox input "false"
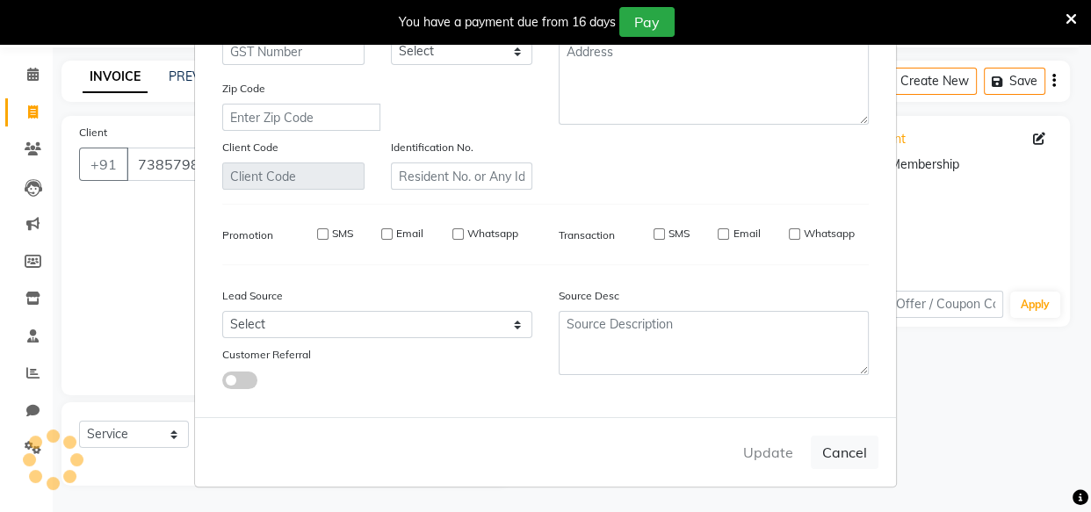
checkbox input "false"
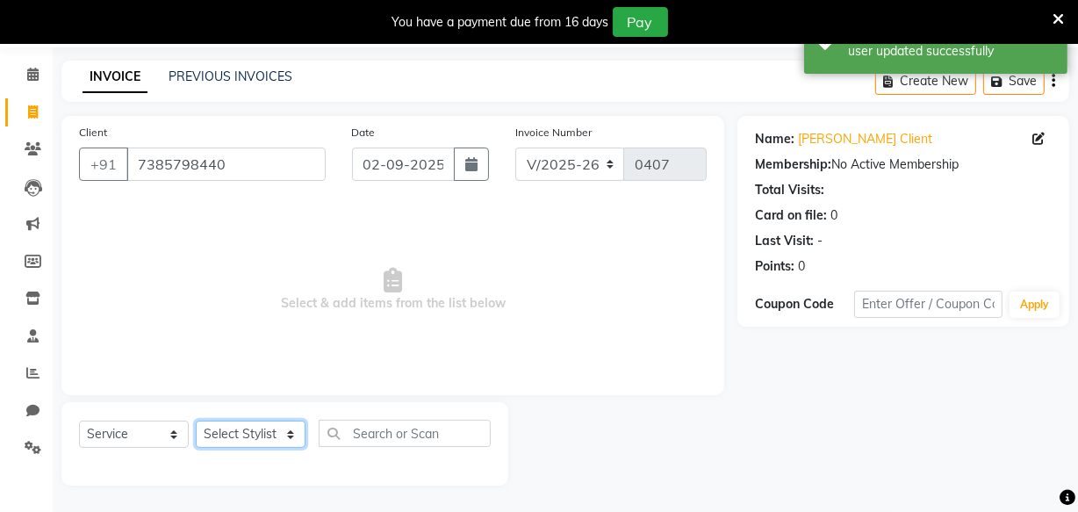
click at [271, 432] on select "Select Stylist Amla bhagwan vitkar Anjali Bhavana pornima kahar Riya Rupali san…" at bounding box center [251, 434] width 110 height 27
select select "87283"
click at [196, 421] on select "Select Stylist Amla bhagwan vitkar Anjali Bhavana pornima kahar Riya Rupali san…" at bounding box center [251, 434] width 110 height 27
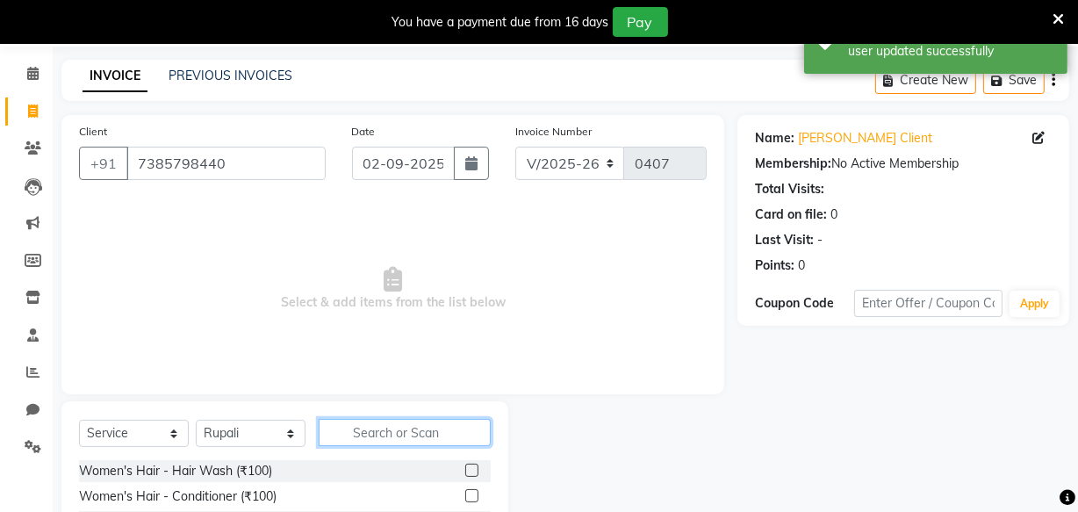
click at [372, 428] on input "text" at bounding box center [405, 432] width 172 height 27
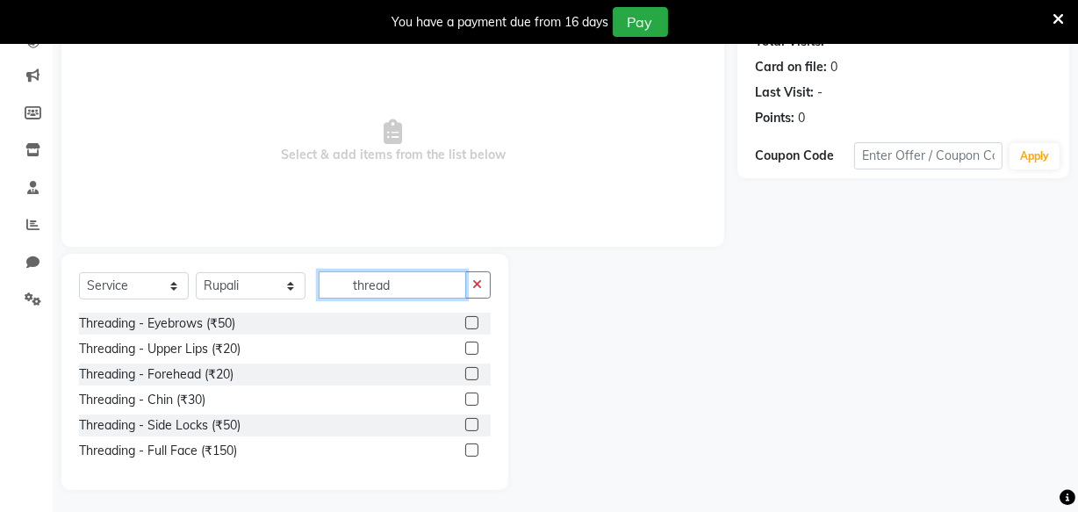
scroll to position [212, 0]
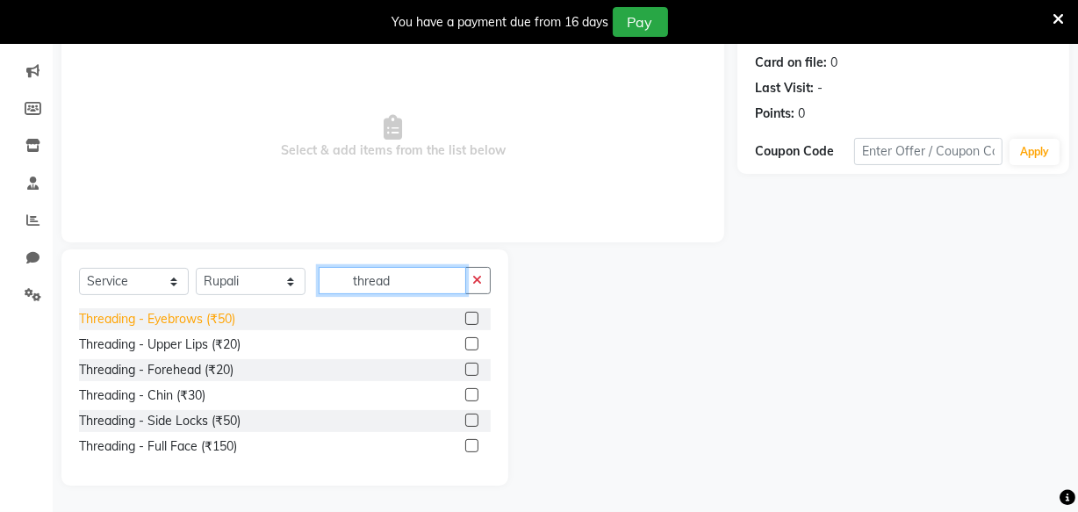
type input "thread"
click at [181, 320] on div "Threading - Eyebrows (₹50)" at bounding box center [157, 319] width 156 height 18
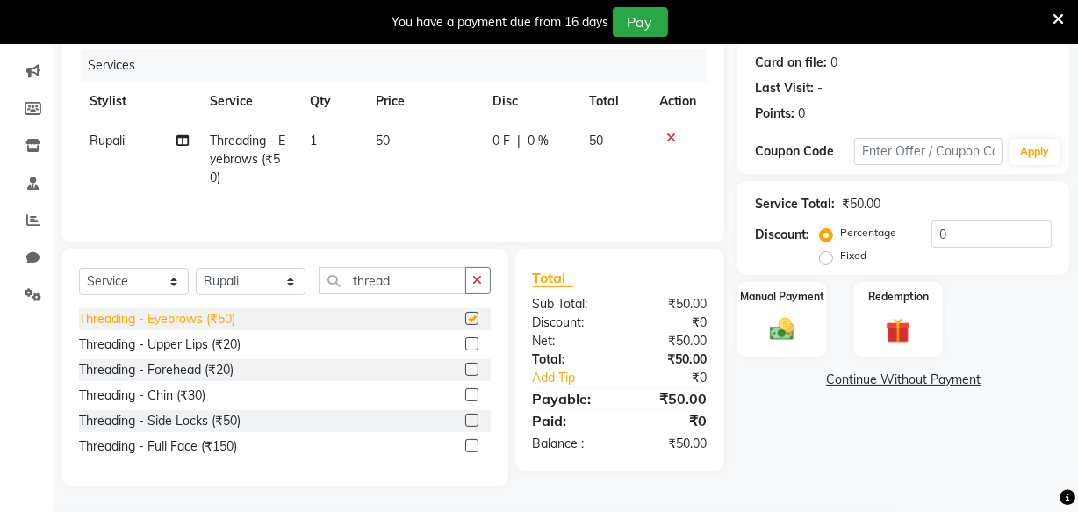
checkbox input "false"
click at [186, 348] on div "Threading - Upper Lips (₹20)" at bounding box center [160, 344] width 162 height 18
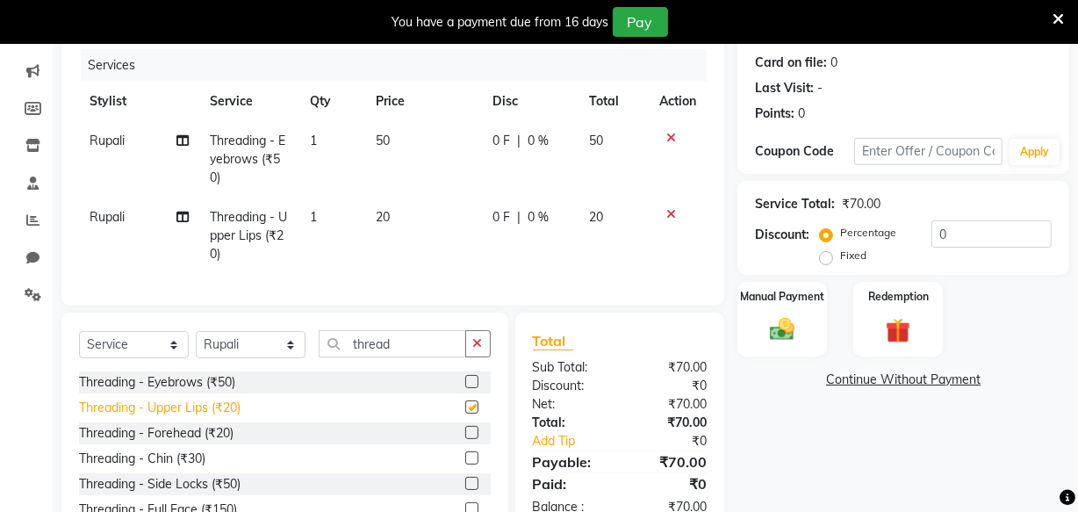
checkbox input "false"
click at [789, 328] on img at bounding box center [782, 329] width 42 height 30
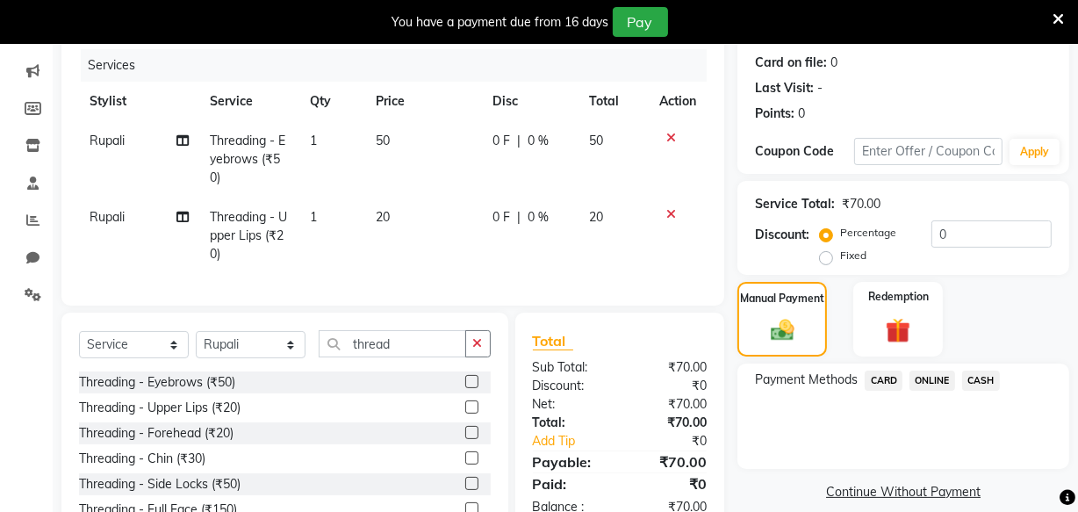
click at [925, 376] on span "ONLINE" at bounding box center [933, 381] width 46 height 20
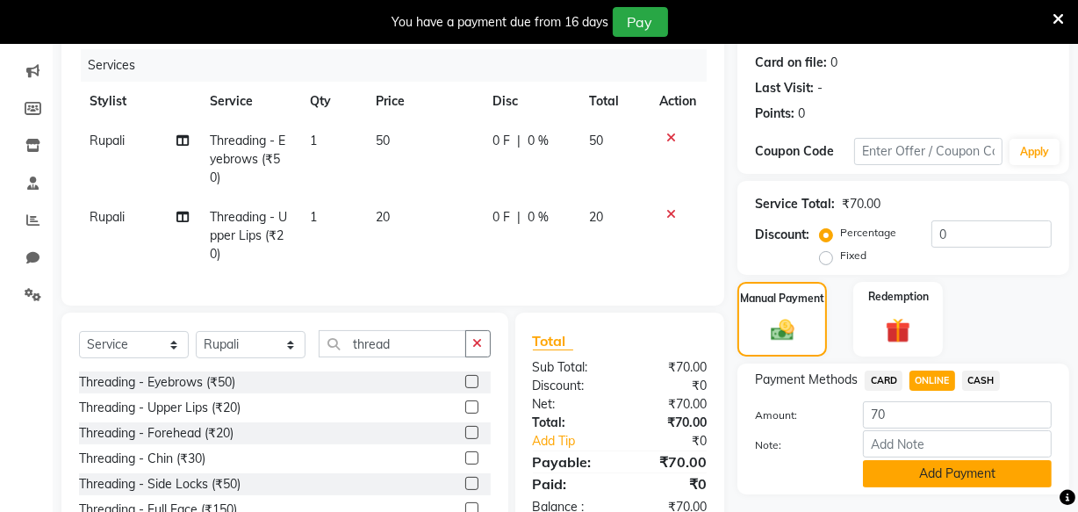
click at [949, 474] on button "Add Payment" at bounding box center [957, 473] width 189 height 27
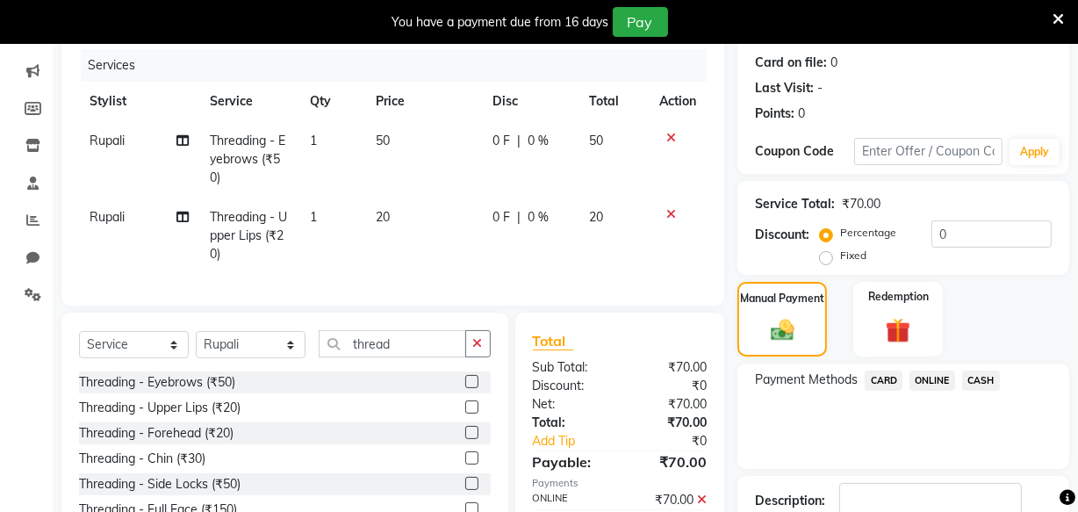
scroll to position [330, 0]
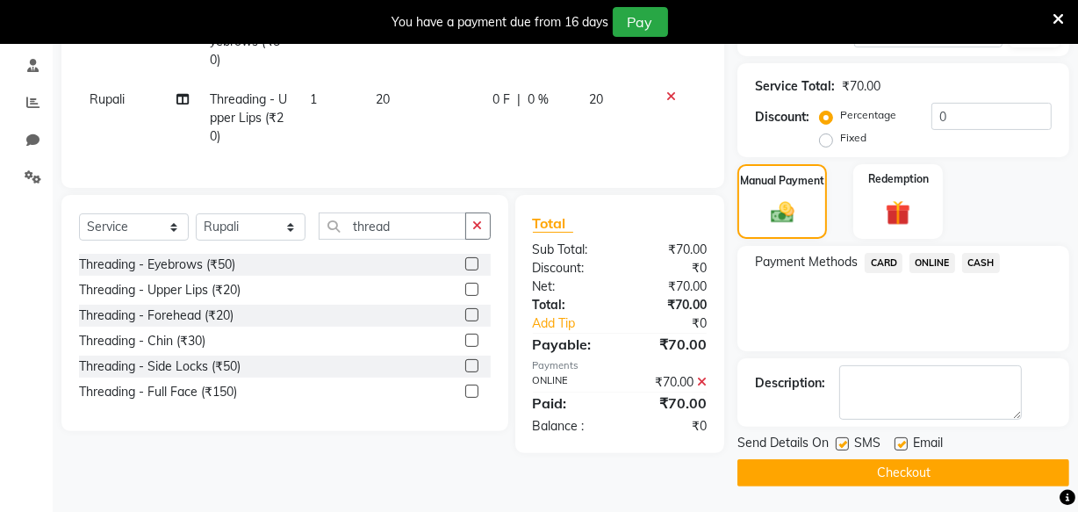
click at [936, 469] on button "Checkout" at bounding box center [904, 472] width 332 height 27
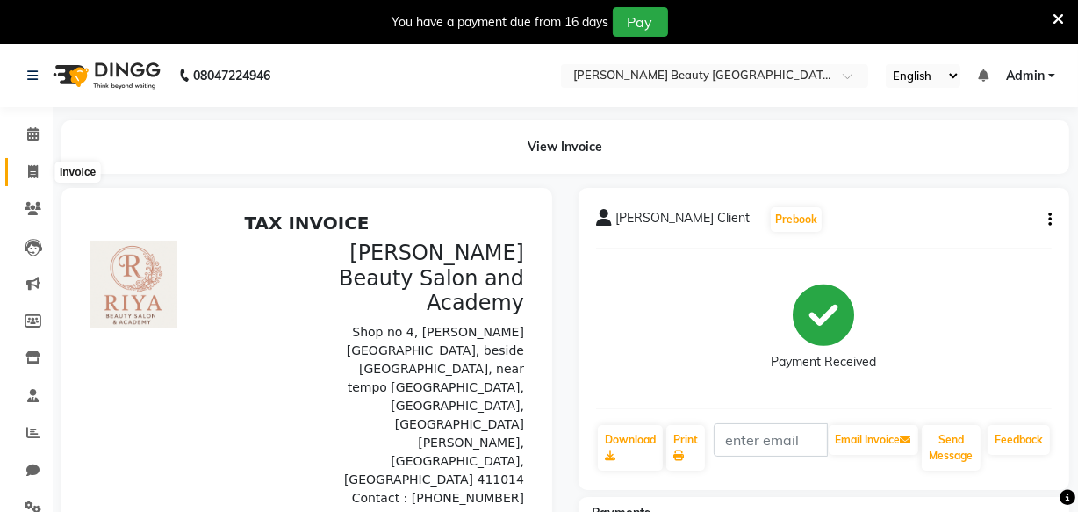
click at [32, 170] on icon at bounding box center [33, 171] width 10 height 13
select select "service"
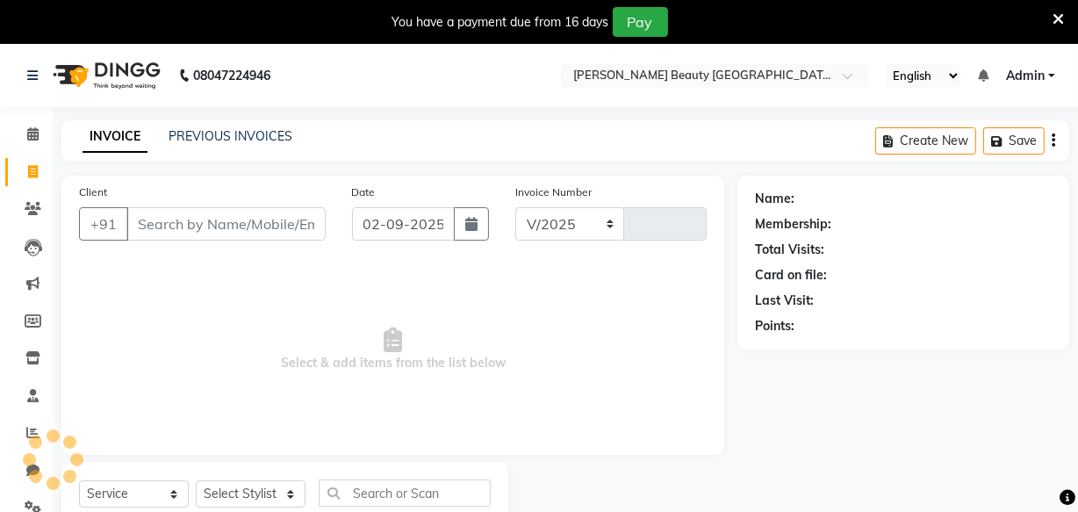
select select "8620"
type input "0408"
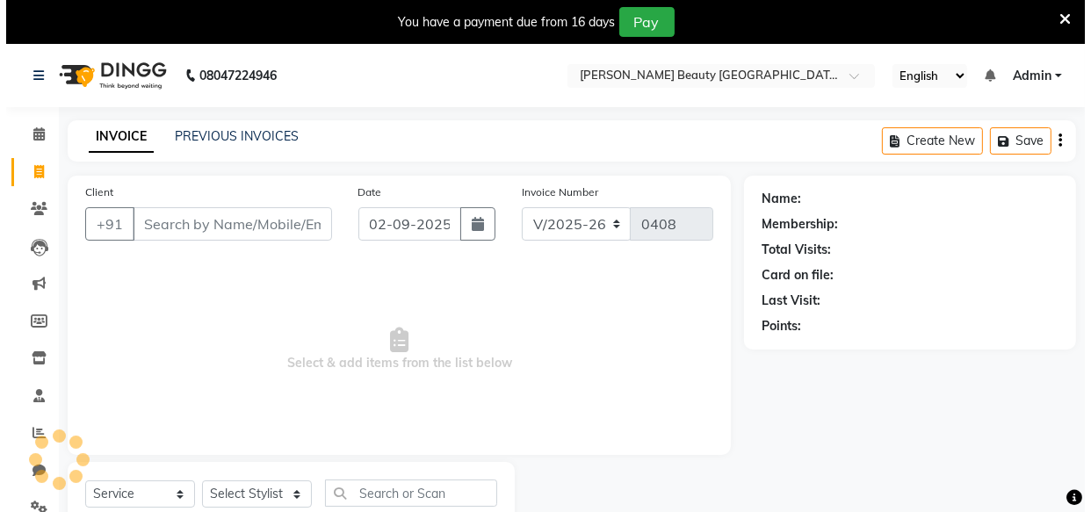
scroll to position [61, 0]
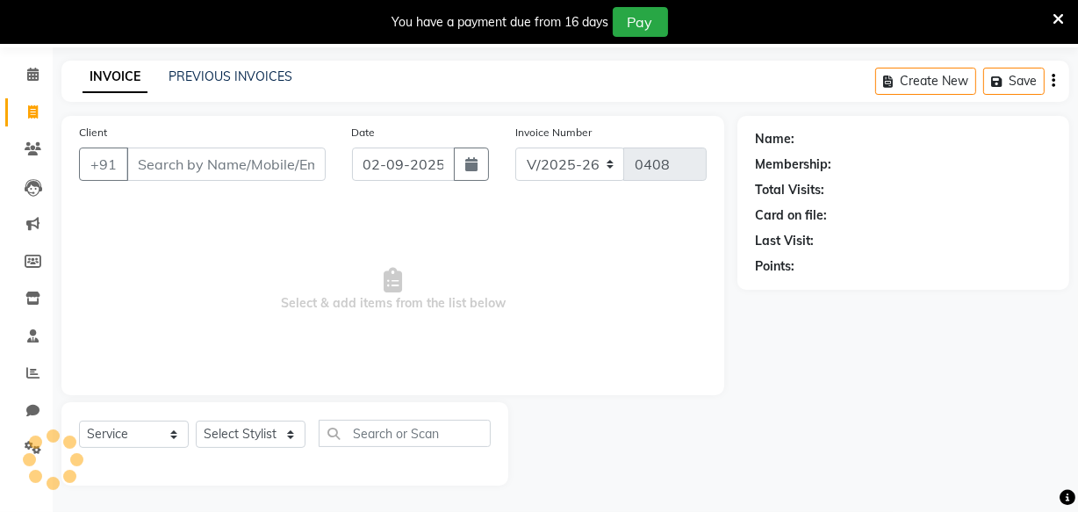
click at [174, 158] on input "Client" at bounding box center [225, 164] width 199 height 33
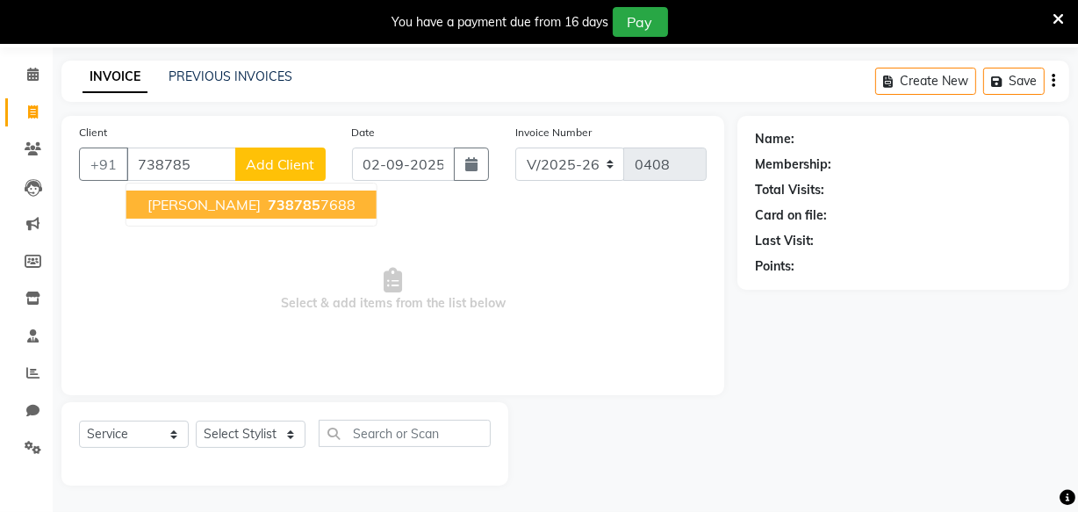
click at [195, 204] on span "Bhavya tanna" at bounding box center [204, 205] width 113 height 18
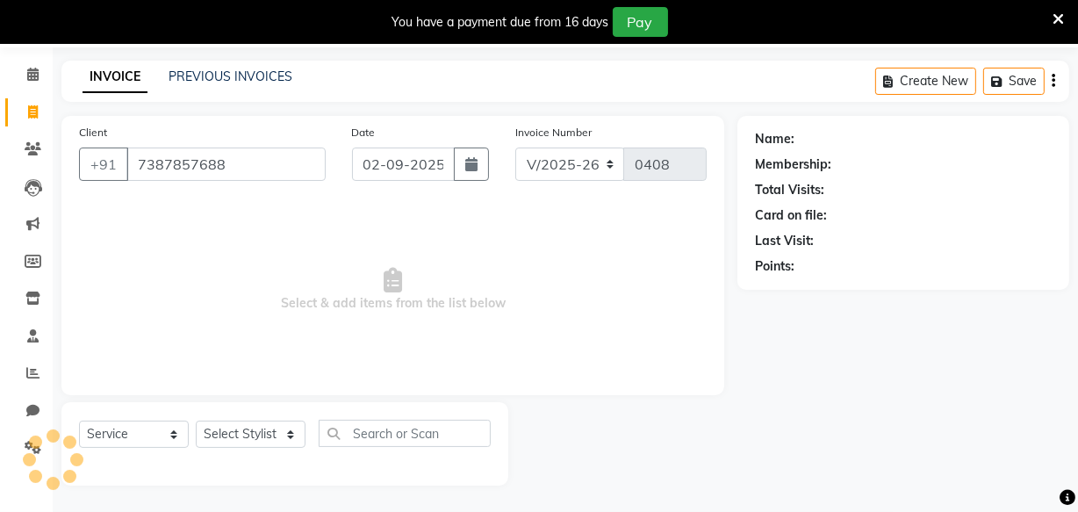
type input "7387857688"
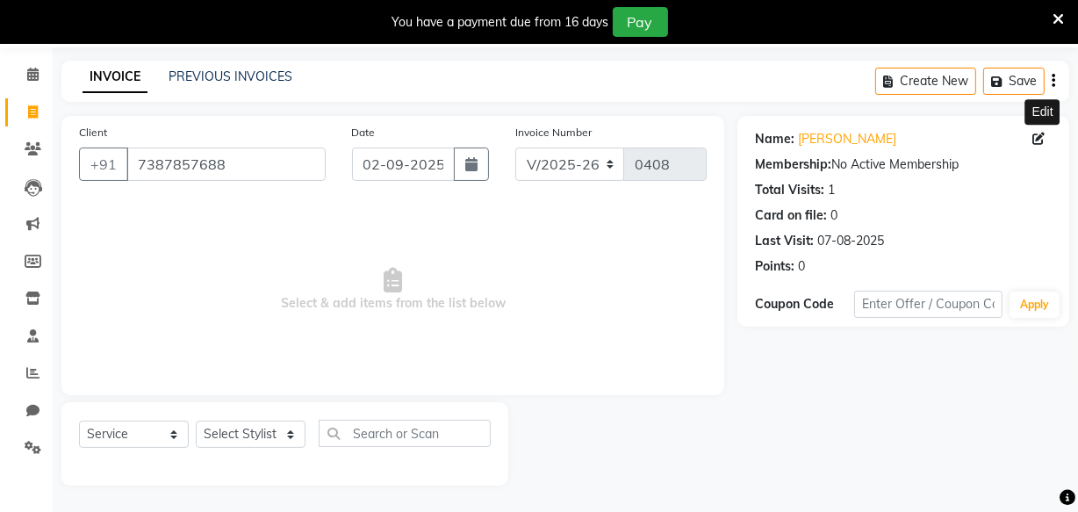
click at [1040, 133] on icon at bounding box center [1039, 139] width 12 height 12
select select "07"
select select "05"
select select "1988"
select select "female"
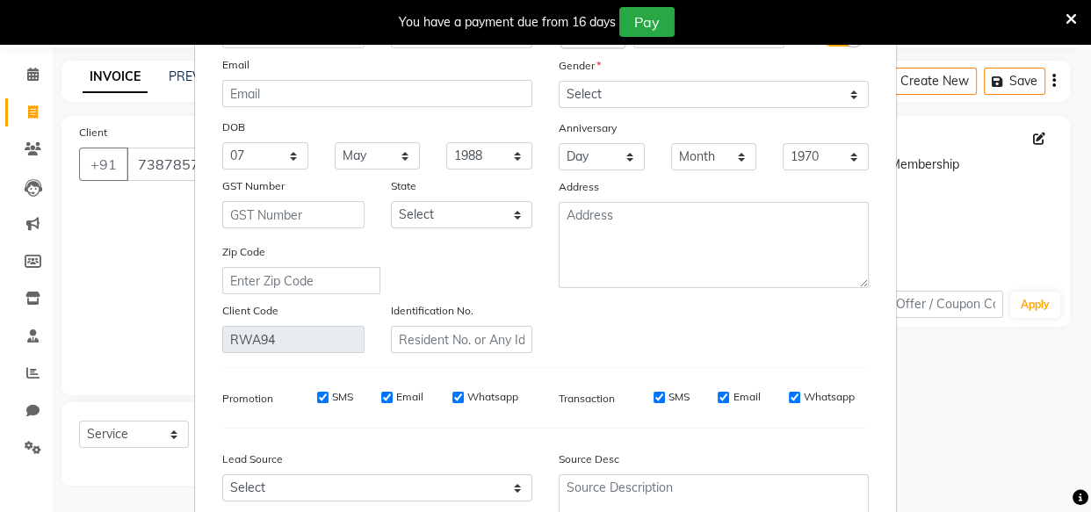
scroll to position [272, 0]
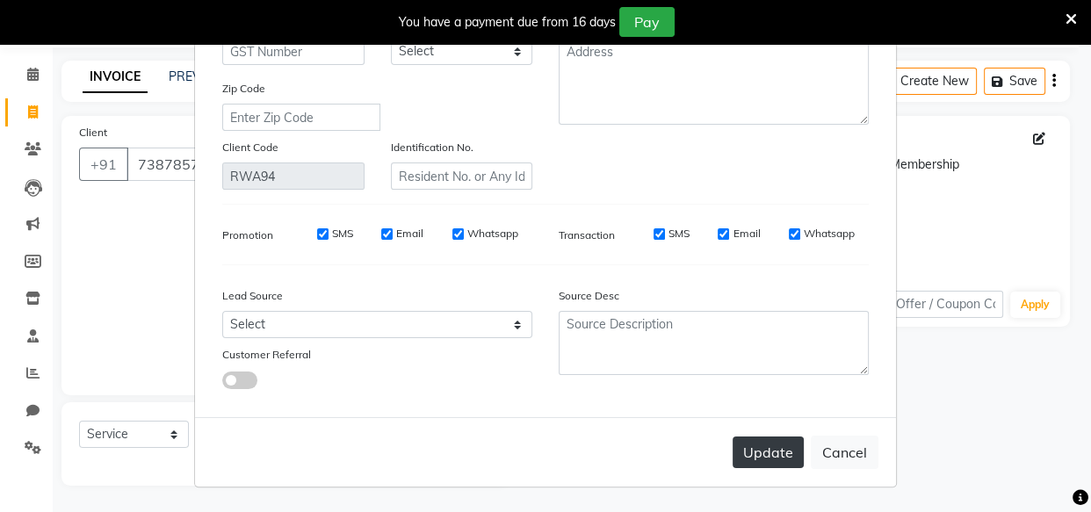
click at [775, 452] on button "Update" at bounding box center [767, 452] width 71 height 32
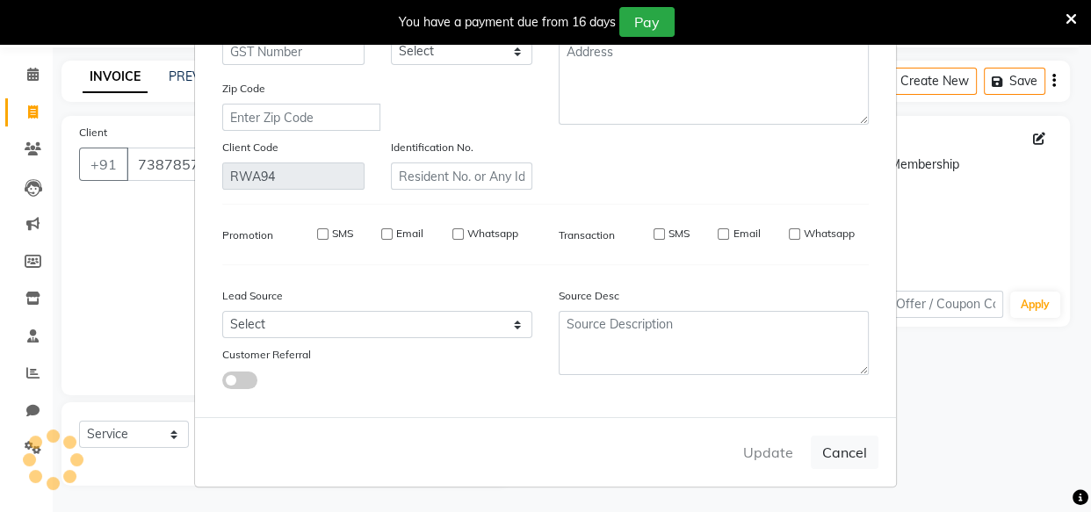
select select
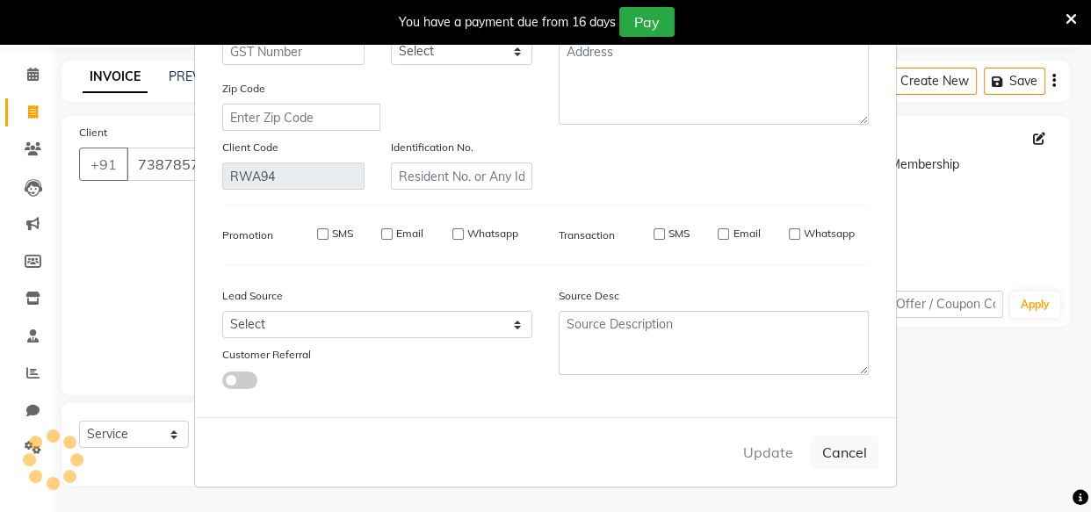
select select
checkbox input "false"
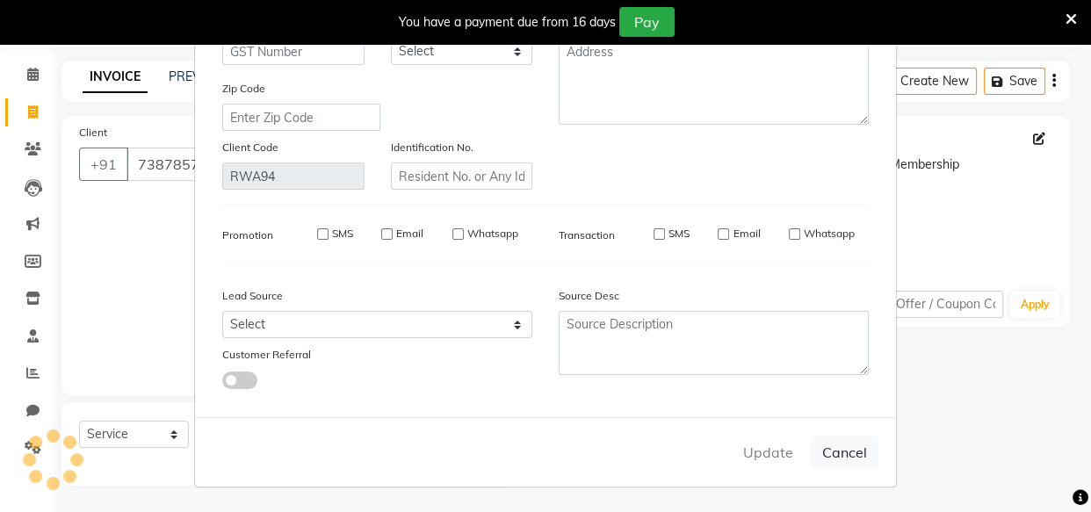
checkbox input "false"
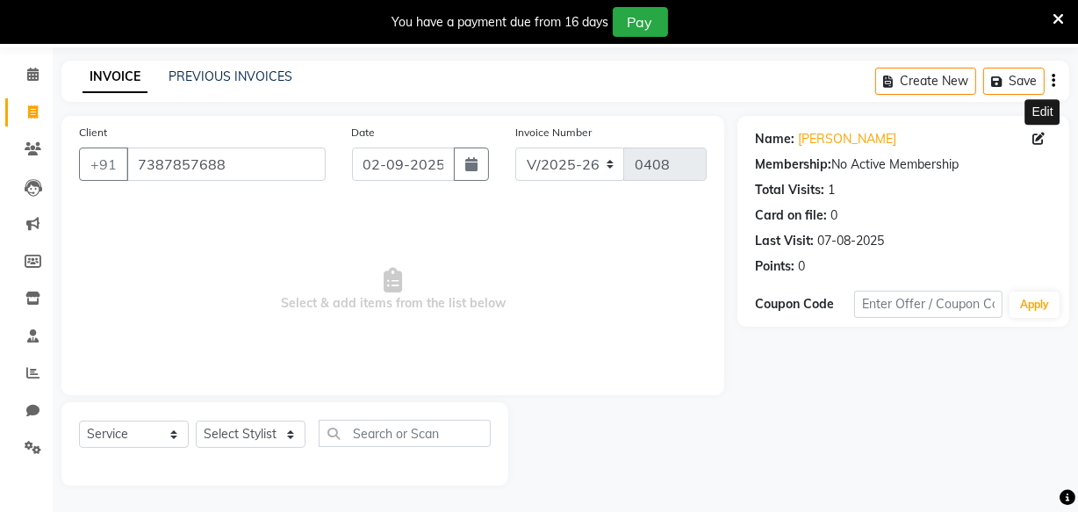
click at [1036, 134] on icon at bounding box center [1039, 139] width 12 height 12
select select "07"
select select "05"
select select "1988"
select select "female"
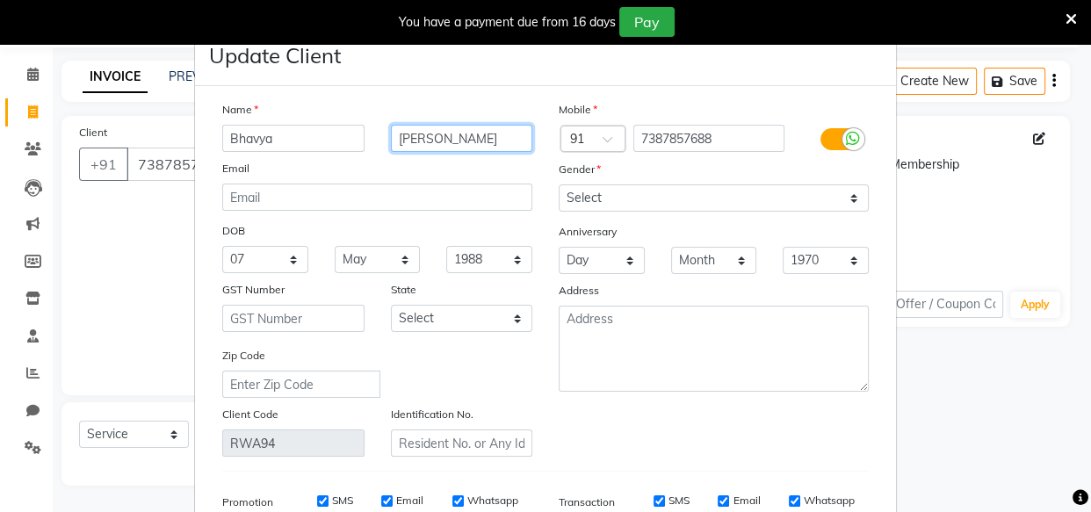
click at [503, 127] on input "tanna" at bounding box center [462, 138] width 142 height 27
type input "t"
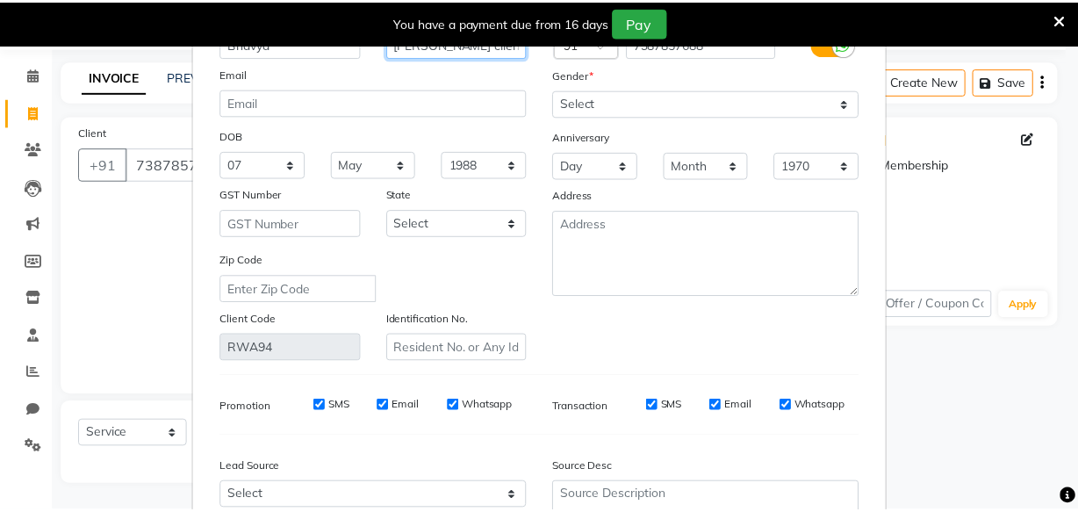
scroll to position [263, 0]
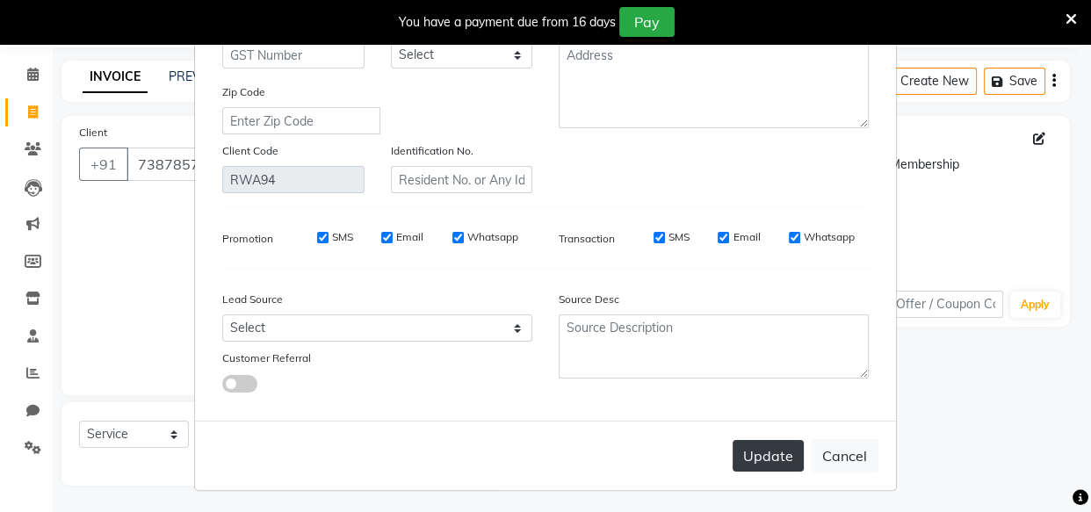
type input "Tanna client"
click at [766, 457] on button "Update" at bounding box center [767, 456] width 71 height 32
select select
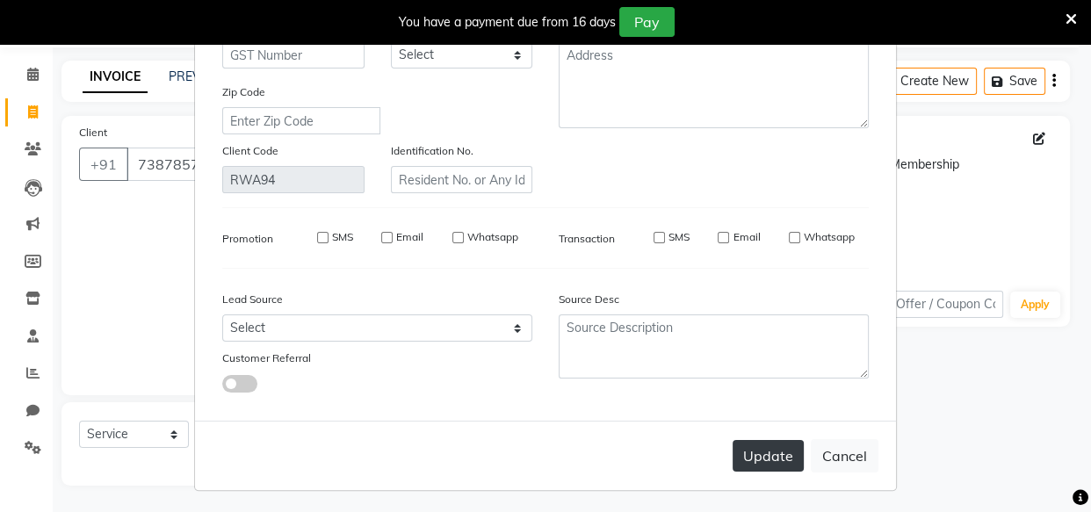
select select
checkbox input "false"
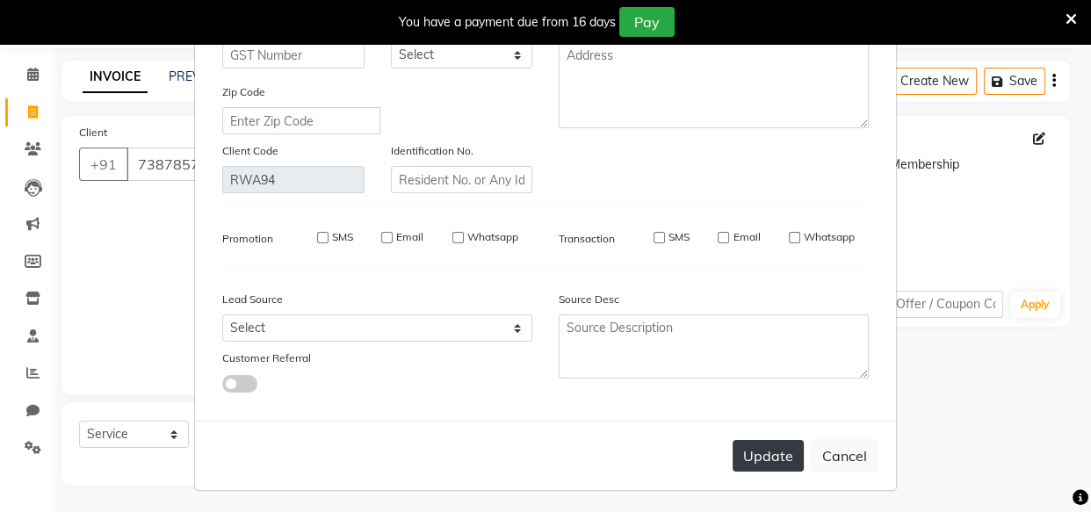
checkbox input "false"
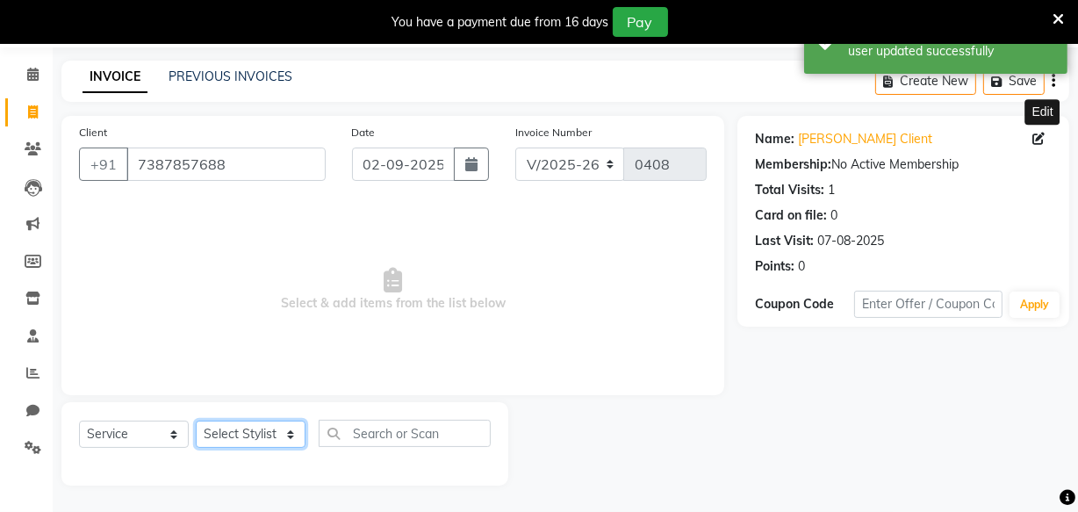
click at [248, 436] on select "Select Stylist Amla bhagwan vitkar Anjali Bhavana pornima kahar Riya Rupali san…" at bounding box center [251, 434] width 110 height 27
select select "87283"
click at [196, 421] on select "Select Stylist Amla bhagwan vitkar Anjali Bhavana pornima kahar Riya Rupali san…" at bounding box center [251, 434] width 110 height 27
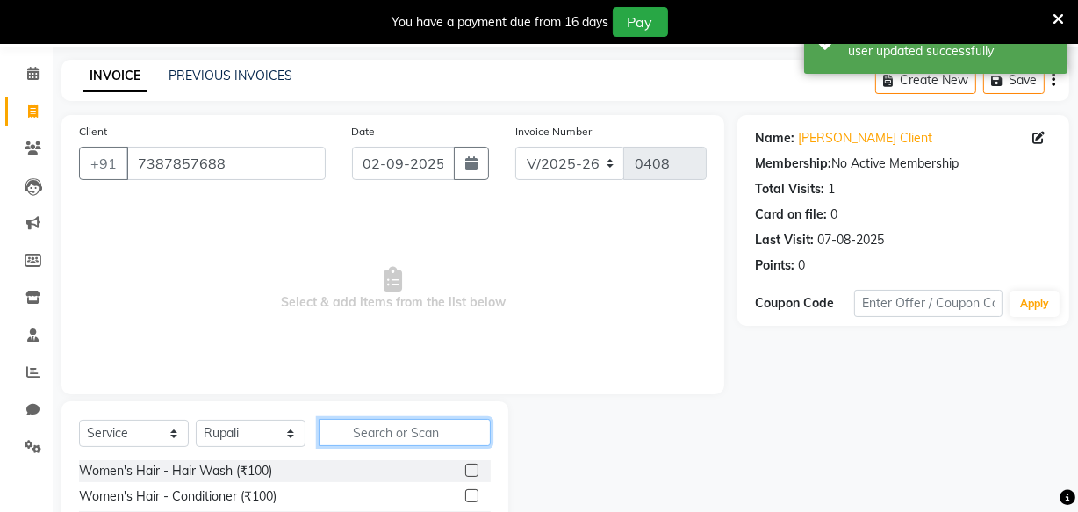
click at [378, 427] on input "text" at bounding box center [405, 432] width 172 height 27
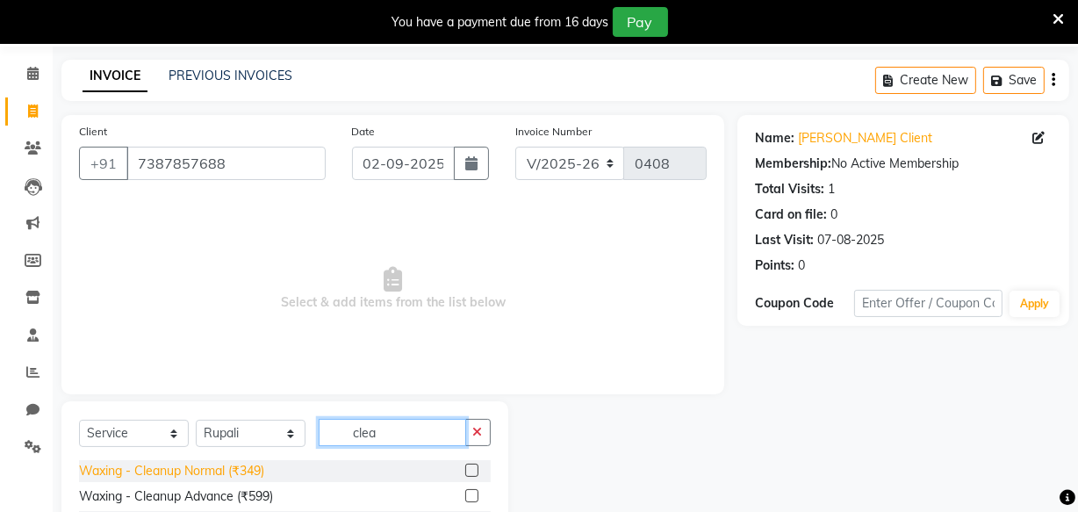
type input "clea"
click at [192, 474] on div "Waxing - Cleanup Normal (₹349)" at bounding box center [171, 471] width 185 height 18
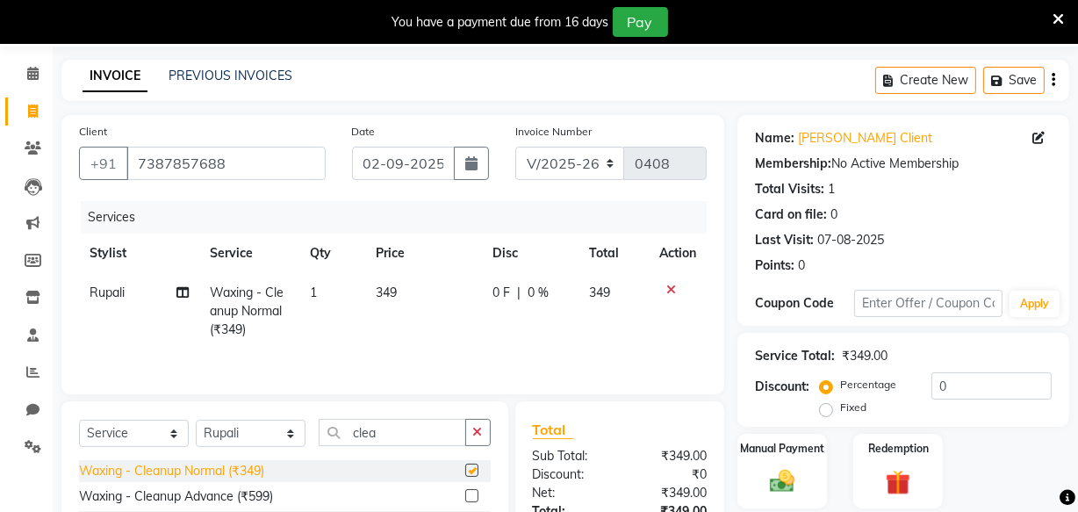
checkbox input "false"
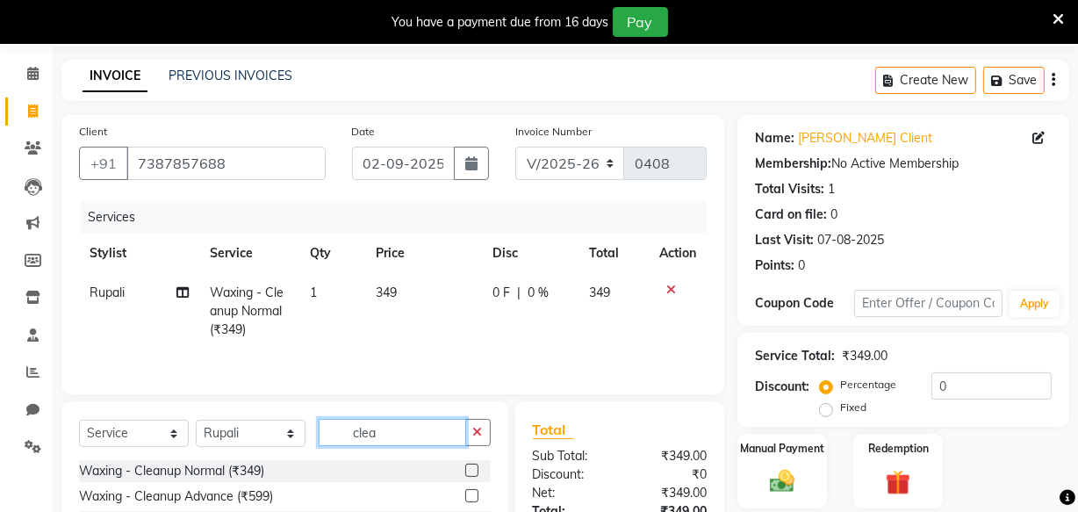
click at [406, 427] on input "clea" at bounding box center [393, 432] width 148 height 27
type input "c"
type input "thread"
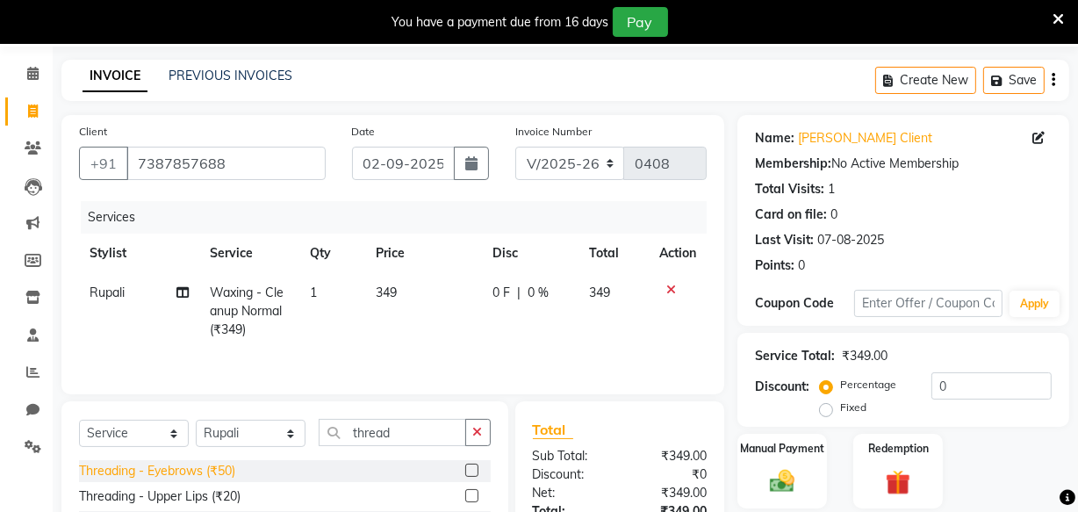
click at [156, 472] on div "Threading - Eyebrows (₹50)" at bounding box center [157, 471] width 156 height 18
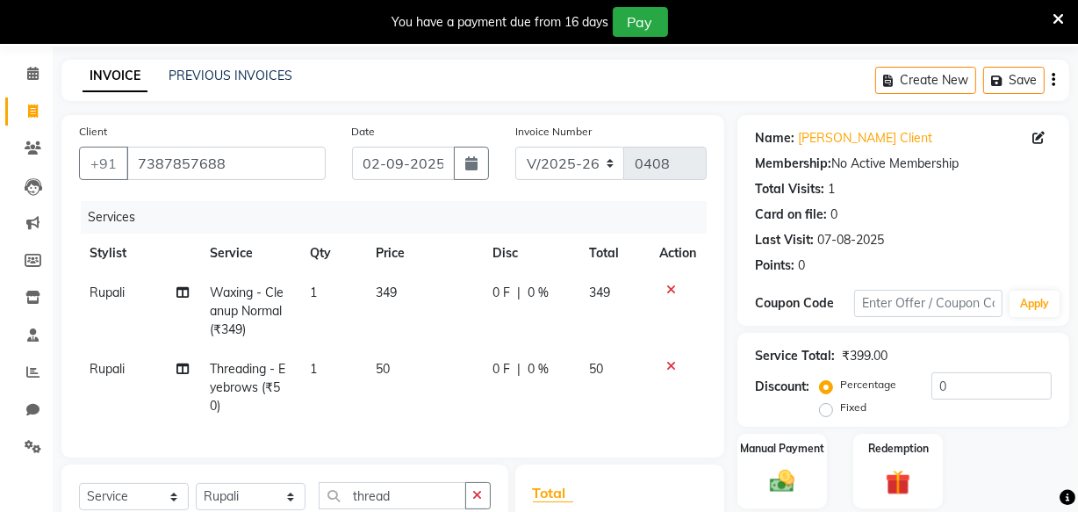
checkbox input "false"
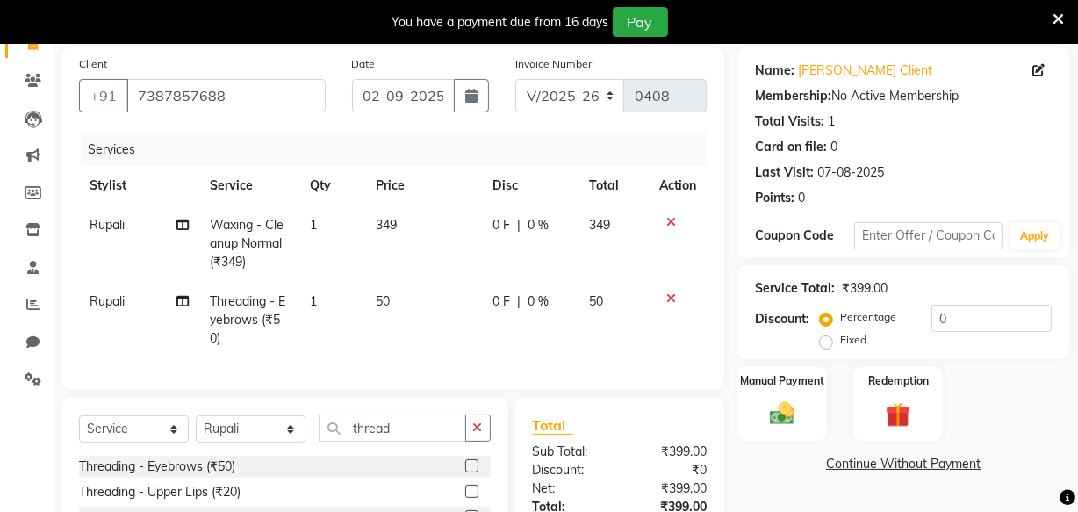
scroll to position [125, 0]
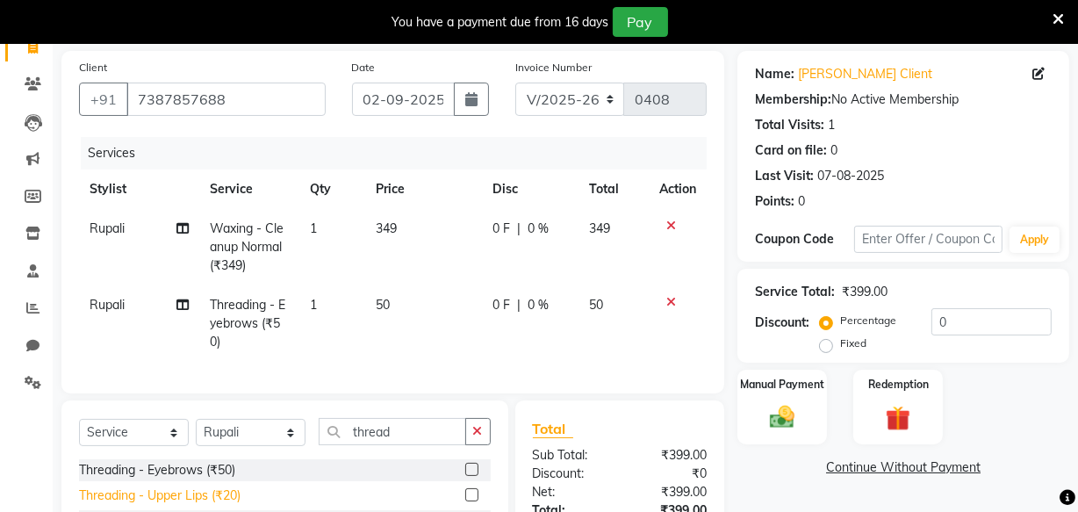
click at [172, 505] on div "Threading - Upper Lips (₹20)" at bounding box center [160, 495] width 162 height 18
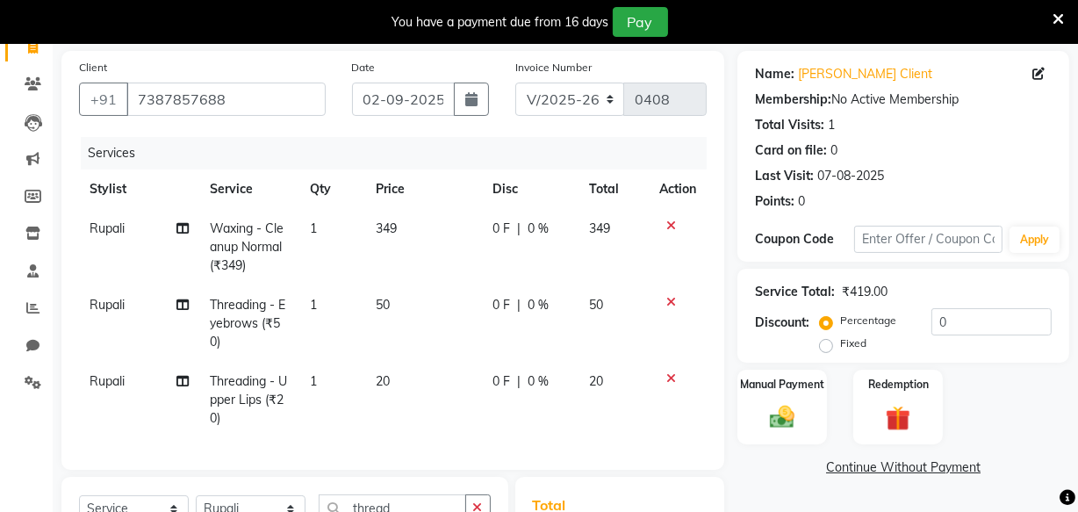
checkbox input "false"
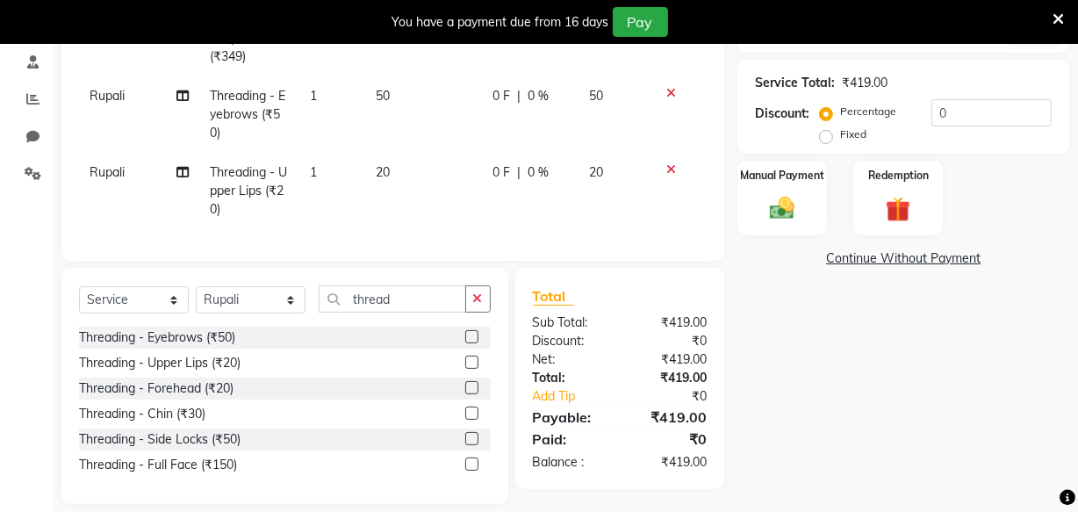
scroll to position [364, 0]
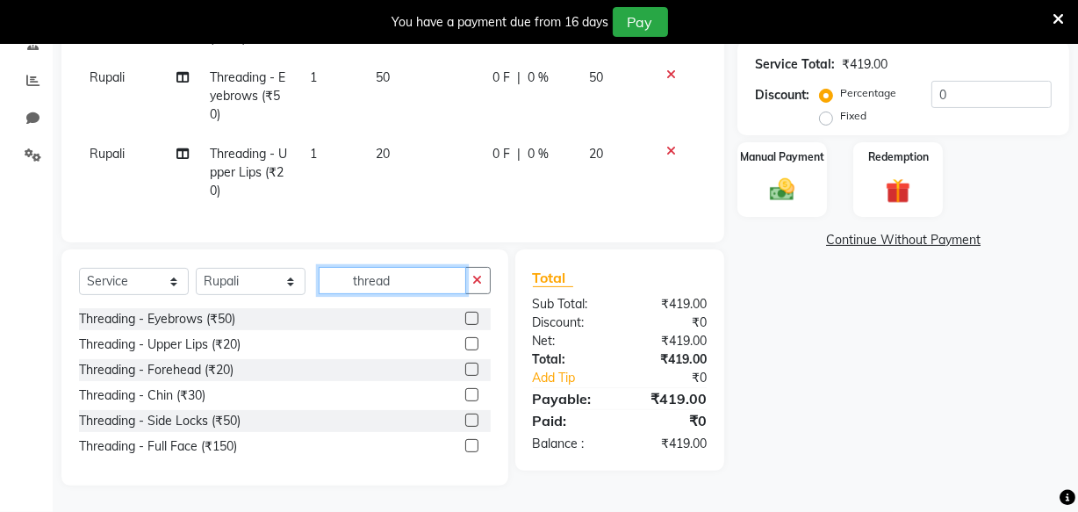
click at [410, 278] on input "thread" at bounding box center [393, 280] width 148 height 27
type input "t"
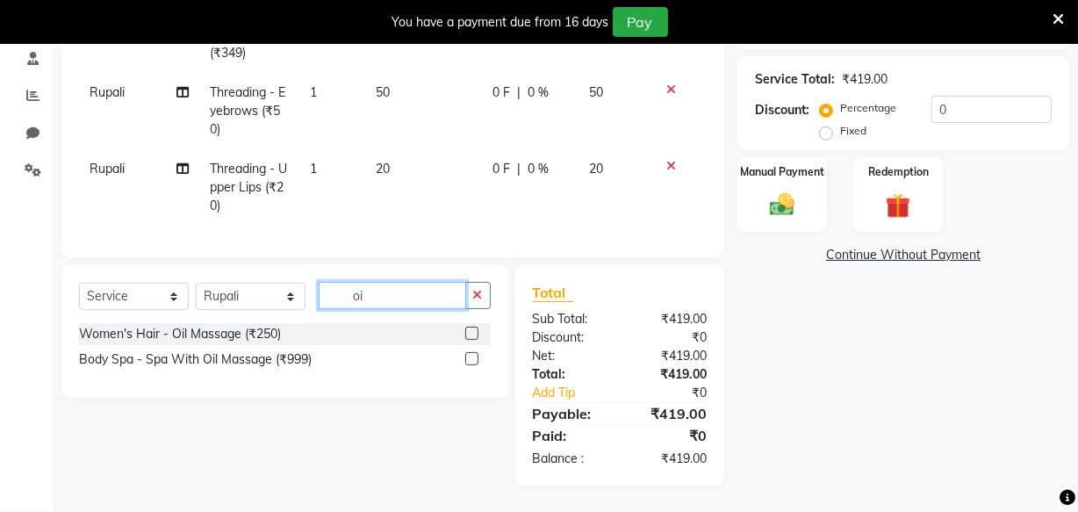
scroll to position [349, 0]
type input "oil"
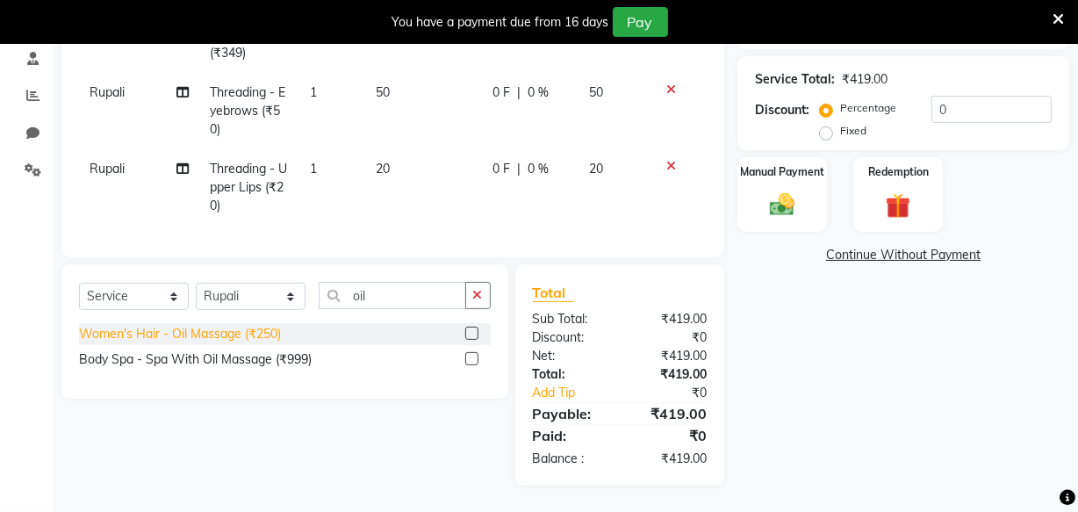
click at [270, 328] on div "Women's Hair - Oil Massage (₹250)" at bounding box center [180, 334] width 202 height 18
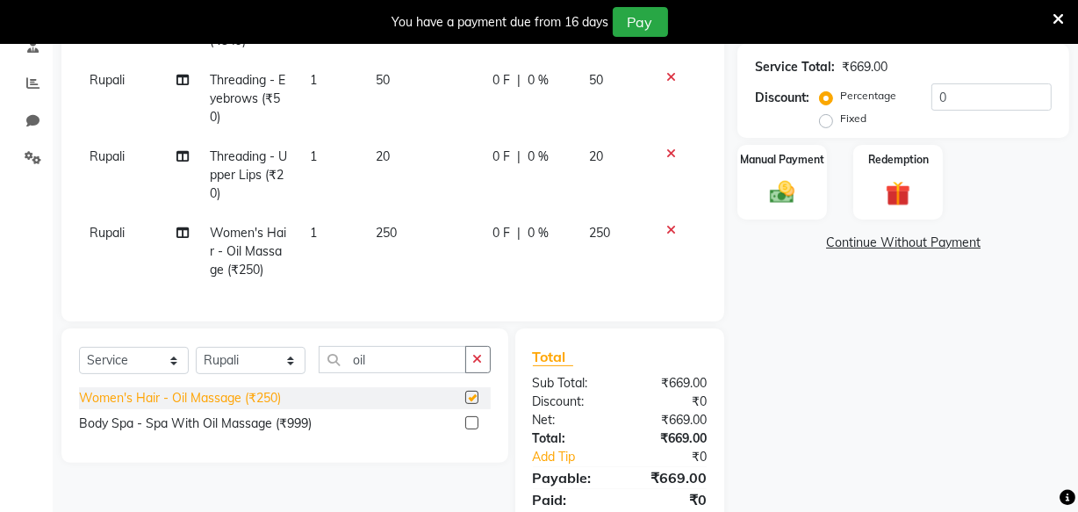
checkbox input "false"
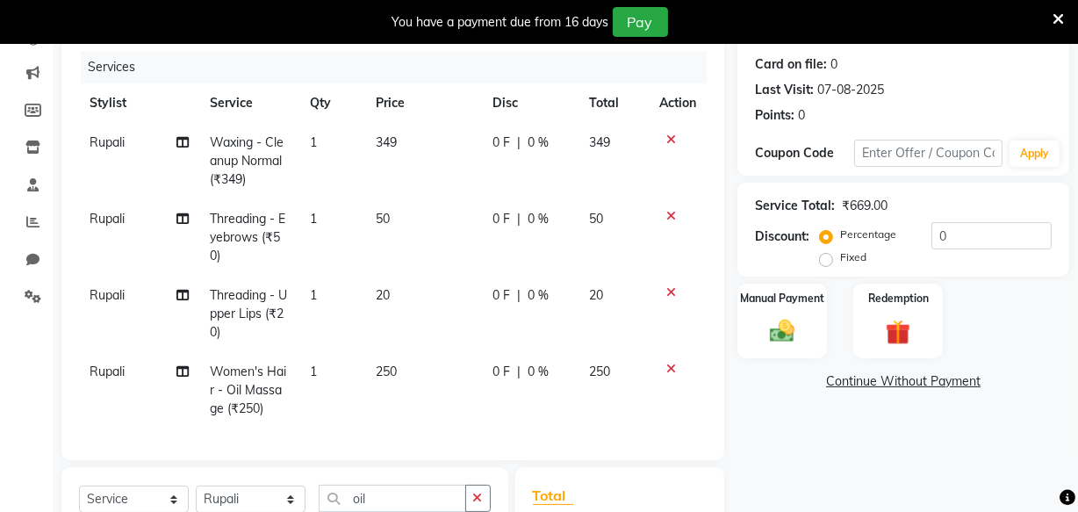
scroll to position [205, 0]
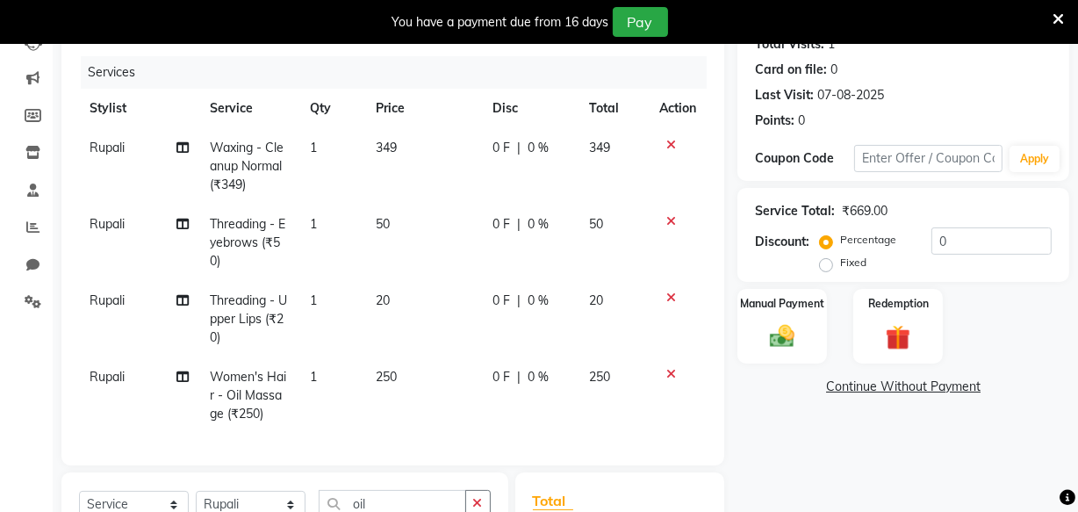
click at [394, 141] on span "349" at bounding box center [387, 148] width 21 height 16
select select "87283"
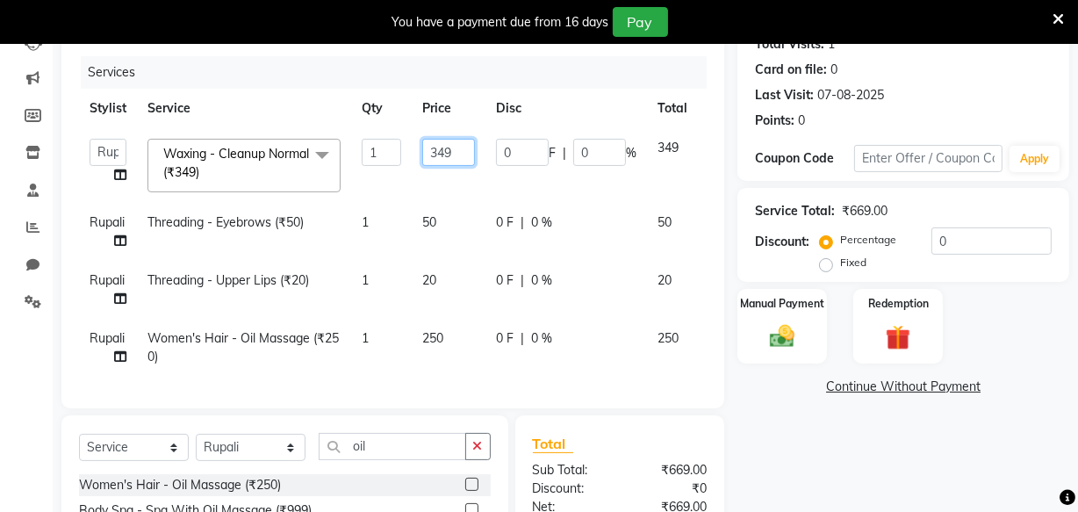
click at [454, 151] on input "349" at bounding box center [448, 152] width 53 height 27
type input "3"
type input "400"
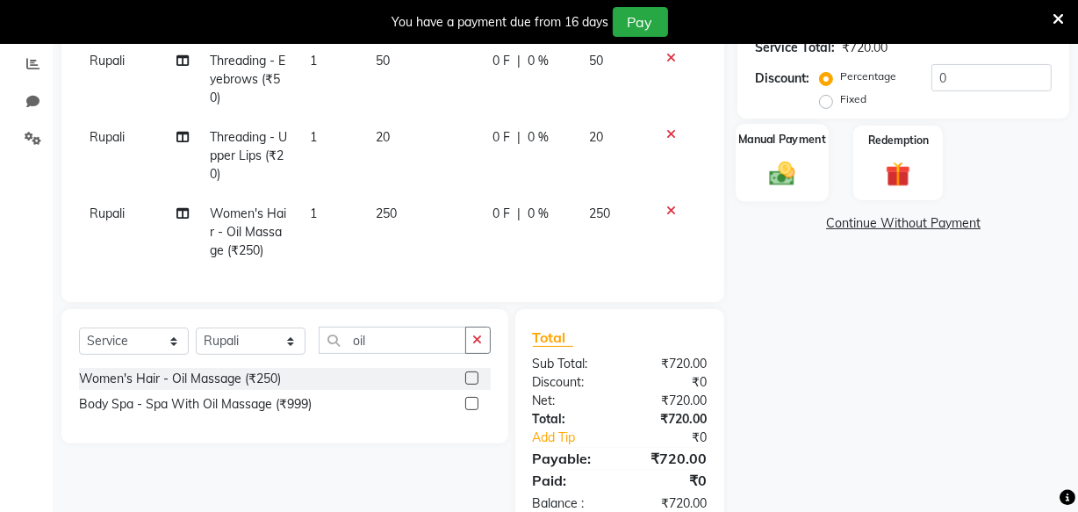
click at [768, 319] on div "Name: Bhavya Tanna Client Membership: No Active Membership Total Visits: 1 Card…" at bounding box center [910, 169] width 345 height 724
click at [801, 172] on img at bounding box center [782, 173] width 42 height 30
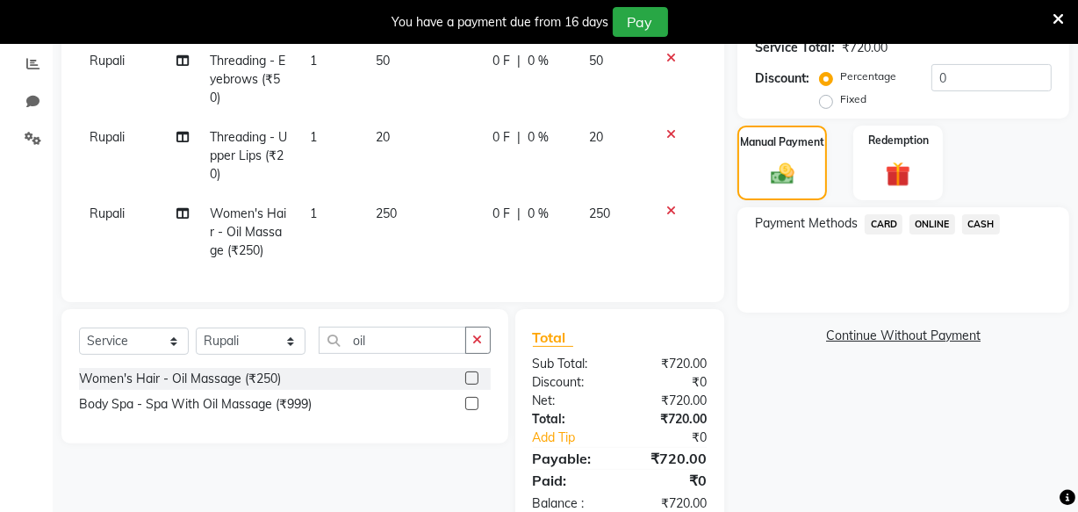
click at [927, 219] on span "ONLINE" at bounding box center [933, 224] width 46 height 20
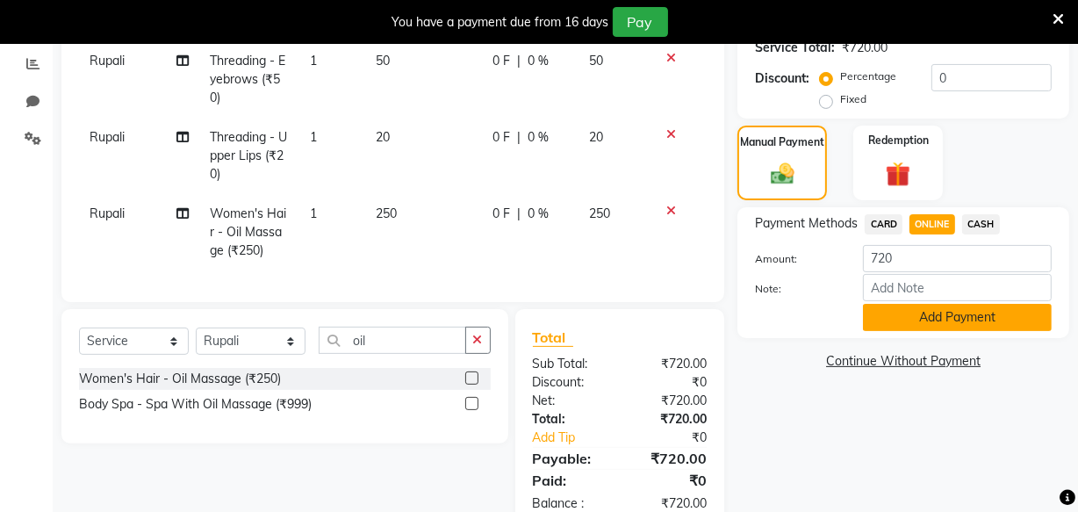
click at [931, 316] on button "Add Payment" at bounding box center [957, 317] width 189 height 27
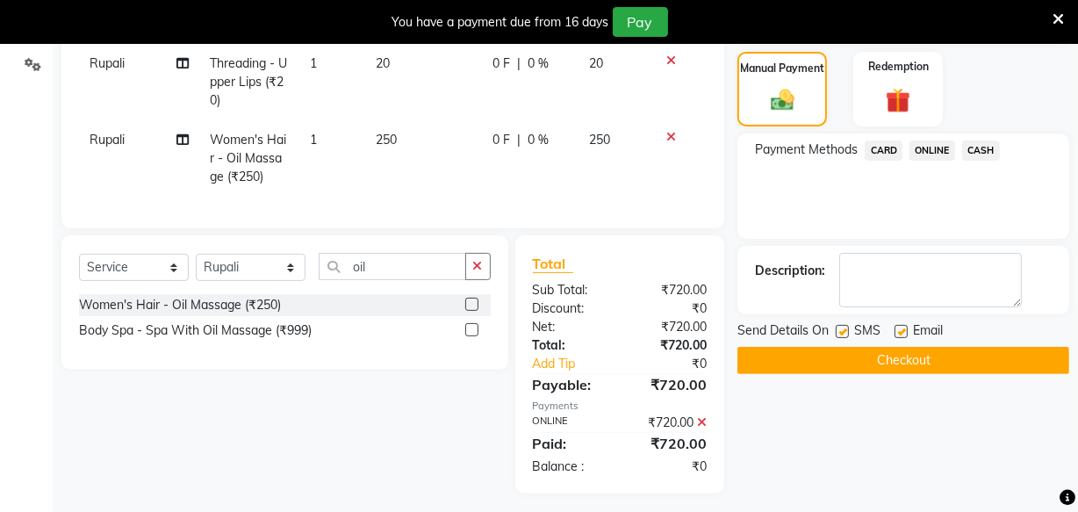
scroll to position [463, 0]
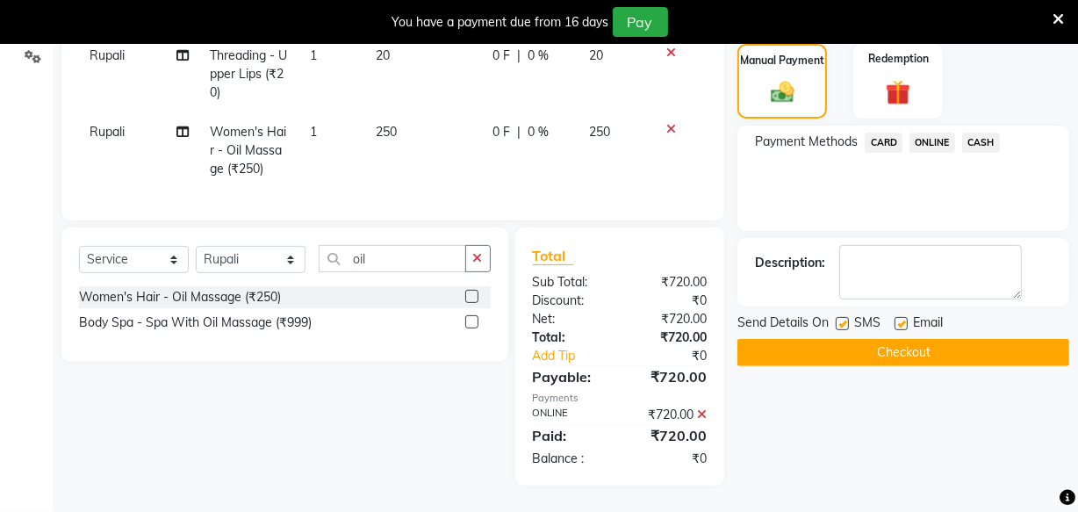
click at [923, 339] on button "Checkout" at bounding box center [904, 352] width 332 height 27
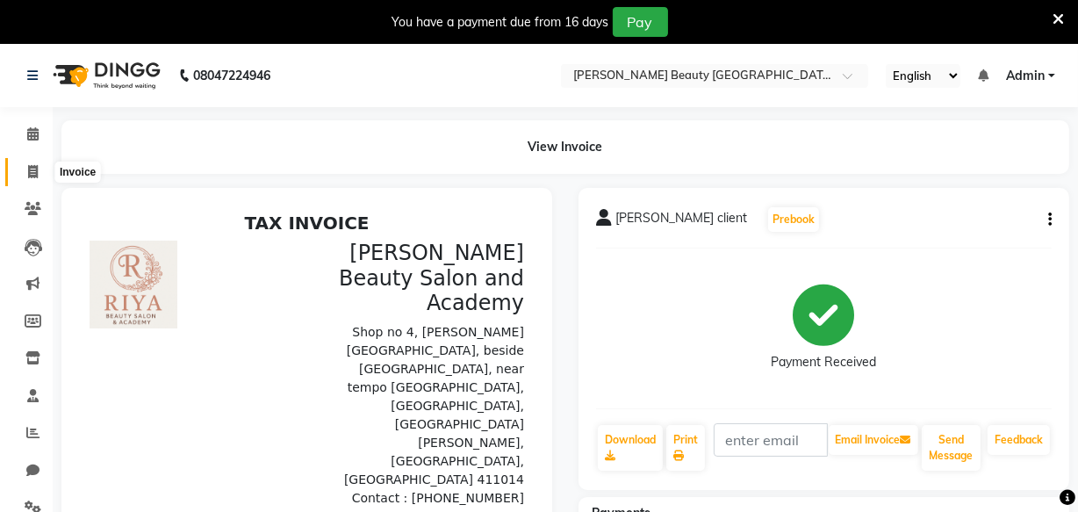
click at [31, 171] on icon at bounding box center [33, 171] width 10 height 13
select select "8620"
select select "service"
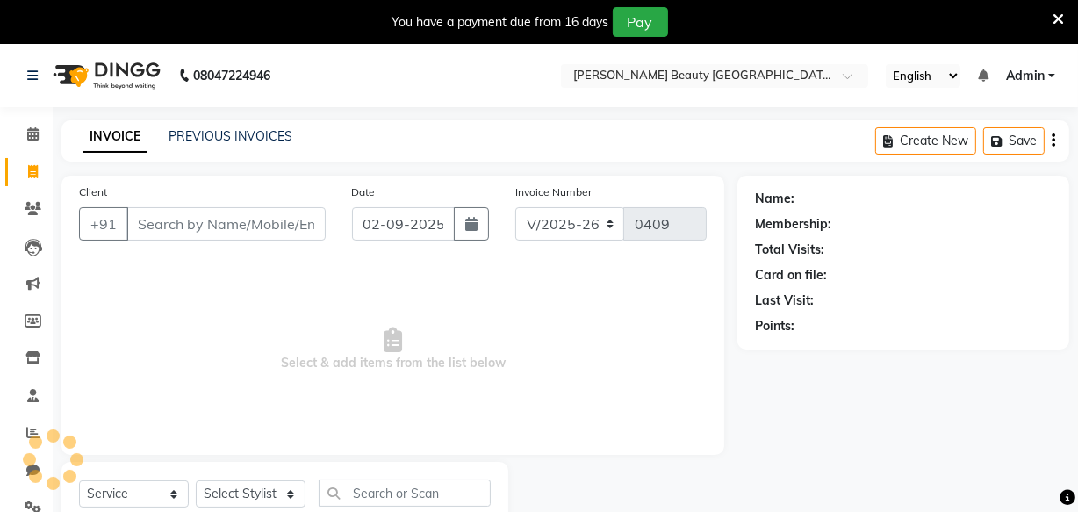
scroll to position [61, 0]
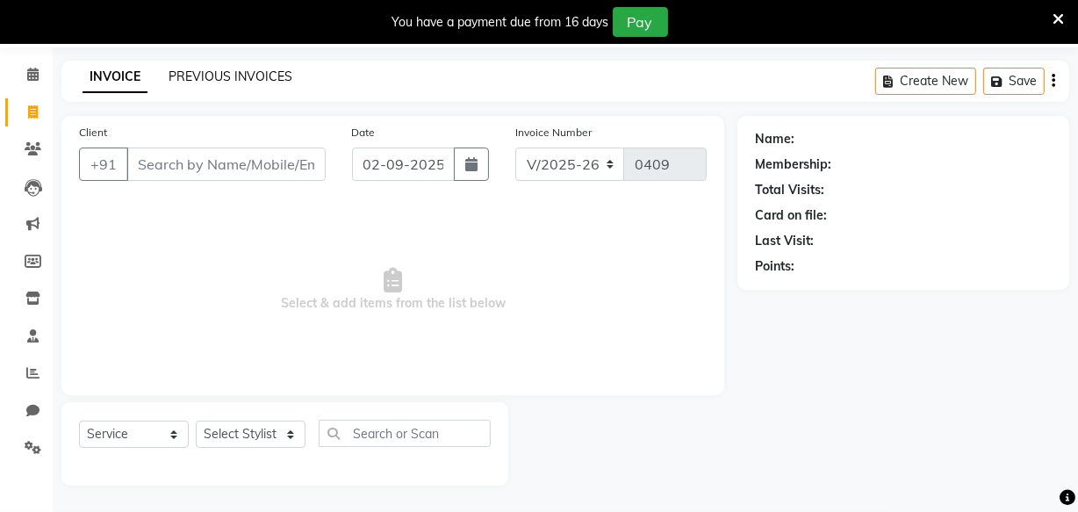
click at [252, 73] on link "PREVIOUS INVOICES" at bounding box center [231, 76] width 124 height 16
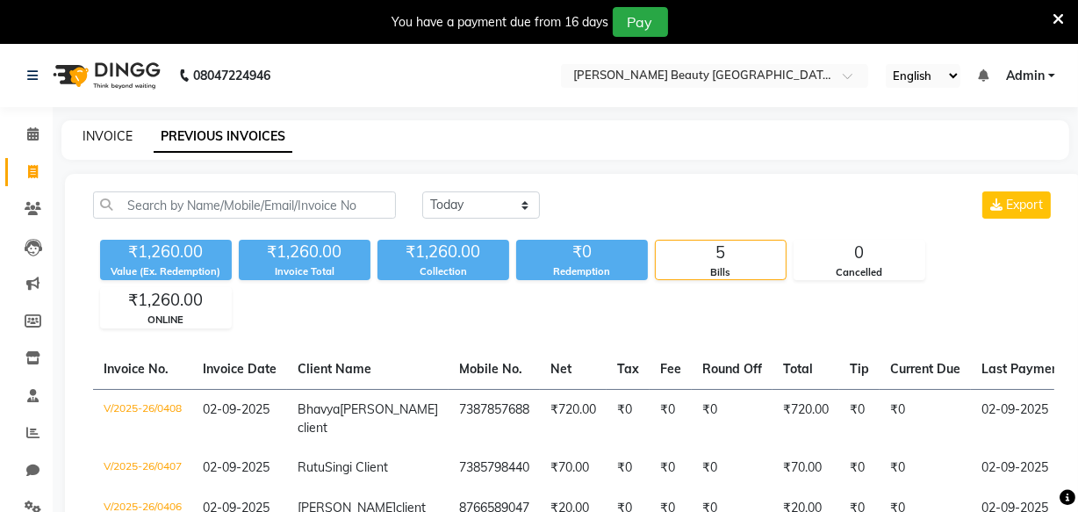
click at [99, 137] on link "INVOICE" at bounding box center [108, 136] width 50 height 16
select select "service"
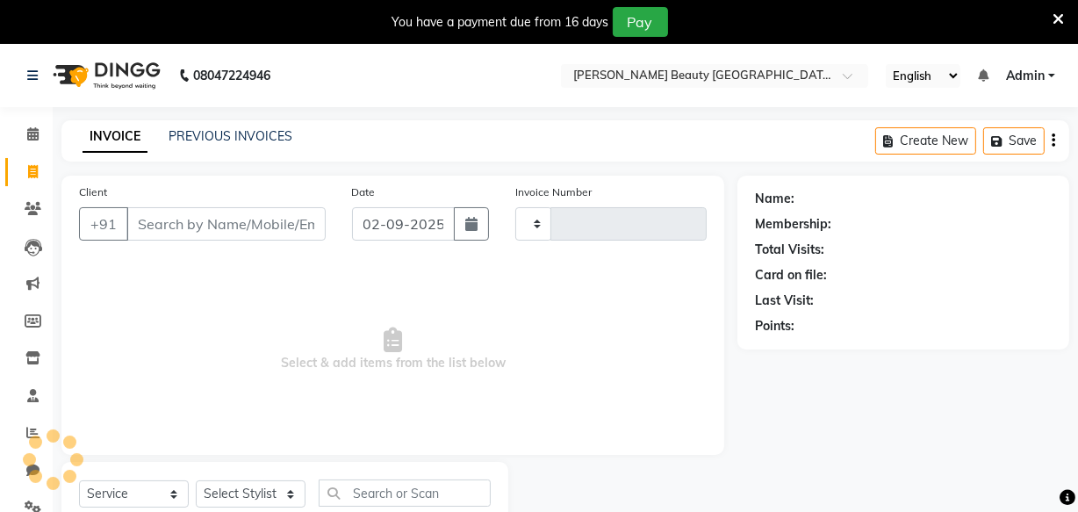
type input "0409"
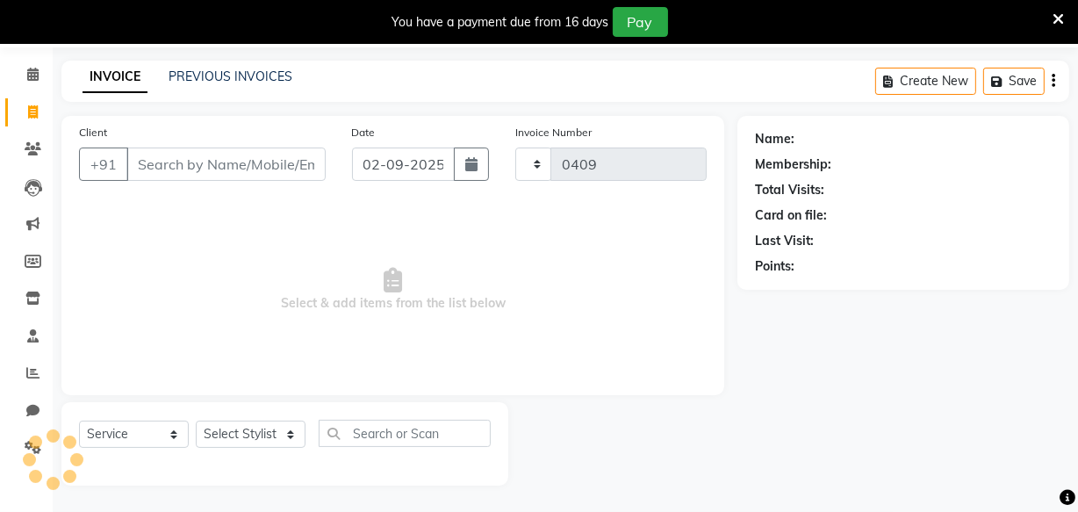
select select "8620"
click at [99, 137] on label "Client" at bounding box center [93, 133] width 28 height 16
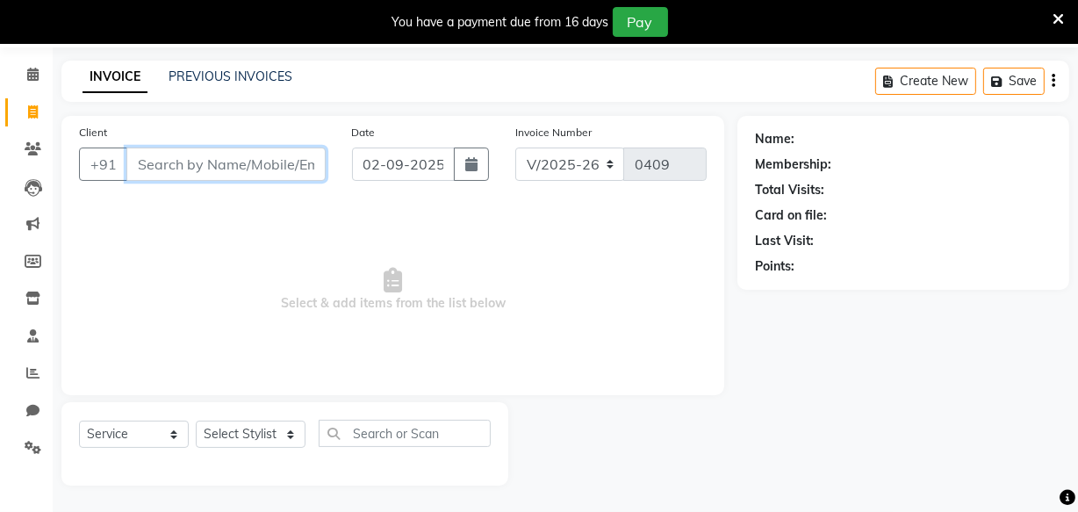
click at [126, 148] on input "Client" at bounding box center [225, 164] width 199 height 33
click at [260, 164] on input "Client" at bounding box center [225, 164] width 199 height 33
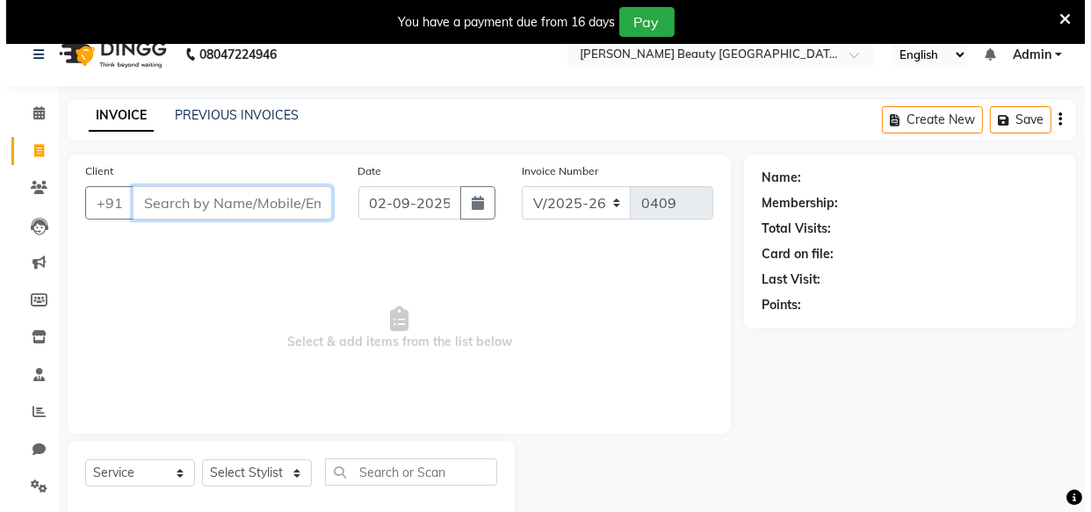
scroll to position [0, 0]
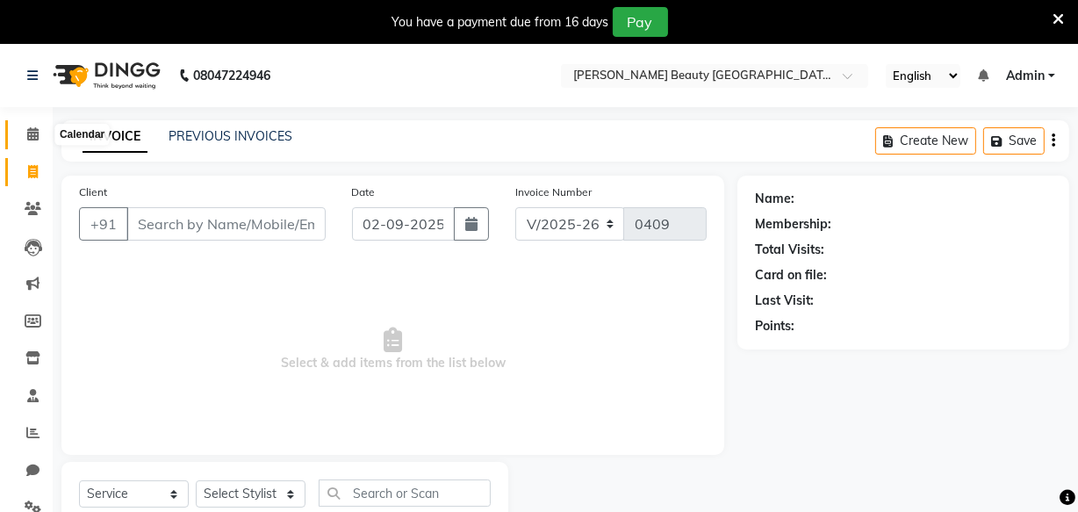
click at [29, 136] on icon at bounding box center [32, 133] width 11 height 13
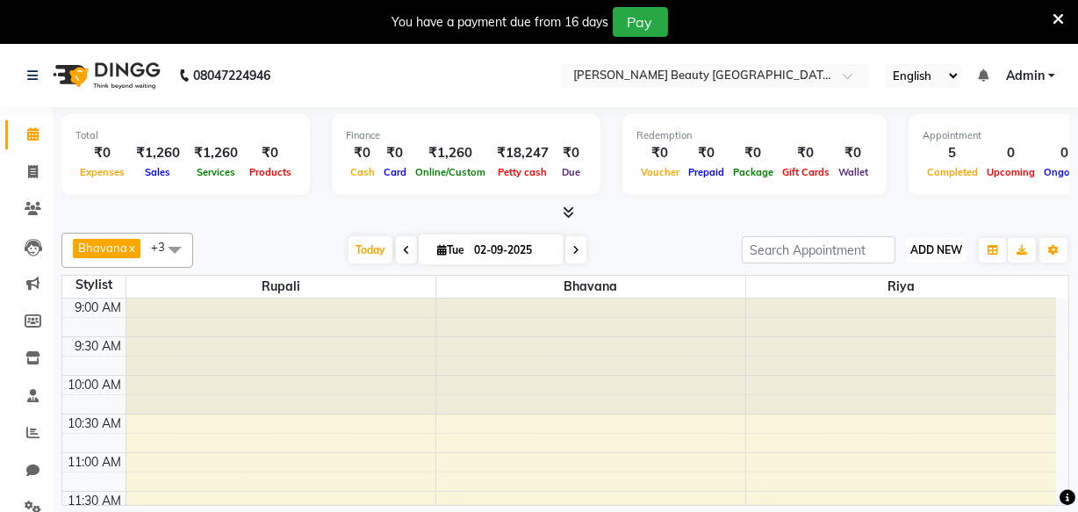
click at [942, 252] on span "ADD NEW" at bounding box center [937, 249] width 52 height 13
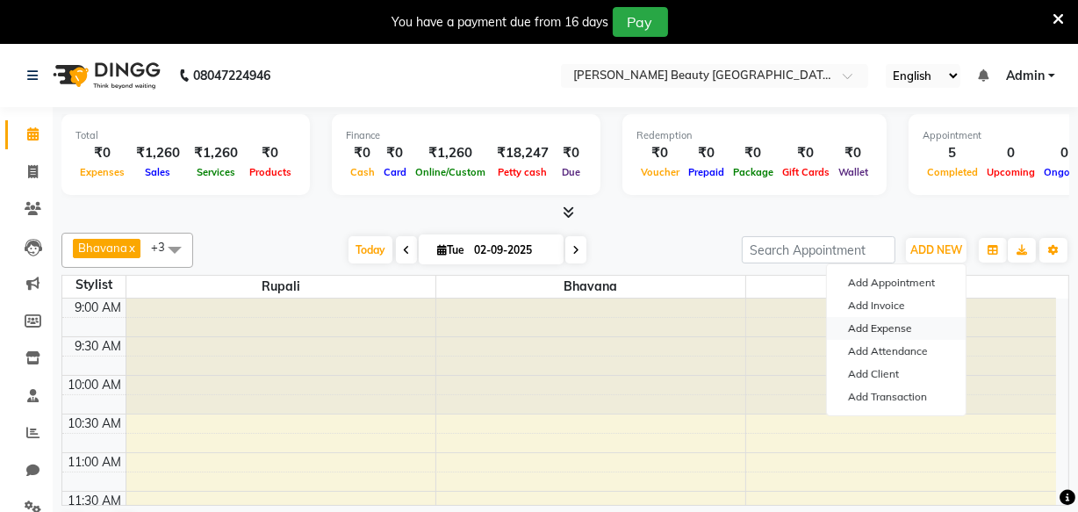
click at [888, 331] on link "Add Expense" at bounding box center [896, 328] width 139 height 23
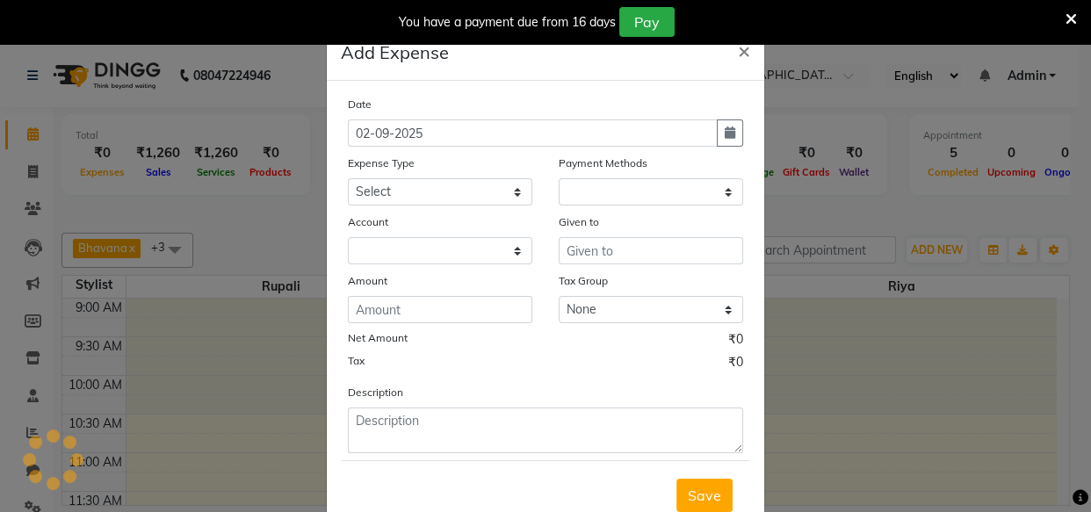
select select "1"
select select "7866"
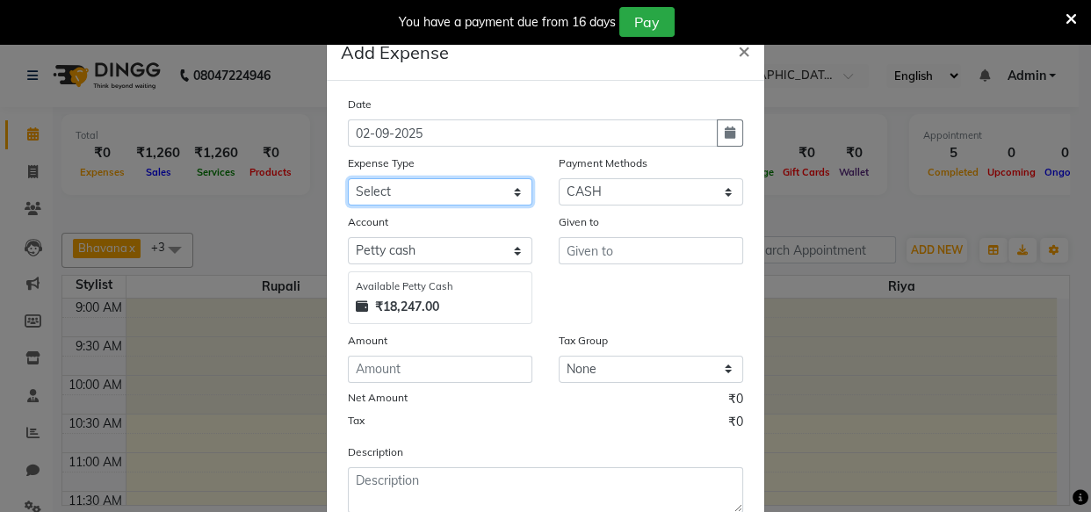
click at [390, 192] on select "Select Advance Salary Bank charges Car maintenance Cash transfer to bank Cash t…" at bounding box center [440, 191] width 184 height 27
select select "24142"
click at [348, 179] on select "Select Advance Salary Bank charges Car maintenance Cash transfer to bank Cash t…" at bounding box center [440, 191] width 184 height 27
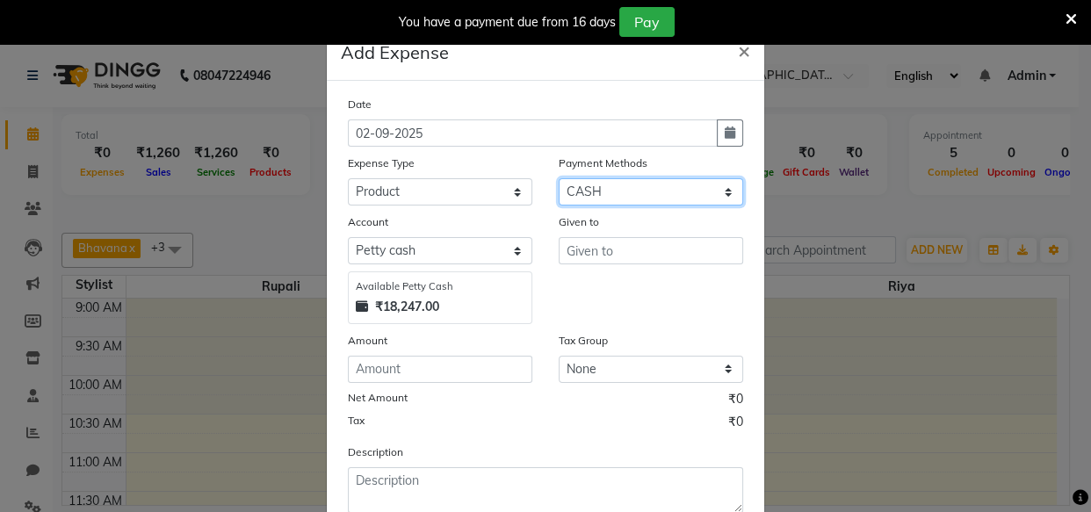
click at [608, 192] on select "Select CARD ONLINE CASH Prepaid Package" at bounding box center [650, 191] width 184 height 27
select select "3"
click at [558, 179] on select "Select CARD ONLINE CASH Prepaid Package" at bounding box center [650, 191] width 184 height 27
select select "7867"
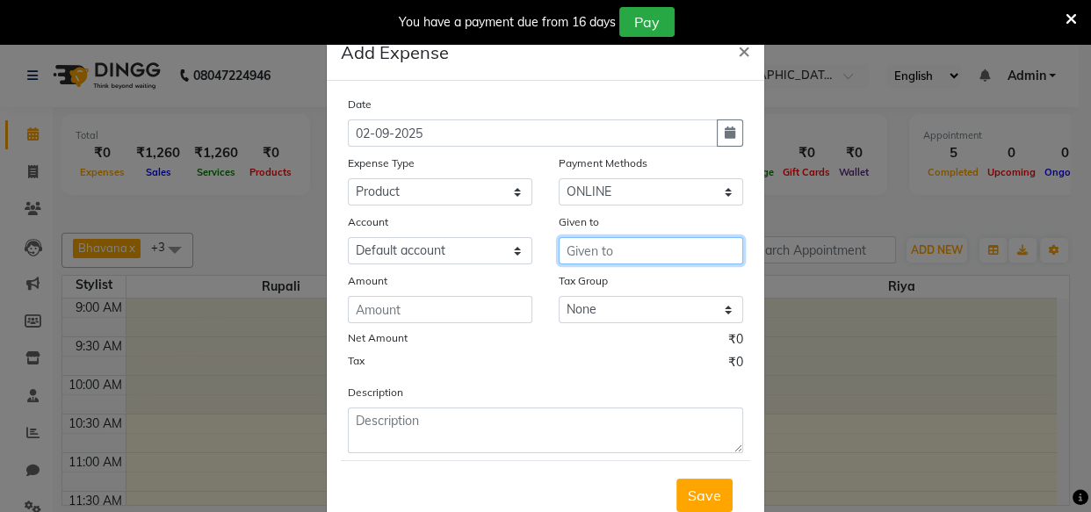
click at [623, 243] on input "text" at bounding box center [650, 250] width 184 height 27
type input "napkin holder"
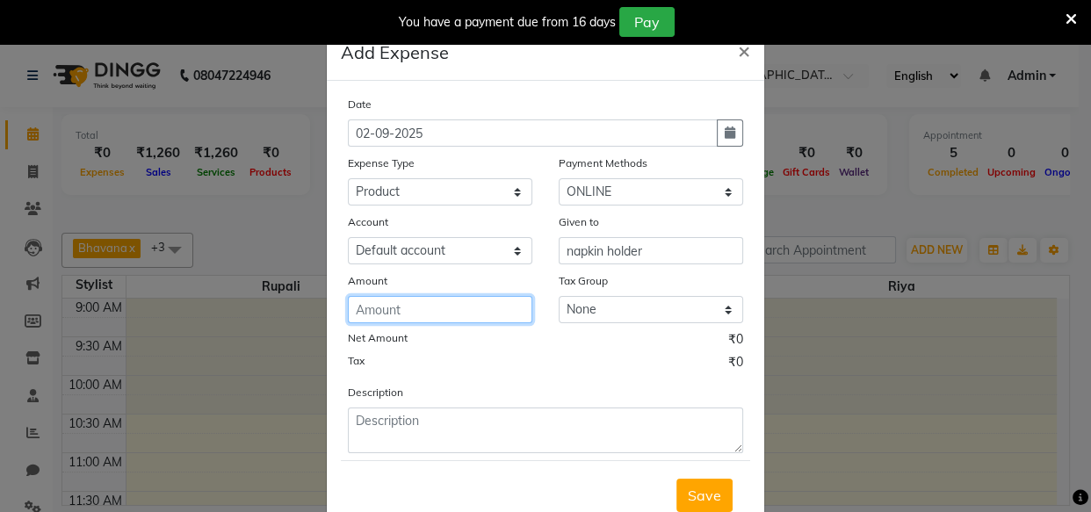
click at [436, 316] on input "number" at bounding box center [440, 309] width 184 height 27
type input "200"
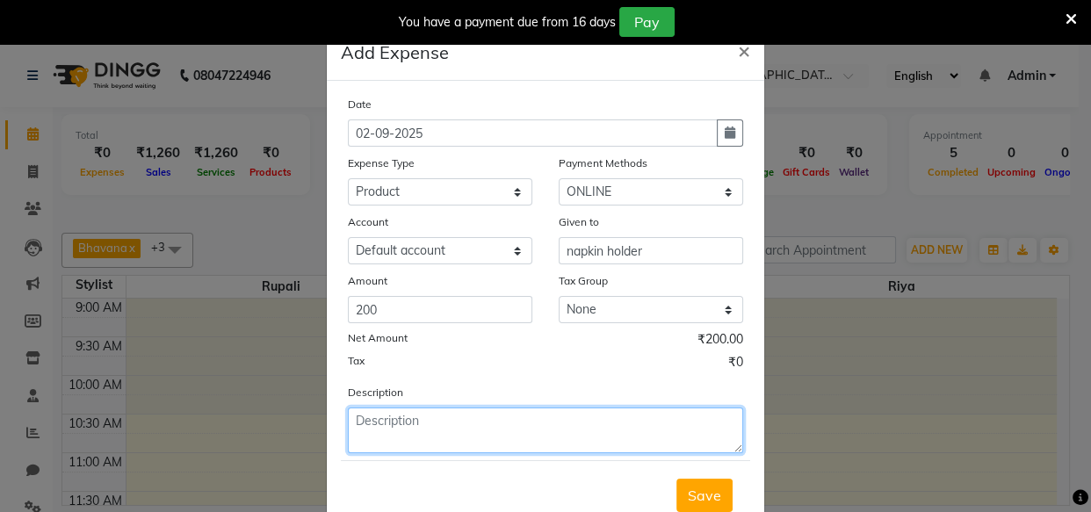
click at [541, 417] on textarea at bounding box center [545, 430] width 395 height 46
type textarea "napkin holder"
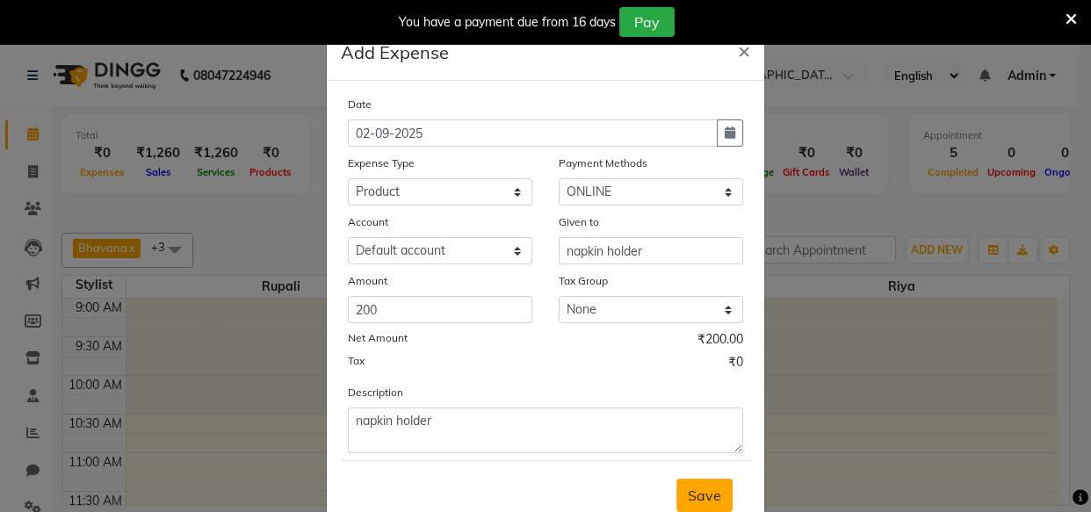
click at [690, 490] on span "Save" at bounding box center [704, 495] width 33 height 18
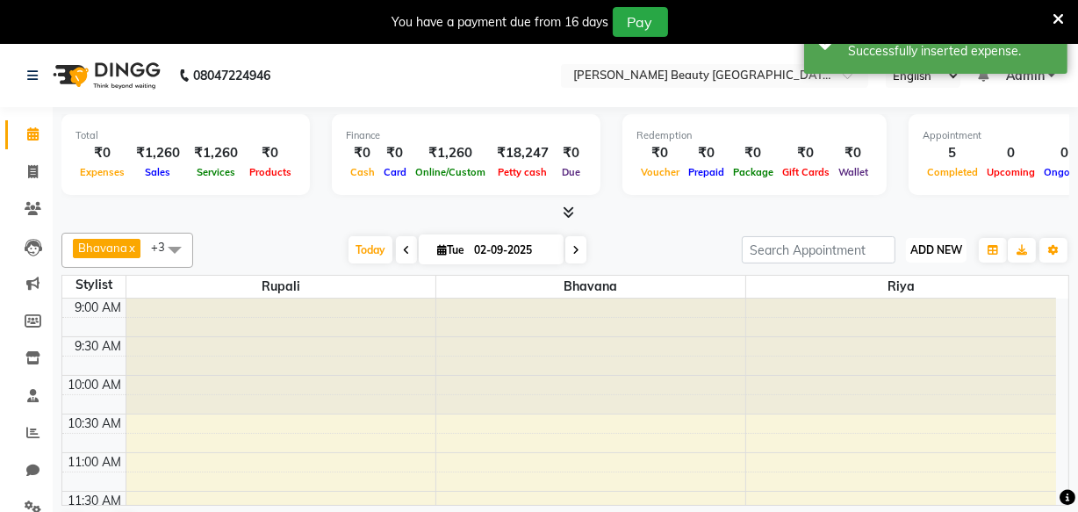
click at [932, 256] on button "ADD NEW Toggle Dropdown" at bounding box center [936, 250] width 61 height 25
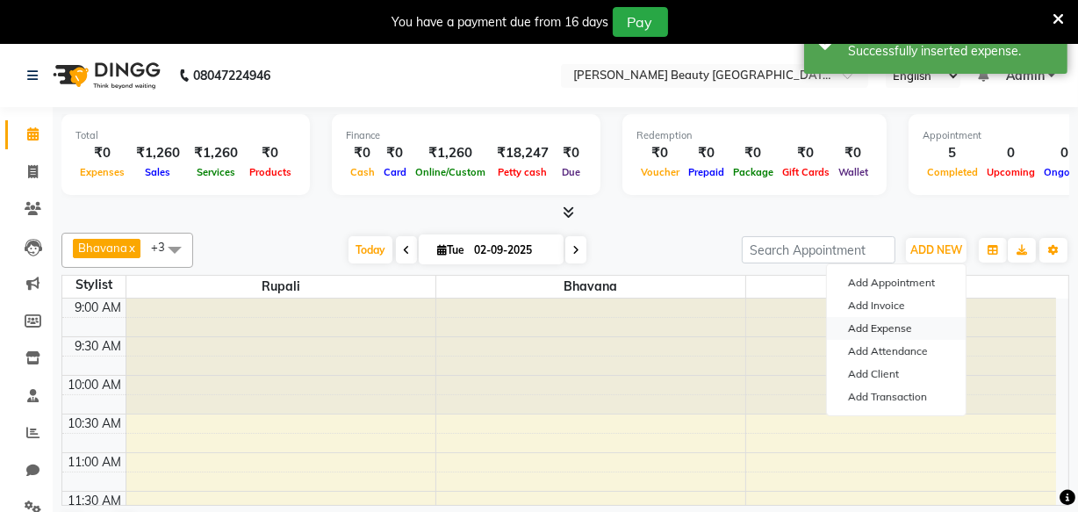
click at [904, 326] on link "Add Expense" at bounding box center [896, 328] width 139 height 23
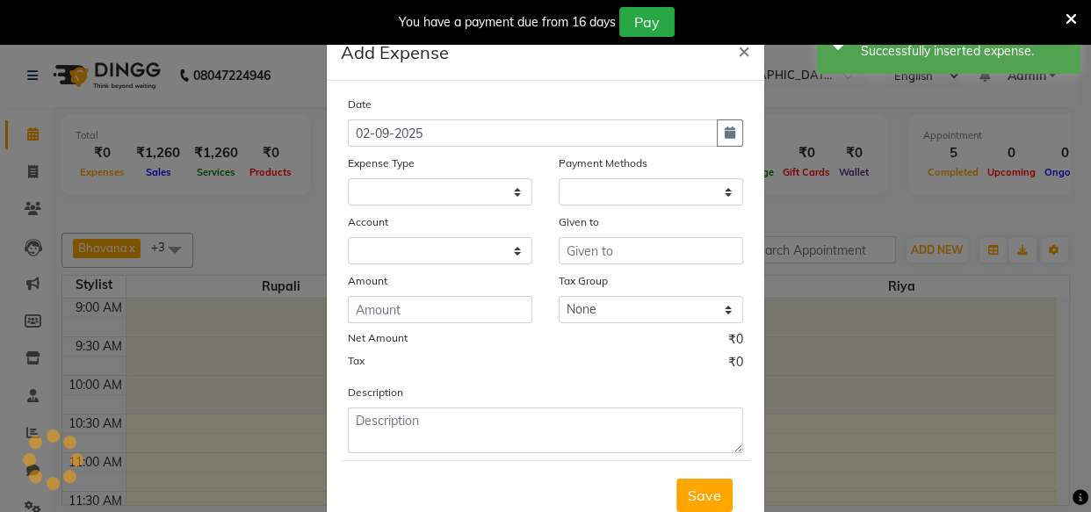
select select "1"
select select "7866"
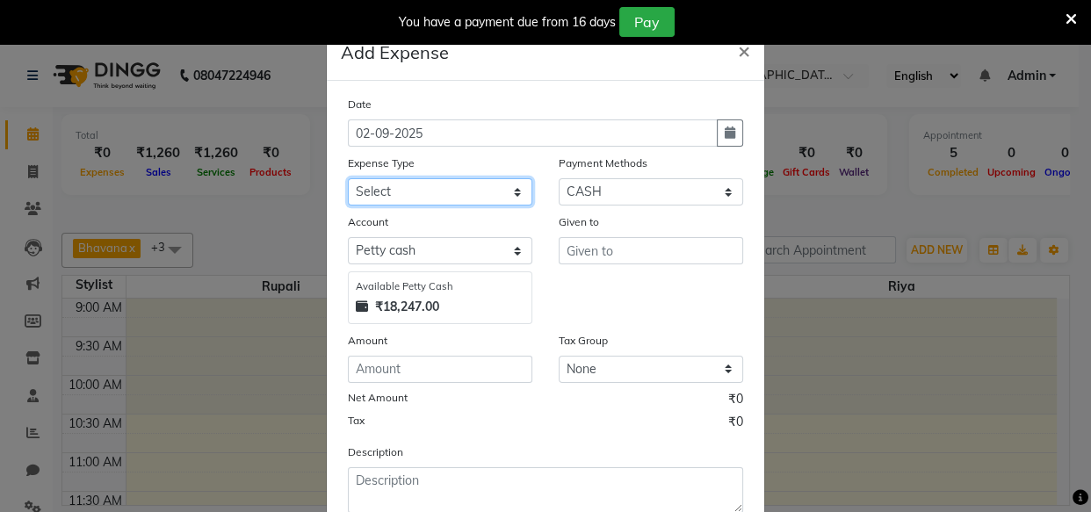
click at [421, 189] on select "Select Advance Salary Bank charges Car maintenance Cash transfer to bank Cash t…" at bounding box center [440, 191] width 184 height 27
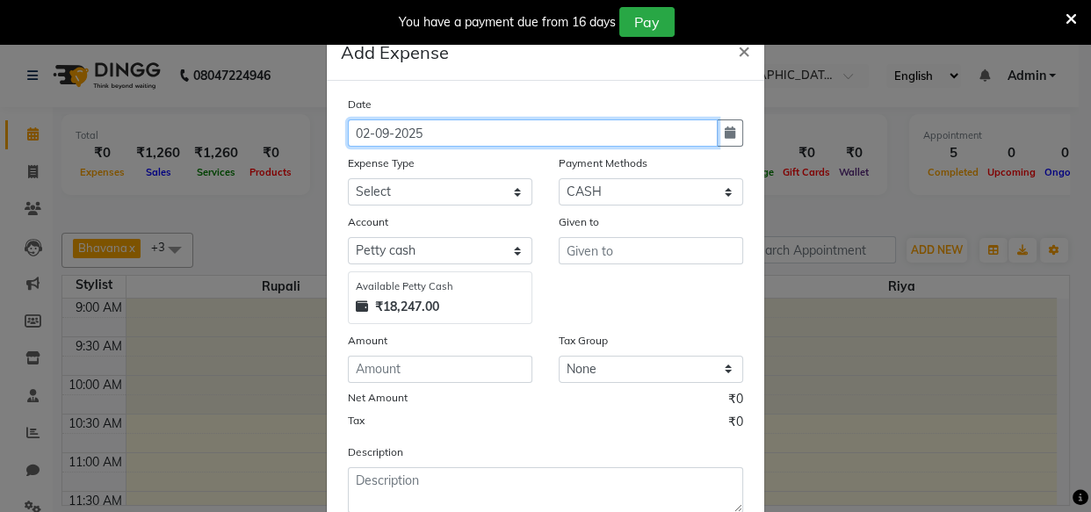
click at [396, 133] on input "02-09-2025" at bounding box center [533, 132] width 370 height 27
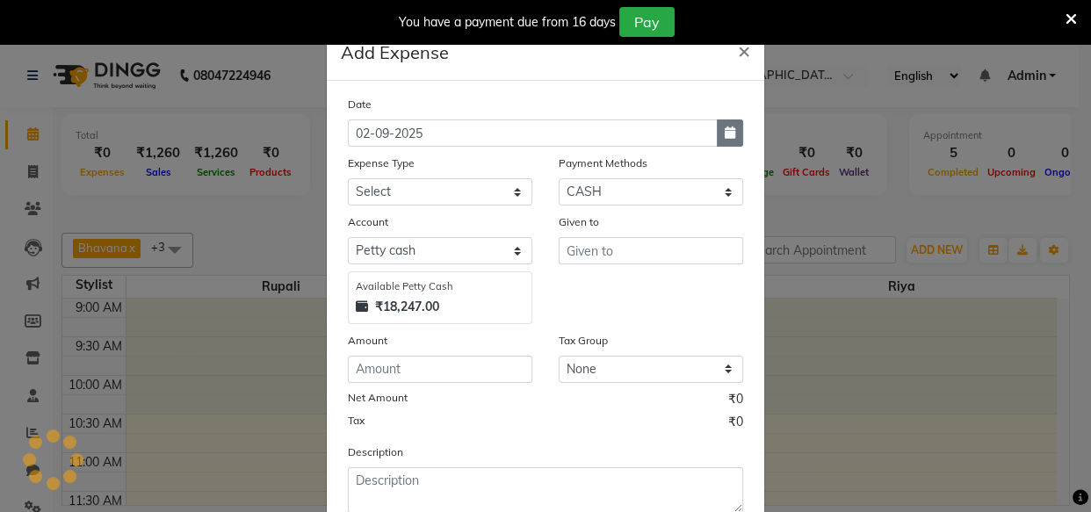
click at [724, 134] on icon "button" at bounding box center [729, 132] width 11 height 12
select select "9"
select select "2025"
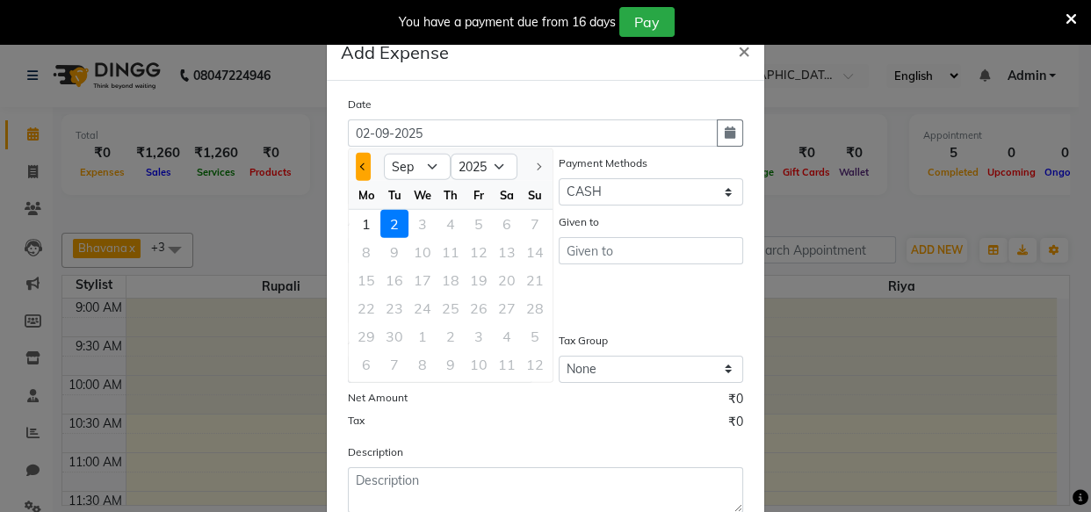
click at [360, 167] on span "Previous month" at bounding box center [363, 165] width 7 height 7
select select "8"
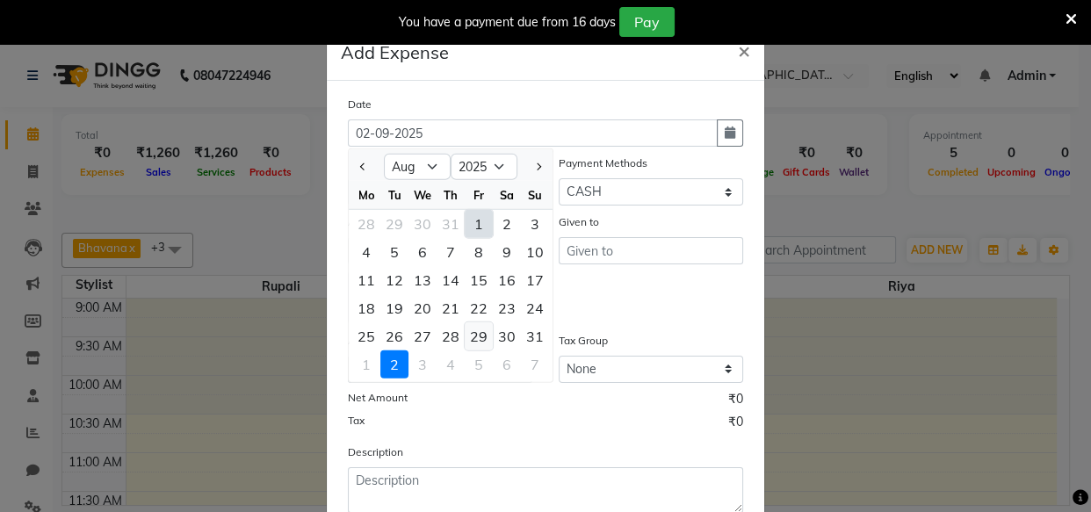
click at [472, 334] on div "29" at bounding box center [478, 336] width 28 height 28
type input "29-08-2025"
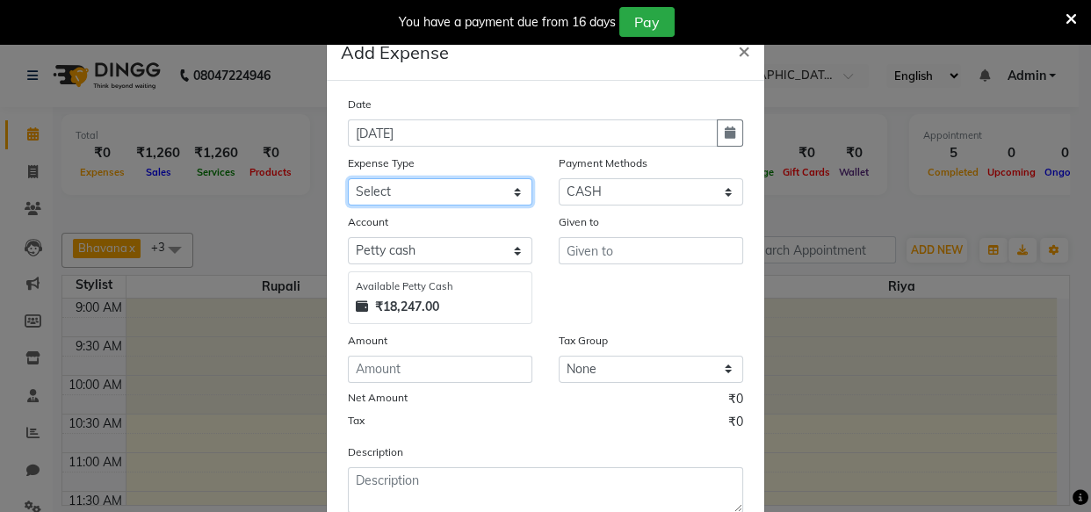
click at [372, 192] on select "Select Advance Salary Bank charges Car maintenance Cash transfer to bank Cash t…" at bounding box center [440, 191] width 184 height 27
select select "24141"
click at [348, 179] on select "Select Advance Salary Bank charges Car maintenance Cash transfer to bank Cash t…" at bounding box center [440, 191] width 184 height 27
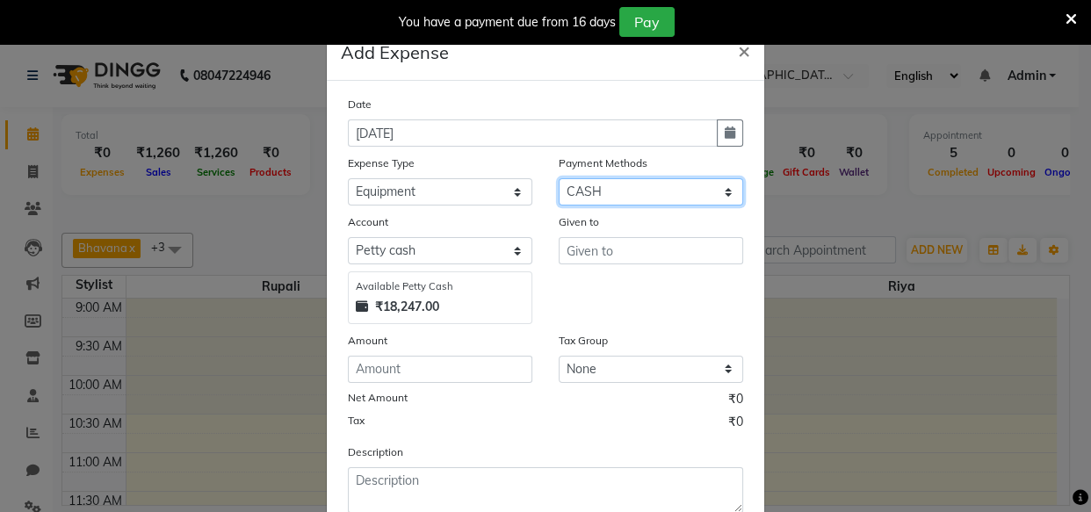
click at [635, 182] on select "Select CARD ONLINE CASH Prepaid Package" at bounding box center [650, 191] width 184 height 27
select select "3"
click at [558, 179] on select "Select CARD ONLINE CASH Prepaid Package" at bounding box center [650, 191] width 184 height 27
select select "7867"
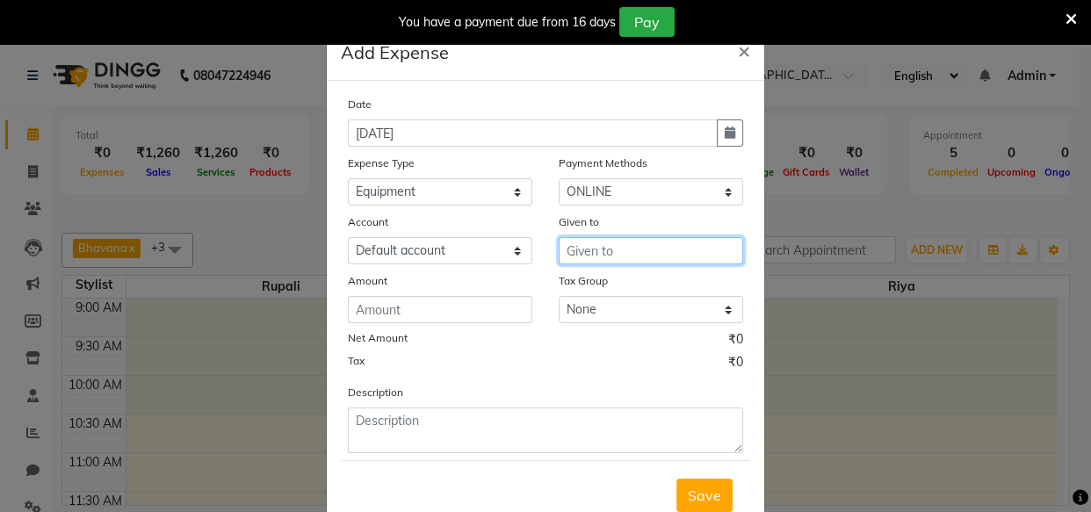
click at [582, 250] on input "text" at bounding box center [650, 250] width 184 height 27
type input "vijay sales"
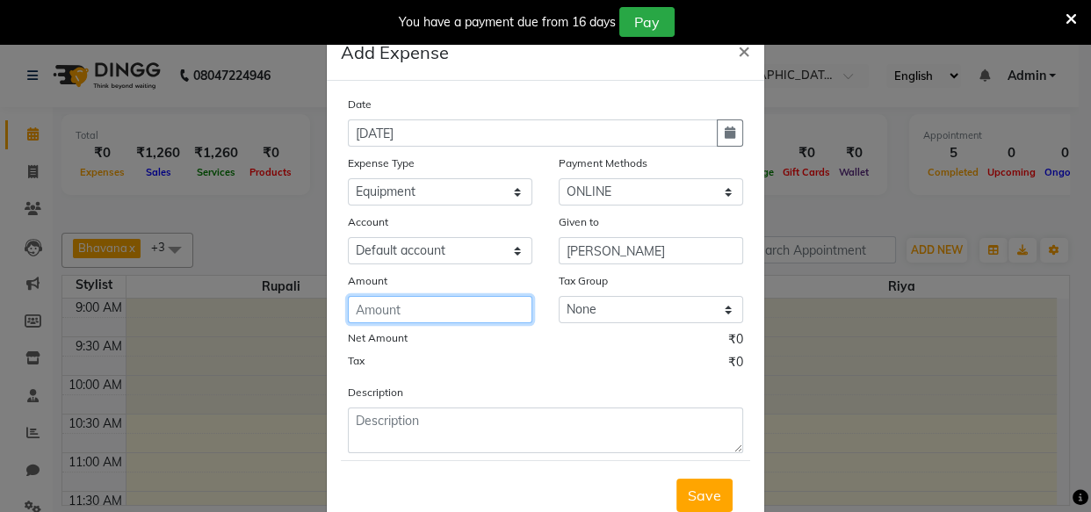
click at [372, 307] on input "number" at bounding box center [440, 309] width 184 height 27
type input "9160"
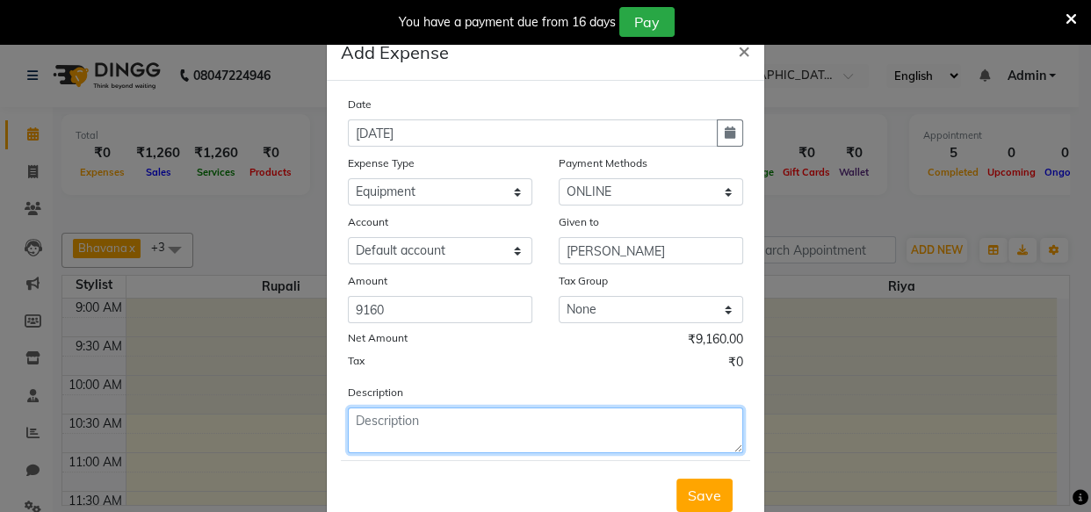
click at [466, 420] on textarea at bounding box center [545, 430] width 395 height 46
type textarea "water dispencer"
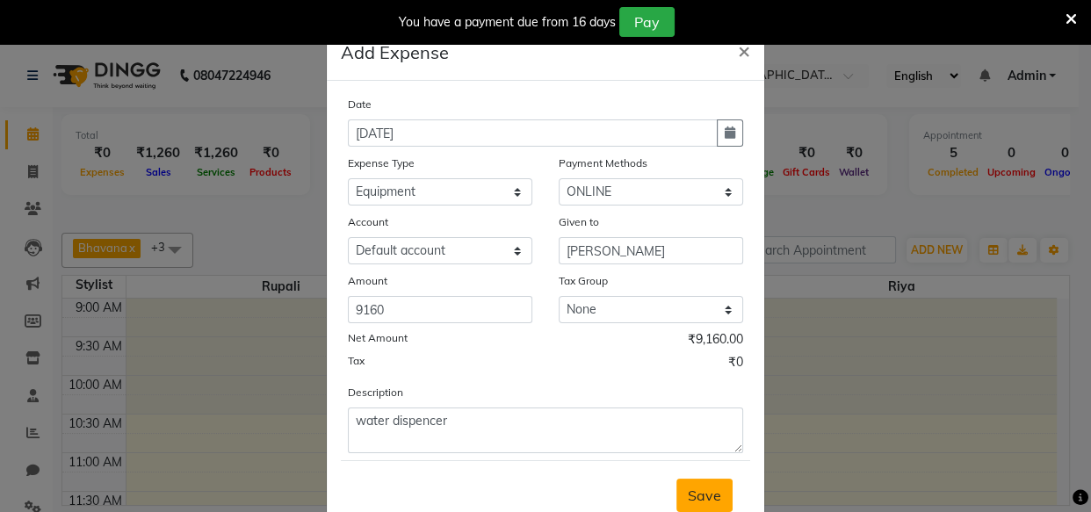
click at [690, 496] on span "Save" at bounding box center [704, 495] width 33 height 18
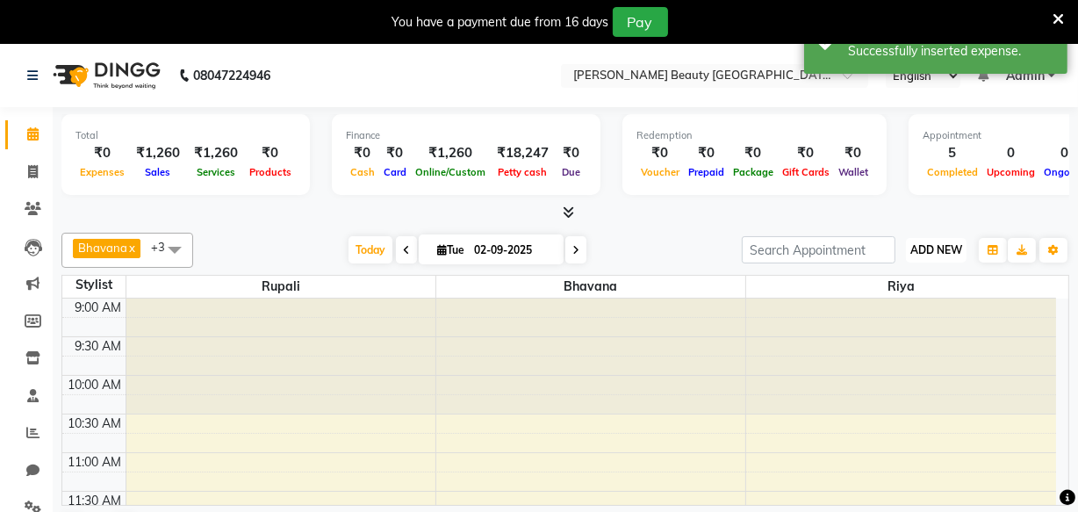
click at [923, 254] on span "ADD NEW" at bounding box center [937, 249] width 52 height 13
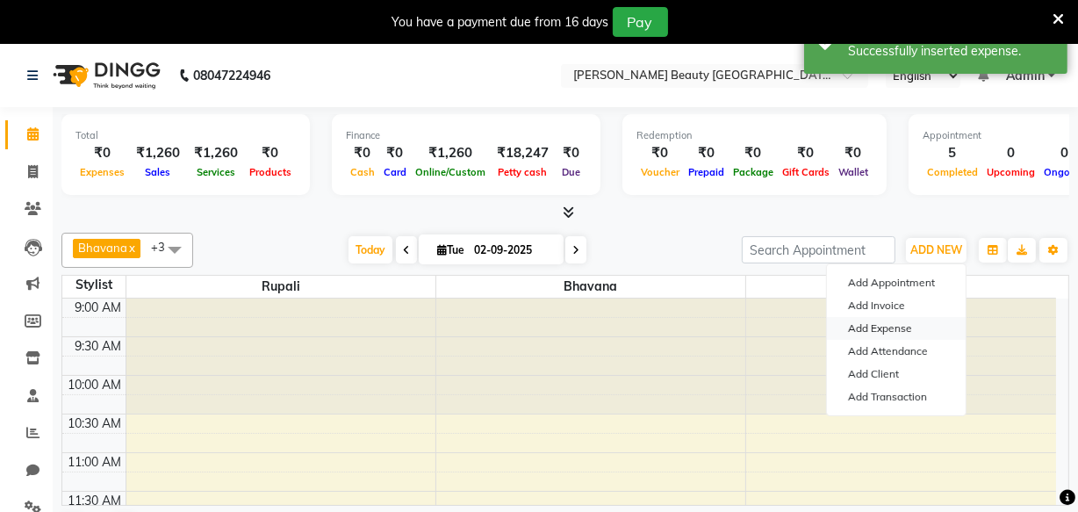
click at [896, 327] on link "Add Expense" at bounding box center [896, 328] width 139 height 23
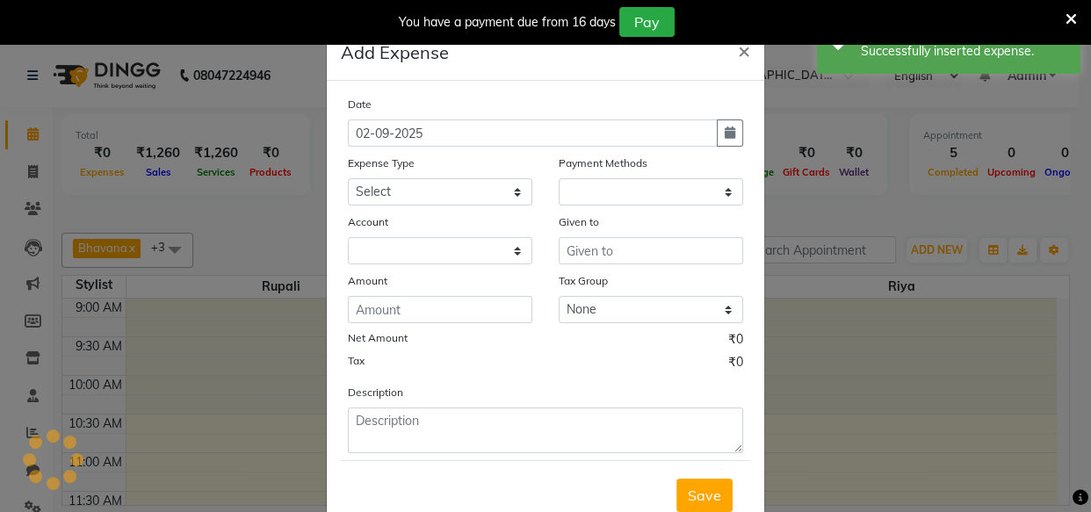
select select "1"
select select "7866"
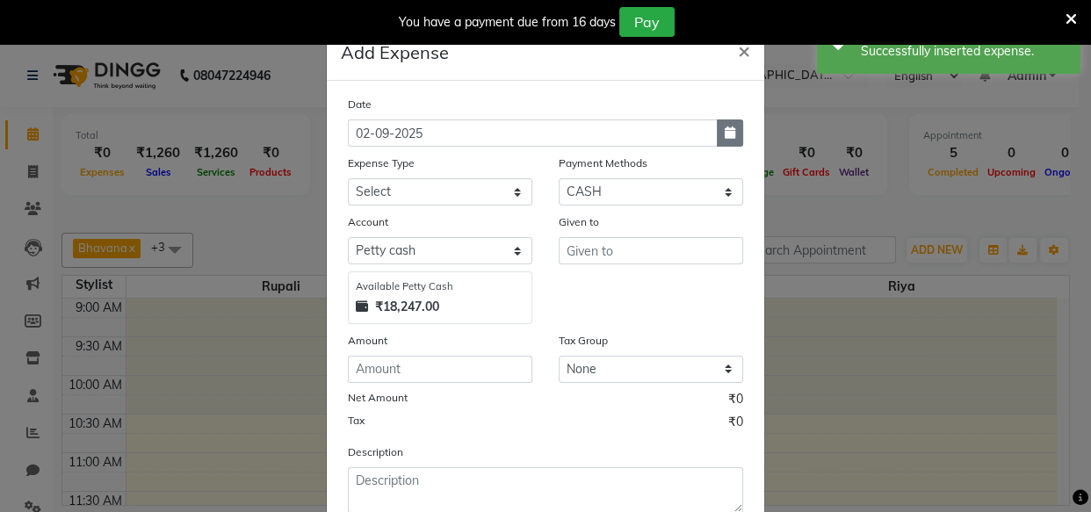
click at [724, 136] on icon "button" at bounding box center [729, 132] width 11 height 12
select select "9"
select select "2025"
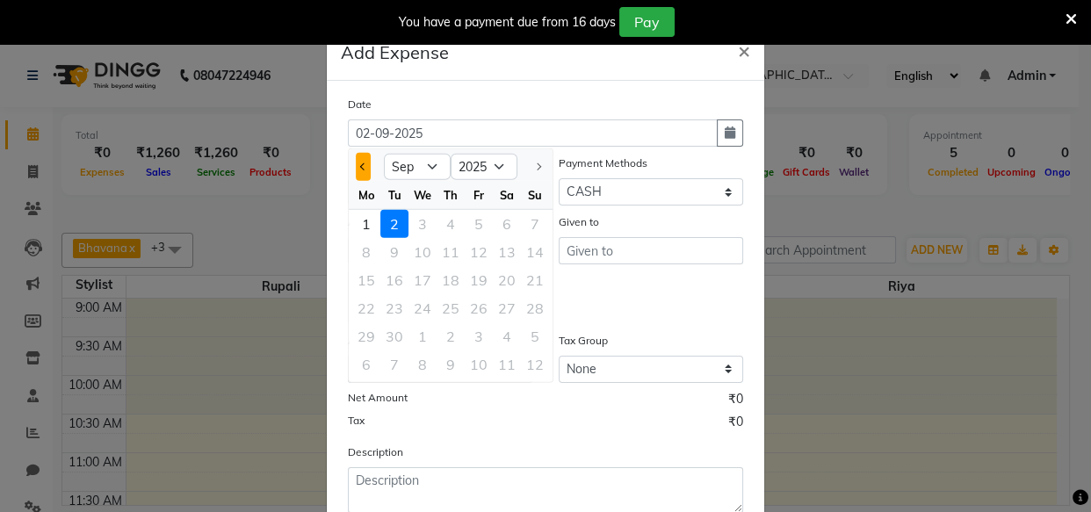
click at [360, 166] on span "Previous month" at bounding box center [363, 165] width 7 height 7
select select "8"
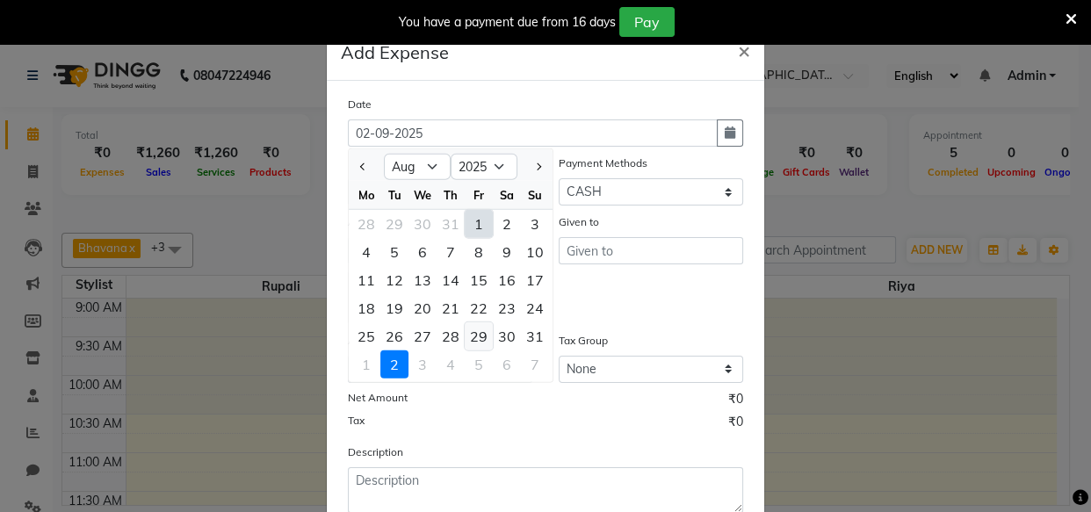
click at [470, 332] on div "29" at bounding box center [478, 336] width 28 height 28
type input "29-08-2025"
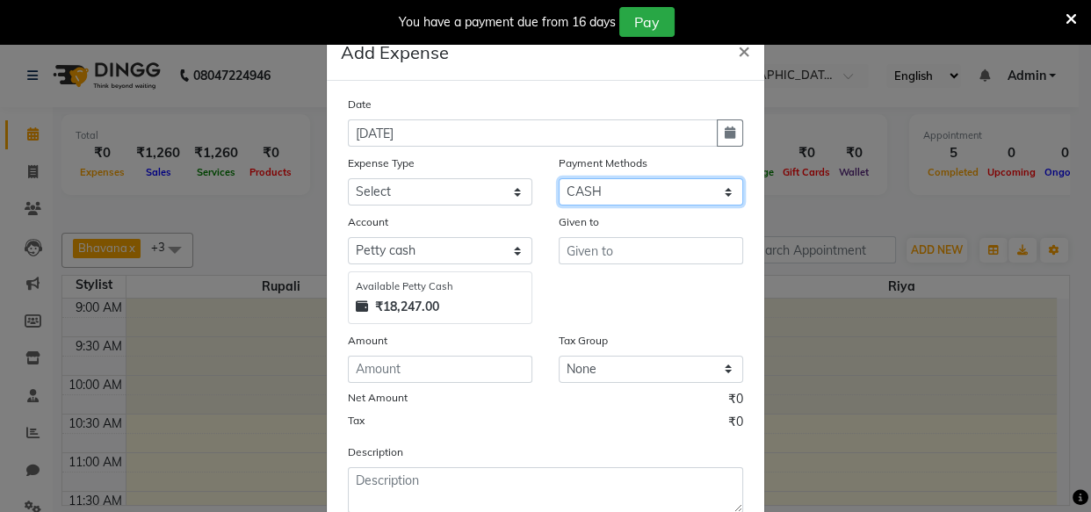
click at [637, 191] on select "Select CARD ONLINE CASH Prepaid Package" at bounding box center [650, 191] width 184 height 27
select select "3"
click at [558, 179] on select "Select CARD ONLINE CASH Prepaid Package" at bounding box center [650, 191] width 184 height 27
select select "7867"
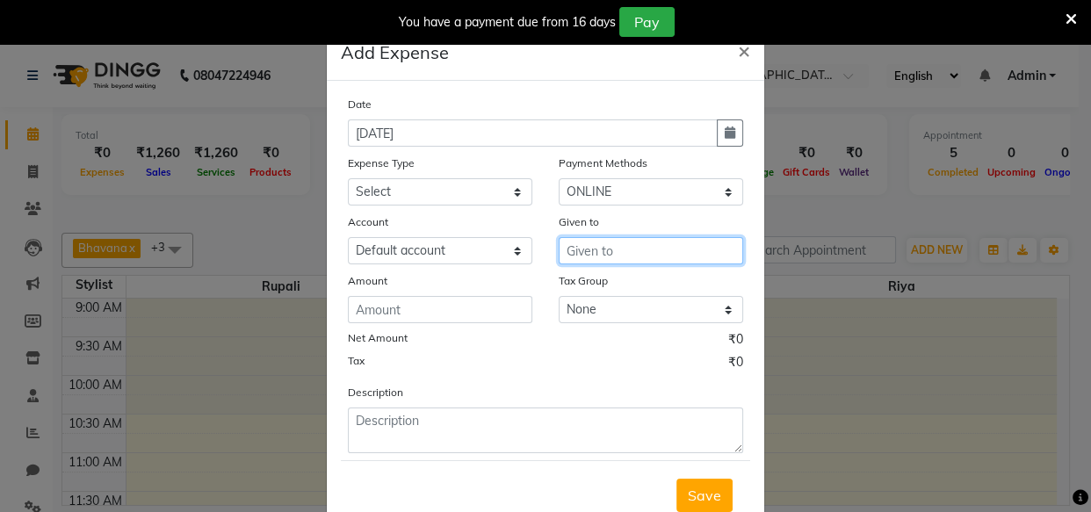
click at [577, 255] on input "text" at bounding box center [650, 250] width 184 height 27
type input "7 star"
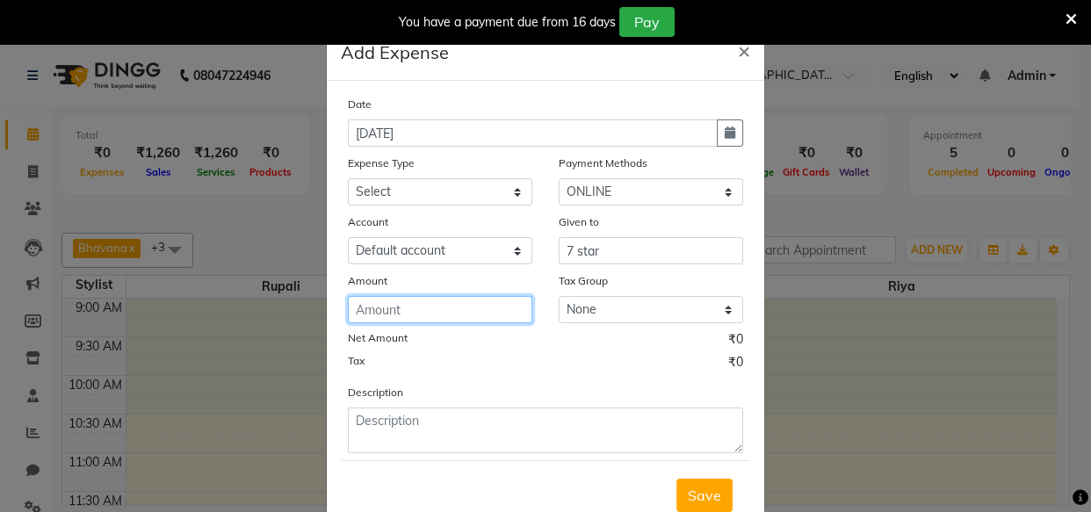
click at [447, 311] on input "number" at bounding box center [440, 309] width 184 height 27
type input "250"
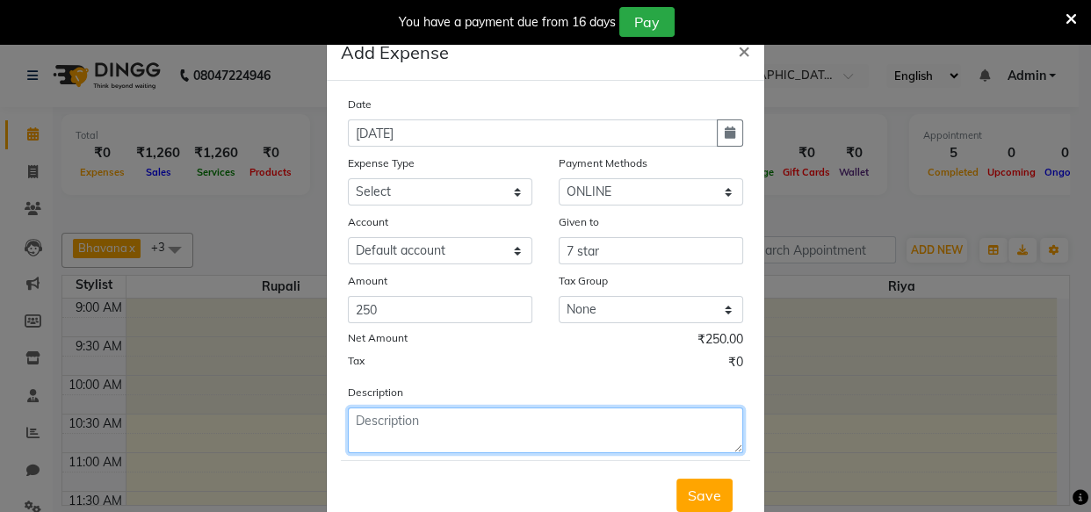
click at [464, 426] on textarea at bounding box center [545, 430] width 395 height 46
type textarea "wax heater"
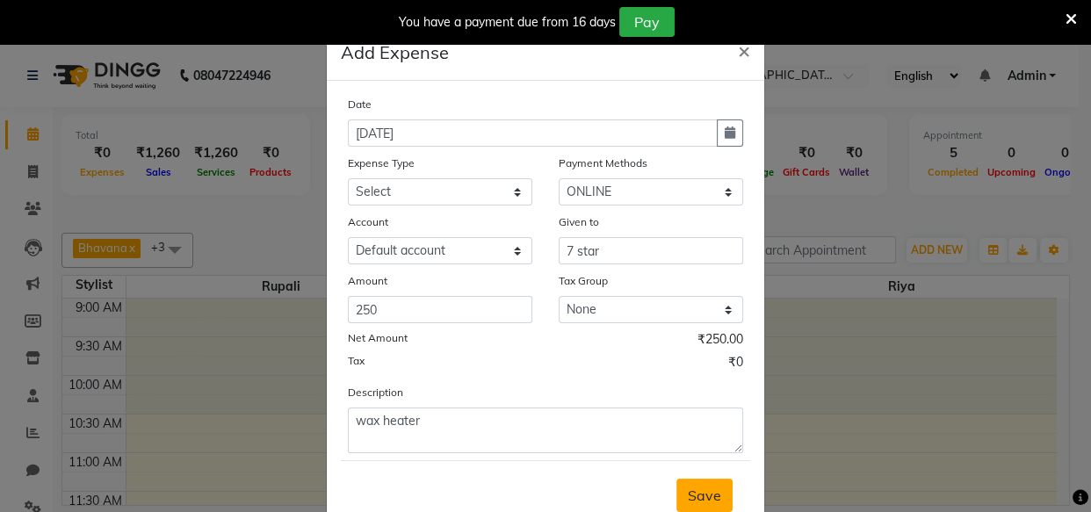
click at [725, 500] on button "Save" at bounding box center [704, 495] width 56 height 33
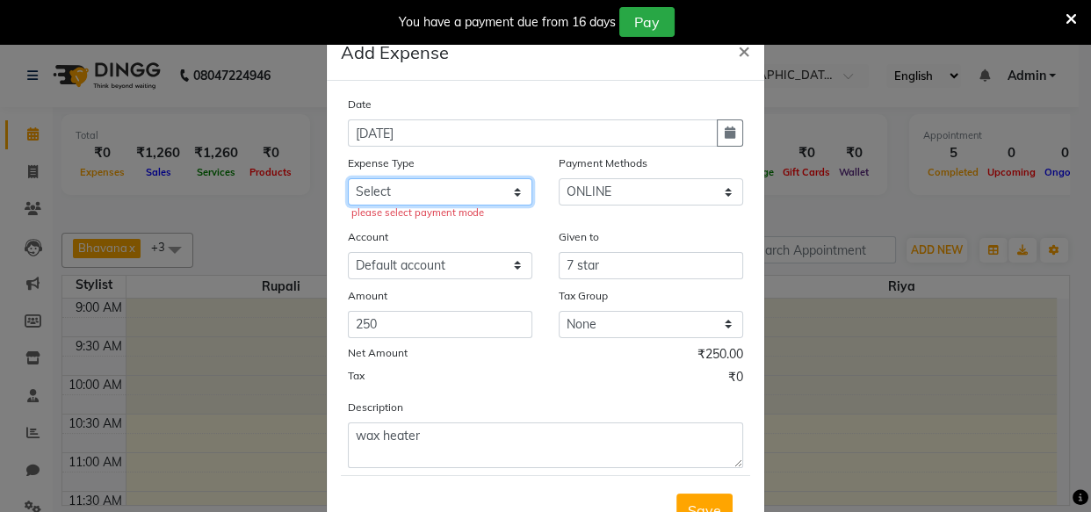
click at [382, 195] on select "Select Advance Salary Bank charges Car maintenance Cash transfer to bank Cash t…" at bounding box center [440, 191] width 184 height 27
select select "24141"
click at [348, 179] on select "Select Advance Salary Bank charges Car maintenance Cash transfer to bank Cash t…" at bounding box center [440, 191] width 184 height 27
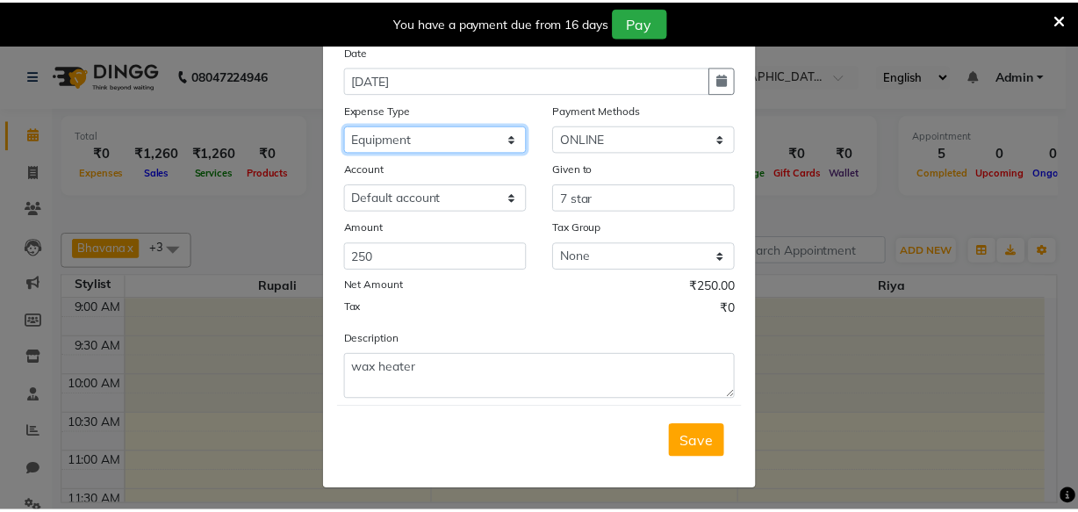
scroll to position [60, 0]
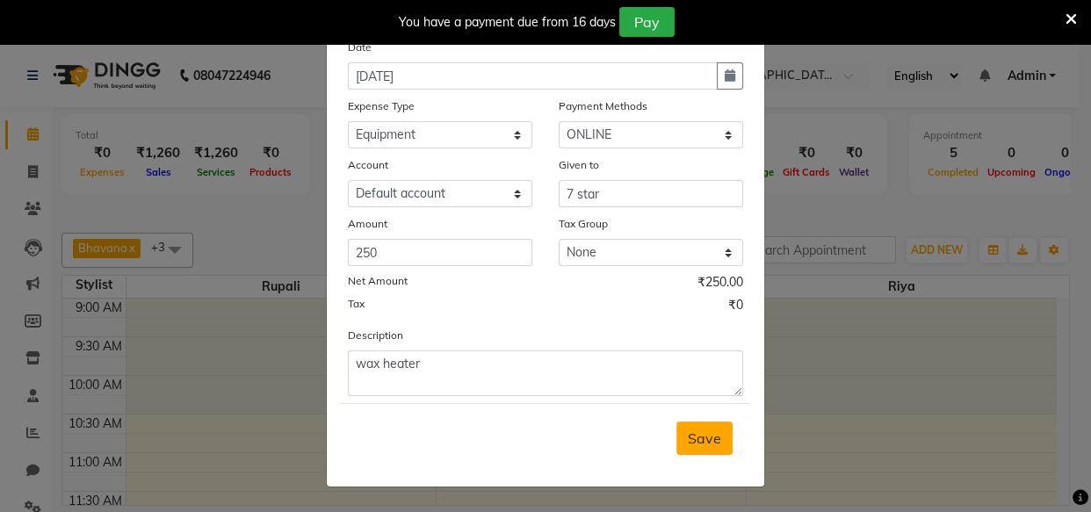
click at [688, 441] on span "Save" at bounding box center [704, 438] width 33 height 18
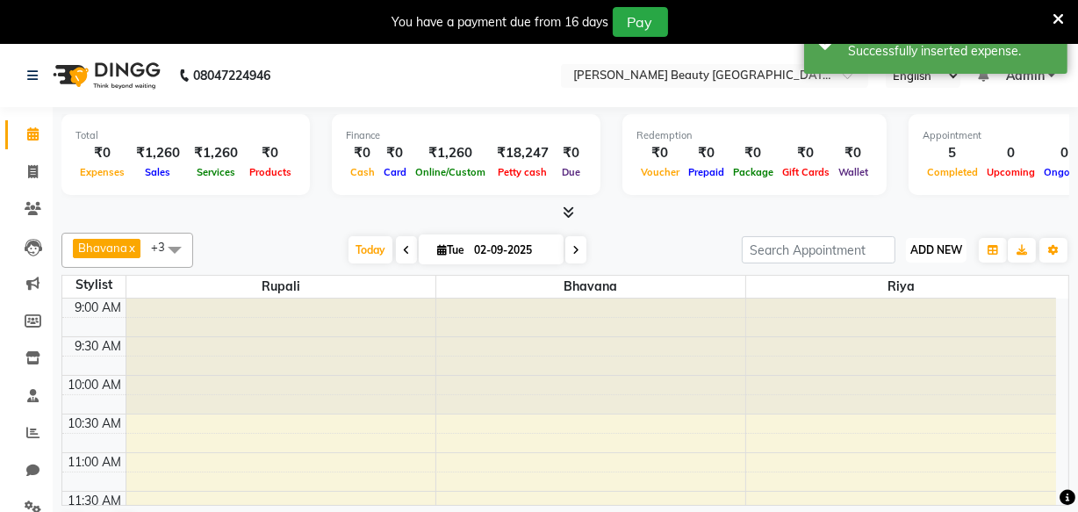
click at [940, 243] on span "ADD NEW" at bounding box center [937, 249] width 52 height 13
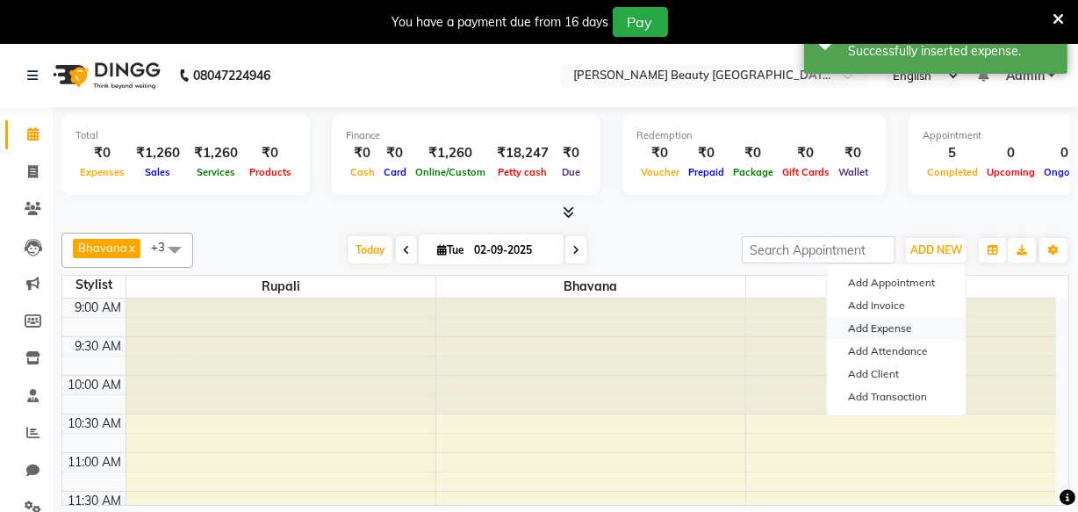
click at [907, 321] on link "Add Expense" at bounding box center [896, 328] width 139 height 23
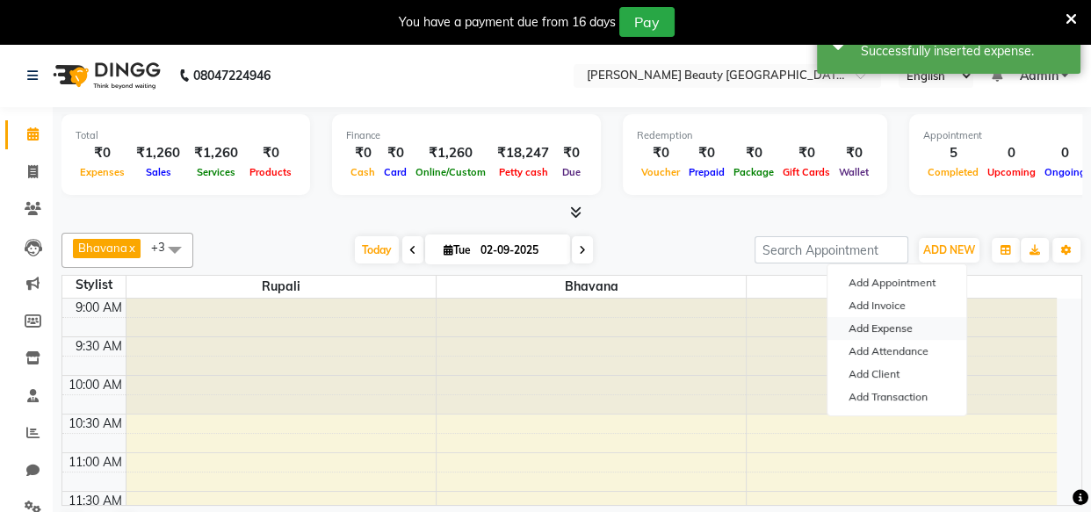
select select "1"
select select "7866"
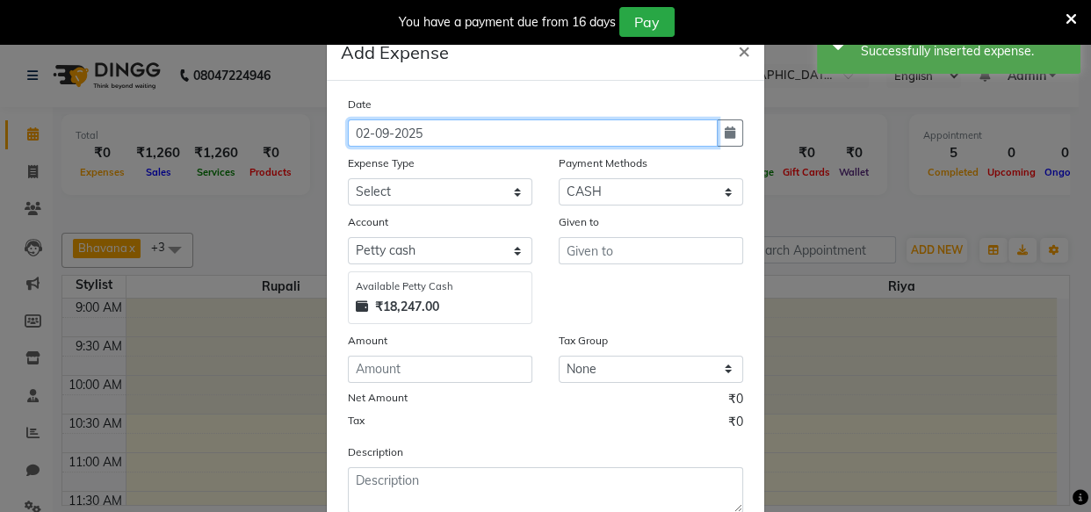
click at [400, 128] on input "02-09-2025" at bounding box center [533, 132] width 370 height 27
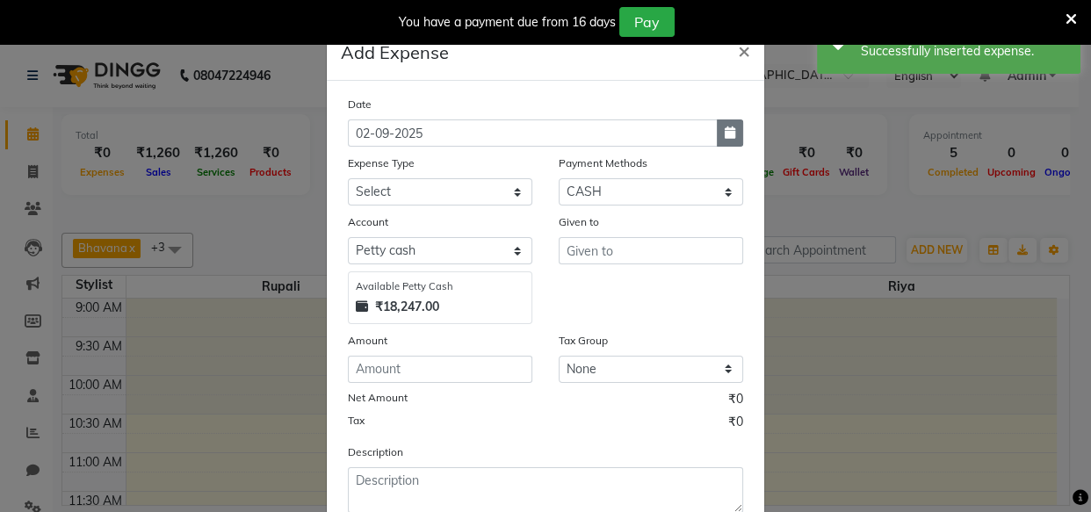
click at [724, 132] on icon "button" at bounding box center [729, 132] width 11 height 12
select select "9"
select select "2025"
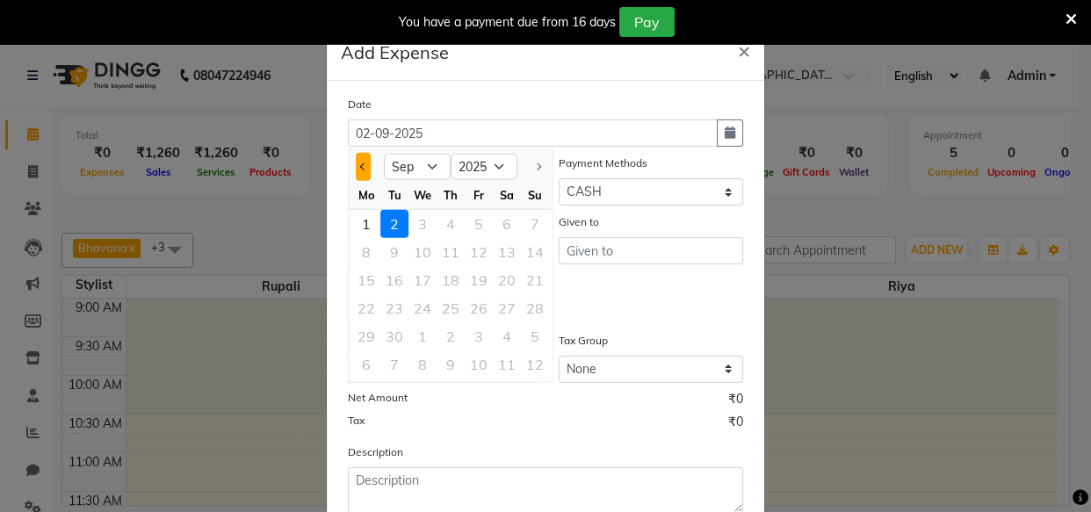
click at [360, 166] on span "Previous month" at bounding box center [363, 165] width 7 height 7
select select "8"
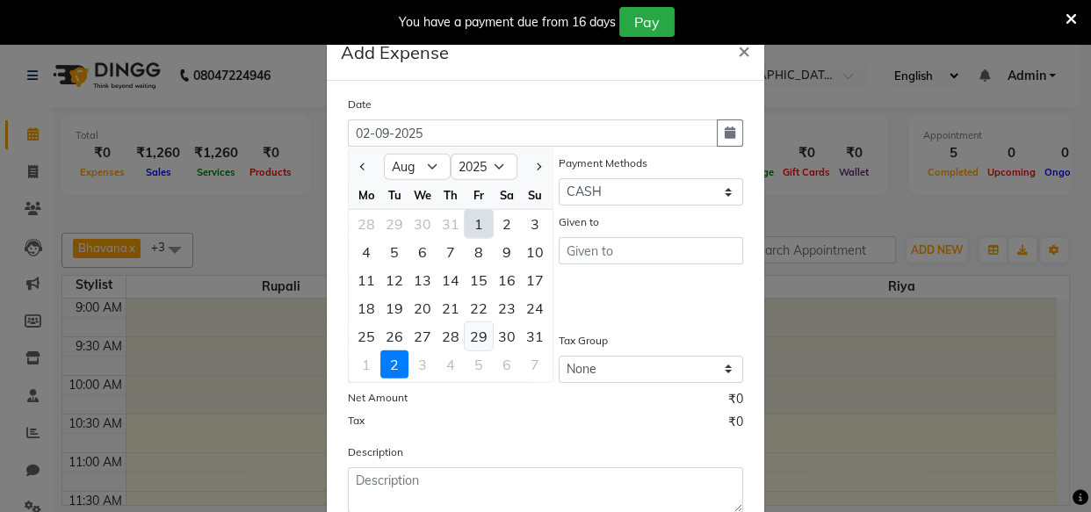
click at [476, 332] on div "29" at bounding box center [478, 336] width 28 height 28
type input "29-08-2025"
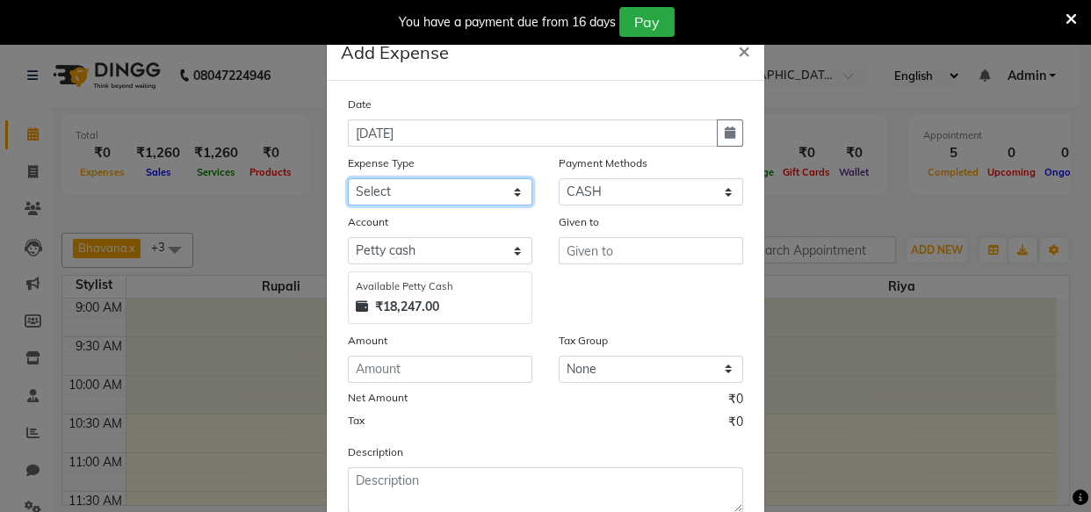
click at [357, 188] on select "Select Advance Salary Bank charges Car maintenance Cash transfer to bank Cash t…" at bounding box center [440, 191] width 184 height 27
select select "24144"
click at [348, 179] on select "Select Advance Salary Bank charges Car maintenance Cash transfer to bank Cash t…" at bounding box center [440, 191] width 184 height 27
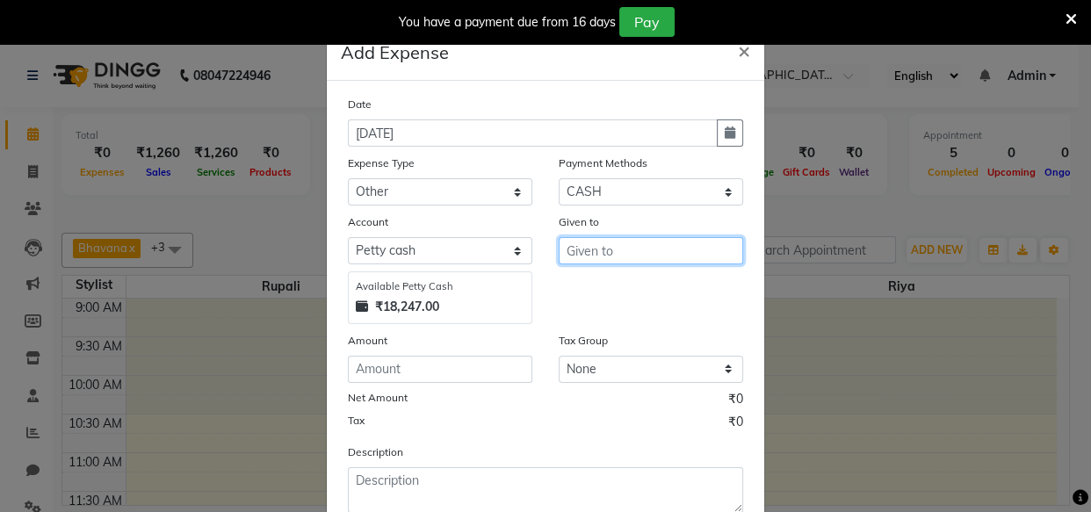
click at [588, 245] on input "text" at bounding box center [650, 250] width 184 height 27
type input "hanuman super market"
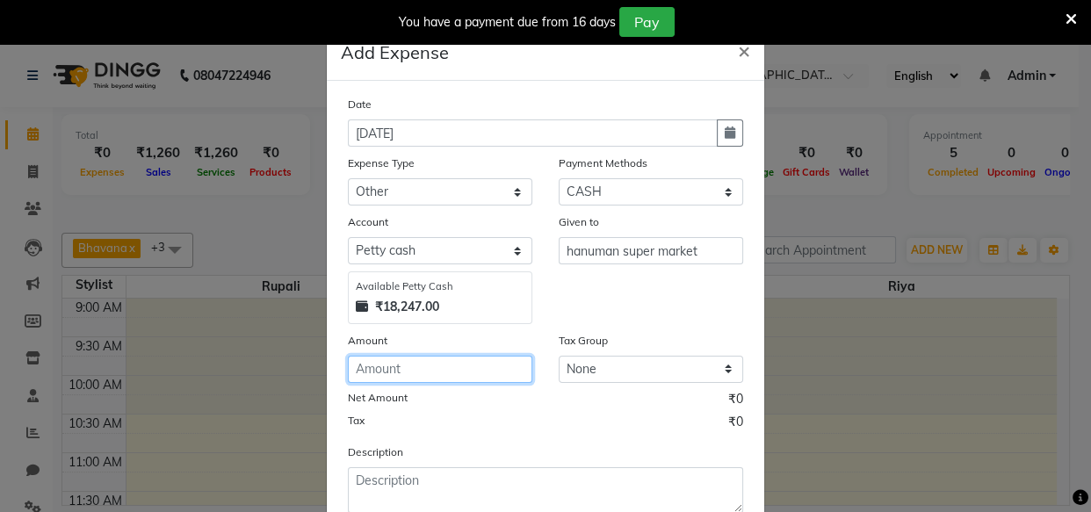
click at [387, 372] on input "number" at bounding box center [440, 369] width 184 height 27
type input "200"
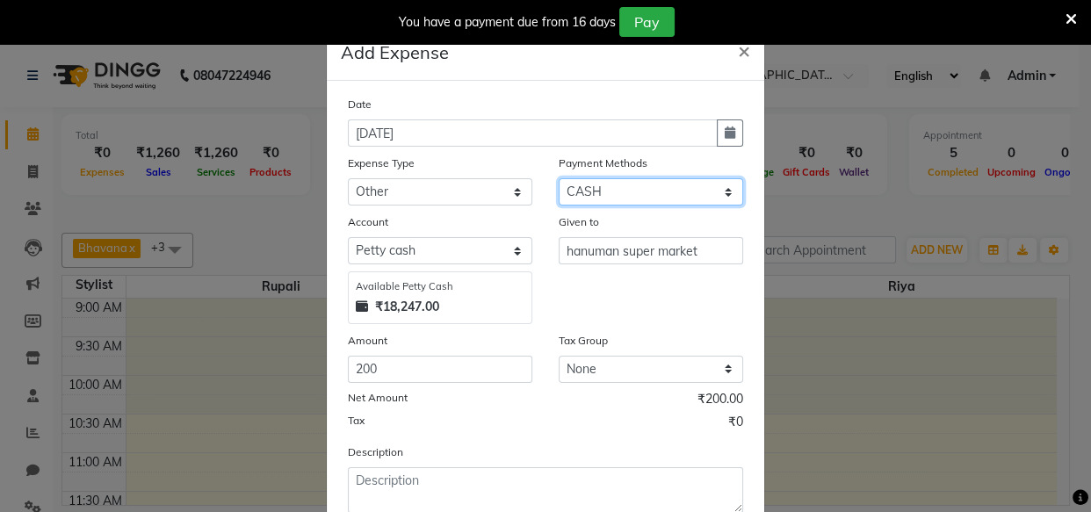
click at [646, 190] on select "Select CARD ONLINE CASH Prepaid Package" at bounding box center [650, 191] width 184 height 27
select select "3"
click at [558, 179] on select "Select CARD ONLINE CASH Prepaid Package" at bounding box center [650, 191] width 184 height 27
select select "7867"
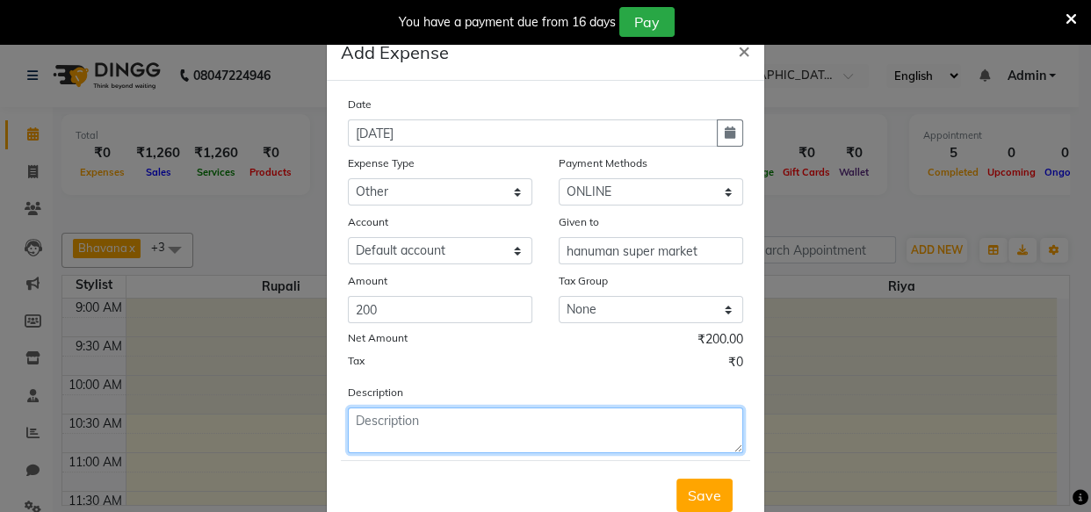
click at [489, 412] on textarea at bounding box center [545, 430] width 395 height 46
type textarea "water jar and deposit"
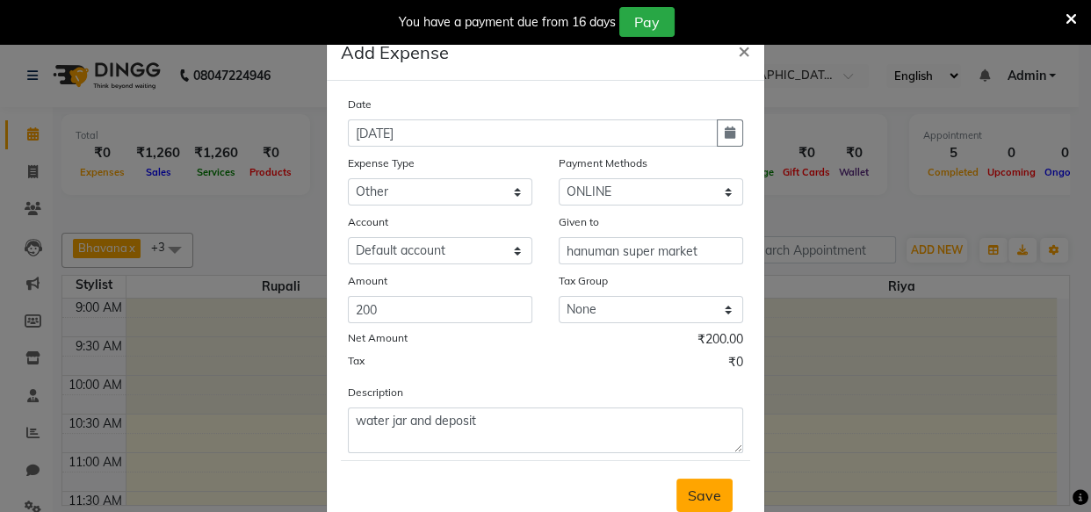
click at [695, 493] on span "Save" at bounding box center [704, 495] width 33 height 18
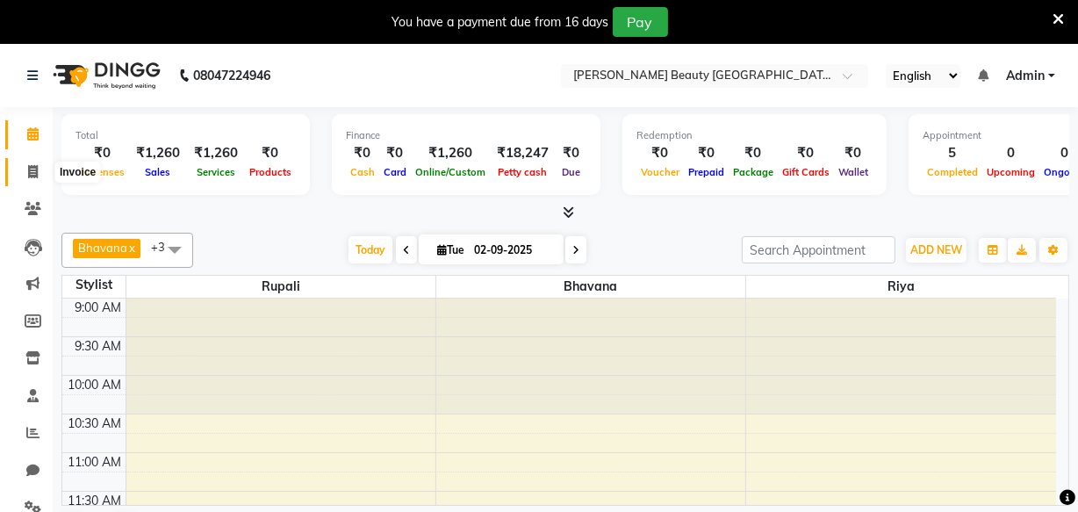
click at [32, 168] on icon at bounding box center [33, 171] width 10 height 13
select select "service"
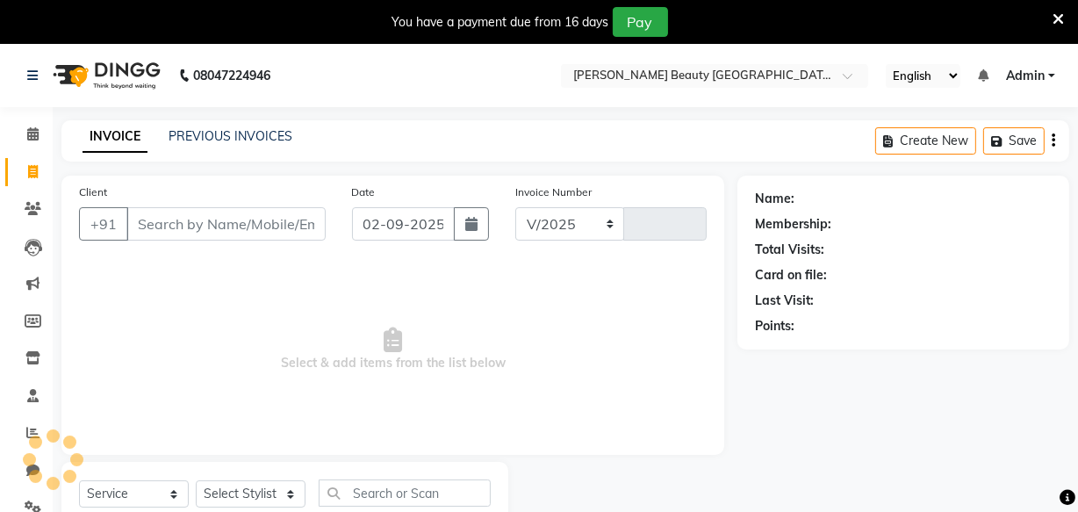
select select "8620"
type input "0409"
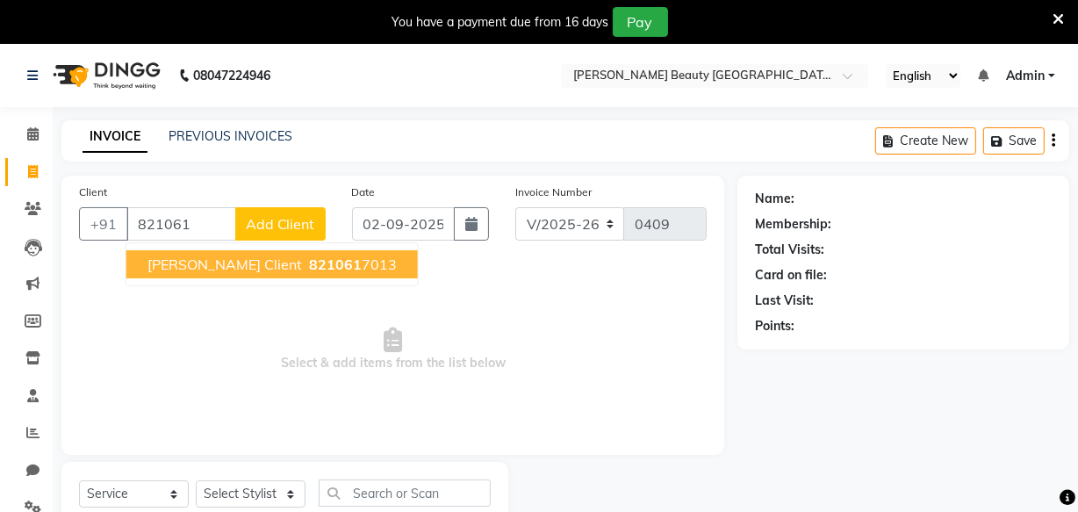
click at [248, 274] on button "Shreya Bhattacharyaji Client 821061 7013" at bounding box center [272, 264] width 292 height 28
type input "8210617013"
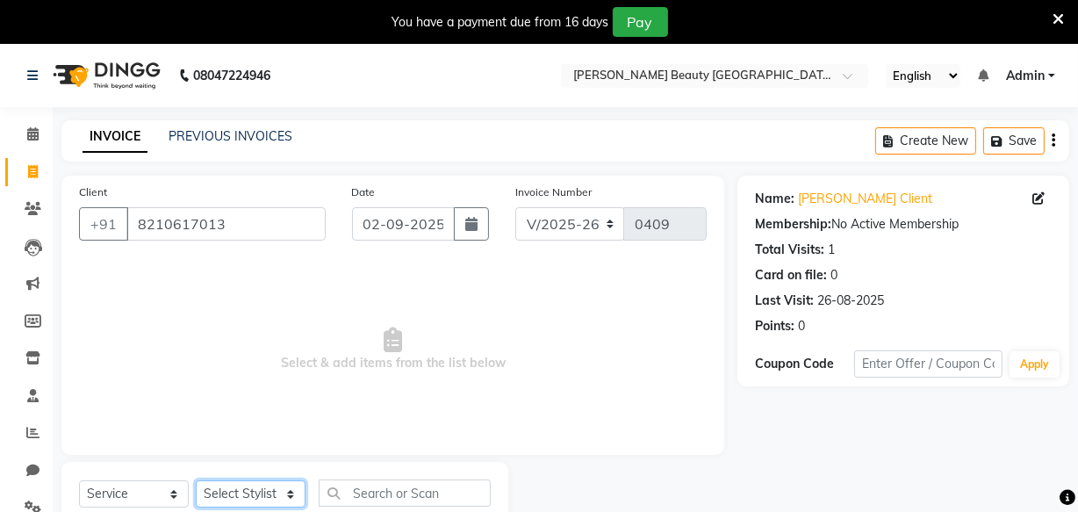
click at [288, 490] on select "Select Stylist Amla bhagwan vitkar Anjali Bhavana pornima kahar Riya Rupali san…" at bounding box center [251, 493] width 110 height 27
select select "87283"
click at [196, 480] on select "Select Stylist Amla bhagwan vitkar Anjali Bhavana pornima kahar Riya Rupali san…" at bounding box center [251, 493] width 110 height 27
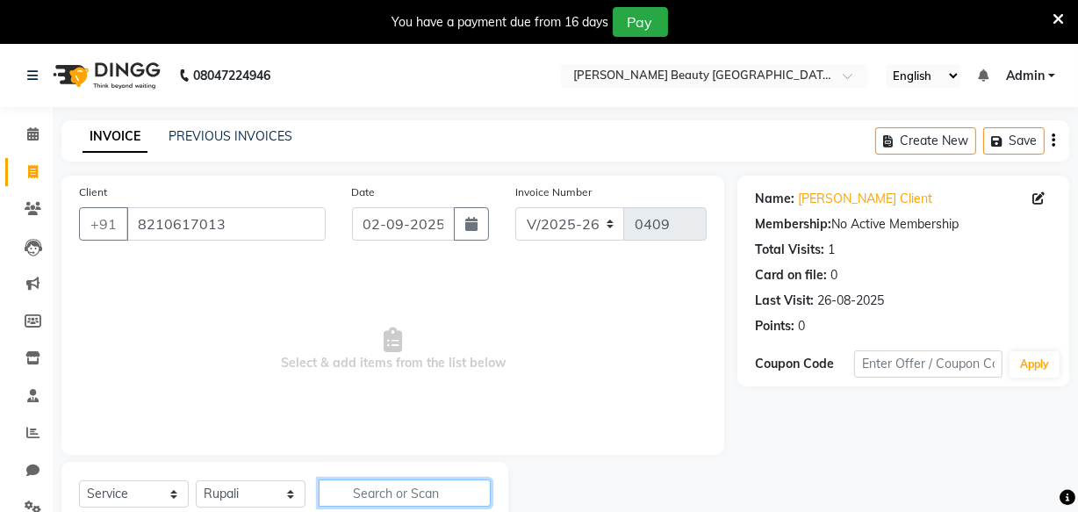
click at [351, 486] on input "text" at bounding box center [405, 492] width 172 height 27
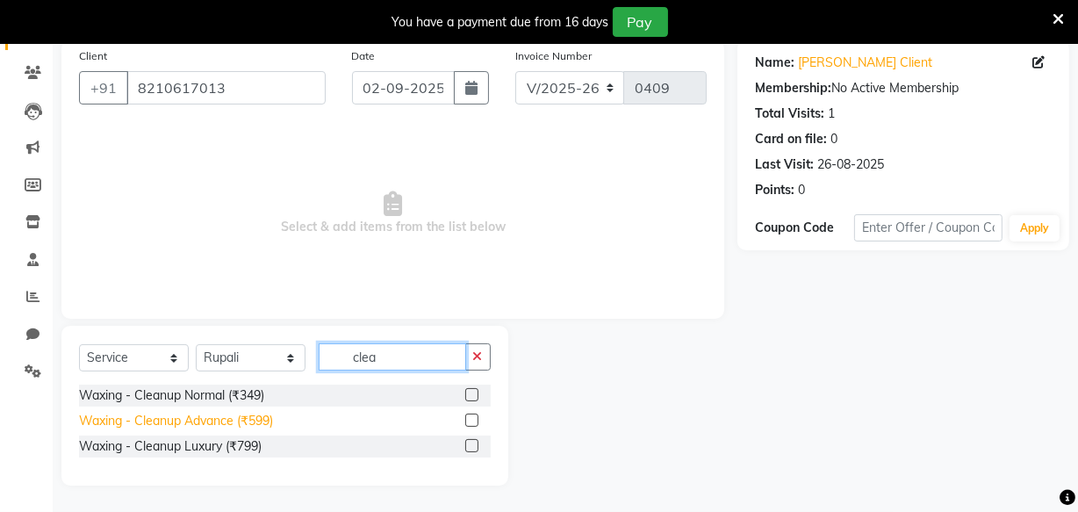
type input "clea"
click at [244, 422] on div "Waxing - Cleanup Advance (₹599)" at bounding box center [176, 421] width 194 height 18
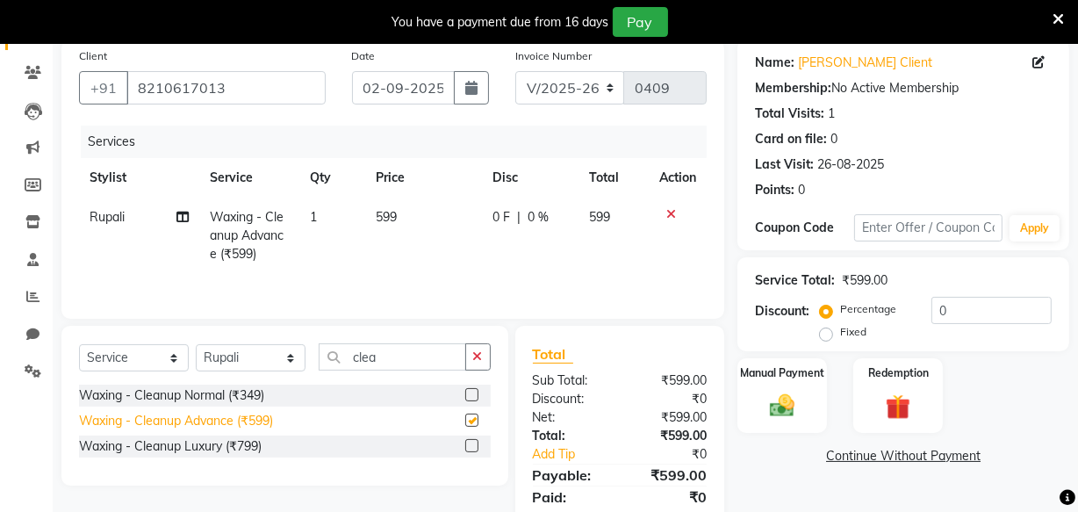
checkbox input "false"
click at [398, 217] on td "599" at bounding box center [424, 236] width 117 height 76
select select "87283"
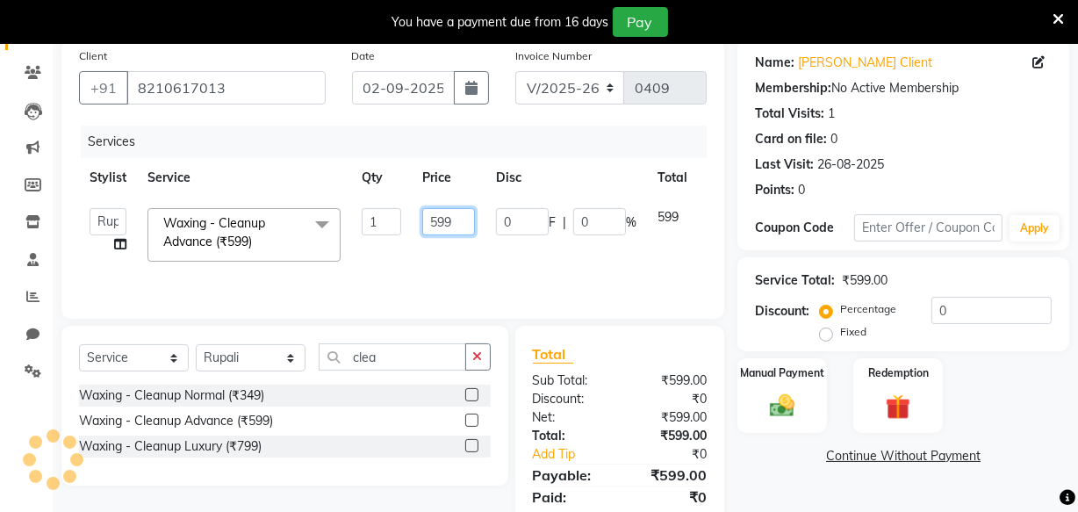
click at [449, 220] on input "599" at bounding box center [448, 221] width 53 height 27
type input "5"
type input "600"
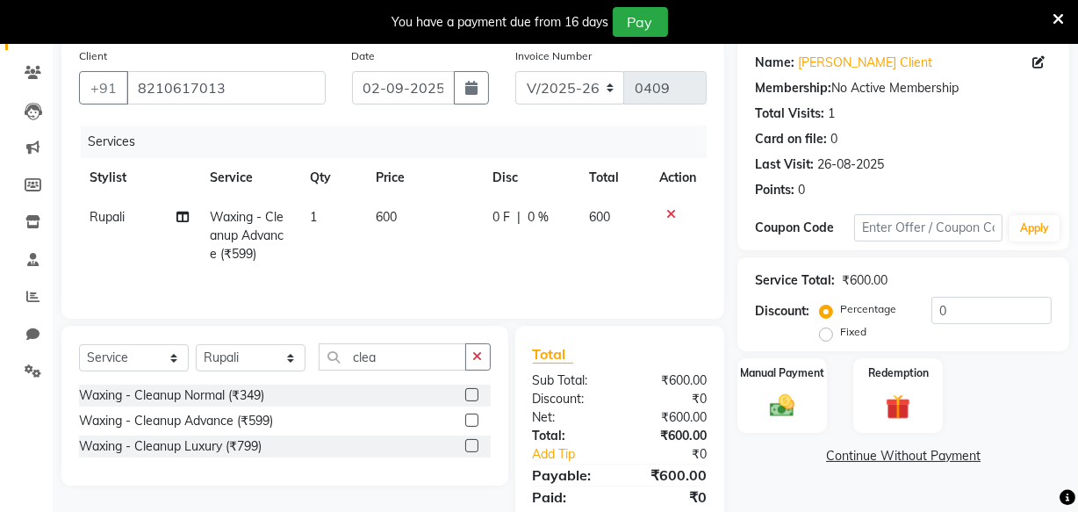
click at [840, 334] on label "Fixed" at bounding box center [853, 332] width 26 height 16
click at [827, 334] on input "Fixed" at bounding box center [830, 332] width 12 height 12
radio input "true"
click at [1005, 312] on input "0" at bounding box center [992, 310] width 120 height 27
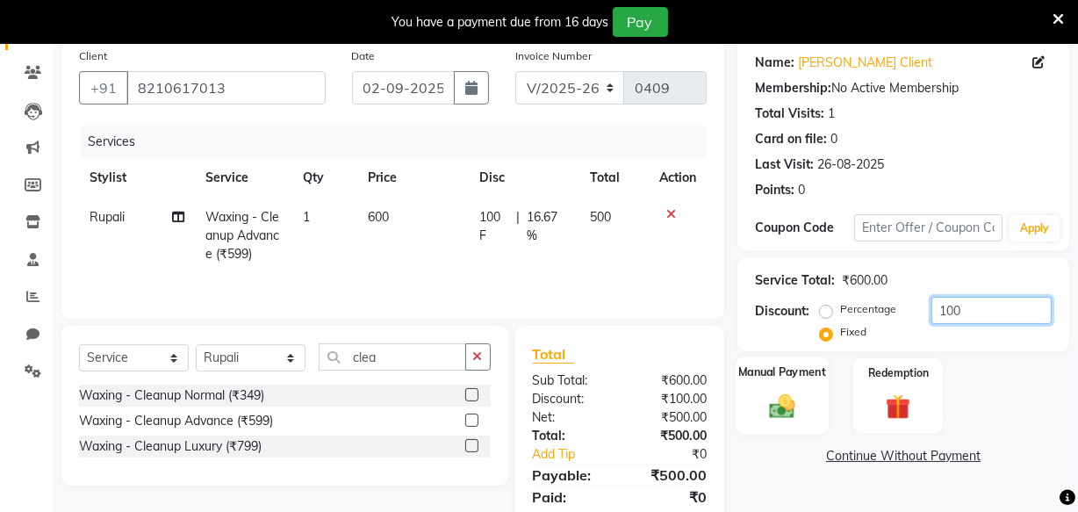
type input "100"
click at [749, 400] on div "Manual Payment" at bounding box center [782, 395] width 93 height 78
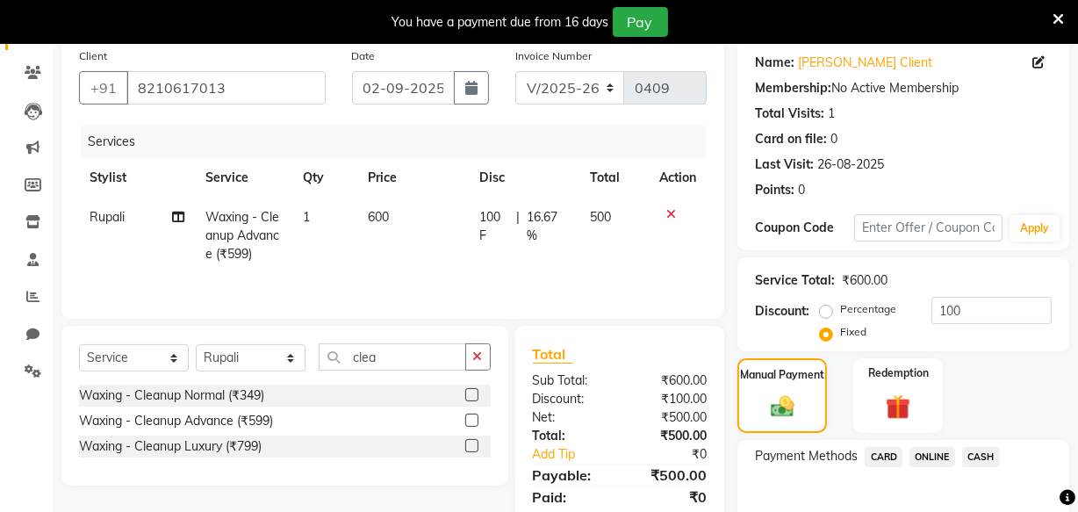
click at [931, 452] on span "ONLINE" at bounding box center [933, 457] width 46 height 20
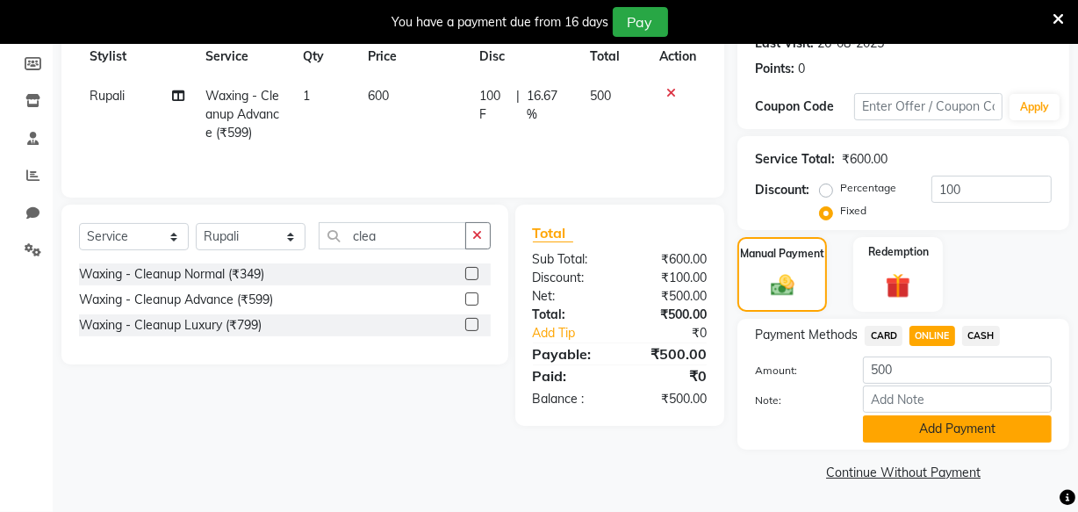
click at [917, 421] on button "Add Payment" at bounding box center [957, 428] width 189 height 27
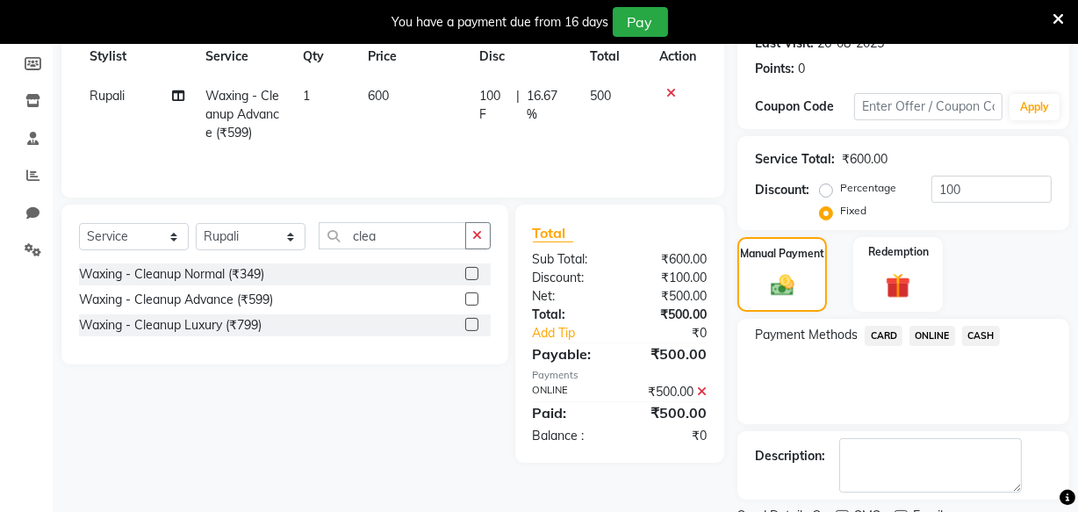
scroll to position [330, 0]
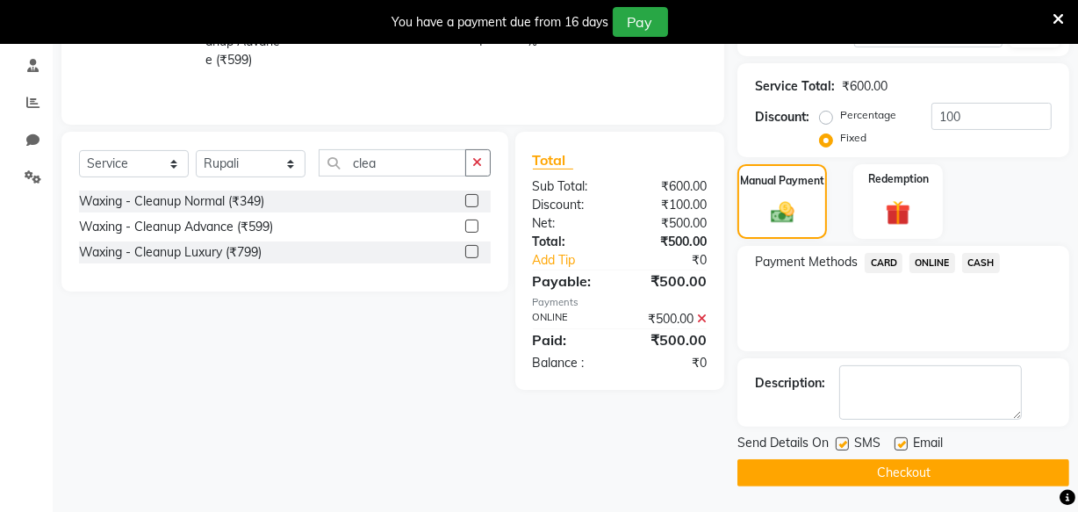
click at [868, 471] on button "Checkout" at bounding box center [904, 472] width 332 height 27
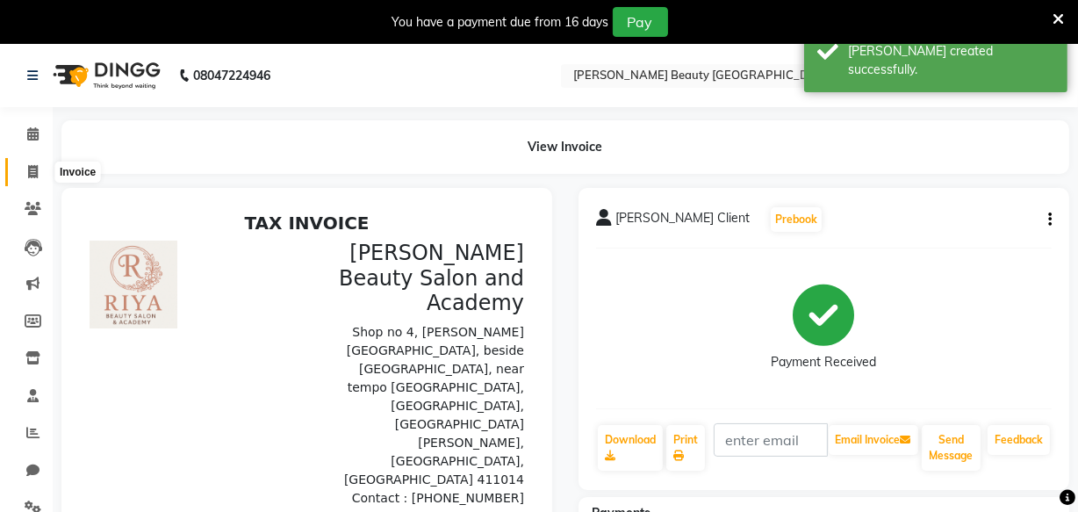
click at [33, 169] on icon at bounding box center [33, 171] width 10 height 13
select select "service"
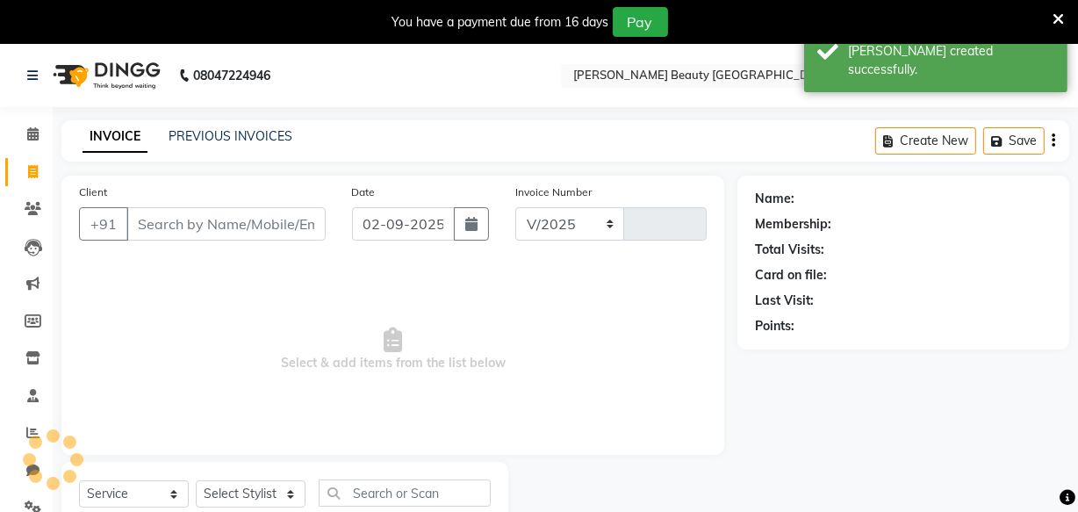
select select "8620"
type input "0410"
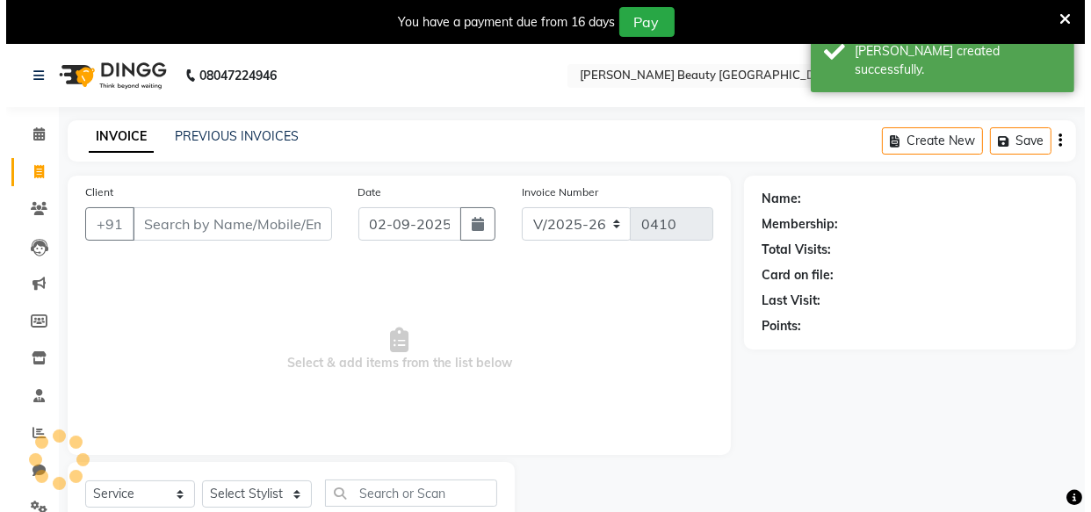
scroll to position [61, 0]
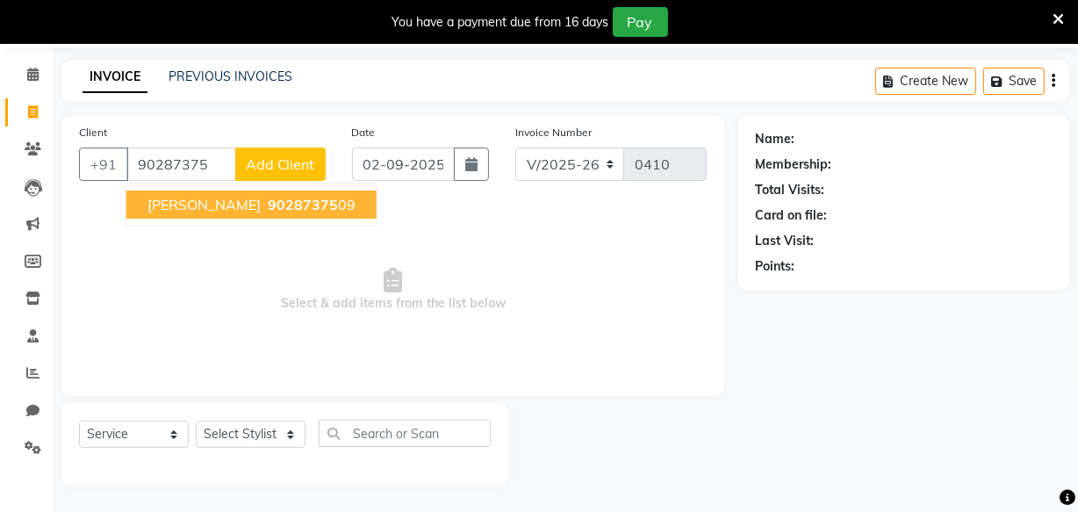
click at [294, 200] on span "90287375" at bounding box center [303, 205] width 70 height 18
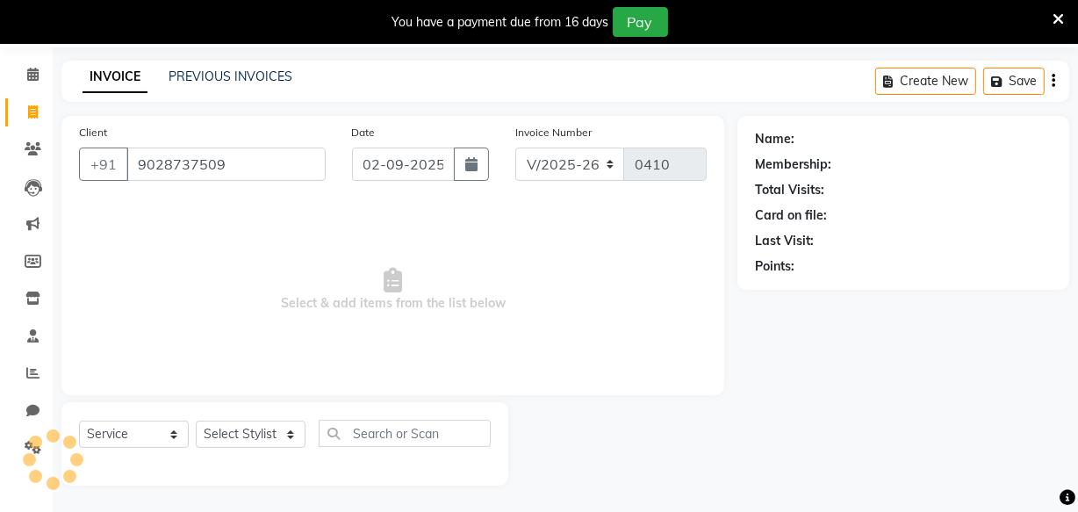
type input "9028737509"
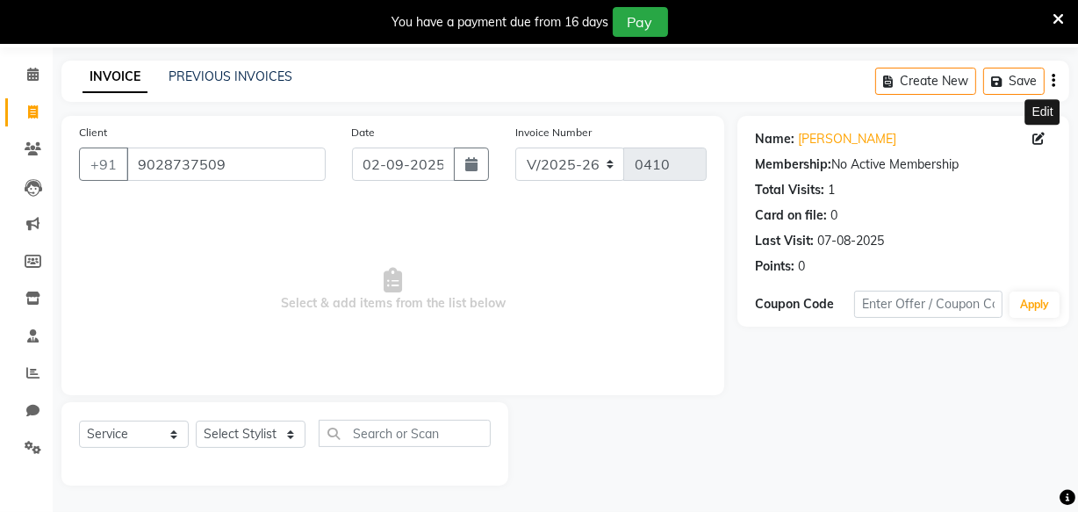
click at [1038, 137] on icon at bounding box center [1039, 139] width 12 height 12
select select "female"
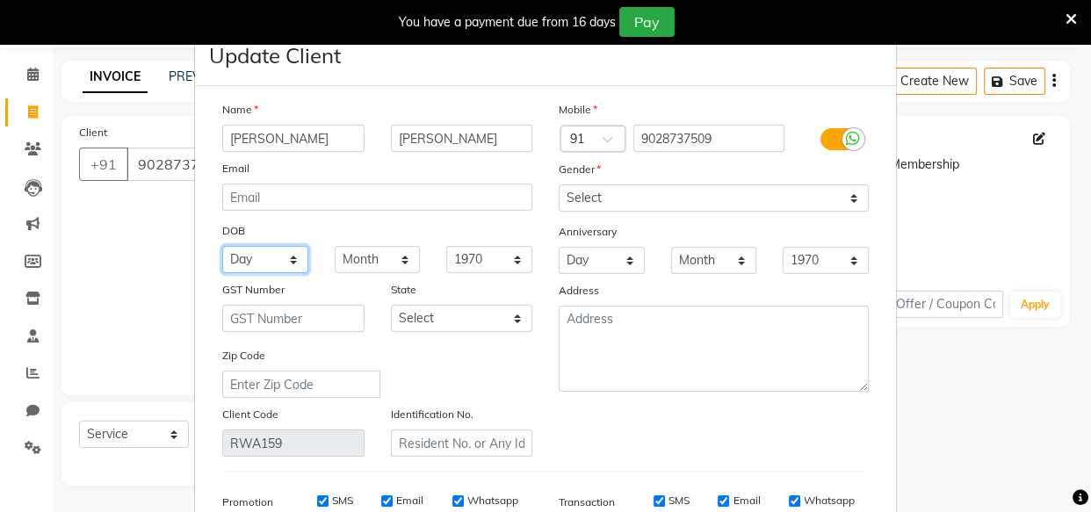
click at [290, 256] on select "Day 01 02 03 04 05 06 07 08 09 10 11 12 13 14 15 16 17 18 19 20 21 22 23 24 25 …" at bounding box center [265, 259] width 86 height 27
select select "09"
click at [290, 256] on select "Day 01 02 03 04 05 06 07 08 09 10 11 12 13 14 15 16 17 18 19 20 21 22 23 24 25 …" at bounding box center [265, 259] width 86 height 27
click at [391, 268] on select "Month January February March April May June July August September October Novem…" at bounding box center [378, 259] width 86 height 27
select select "08"
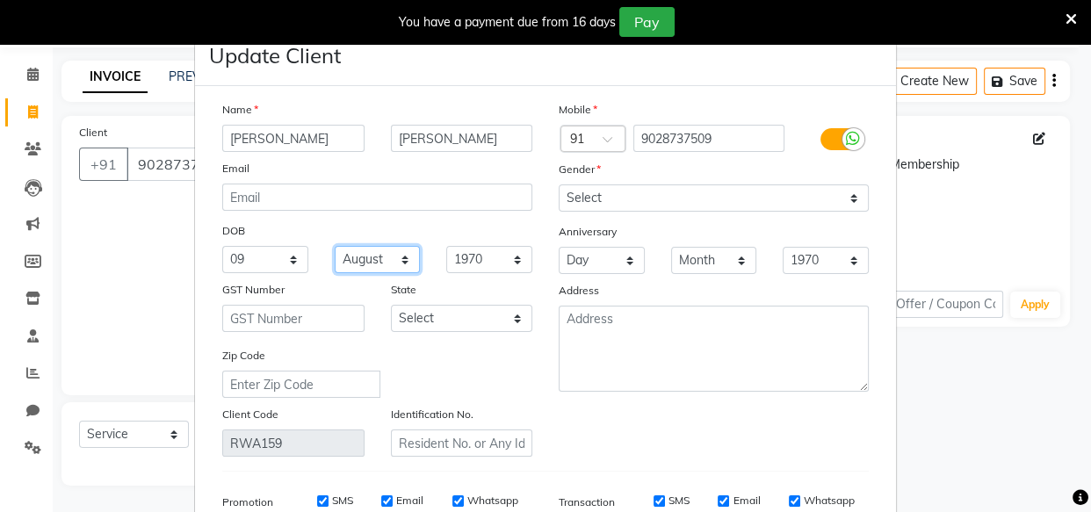
click at [335, 247] on select "Month January February March April May June July August September October Novem…" at bounding box center [378, 259] width 86 height 27
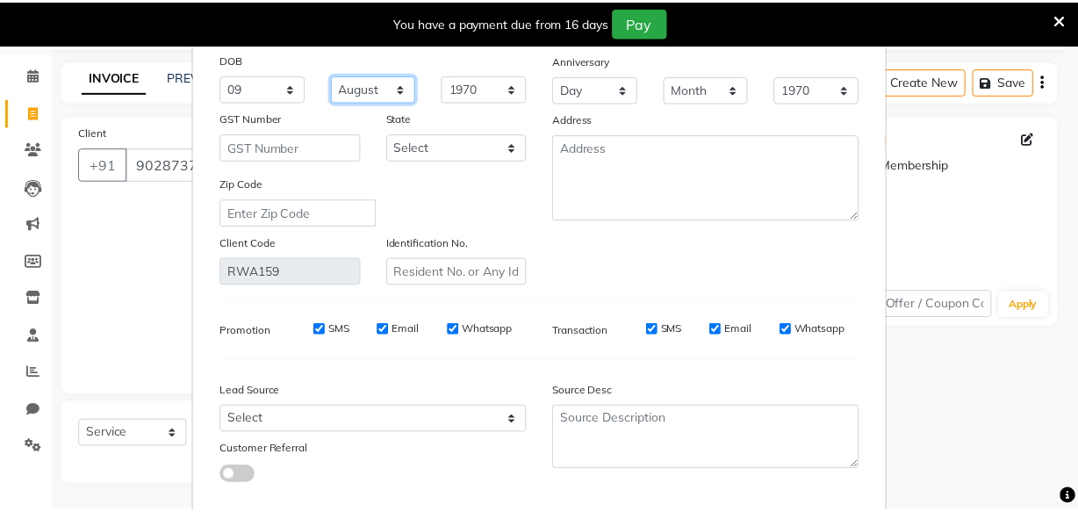
scroll to position [272, 0]
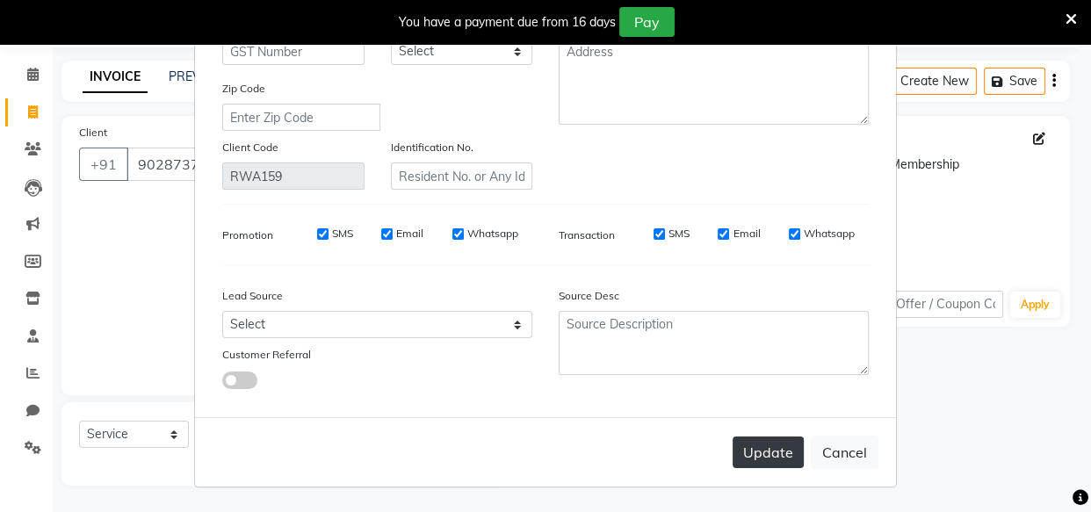
click at [769, 457] on button "Update" at bounding box center [767, 452] width 71 height 32
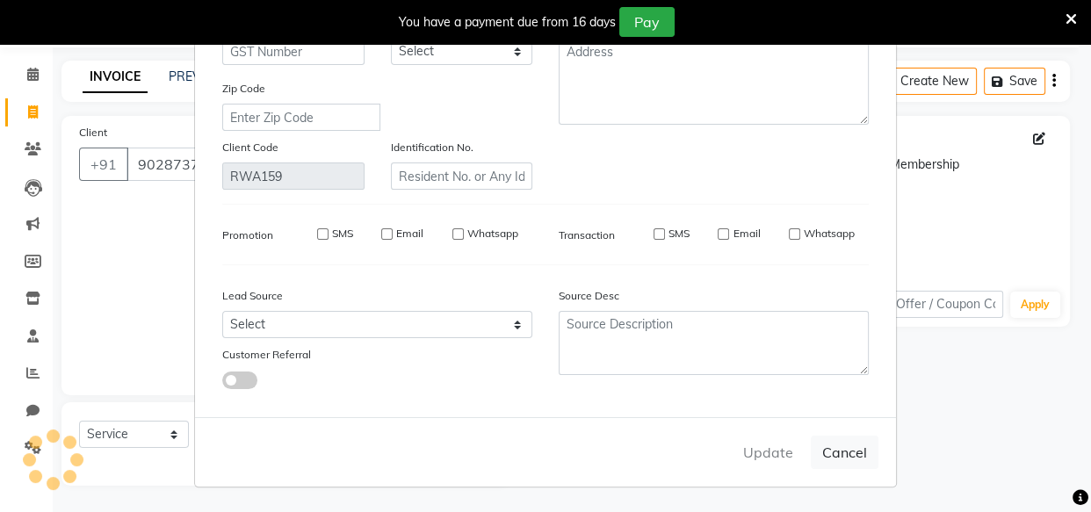
select select
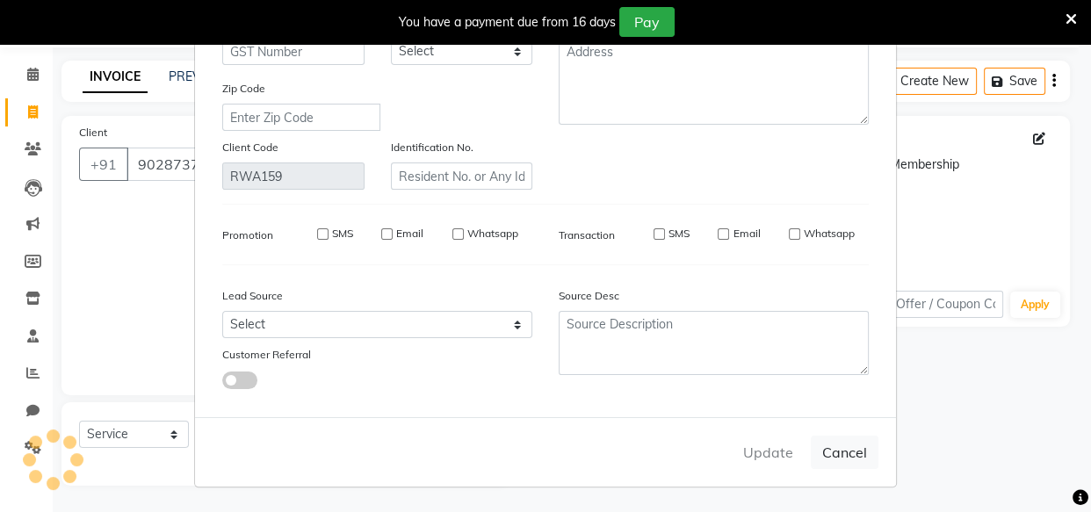
select select
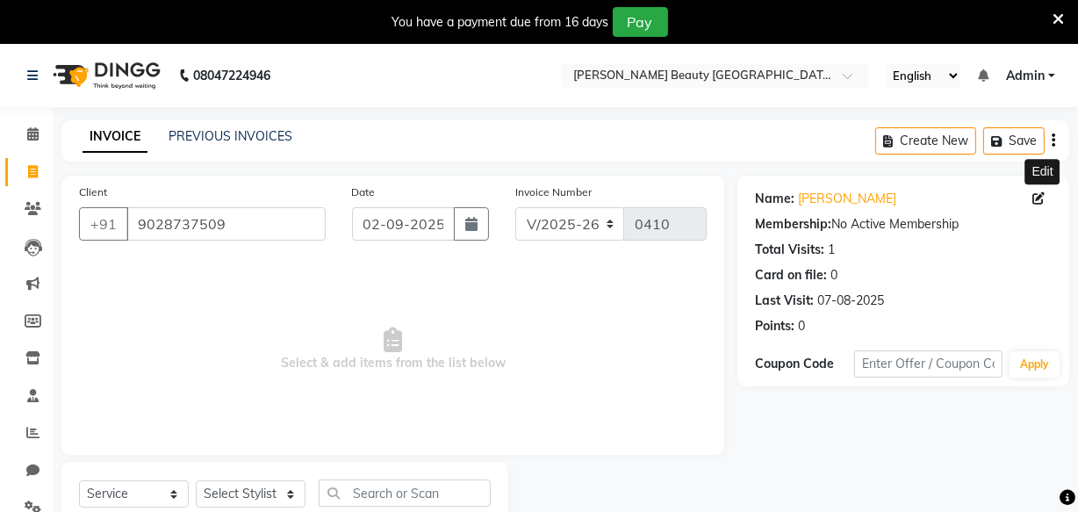
scroll to position [61, 0]
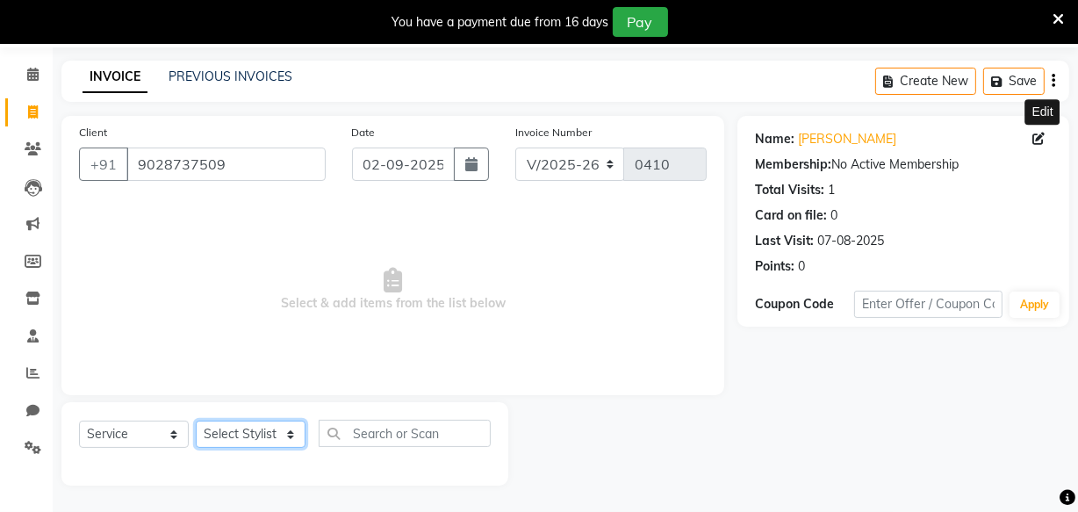
click at [255, 438] on select "Select Stylist Amla bhagwan vitkar Anjali Bhavana pornima kahar Riya Rupali san…" at bounding box center [251, 434] width 110 height 27
click at [196, 421] on select "Select Stylist Amla bhagwan vitkar Anjali Bhavana pornima kahar Riya Rupali san…" at bounding box center [251, 434] width 110 height 27
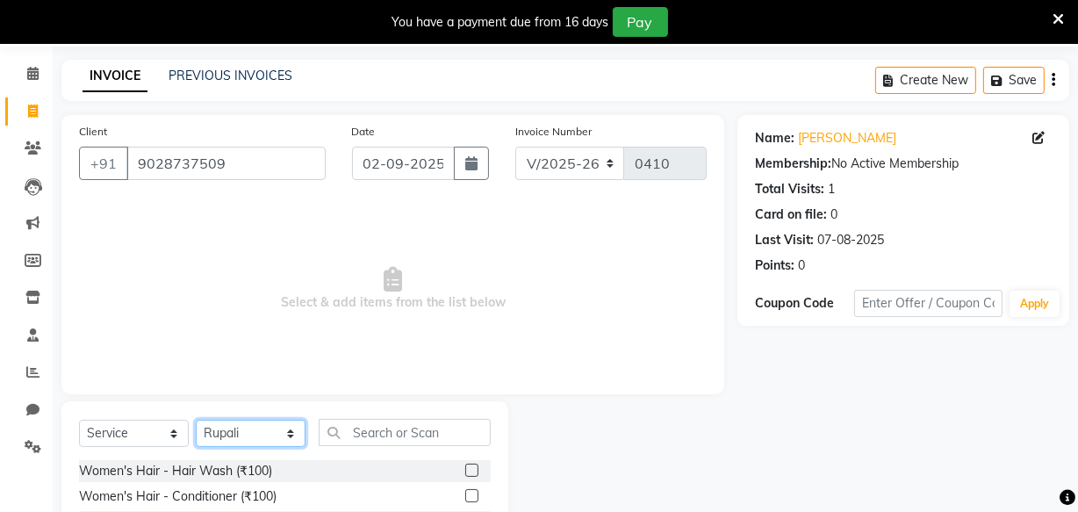
click at [253, 425] on select "Select Stylist Amla bhagwan vitkar Anjali Bhavana pornima kahar Riya Rupali san…" at bounding box center [251, 433] width 110 height 27
click at [196, 420] on select "Select Stylist Amla bhagwan vitkar Anjali Bhavana pornima kahar Riya Rupali san…" at bounding box center [251, 433] width 110 height 27
click at [1059, 18] on icon at bounding box center [1058, 19] width 11 height 16
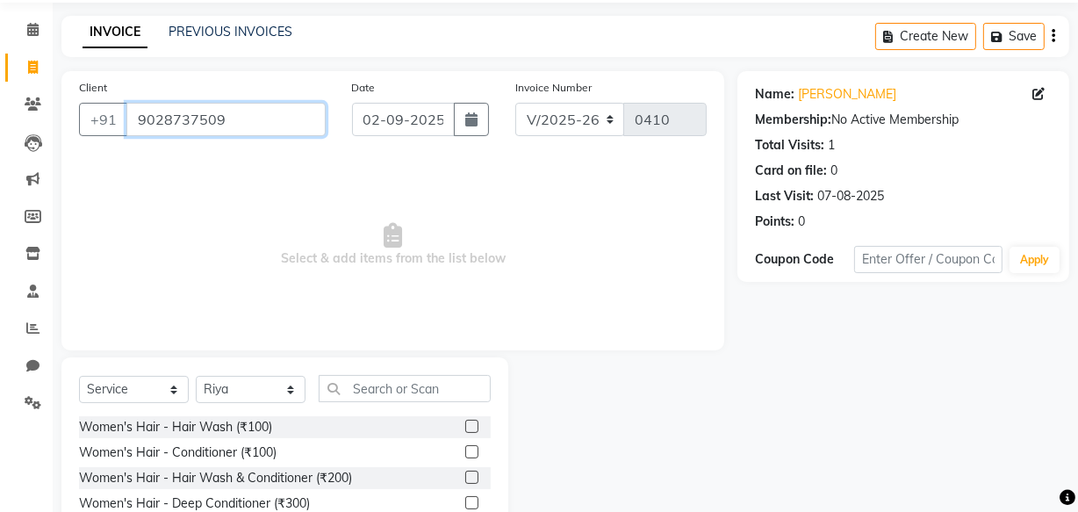
click at [246, 134] on input "9028737509" at bounding box center [225, 119] width 199 height 33
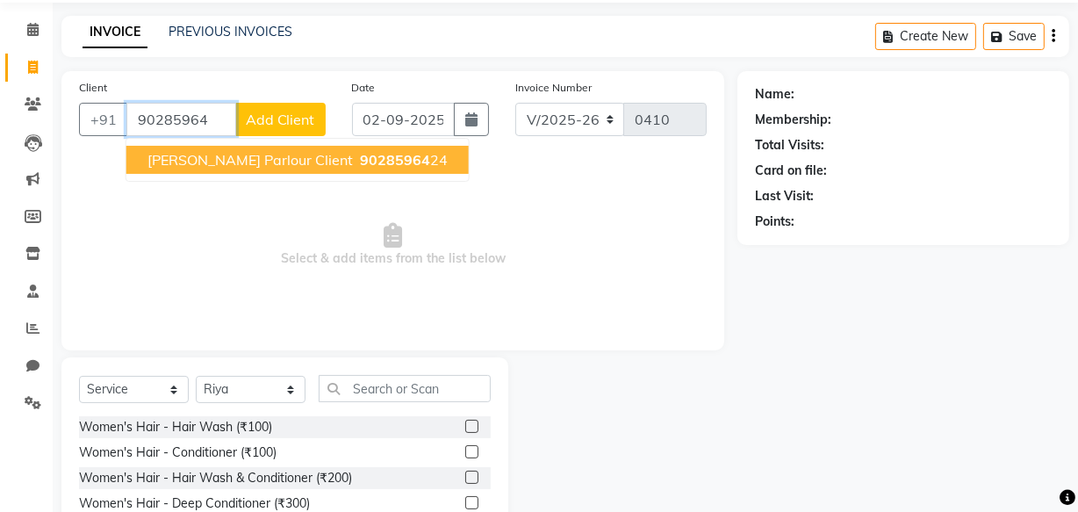
click at [266, 165] on span "Muskan Sohaney Parlour Client" at bounding box center [250, 160] width 205 height 18
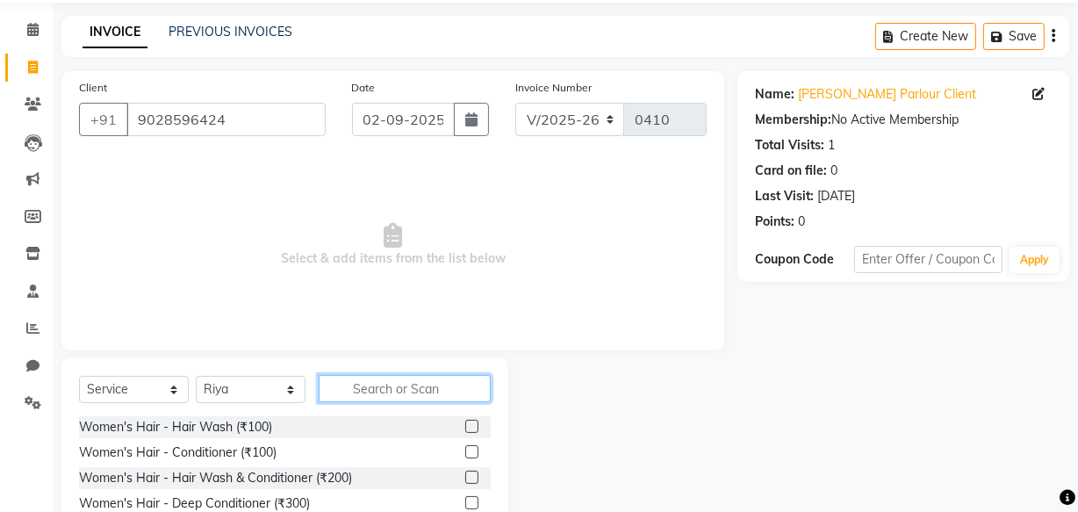
click at [389, 375] on input "text" at bounding box center [405, 388] width 172 height 27
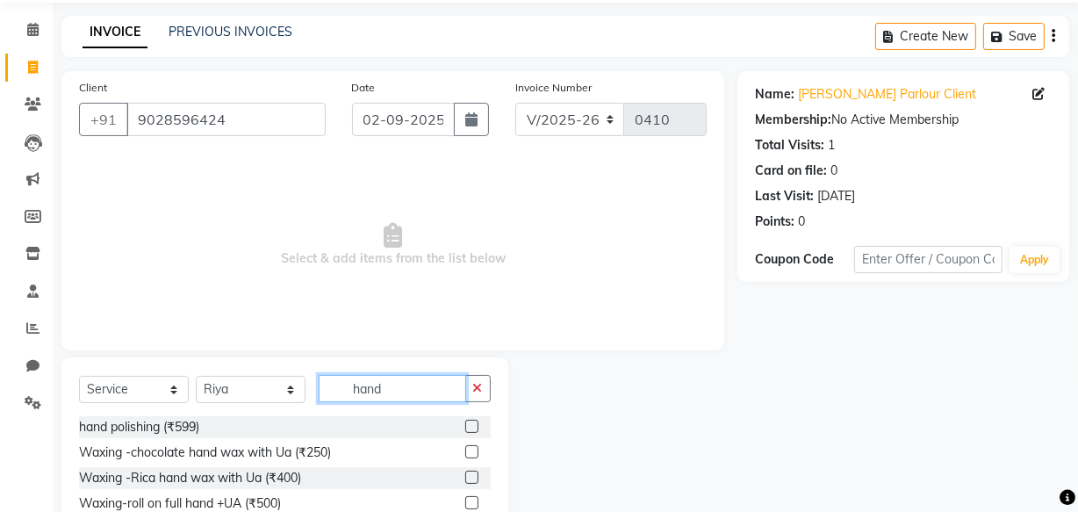
scroll to position [118, 0]
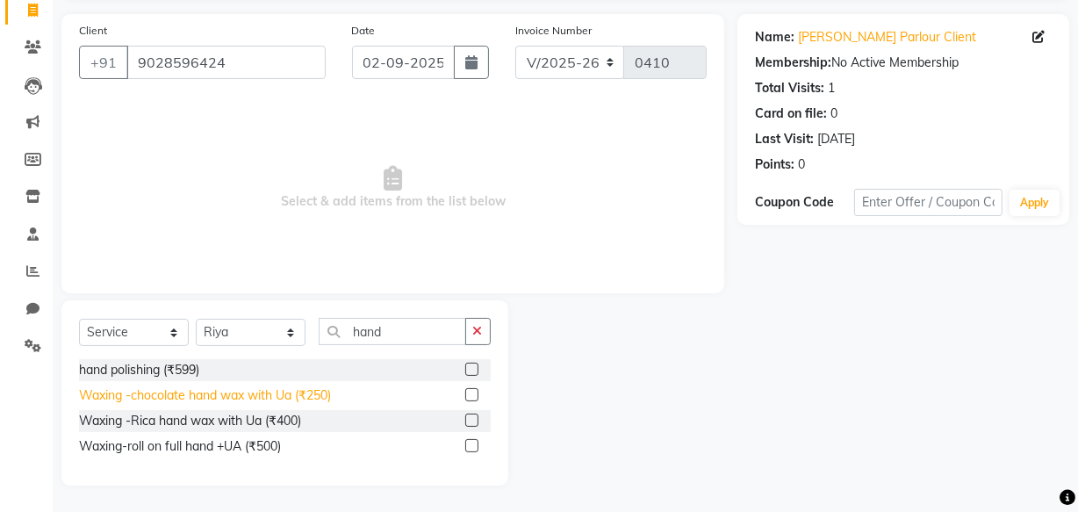
click at [216, 395] on div "Waxing -chocolate hand wax with Ua (₹250)" at bounding box center [205, 395] width 252 height 18
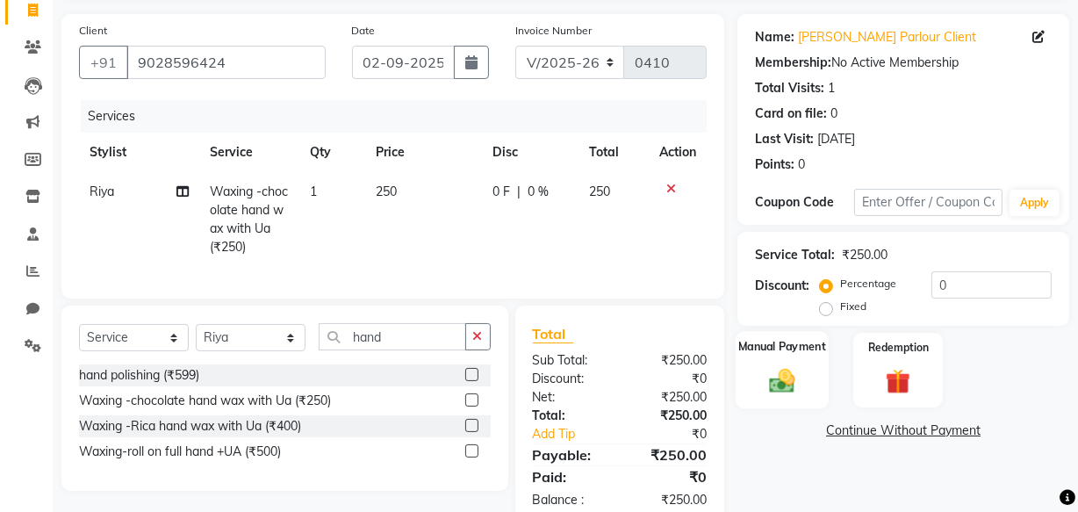
click at [796, 368] on img at bounding box center [782, 380] width 42 height 30
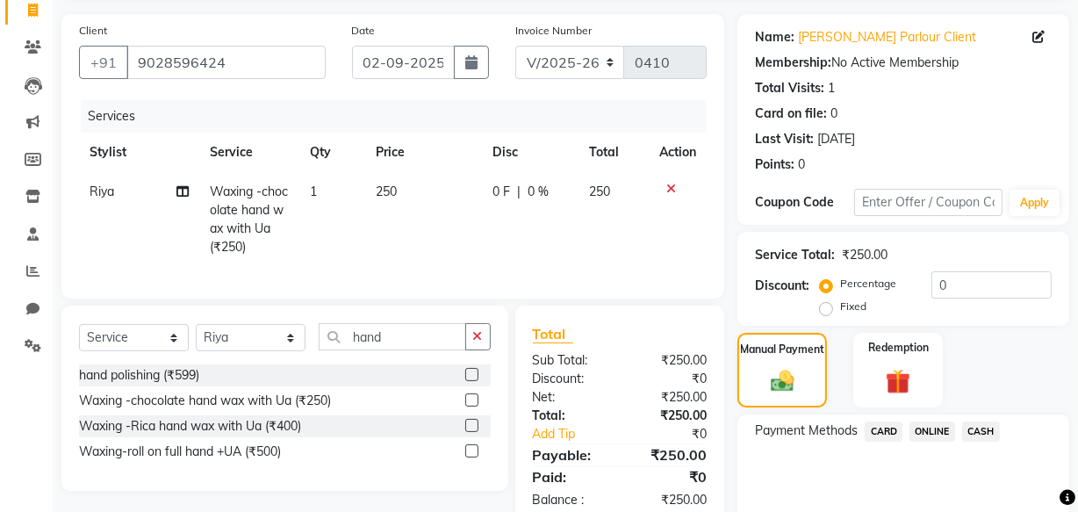
click at [941, 426] on span "ONLINE" at bounding box center [933, 431] width 46 height 20
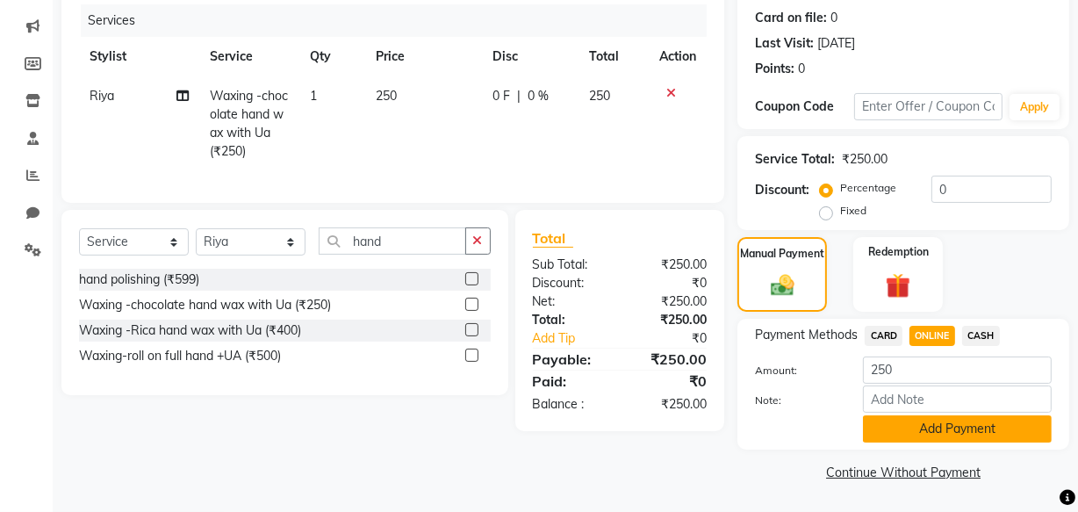
click at [929, 426] on button "Add Payment" at bounding box center [957, 428] width 189 height 27
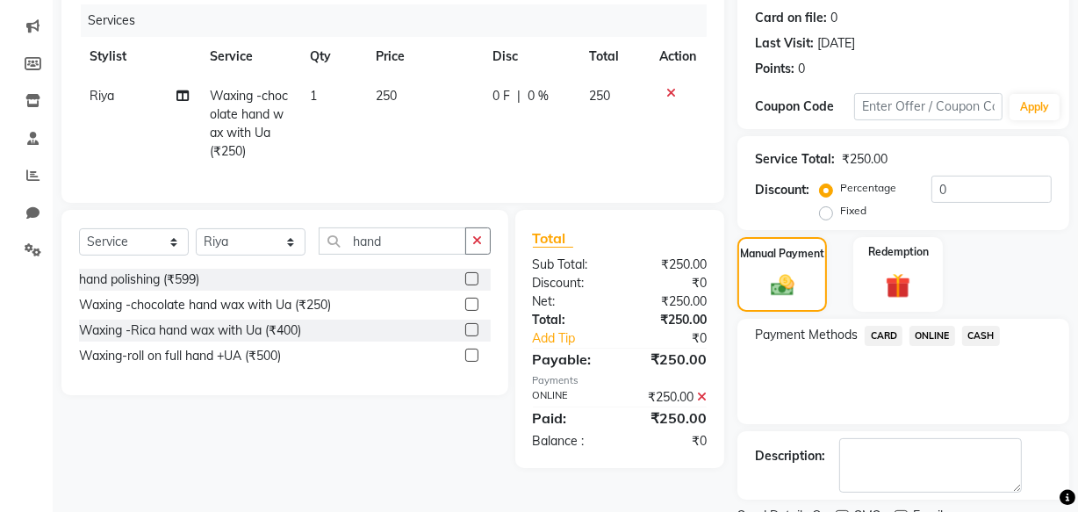
scroll to position [286, 0]
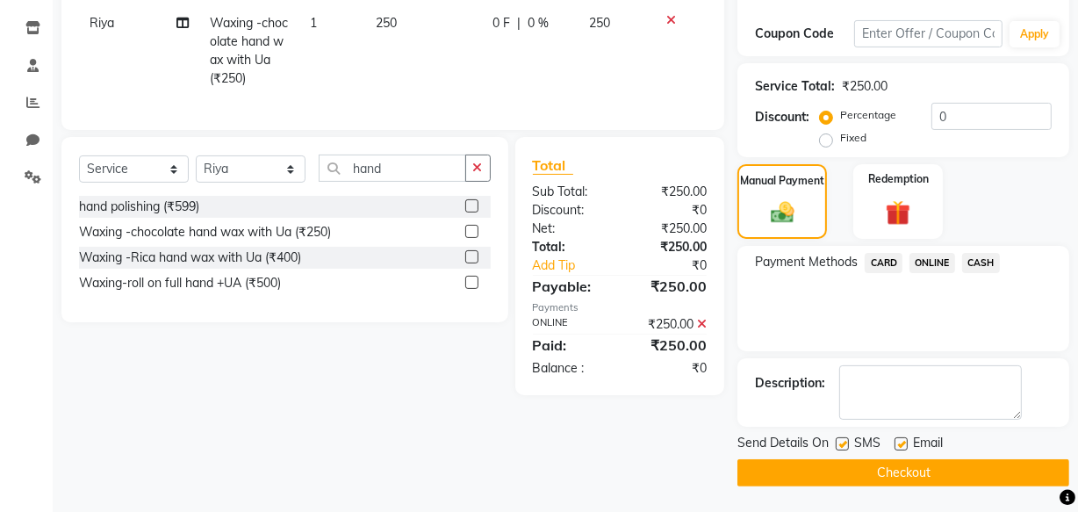
click at [903, 472] on button "Checkout" at bounding box center [904, 472] width 332 height 27
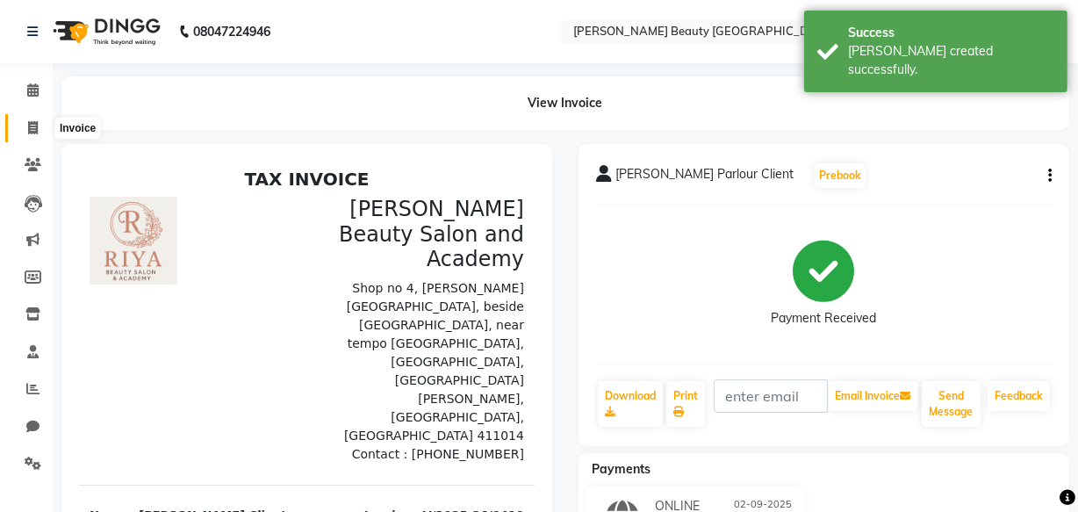
click at [31, 125] on icon at bounding box center [33, 127] width 10 height 13
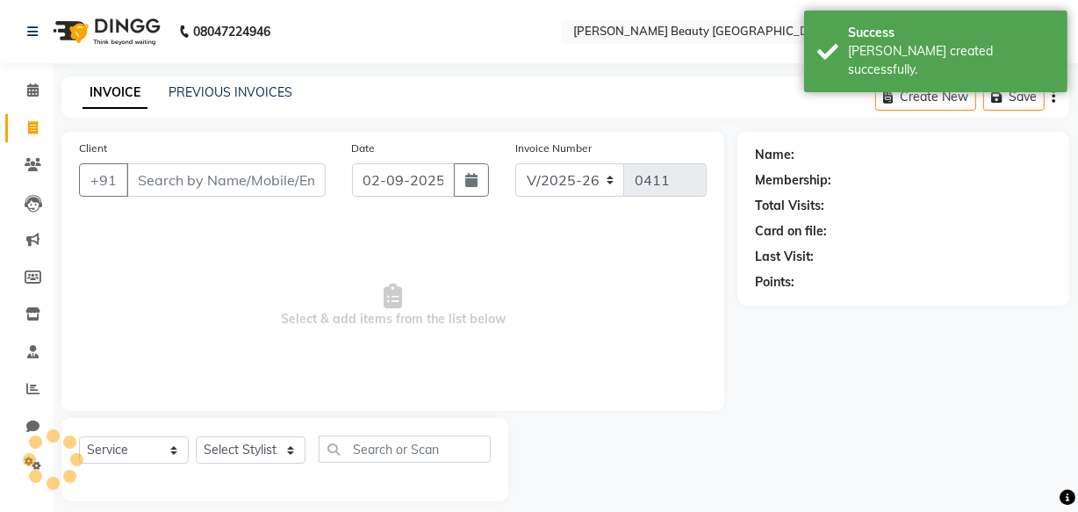
scroll to position [17, 0]
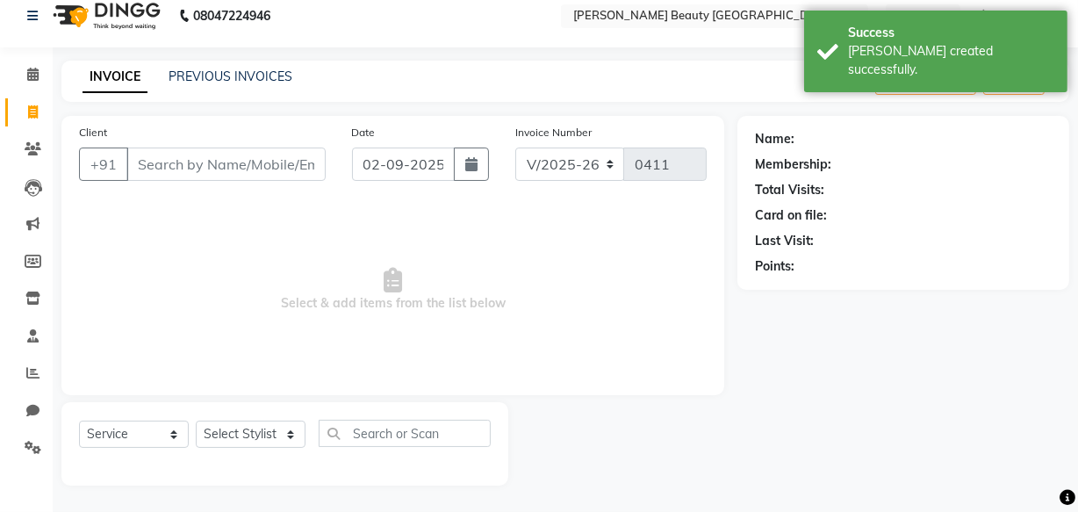
click at [210, 156] on input "Client" at bounding box center [225, 164] width 199 height 33
click at [32, 74] on icon at bounding box center [32, 74] width 11 height 13
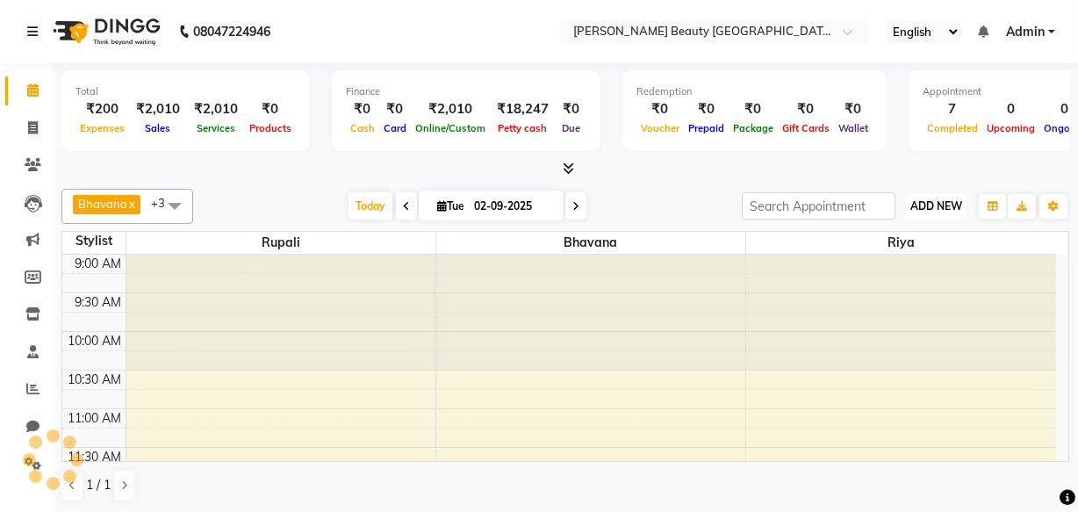
click at [931, 203] on span "ADD NEW" at bounding box center [937, 205] width 52 height 13
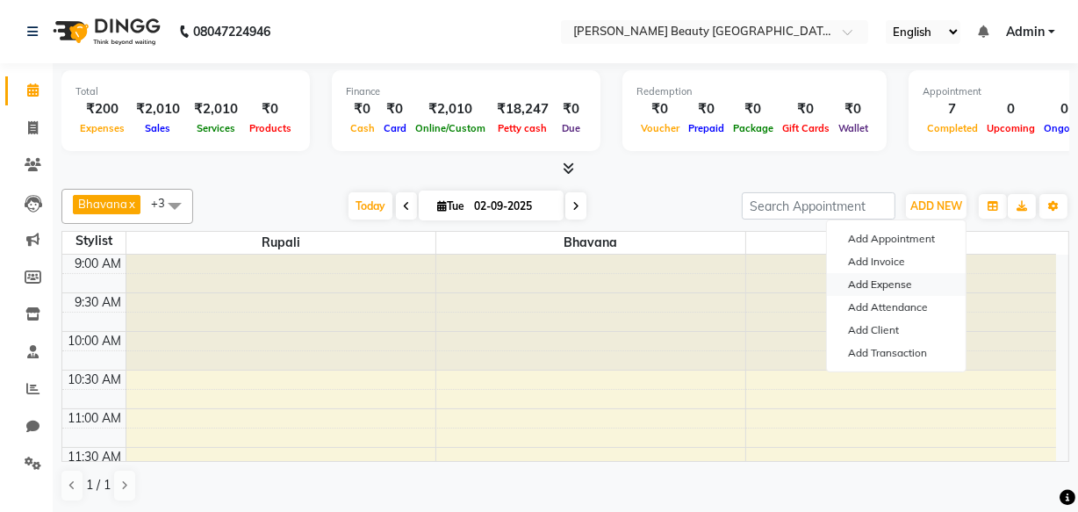
click at [886, 279] on link "Add Expense" at bounding box center [896, 284] width 139 height 23
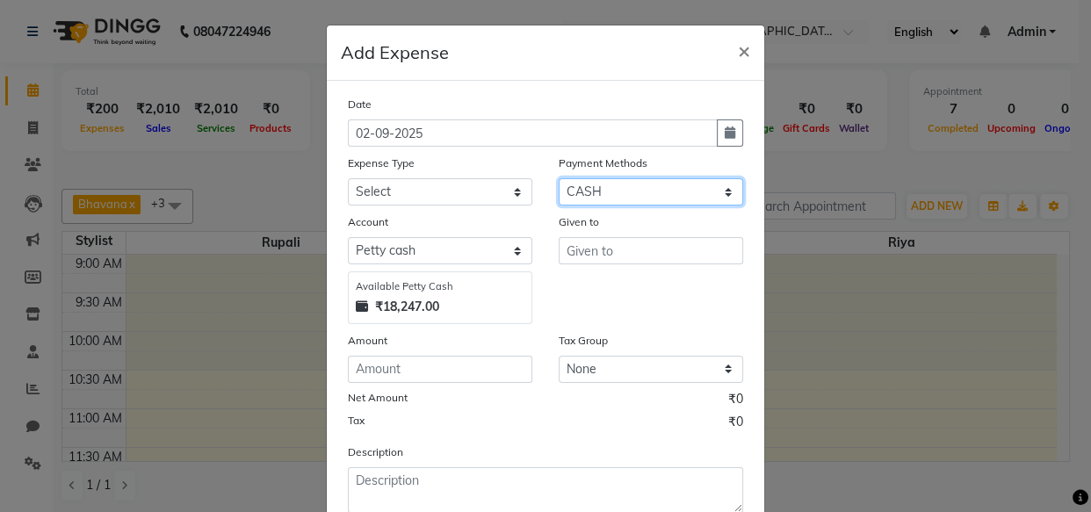
click at [597, 191] on select "Select CARD ONLINE CASH Prepaid Package" at bounding box center [650, 191] width 184 height 27
click at [558, 179] on select "Select CARD ONLINE CASH Prepaid Package" at bounding box center [650, 191] width 184 height 27
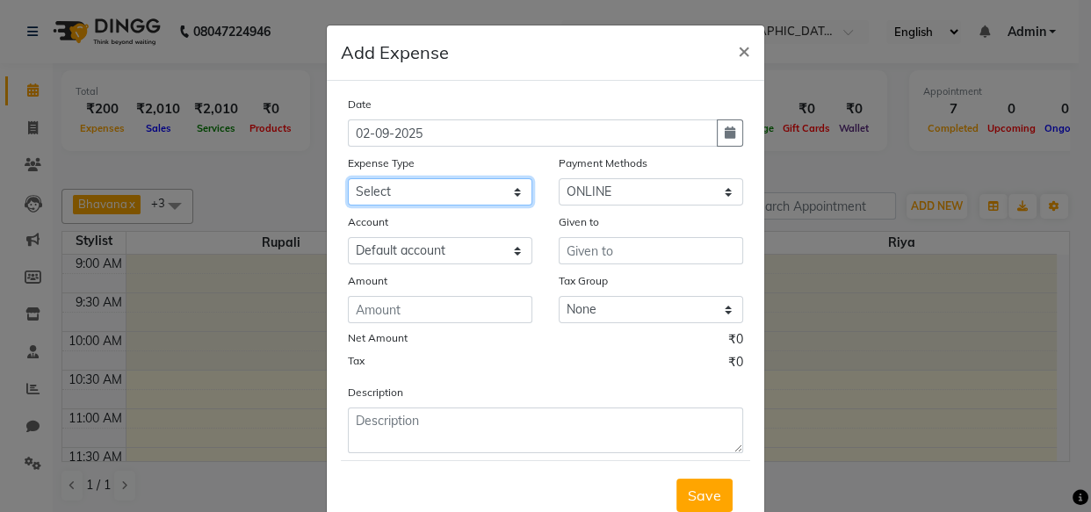
click at [392, 190] on select "Select Advance Salary Bank charges Car maintenance Cash transfer to bank Cash t…" at bounding box center [440, 191] width 184 height 27
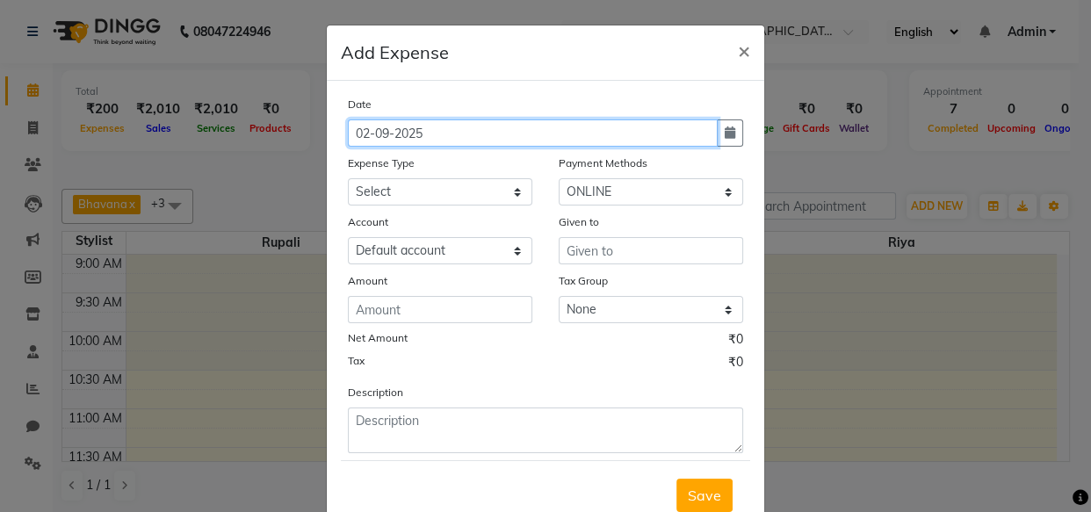
click at [401, 131] on input "02-09-2025" at bounding box center [533, 132] width 370 height 27
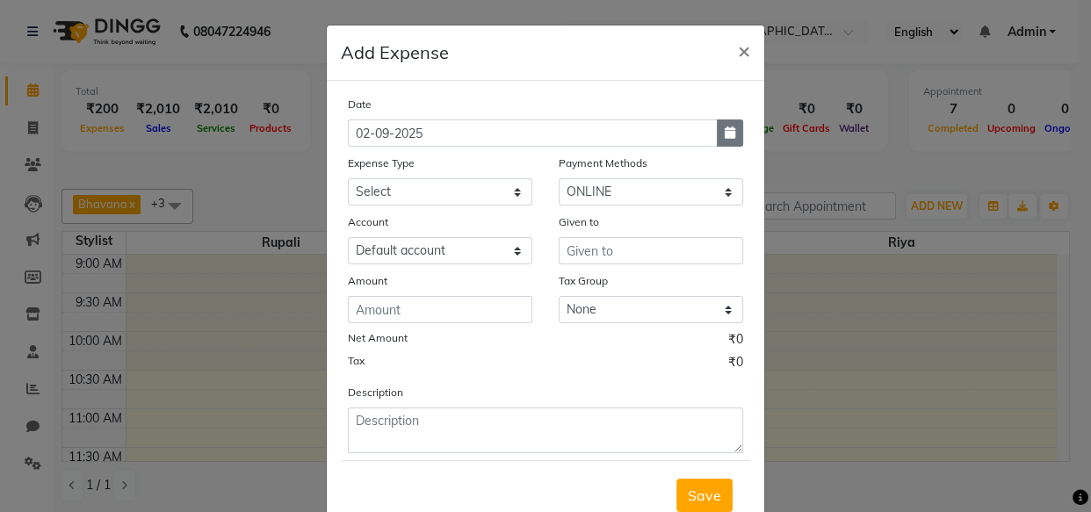
click at [724, 126] on icon "button" at bounding box center [729, 132] width 11 height 12
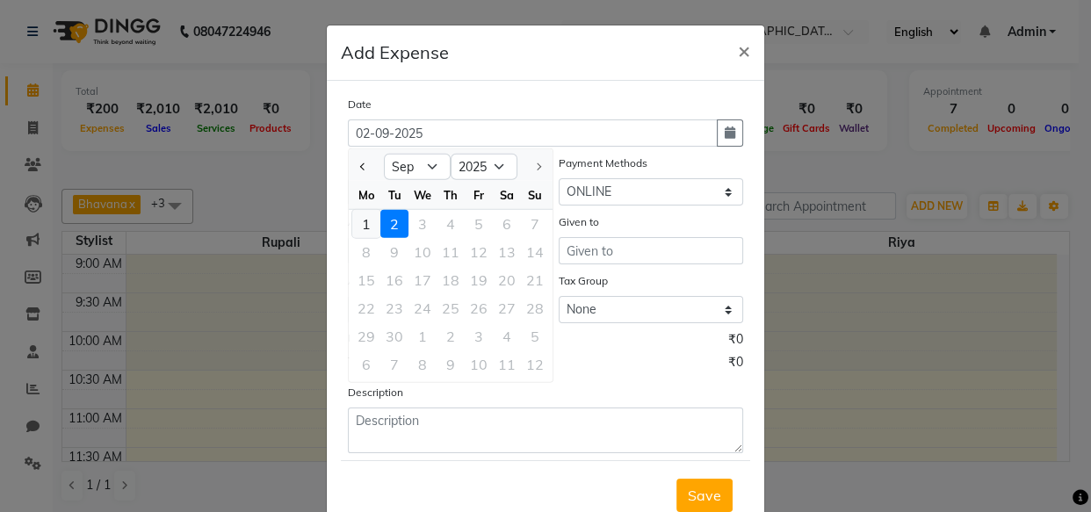
click at [367, 219] on div "1" at bounding box center [366, 224] width 28 height 28
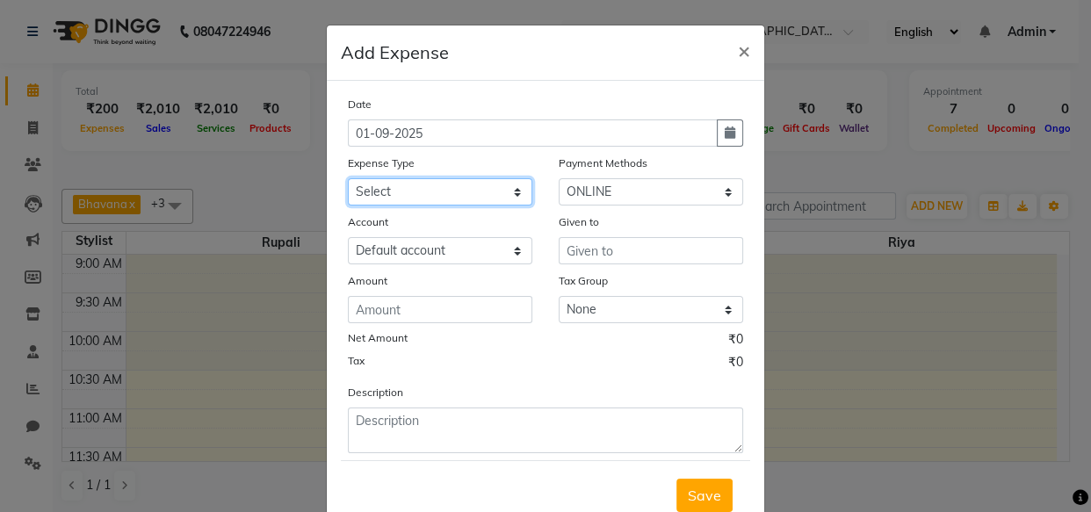
click at [415, 185] on select "Select Advance Salary Bank charges Car maintenance Cash transfer to bank Cash t…" at bounding box center [440, 191] width 184 height 27
click at [348, 179] on select "Select Advance Salary Bank charges Car maintenance Cash transfer to bank Cash t…" at bounding box center [440, 191] width 184 height 27
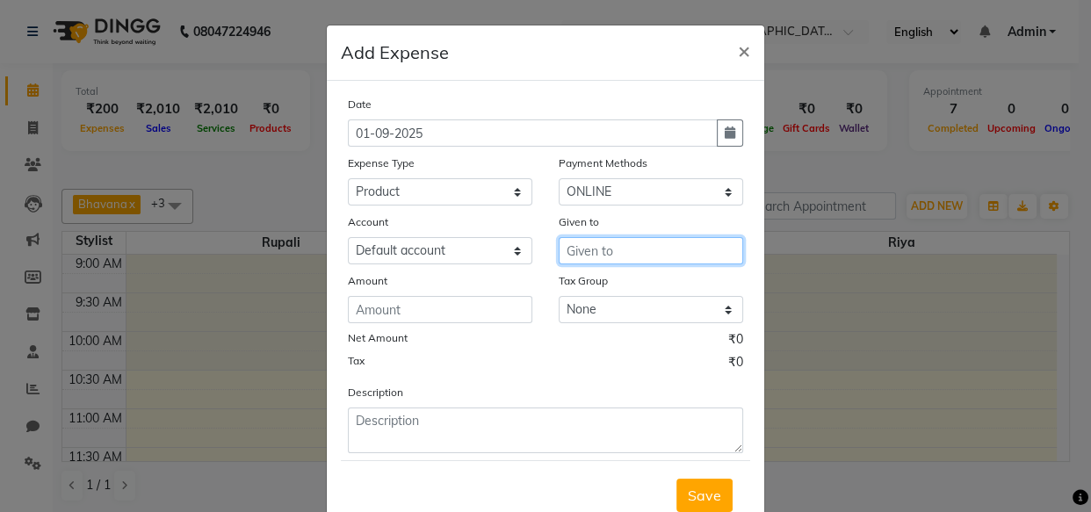
click at [594, 252] on input "text" at bounding box center [650, 250] width 184 height 27
click at [590, 247] on input "text" at bounding box center [650, 250] width 184 height 27
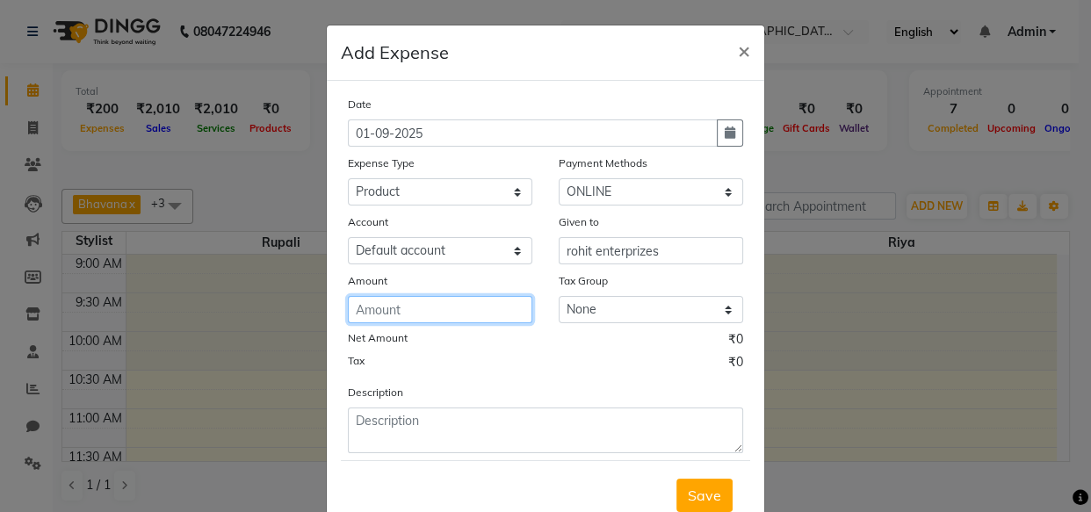
click at [411, 312] on input "number" at bounding box center [440, 309] width 184 height 27
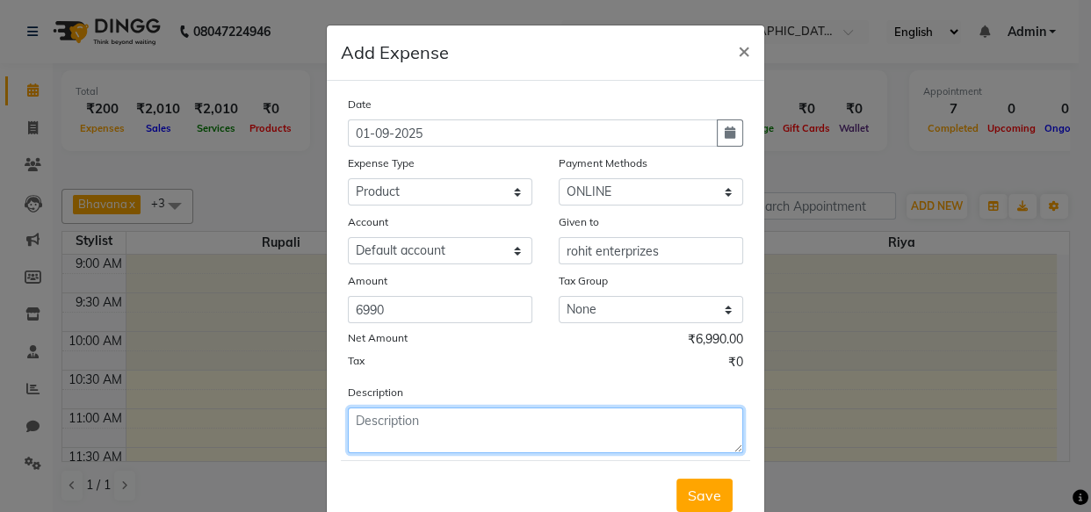
click at [385, 428] on textarea at bounding box center [545, 430] width 395 height 46
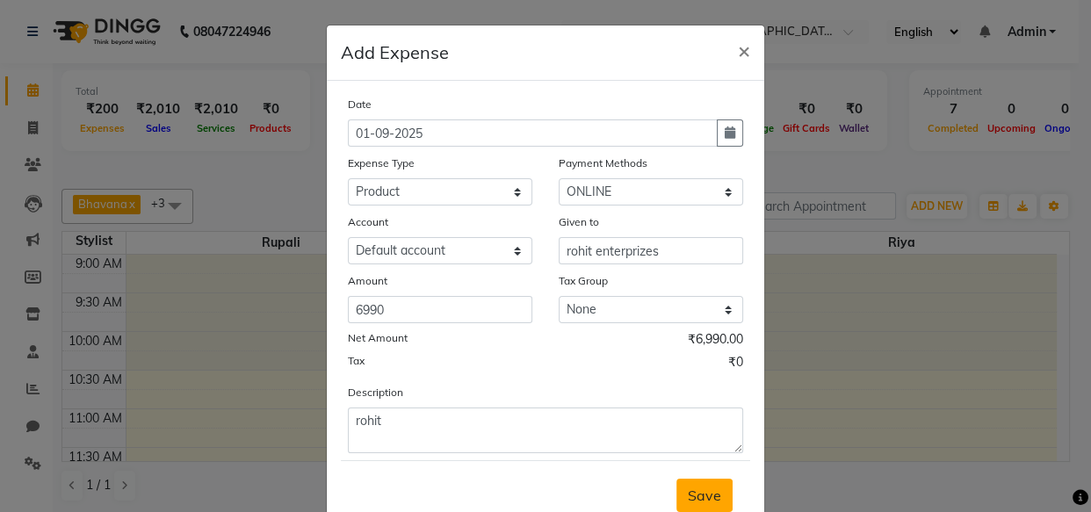
click at [707, 504] on span "Save" at bounding box center [704, 495] width 33 height 18
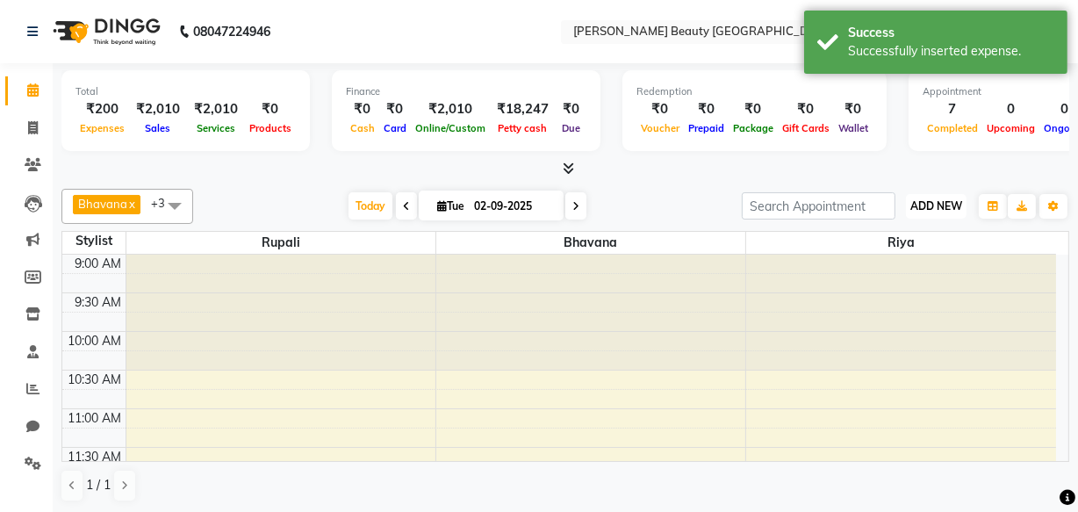
click at [937, 206] on span "ADD NEW" at bounding box center [937, 205] width 52 height 13
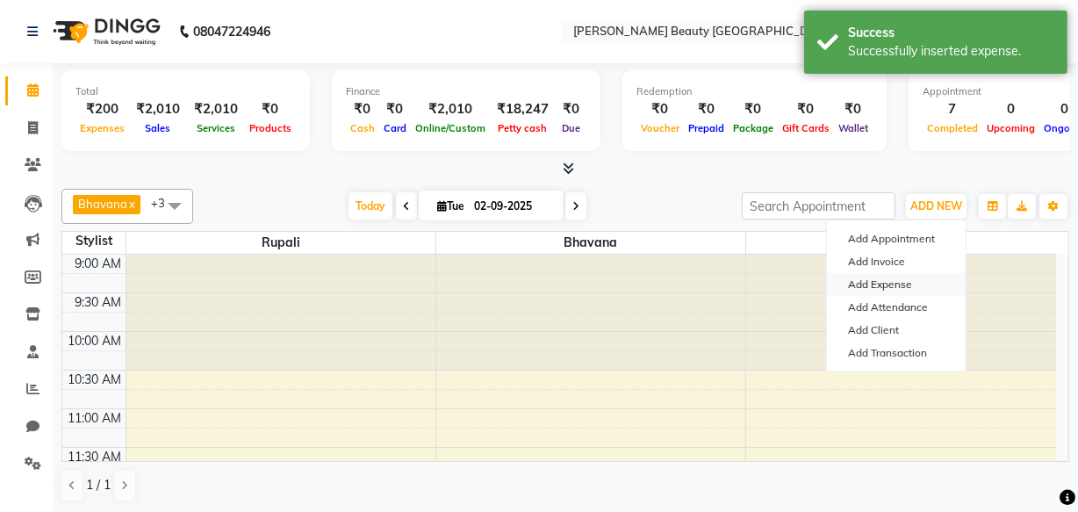
click at [873, 281] on link "Add Expense" at bounding box center [896, 284] width 139 height 23
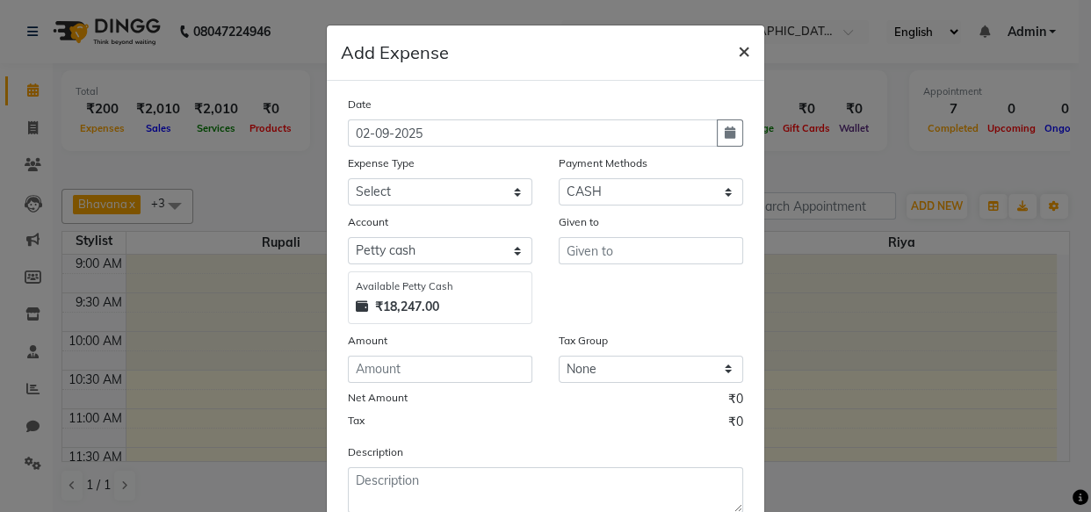
click at [738, 51] on span "×" at bounding box center [744, 50] width 12 height 26
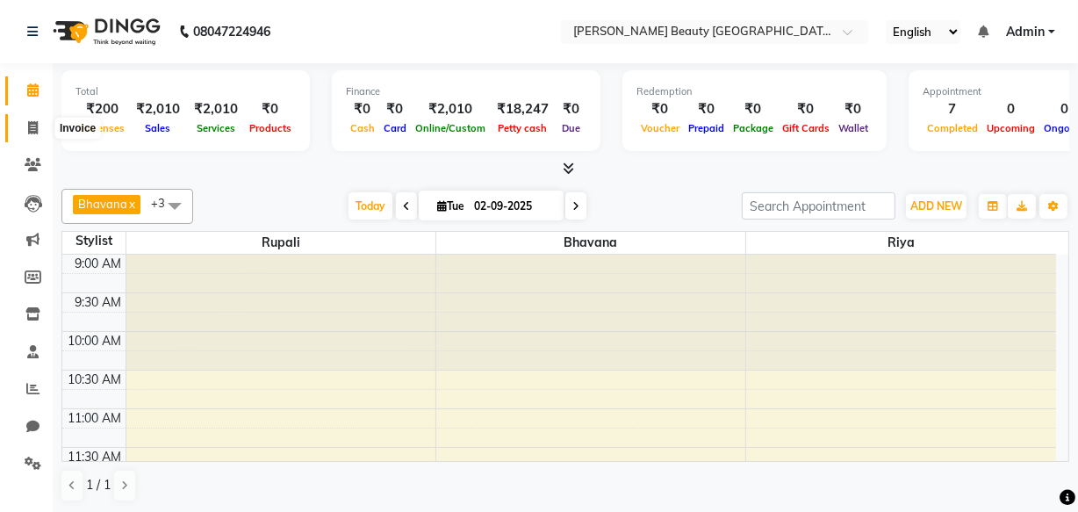
click at [34, 125] on icon at bounding box center [33, 127] width 10 height 13
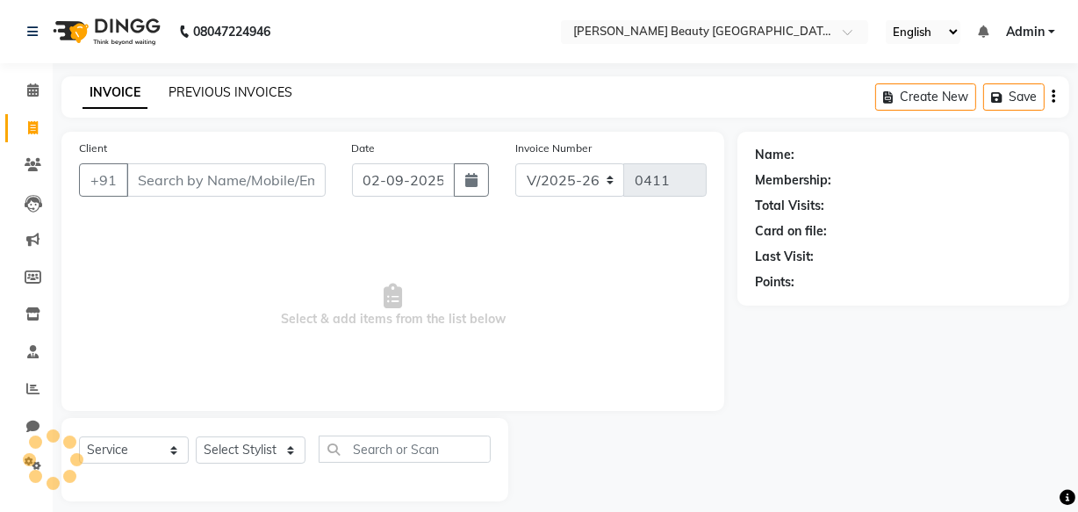
click at [251, 91] on link "PREVIOUS INVOICES" at bounding box center [231, 92] width 124 height 16
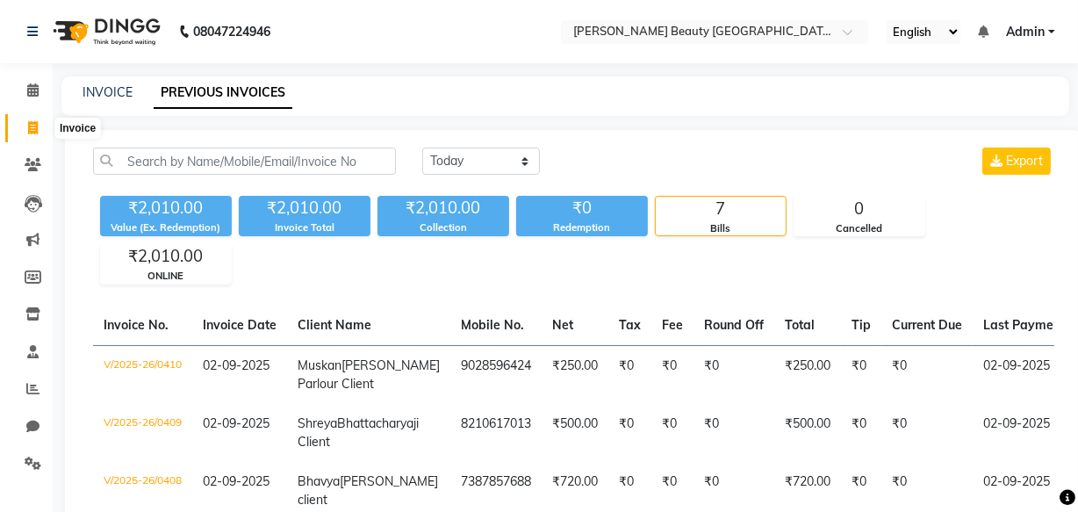
click at [33, 126] on icon at bounding box center [33, 127] width 10 height 13
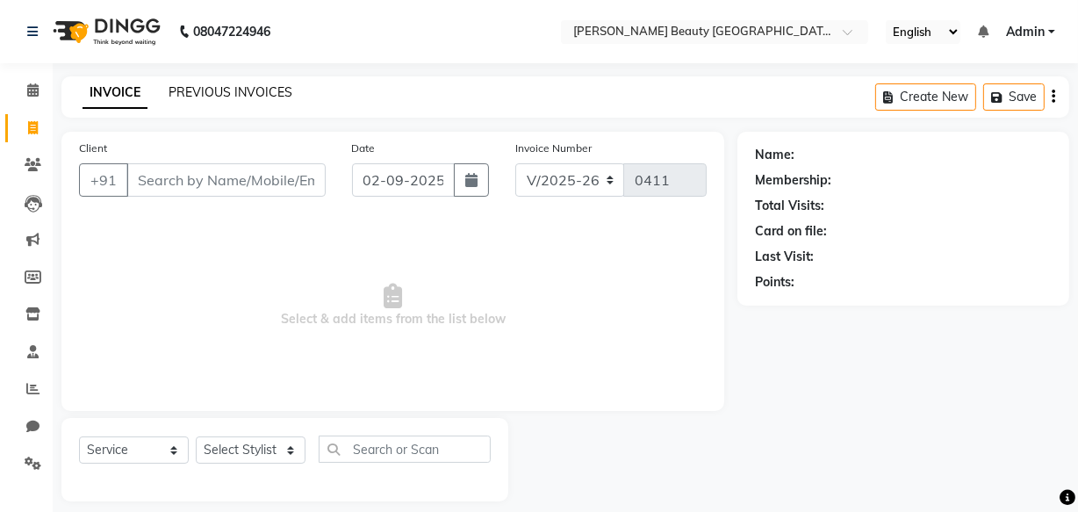
click at [191, 93] on link "PREVIOUS INVOICES" at bounding box center [231, 92] width 124 height 16
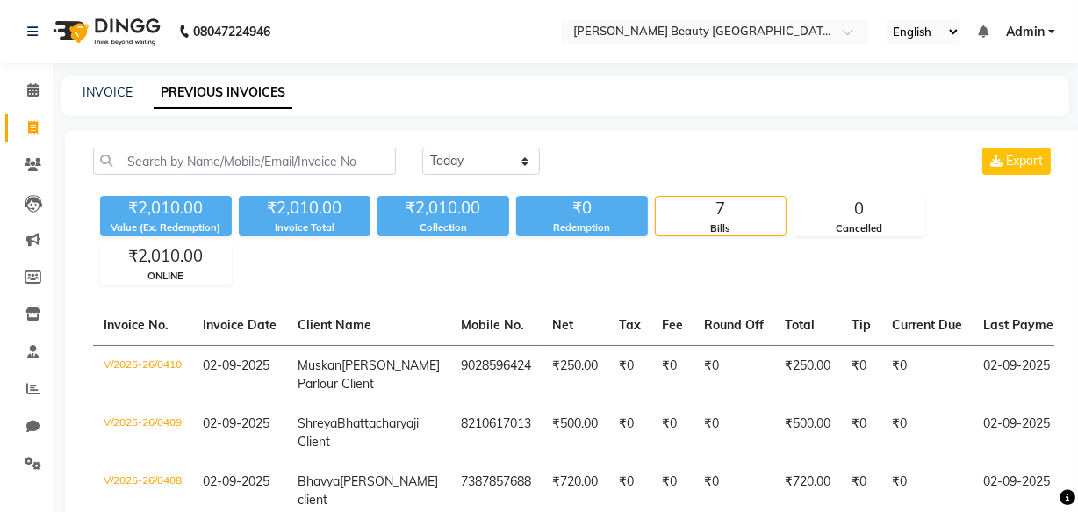
click at [216, 99] on link "PREVIOUS INVOICES" at bounding box center [223, 93] width 139 height 32
click at [109, 91] on link "INVOICE" at bounding box center [108, 92] width 50 height 16
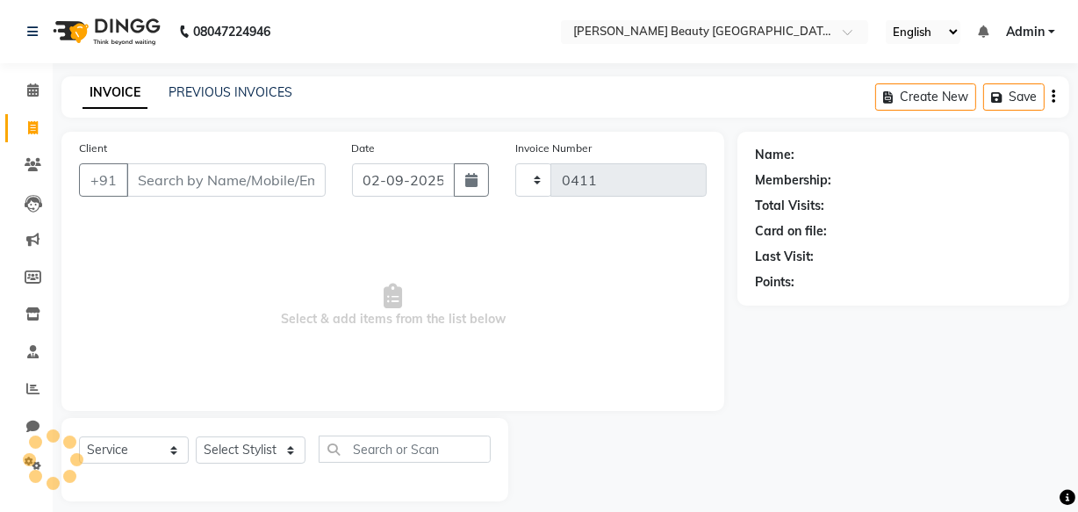
scroll to position [17, 0]
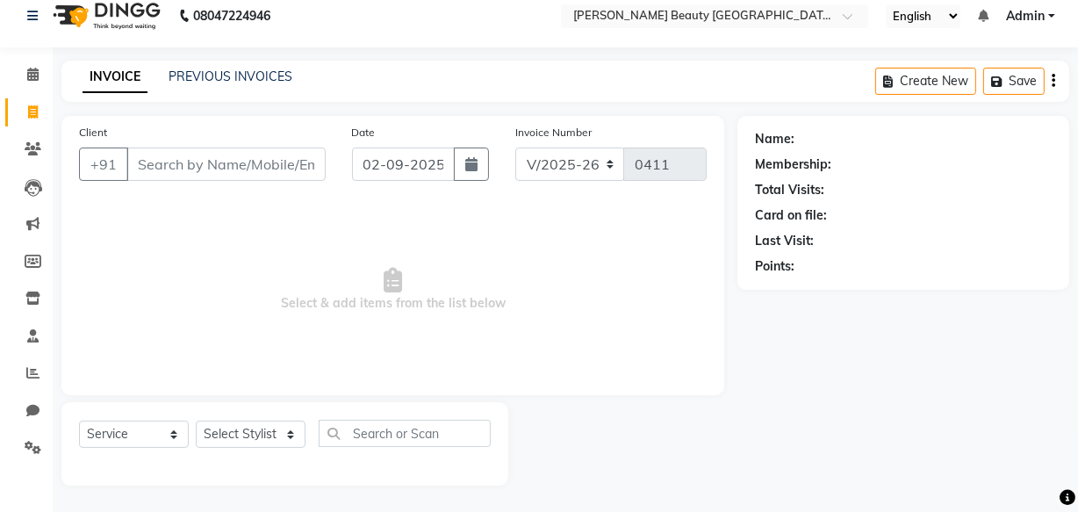
click at [240, 155] on input "Client" at bounding box center [225, 164] width 199 height 33
click at [239, 76] on link "PREVIOUS INVOICES" at bounding box center [231, 76] width 124 height 16
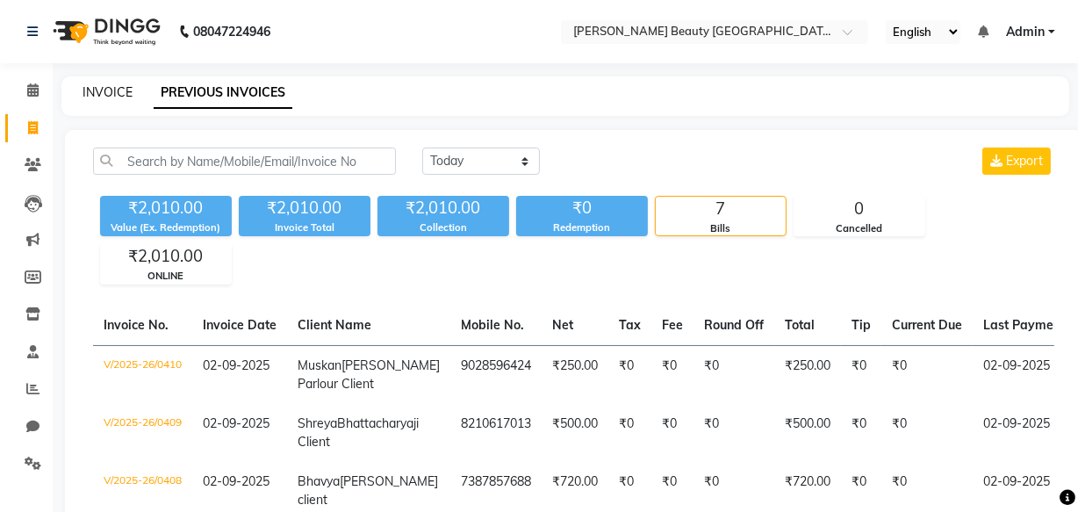
click at [123, 91] on link "INVOICE" at bounding box center [108, 92] width 50 height 16
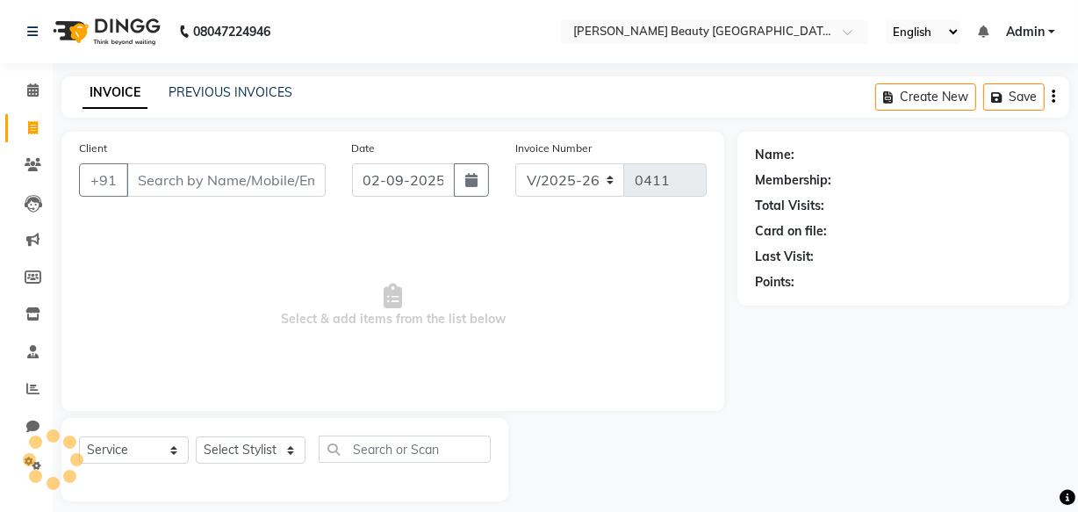
scroll to position [17, 0]
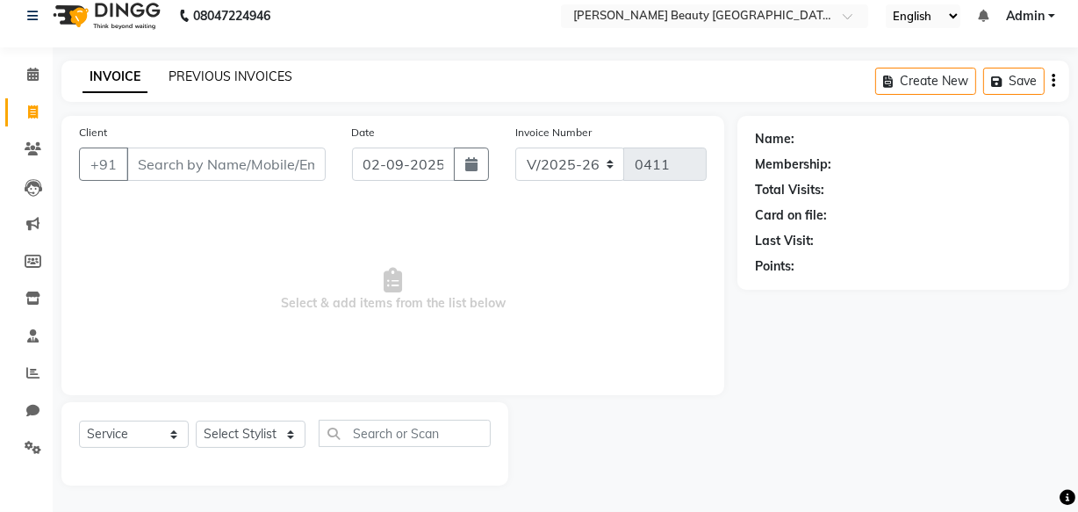
click at [193, 80] on link "PREVIOUS INVOICES" at bounding box center [231, 76] width 124 height 16
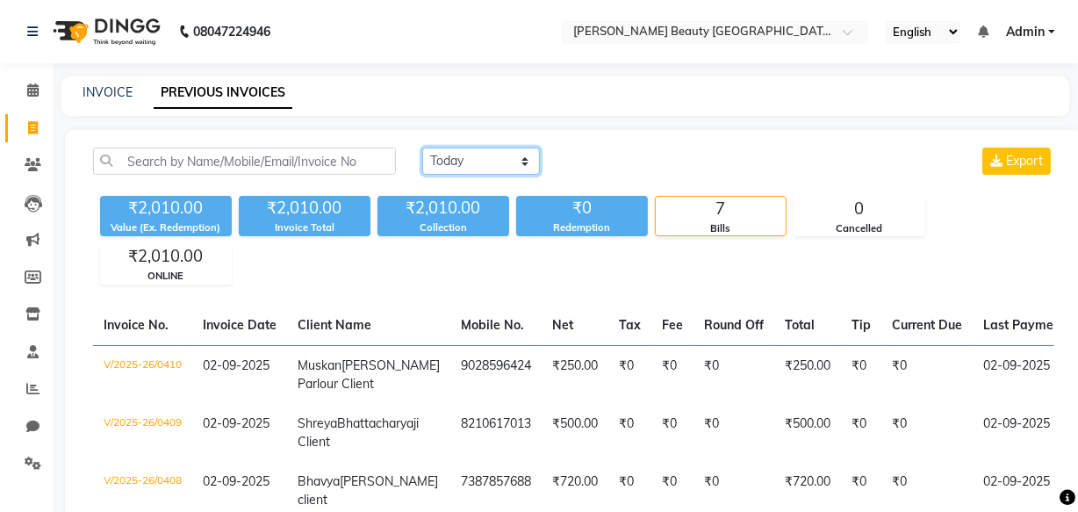
click at [452, 174] on select "Today Yesterday Custom Range" at bounding box center [481, 161] width 118 height 27
click at [422, 148] on select "Today Yesterday Custom Range" at bounding box center [481, 161] width 118 height 27
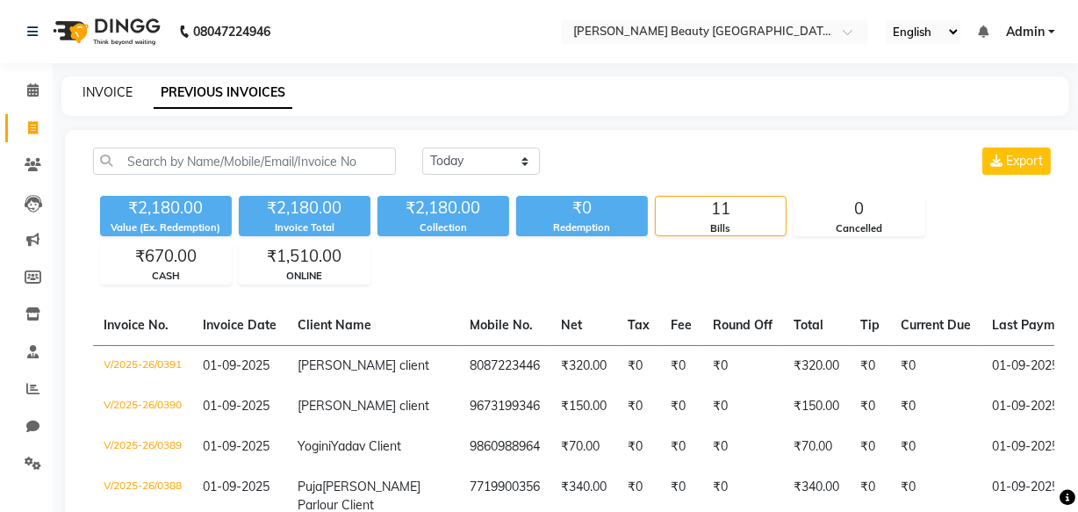
click at [119, 88] on link "INVOICE" at bounding box center [108, 92] width 50 height 16
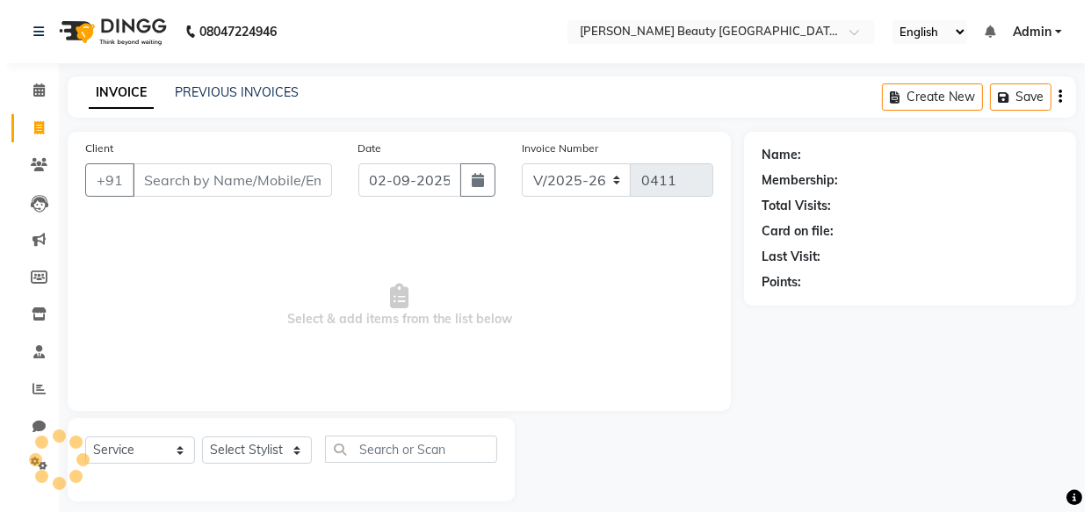
scroll to position [17, 0]
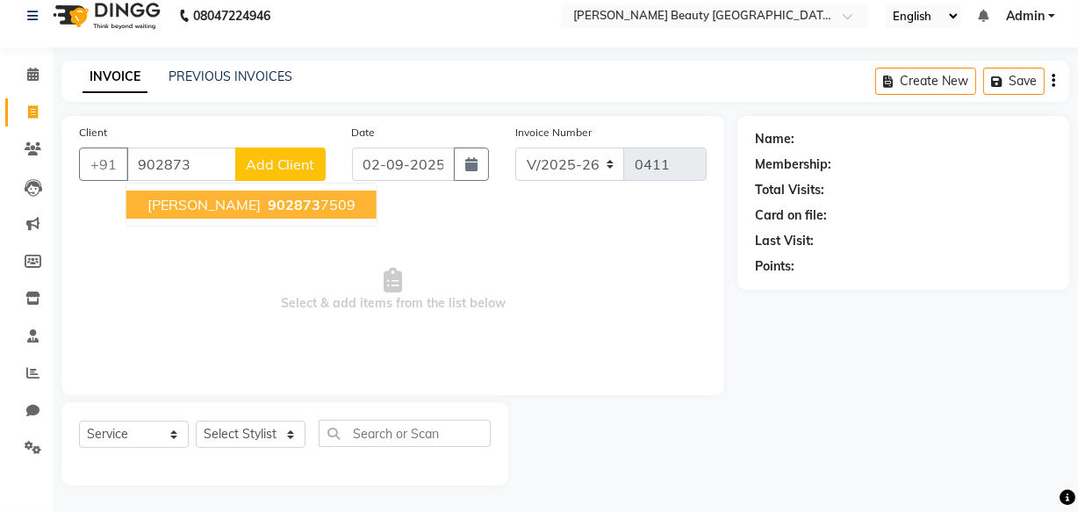
click at [199, 199] on span "Anuradha pagare" at bounding box center [204, 205] width 113 height 18
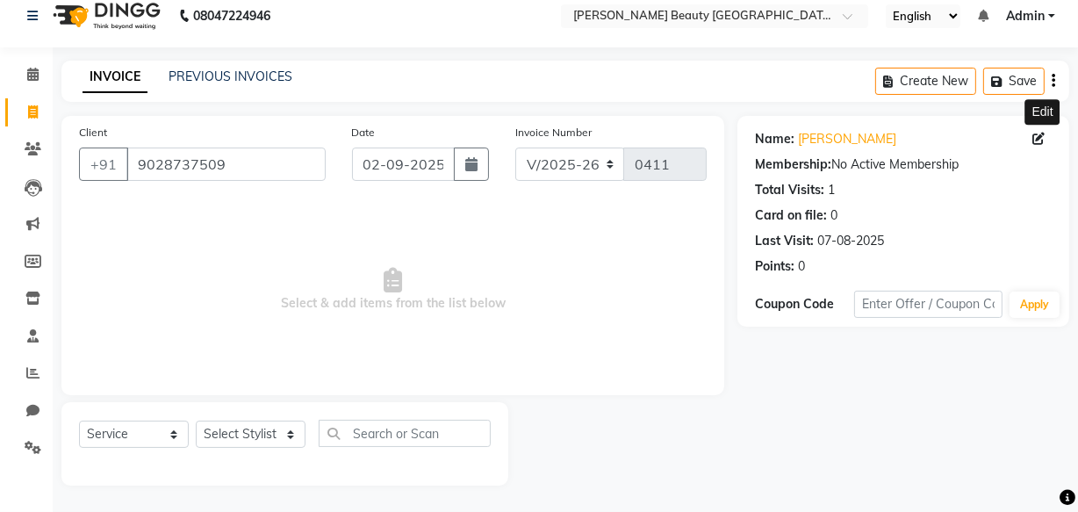
click at [1041, 137] on icon at bounding box center [1039, 139] width 12 height 12
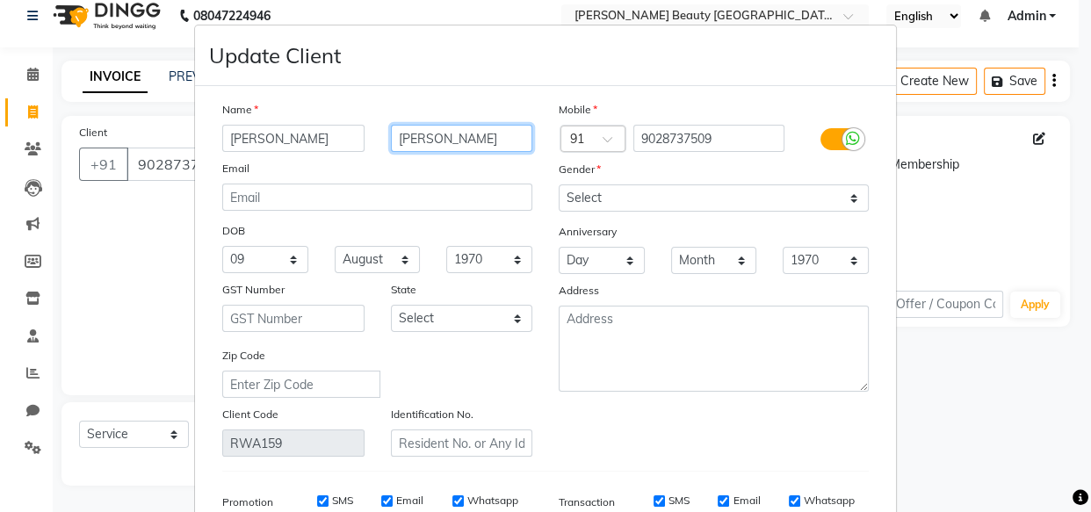
click at [465, 143] on input "pagare" at bounding box center [462, 138] width 142 height 27
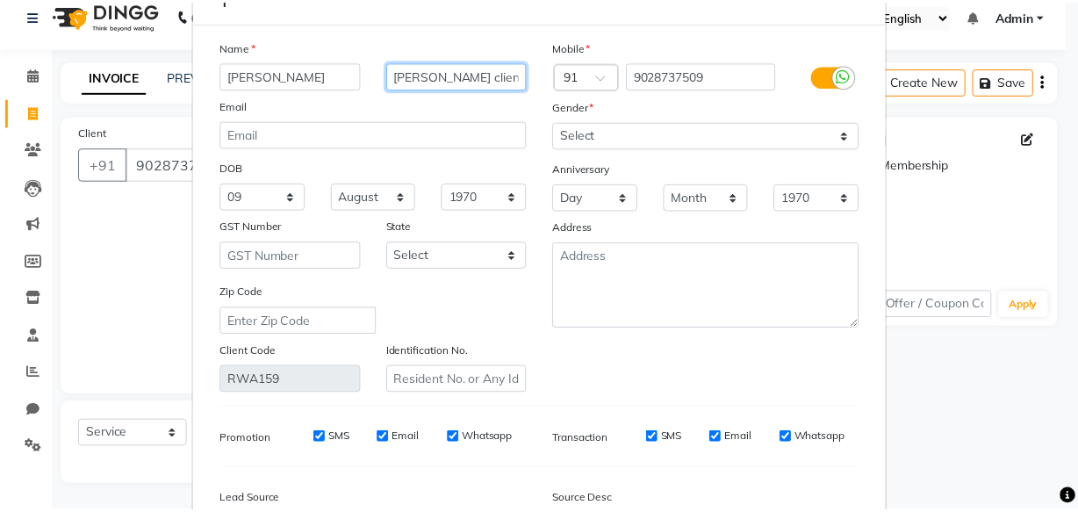
scroll to position [272, 0]
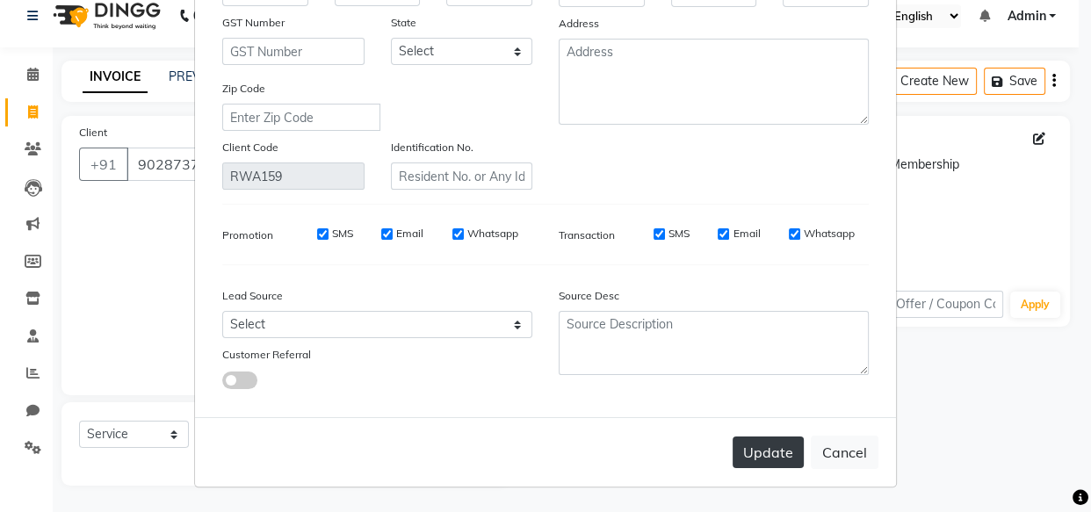
click at [787, 445] on button "Update" at bounding box center [767, 452] width 71 height 32
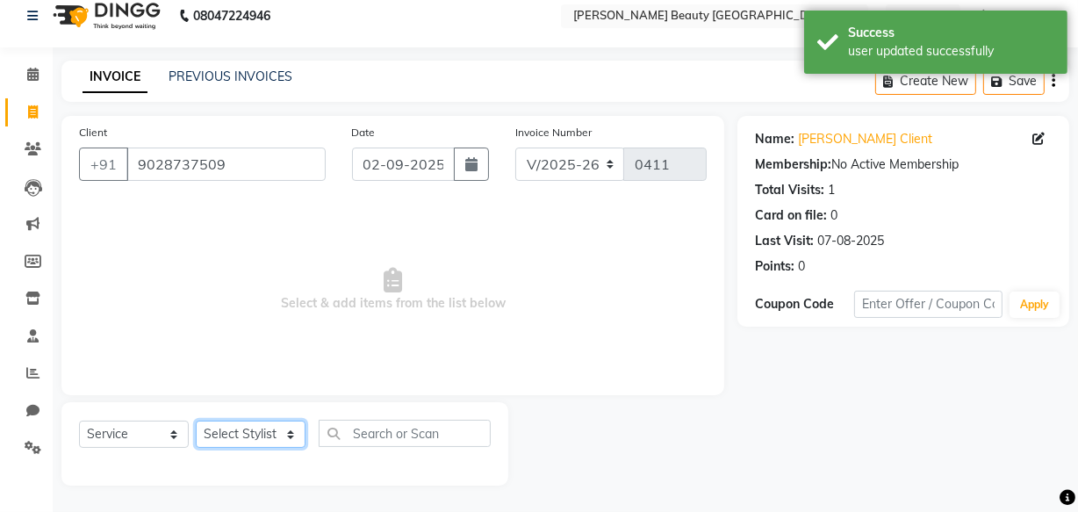
click at [239, 429] on select "Select Stylist Amla bhagwan vitkar Anjali Bhavana pornima kahar Riya Rupali san…" at bounding box center [251, 434] width 110 height 27
click at [196, 421] on select "Select Stylist Amla bhagwan vitkar Anjali Bhavana pornima kahar Riya Rupali san…" at bounding box center [251, 434] width 110 height 27
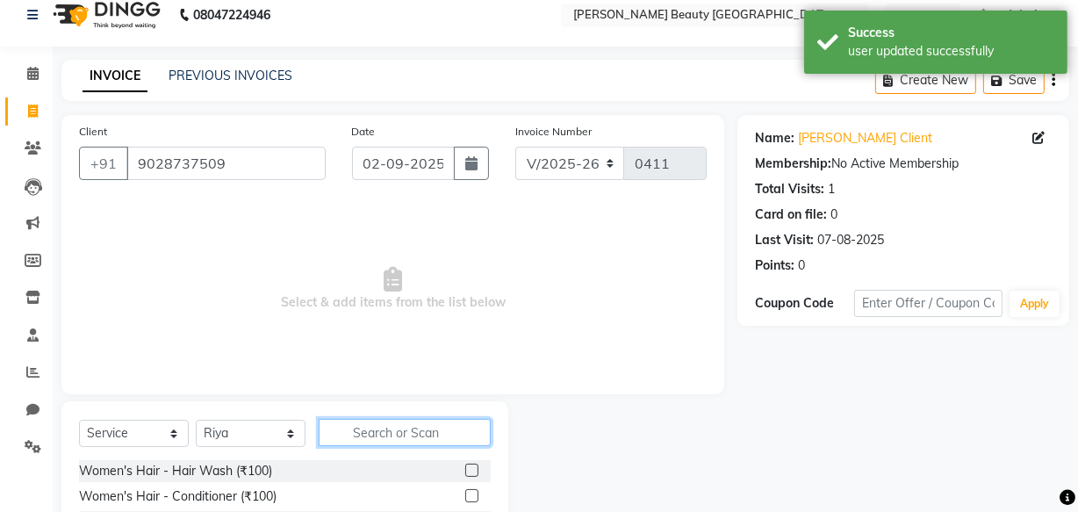
click at [361, 435] on input "text" at bounding box center [405, 432] width 172 height 27
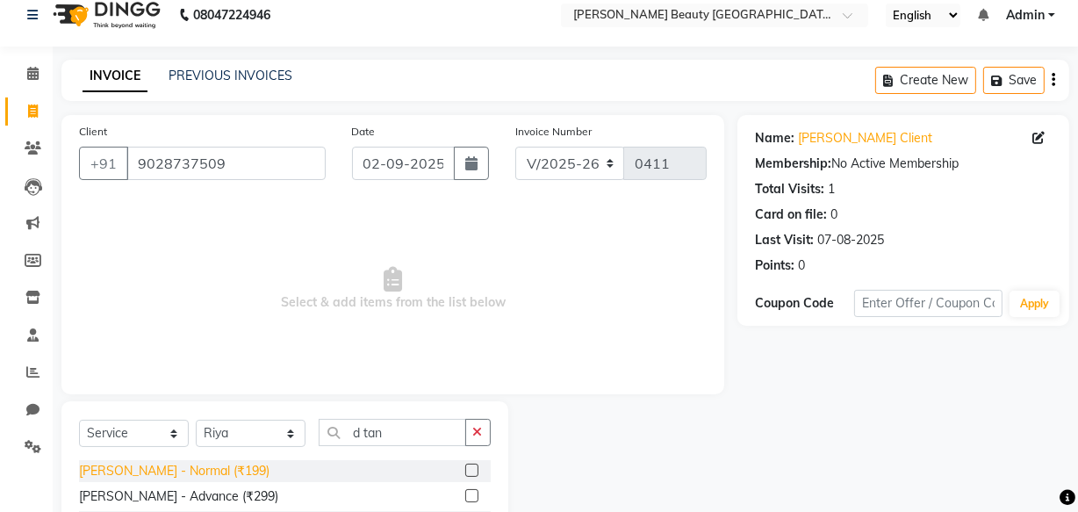
click at [198, 472] on div "D. Tan - Normal (₹199)" at bounding box center [174, 471] width 191 height 18
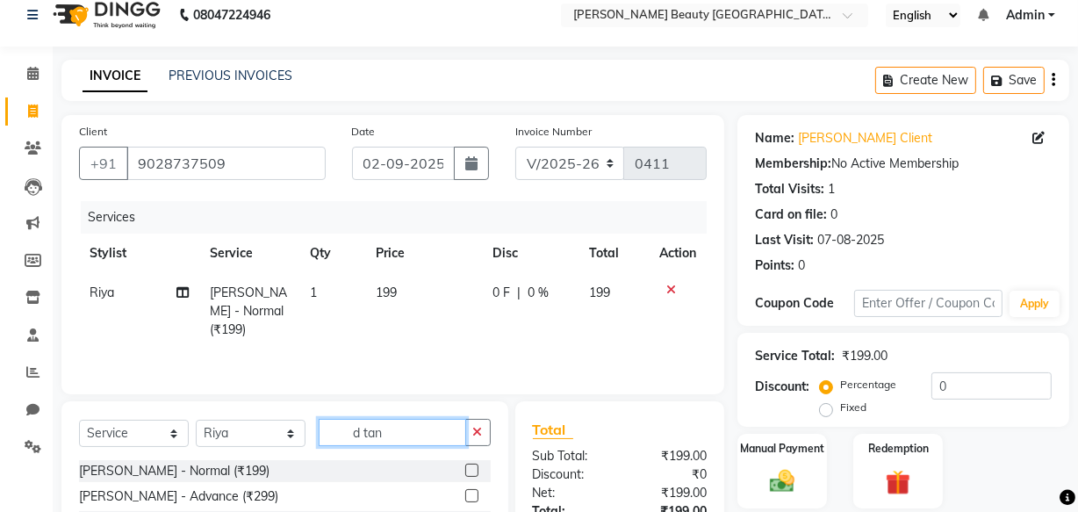
click at [396, 438] on input "d tan" at bounding box center [393, 432] width 148 height 27
click at [671, 281] on td at bounding box center [678, 311] width 58 height 76
click at [669, 293] on icon at bounding box center [671, 290] width 10 height 12
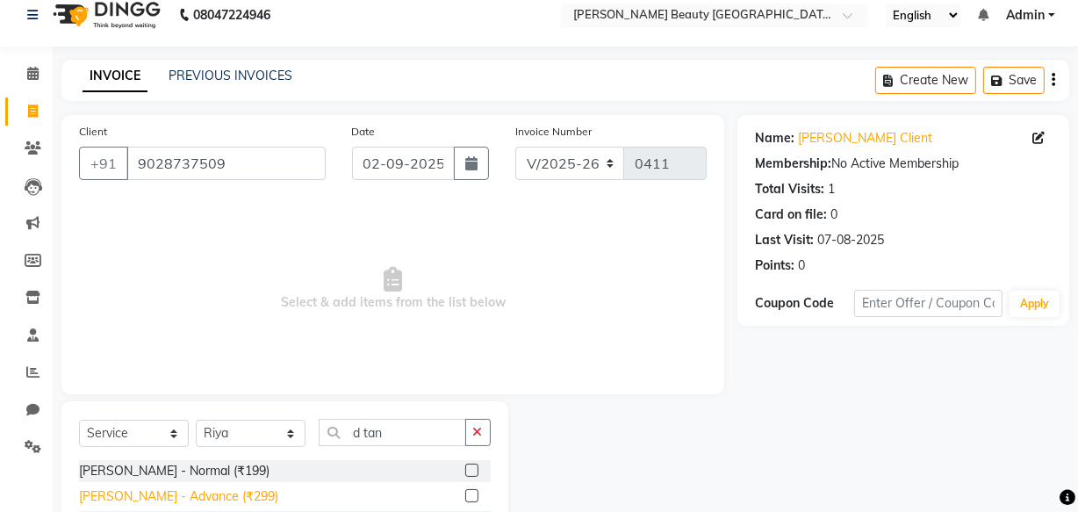
click at [148, 493] on div "D. Tan - Advance (₹299)" at bounding box center [178, 496] width 199 height 18
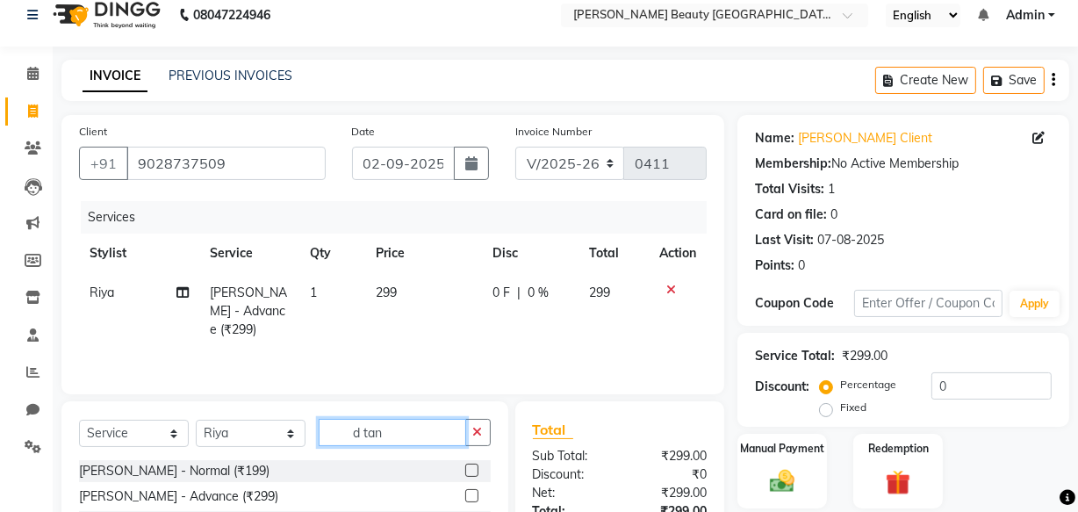
click at [380, 432] on input "d tan" at bounding box center [393, 432] width 148 height 27
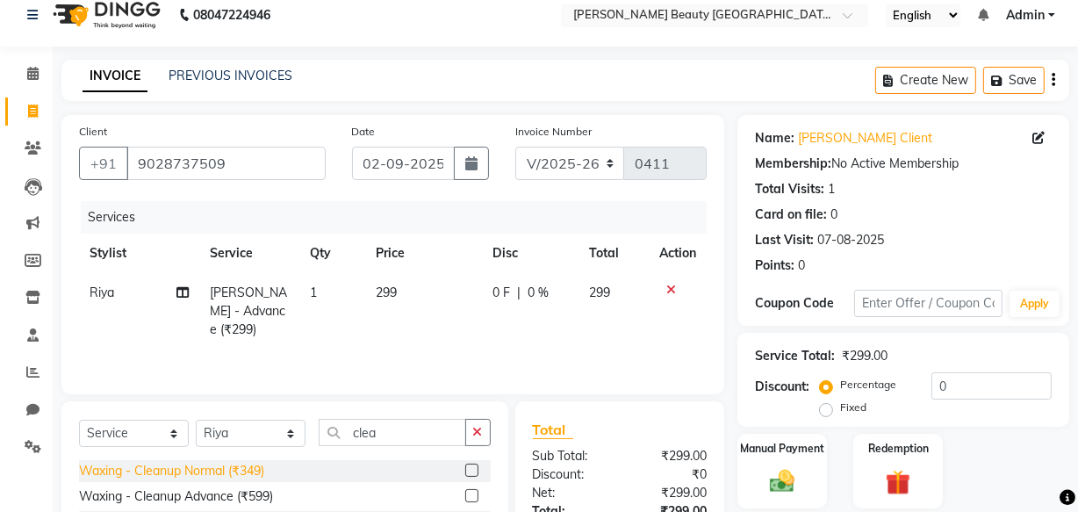
click at [224, 462] on div "Waxing - Cleanup Normal (₹349)" at bounding box center [171, 471] width 185 height 18
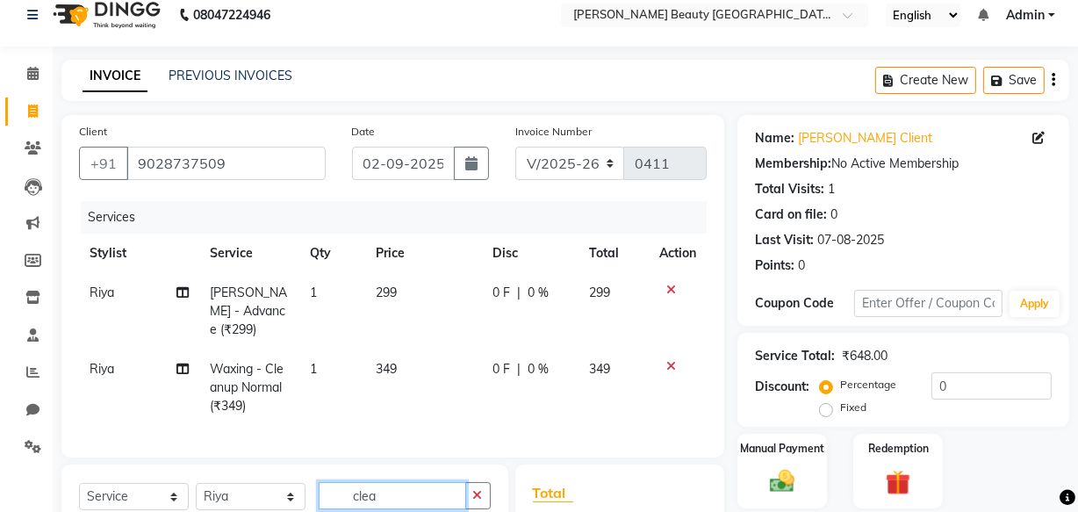
click at [380, 489] on input "clea" at bounding box center [393, 495] width 148 height 27
click at [373, 489] on input "e" at bounding box center [393, 495] width 148 height 27
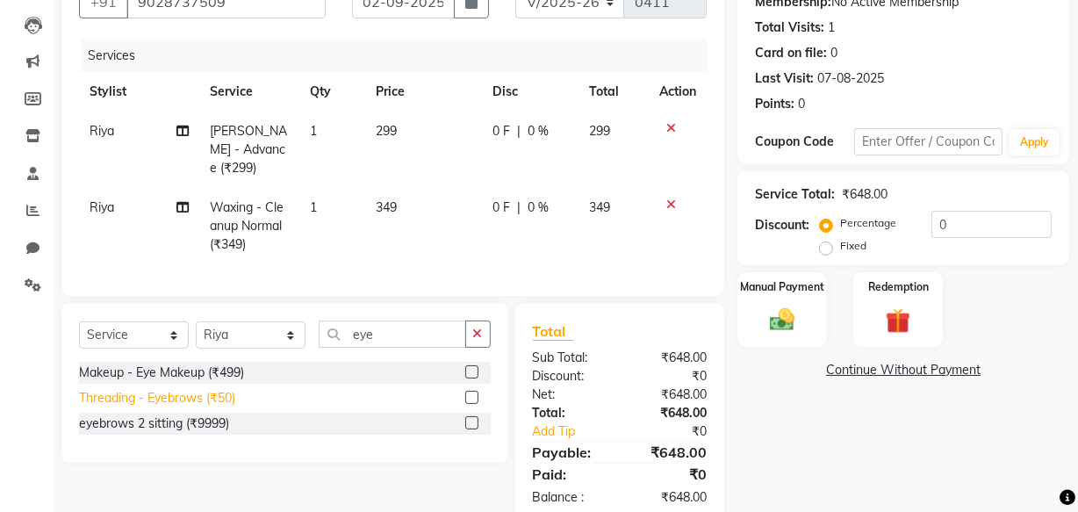
click at [210, 394] on div "Threading - Eyebrows (₹50)" at bounding box center [157, 398] width 156 height 18
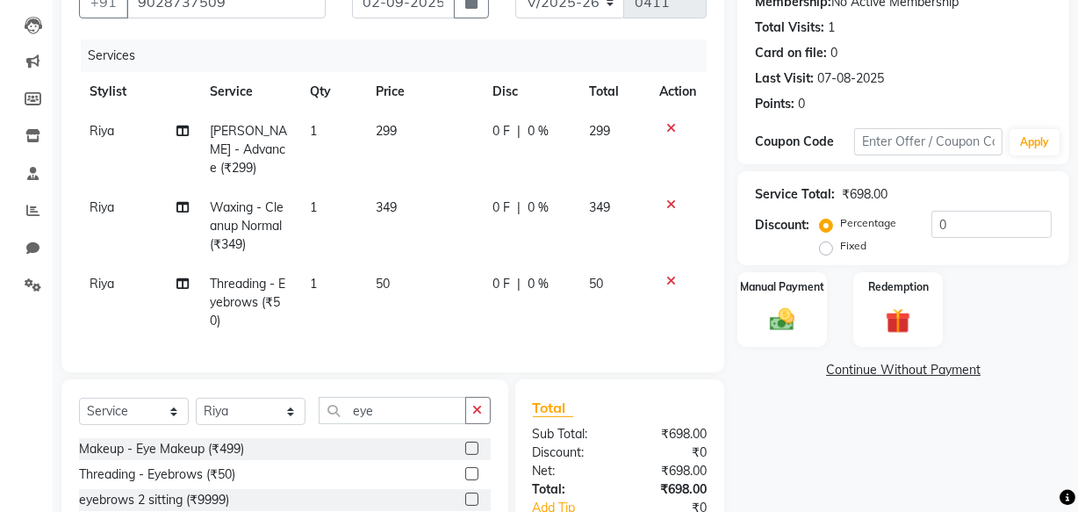
click at [393, 199] on span "349" at bounding box center [387, 207] width 21 height 16
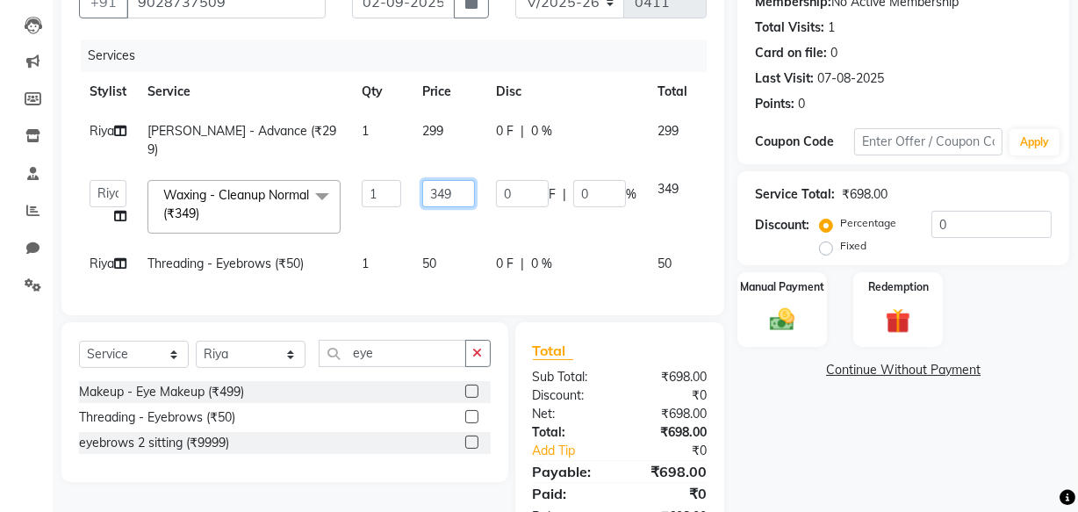
click at [458, 192] on input "349" at bounding box center [448, 193] width 53 height 27
click at [455, 132] on td "299" at bounding box center [449, 141] width 74 height 58
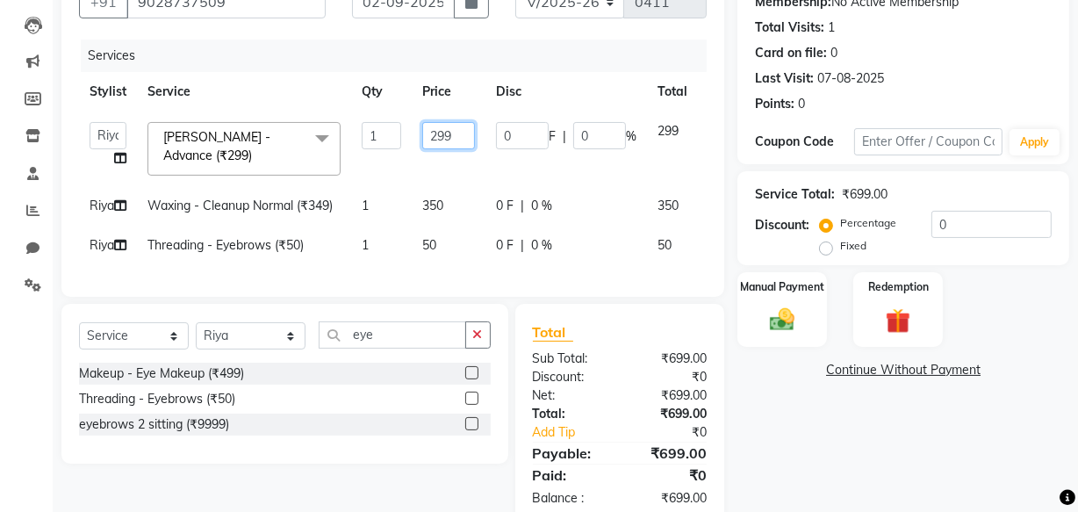
click at [464, 135] on input "299" at bounding box center [448, 135] width 53 height 27
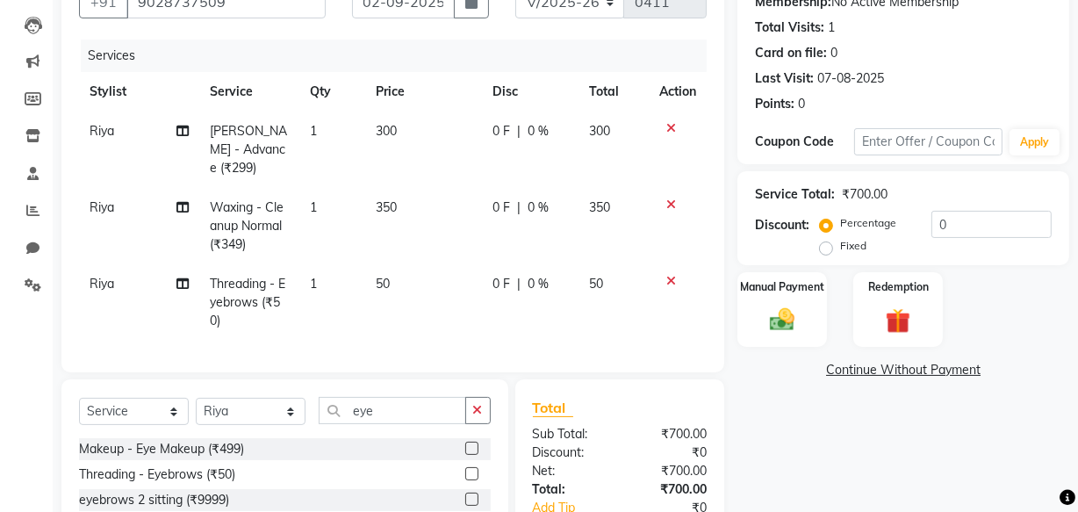
click at [817, 457] on div "Name: Anuradha Pagare Client Membership: No Active Membership Total Visits: 1 C…" at bounding box center [910, 276] width 345 height 647
click at [840, 251] on label "Fixed" at bounding box center [853, 246] width 26 height 16
click at [826, 251] on input "Fixed" at bounding box center [830, 246] width 12 height 12
click at [946, 219] on input "0" at bounding box center [992, 224] width 120 height 27
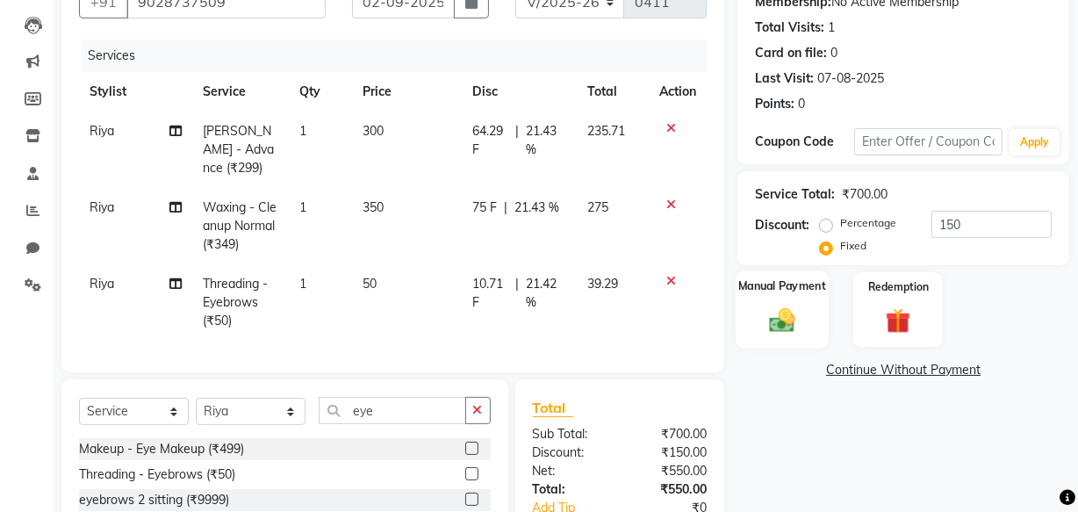
click at [773, 307] on img at bounding box center [782, 320] width 42 height 30
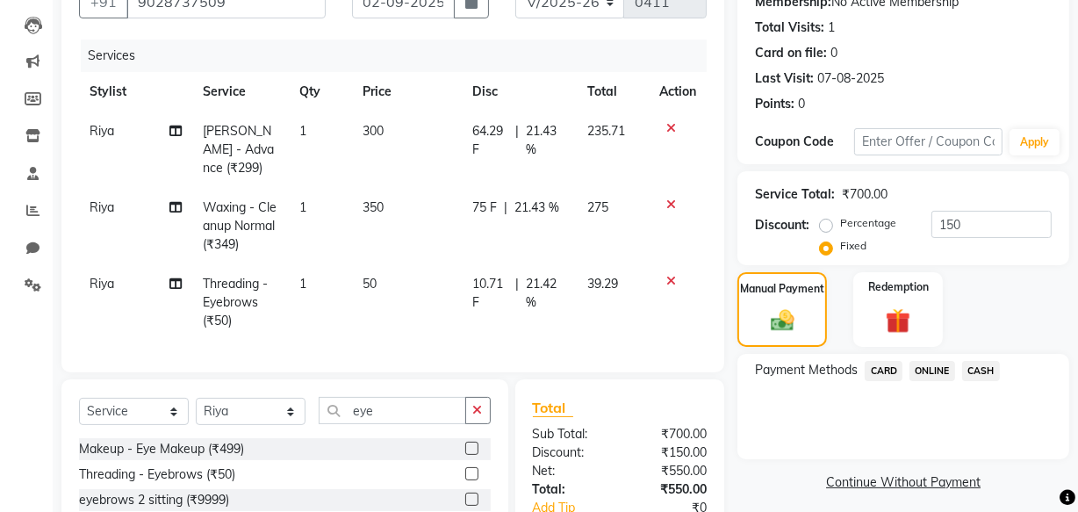
click at [932, 370] on span "ONLINE" at bounding box center [933, 371] width 46 height 20
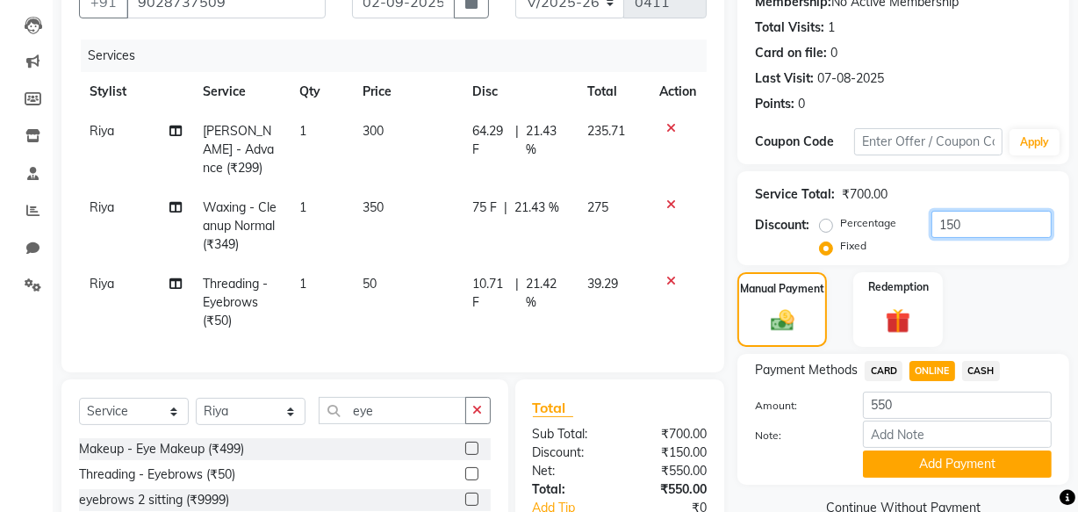
click at [967, 230] on input "150" at bounding box center [992, 224] width 120 height 27
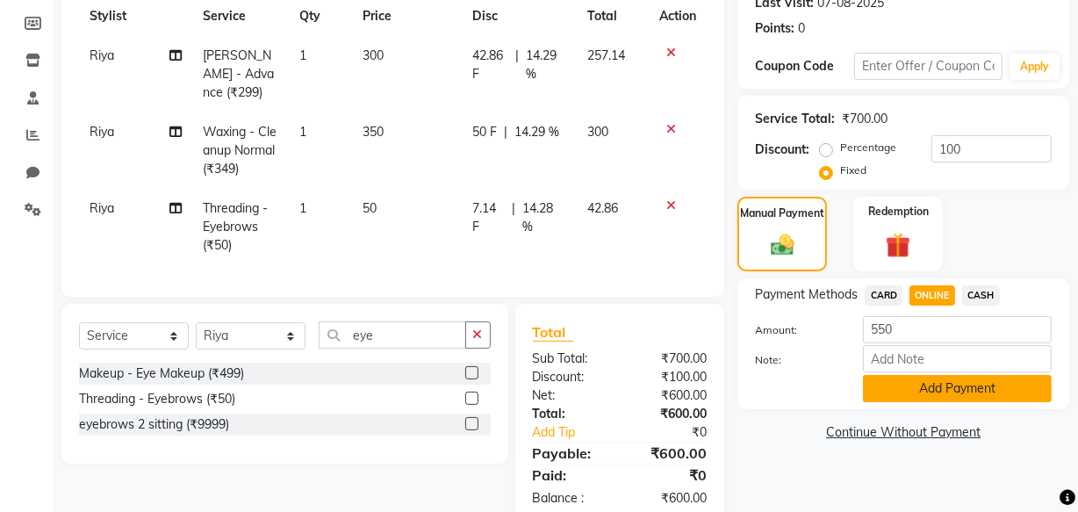
click at [927, 385] on button "Add Payment" at bounding box center [957, 388] width 189 height 27
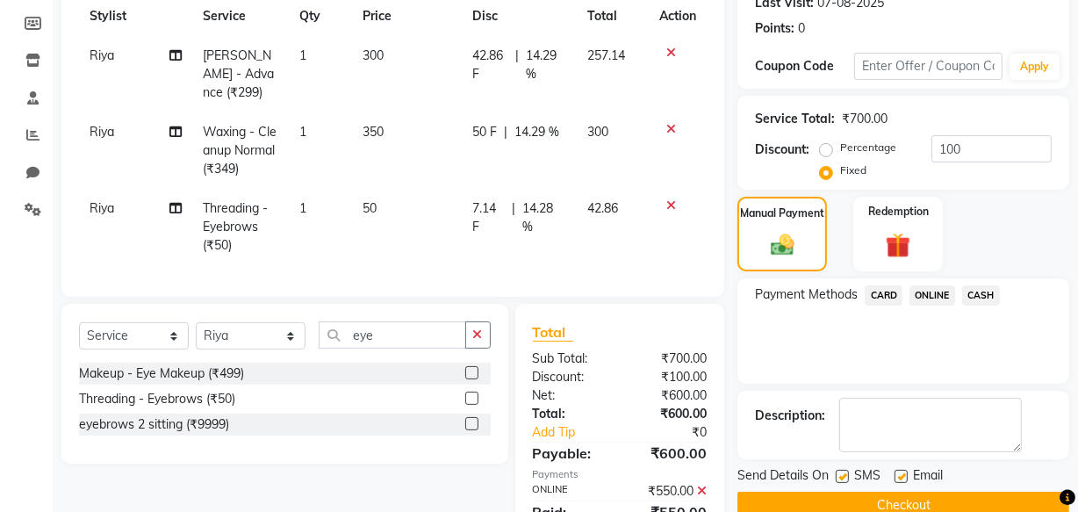
scroll to position [324, 0]
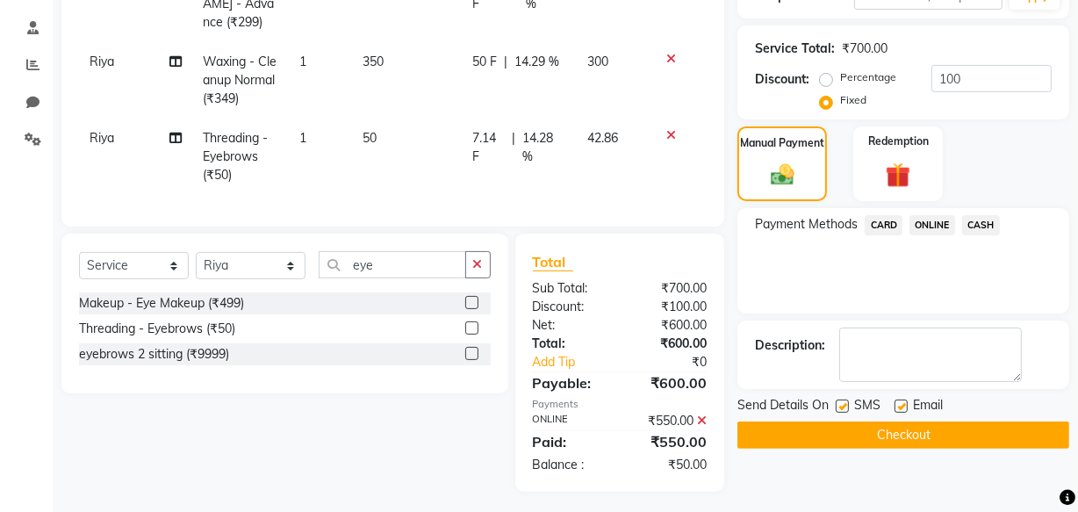
click at [904, 432] on button "Checkout" at bounding box center [904, 434] width 332 height 27
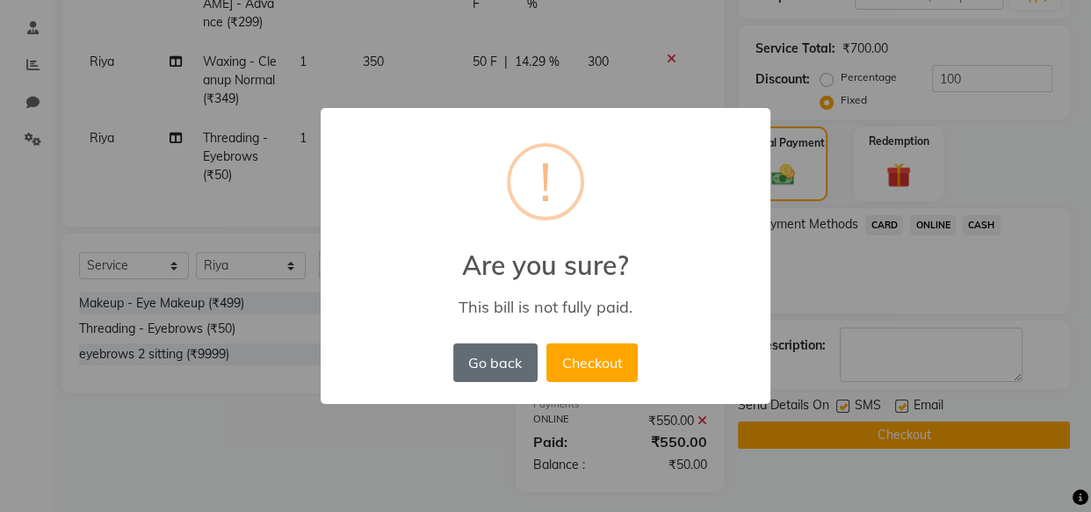
click at [488, 355] on button "Go back" at bounding box center [495, 362] width 84 height 39
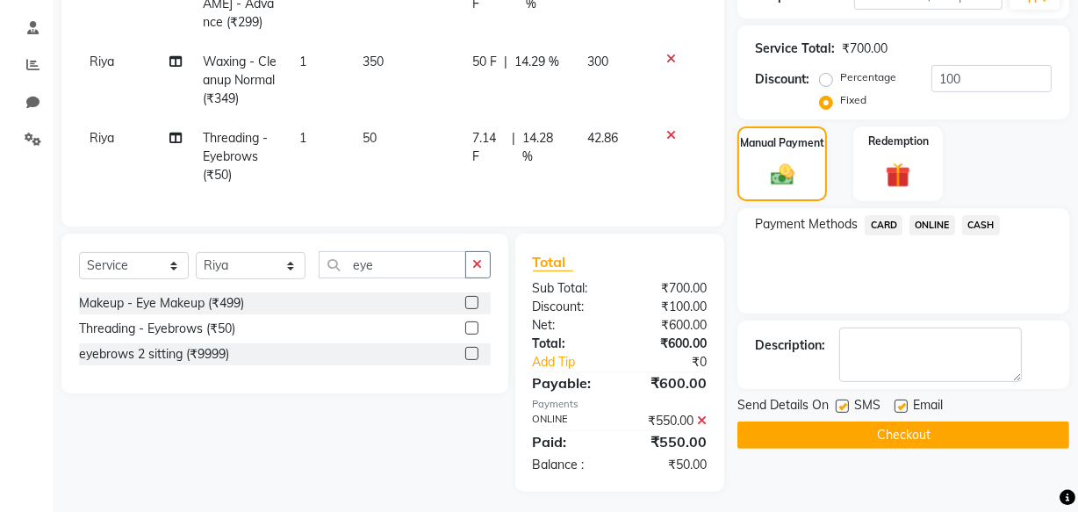
click at [704, 414] on icon at bounding box center [702, 420] width 10 height 12
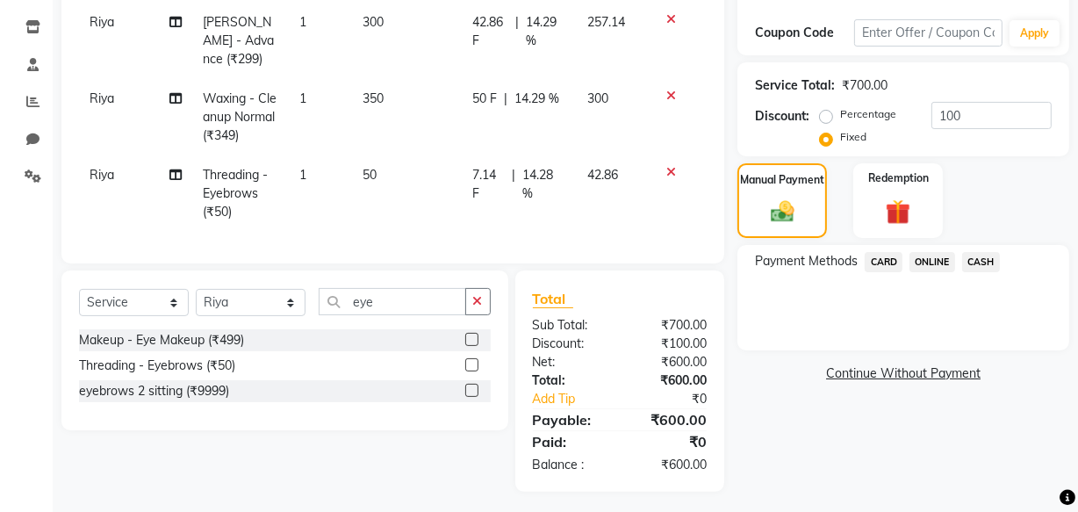
click at [925, 258] on span "ONLINE" at bounding box center [933, 262] width 46 height 20
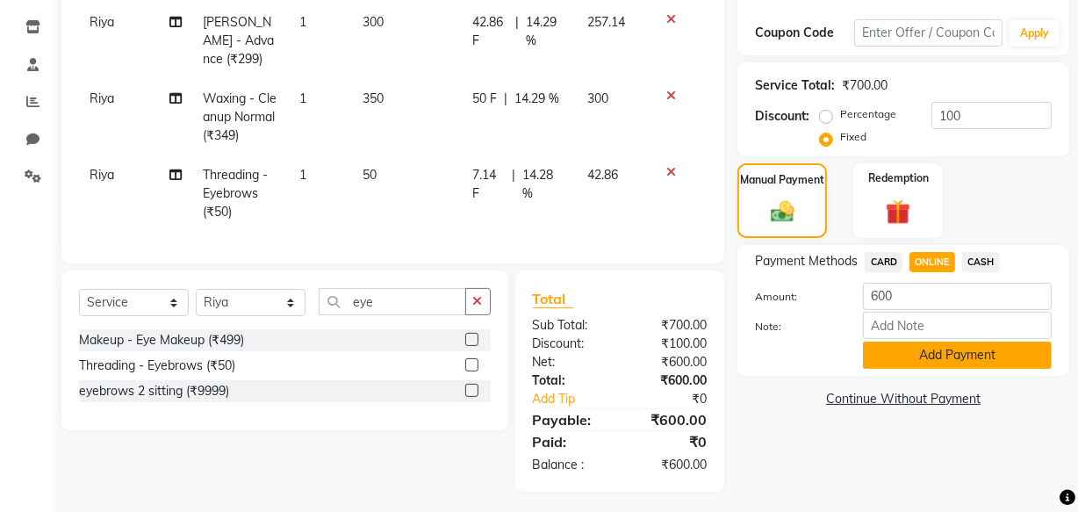
click at [933, 355] on button "Add Payment" at bounding box center [957, 355] width 189 height 27
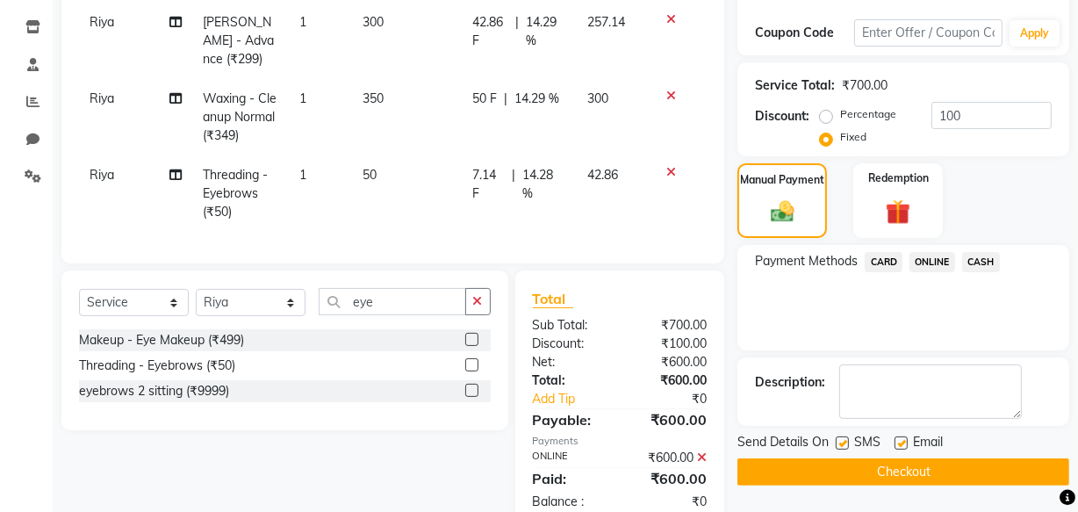
click at [906, 468] on button "Checkout" at bounding box center [904, 471] width 332 height 27
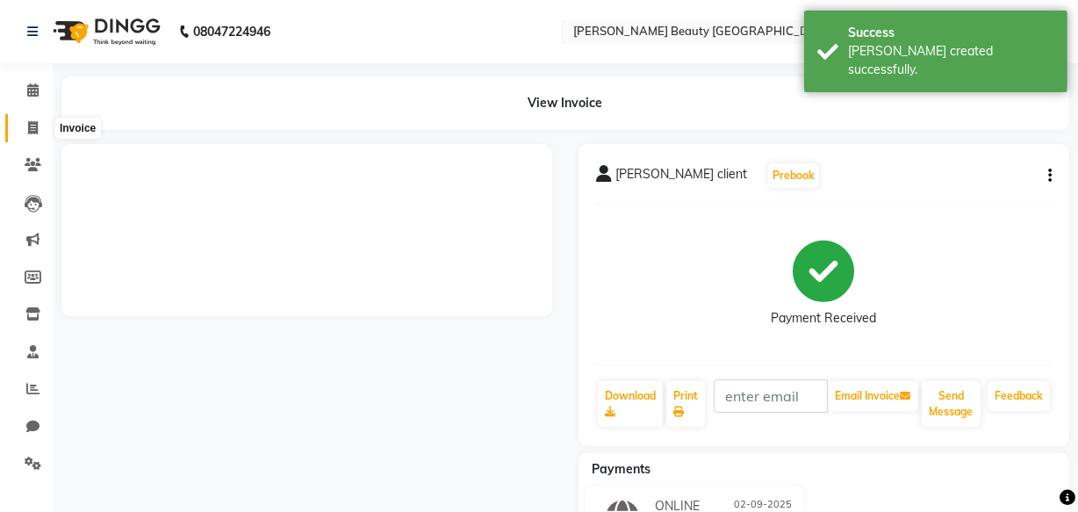
click at [28, 126] on icon at bounding box center [33, 127] width 10 height 13
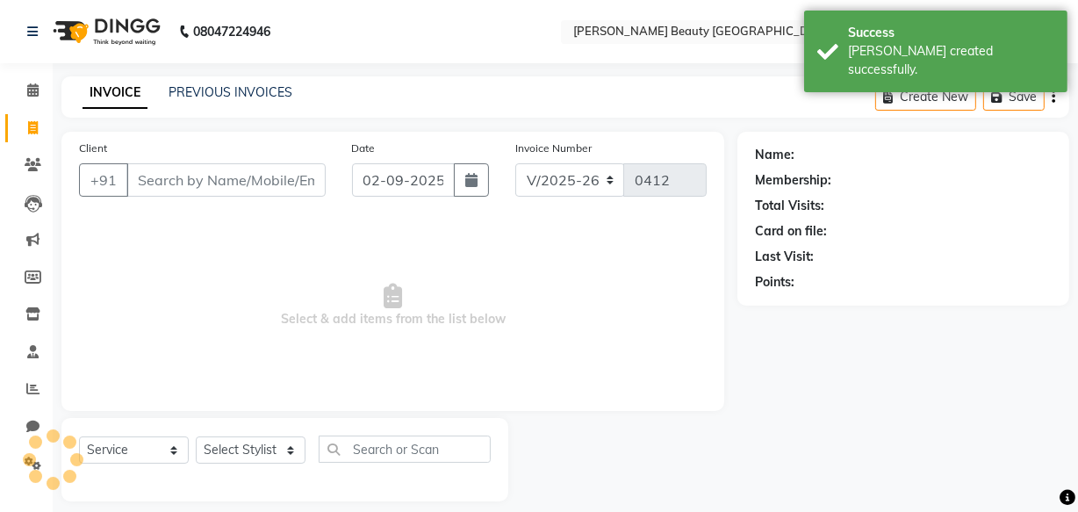
scroll to position [17, 0]
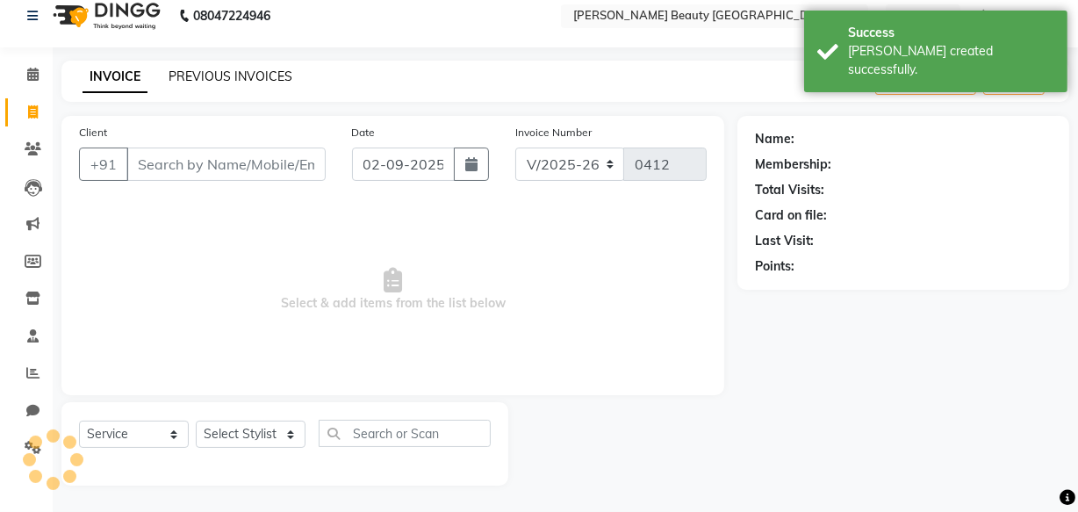
click at [219, 76] on link "PREVIOUS INVOICES" at bounding box center [231, 76] width 124 height 16
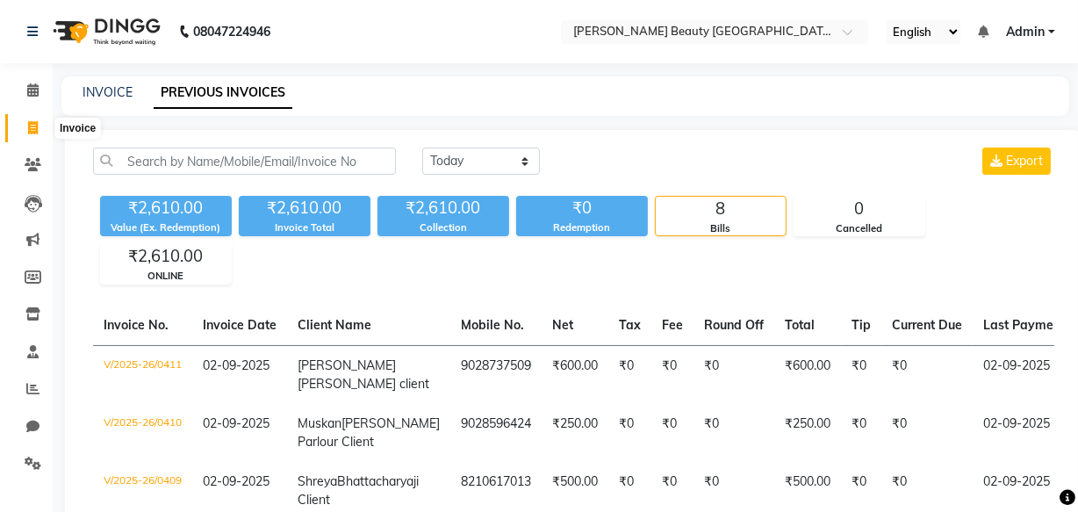
click at [33, 126] on icon at bounding box center [33, 127] width 10 height 13
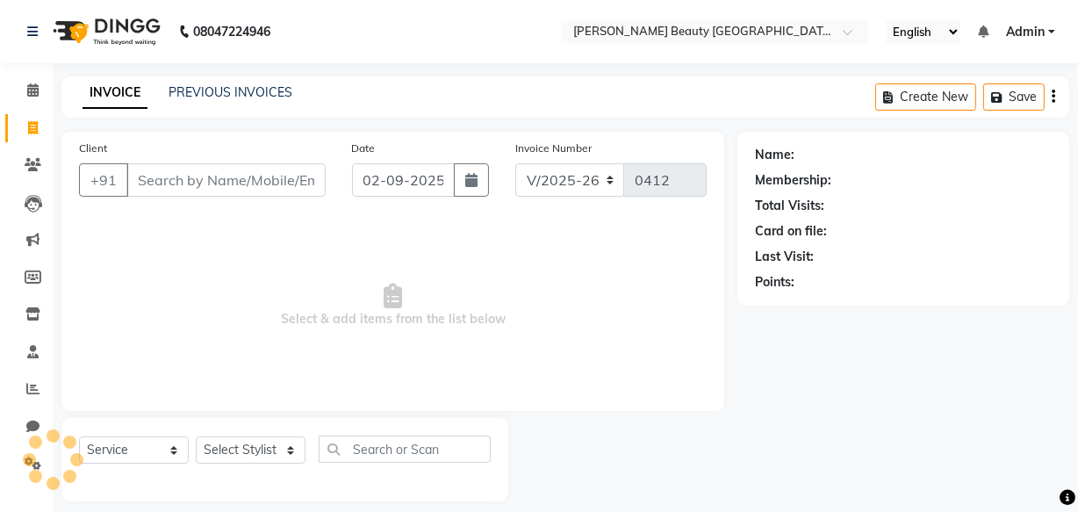
scroll to position [17, 0]
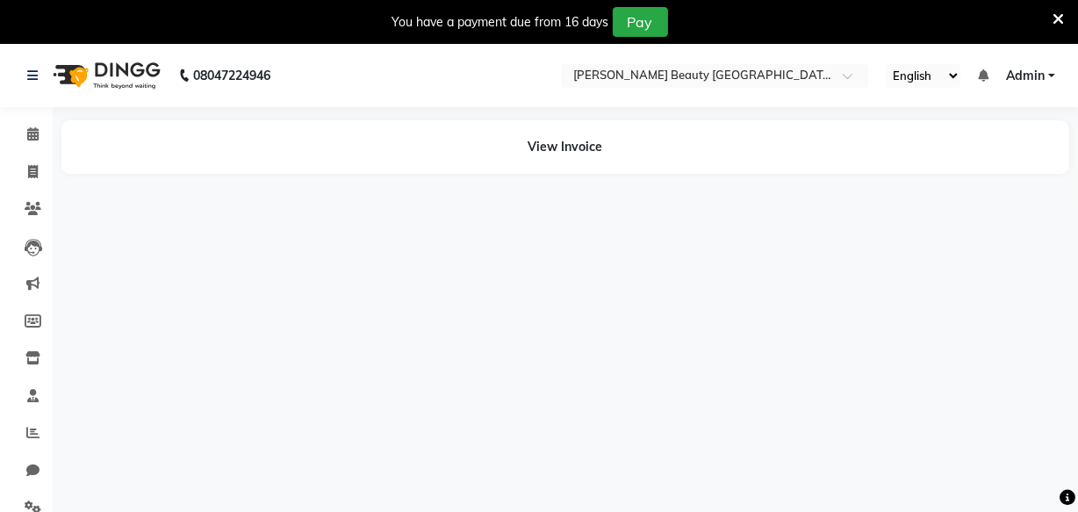
select select "en"
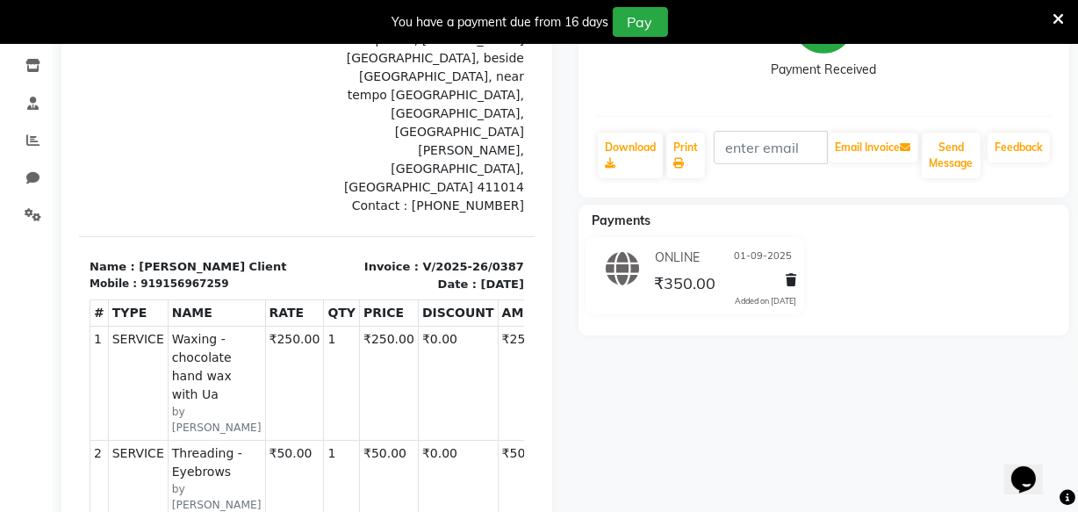
scroll to position [296, 0]
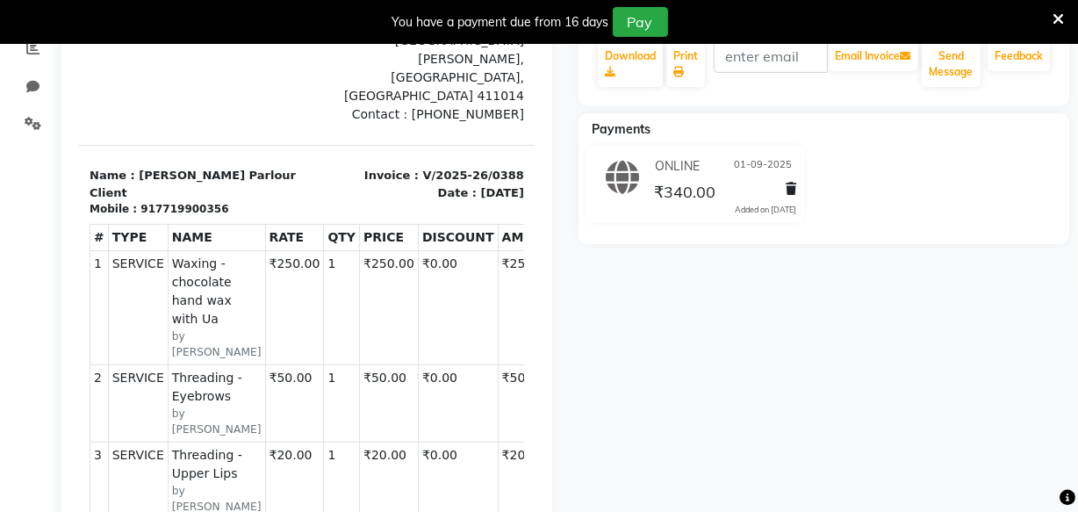
scroll to position [306, 0]
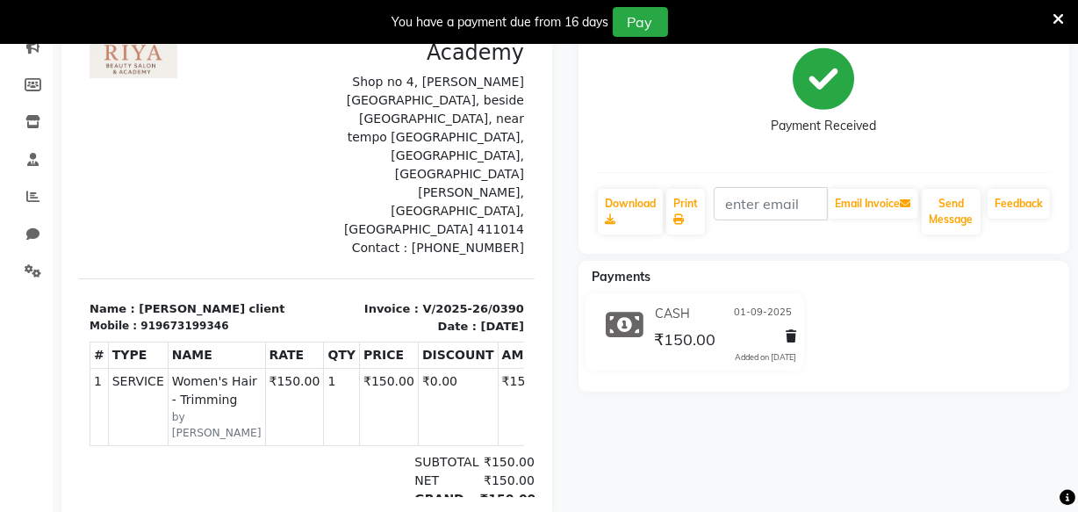
scroll to position [282, 0]
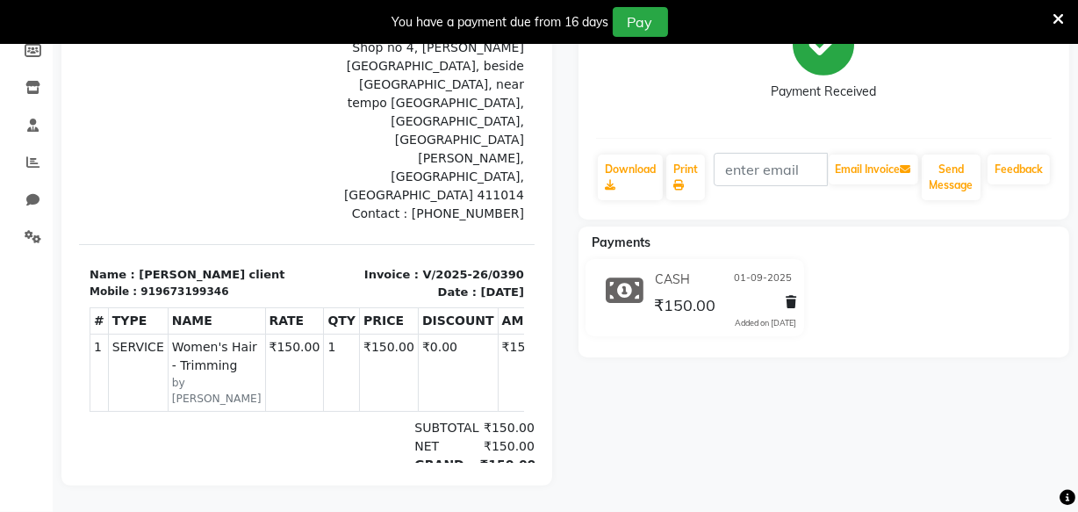
click at [1057, 15] on icon at bounding box center [1058, 19] width 11 height 16
